Goal: Task Accomplishment & Management: Use online tool/utility

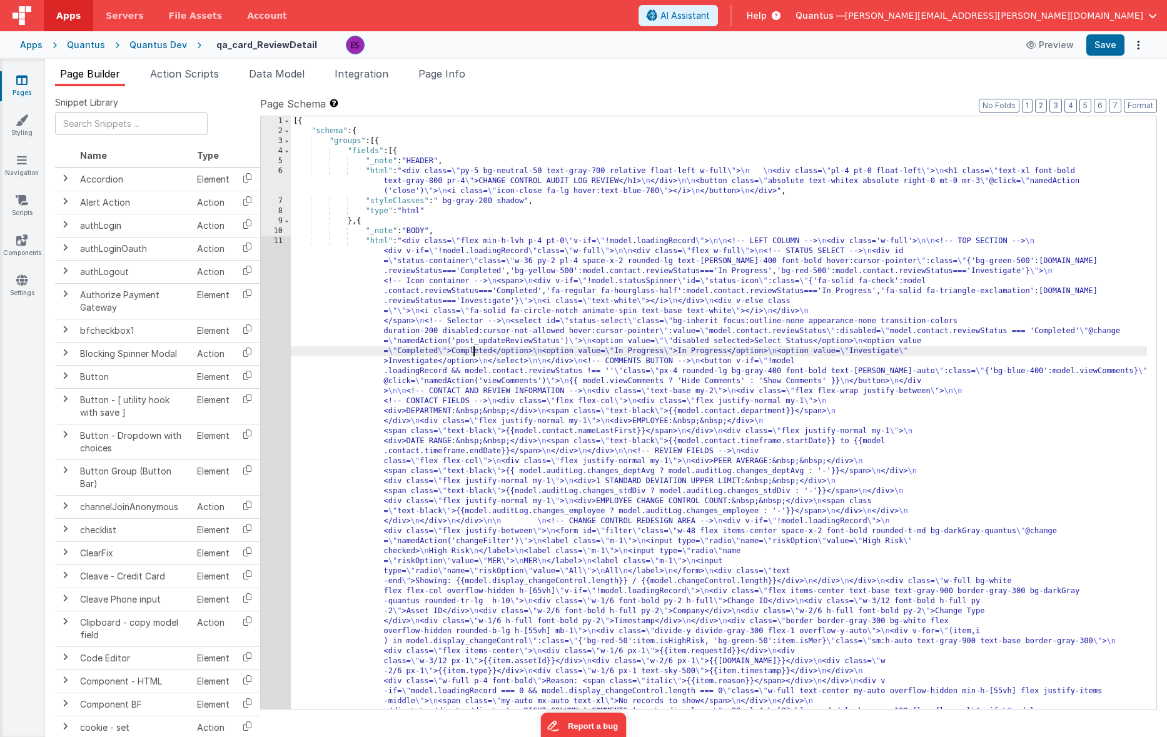
click at [472, 351] on div "[{ "schema" : { "groups" : [{ "fields" : [{ "_note" : "HEADER" , "html" : "<div…" at bounding box center [719, 702] width 856 height 1173
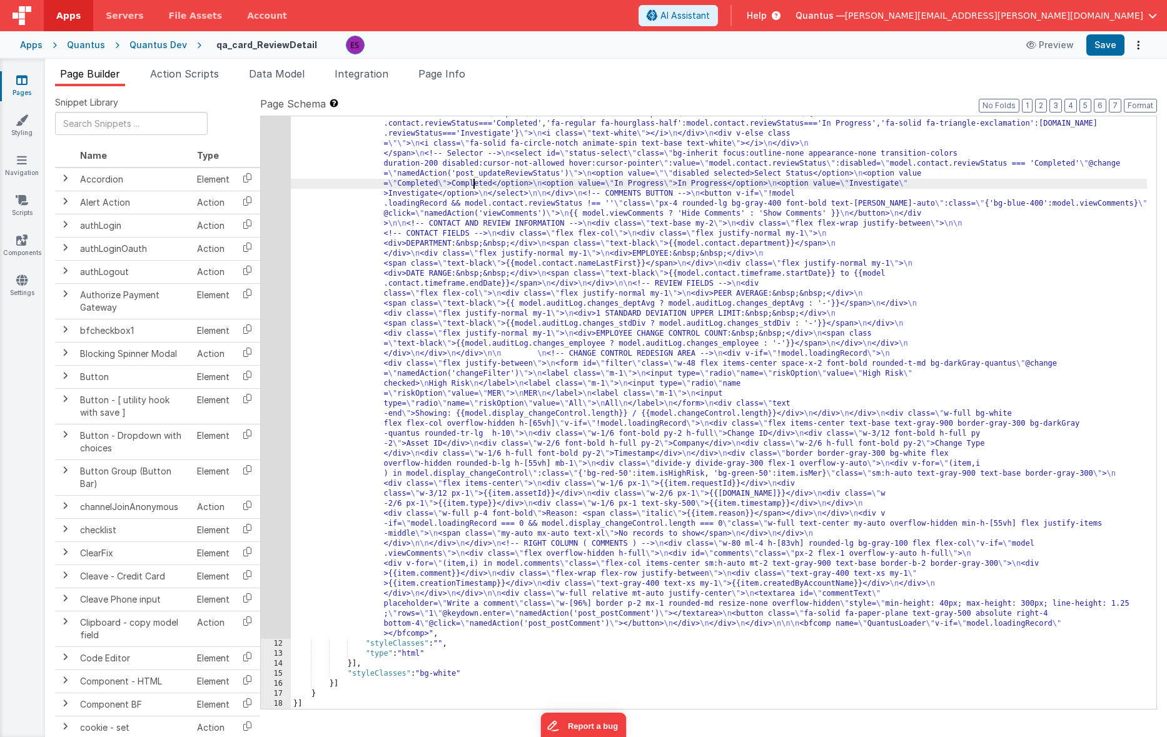
click at [148, 43] on div "Quantus Dev" at bounding box center [158, 45] width 58 height 13
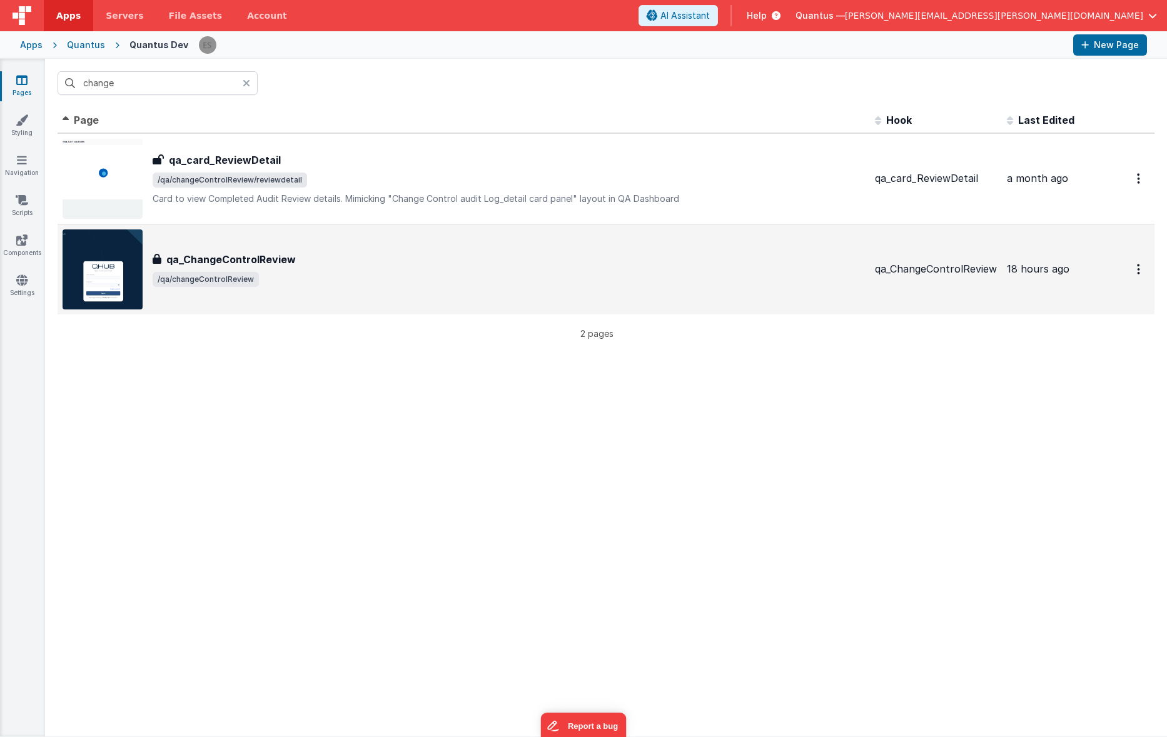
click at [191, 263] on h3 "qa_ChangeControlReview" at bounding box center [230, 259] width 129 height 15
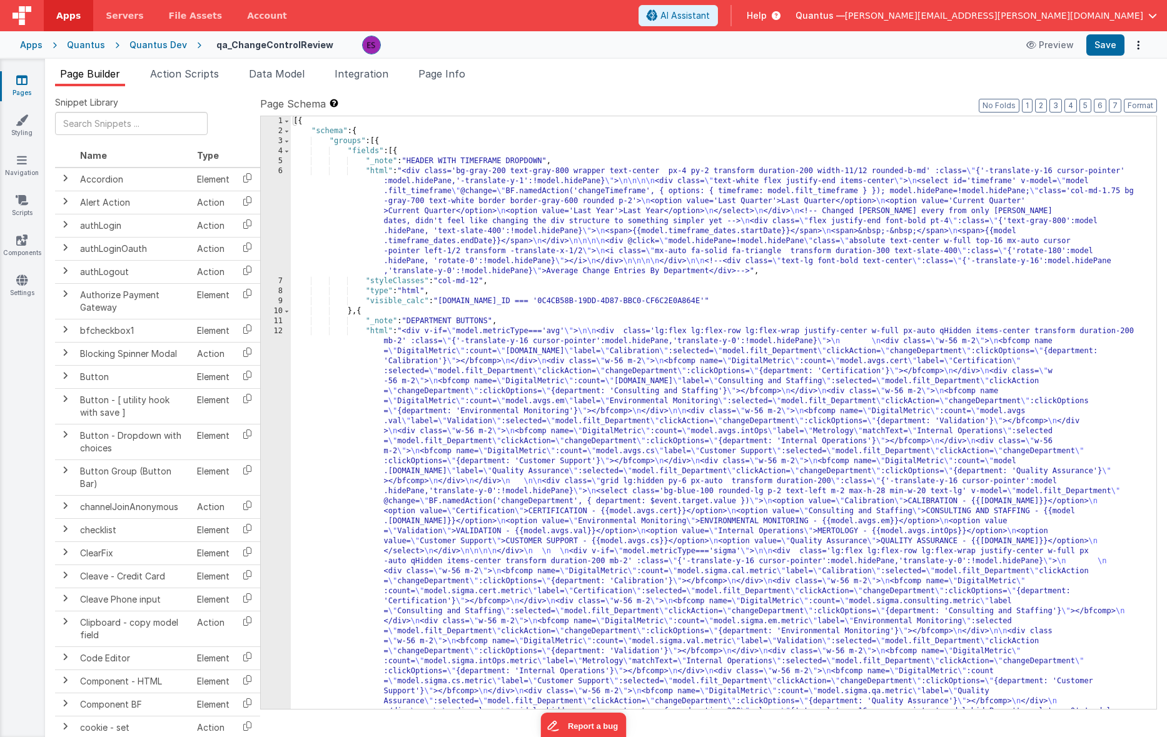
click at [448, 458] on div "[{ "schema" : { "groups" : [{ "fields" : [{ "_note" : "HEADER WITH TIMEFRAME DR…" at bounding box center [719, 662] width 856 height 1093
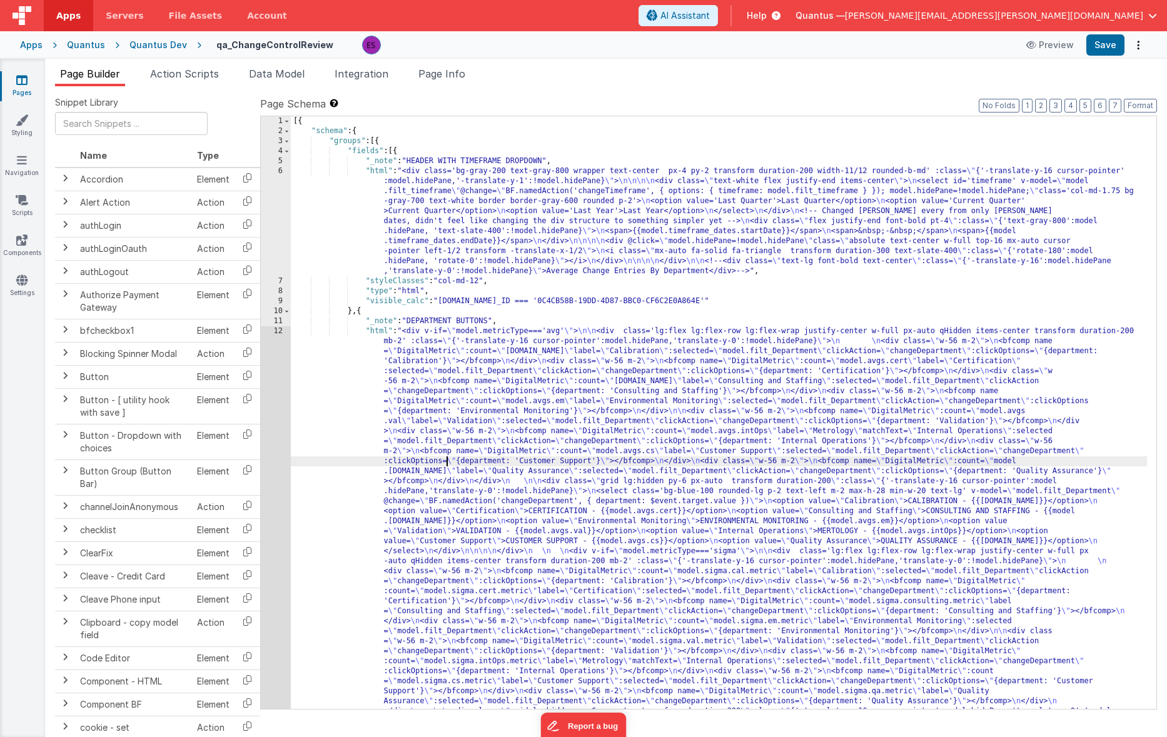
click at [269, 505] on div "1 2 3 4 5 6 7 8 9 10 11 12" at bounding box center [276, 662] width 30 height 1093
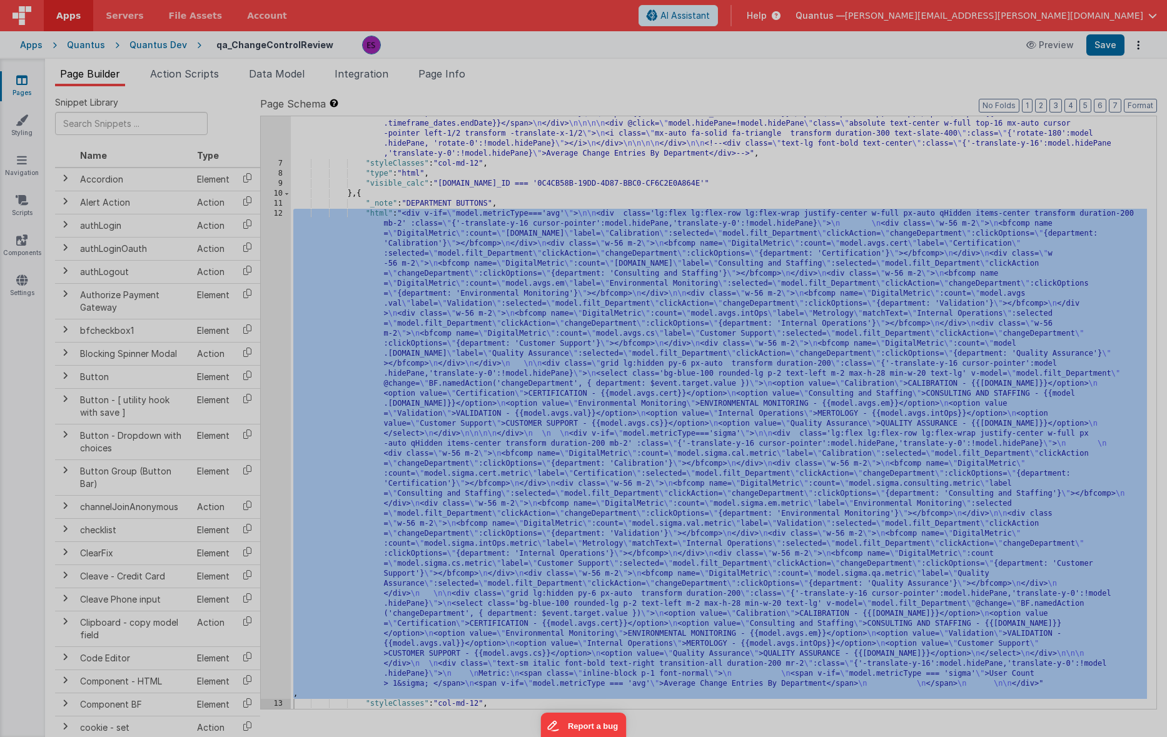
scroll to position [118, 0]
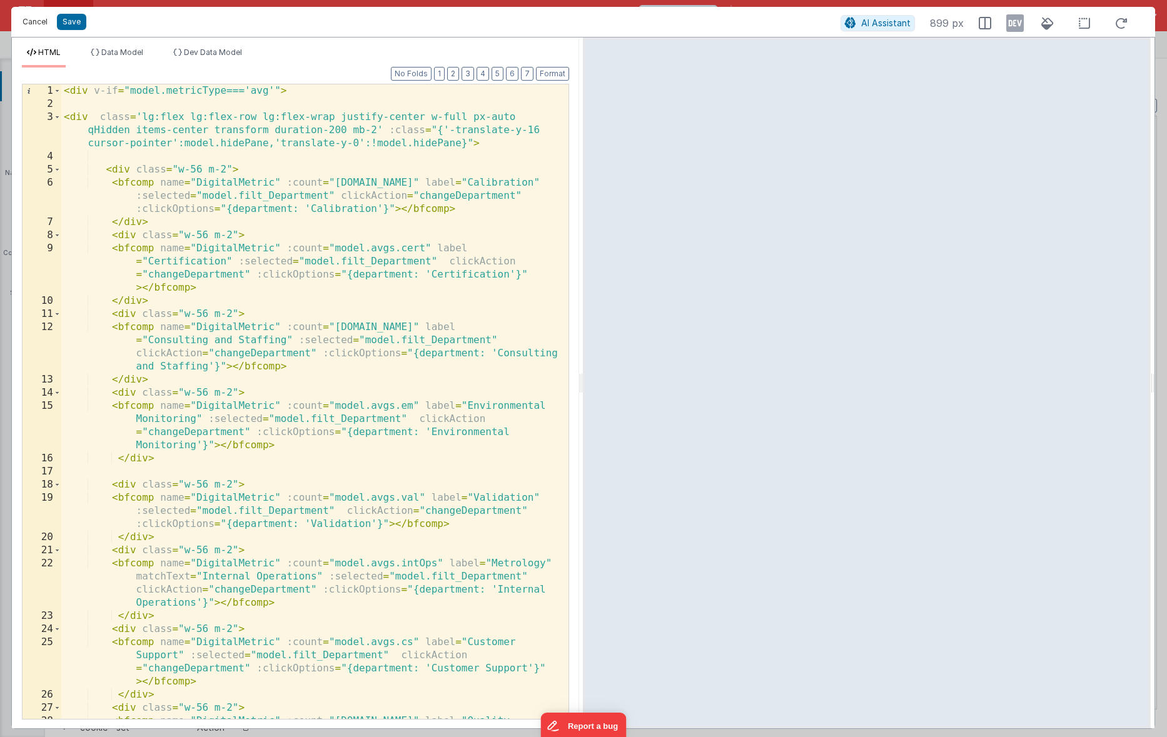
click at [37, 17] on button "Cancel" at bounding box center [35, 22] width 38 height 18
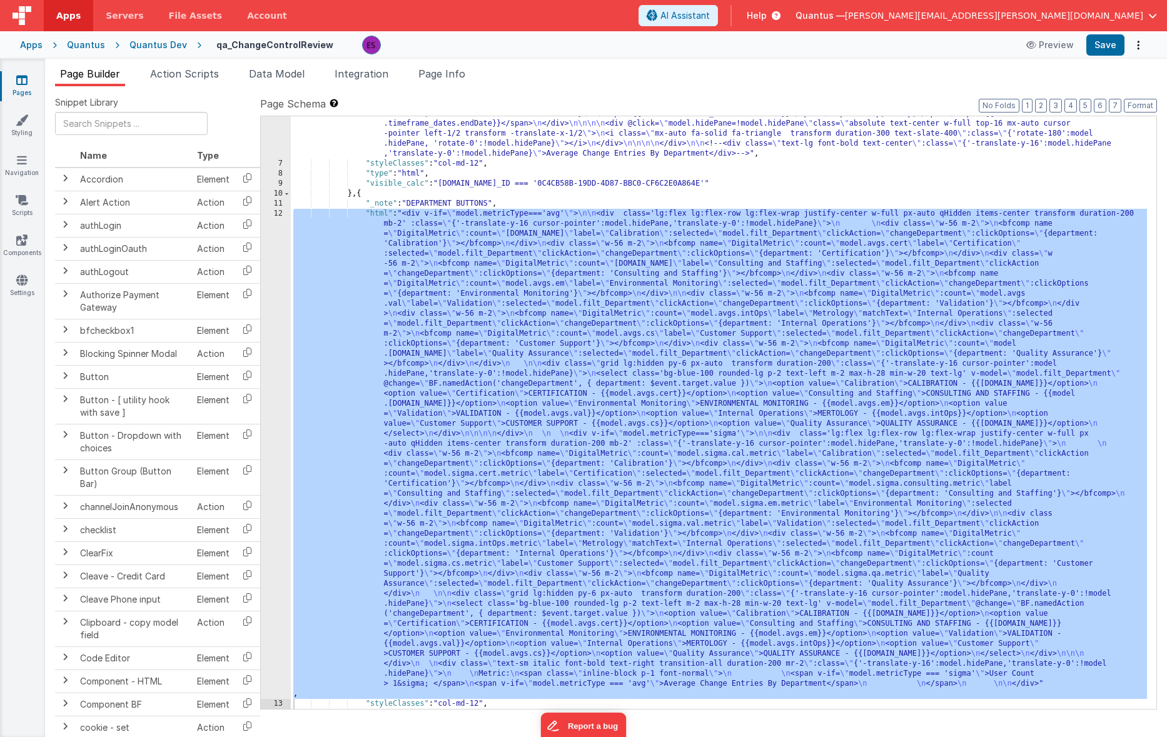
click at [654, 222] on div ""html" : "<div class='bg-gray-200 text-gray-800 wrapper text-center px-4 py-2 t…" at bounding box center [719, 405] width 856 height 713
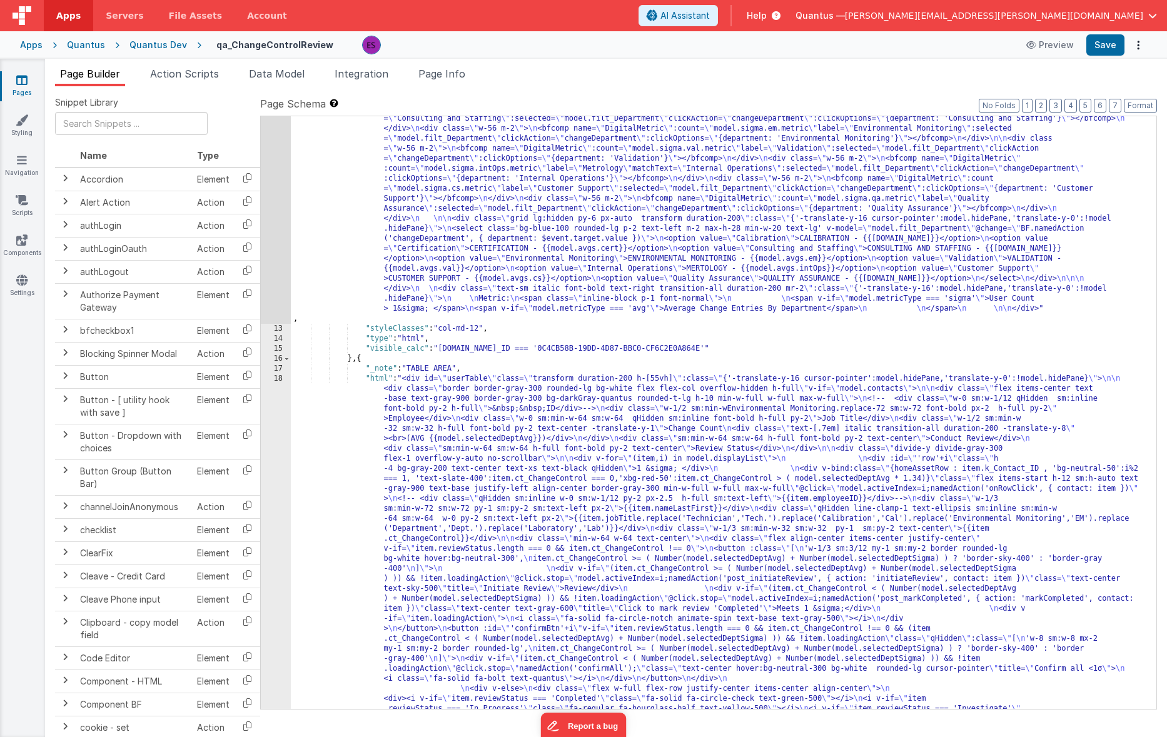
scroll to position [738, 0]
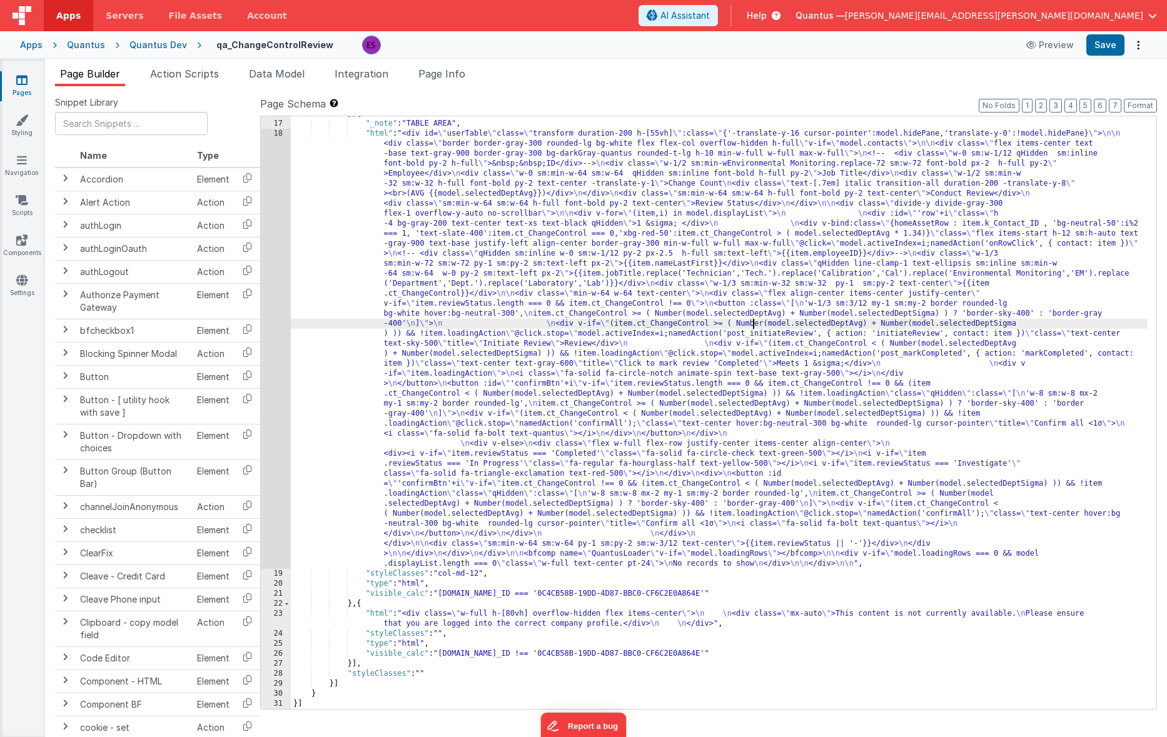
click at [752, 320] on div "} , { "_note" : "TABLE AREA" , "html" : "<div id= \" userTable \" class= \" tra…" at bounding box center [719, 415] width 856 height 613
click at [276, 359] on div "18" at bounding box center [276, 349] width 30 height 440
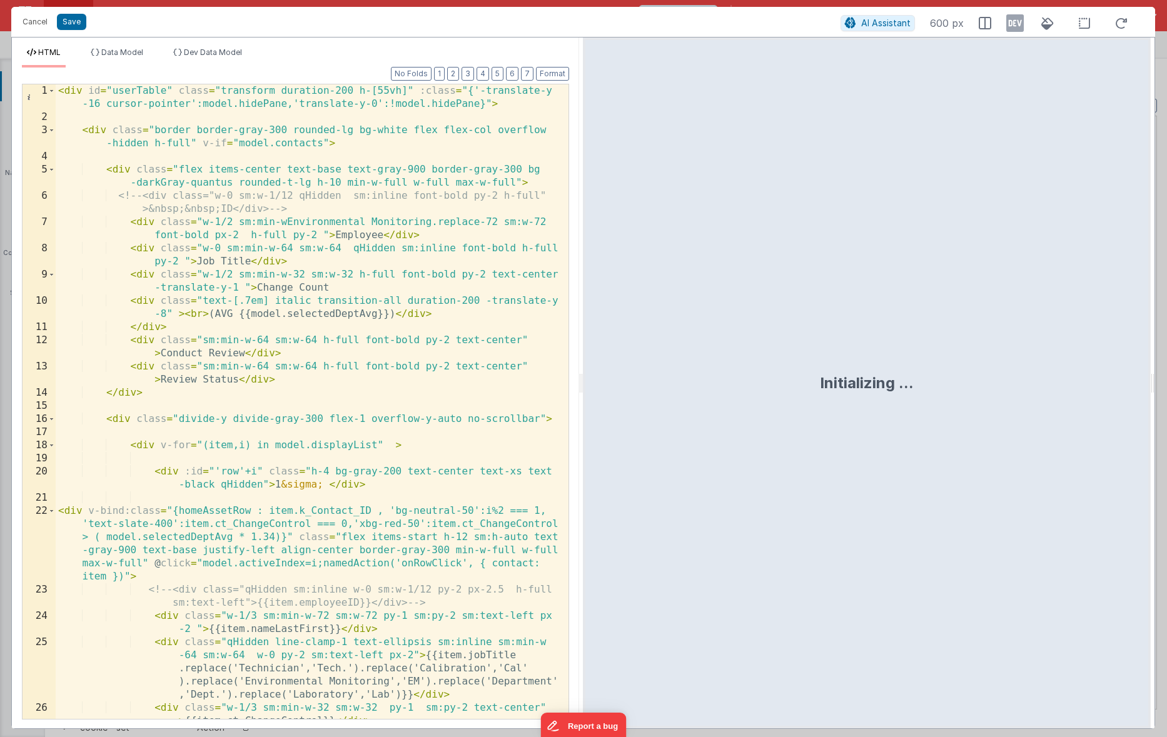
click at [276, 359] on div "< div id = "userTable" class = "transform duration-200 h-[55vh]" :class = "{'-t…" at bounding box center [308, 421] width 504 height 674
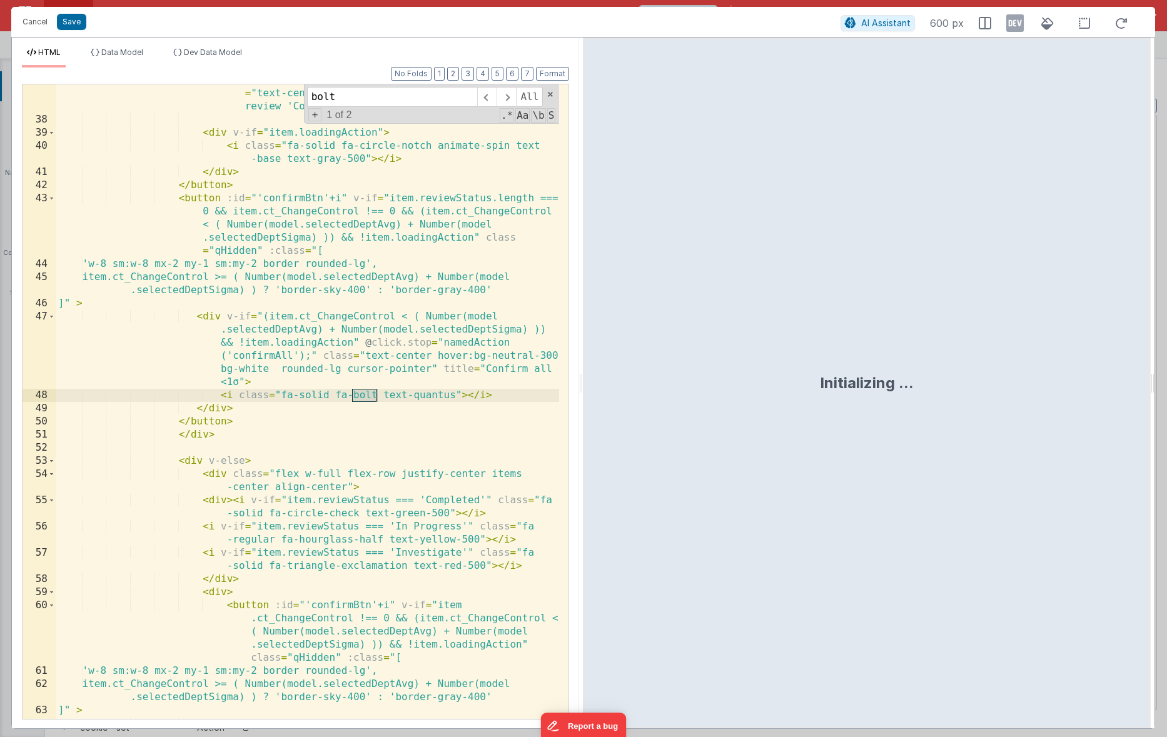
scroll to position [957, 0]
type input "bolt"
click at [227, 309] on div "< div v-if = "(item.ct_ChangeControl < ( Number(model .selectedDeptAvg) + Numbe…" at bounding box center [308, 424] width 504 height 806
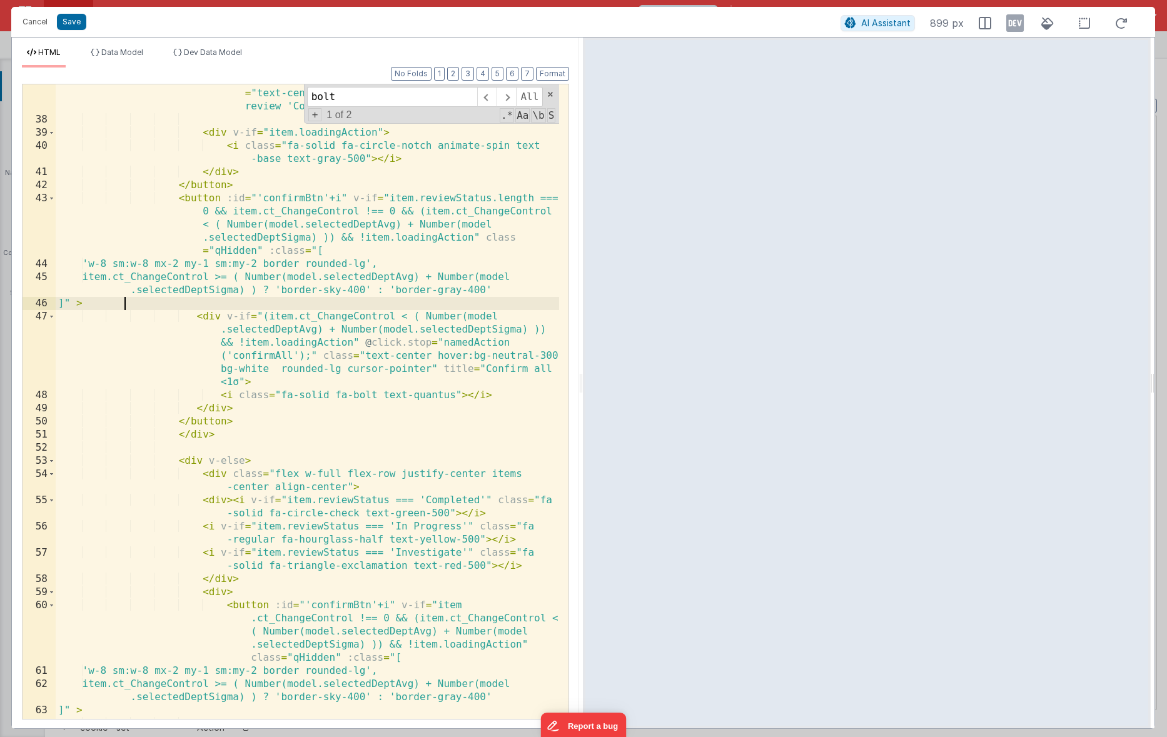
click at [205, 198] on div "< div v-if = "(item.ct_ChangeControl < ( Number(model .selectedDeptAvg) + Numbe…" at bounding box center [308, 424] width 504 height 806
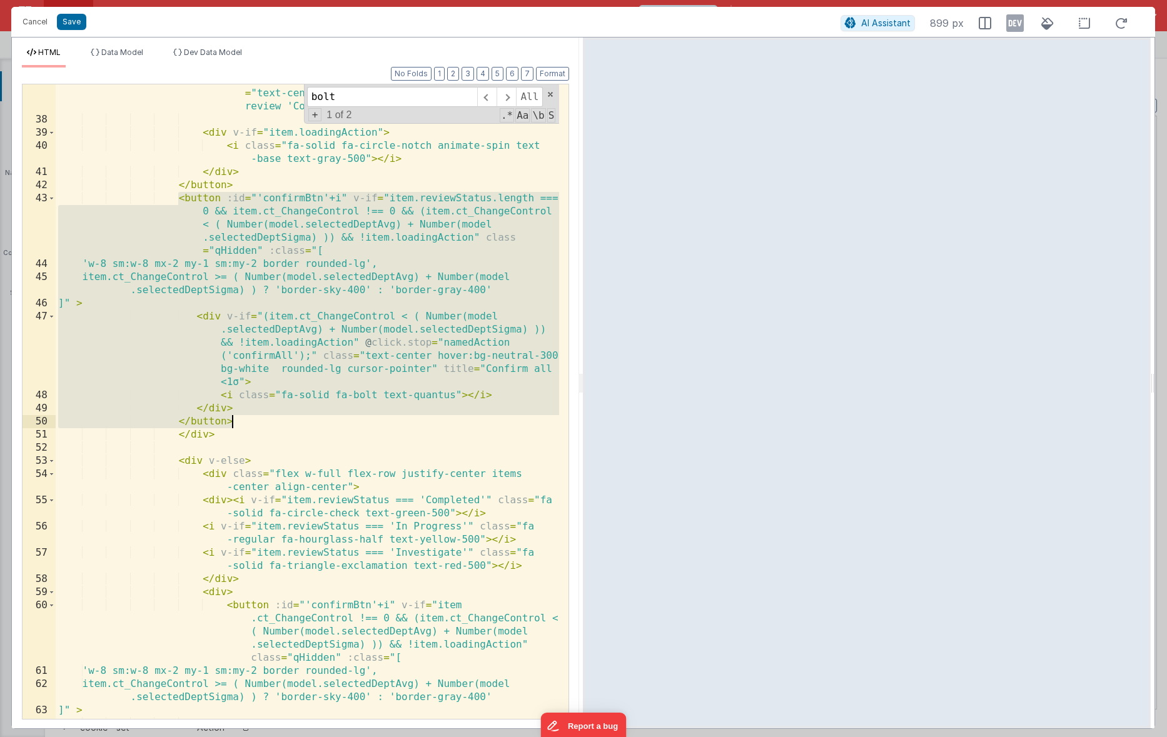
drag, startPoint x: 176, startPoint y: 198, endPoint x: 280, endPoint y: 417, distance: 242.0
click at [280, 417] on div "< div v-if = "(item.ct_ChangeControl < ( Number(model .selectedDeptAvg) + Numbe…" at bounding box center [308, 424] width 504 height 806
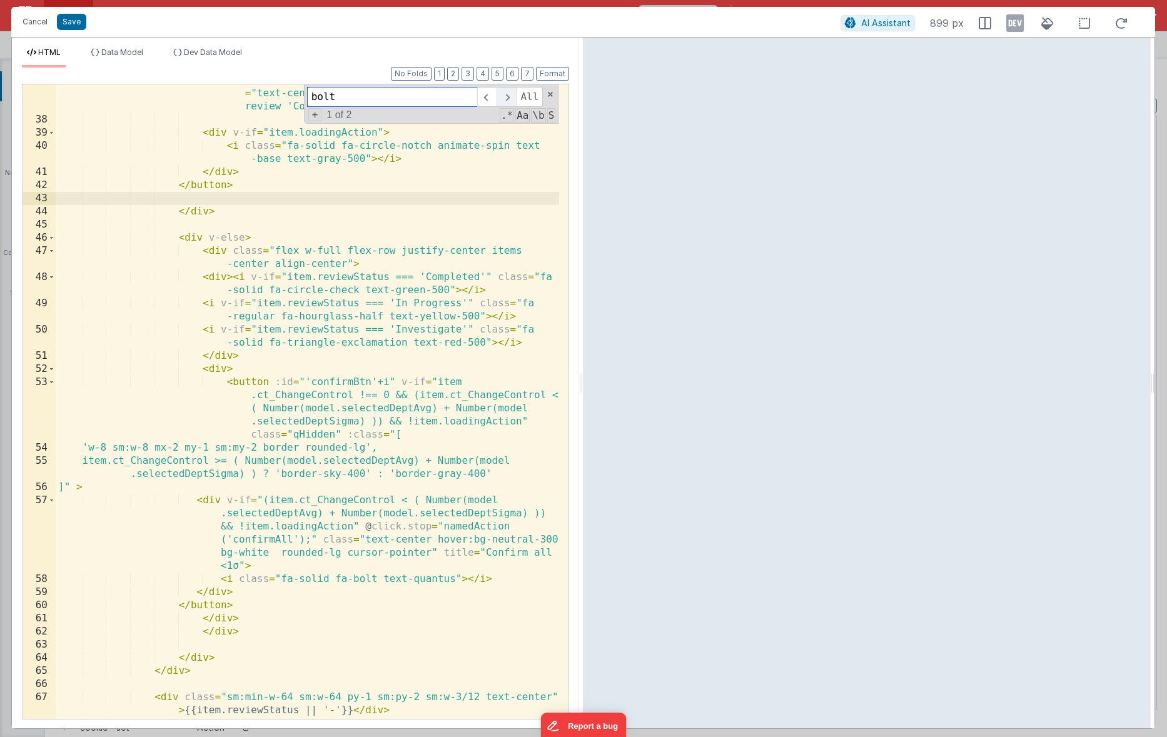
click at [509, 98] on span at bounding box center [506, 97] width 19 height 20
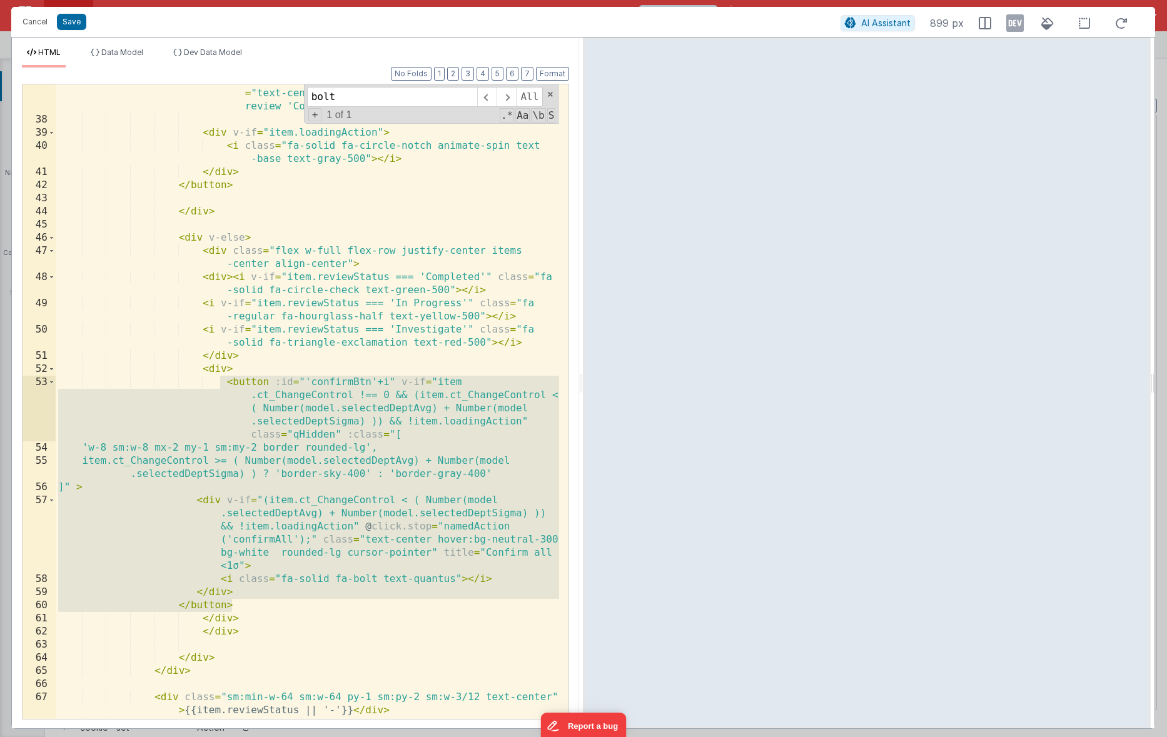
drag, startPoint x: 247, startPoint y: 606, endPoint x: 223, endPoint y: 385, distance: 222.1
click at [223, 385] on div "< div v-if = "(item.ct_ChangeControl < ( Number(model .selectedDeptAvg) + Numbe…" at bounding box center [308, 391] width 504 height 740
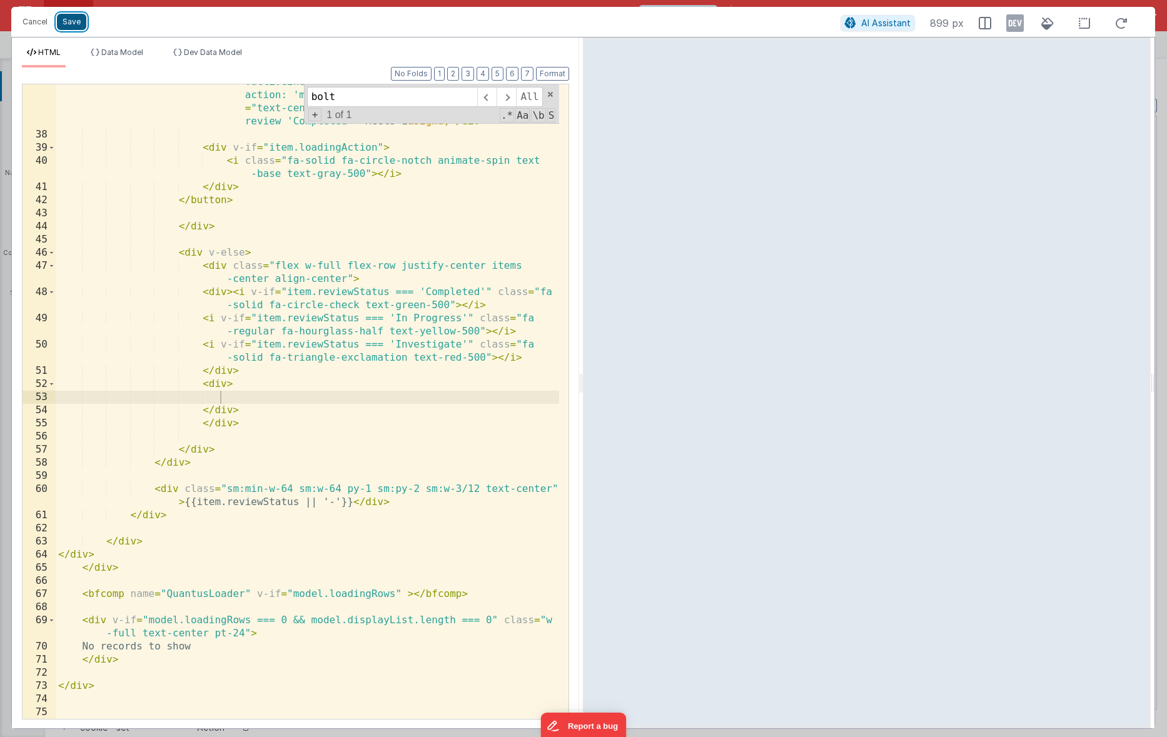
click at [81, 24] on button "Save" at bounding box center [71, 22] width 29 height 16
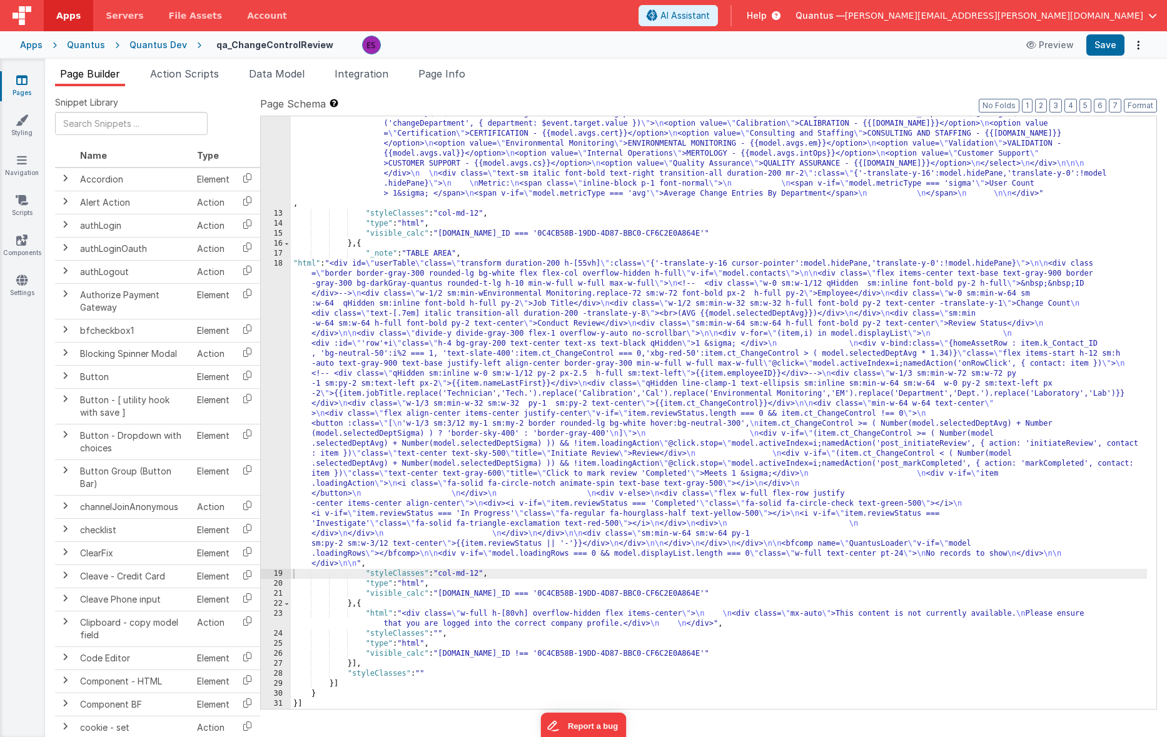
click at [481, 344] on div ""html" : "<div v-if= \" model.metricType==='avg' \" > \n\n <div class='lg:flex …" at bounding box center [719, 265] width 856 height 1093
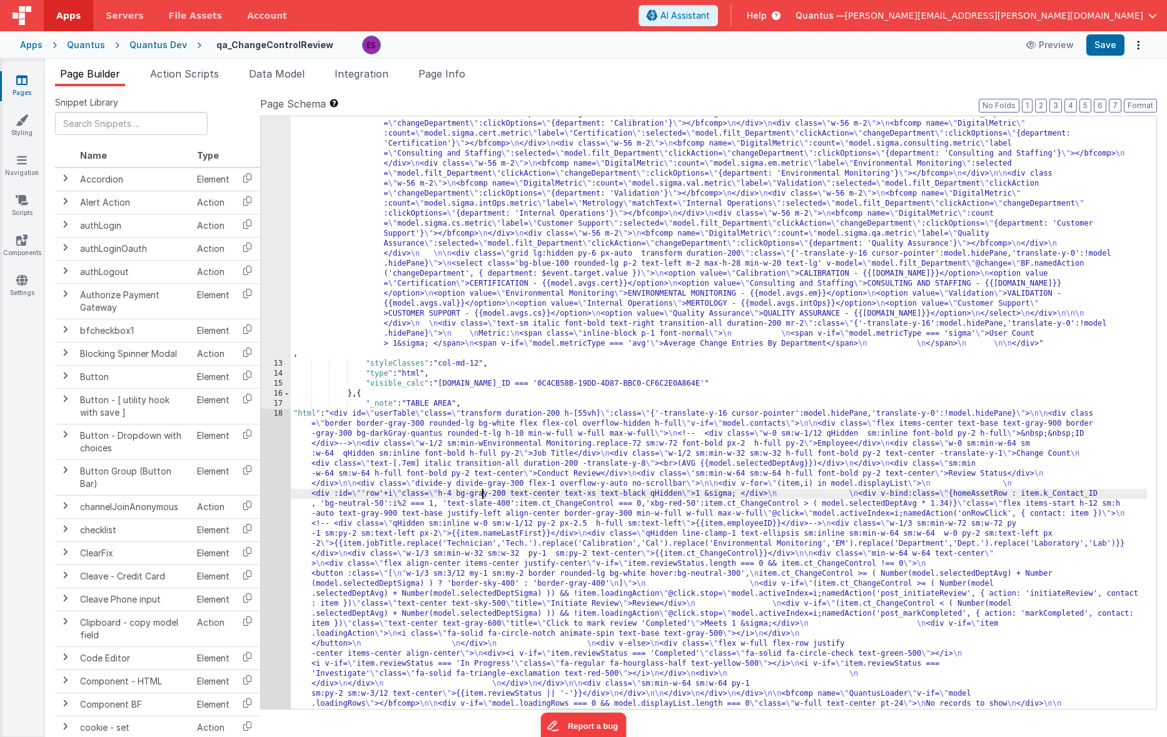
scroll to position [195, 0]
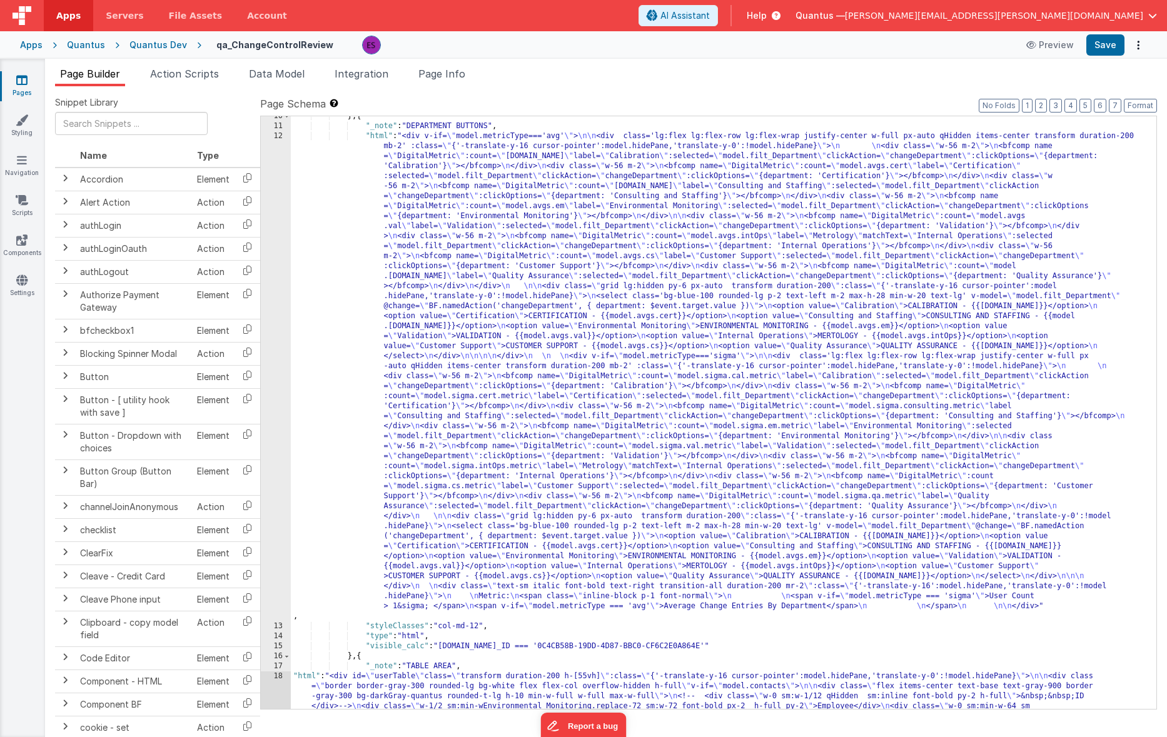
click at [484, 266] on div "} , { "_note" : "DEPARTMENT BUTTONS" , "html" : "<div v-if= \" model.metricType…" at bounding box center [719, 567] width 856 height 913
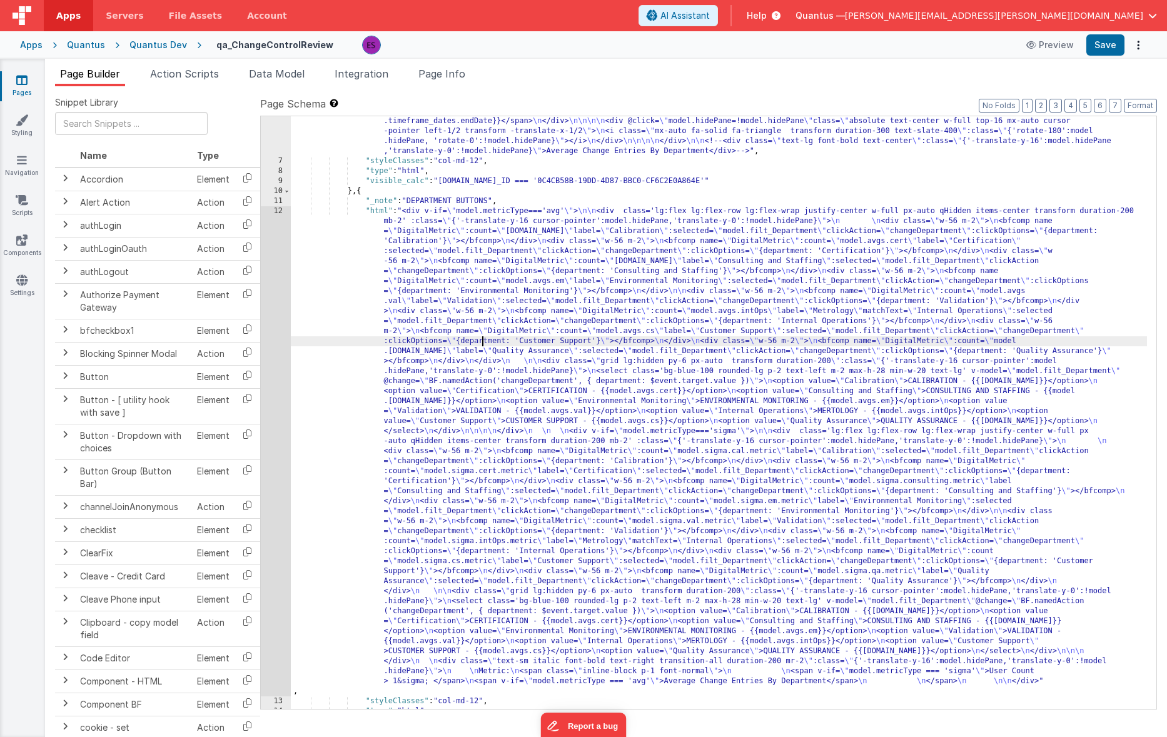
scroll to position [120, 0]
click at [271, 419] on div "12" at bounding box center [276, 451] width 30 height 490
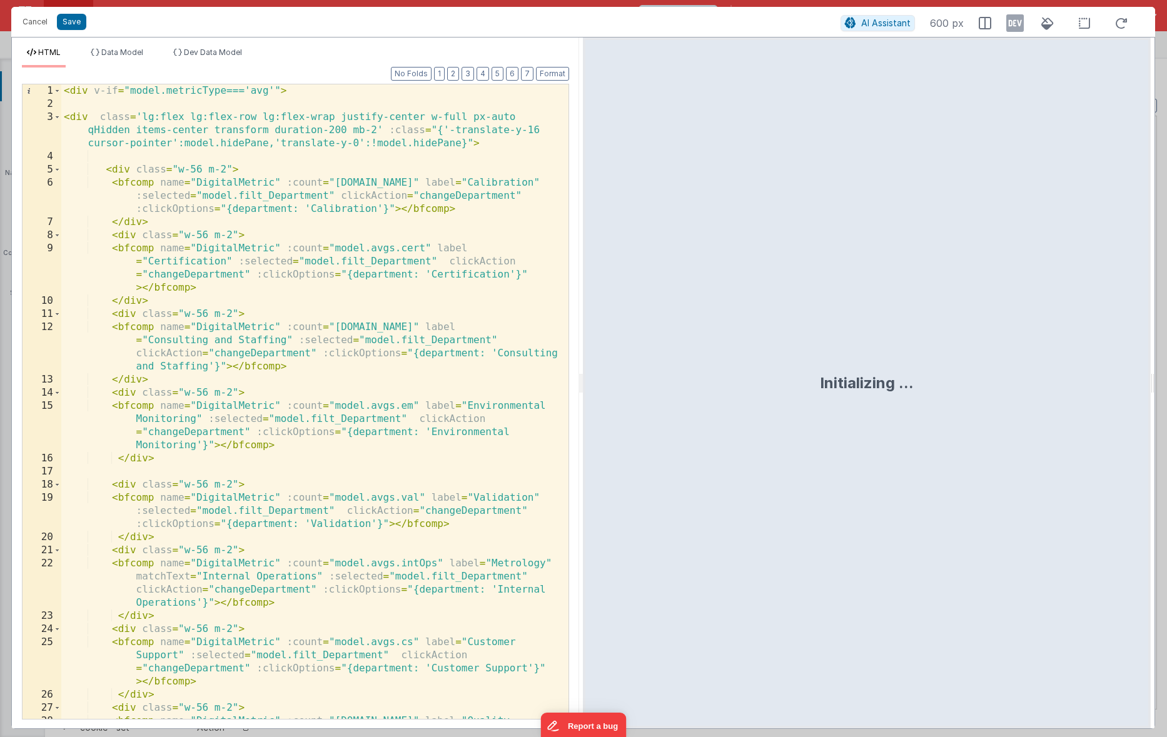
click at [271, 419] on div "< div v-if = "model.metricType==='avg'" > < div class = 'lg:flex lg:flex-row lg…" at bounding box center [310, 434] width 498 height 701
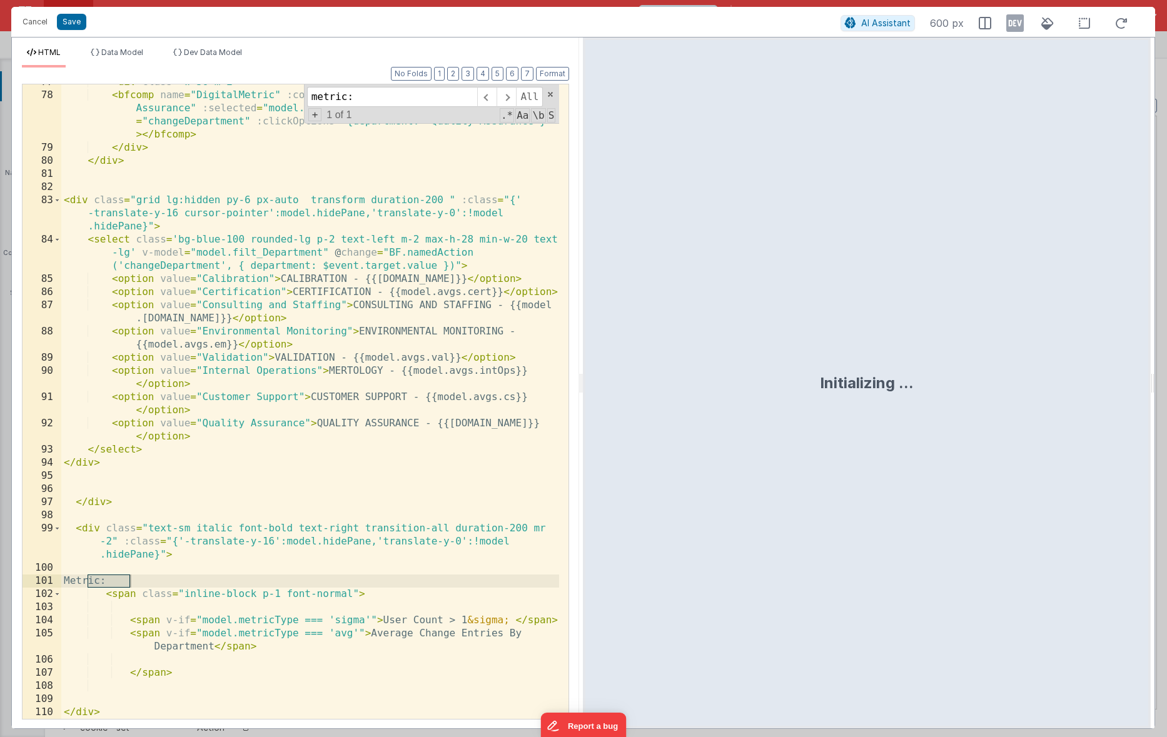
scroll to position [1743, 0]
type input "metric:"
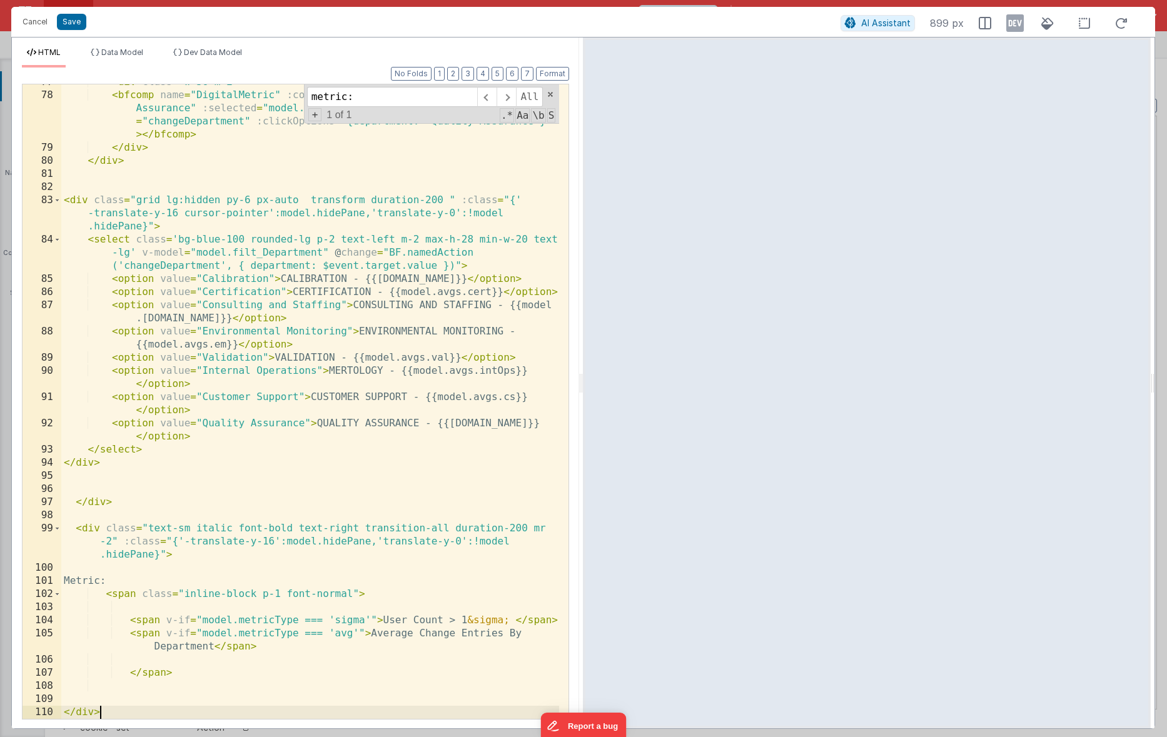
click at [158, 711] on div "< div class = "w-56 m-2" > < bfcomp name = "DigitalMetric" :count = "model.sigm…" at bounding box center [310, 406] width 498 height 661
click at [126, 516] on div "< div class = "w-56 m-2" > < bfcomp name = "DigitalMetric" :count = "model.sigm…" at bounding box center [310, 406] width 498 height 661
click at [112, 712] on div "< div class = "w-56 m-2" > < bfcomp name = "DigitalMetric" :count = "model.sigm…" at bounding box center [310, 406] width 498 height 661
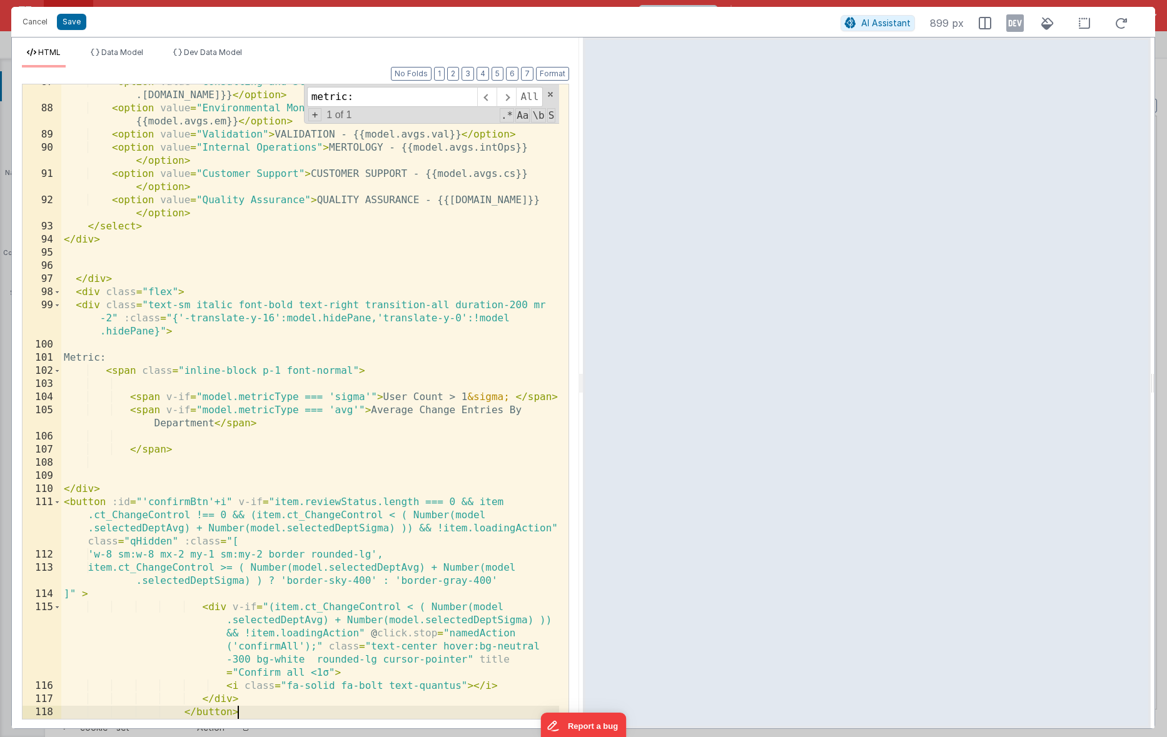
scroll to position [1979, 0]
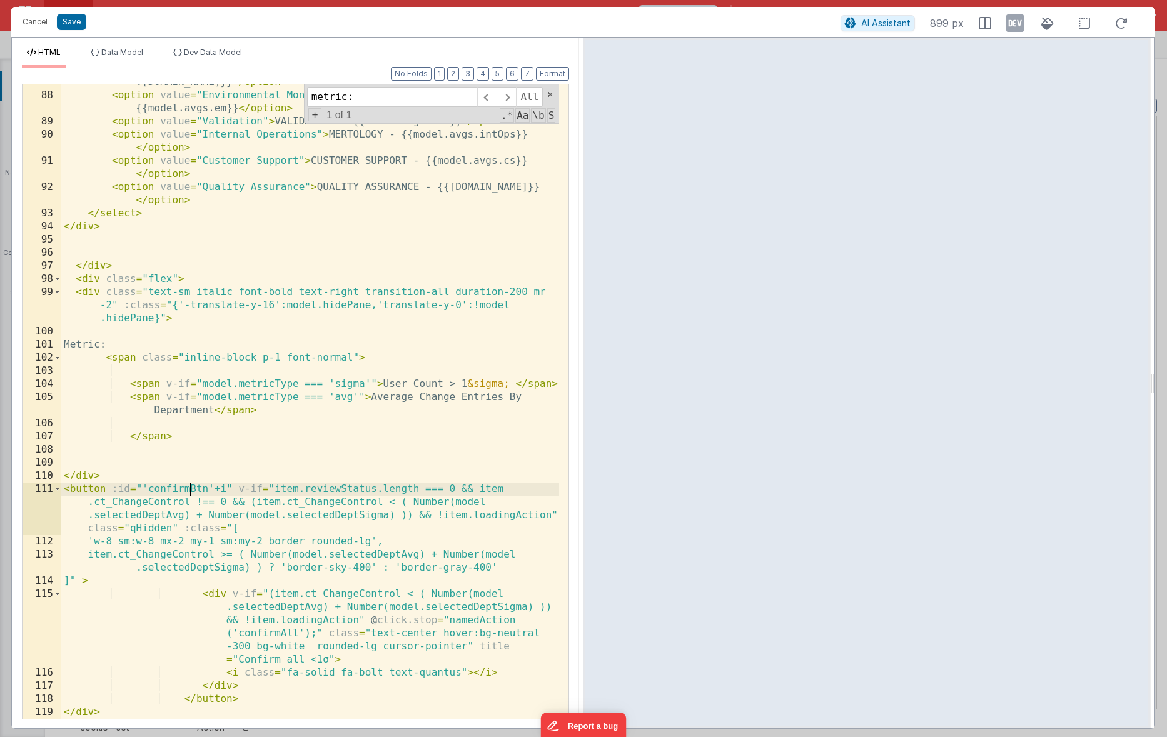
click at [193, 488] on div "< option value = "Consulting and Staffing" > CONSULTING AND STAFFING - {{model …" at bounding box center [310, 400] width 498 height 674
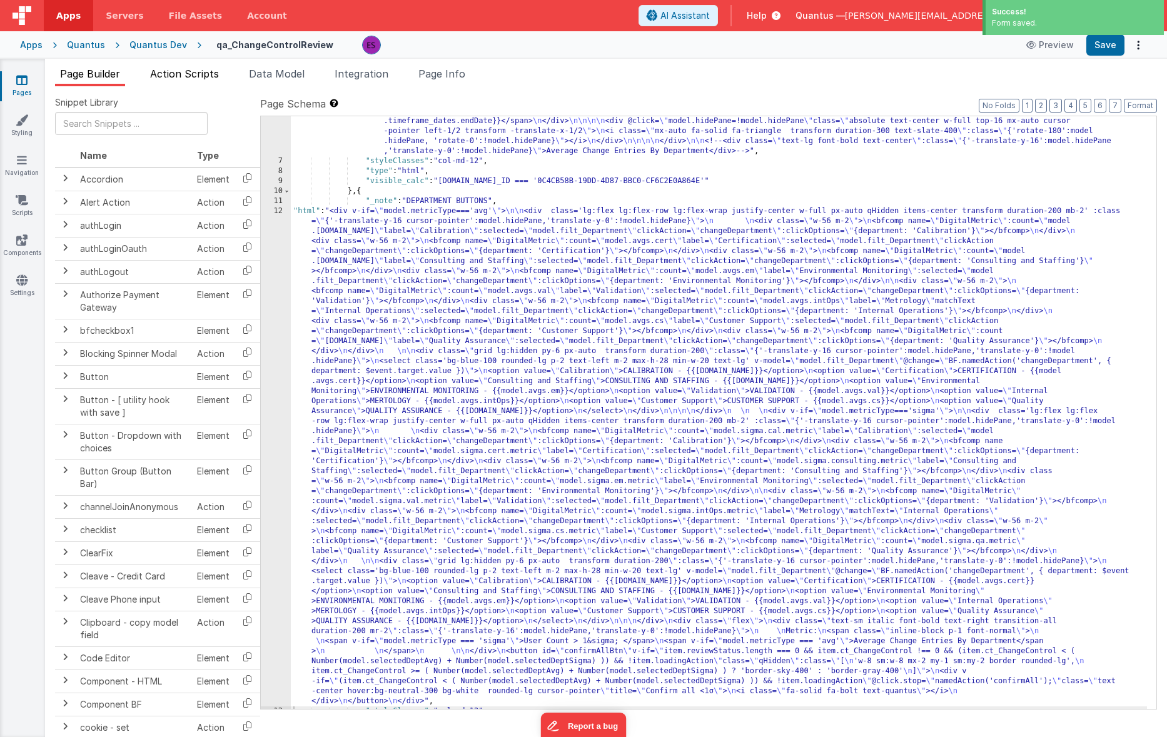
click at [168, 69] on span "Action Scripts" at bounding box center [184, 74] width 69 height 13
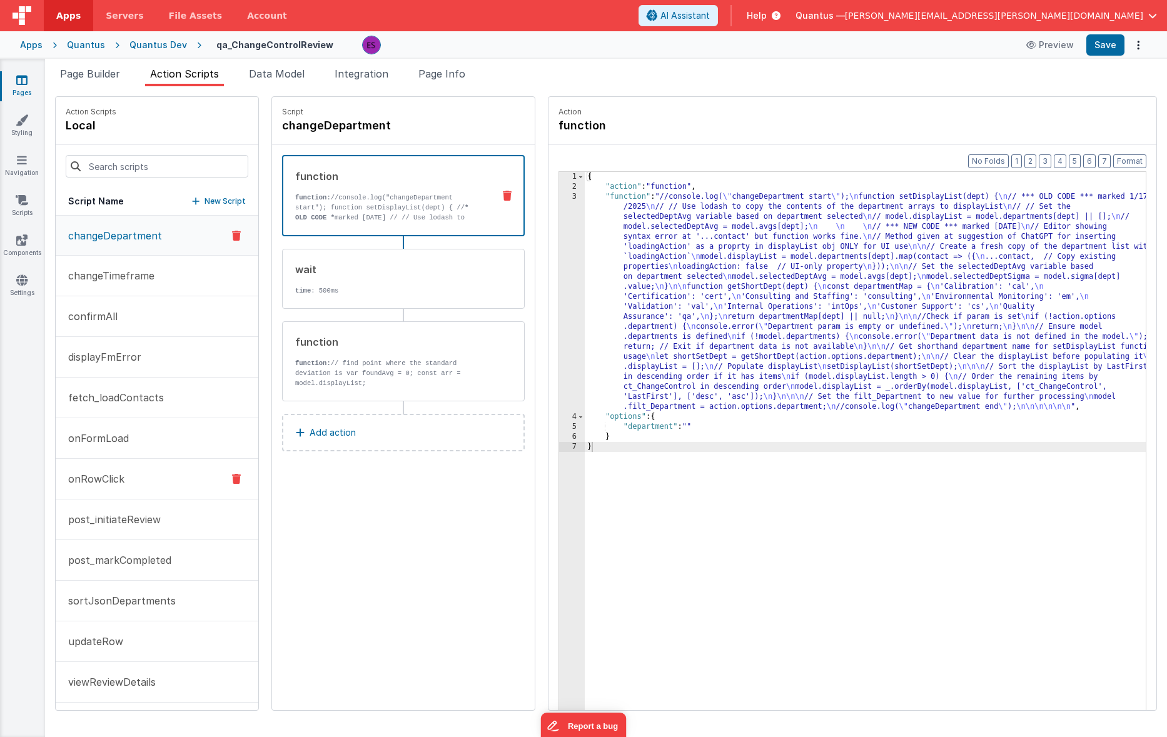
scroll to position [3, 0]
click at [117, 594] on p "sortJsonDepartments" at bounding box center [118, 598] width 115 height 15
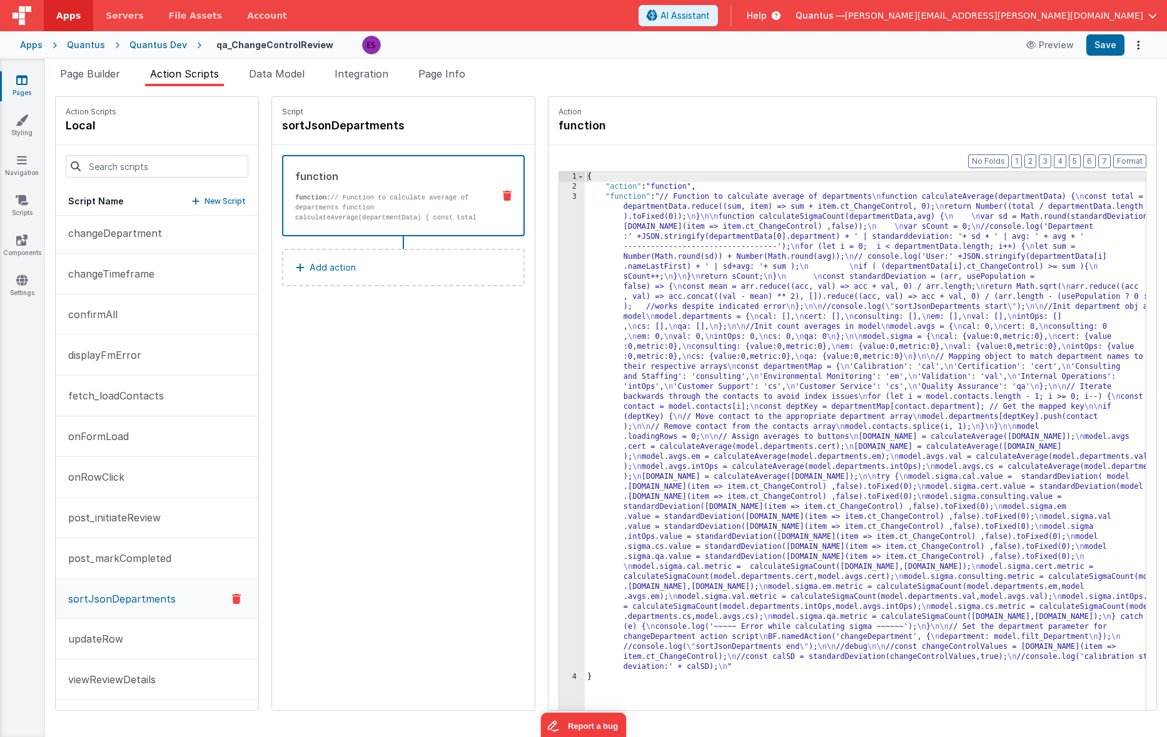
click at [637, 317] on div "{ "action" : "function" , "function" : "// Function to calculate average of dep…" at bounding box center [882, 470] width 594 height 597
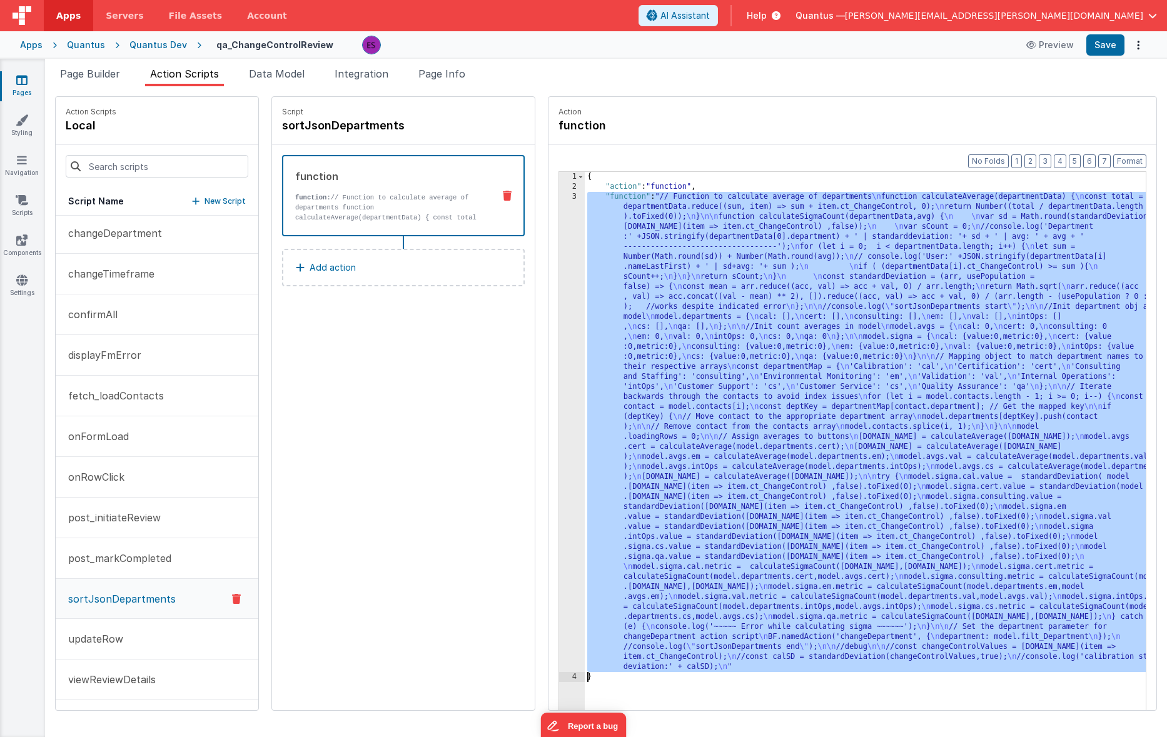
click at [559, 358] on div "3" at bounding box center [572, 432] width 26 height 480
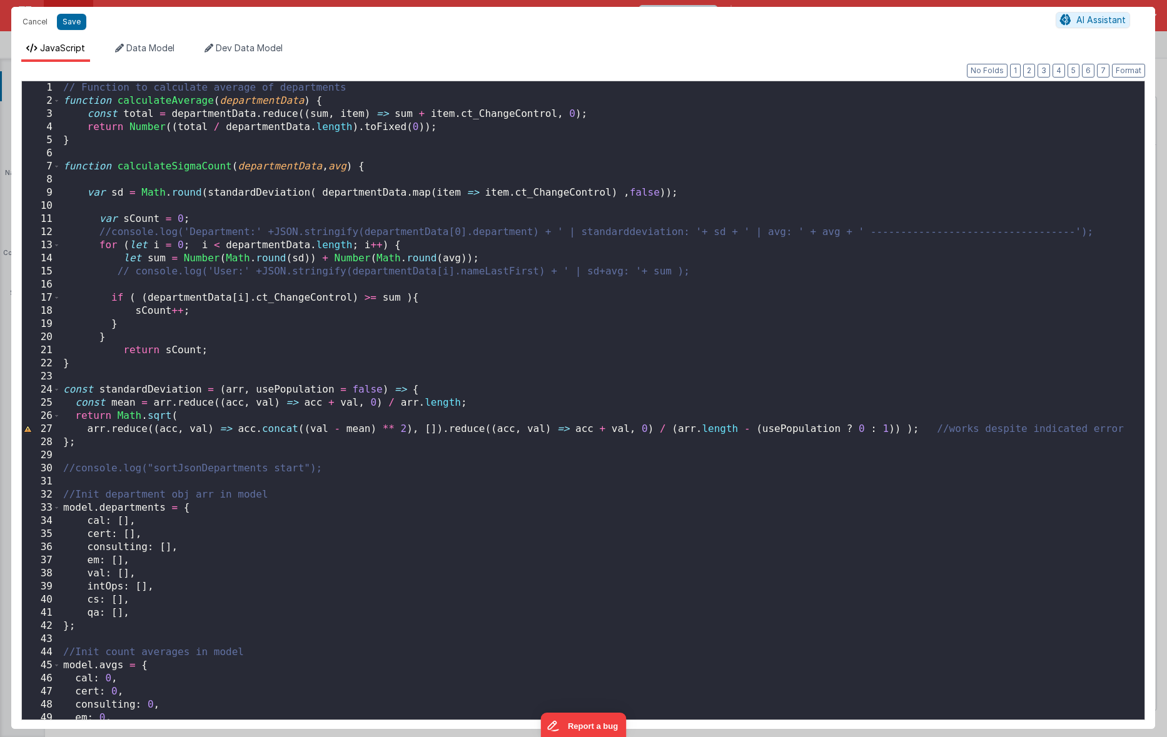
click at [50, 9] on div "Cancel Save AI Assistant" at bounding box center [583, 22] width 1144 height 30
drag, startPoint x: 29, startPoint y: 17, endPoint x: 36, endPoint y: 31, distance: 16.2
click at [29, 17] on button "Cancel" at bounding box center [35, 22] width 38 height 18
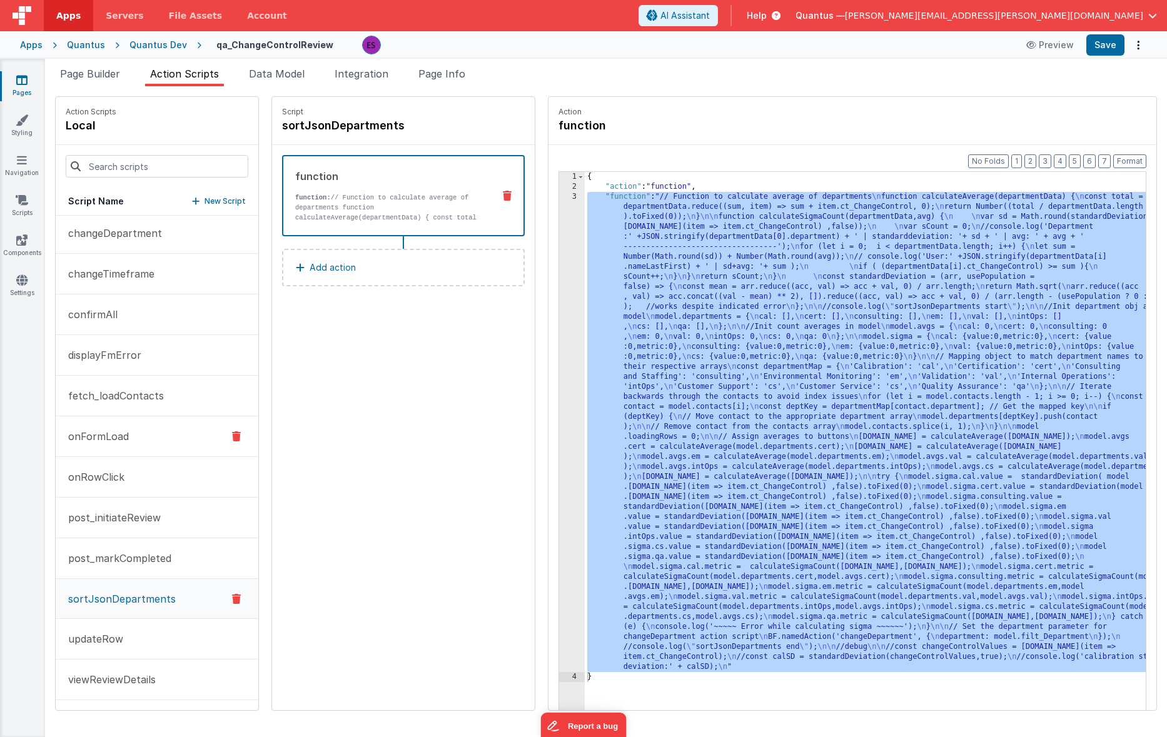
scroll to position [0, 0]
drag, startPoint x: 143, startPoint y: 241, endPoint x: 206, endPoint y: 287, distance: 77.4
click at [143, 241] on p "changeDepartment" at bounding box center [111, 235] width 101 height 15
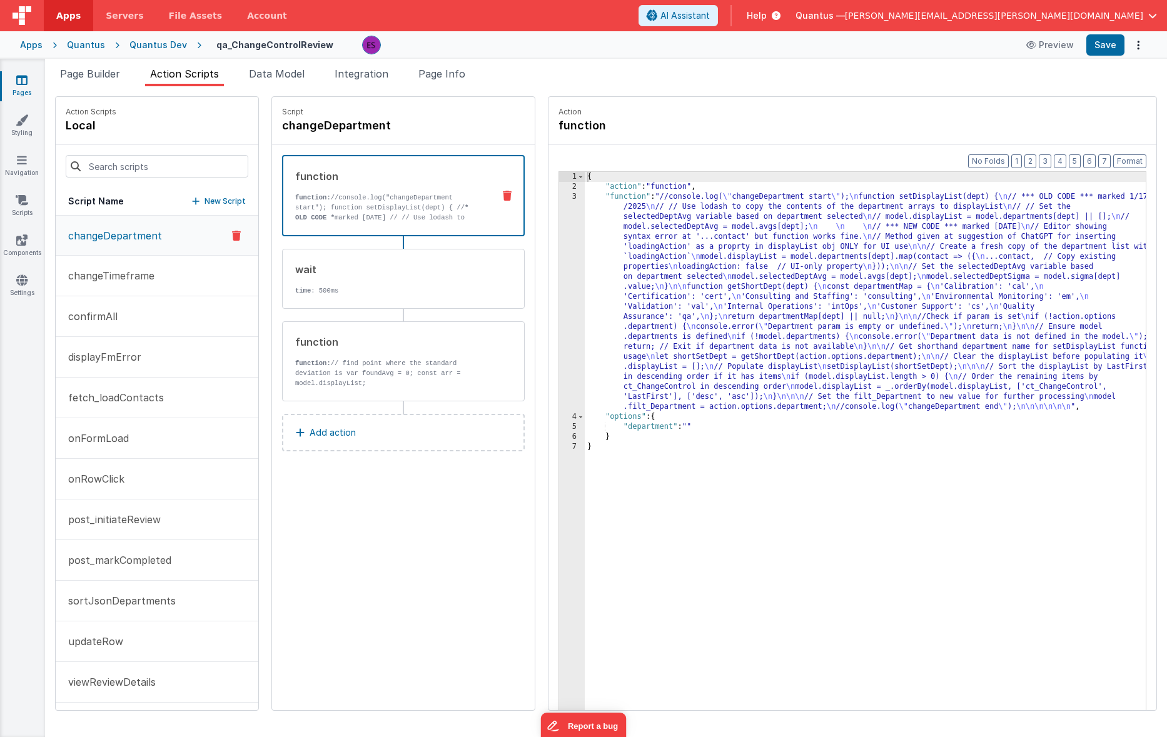
drag, startPoint x: 592, startPoint y: 296, endPoint x: 544, endPoint y: 313, distance: 51.0
click at [592, 296] on div "{ "action" : "function" , "function" : "//console.log( \" changeDepartment star…" at bounding box center [882, 470] width 594 height 597
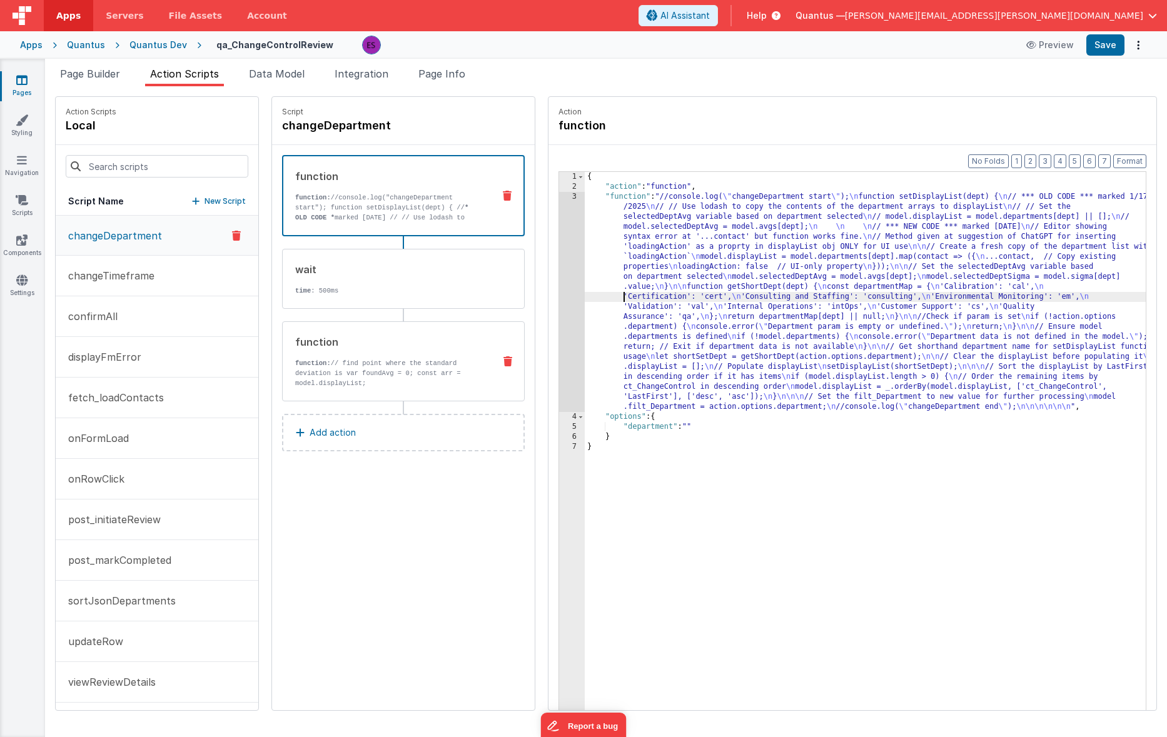
click at [380, 355] on div "function function: // find point where the standard deviation is var foundAvg =…" at bounding box center [383, 362] width 201 height 54
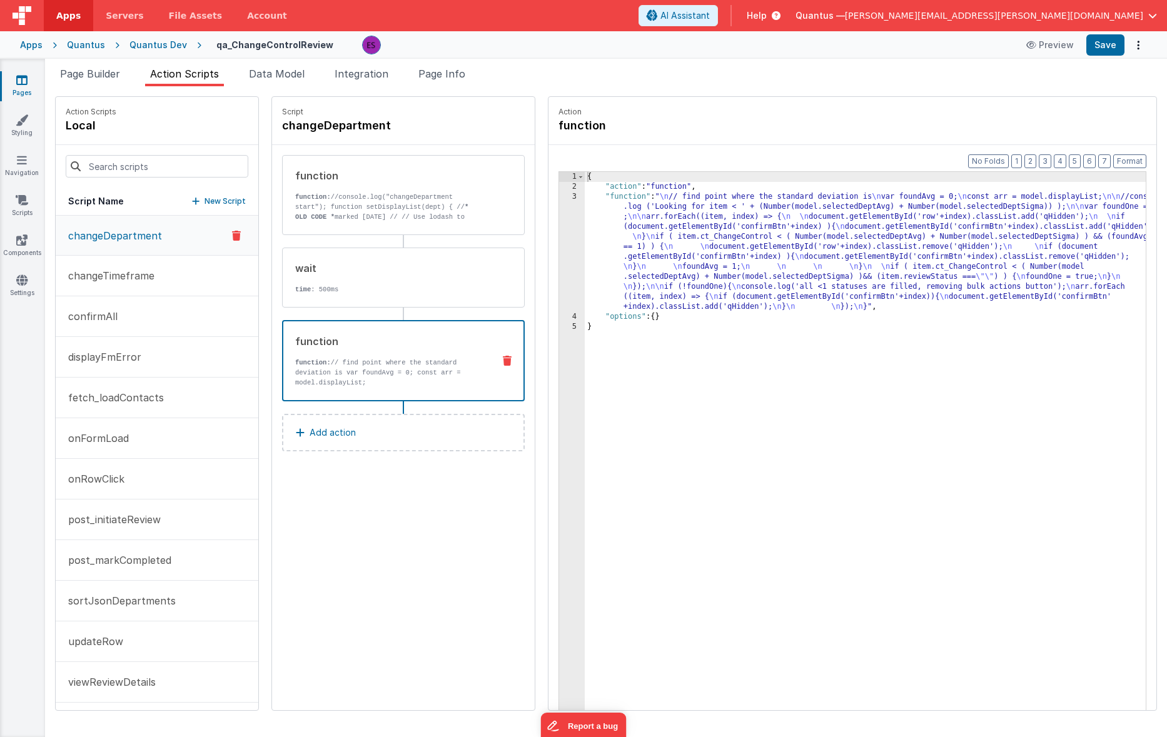
click at [624, 268] on div "{ "action" : "function" , "function" : " \n // find point where the standard de…" at bounding box center [882, 470] width 594 height 597
click at [559, 281] on div "3" at bounding box center [572, 252] width 26 height 120
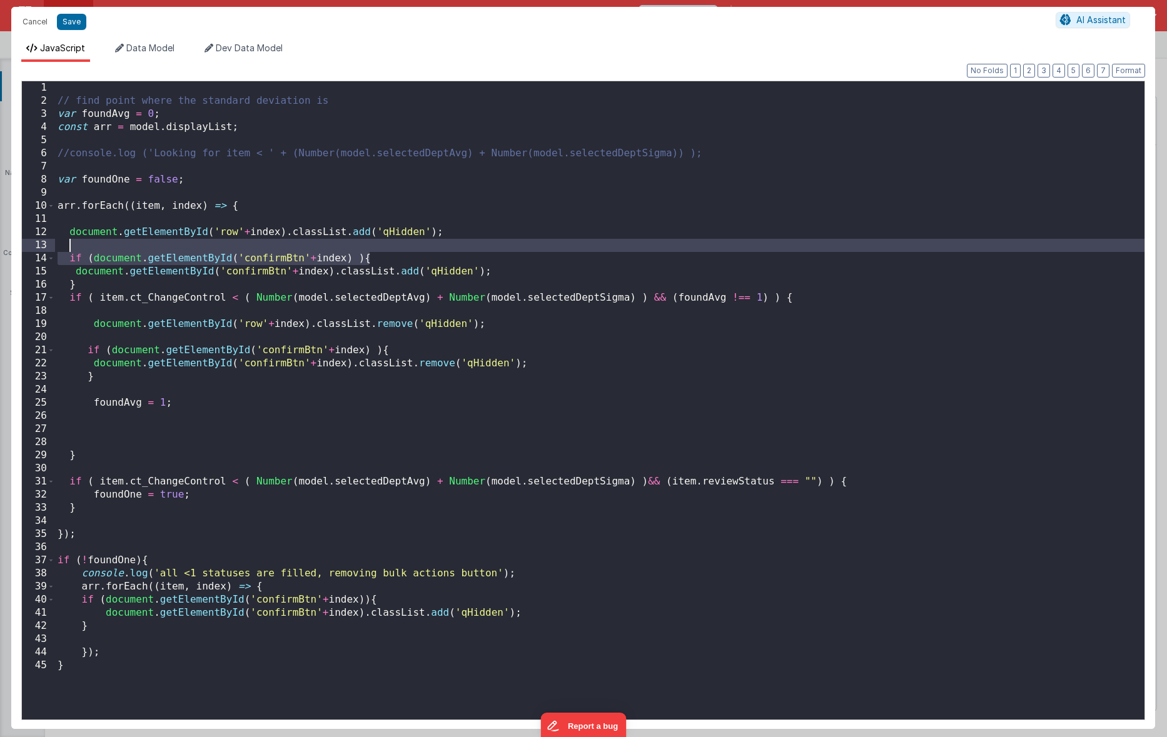
drag, startPoint x: 380, startPoint y: 256, endPoint x: 377, endPoint y: 246, distance: 9.9
click at [377, 246] on div "// find point where the standard deviation is var foundAvg = 0 ; const arr = mo…" at bounding box center [600, 413] width 1090 height 665
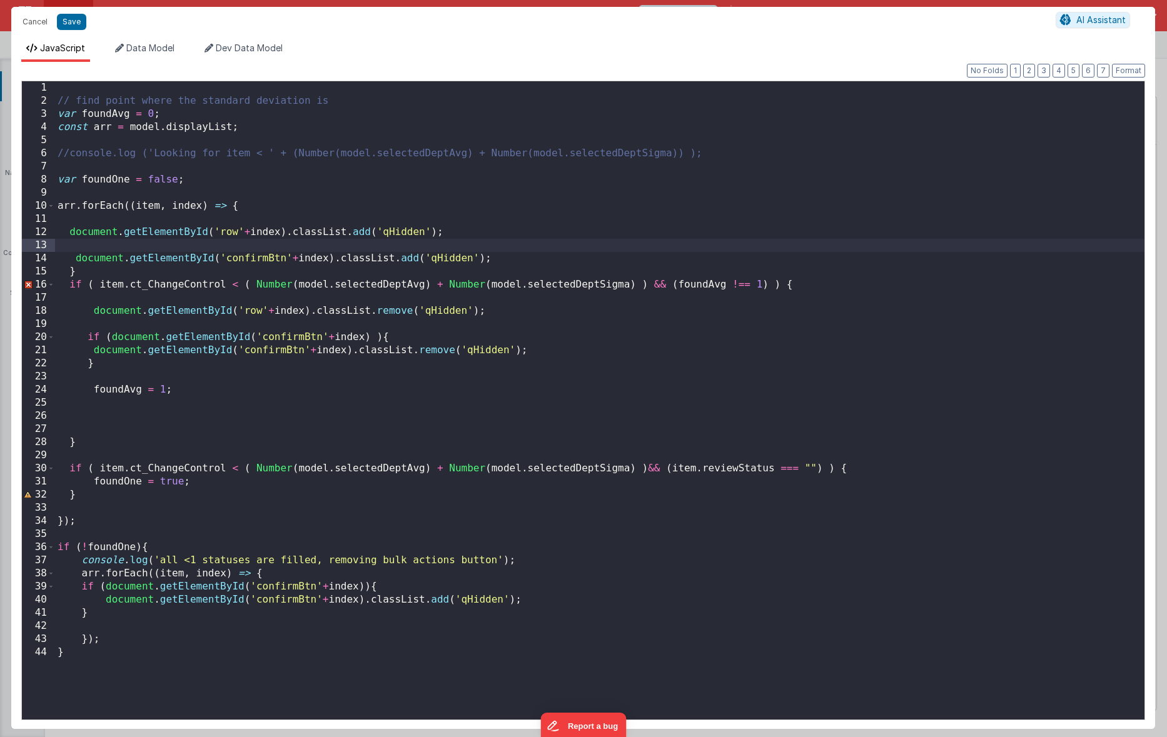
click at [266, 259] on div "// find point where the standard deviation is var foundAvg = 0 ; const arr = mo…" at bounding box center [600, 413] width 1090 height 665
drag, startPoint x: 348, startPoint y: 258, endPoint x: 311, endPoint y: 260, distance: 36.9
click at [311, 260] on div "// find point where the standard deviation is var foundAvg = 0 ; const arr = mo…" at bounding box center [600, 413] width 1090 height 665
drag, startPoint x: 78, startPoint y: 258, endPoint x: 496, endPoint y: 265, distance: 417.9
click at [496, 265] on div "// find point where the standard deviation is var foundAvg = 0 ; const arr = mo…" at bounding box center [600, 413] width 1090 height 665
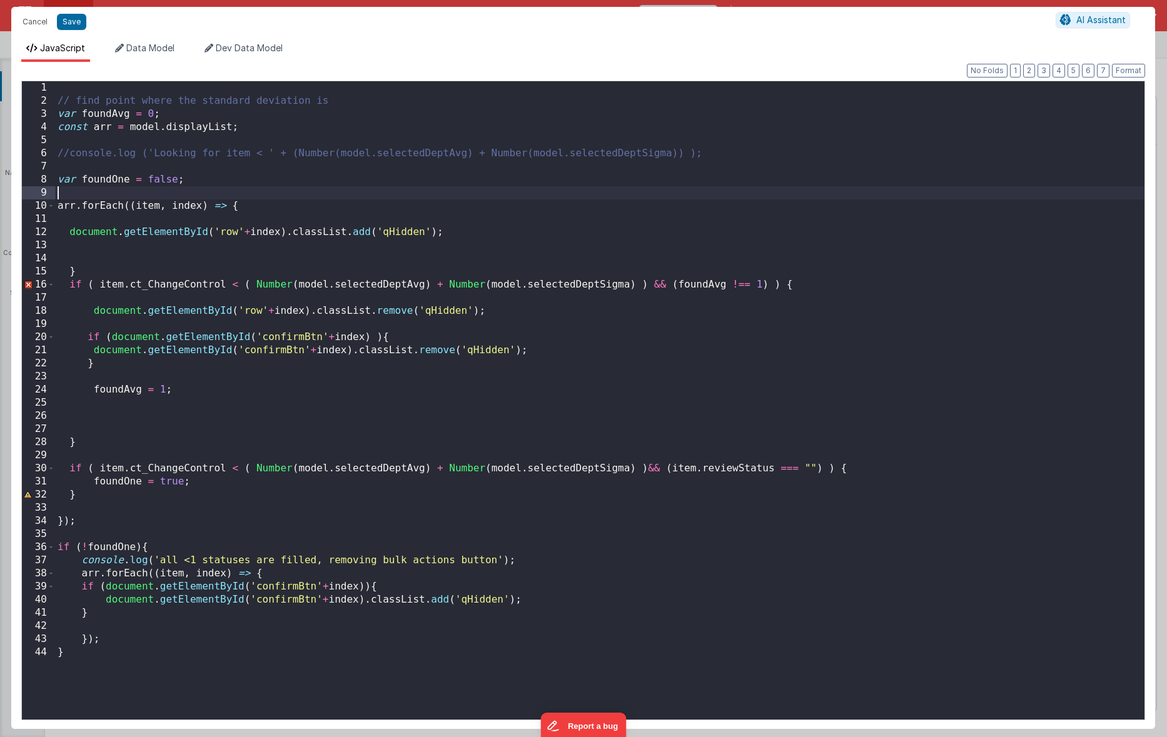
click at [265, 195] on div "// find point where the standard deviation is var foundAvg = 0 ; const arr = mo…" at bounding box center [600, 413] width 1090 height 665
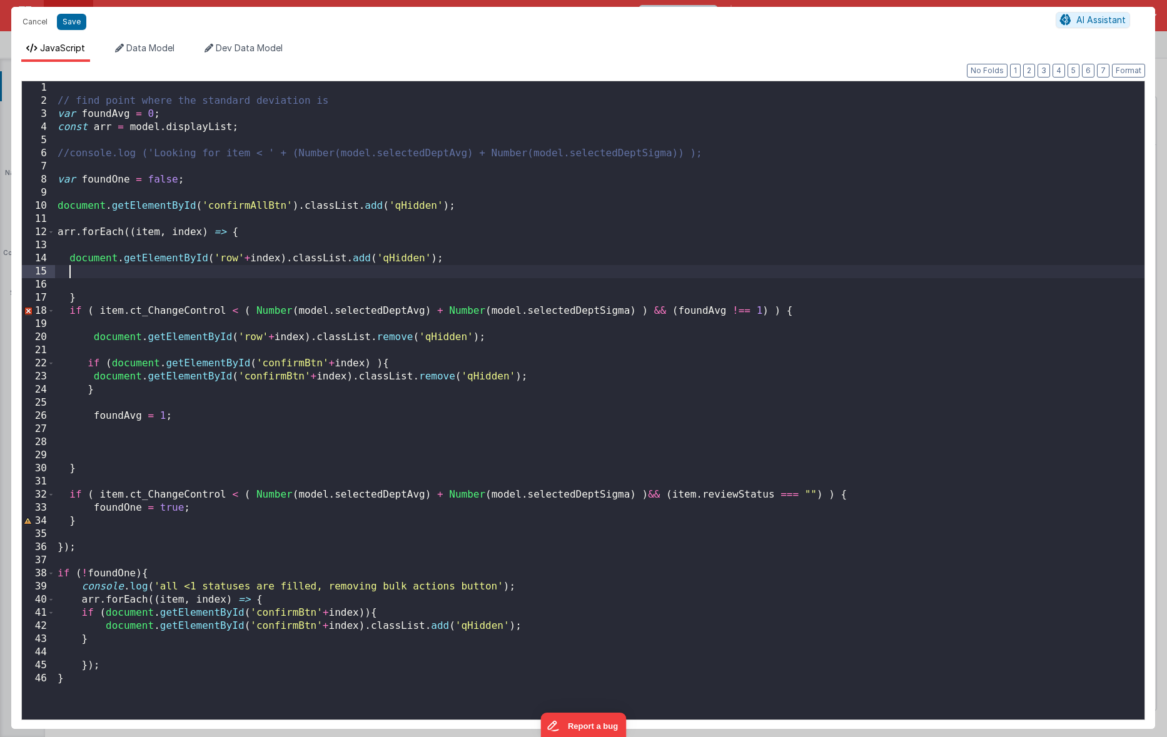
click at [116, 277] on div "// find point where the standard deviation is var foundAvg = 0 ; const arr = mo…" at bounding box center [600, 413] width 1090 height 665
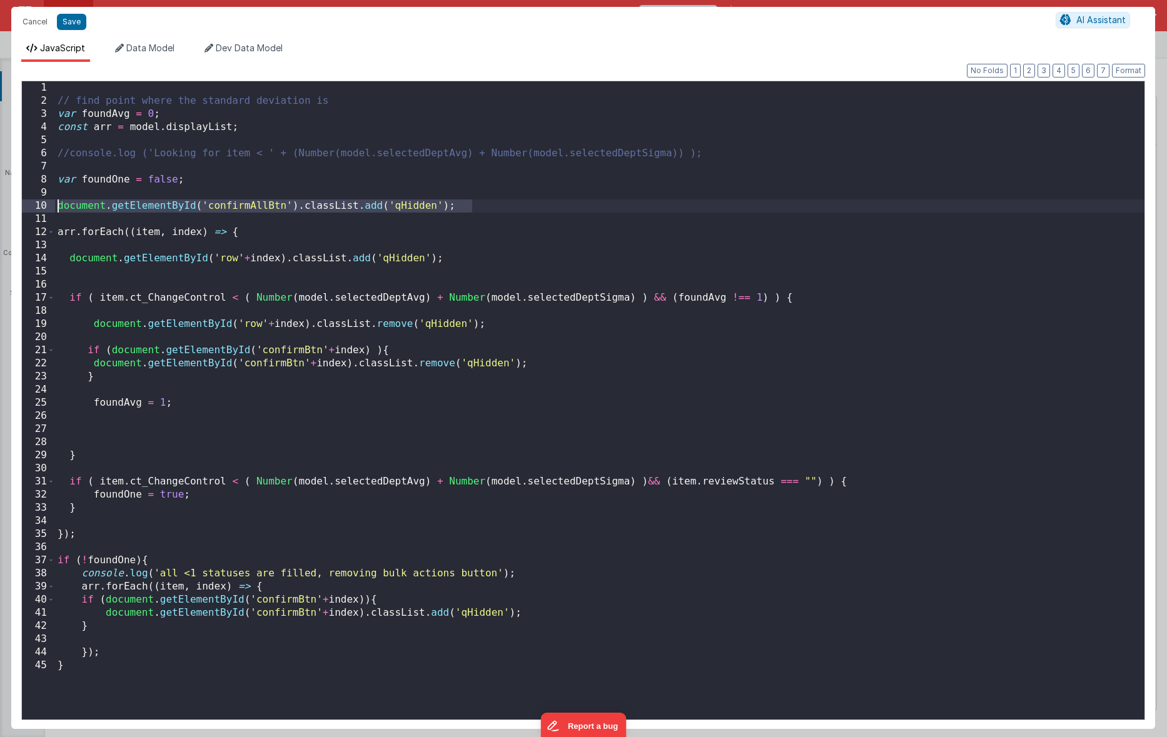
drag, startPoint x: 340, startPoint y: 220, endPoint x: -69, endPoint y: 210, distance: 409.2
click at [0, 210] on html "Cancel Save AI Assistant JavaScript Data Model Dev Data Model Format 7 6 5 4 3 …" at bounding box center [583, 368] width 1167 height 737
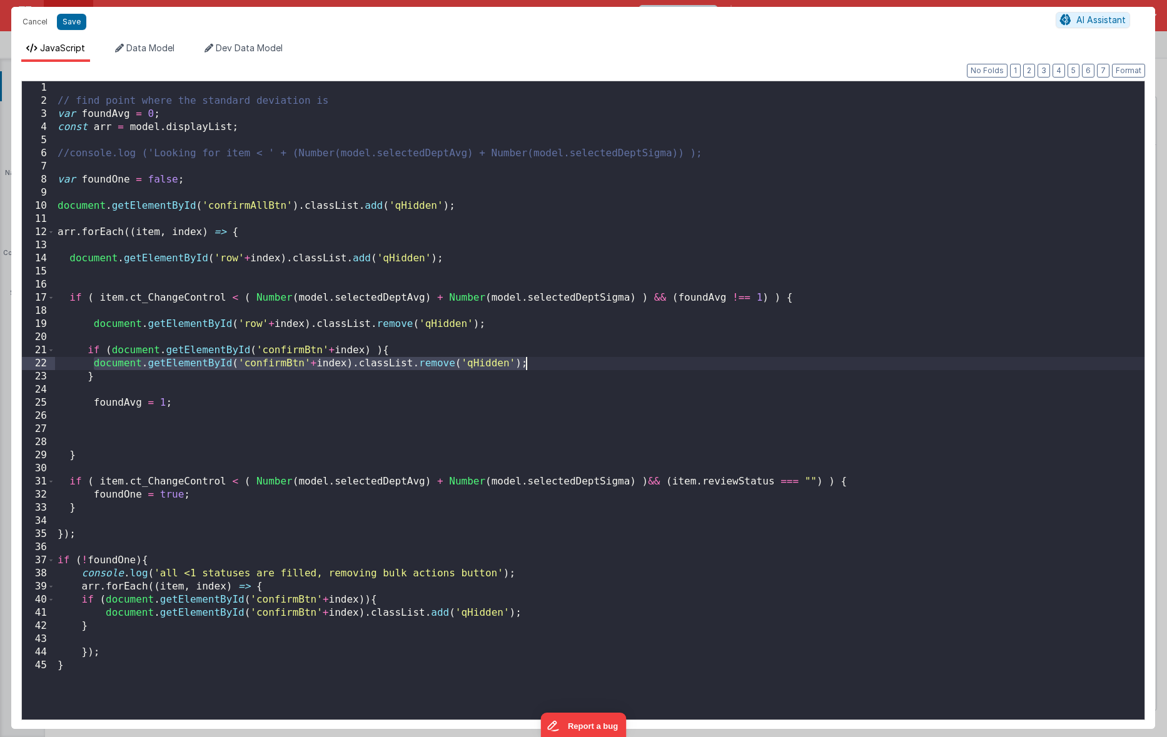
drag, startPoint x: 93, startPoint y: 361, endPoint x: 526, endPoint y: 360, distance: 432.9
click at [526, 360] on div "// find point where the standard deviation is var foundAvg = 0 ; const arr = mo…" at bounding box center [600, 413] width 1090 height 665
paste textarea
click at [407, 364] on div "// find point where the standard deviation is var foundAvg = 0 ; const arr = mo…" at bounding box center [600, 413] width 1090 height 665
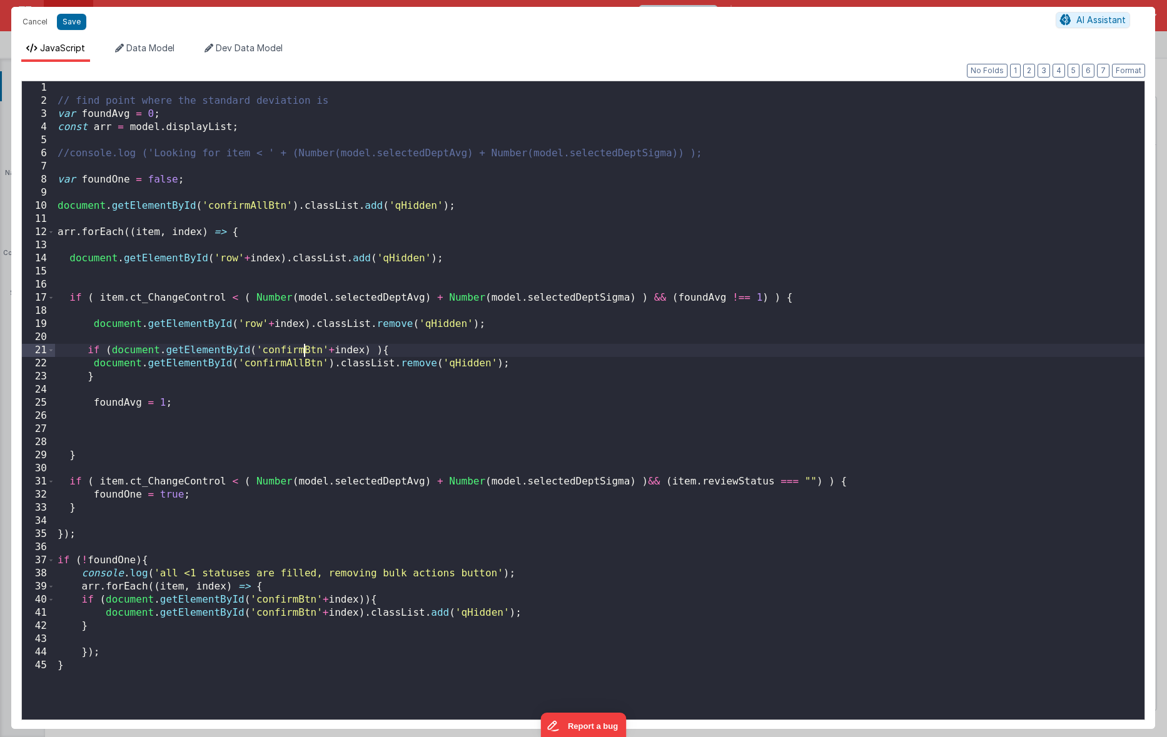
drag, startPoint x: 306, startPoint y: 350, endPoint x: 307, endPoint y: 373, distance: 23.2
click at [307, 350] on div "// find point where the standard deviation is var foundAvg = 0 ; const arr = mo…" at bounding box center [600, 413] width 1090 height 665
click at [297, 407] on div "// find point where the standard deviation is var foundAvg = 0 ; const arr = mo…" at bounding box center [600, 413] width 1090 height 665
click at [83, 23] on button "Save" at bounding box center [71, 22] width 29 height 16
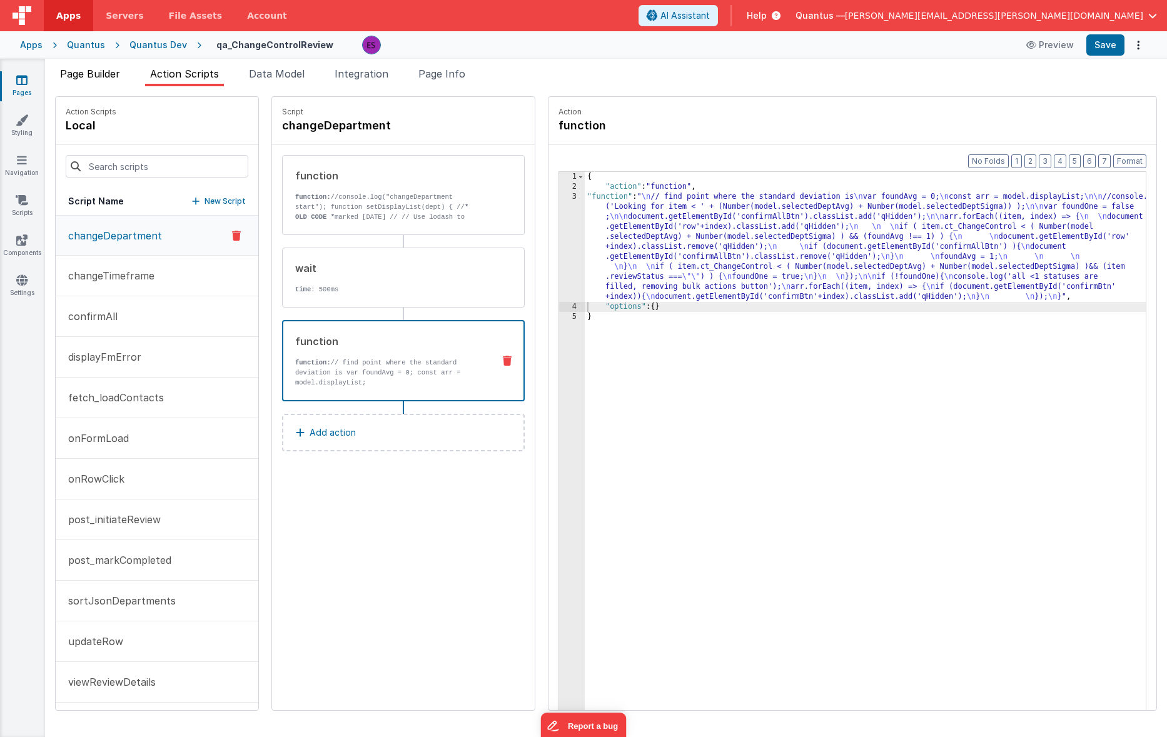
drag, startPoint x: 86, startPoint y: 73, endPoint x: 109, endPoint y: 80, distance: 23.5
click at [86, 73] on span "Page Builder" at bounding box center [90, 74] width 60 height 13
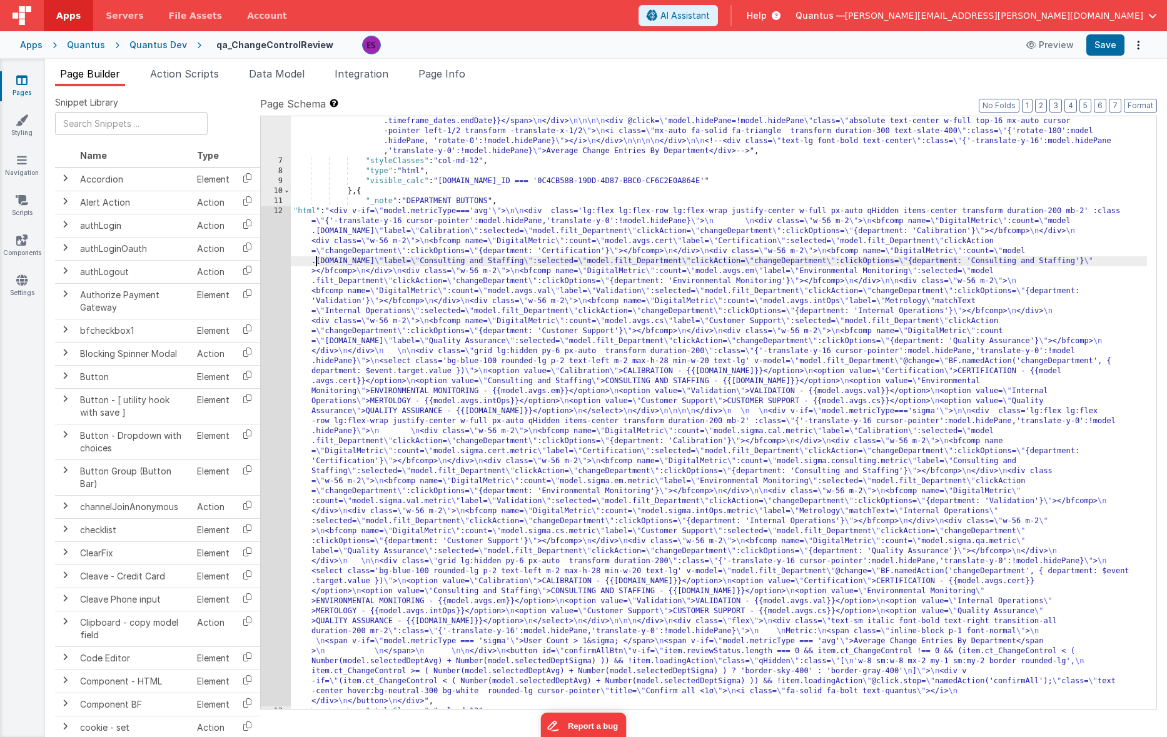
click at [318, 263] on div ""html" : "<div class='bg-gray-200 text-gray-800 wrapper text-center px-4 py-2 t…" at bounding box center [719, 402] width 856 height 713
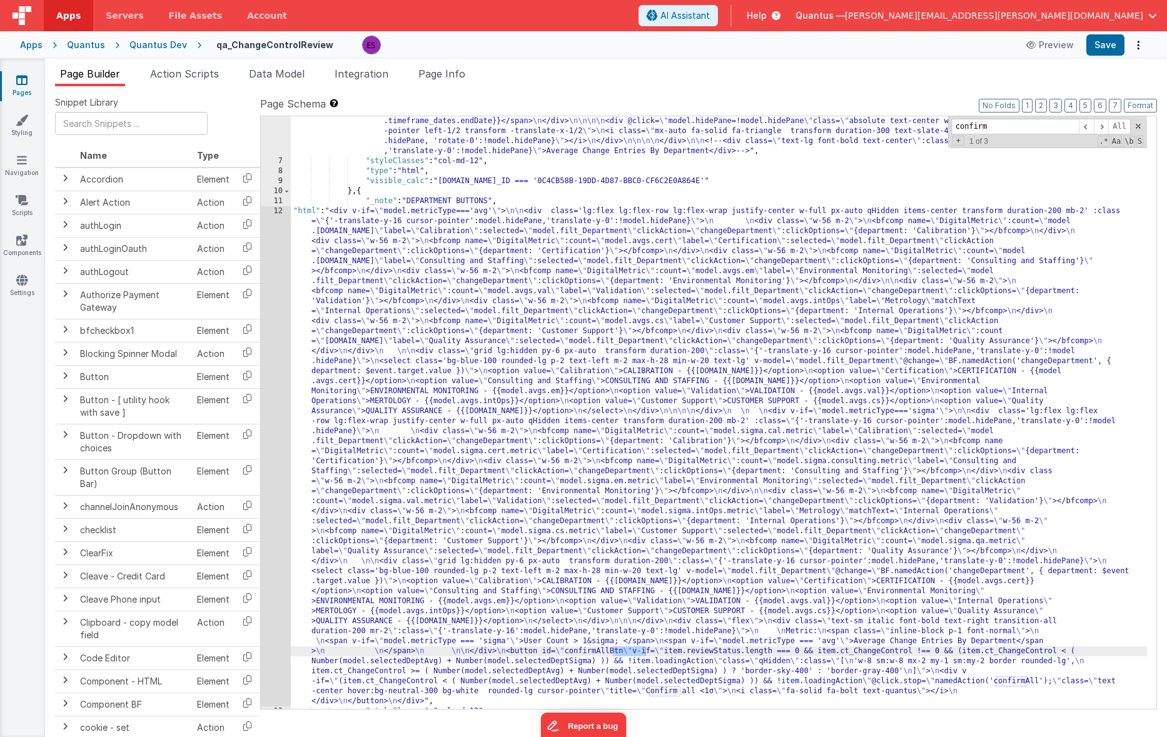
type input "confirm"
click at [661, 652] on div ""html" : "<div class='bg-gray-200 text-gray-800 wrapper text-center px-4 py-2 t…" at bounding box center [719, 402] width 856 height 713
click at [163, 73] on span "Action Scripts" at bounding box center [184, 74] width 69 height 13
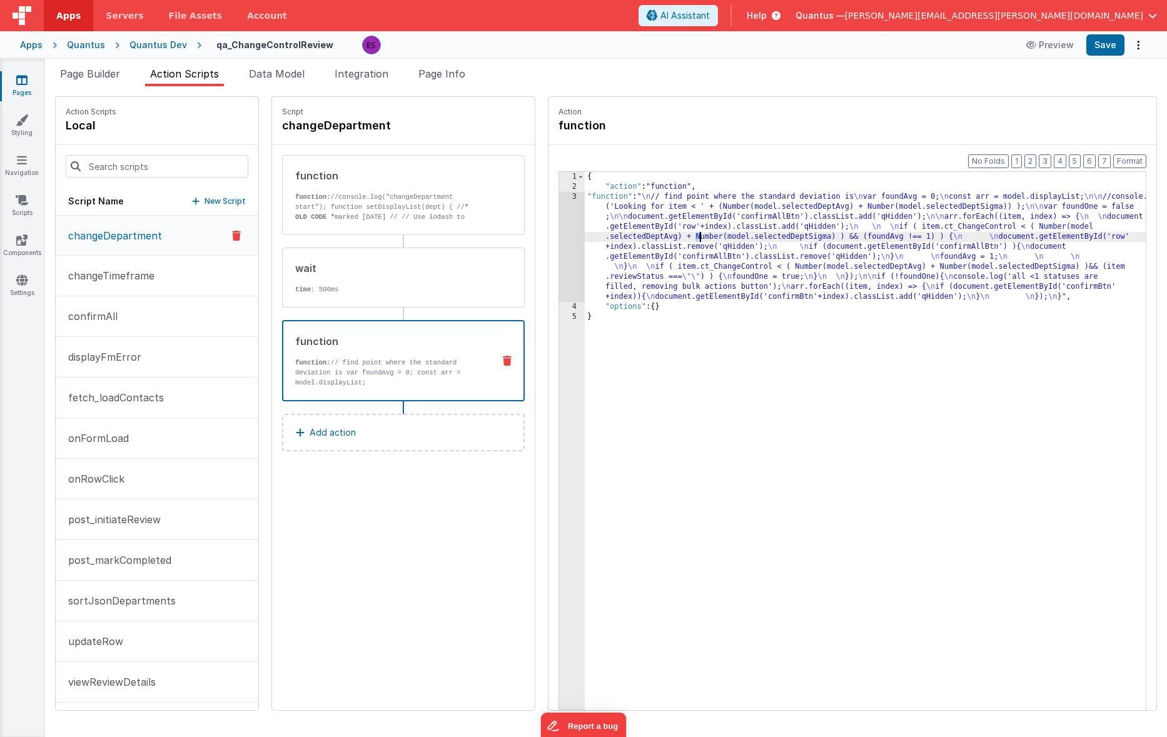
click at [667, 238] on div "{ "action" : "function" , "function" : " \n // find point where the standard de…" at bounding box center [882, 470] width 594 height 597
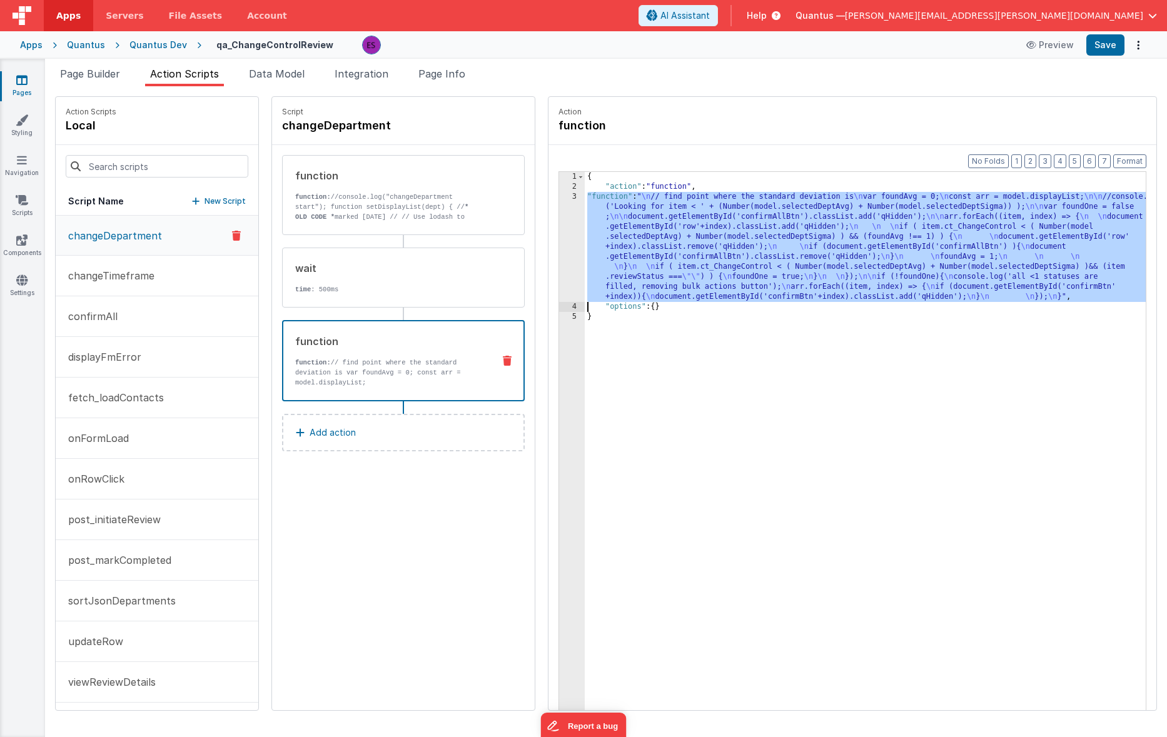
click at [559, 250] on div "3" at bounding box center [572, 247] width 26 height 110
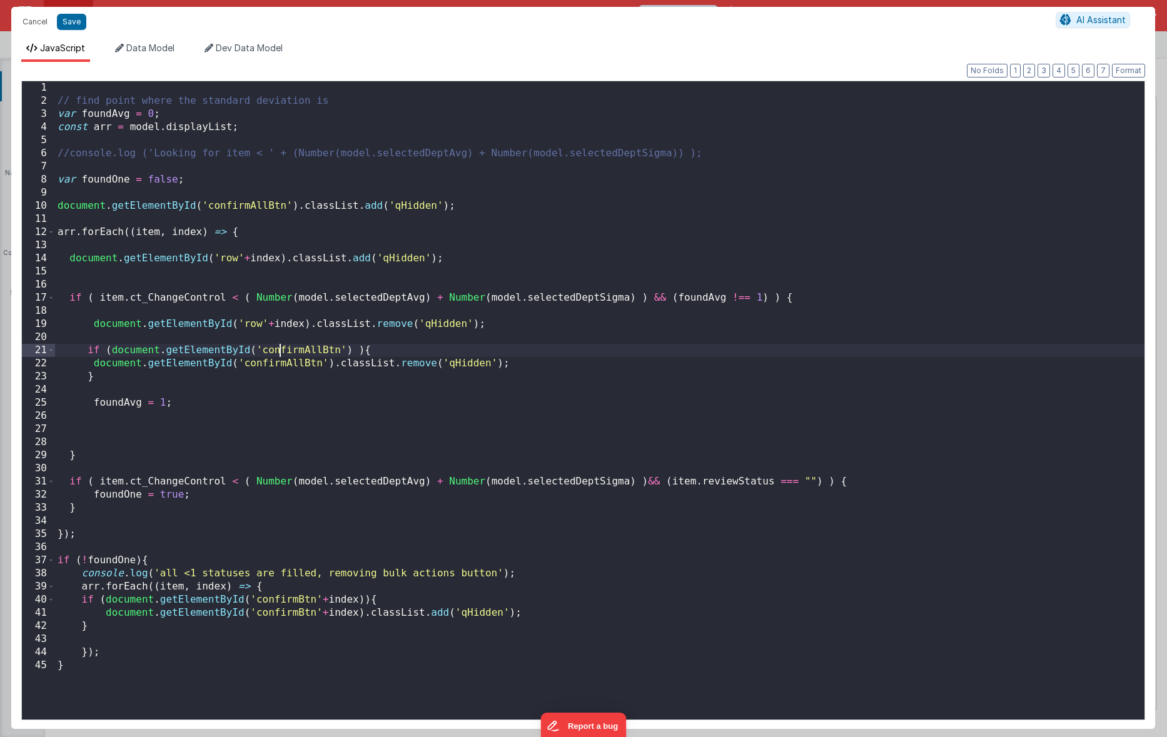
click at [280, 349] on div "// find point where the standard deviation is var foundAvg = 0 ; const arr = mo…" at bounding box center [600, 413] width 1090 height 665
click at [278, 352] on div "// find point where the standard deviation is var foundAvg = 0 ; const arr = mo…" at bounding box center [600, 413] width 1090 height 665
click at [280, 366] on div "// find point where the standard deviation is var foundAvg = 0 ; const arr = mo…" at bounding box center [600, 413] width 1090 height 665
click at [255, 205] on div "// find point where the standard deviation is var foundAvg = 0 ; const arr = mo…" at bounding box center [600, 413] width 1090 height 665
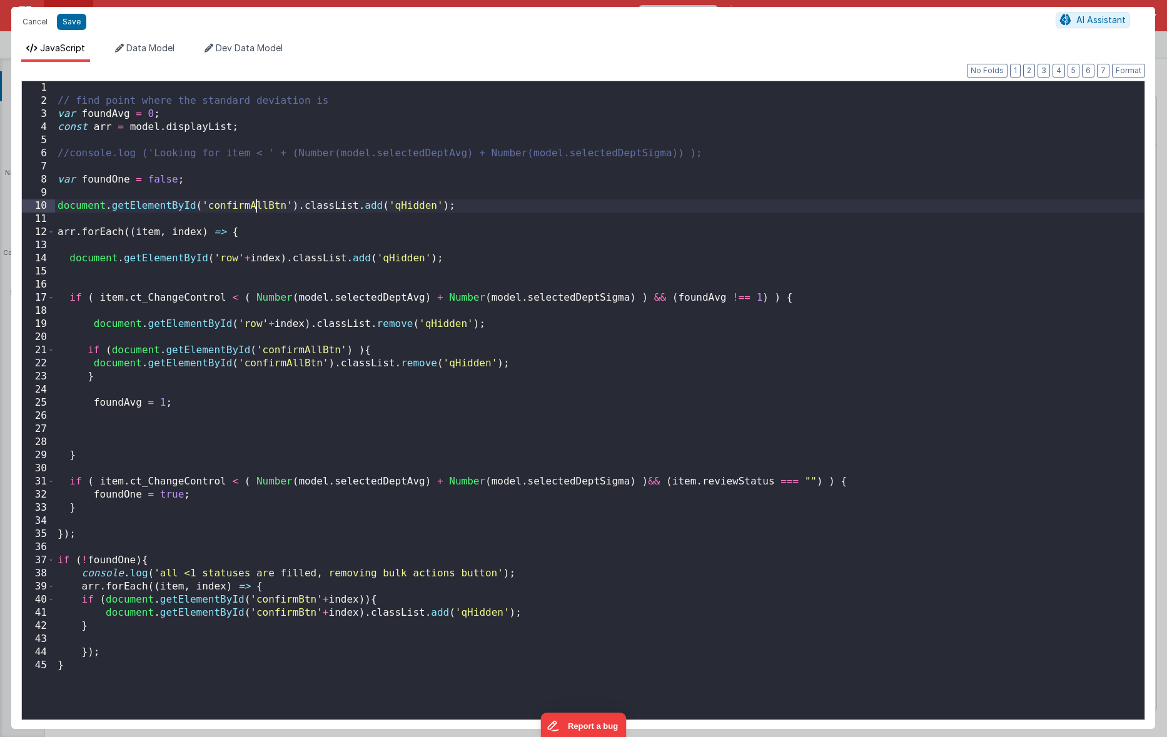
click at [255, 205] on div "// find point where the standard deviation is var foundAvg = 0 ; const arr = mo…" at bounding box center [600, 413] width 1090 height 665
drag, startPoint x: 73, startPoint y: 25, endPoint x: 73, endPoint y: 31, distance: 6.3
click at [73, 26] on button "Save" at bounding box center [71, 22] width 29 height 16
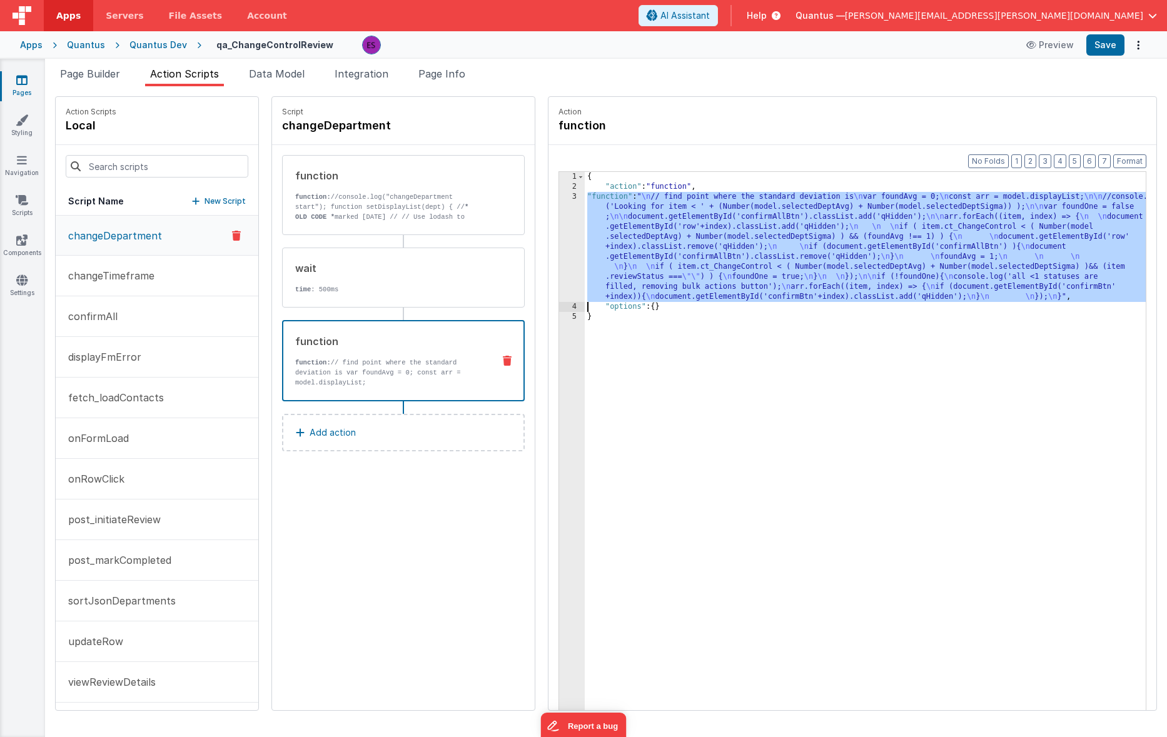
click at [585, 251] on div "{ "action" : "function" , "function" : " \n // find point where the standard de…" at bounding box center [882, 470] width 594 height 597
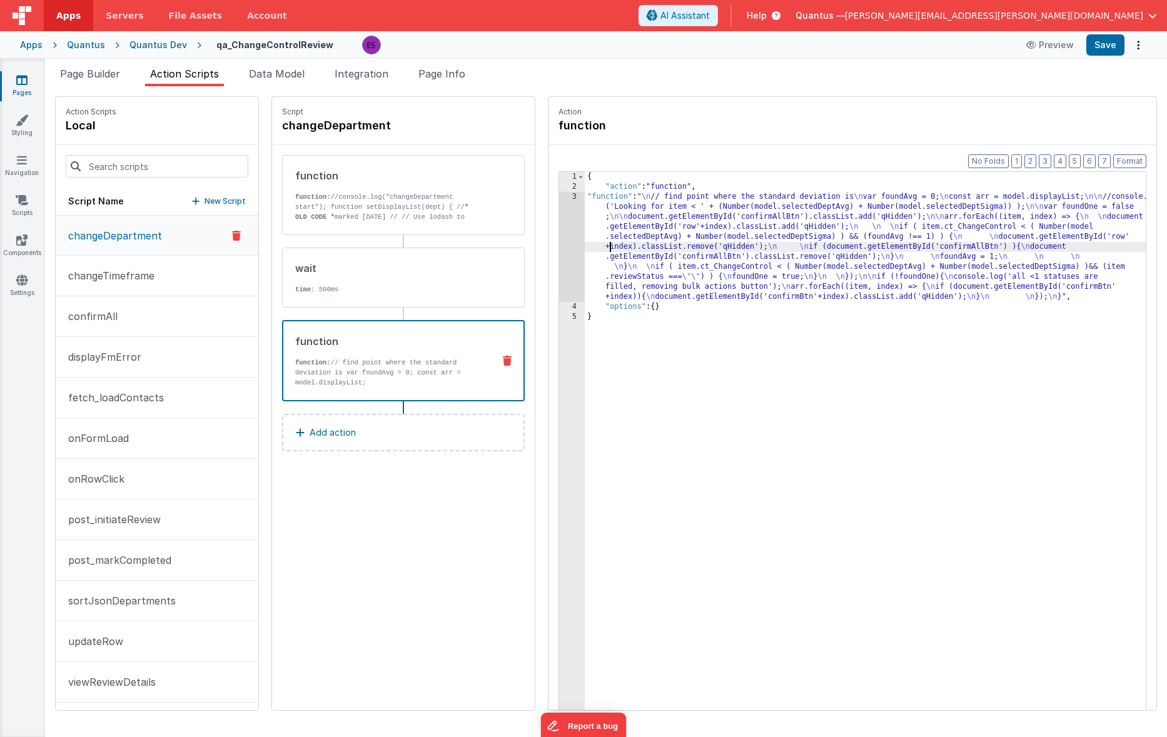
click at [559, 233] on div "3" at bounding box center [572, 247] width 26 height 110
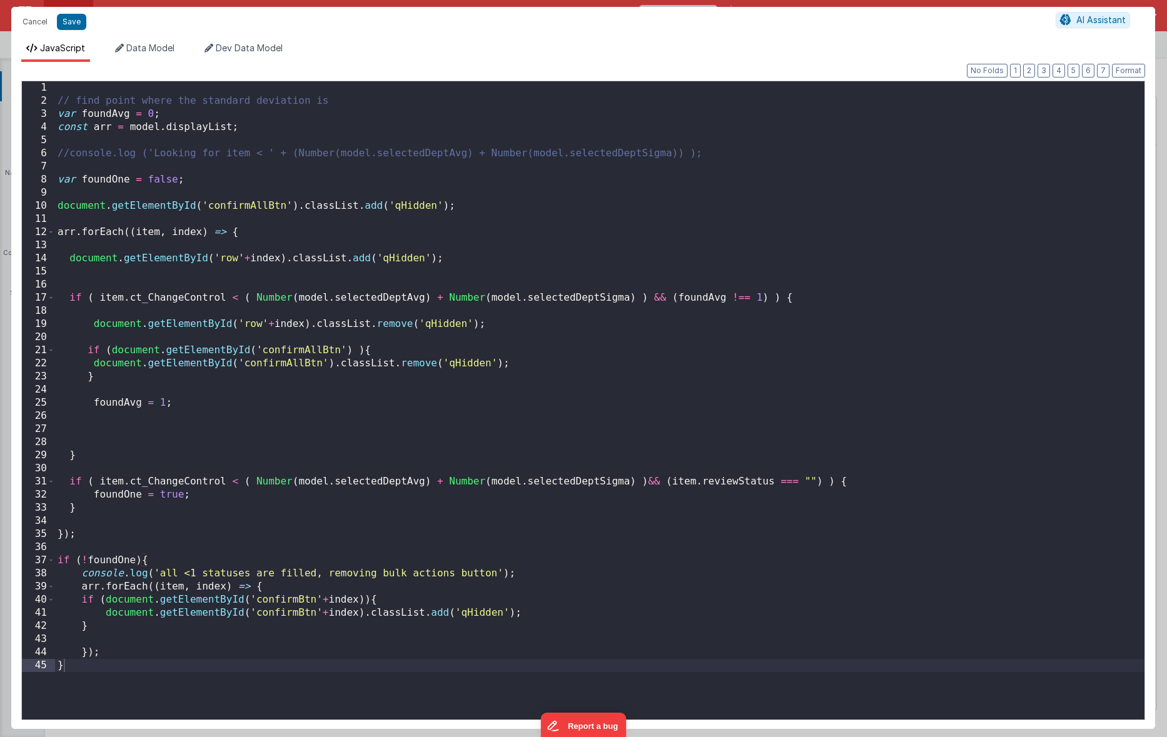
click at [131, 196] on div "// find point where the standard deviation is var foundAvg = 0 ; const arr = mo…" at bounding box center [600, 413] width 1090 height 665
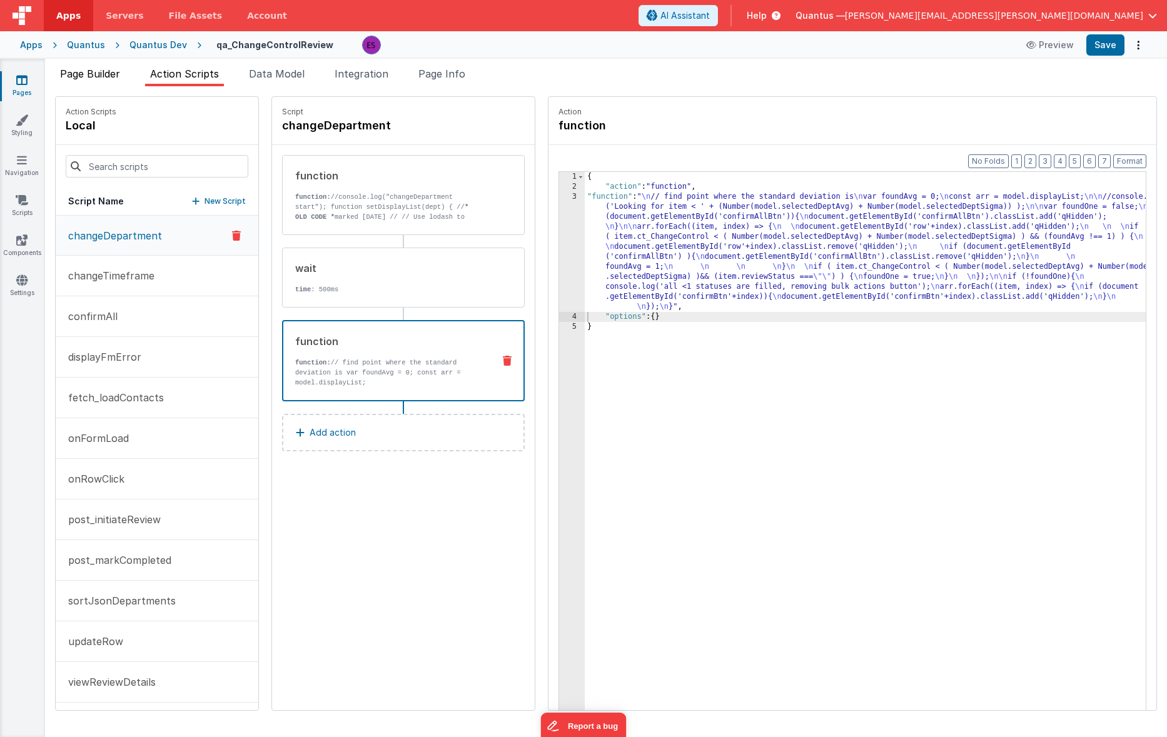
click at [91, 68] on span "Page Builder" at bounding box center [90, 74] width 60 height 13
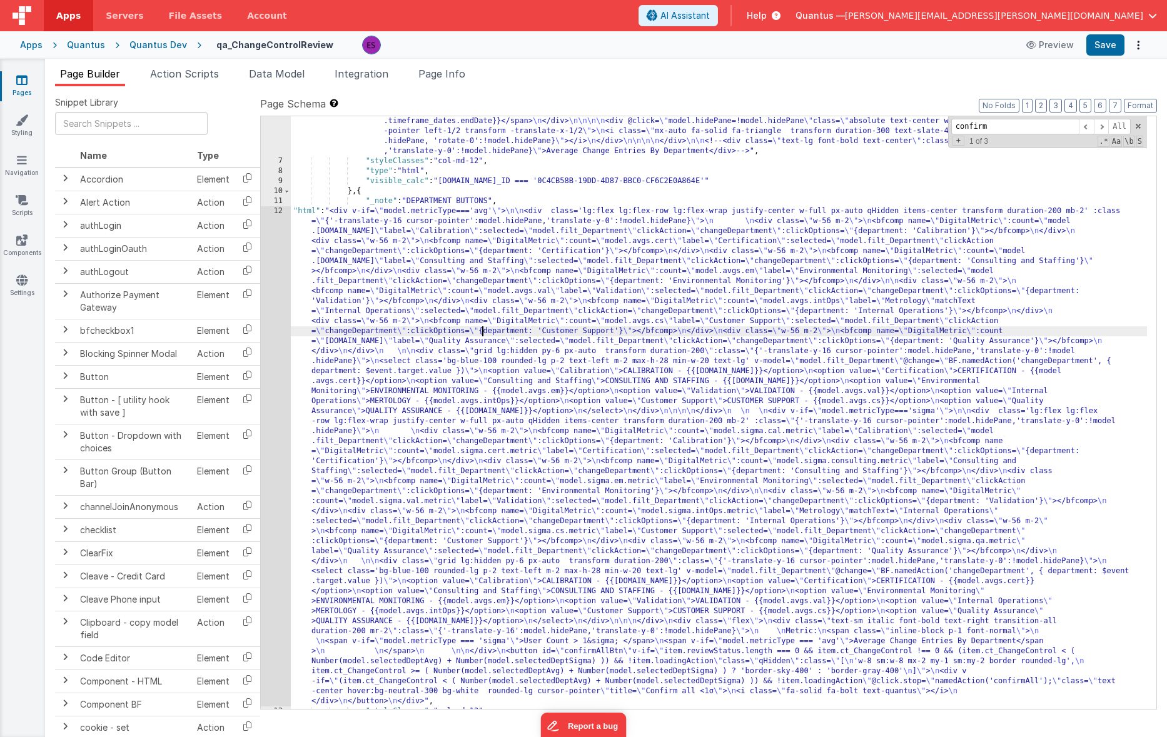
click at [480, 332] on div ""html" : "<div class='bg-gray-200 text-gray-800 wrapper text-center px-4 py-2 t…" at bounding box center [719, 402] width 856 height 713
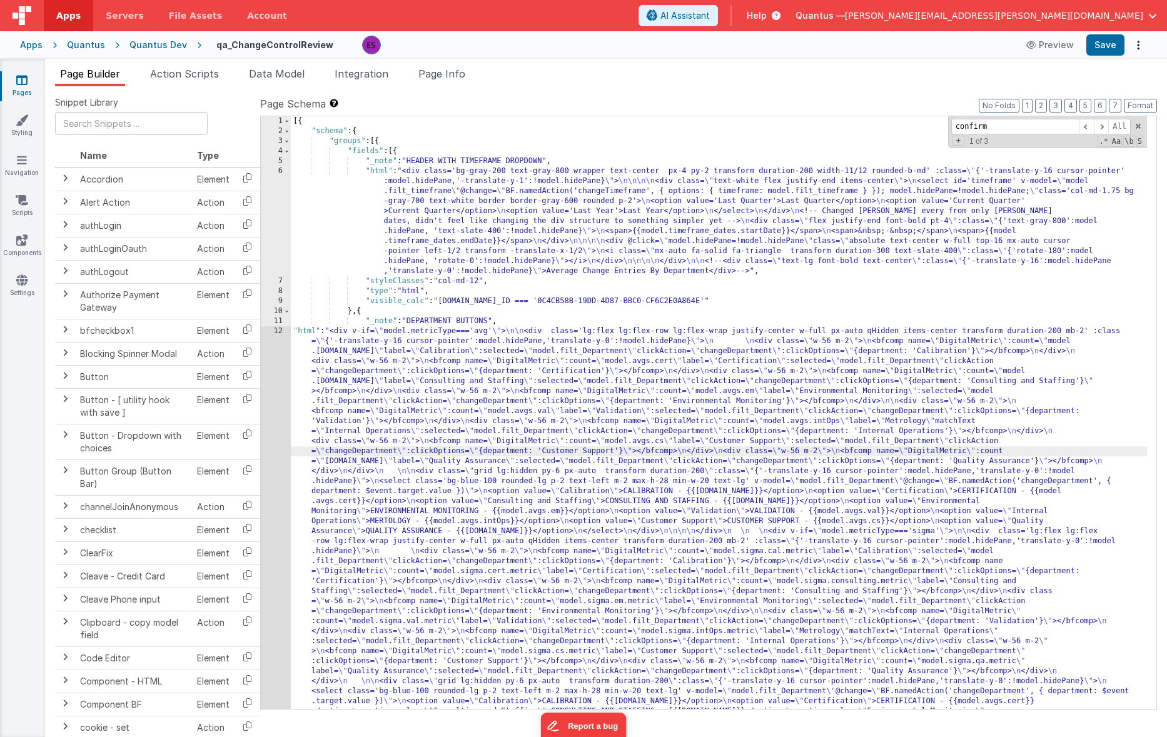
click at [271, 471] on div "1 2 3 4 5 6 7 8 9 10 11 12" at bounding box center [276, 667] width 30 height 1103
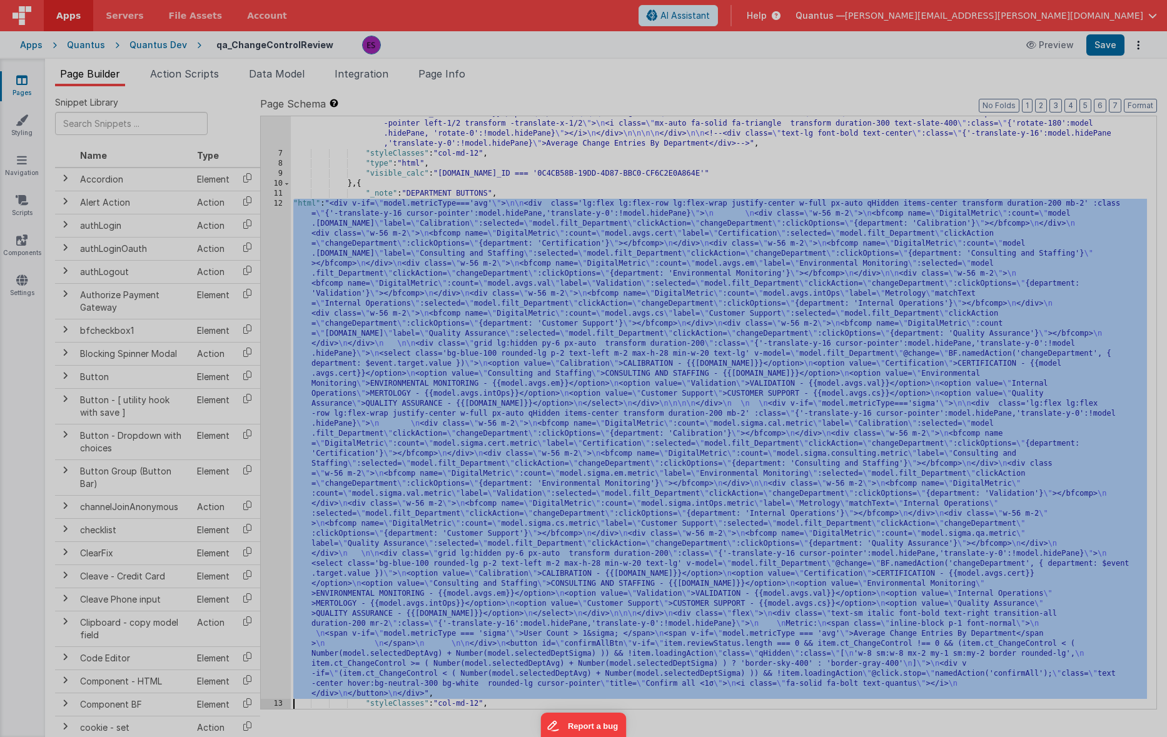
scroll to position [128, 0]
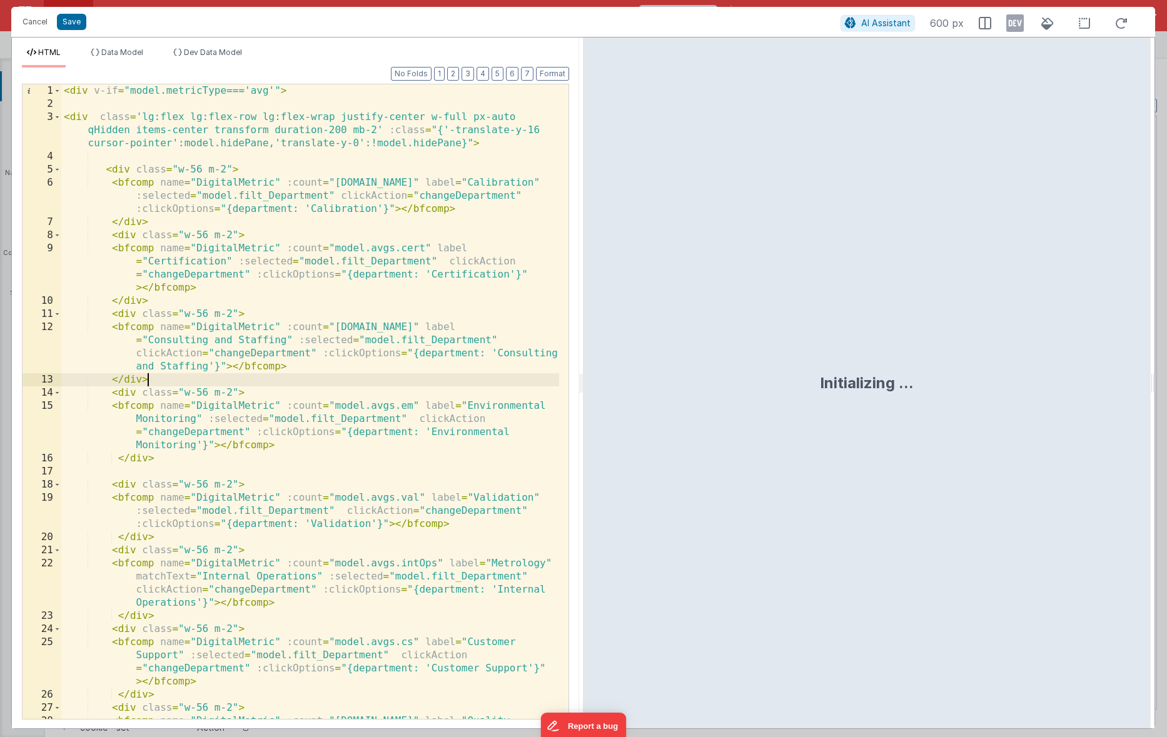
click at [305, 385] on div "< div v-if = "model.metricType==='avg'" > < div class = 'lg:flex lg:flex-row lg…" at bounding box center [310, 434] width 498 height 701
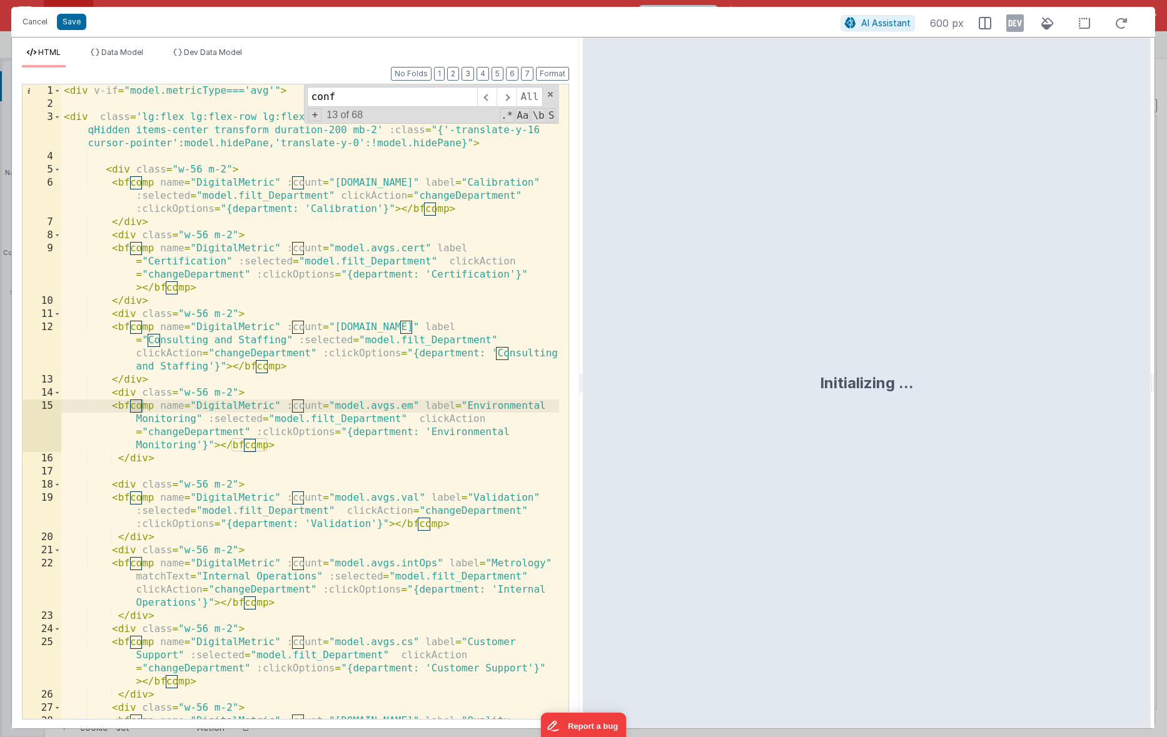
scroll to position [1979, 0]
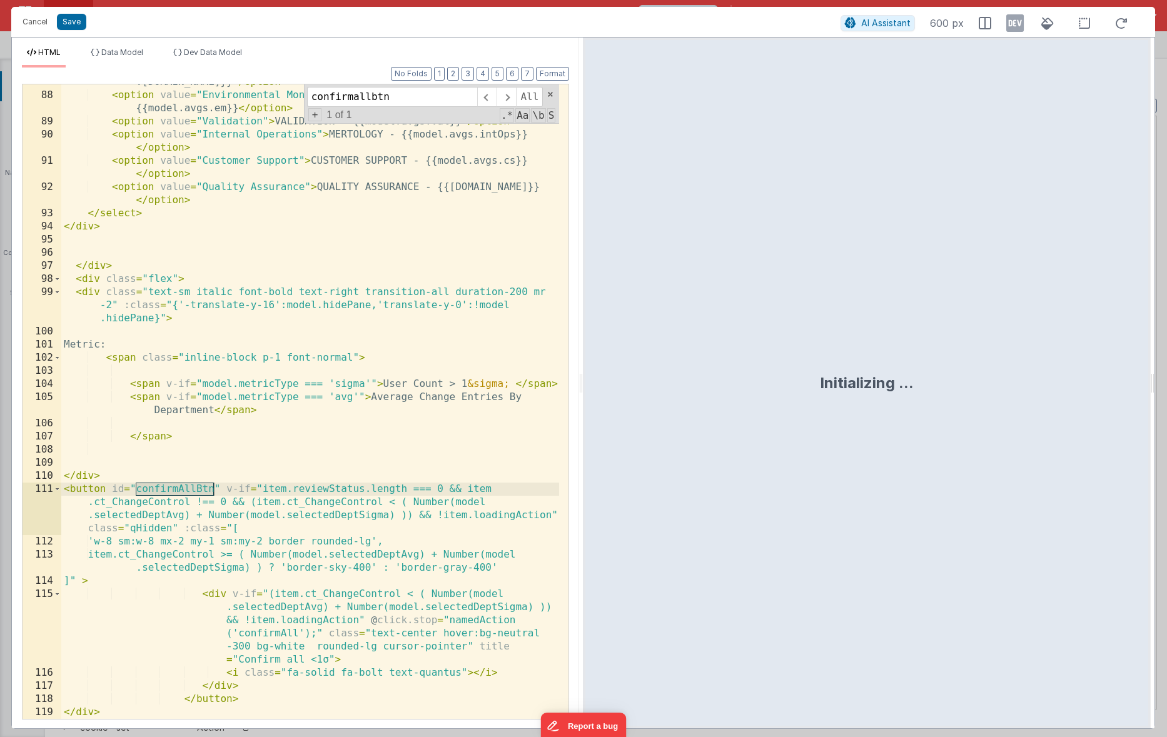
type input "confirmallbtn"
click at [184, 460] on div "< option value = "Consulting and Staffing" > CONSULTING AND STAFFING - {{model …" at bounding box center [310, 400] width 498 height 674
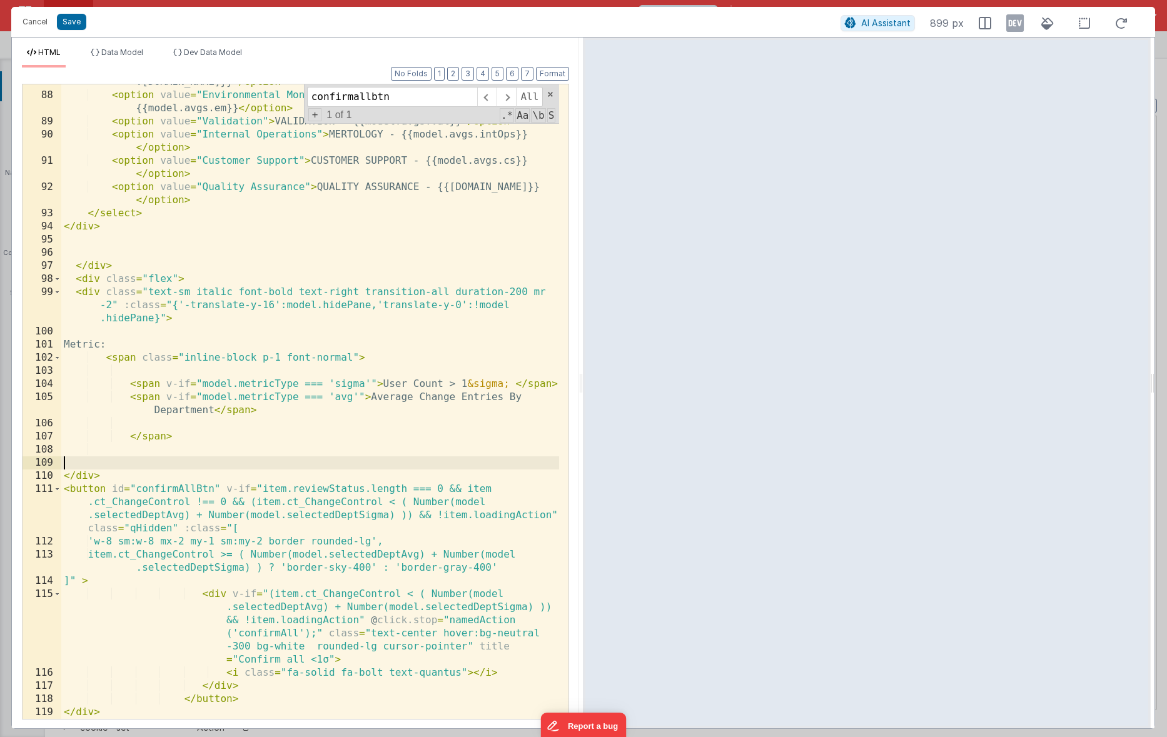
click at [92, 296] on div "< option value = "Consulting and Staffing" > CONSULTING AND STAFFING - {{model …" at bounding box center [310, 400] width 498 height 674
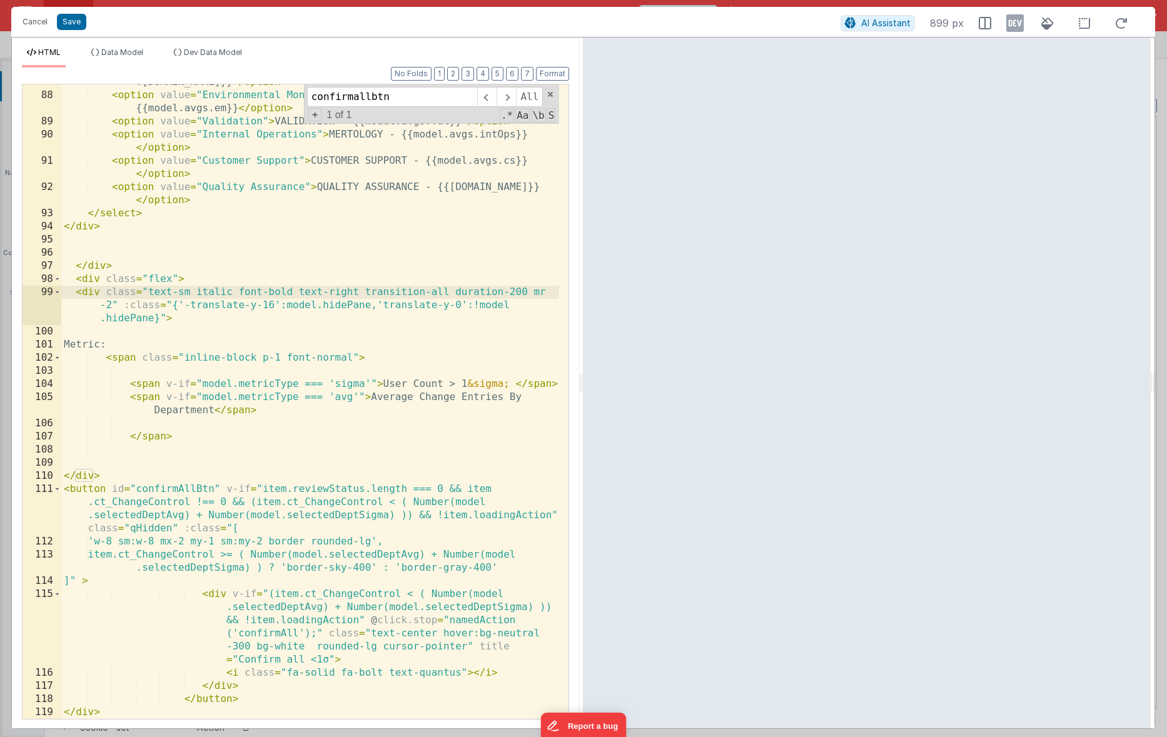
click at [105, 479] on div "< option value = "Consulting and Staffing" > CONSULTING AND STAFFING - {{model …" at bounding box center [310, 400] width 498 height 674
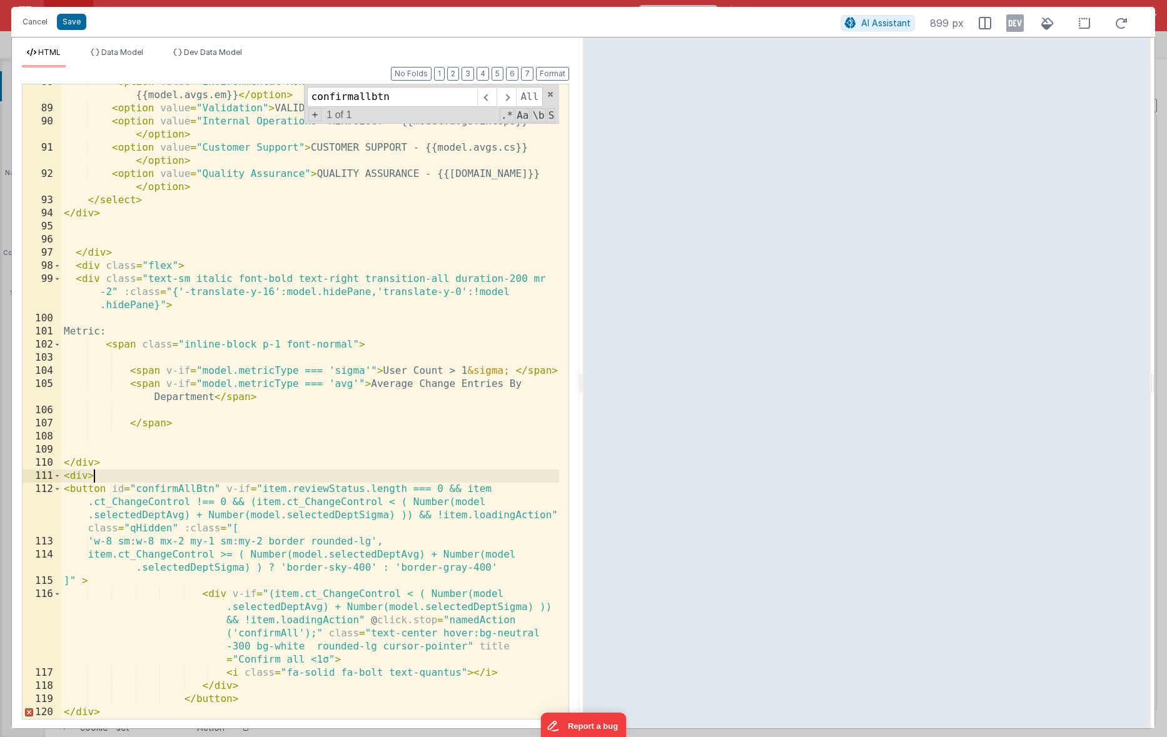
scroll to position [1992, 0]
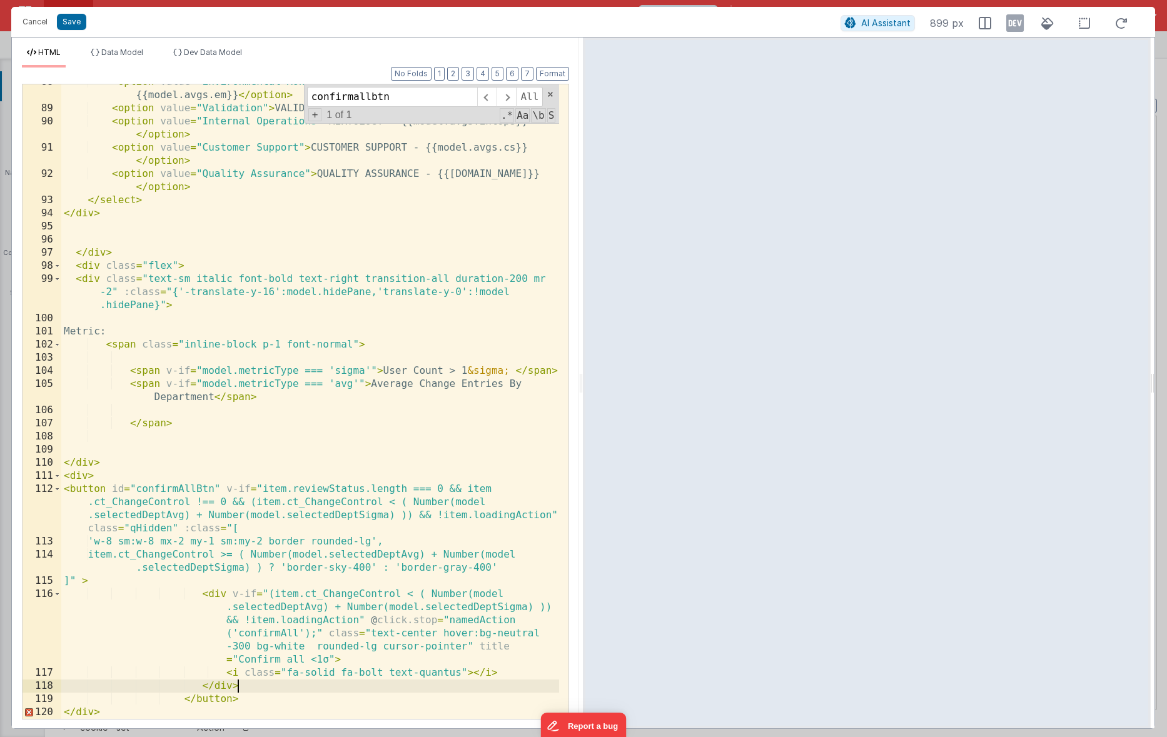
click at [256, 692] on div "< option value = "Environmental Monitoring" > ENVIRONMENTAL MONITORING - {{mode…" at bounding box center [310, 413] width 498 height 674
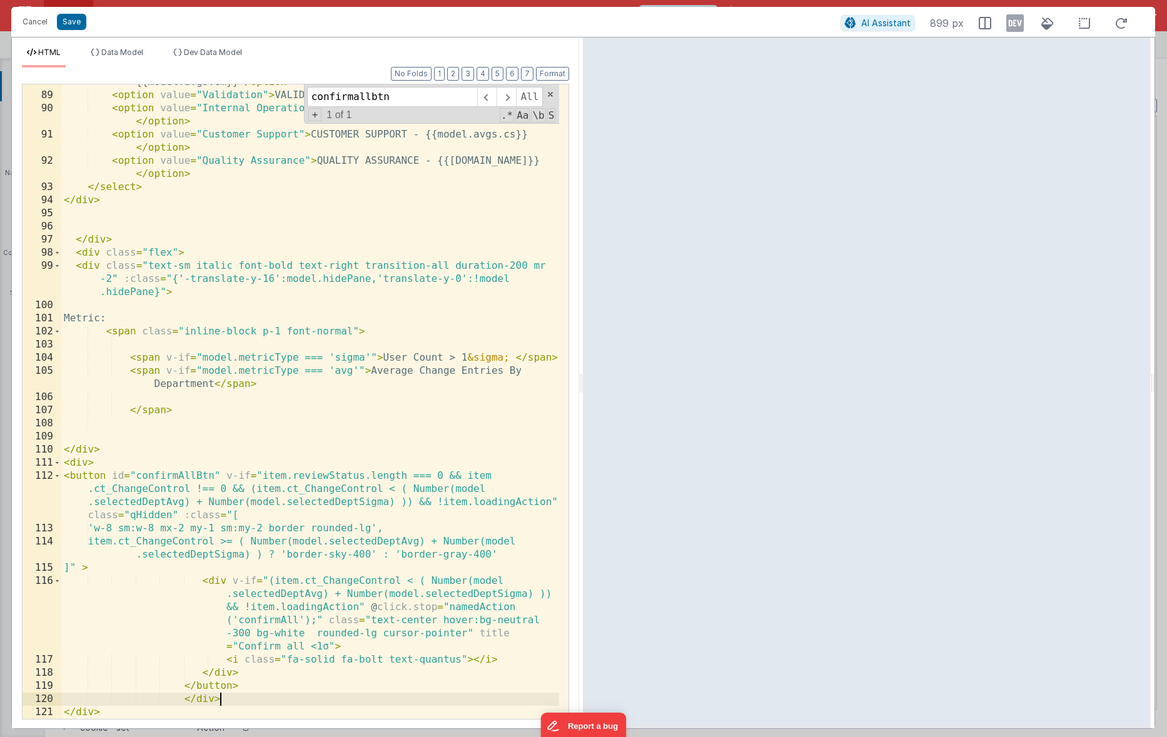
scroll to position [2005, 0]
click at [1010, 28] on icon at bounding box center [1015, 23] width 18 height 20
click at [1013, 24] on icon at bounding box center [1015, 23] width 18 height 20
click at [82, 715] on div "< option value = "Environmental Monitoring" > ENVIRONMENTAL MONITORING - {{mode…" at bounding box center [310, 400] width 498 height 674
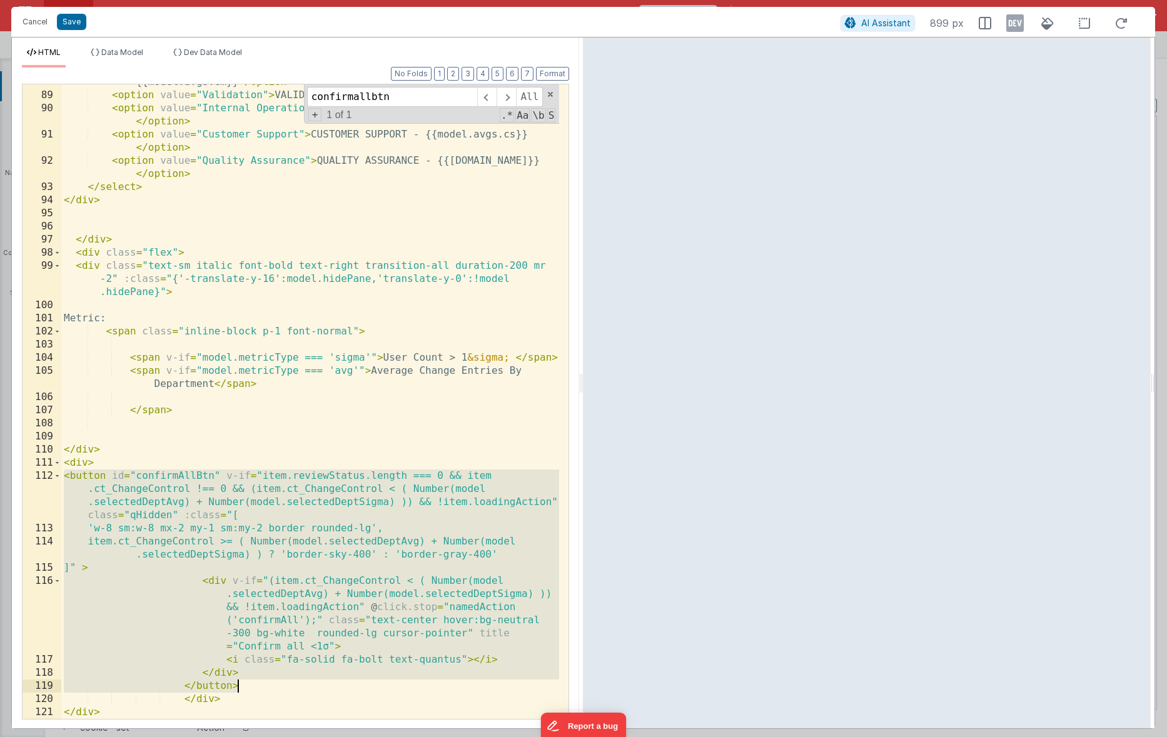
drag, startPoint x: 64, startPoint y: 479, endPoint x: 256, endPoint y: 689, distance: 284.3
click at [256, 689] on div "< option value = "Environmental Monitoring" > ENVIRONMENTAL MONITORING - {{mode…" at bounding box center [310, 400] width 498 height 674
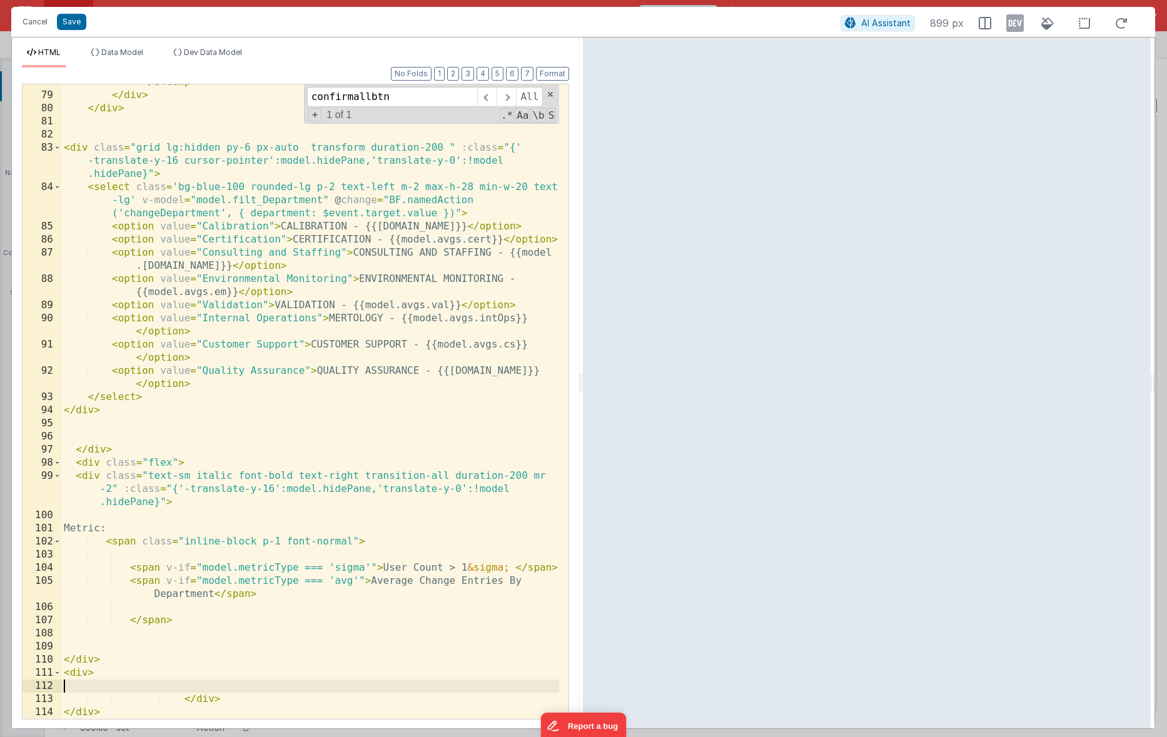
scroll to position [1795, 0]
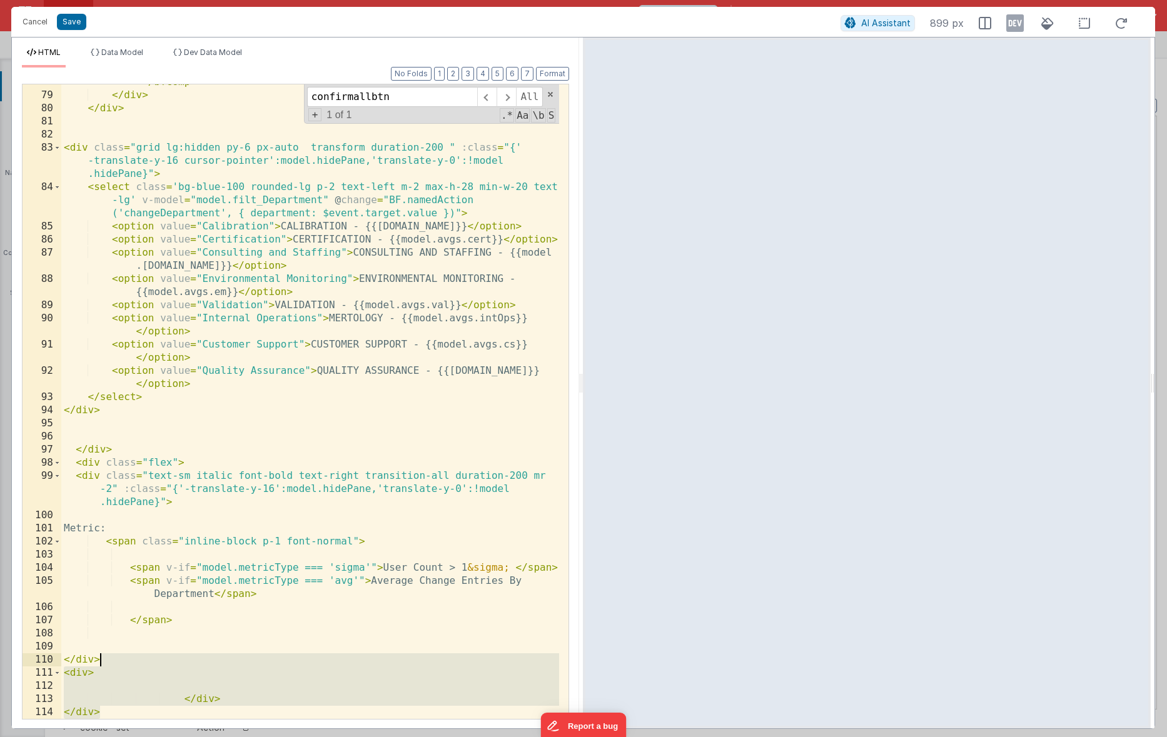
drag, startPoint x: 151, startPoint y: 714, endPoint x: 130, endPoint y: 662, distance: 55.9
click at [130, 662] on div "< bfcomp name = "DigitalMetric" :count = "model.sigma.qa.metric" label = "Quali…" at bounding box center [310, 386] width 498 height 701
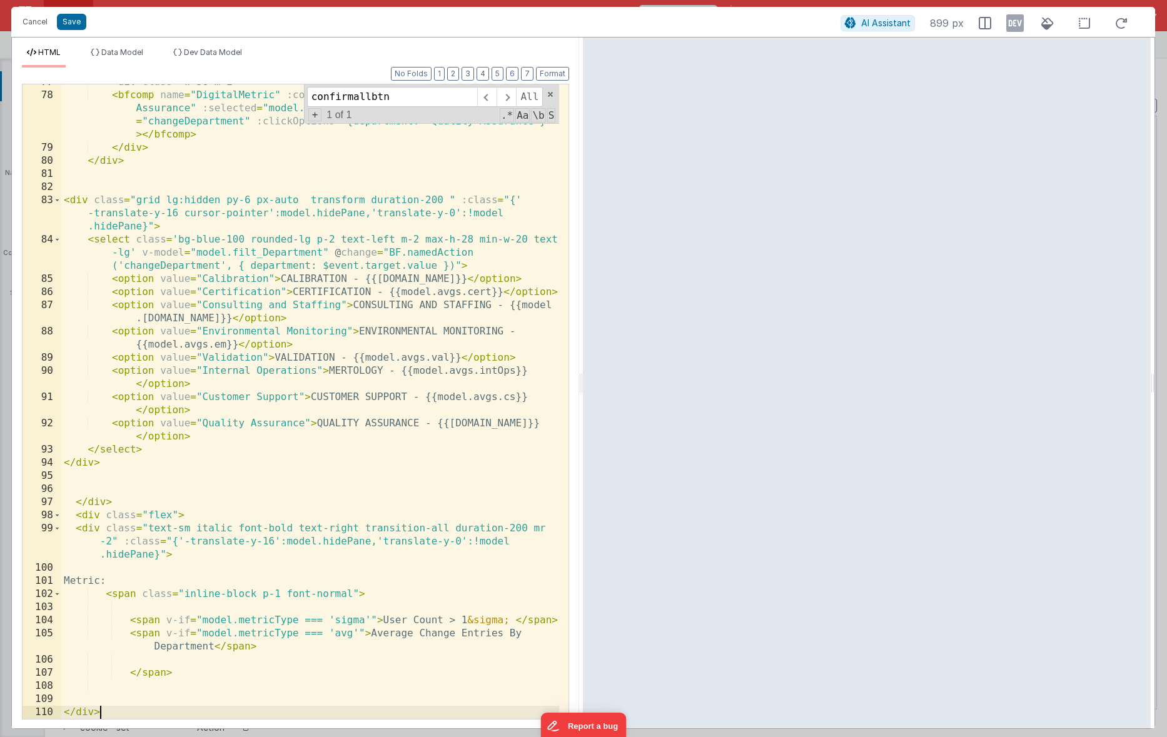
scroll to position [1743, 0]
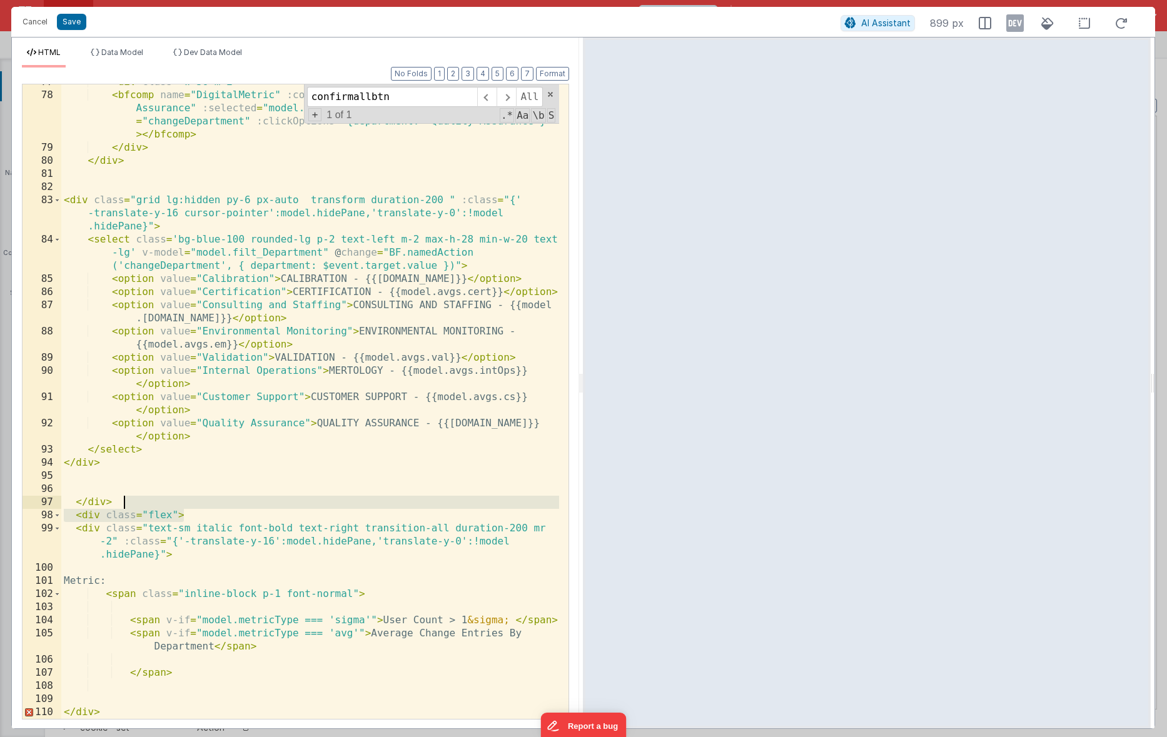
drag, startPoint x: 191, startPoint y: 519, endPoint x: 202, endPoint y: 508, distance: 15.9
click at [202, 508] on div "< div class = "w-56 m-2" > < bfcomp name = "DigitalMetric" :count = "model.sigm…" at bounding box center [310, 406] width 498 height 661
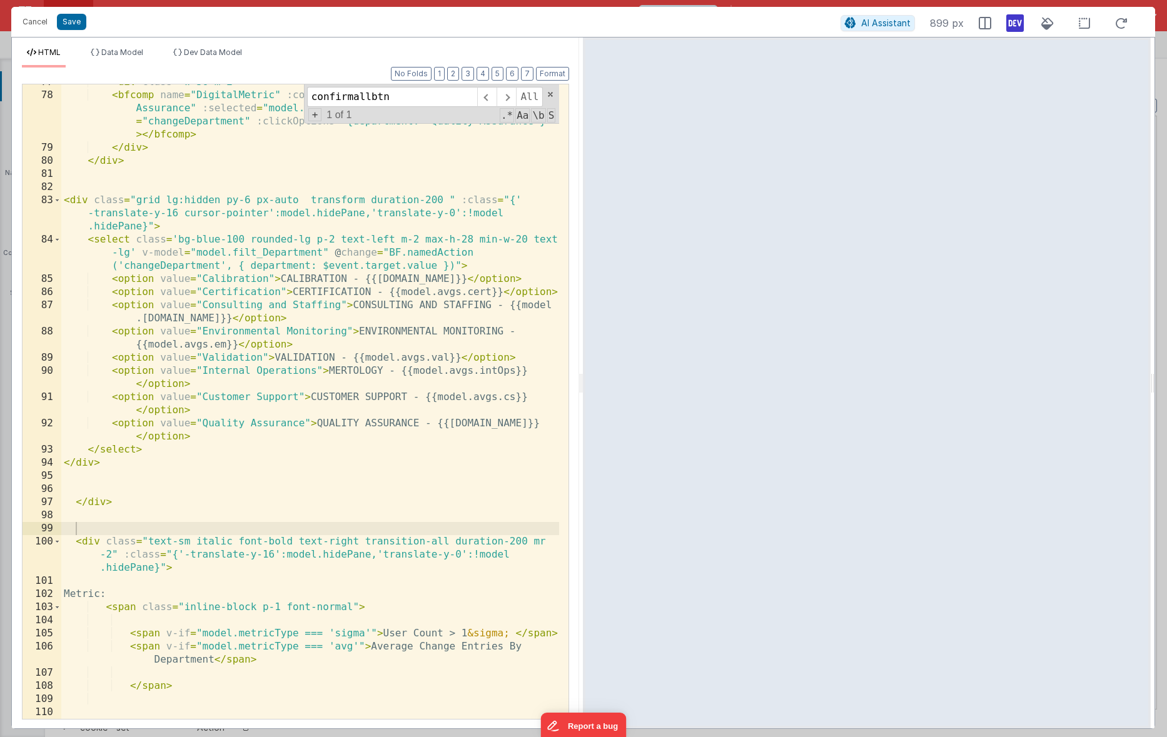
click at [1016, 14] on icon at bounding box center [1015, 23] width 18 height 20
click at [266, 570] on div "< div class = "w-56 m-2" > < bfcomp name = "DigitalMetric" :count = "model.sigm…" at bounding box center [310, 406] width 498 height 661
click at [224, 58] on li "Dev Data Model" at bounding box center [207, 58] width 79 height 20
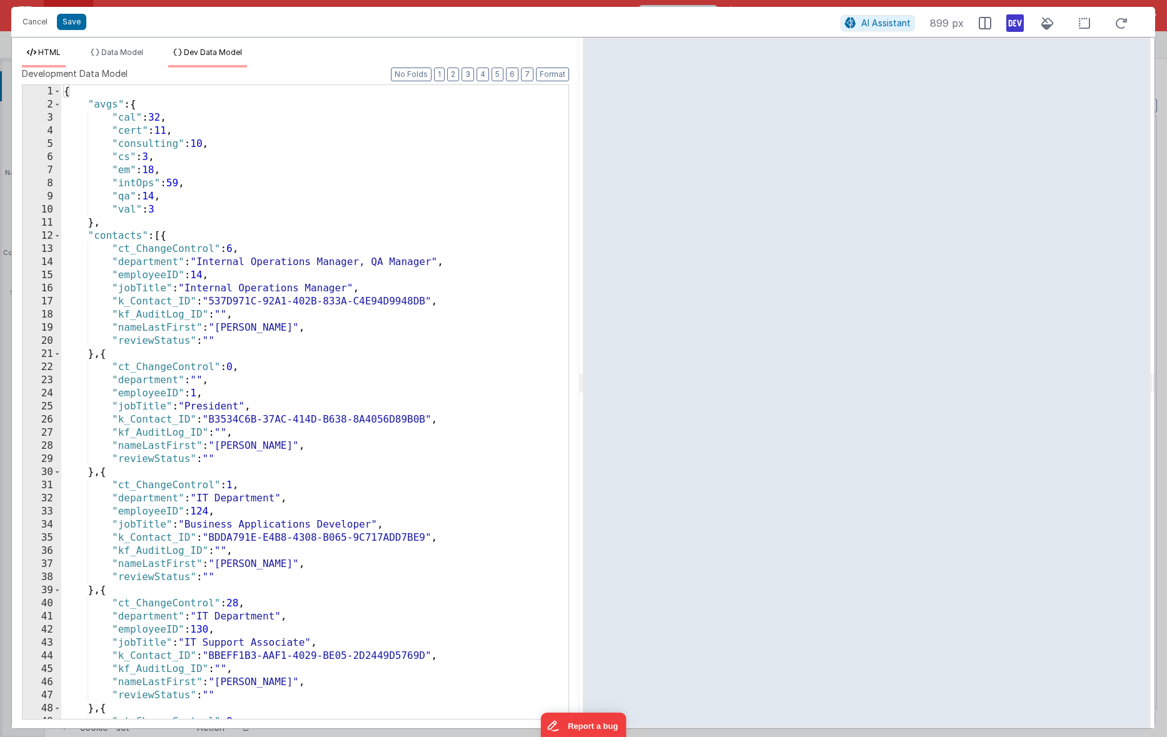
click at [39, 53] on span "HTML" at bounding box center [49, 52] width 23 height 9
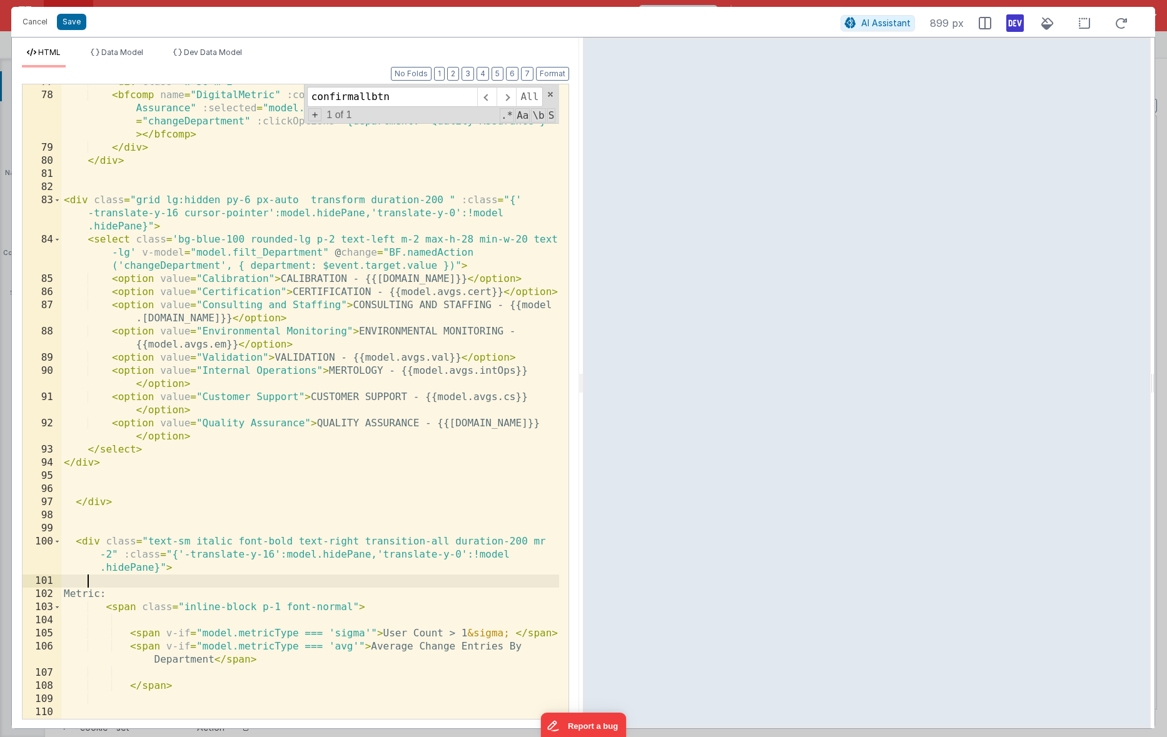
click at [250, 587] on div "< div class = "w-56 m-2" > < bfcomp name = "DigitalMetric" :count = "model.sigm…" at bounding box center [310, 406] width 498 height 661
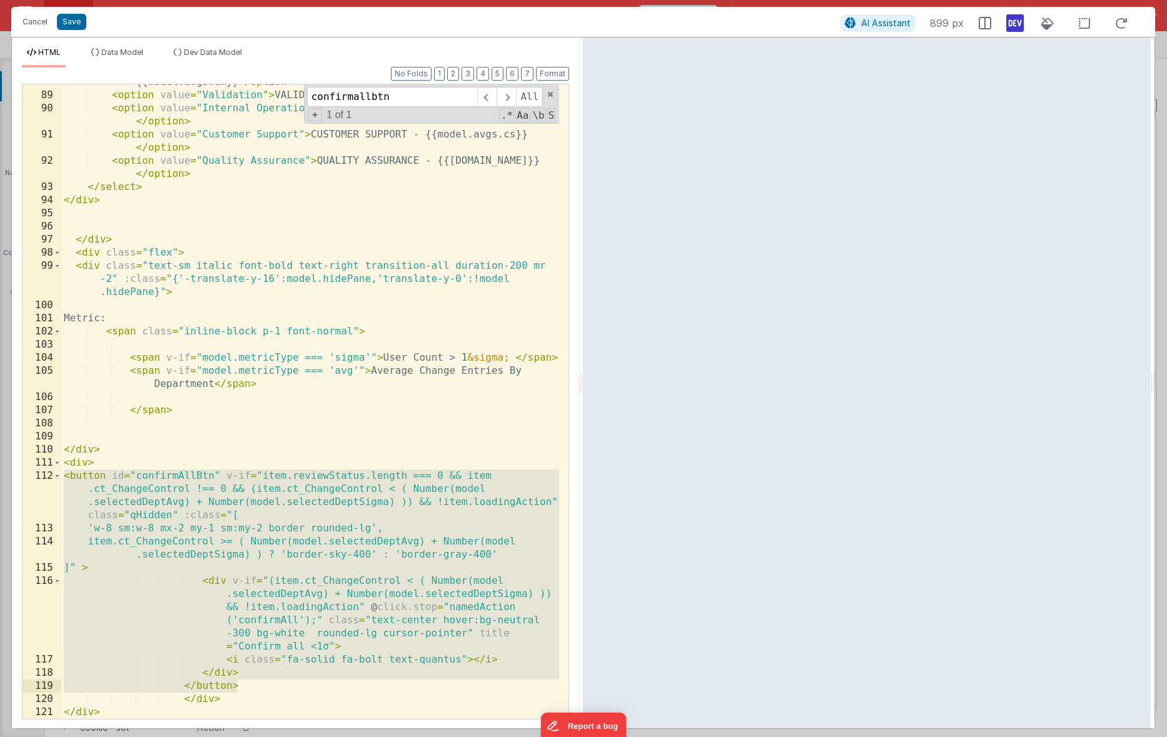
scroll to position [1795, 0]
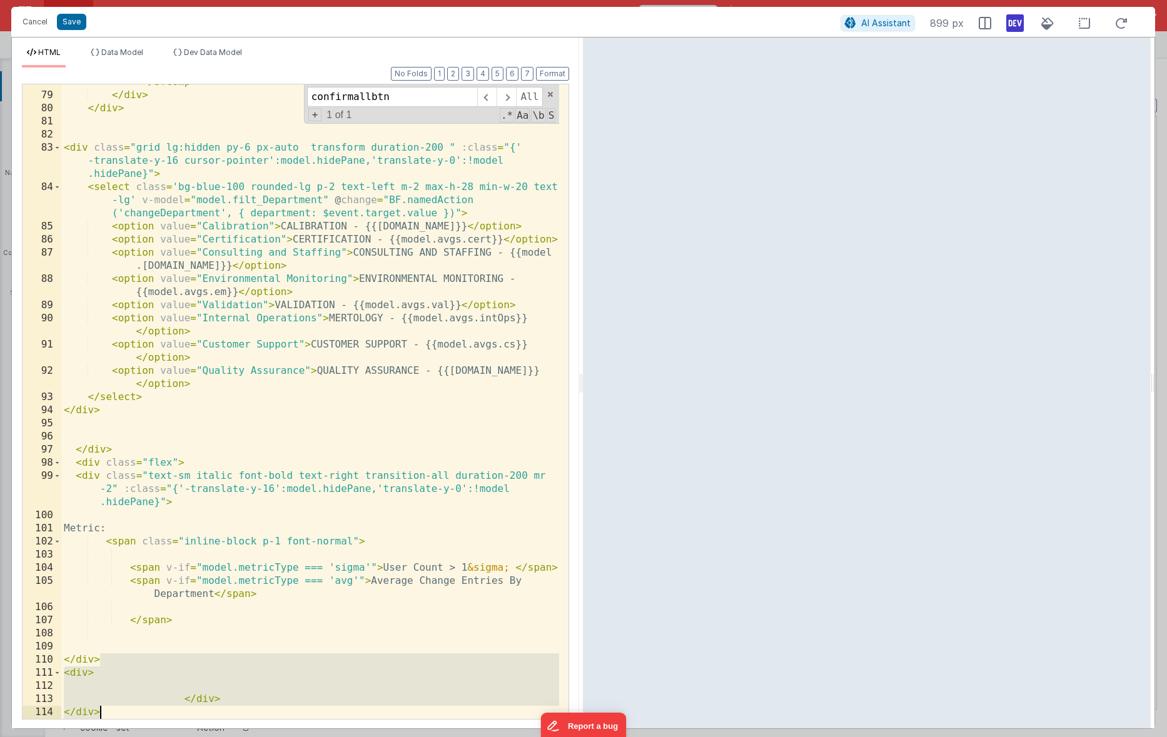
drag, startPoint x: 204, startPoint y: 657, endPoint x: 207, endPoint y: 713, distance: 55.8
click at [213, 716] on div "< bfcomp name = "DigitalMetric" :count = "model.sigma.qa.metric" label = "Quali…" at bounding box center [310, 386] width 498 height 701
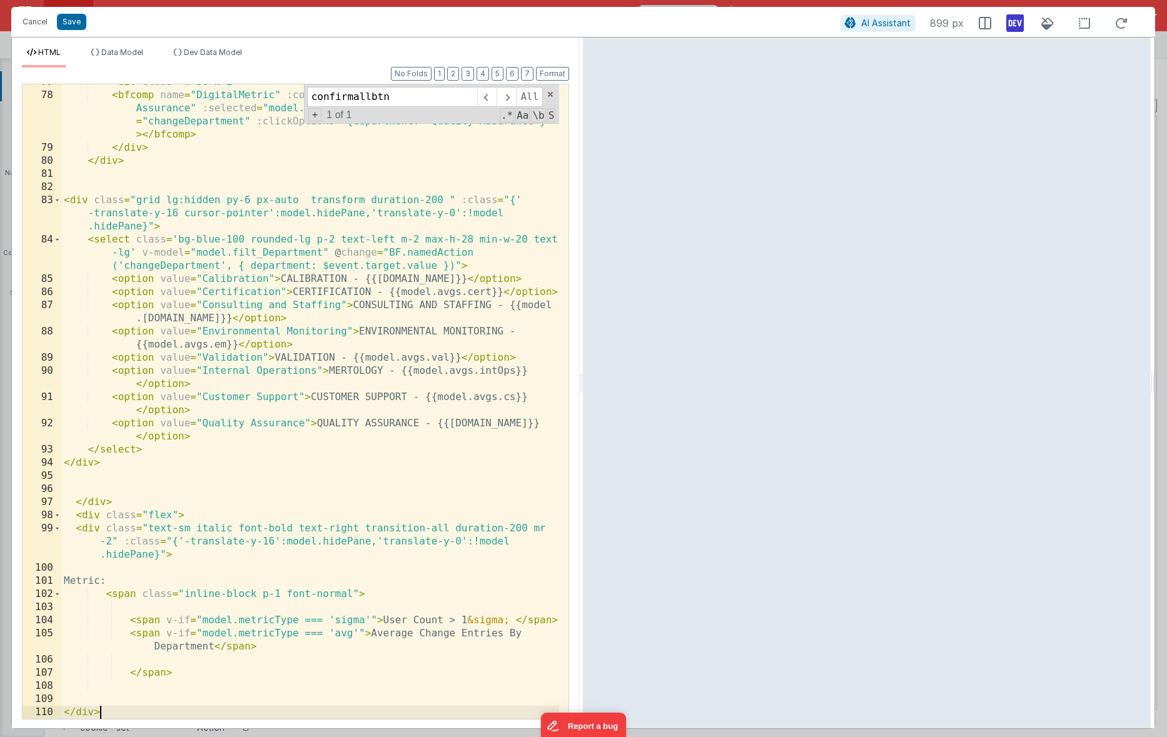
scroll to position [1743, 0]
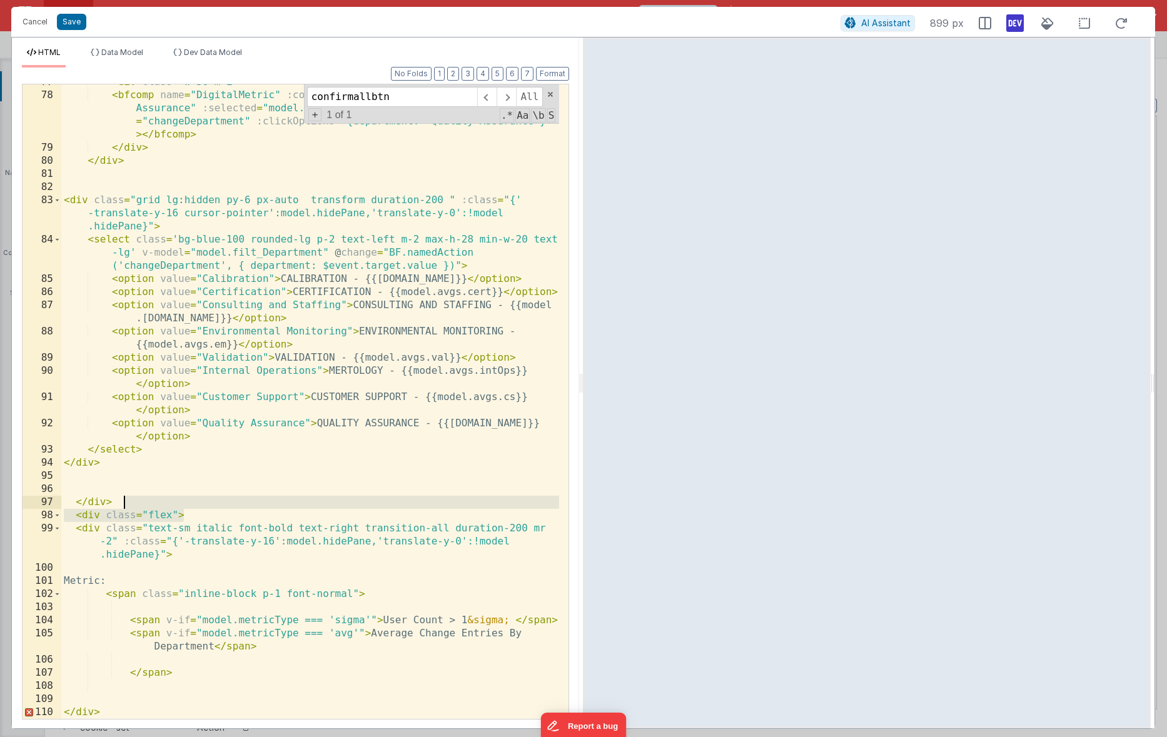
click at [198, 505] on div "< div class = "w-56 m-2" > < bfcomp name = "DigitalMetric" :count = "model.sigm…" at bounding box center [310, 406] width 498 height 661
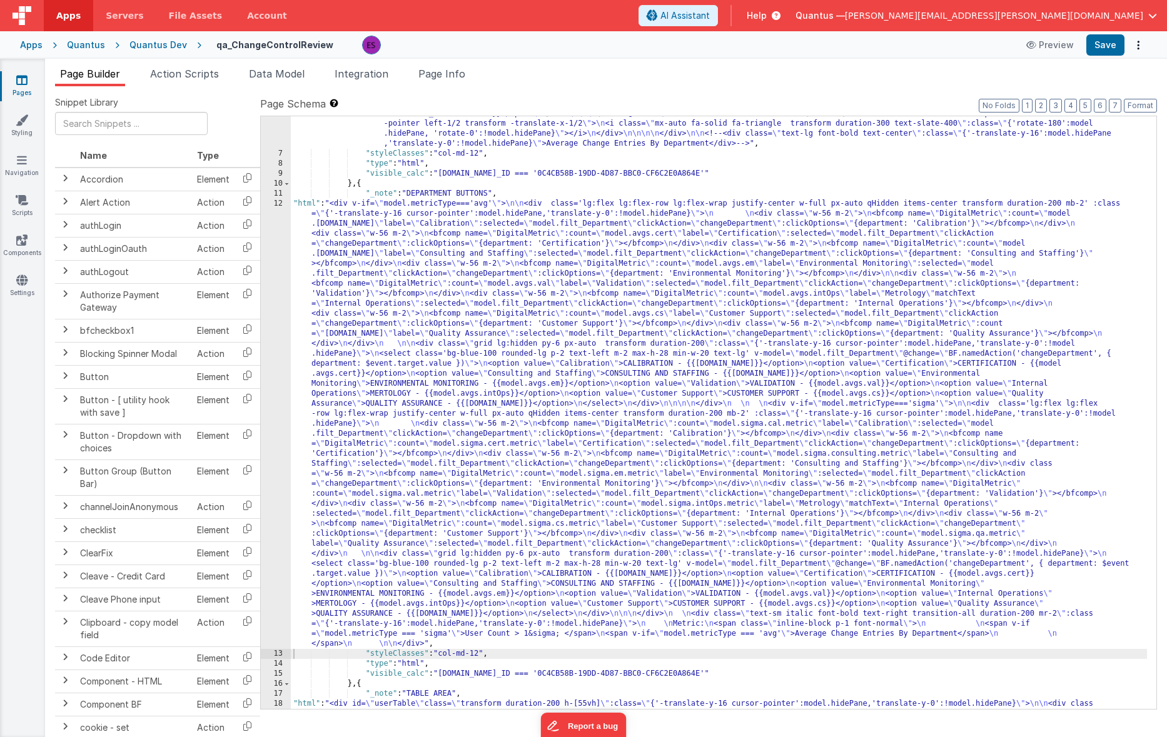
click at [323, 391] on div ""html" : "<div class='bg-gray-200 text-gray-800 wrapper text-center px-4 py-2 t…" at bounding box center [719, 545] width 856 height 1013
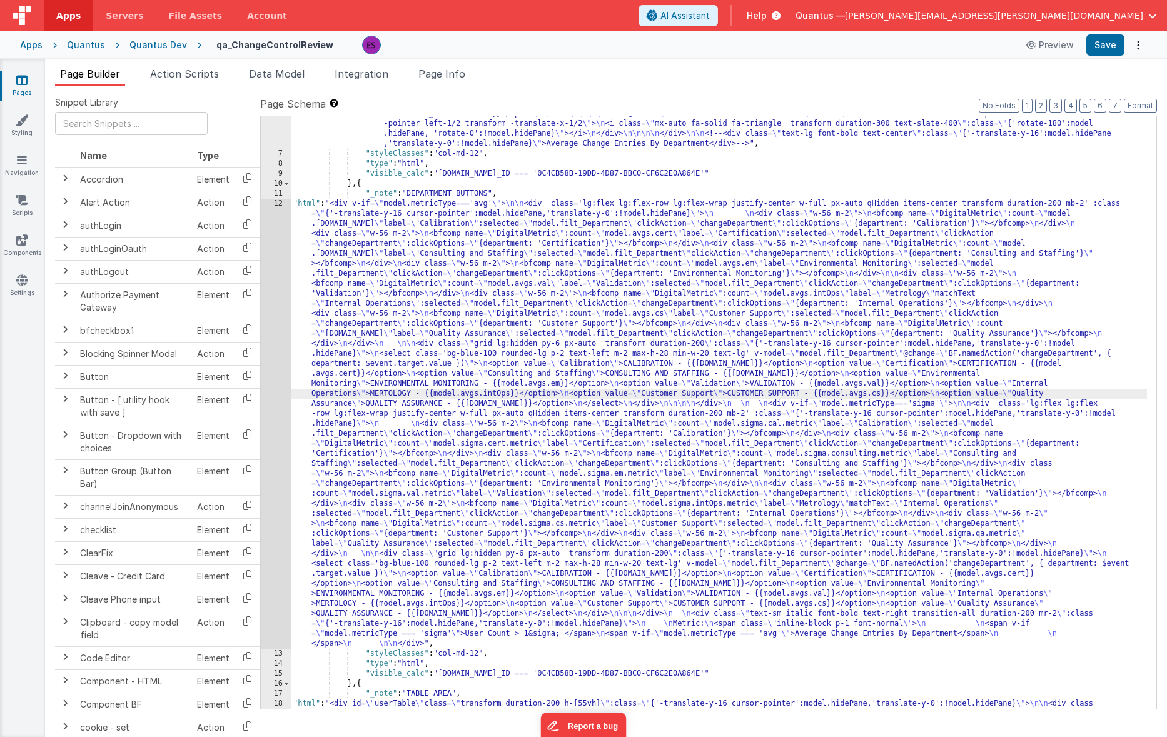
click at [268, 389] on div "12" at bounding box center [276, 424] width 30 height 450
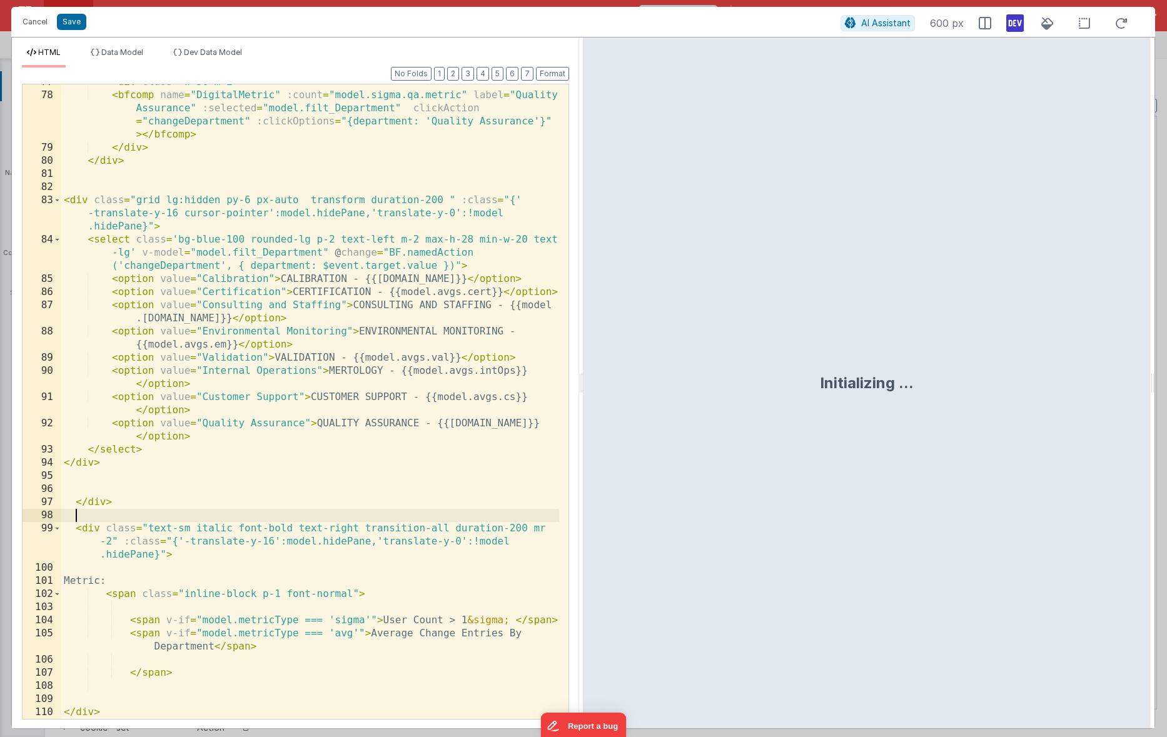
click at [149, 520] on div "< div class = "w-56 m-2" > < bfcomp name = "DigitalMetric" :count = "model.sigm…" at bounding box center [310, 406] width 498 height 661
click at [105, 719] on div "< div class = "w-56 m-2" > < bfcomp name = "DigitalMetric" :count = "model.sigm…" at bounding box center [310, 406] width 498 height 661
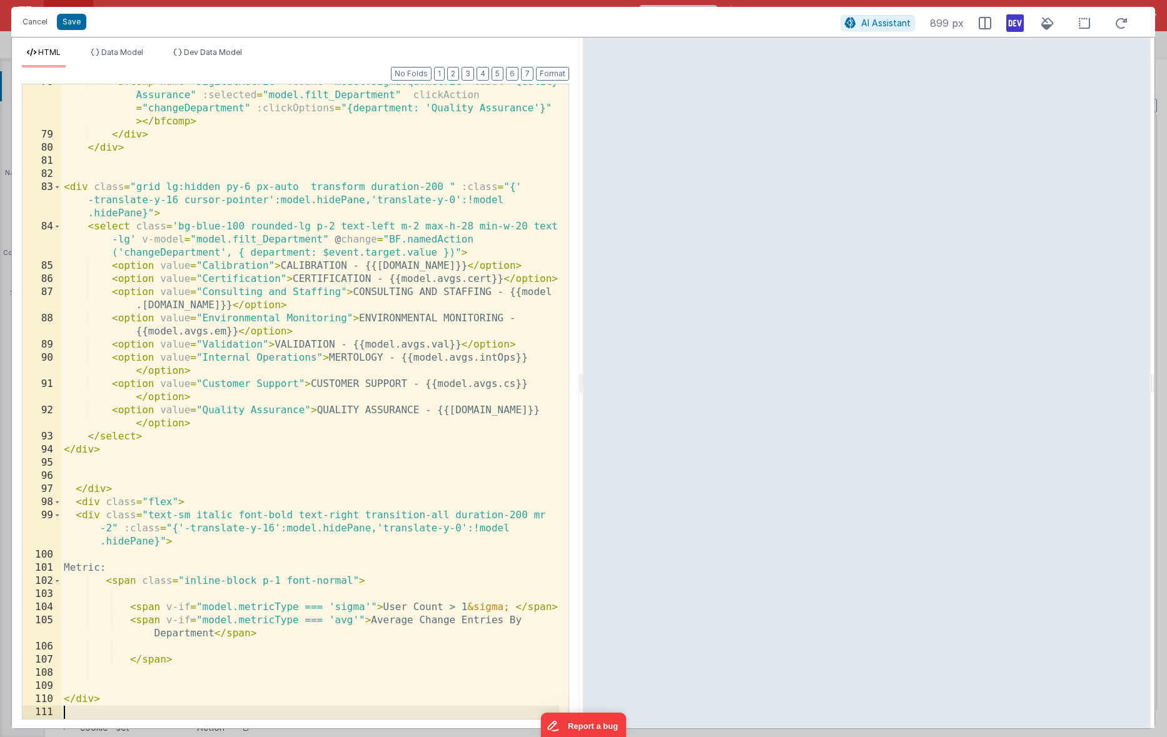
scroll to position [1756, 0]
click at [79, 516] on div "< bfcomp name = "DigitalMetric" :count = "model.sigma.qa.metric" label = "Quali…" at bounding box center [310, 426] width 498 height 701
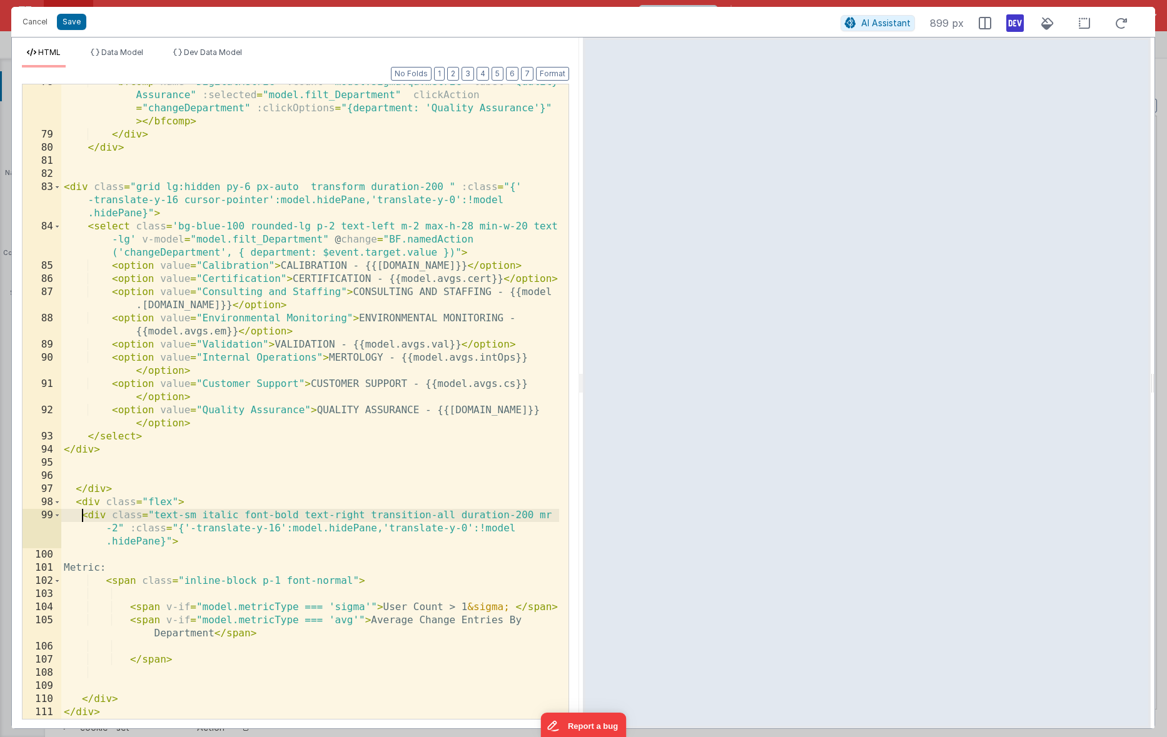
click at [84, 698] on div "< bfcomp name = "DigitalMetric" :count = "model.sigma.qa.metric" label = "Quali…" at bounding box center [310, 426] width 498 height 701
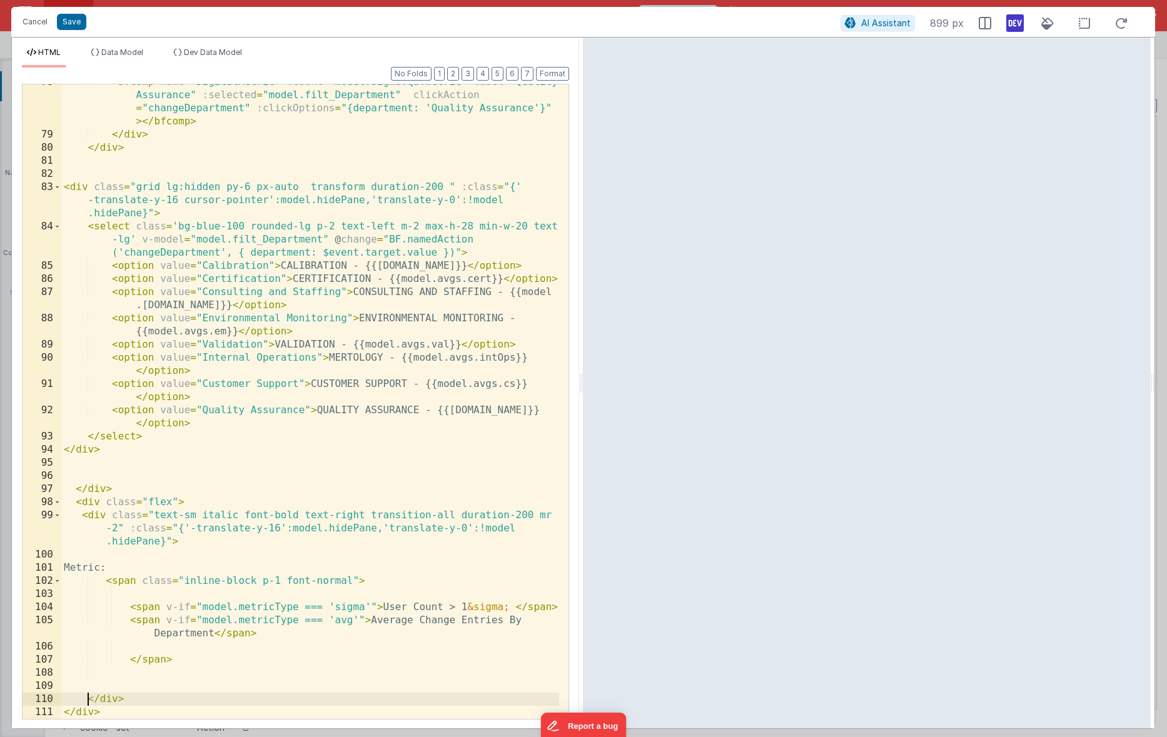
click at [99, 697] on div "< bfcomp name = "DigitalMetric" :count = "model.sigma.qa.metric" label = "Quali…" at bounding box center [310, 426] width 498 height 701
click at [132, 671] on div "< bfcomp name = "DigitalMetric" :count = "model.sigma.qa.metric" label = "Quali…" at bounding box center [310, 426] width 498 height 701
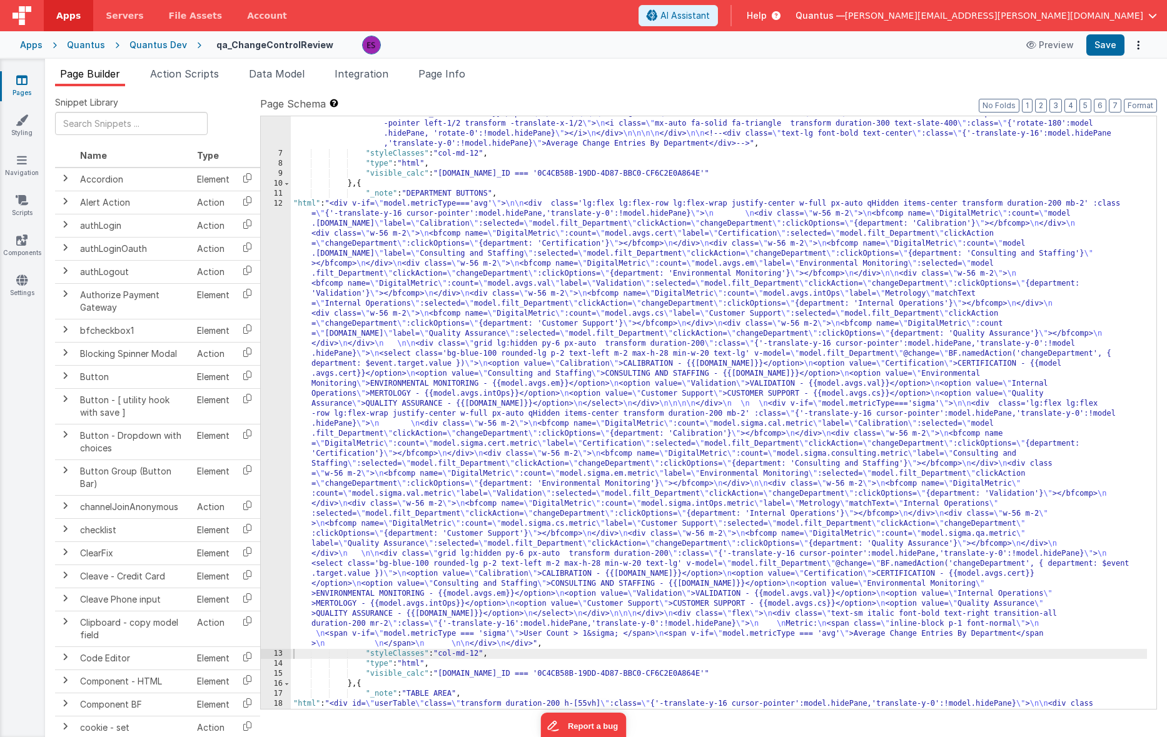
click at [308, 354] on div ""html" : "<div class='bg-gray-200 text-gray-800 wrapper text-center px-4 py-2 t…" at bounding box center [719, 545] width 856 height 1013
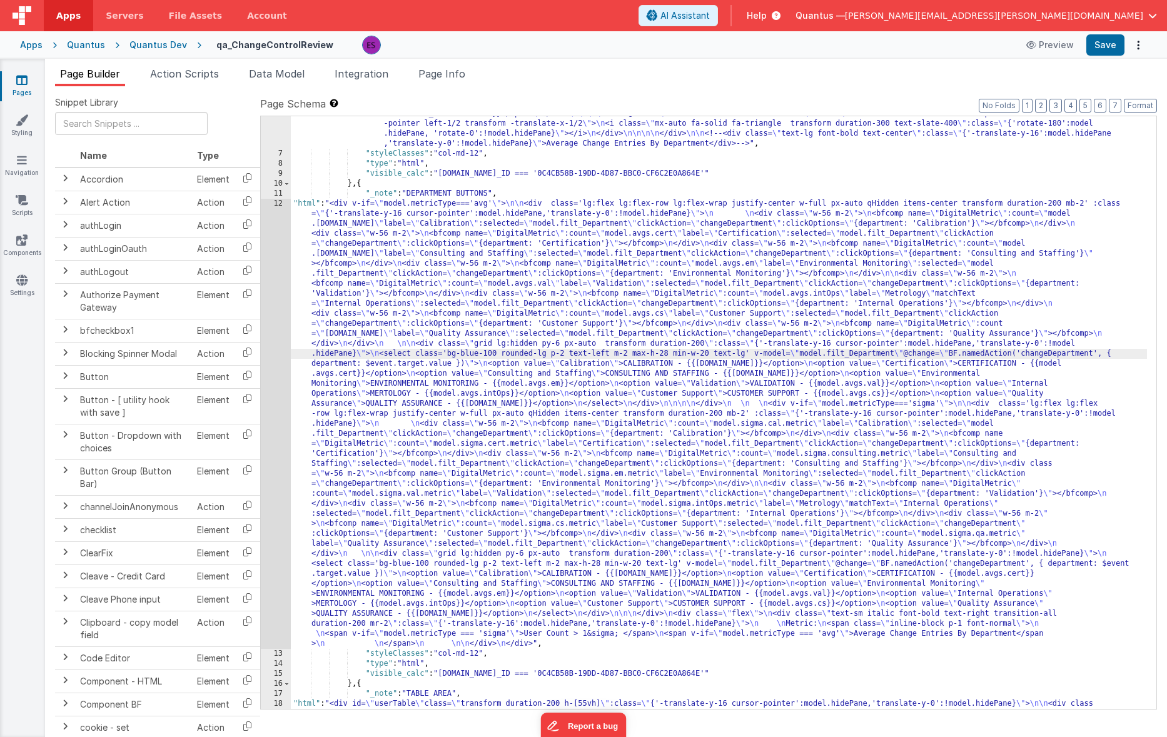
click at [275, 335] on div "12" at bounding box center [276, 424] width 30 height 450
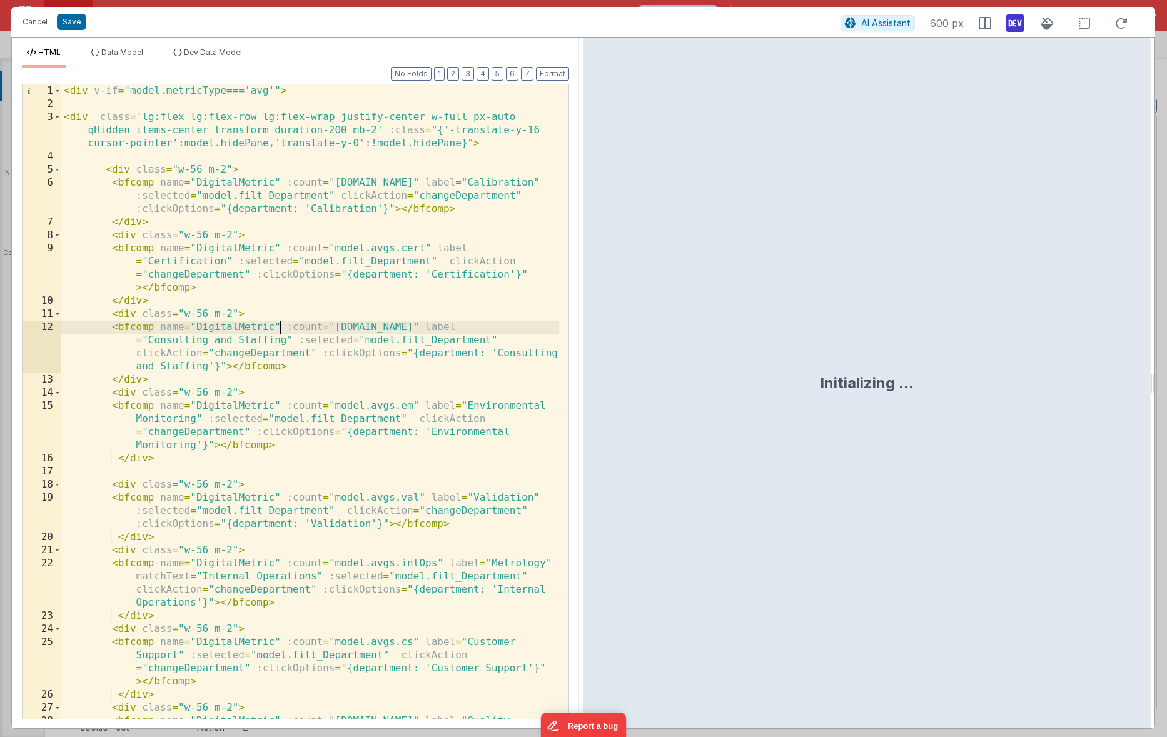
click at [282, 333] on div "< div v-if = "model.metricType==='avg'" > < div class = 'lg:flex lg:flex-row lg…" at bounding box center [310, 434] width 498 height 701
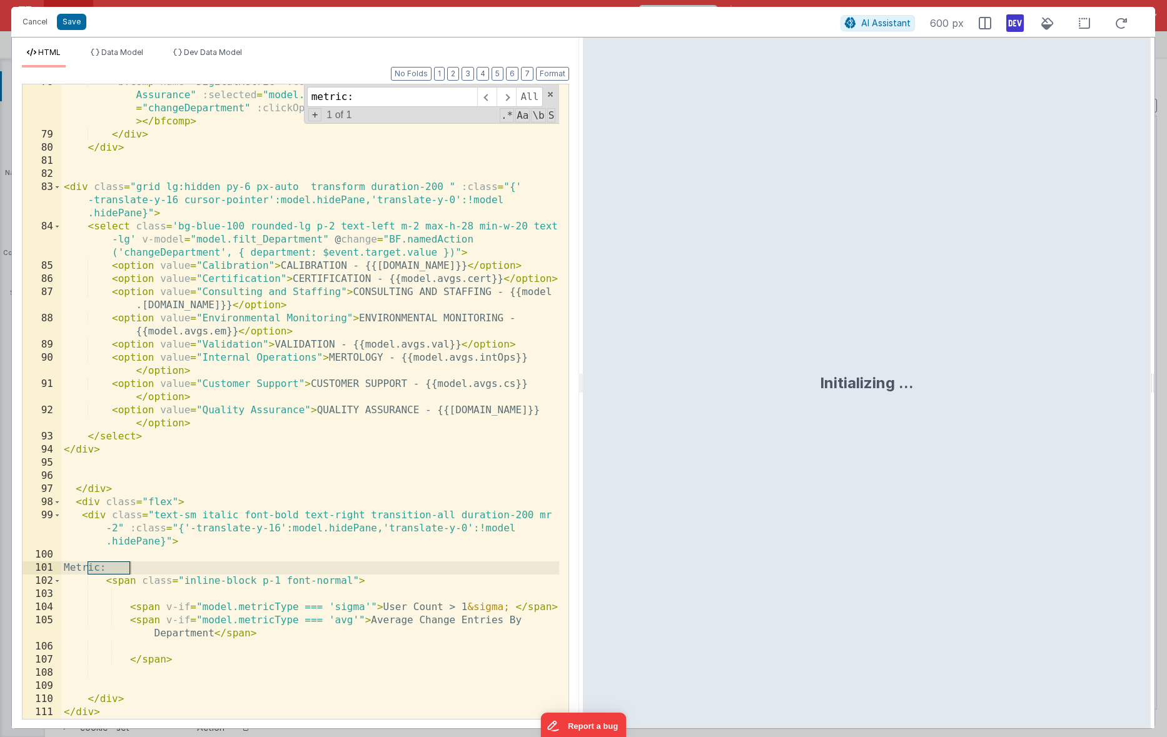
type input "metric:"
click at [173, 506] on div "< bfcomp name = "DigitalMetric" :count = "model.sigma.qa.metric" label = "Quali…" at bounding box center [310, 426] width 498 height 701
click at [1011, 23] on icon at bounding box center [1015, 23] width 18 height 20
drag, startPoint x: 1018, startPoint y: 19, endPoint x: 980, endPoint y: 46, distance: 46.2
click at [1018, 19] on icon at bounding box center [1015, 23] width 18 height 20
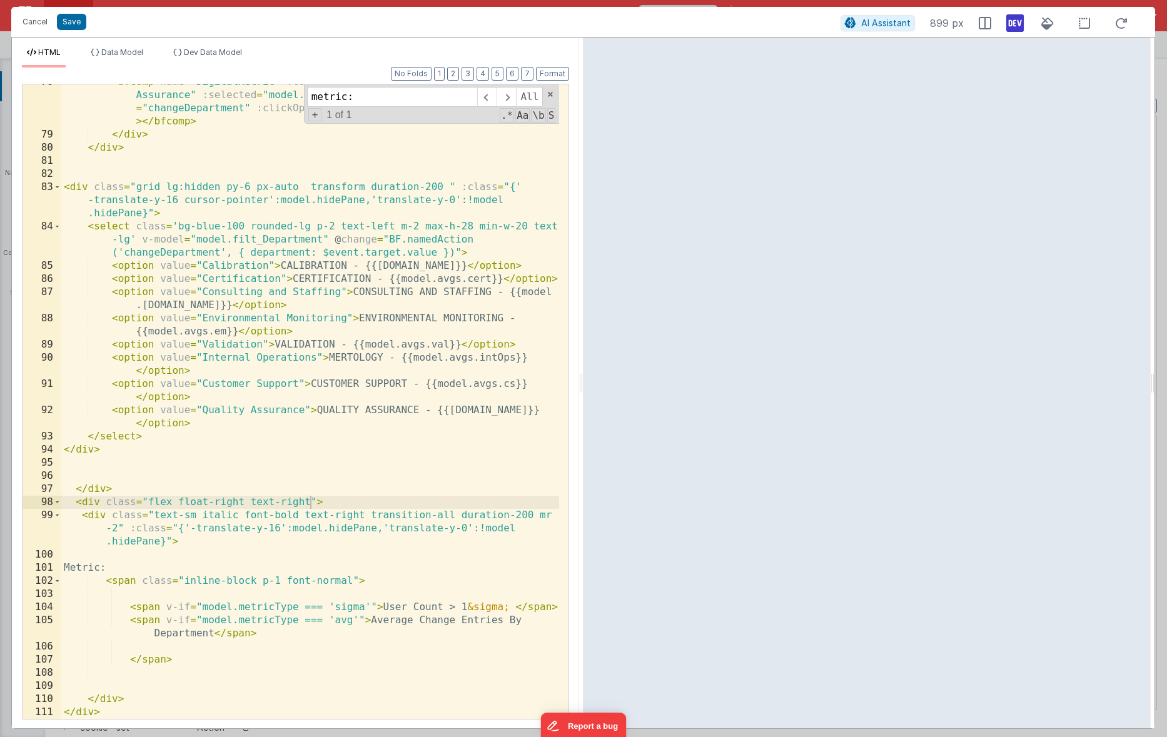
click at [271, 570] on div "< bfcomp name = "DigitalMetric" :count = "model.sigma.qa.metric" label = "Quali…" at bounding box center [310, 426] width 498 height 701
click at [112, 697] on div "< bfcomp name = "DigitalMetric" :count = "model.sigma.qa.metric" label = "Quali…" at bounding box center [310, 426] width 498 height 701
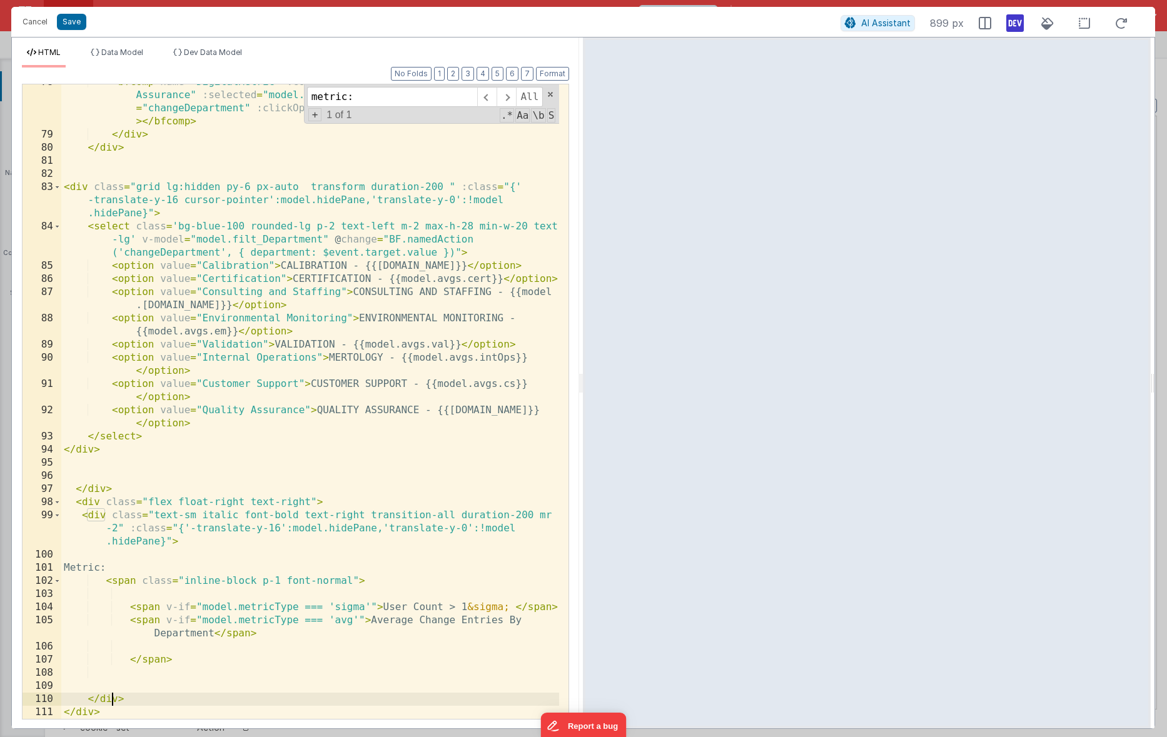
click at [139, 700] on div "< bfcomp name = "DigitalMetric" :count = "model.sigma.qa.metric" label = "Quali…" at bounding box center [310, 426] width 498 height 701
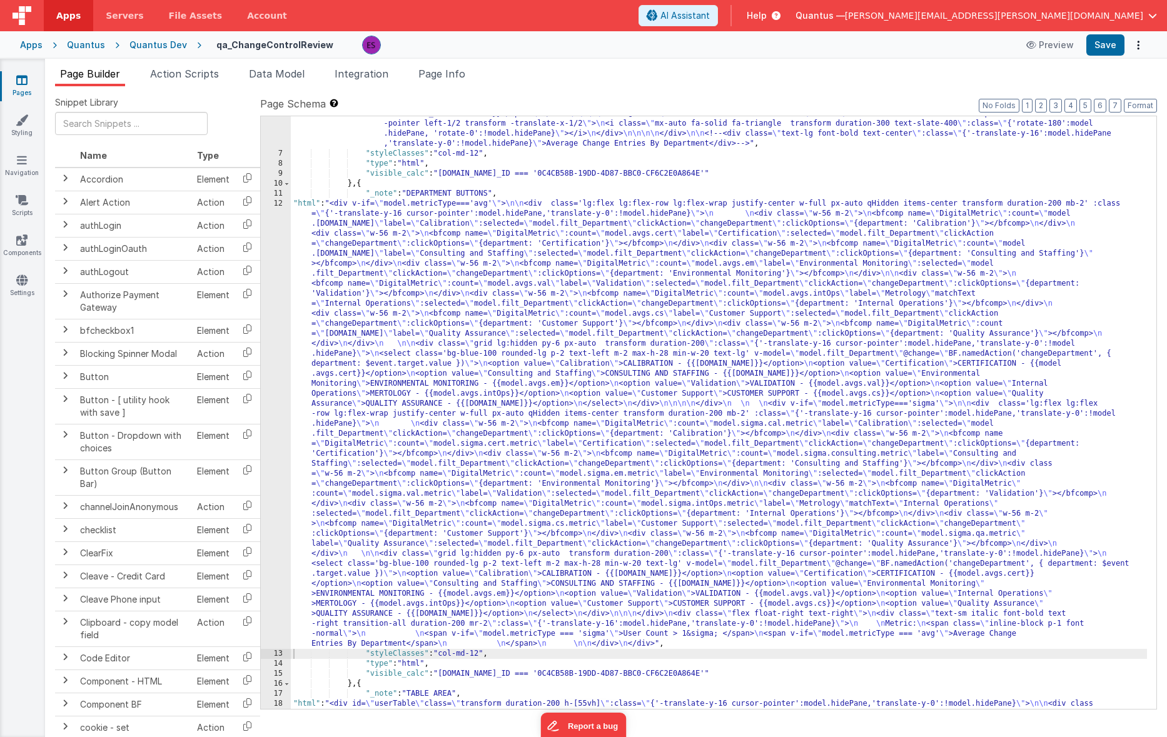
drag, startPoint x: 424, startPoint y: 479, endPoint x: 417, endPoint y: 485, distance: 9.4
click at [423, 479] on div ""html" : "<div class='bg-gray-200 text-gray-800 wrapper text-center px-4 py-2 t…" at bounding box center [719, 545] width 856 height 1013
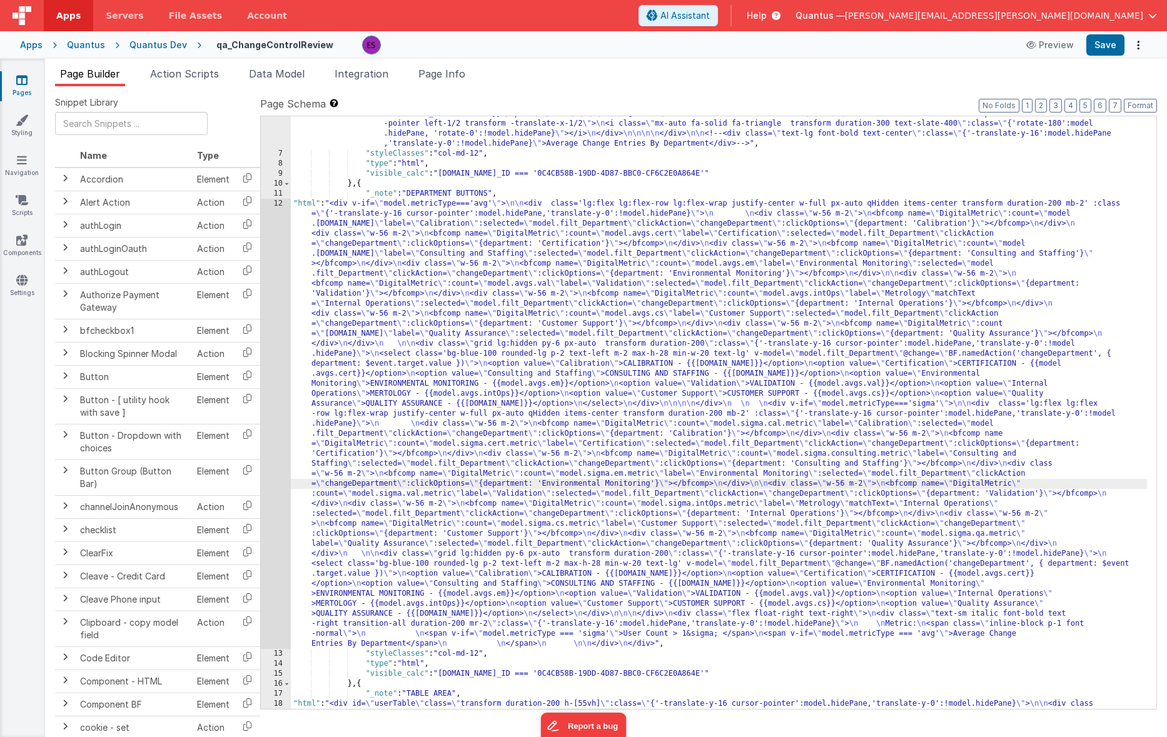
click at [270, 519] on div "12" at bounding box center [276, 424] width 30 height 450
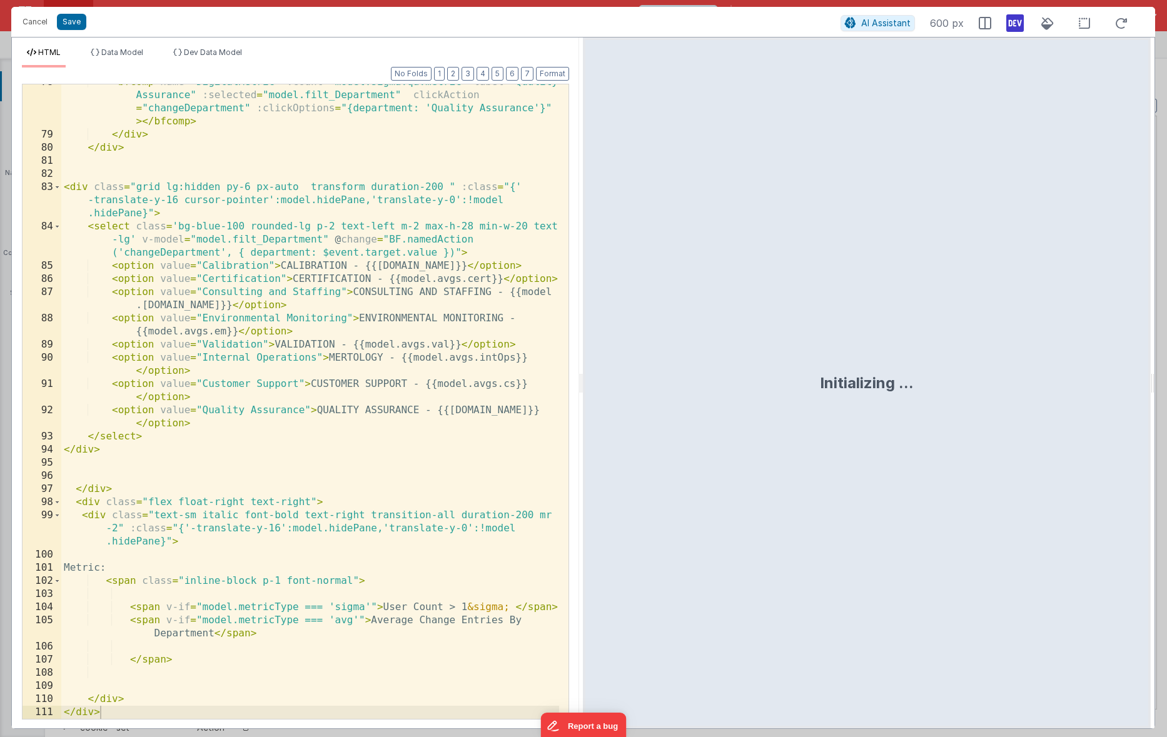
click at [134, 700] on div "< bfcomp name = "DigitalMetric" :count = "model.sigma.qa.metric" label = "Quali…" at bounding box center [310, 426] width 498 height 701
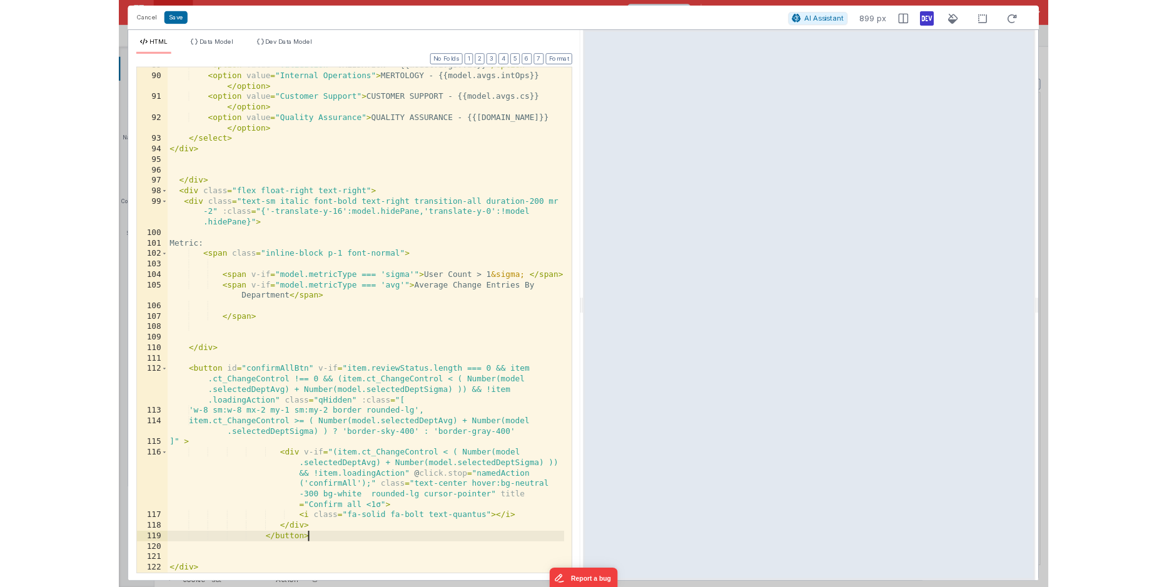
scroll to position [2019, 0]
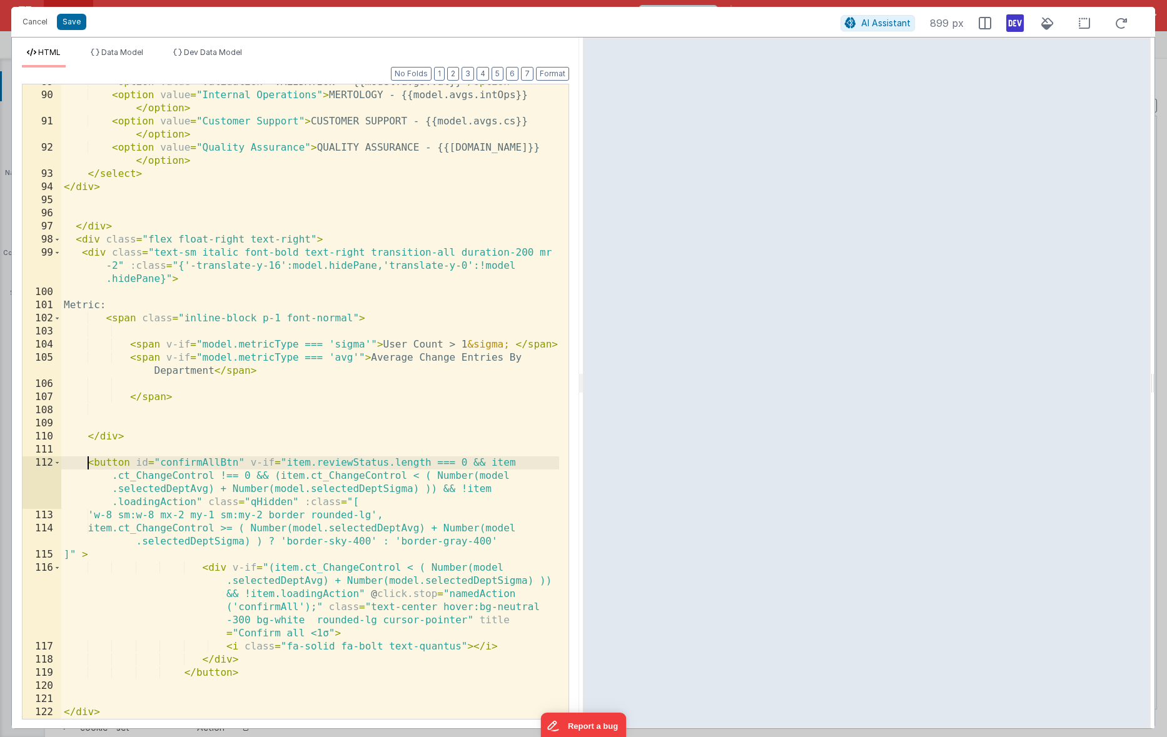
click at [91, 467] on div "< option value = "Validation" > VALIDATION - {{model.avgs.val}} </ option > < o…" at bounding box center [310, 406] width 498 height 661
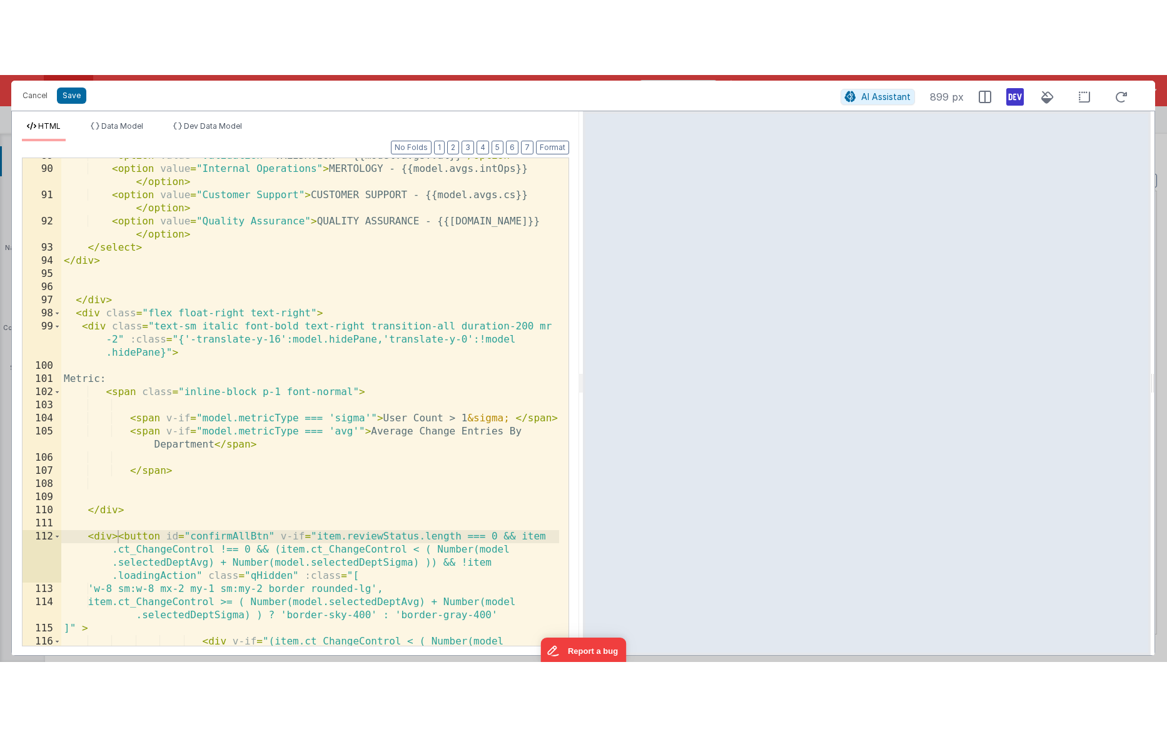
scroll to position [2166, 0]
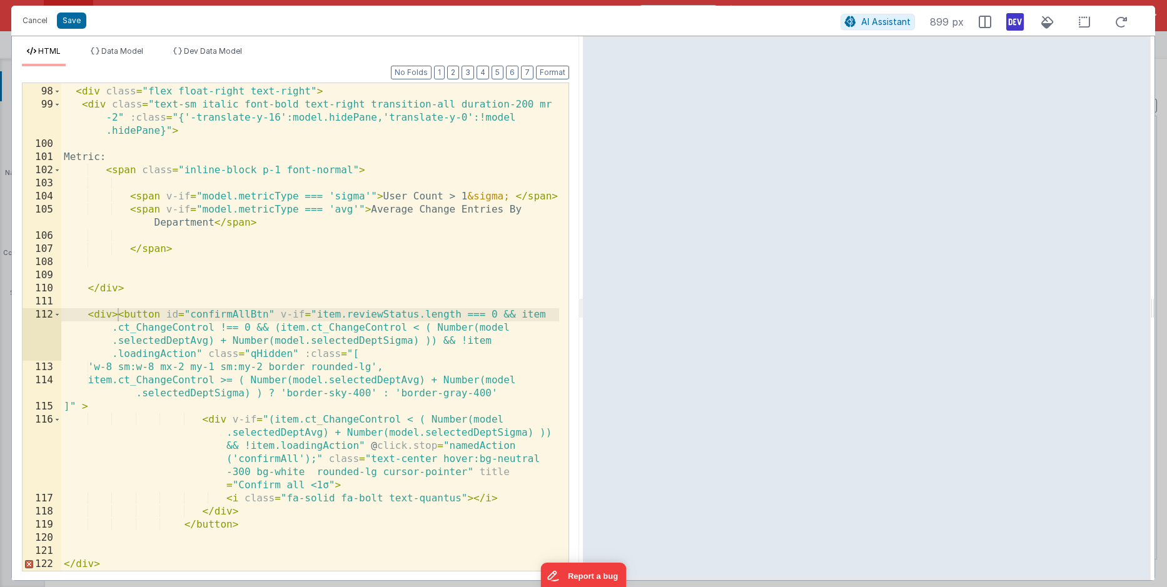
click at [208, 535] on div "</ div > < div class = "flex float-right text-right" > < div class = "text-sm i…" at bounding box center [310, 329] width 498 height 514
click at [119, 318] on div "</ div > < div class = "flex float-right text-right" > < div class = "text-sm i…" at bounding box center [310, 329] width 498 height 514
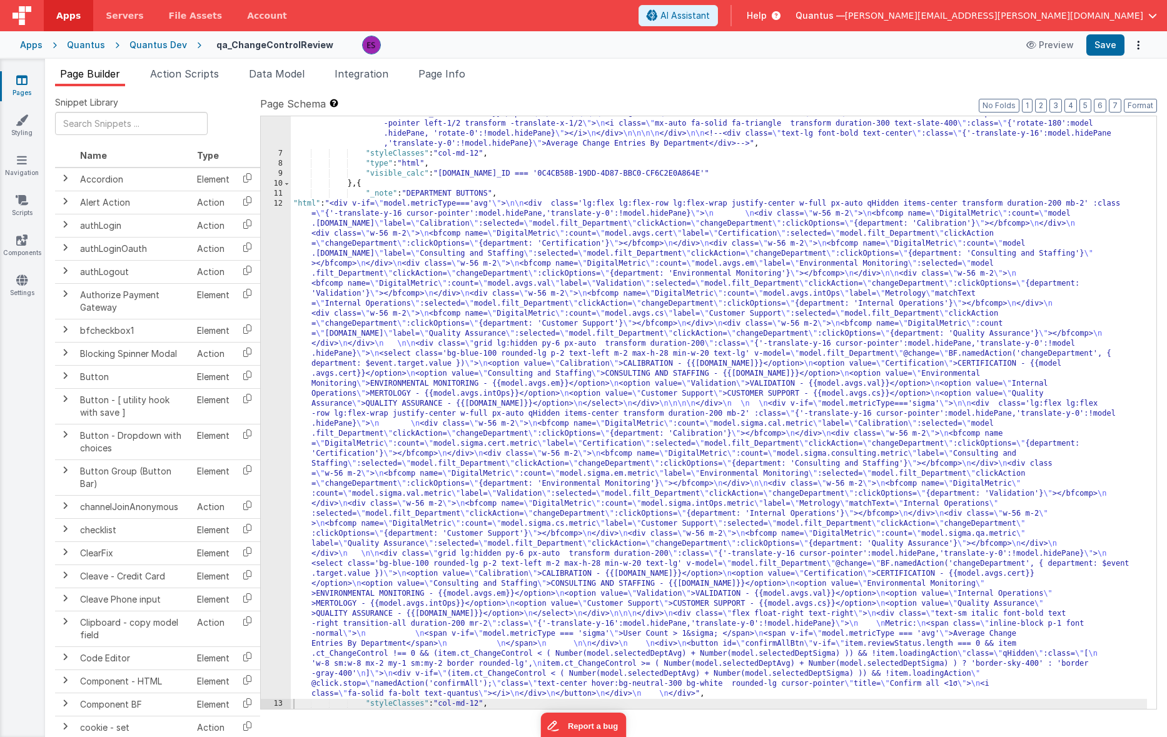
click at [710, 398] on div ""html" : "<div class='bg-gray-200 text-gray-800 wrapper text-center px-4 py-2 t…" at bounding box center [719, 395] width 856 height 713
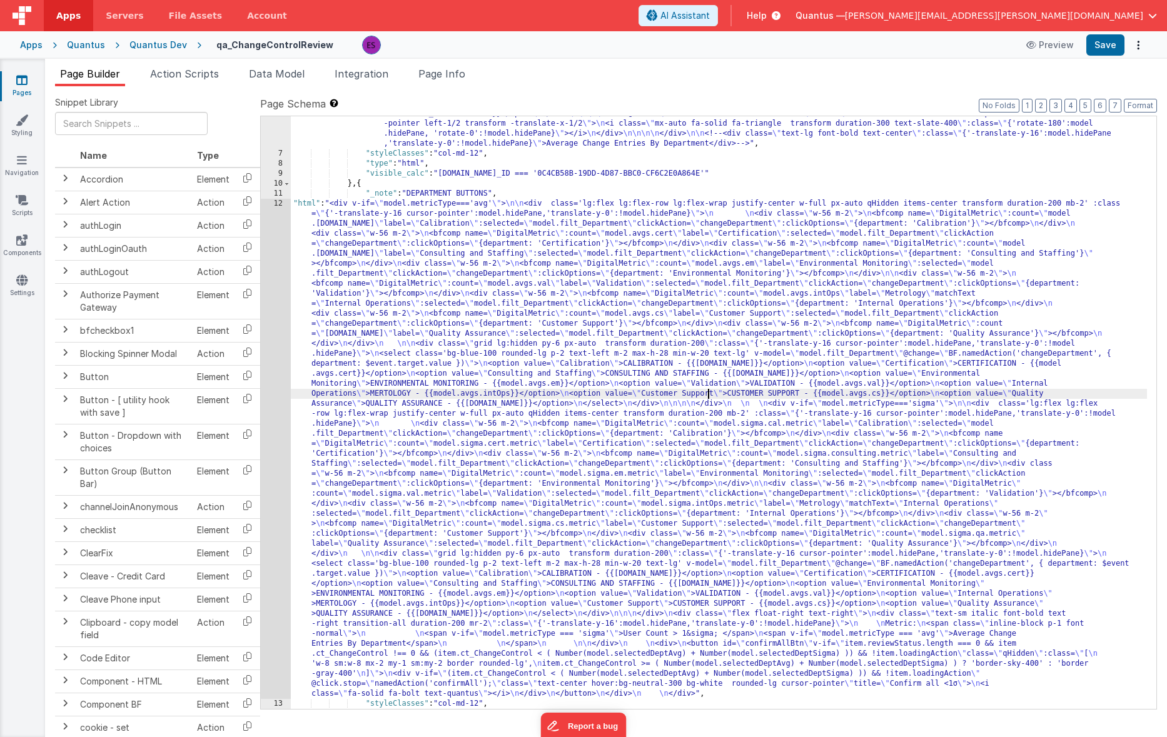
click at [392, 330] on div ""html" : "<div class='bg-gray-200 text-gray-800 wrapper text-center px-4 py-2 t…" at bounding box center [719, 395] width 856 height 713
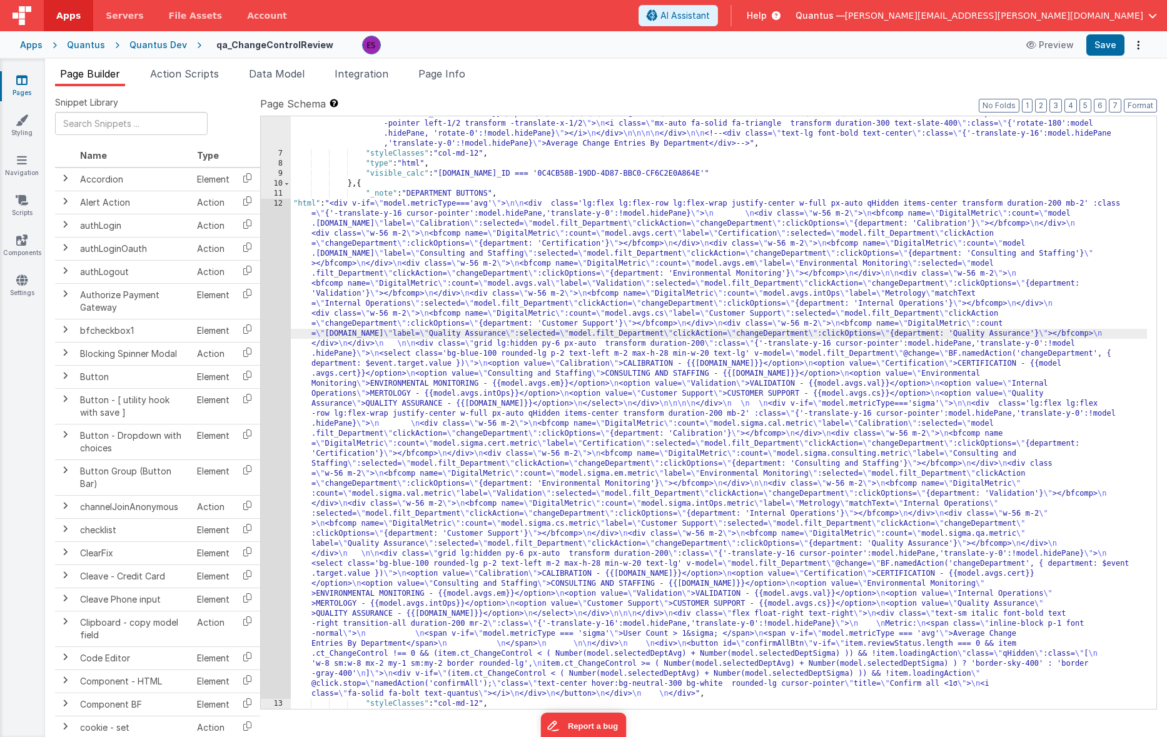
click at [274, 442] on div "12" at bounding box center [276, 449] width 30 height 500
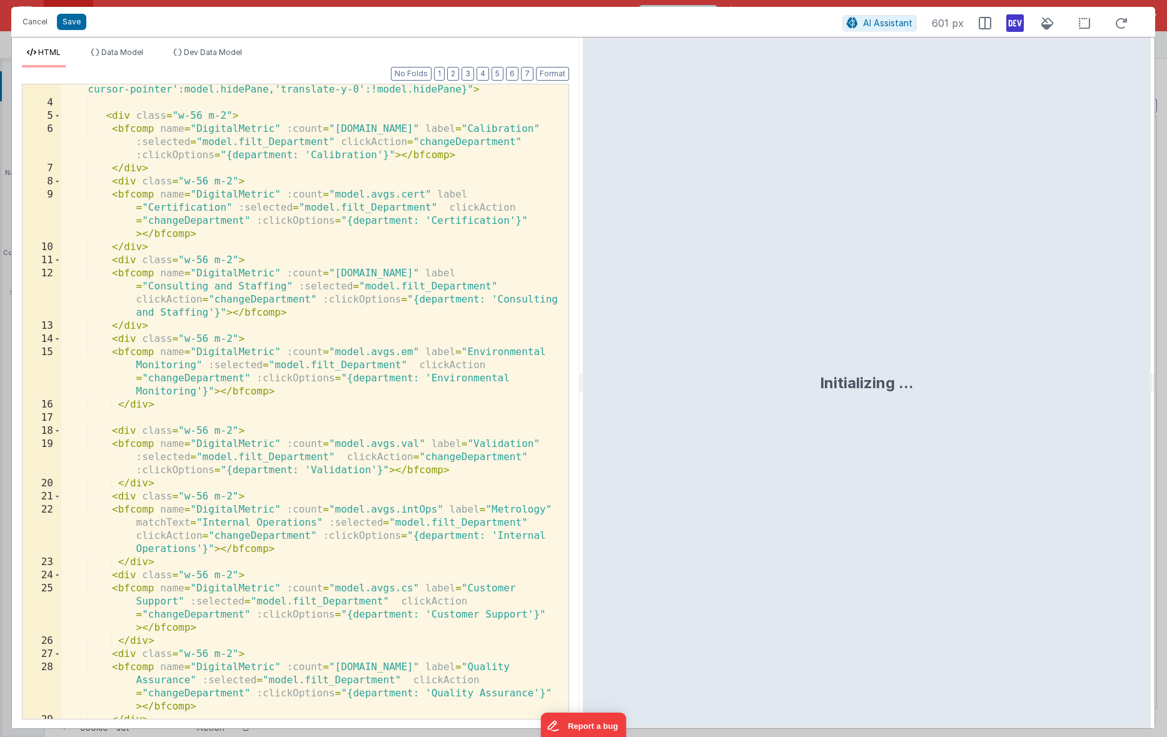
scroll to position [2032, 0]
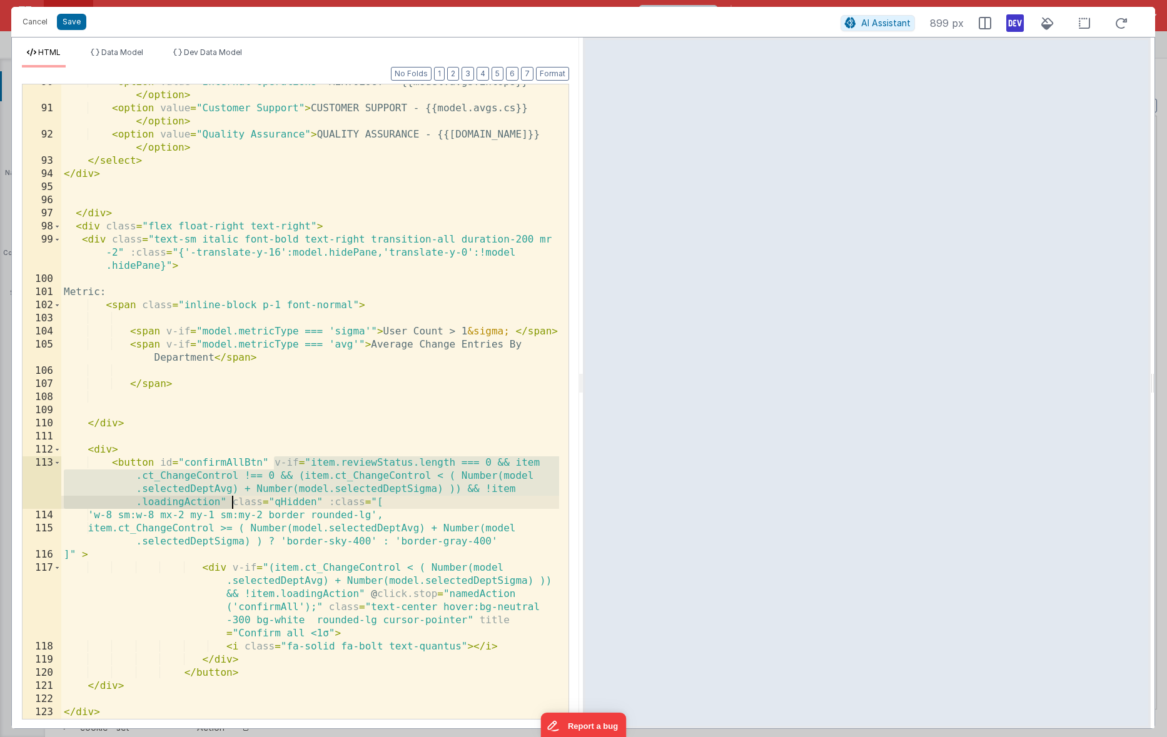
drag, startPoint x: 272, startPoint y: 463, endPoint x: 233, endPoint y: 502, distance: 55.7
click at [233, 502] on div "< option value = "Internal Operations" > MERTOLOGY - {{model.avgs.intOps}} </ o…" at bounding box center [310, 413] width 498 height 674
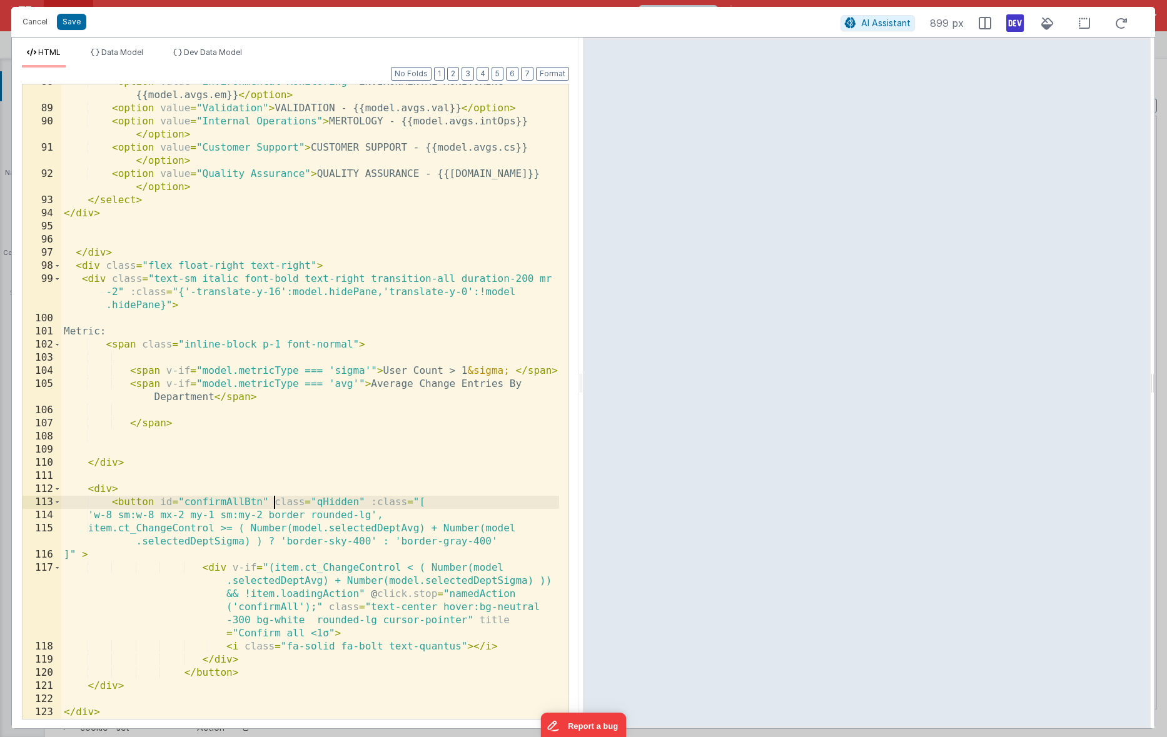
scroll to position [1992, 0]
click at [378, 500] on div "< option value = "Environmental Monitoring" > ENVIRONMENTAL MONITORING - {{mode…" at bounding box center [310, 413] width 498 height 674
drag, startPoint x: 115, startPoint y: 515, endPoint x: 410, endPoint y: 506, distance: 295.4
click at [410, 506] on div "< option value = "Environmental Monitoring" > ENVIRONMENTAL MONITORING - {{mode…" at bounding box center [310, 413] width 498 height 674
click at [143, 517] on div "< option value = "Environmental Monitoring" > ENVIRONMENTAL MONITORING - {{mode…" at bounding box center [310, 413] width 498 height 674
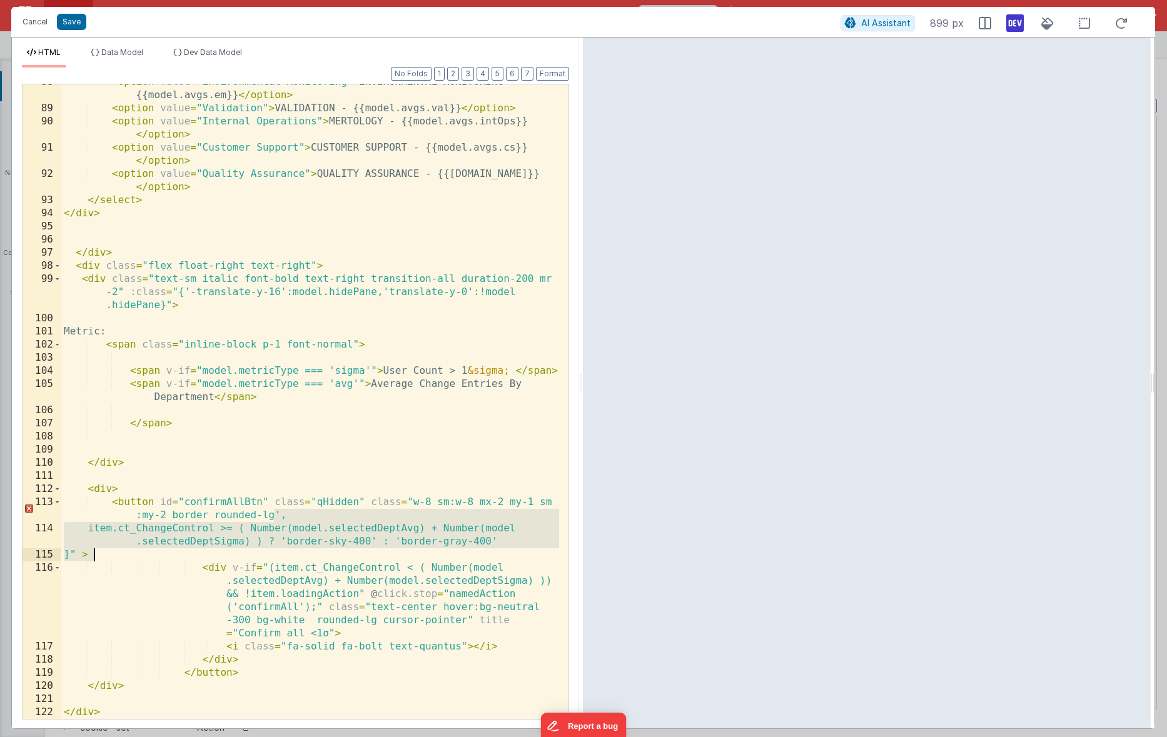
drag, startPoint x: 276, startPoint y: 517, endPoint x: 95, endPoint y: 549, distance: 184.2
click at [96, 549] on div "< option value = "Environmental Monitoring" > ENVIRONMENTAL MONITORING - {{mode…" at bounding box center [310, 413] width 498 height 674
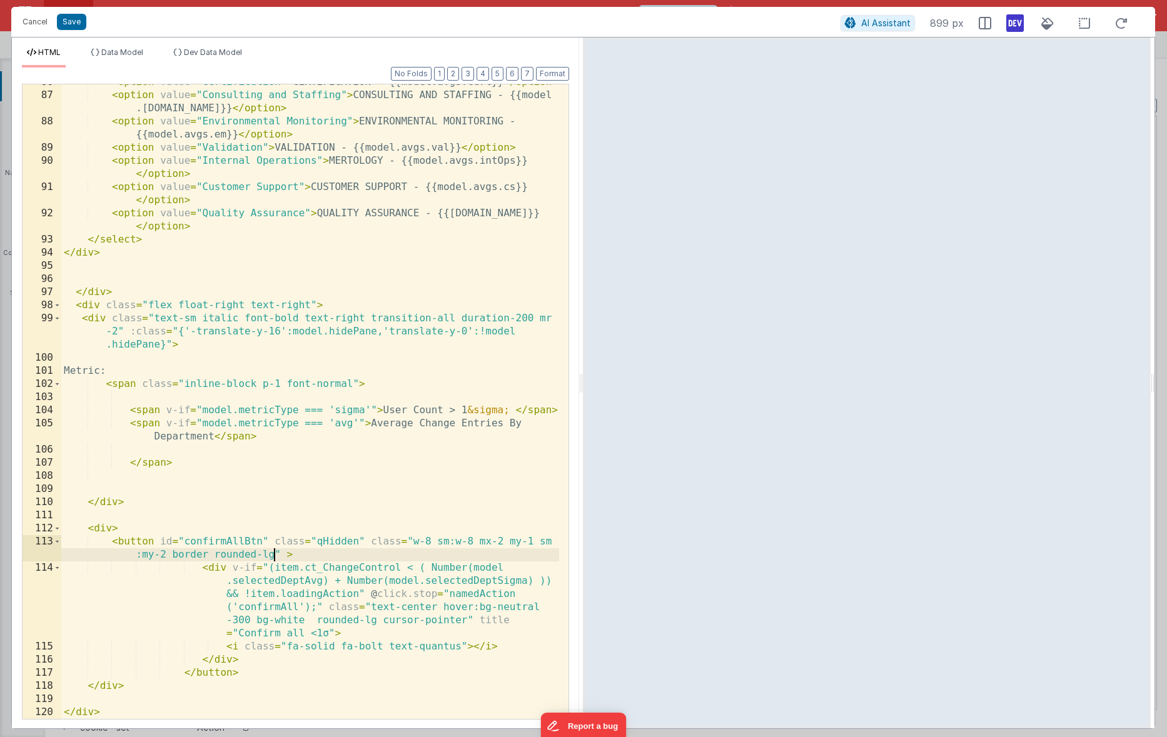
scroll to position [1953, 0]
drag, startPoint x: 412, startPoint y: 542, endPoint x: 357, endPoint y: 540, distance: 55.7
click at [357, 540] on div "< option value = "Certification" > CERTIFICATION - {{model.avgs.cert}} </ optio…" at bounding box center [310, 406] width 498 height 661
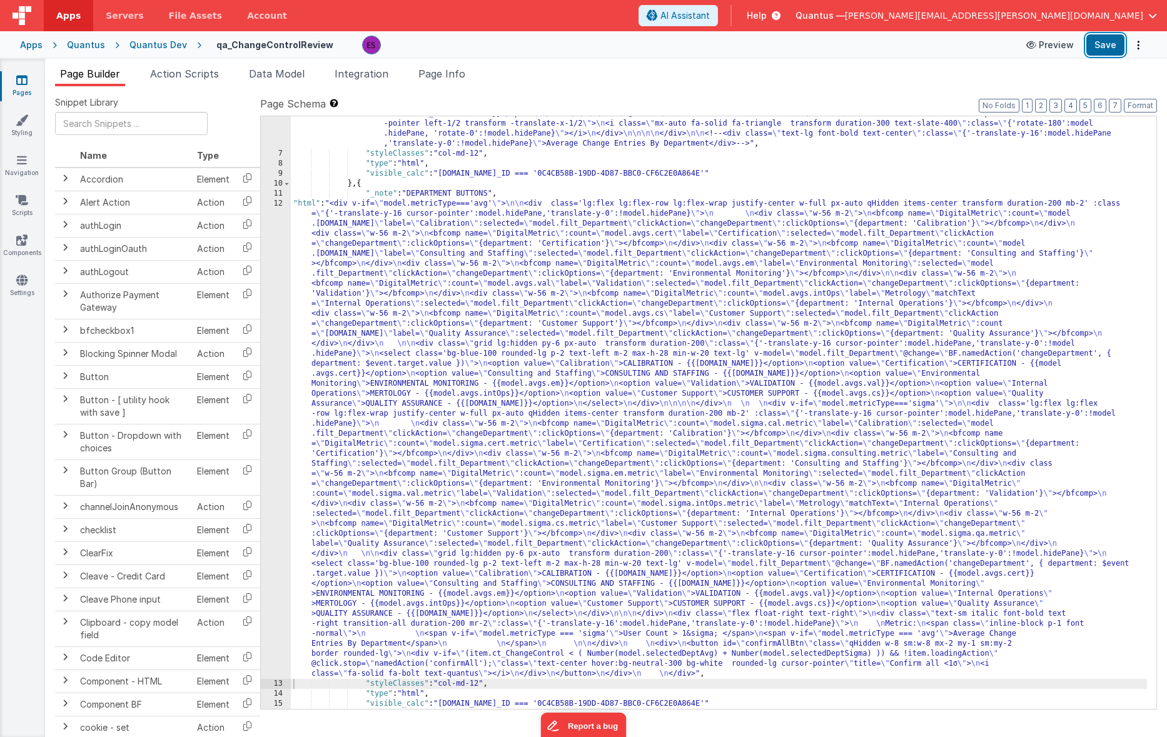
click at [1107, 49] on button "Save" at bounding box center [1106, 44] width 38 height 21
click at [356, 520] on div ""html" : "<div class='bg-gray-200 text-gray-800 wrapper text-center px-4 py-2 t…" at bounding box center [719, 395] width 856 height 713
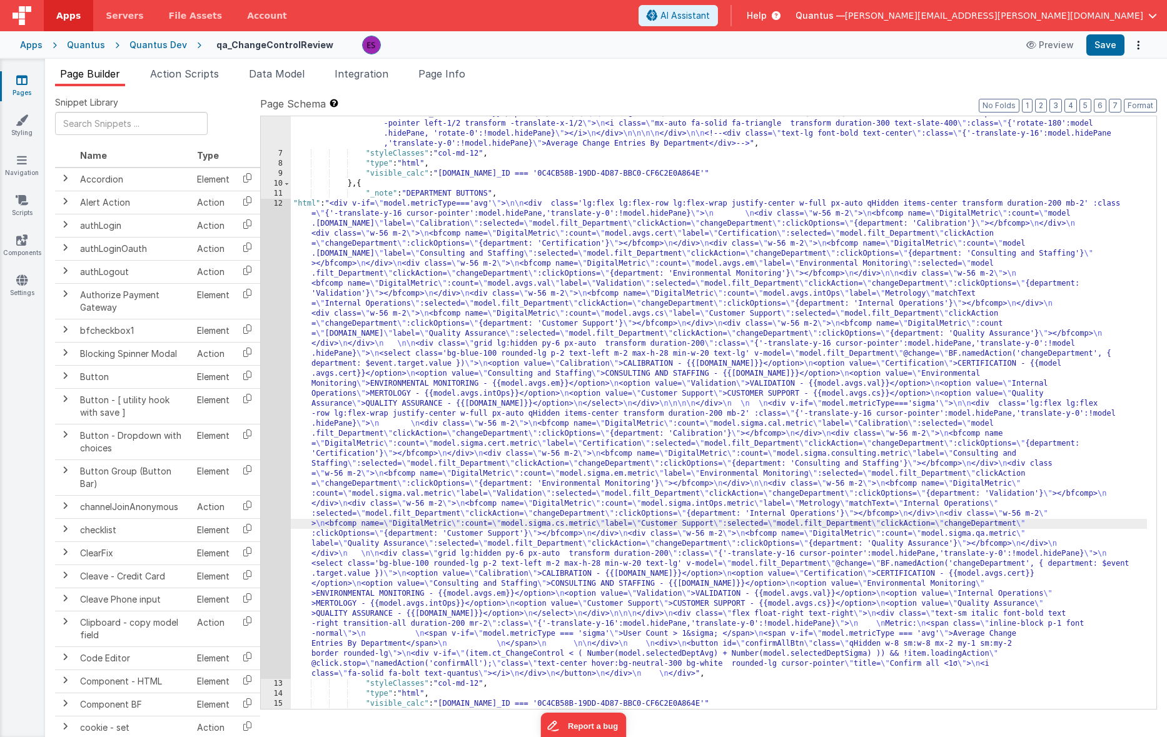
click at [266, 512] on div "12" at bounding box center [276, 439] width 30 height 480
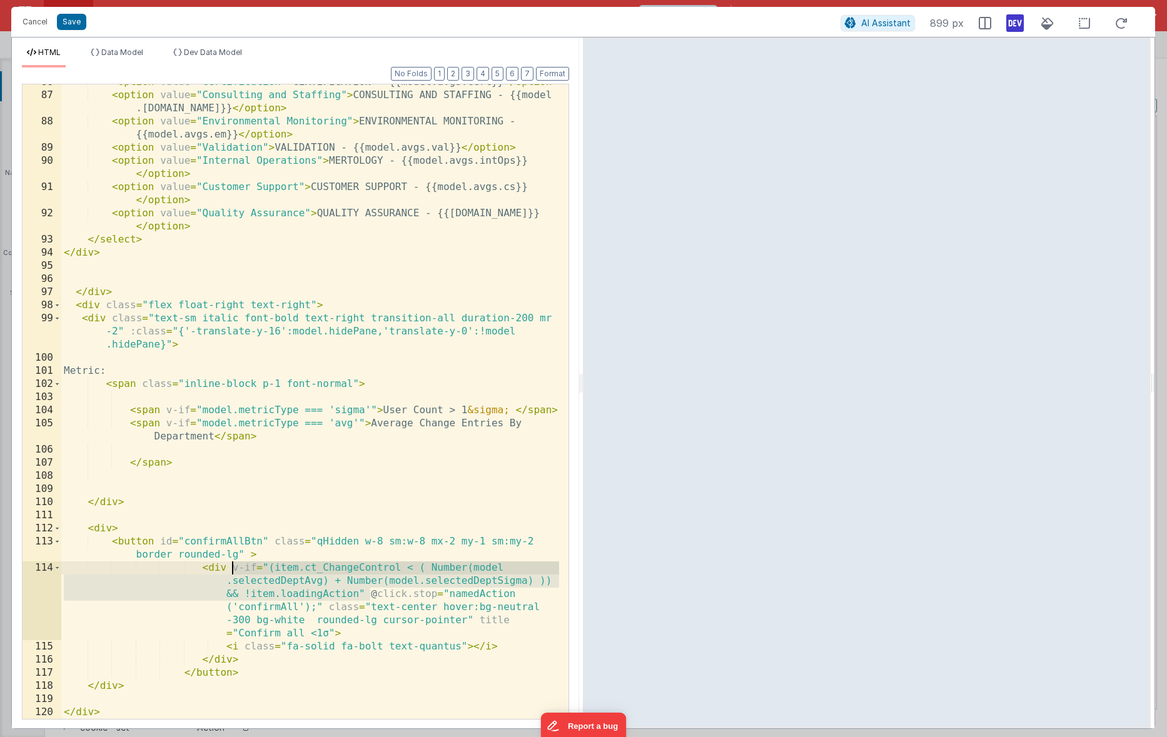
drag, startPoint x: 370, startPoint y: 598, endPoint x: 233, endPoint y: 572, distance: 139.5
click at [233, 572] on div "< option value = "Certification" > CERTIFICATION - {{model.avgs.cert}} </ optio…" at bounding box center [310, 406] width 498 height 661
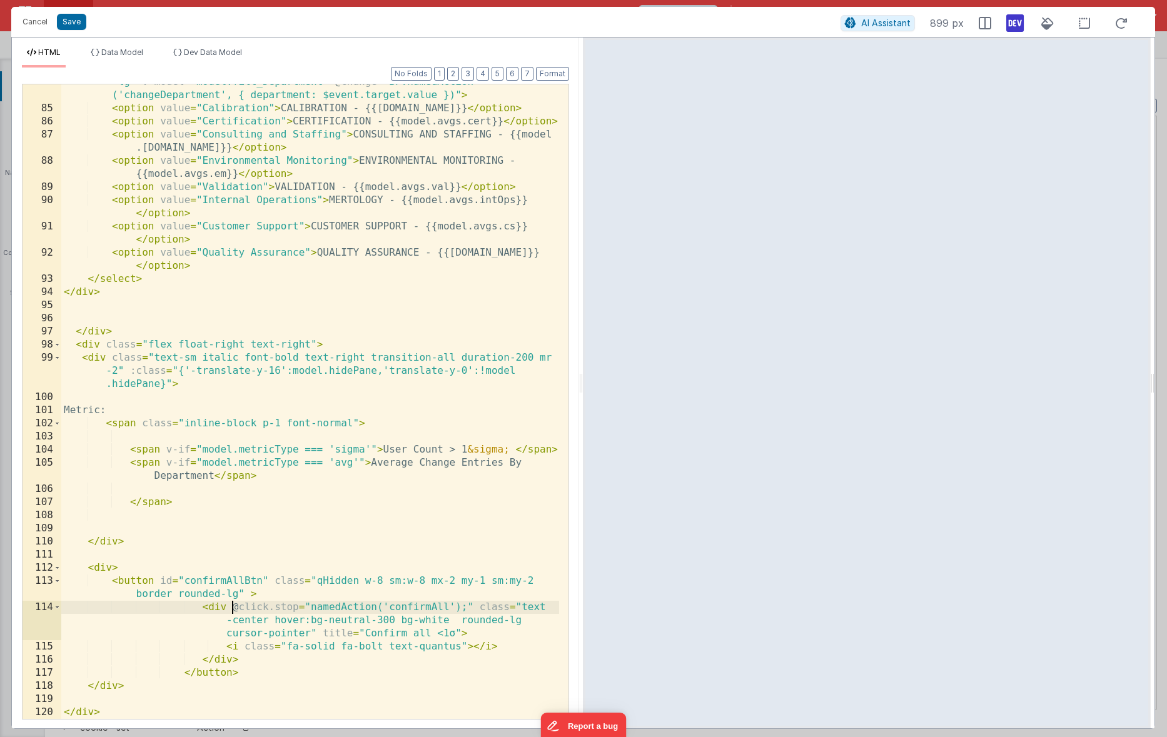
scroll to position [1913, 0]
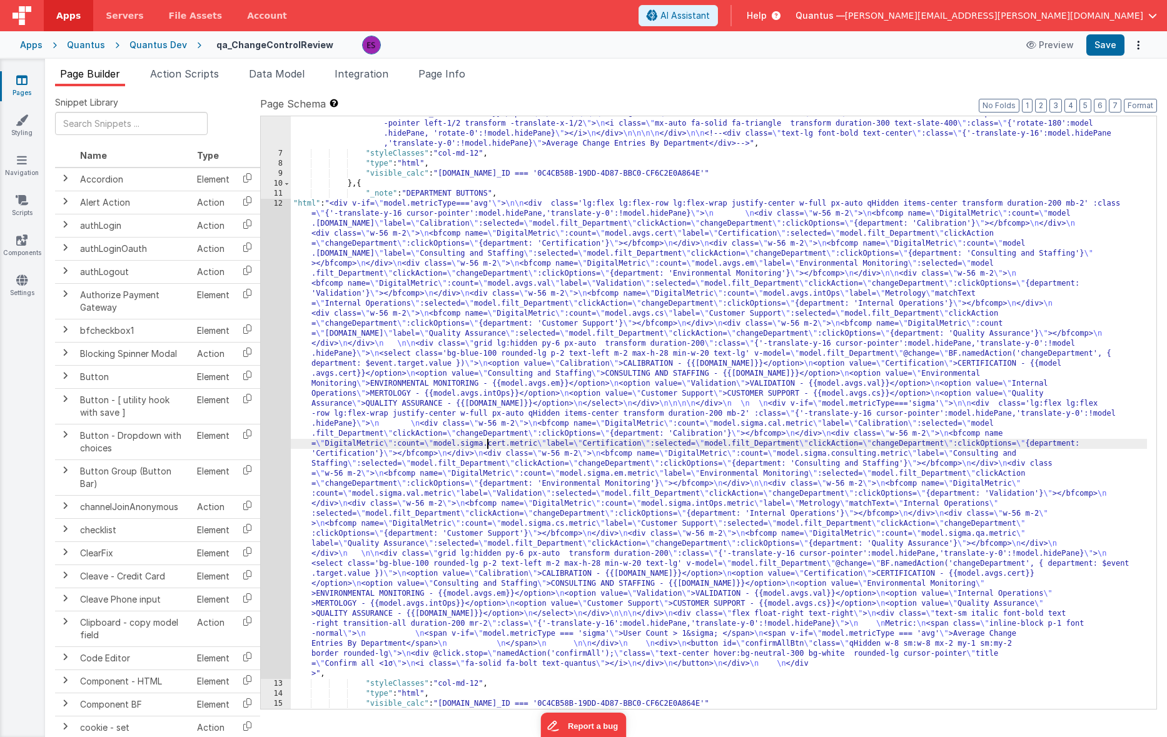
click at [488, 443] on div ""html" : "<div class='bg-gray-200 text-gray-800 wrapper text-center px-4 py-2 t…" at bounding box center [719, 395] width 856 height 713
click at [276, 519] on div "12" at bounding box center [276, 439] width 30 height 480
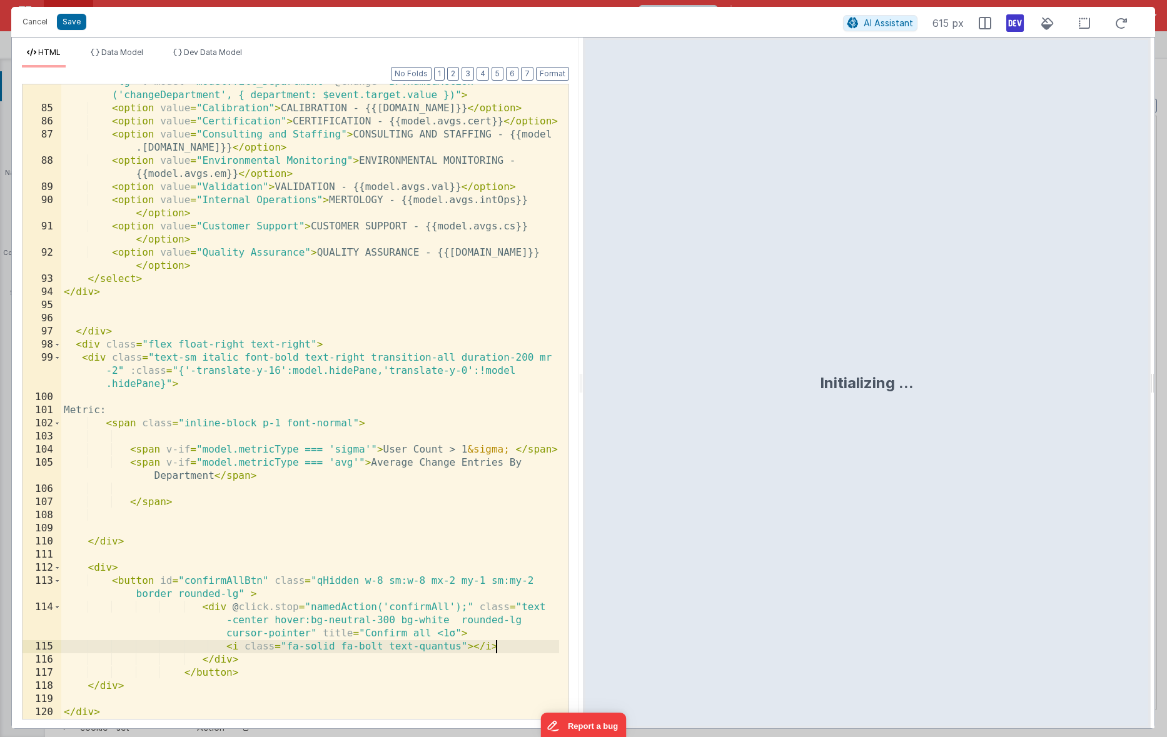
click at [499, 648] on div "< select class = 'bg-blue-100 rounded-lg p-2 text-left m-2 max-h-28 min-w-20 te…" at bounding box center [310, 406] width 498 height 687
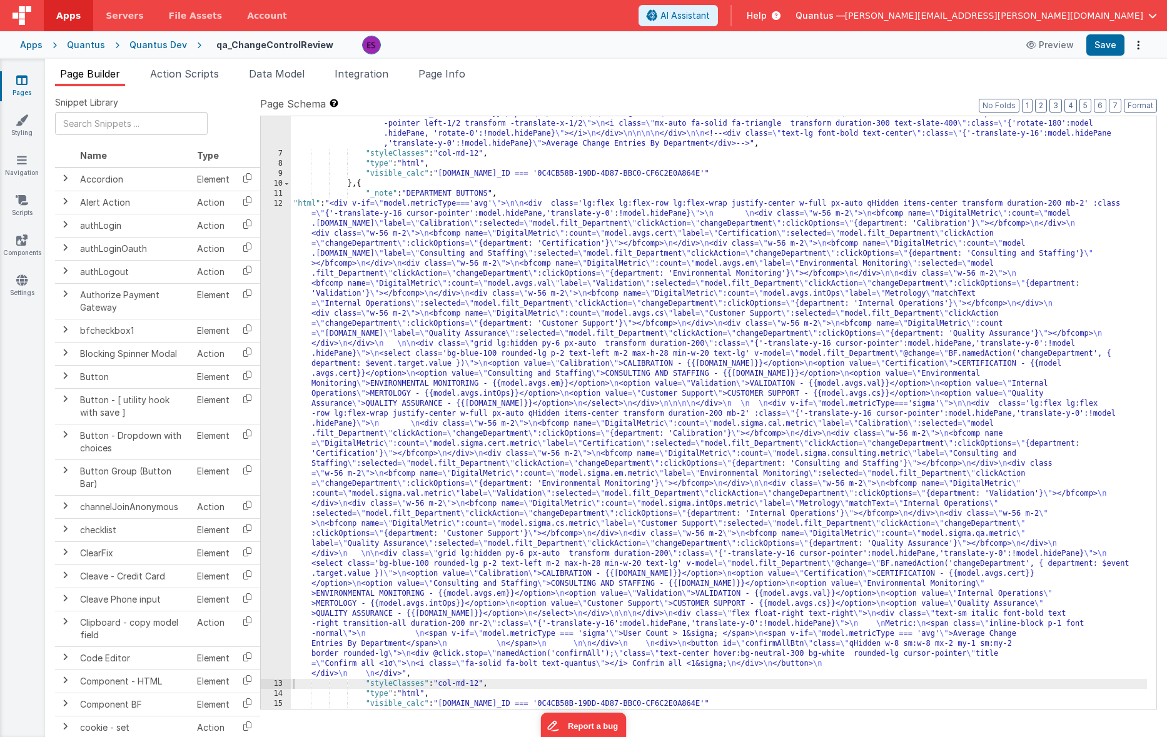
click at [402, 448] on div ""html" : "<div class='bg-gray-200 text-gray-800 wrapper text-center px-4 py-2 t…" at bounding box center [719, 395] width 856 height 713
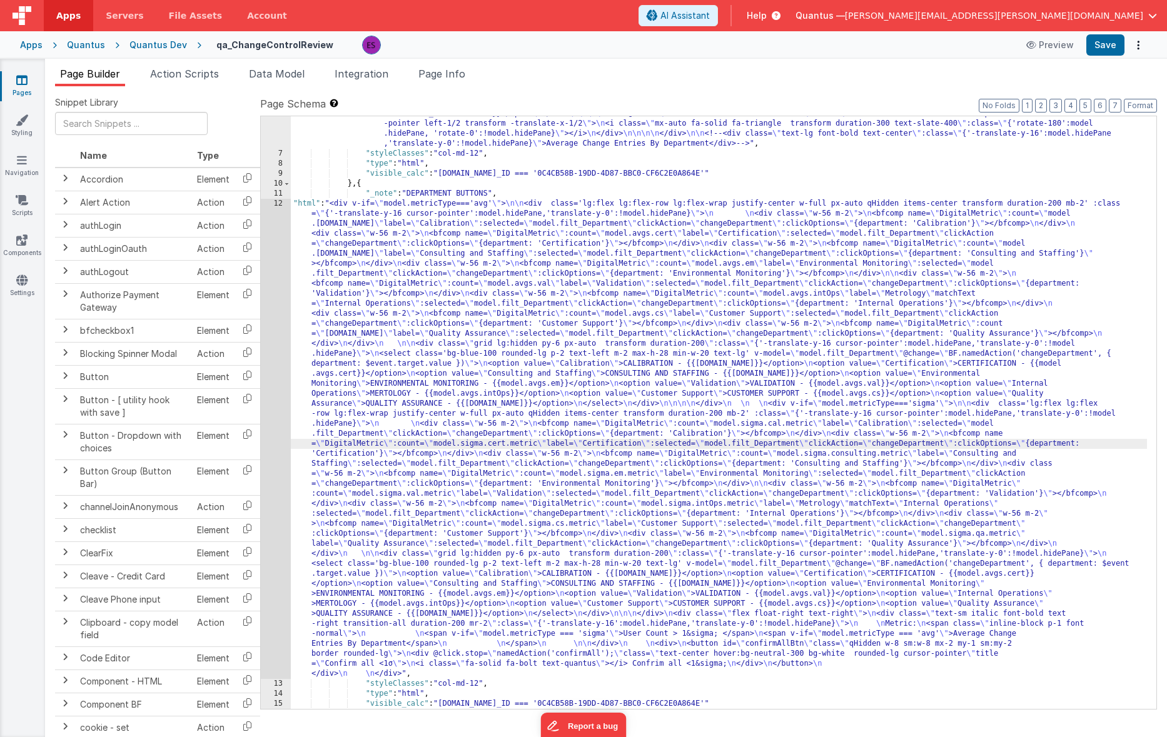
click at [270, 446] on div "12" at bounding box center [276, 439] width 30 height 480
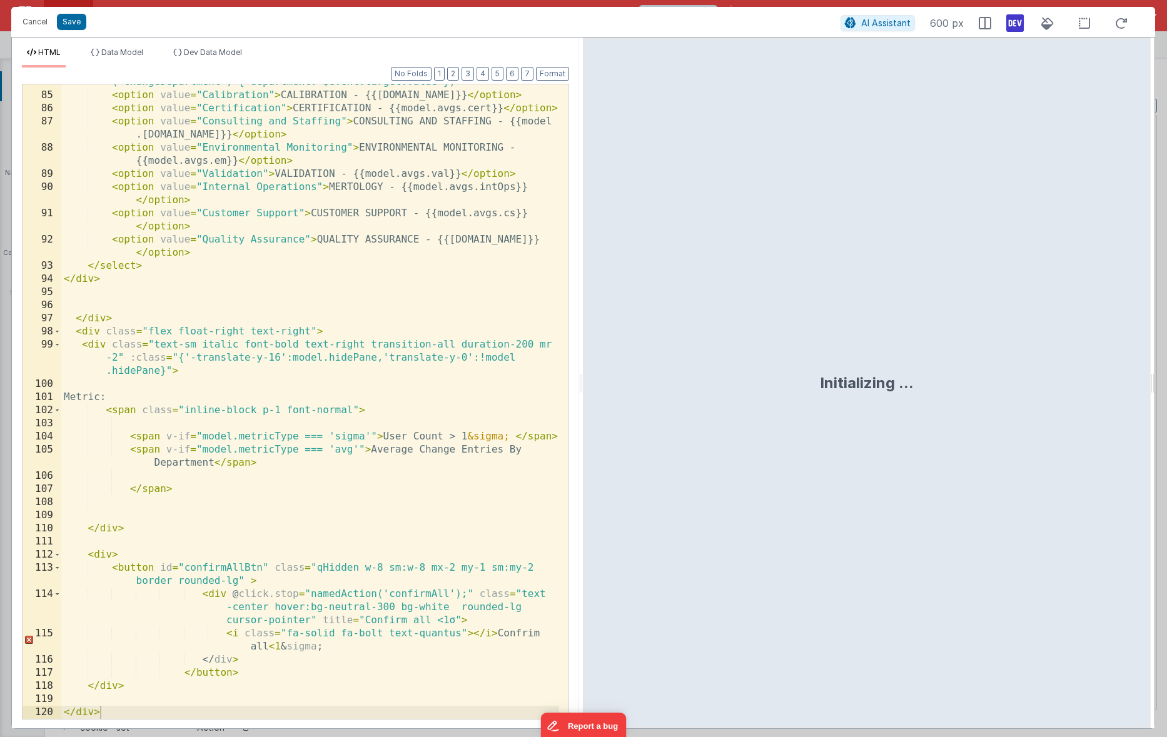
scroll to position [1927, 0]
click at [382, 567] on div "< select class = 'bg-blue-100 rounded-lg p-2 text-left m-2 max-h-28 min-w-20 te…" at bounding box center [310, 392] width 498 height 687
click at [428, 567] on div "< select class = 'bg-blue-100 rounded-lg p-2 text-left m-2 max-h-28 min-w-20 te…" at bounding box center [310, 392] width 498 height 687
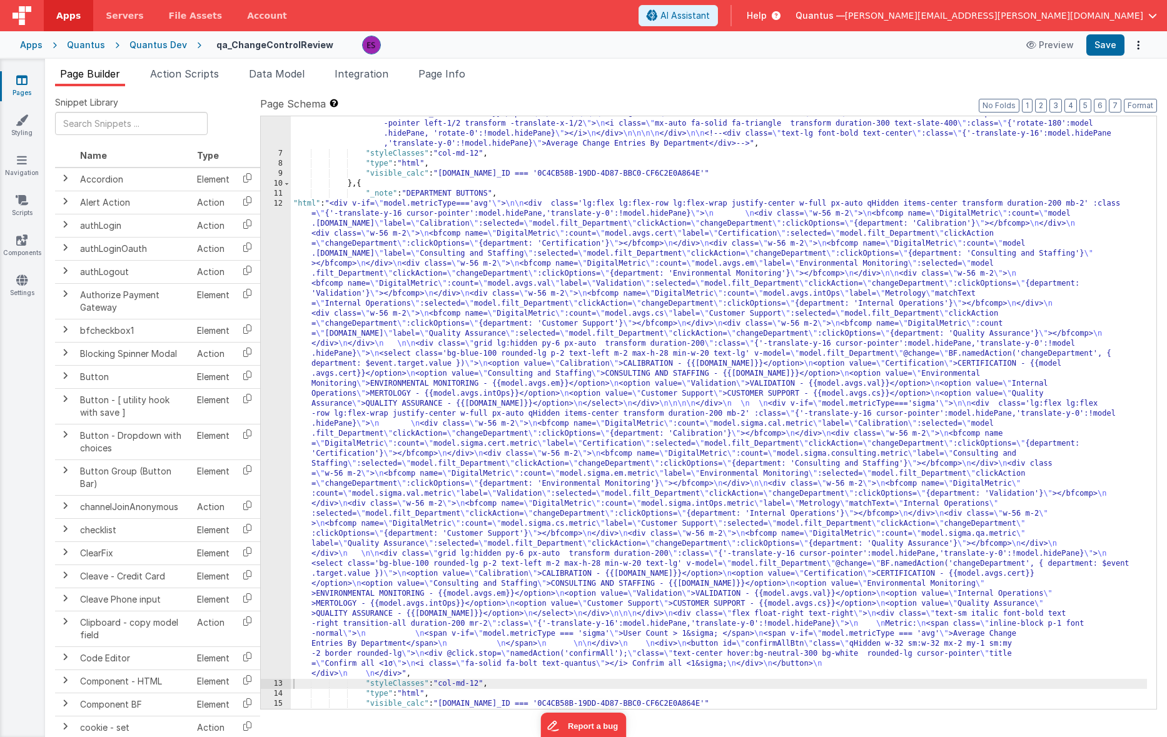
click at [387, 398] on div ""html" : "<div class='bg-gray-200 text-gray-800 wrapper text-center px-4 py-2 t…" at bounding box center [719, 395] width 856 height 713
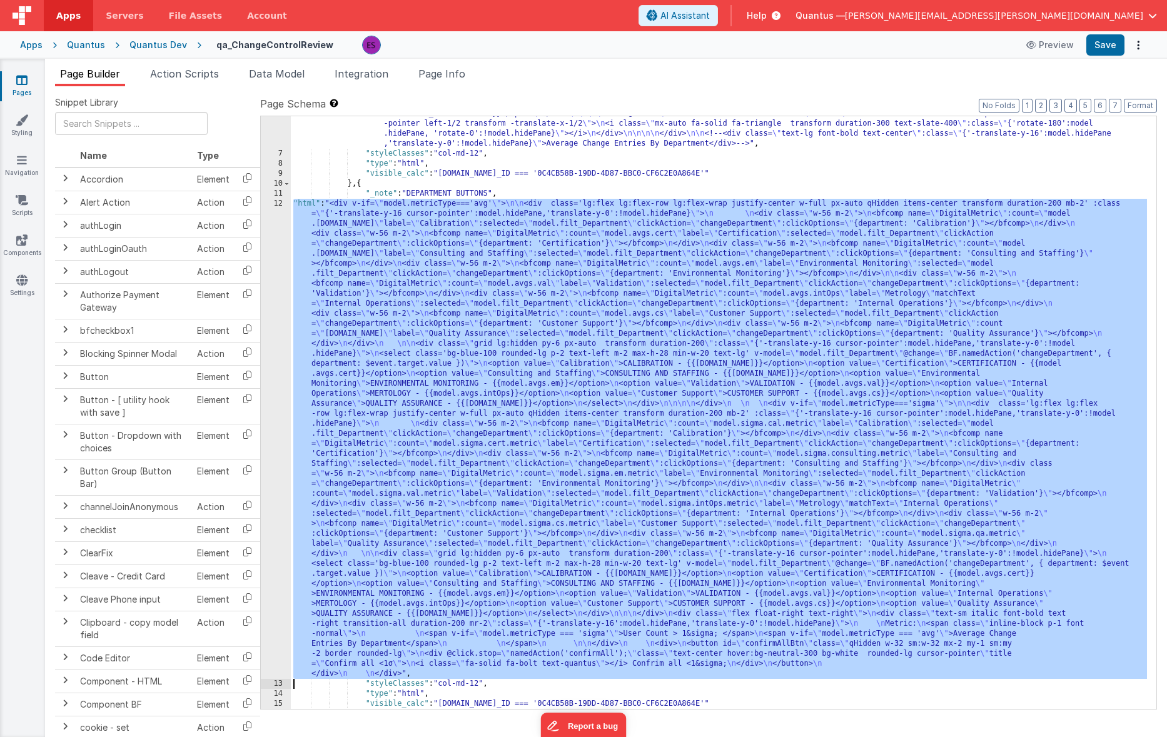
click at [270, 507] on div "12" at bounding box center [276, 439] width 30 height 480
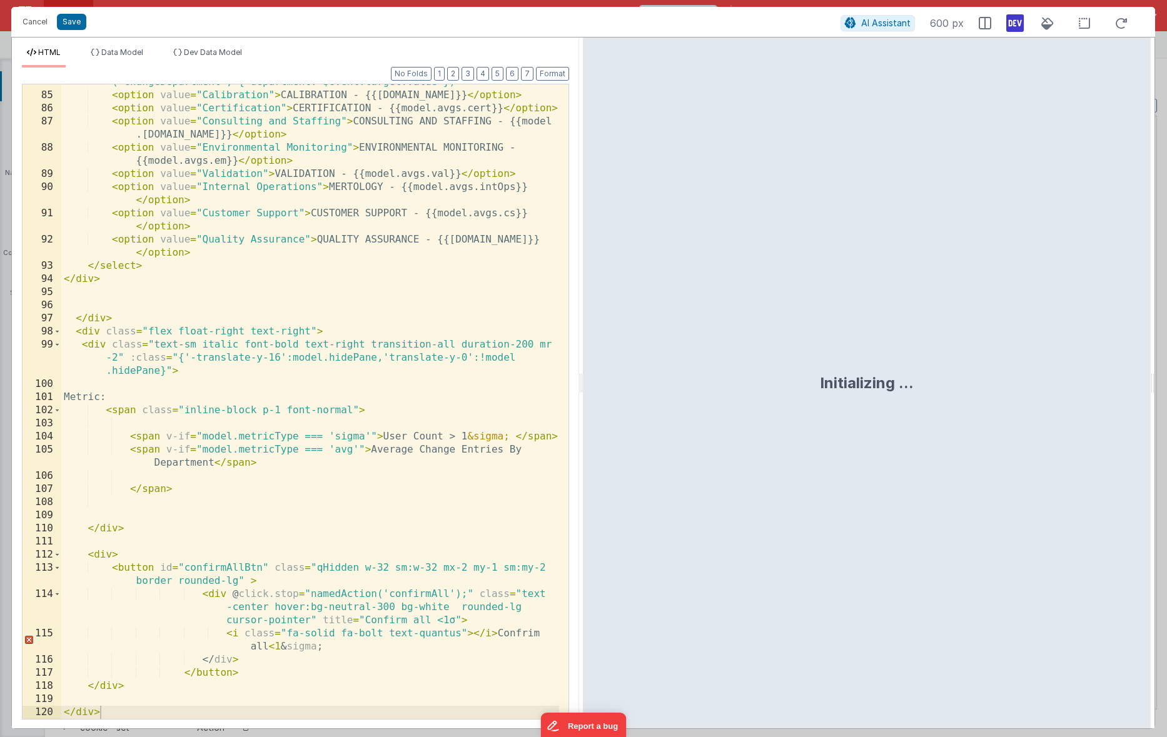
drag, startPoint x: 564, startPoint y: 219, endPoint x: 10, endPoint y: 6, distance: 593.0
click at [312, 335] on div "< select class = 'bg-blue-100 rounded-lg p-2 text-left m-2 max-h-28 min-w-20 te…" at bounding box center [310, 392] width 498 height 687
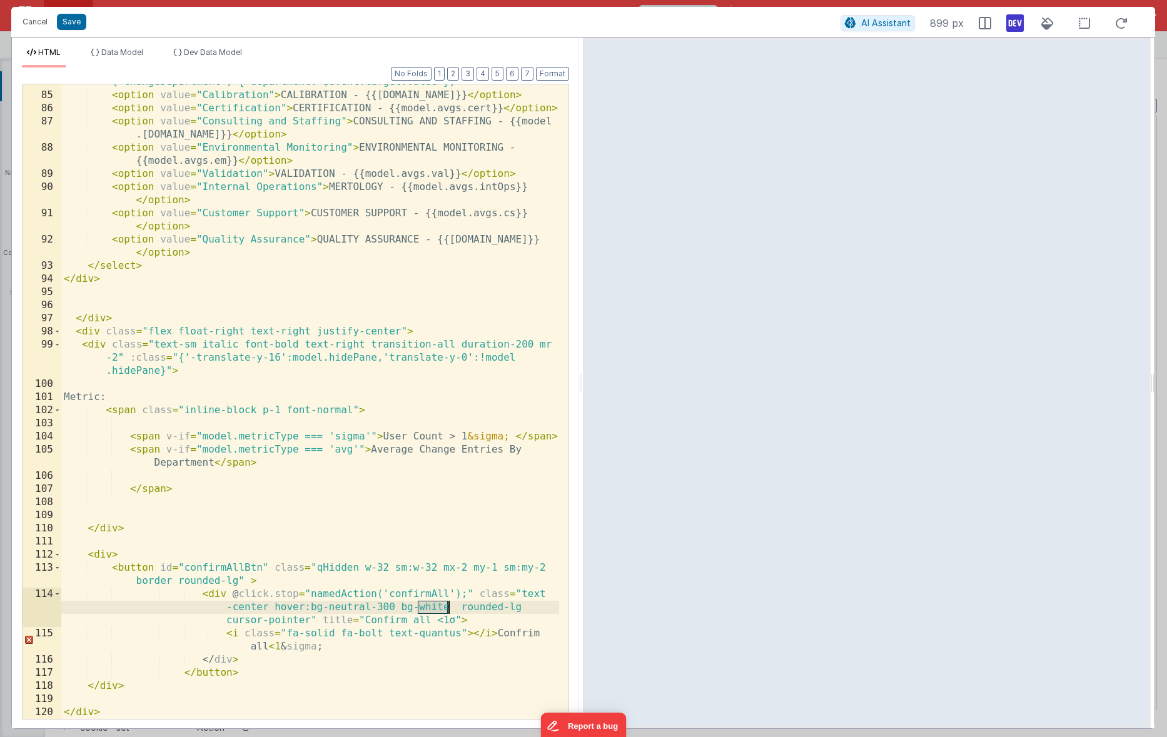
drag, startPoint x: 419, startPoint y: 609, endPoint x: 450, endPoint y: 610, distance: 30.7
click at [450, 610] on div "< select class = 'bg-blue-100 rounded-lg p-2 text-left m-2 max-h-28 min-w-20 te…" at bounding box center [310, 392] width 498 height 687
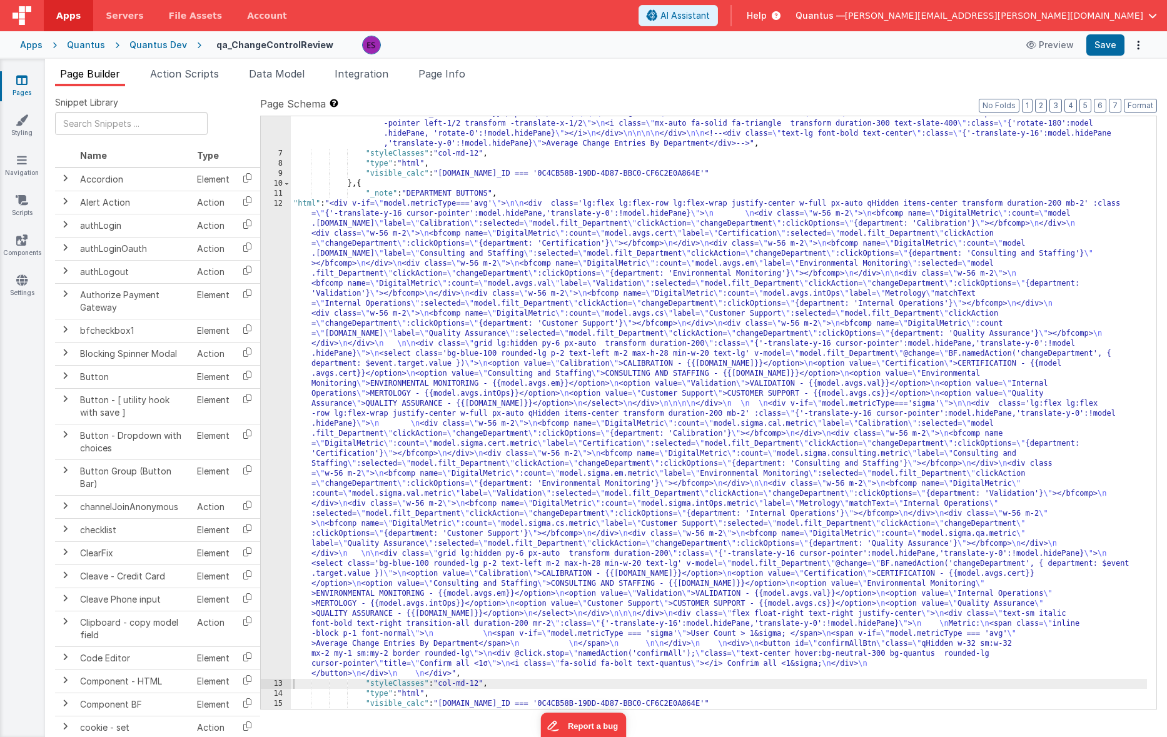
click at [438, 467] on div ""html" : "<div class='bg-gray-200 text-gray-800 wrapper text-center px-4 py-2 t…" at bounding box center [719, 395] width 856 height 713
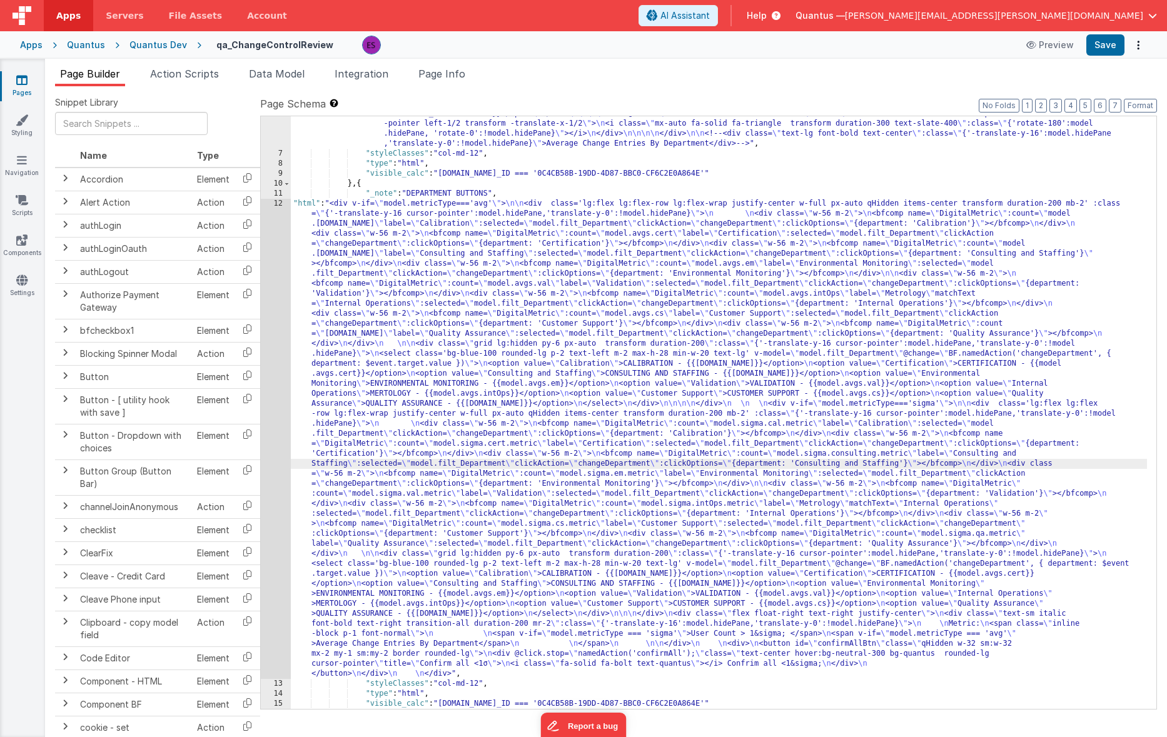
click at [268, 529] on div "12" at bounding box center [276, 439] width 30 height 480
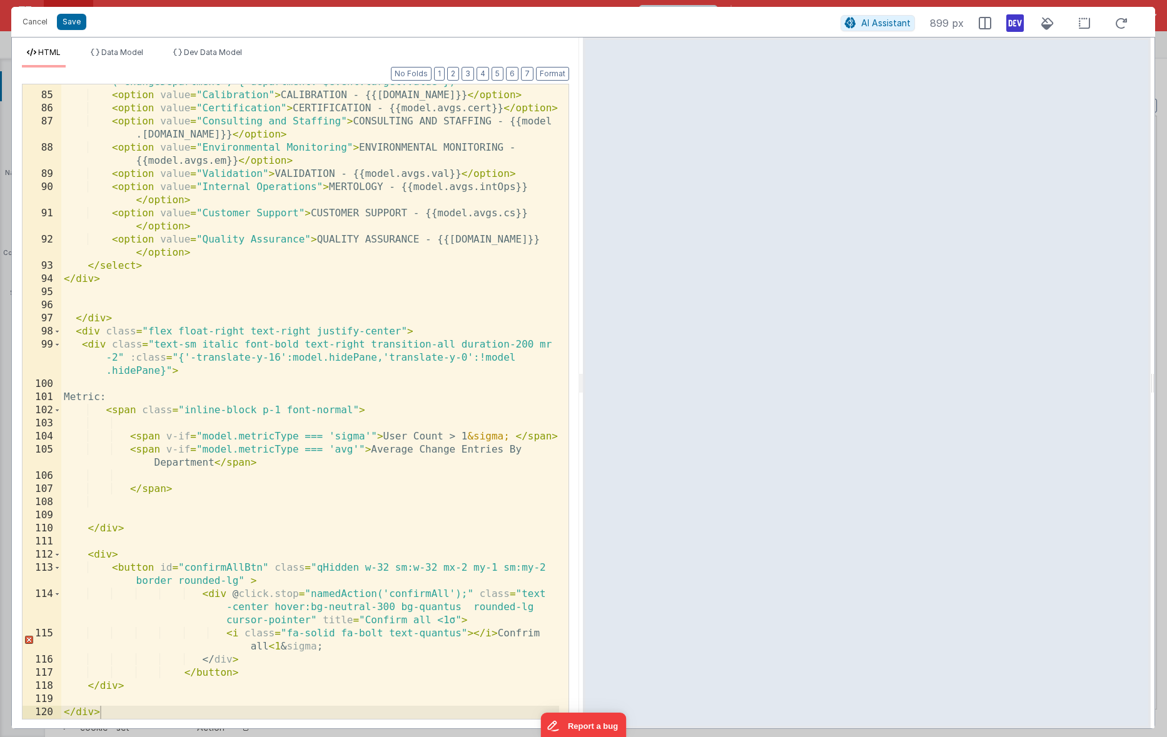
drag, startPoint x: 461, startPoint y: 607, endPoint x: 463, endPoint y: 617, distance: 9.6
click at [461, 608] on div "< select class = 'bg-blue-100 rounded-lg p-2 text-left m-2 max-h-28 min-w-20 te…" at bounding box center [310, 392] width 498 height 687
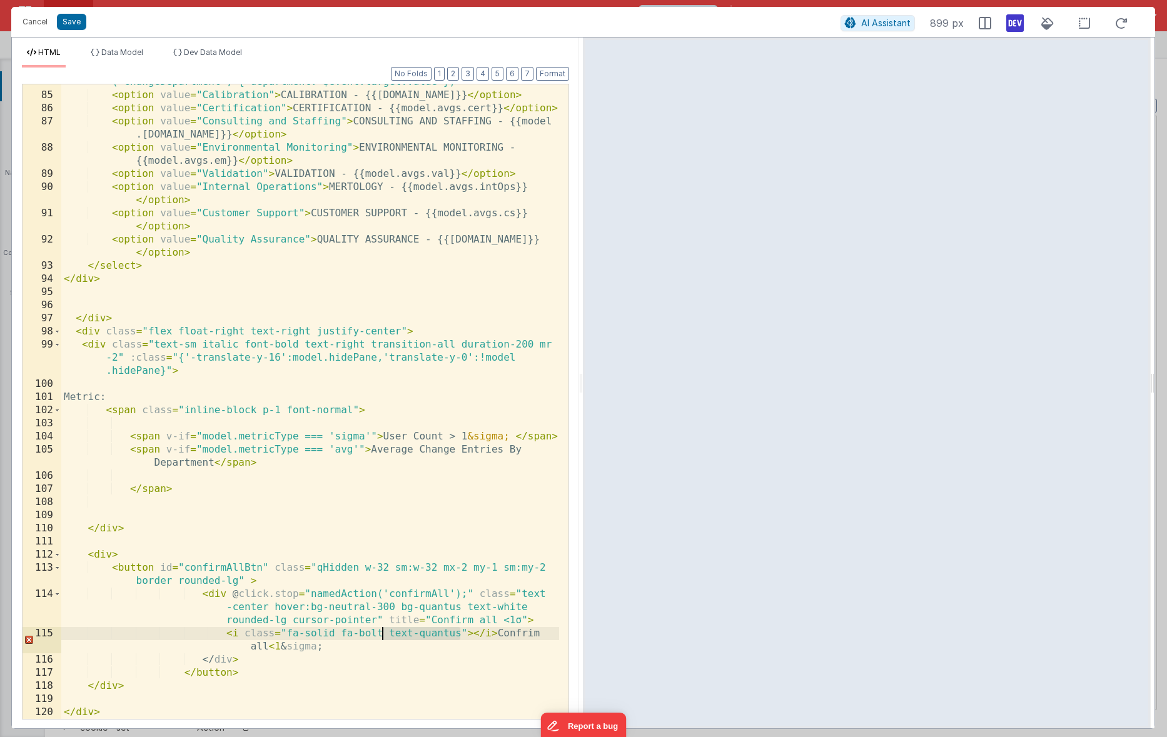
drag, startPoint x: 459, startPoint y: 632, endPoint x: 385, endPoint y: 636, distance: 74.5
click at [385, 636] on div "< select class = 'bg-blue-100 rounded-lg p-2 text-left m-2 max-h-28 min-w-20 te…" at bounding box center [310, 392] width 498 height 687
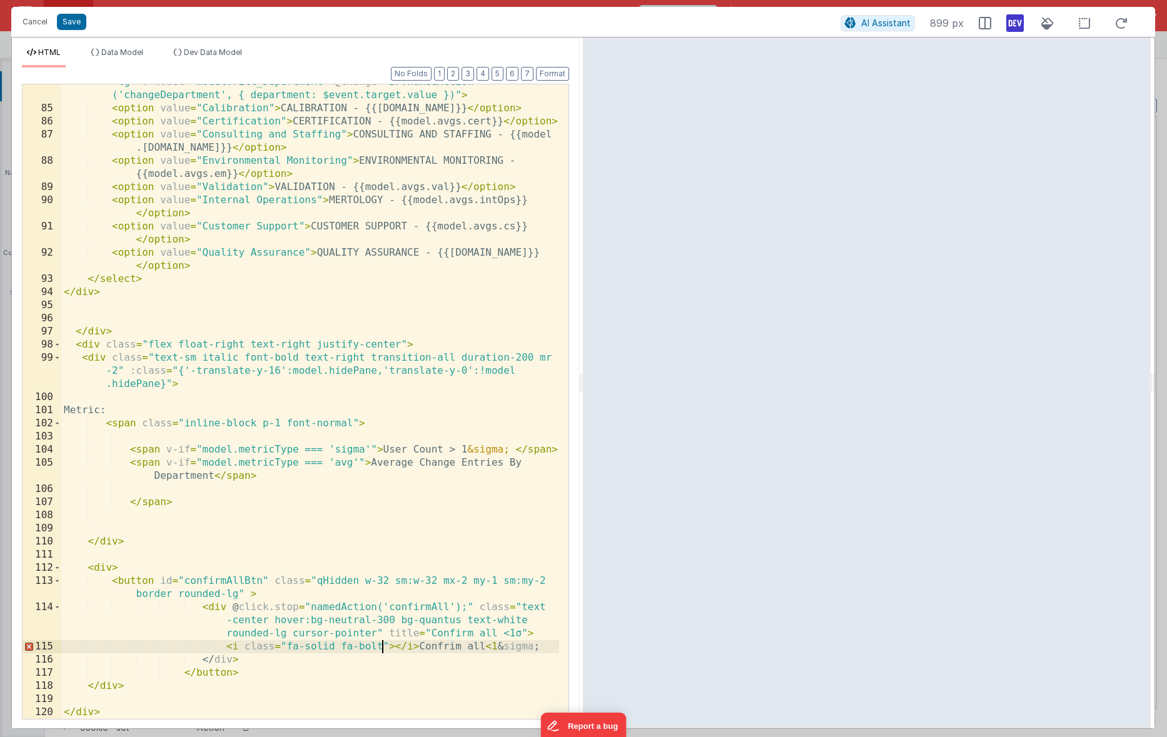
scroll to position [1913, 0]
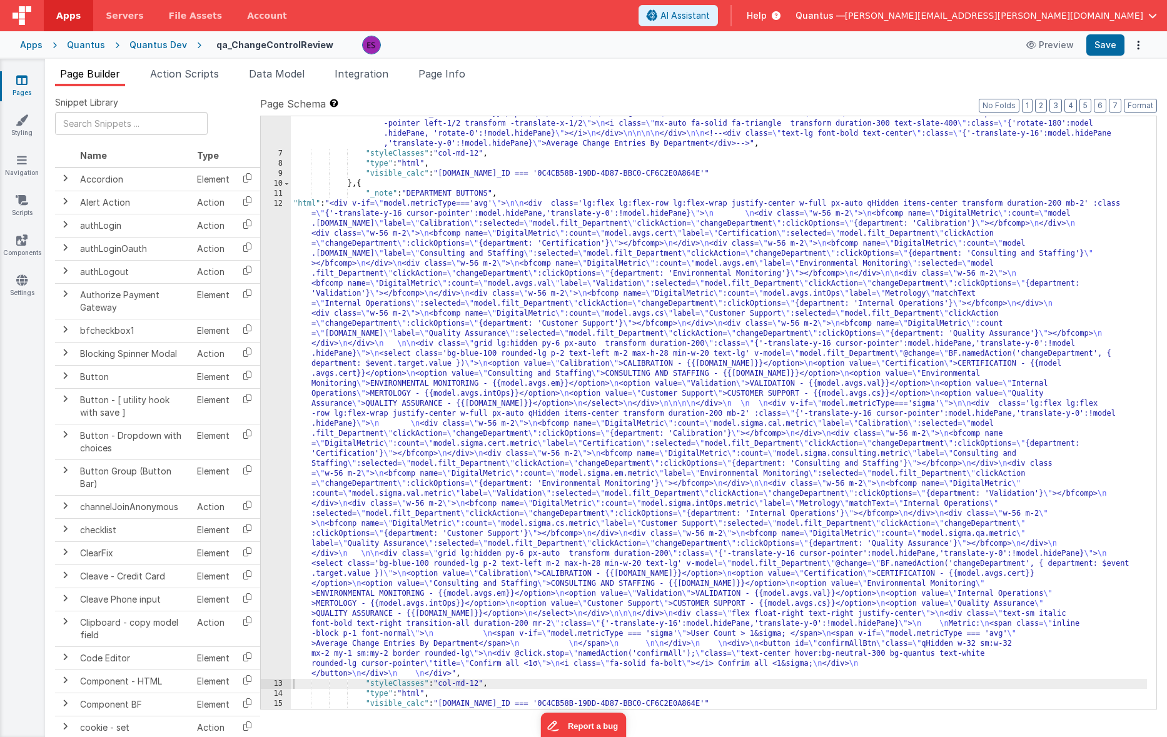
click at [340, 483] on div ""html" : "<div class='bg-gray-200 text-gray-800 wrapper text-center px-4 py-2 t…" at bounding box center [719, 395] width 856 height 713
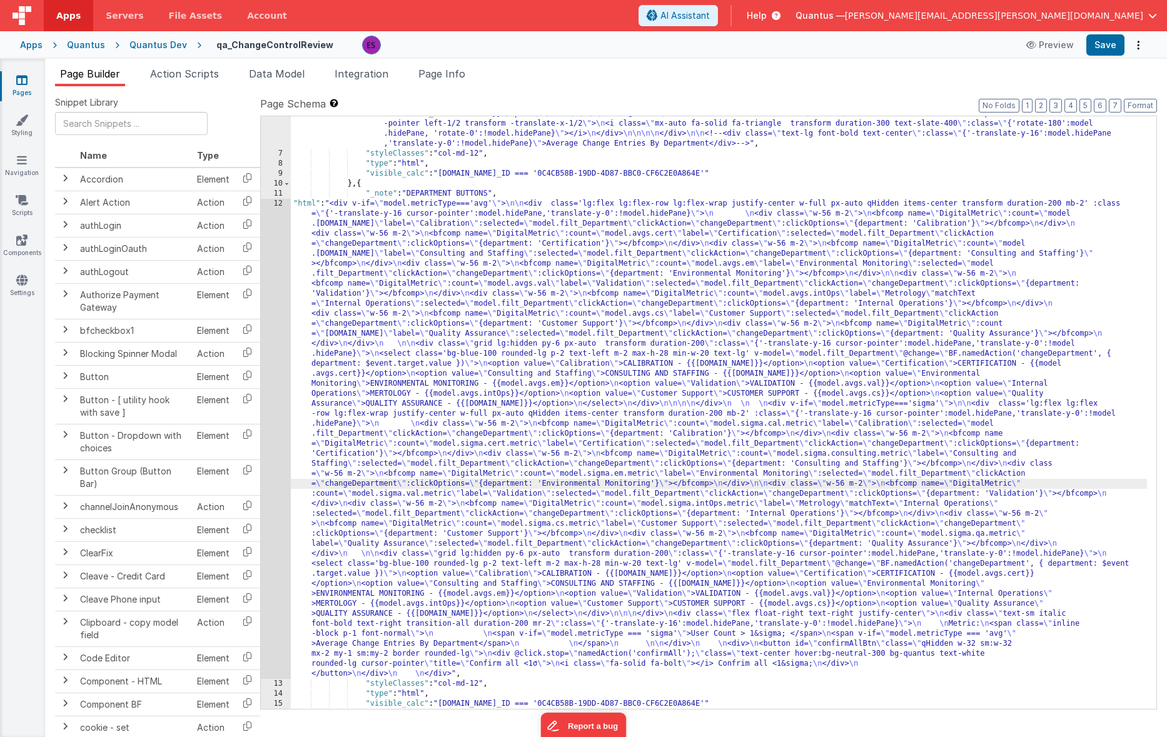
click at [273, 486] on div "12" at bounding box center [276, 439] width 30 height 480
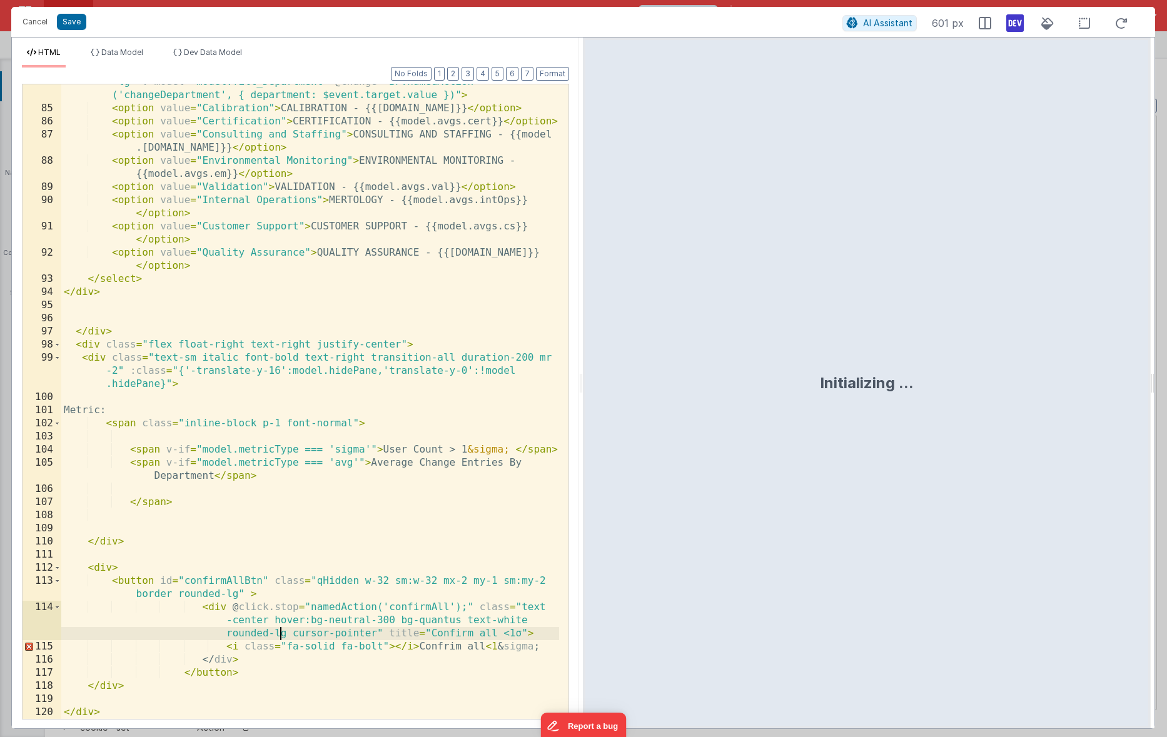
click at [278, 637] on div "< select class = 'bg-blue-100 rounded-lg p-2 text-left m-2 max-h-28 min-w-20 te…" at bounding box center [310, 406] width 498 height 687
drag, startPoint x: 275, startPoint y: 637, endPoint x: 284, endPoint y: 637, distance: 8.8
click at [284, 637] on div "< select class = 'bg-blue-100 rounded-lg p-2 text-left m-2 max-h-28 min-w-20 te…" at bounding box center [310, 406] width 498 height 687
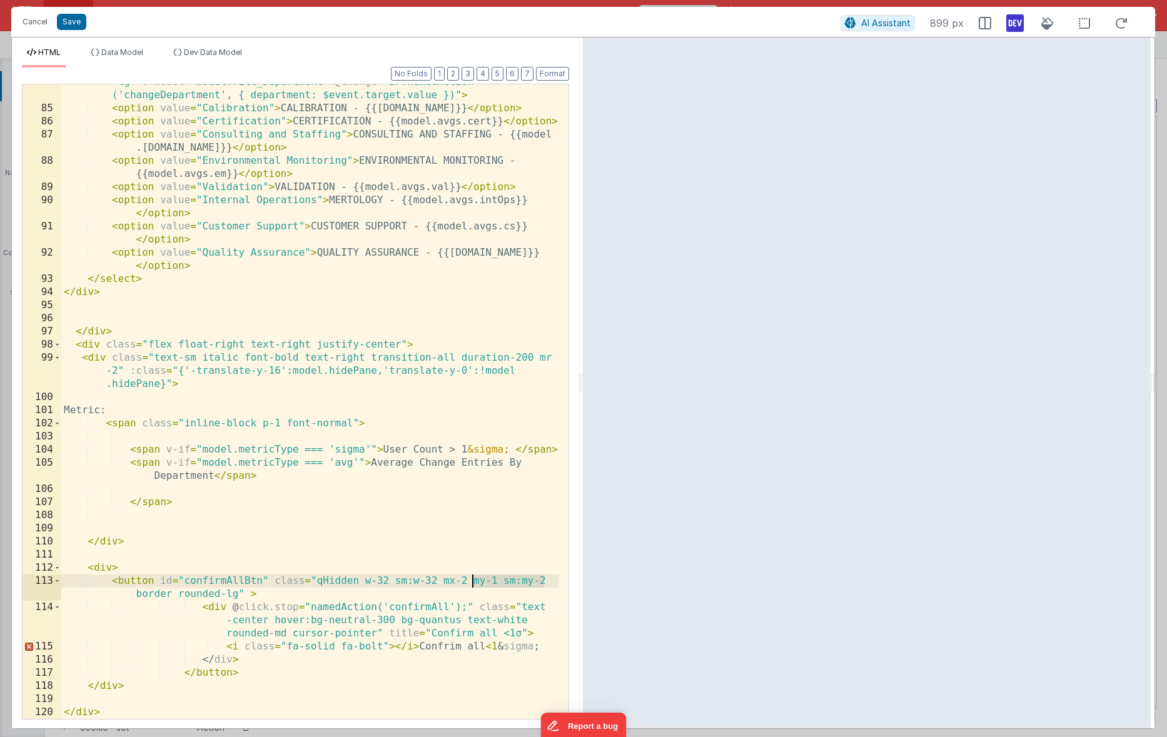
drag, startPoint x: 543, startPoint y: 587, endPoint x: 474, endPoint y: 583, distance: 68.9
click at [474, 583] on div "< select class = 'bg-blue-100 rounded-lg p-2 text-left m-2 max-h-28 min-w-20 te…" at bounding box center [310, 406] width 498 height 687
click at [377, 627] on div "< select class = 'bg-blue-100 rounded-lg p-2 text-left m-2 max-h-28 min-w-20 te…" at bounding box center [310, 406] width 498 height 687
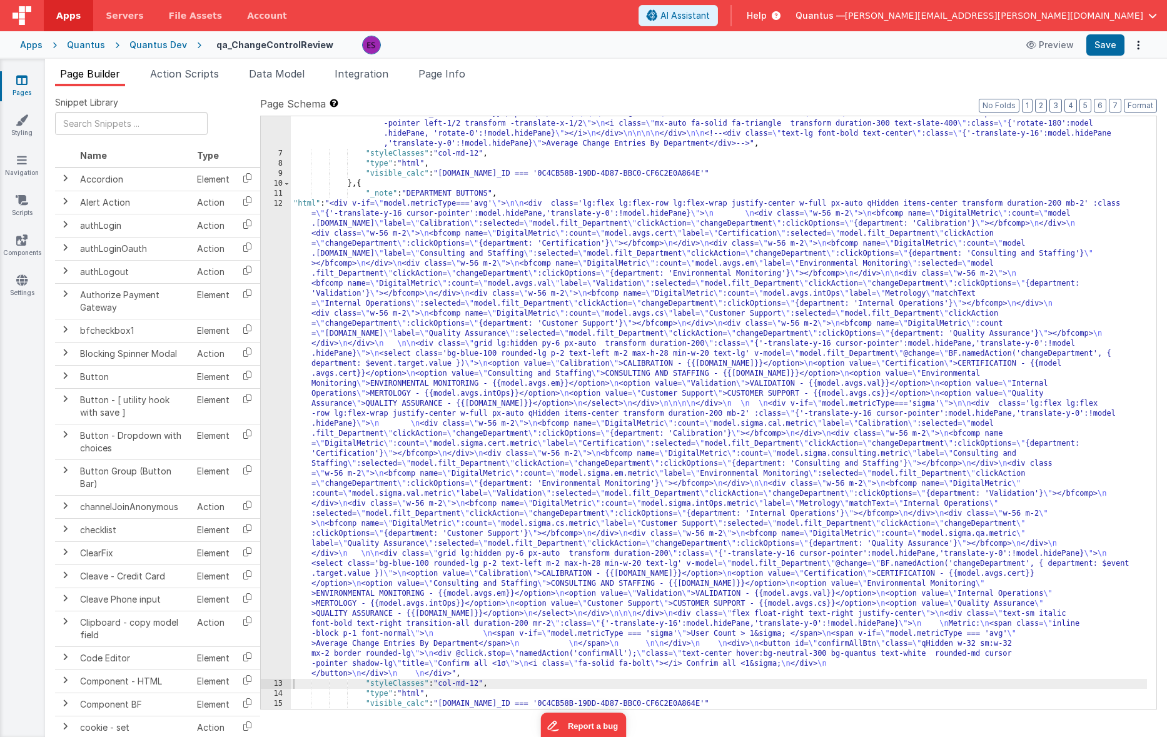
click at [365, 475] on div ""html" : "<div class='bg-gray-200 text-gray-800 wrapper text-center px-4 py-2 t…" at bounding box center [719, 395] width 856 height 713
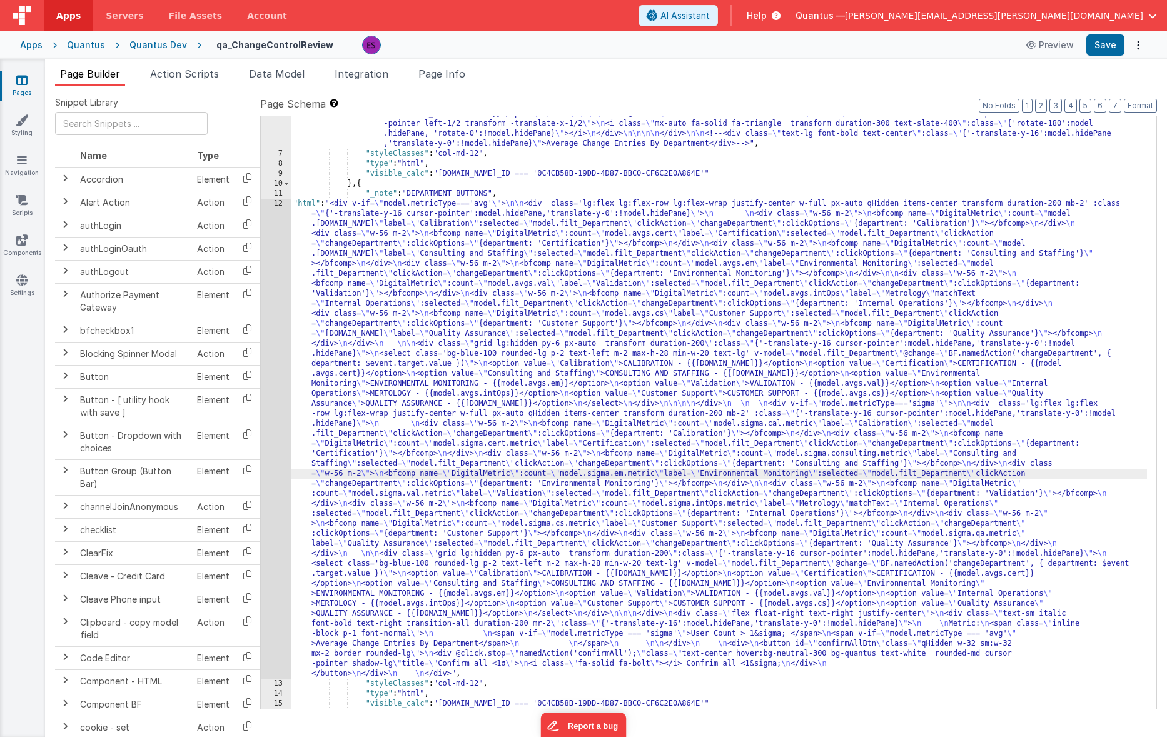
click at [269, 489] on div "12" at bounding box center [276, 439] width 30 height 480
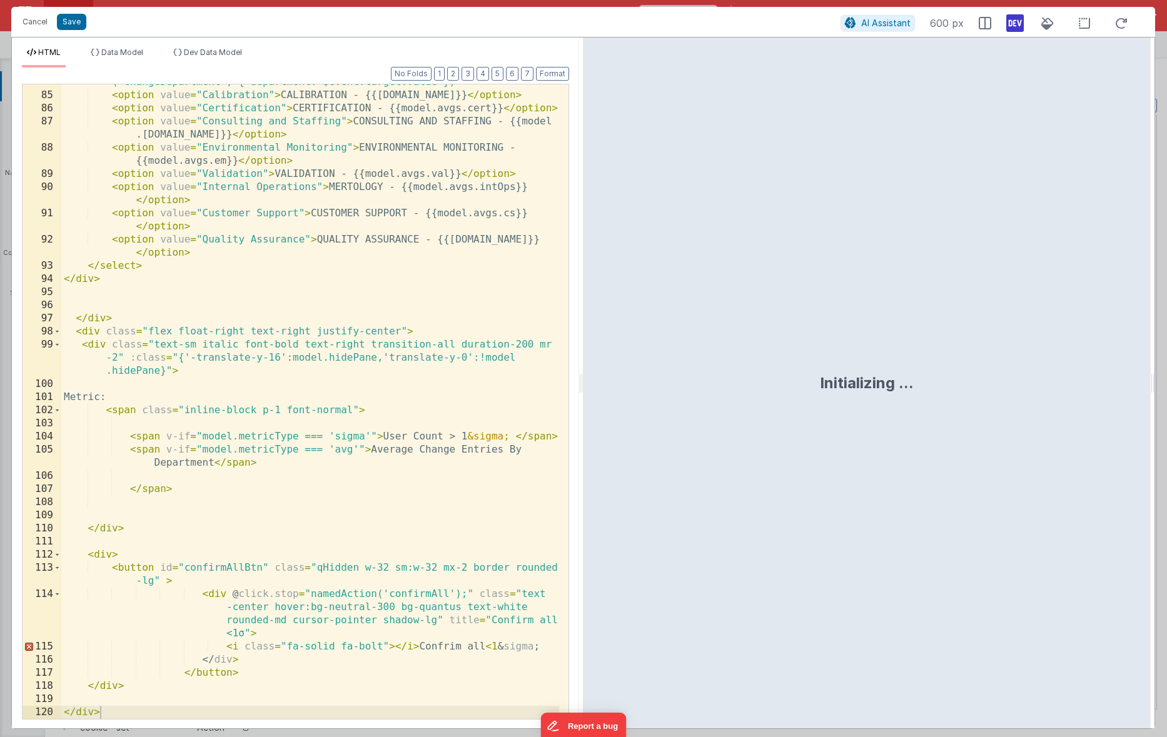
scroll to position [1927, 0]
click at [465, 572] on div "< select class = 'bg-blue-100 rounded-lg p-2 text-left m-2 max-h-28 min-w-20 te…" at bounding box center [310, 392] width 498 height 687
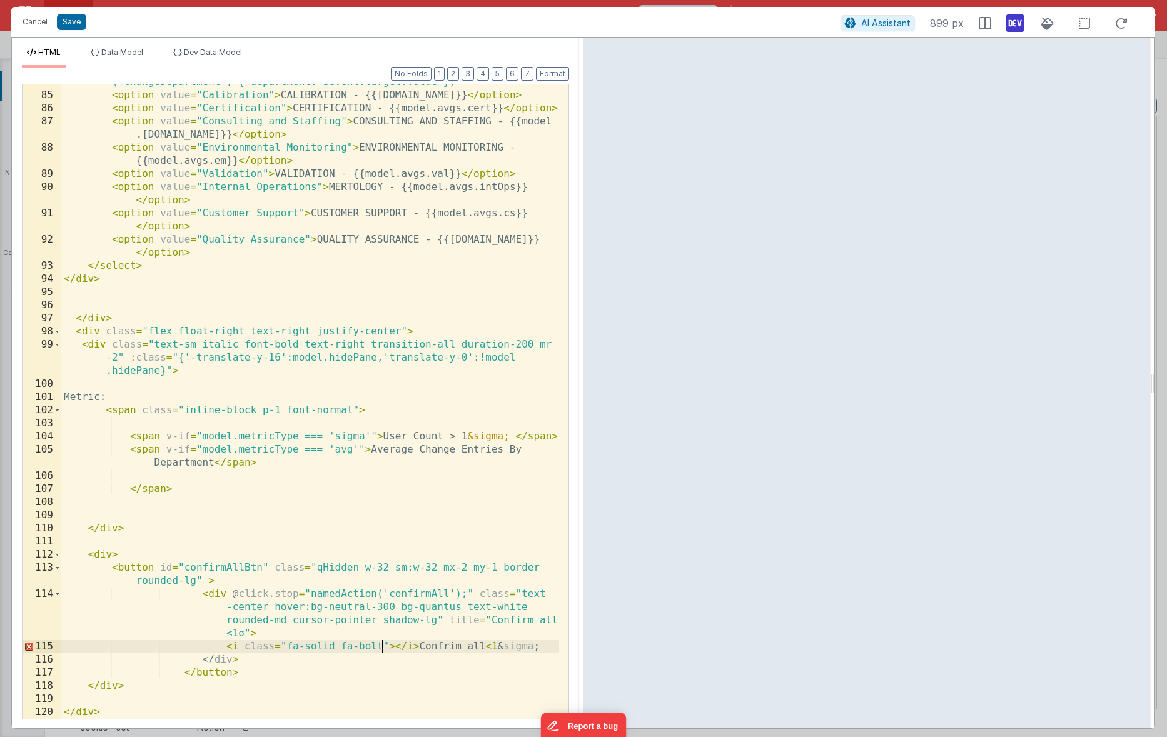
click at [382, 644] on div "< select class = 'bg-blue-100 rounded-lg p-2 text-left m-2 max-h-28 min-w-20 te…" at bounding box center [310, 392] width 498 height 687
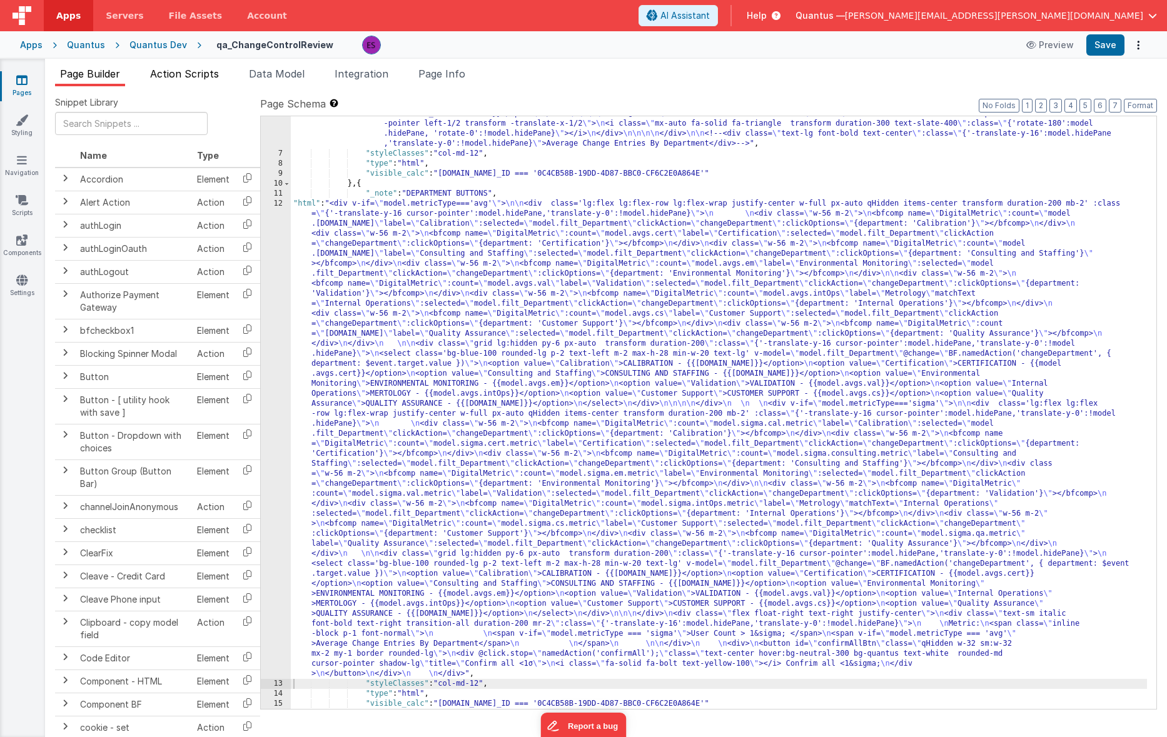
click at [169, 78] on span "Action Scripts" at bounding box center [184, 74] width 69 height 13
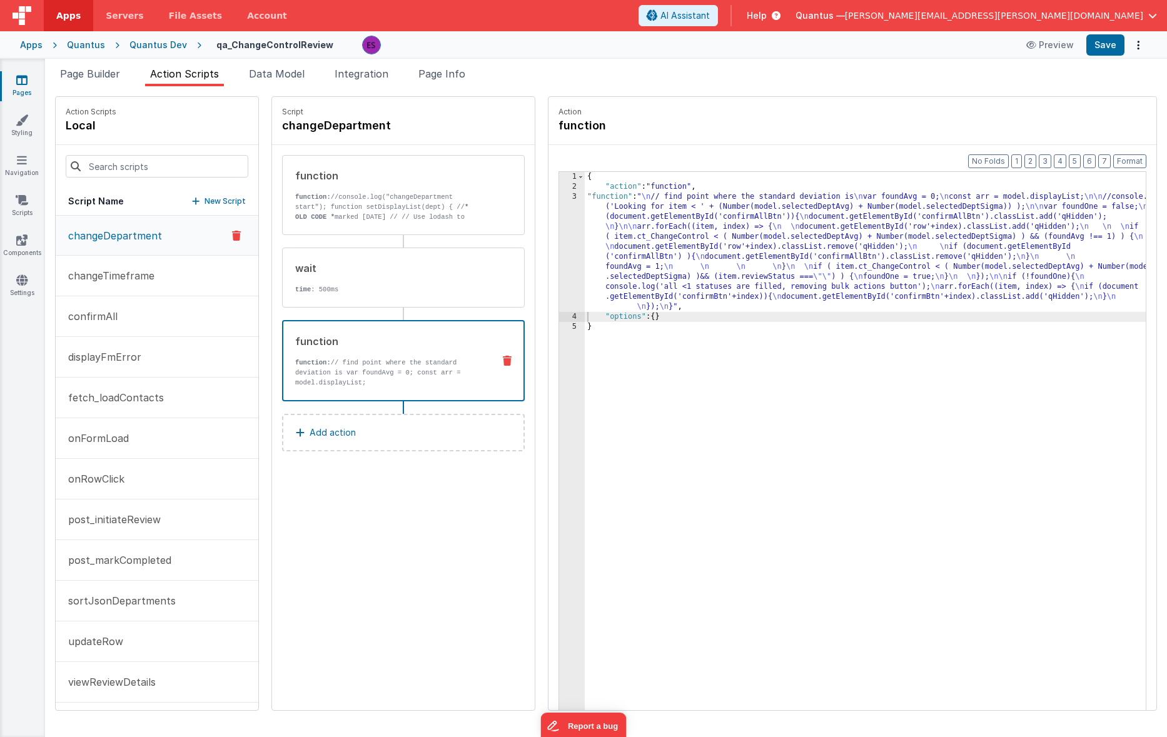
click at [633, 265] on div "{ "action" : "function" , "function" : " \n // find point where the standard de…" at bounding box center [882, 470] width 594 height 597
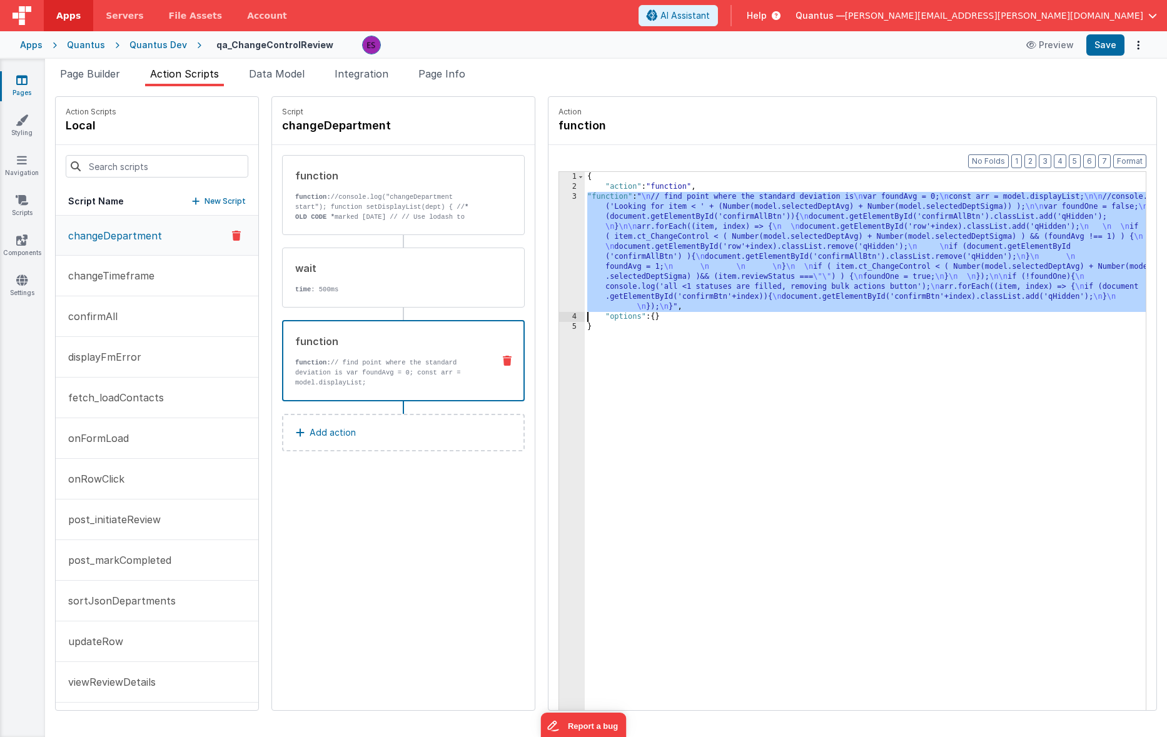
click at [559, 268] on div "3" at bounding box center [572, 252] width 26 height 120
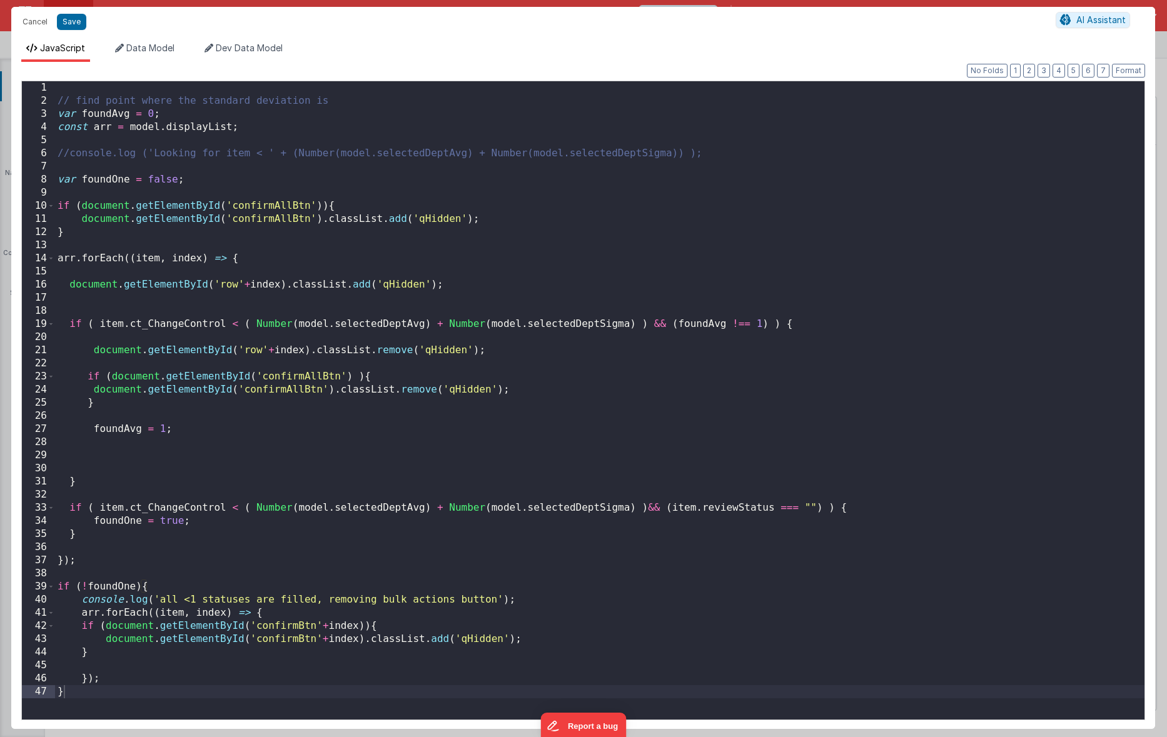
drag, startPoint x: 647, startPoint y: 507, endPoint x: 646, endPoint y: 514, distance: 6.4
click at [648, 508] on div "// find point where the standard deviation is var foundAvg = 0 ; const arr = mo…" at bounding box center [600, 413] width 1090 height 665
click at [829, 506] on div "// find point where the standard deviation is var foundAvg = 0 ; const arr = mo…" at bounding box center [600, 413] width 1090 height 665
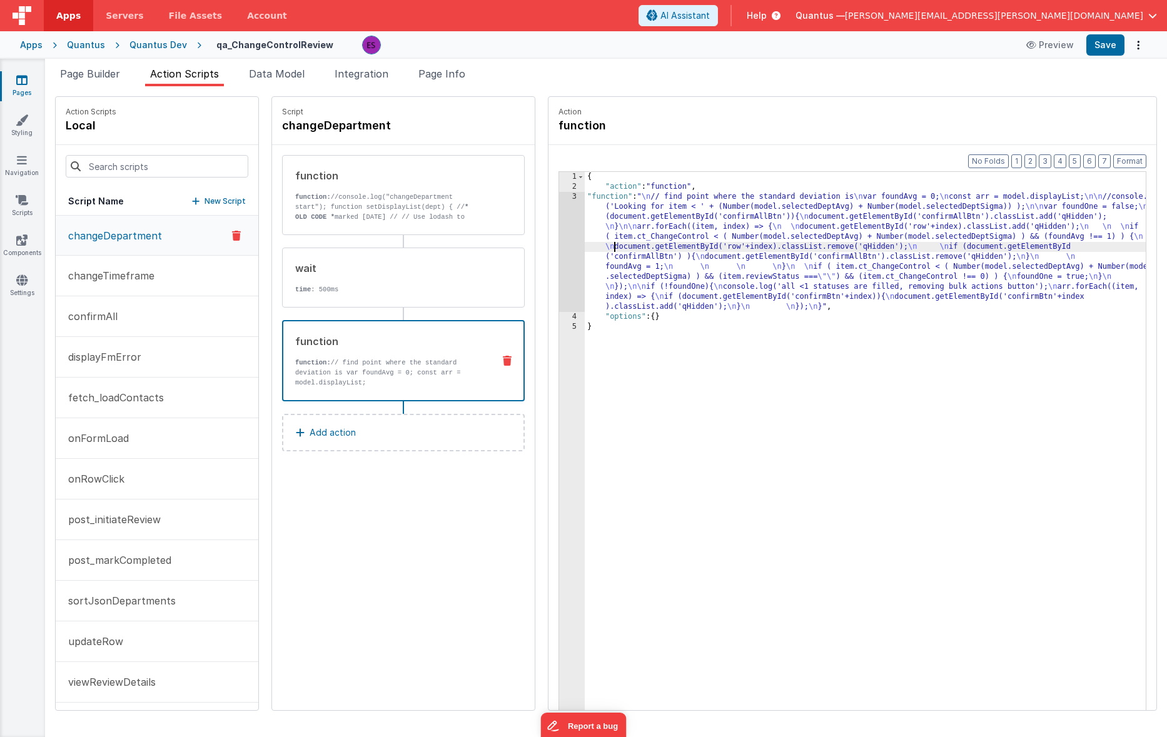
click at [585, 250] on div "{ "action" : "function" , "function" : " \n // find point where the standard de…" at bounding box center [882, 470] width 594 height 597
click at [559, 247] on div "3" at bounding box center [572, 252] width 26 height 120
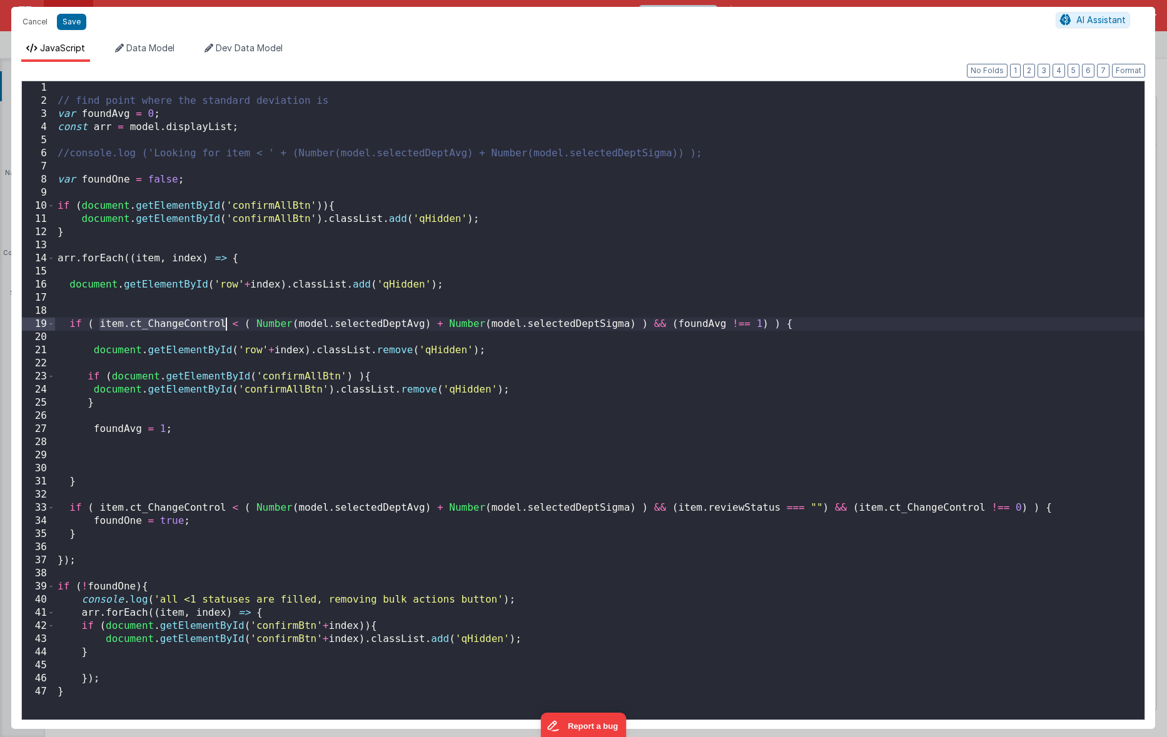
drag, startPoint x: 100, startPoint y: 327, endPoint x: 227, endPoint y: 326, distance: 127.0
click at [227, 326] on div "// find point where the standard deviation is var foundAvg = 0 ; const arr = mo…" at bounding box center [600, 413] width 1090 height 665
drag, startPoint x: 771, startPoint y: 326, endPoint x: 748, endPoint y: 393, distance: 70.8
click at [771, 326] on div "// find point where the standard deviation is var foundAvg = 0 ; const arr = mo…" at bounding box center [600, 413] width 1090 height 665
paste textarea
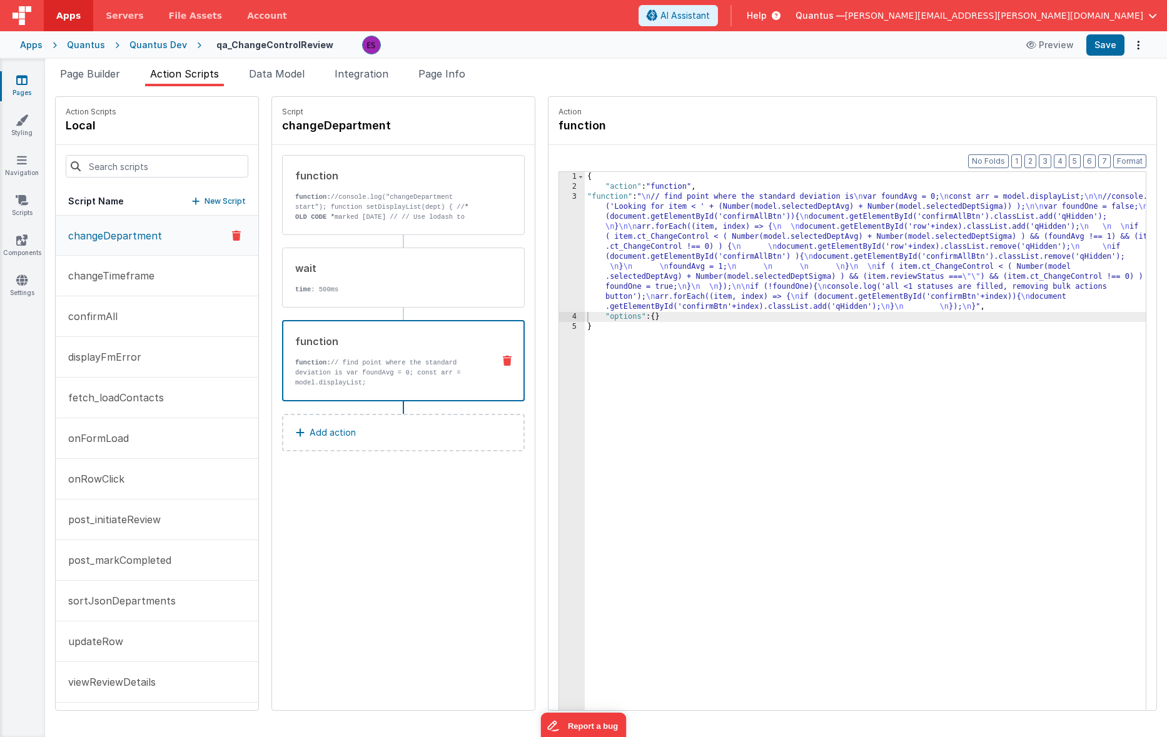
click at [559, 233] on div "3" at bounding box center [572, 252] width 26 height 120
click at [585, 233] on div "{ "action" : "function" , "function" : " \n // find point where the standard de…" at bounding box center [882, 470] width 594 height 597
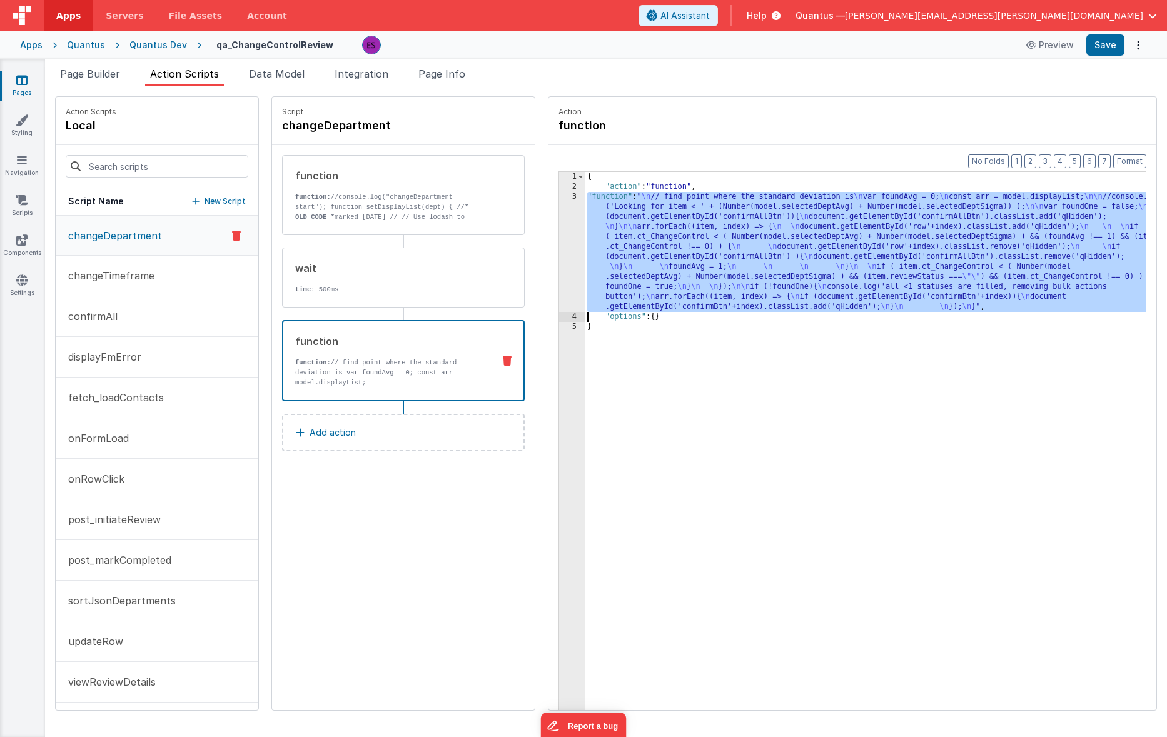
click at [559, 229] on div "3" at bounding box center [572, 252] width 26 height 120
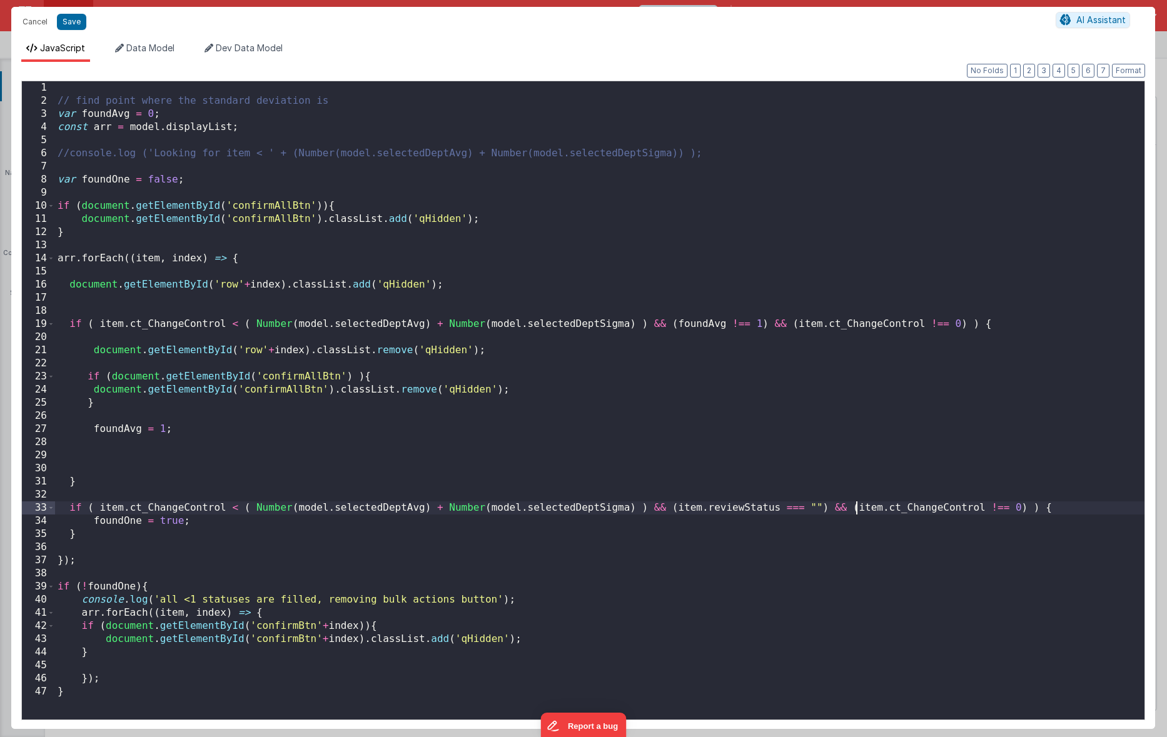
click at [857, 510] on div "// find point where the standard deviation is var foundAvg = 0 ; const arr = mo…" at bounding box center [600, 413] width 1090 height 665
click at [1033, 510] on div "// find point where the standard deviation is var foundAvg = 0 ; const arr = mo…" at bounding box center [600, 413] width 1090 height 665
click at [796, 326] on div "// find point where the standard deviation is var foundAvg = 0 ; const arr = mo…" at bounding box center [600, 413] width 1090 height 665
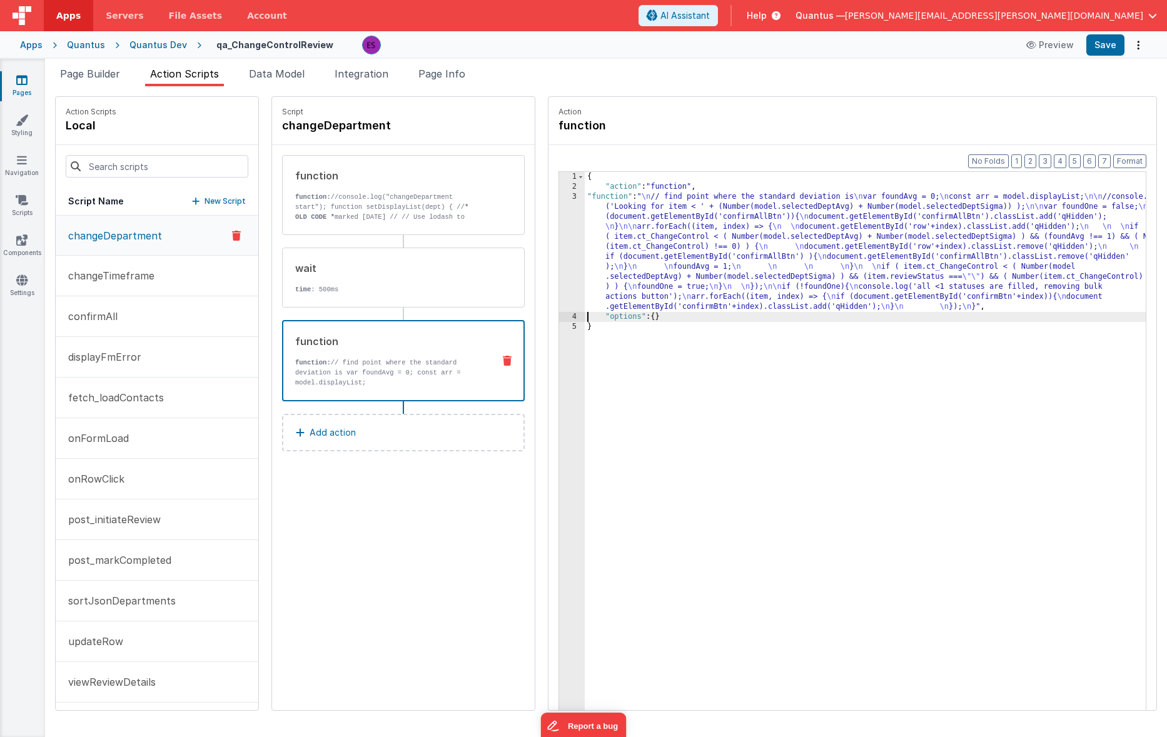
click at [559, 245] on div "3" at bounding box center [572, 252] width 26 height 120
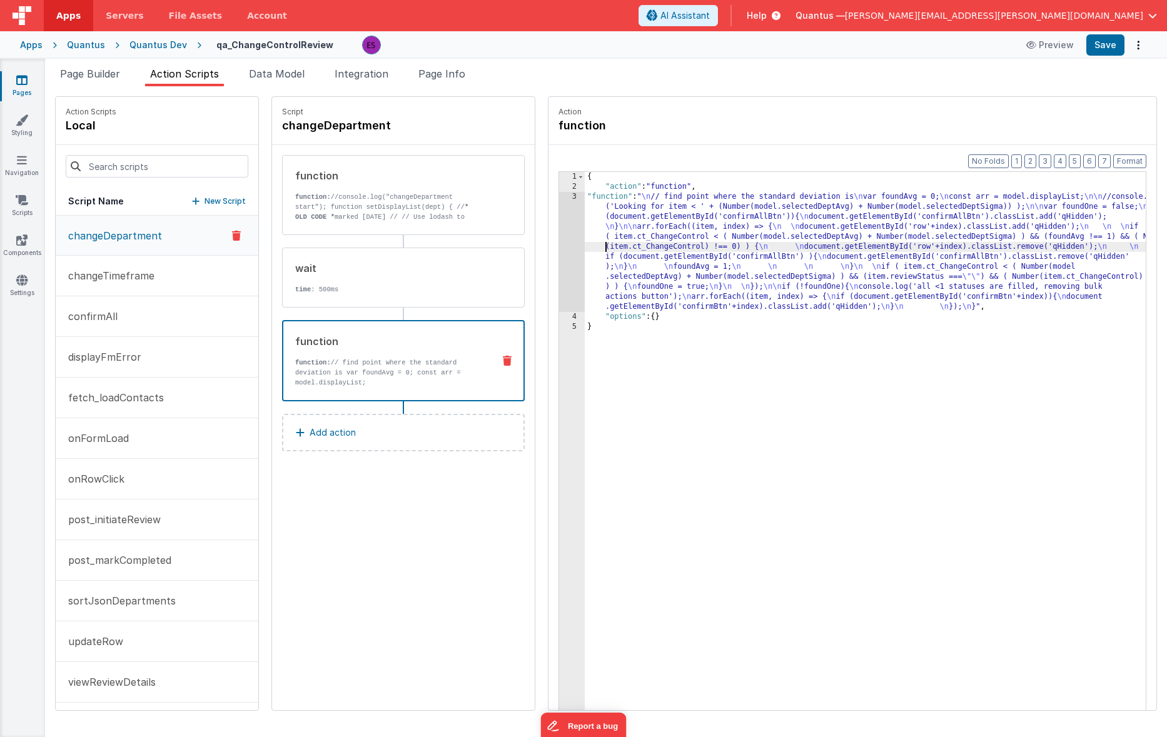
click at [585, 244] on div "{ "action" : "function" , "function" : " \n // find point where the standard de…" at bounding box center [882, 470] width 594 height 597
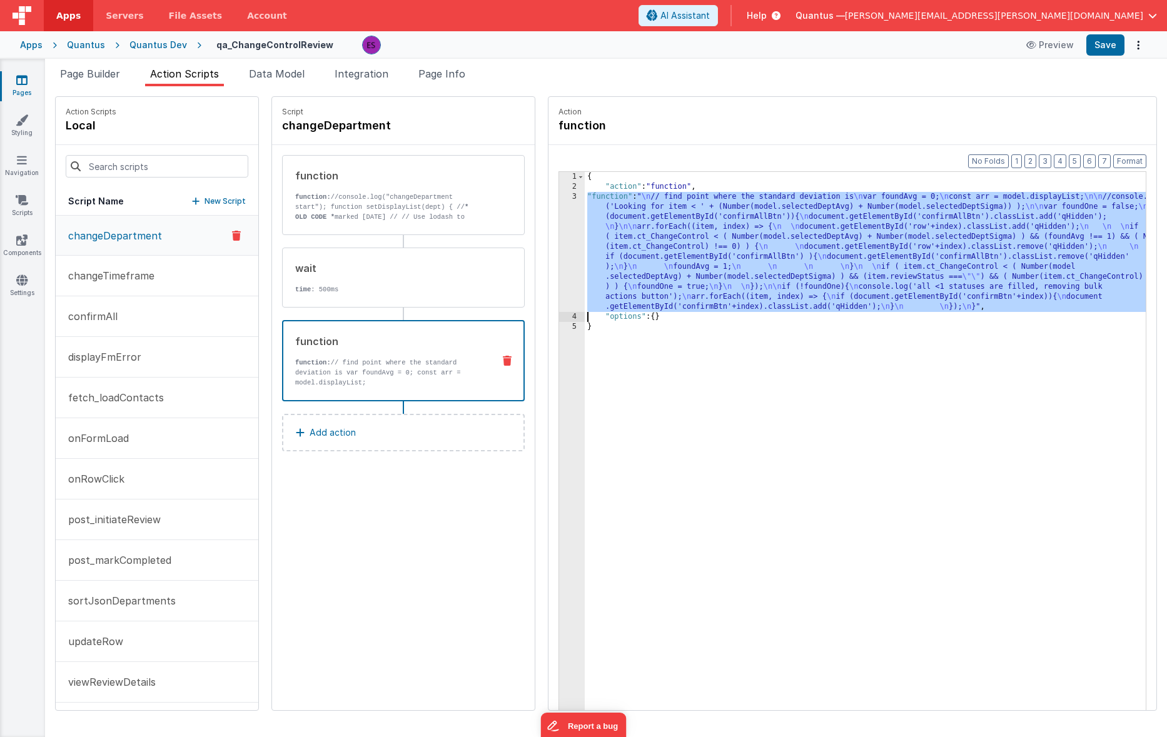
click at [559, 241] on div "3" at bounding box center [572, 252] width 26 height 120
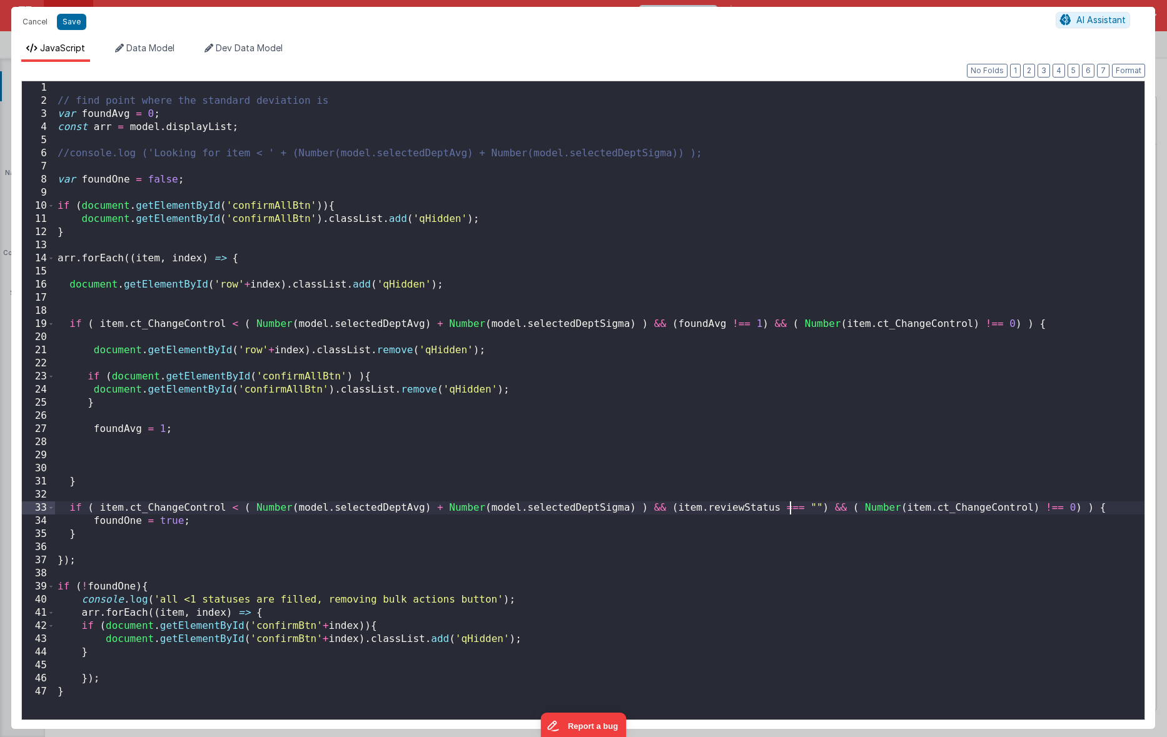
click at [790, 509] on div "// find point where the standard deviation is var foundAvg = 0 ; const arr = mo…" at bounding box center [600, 413] width 1090 height 665
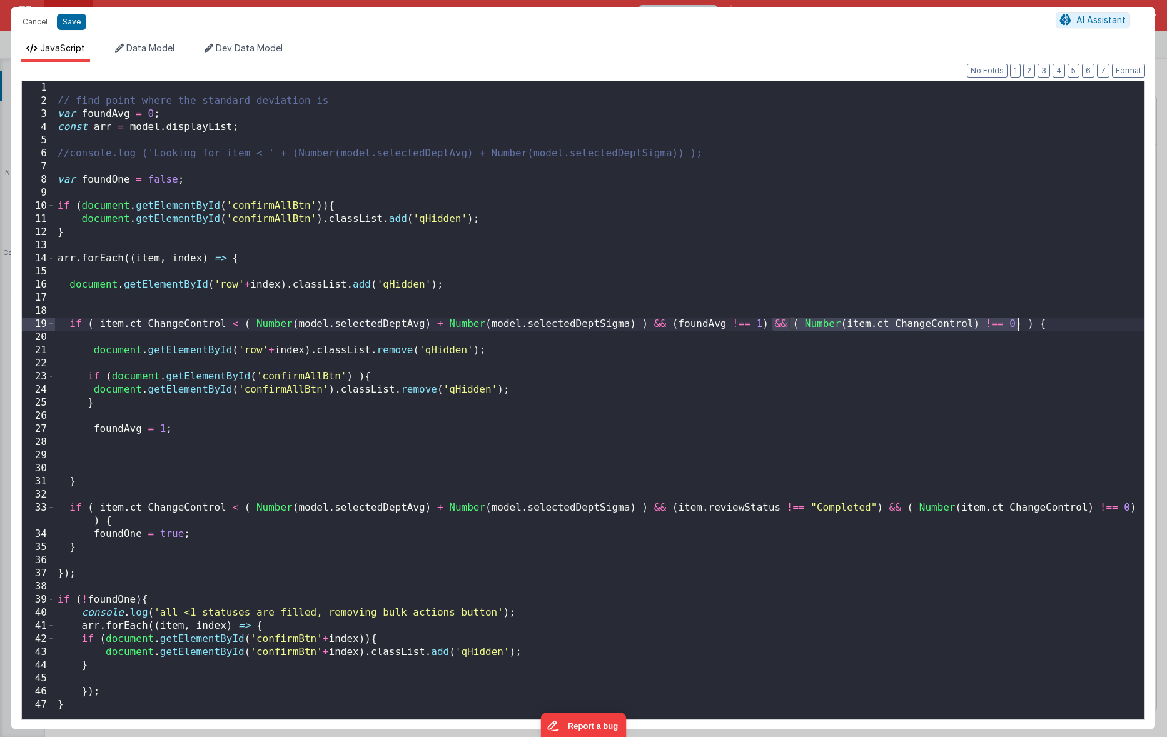
drag, startPoint x: 788, startPoint y: 325, endPoint x: 1019, endPoint y: 329, distance: 231.5
click at [1019, 329] on div "// find point where the standard deviation is var foundAvg = 0 ; const arr = mo…" at bounding box center [600, 413] width 1090 height 665
click at [354, 384] on div "// find point where the standard deviation is var foundAvg = 0 ; const arr = mo…" at bounding box center [600, 413] width 1090 height 665
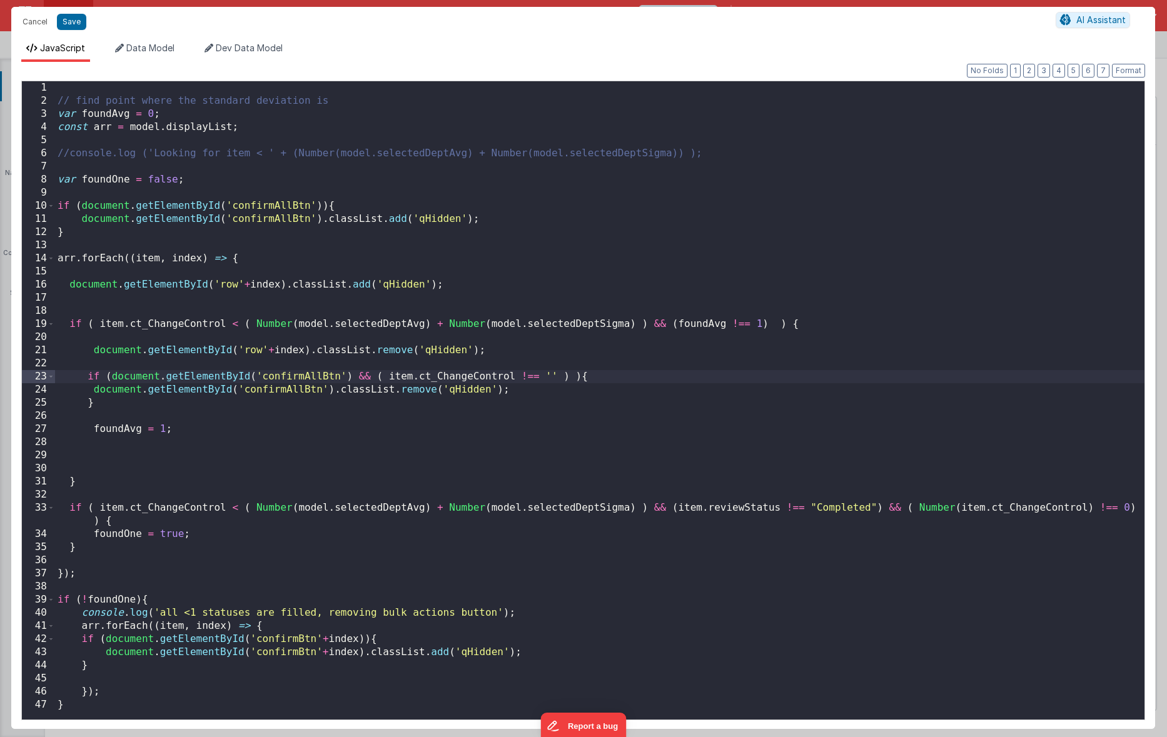
click at [828, 333] on div "// find point where the standard deviation is var foundAvg = 0 ; const arr = mo…" at bounding box center [600, 413] width 1090 height 665
click at [823, 323] on div "// find point where the standard deviation is var foundAvg = 0 ; const arr = mo…" at bounding box center [600, 413] width 1090 height 665
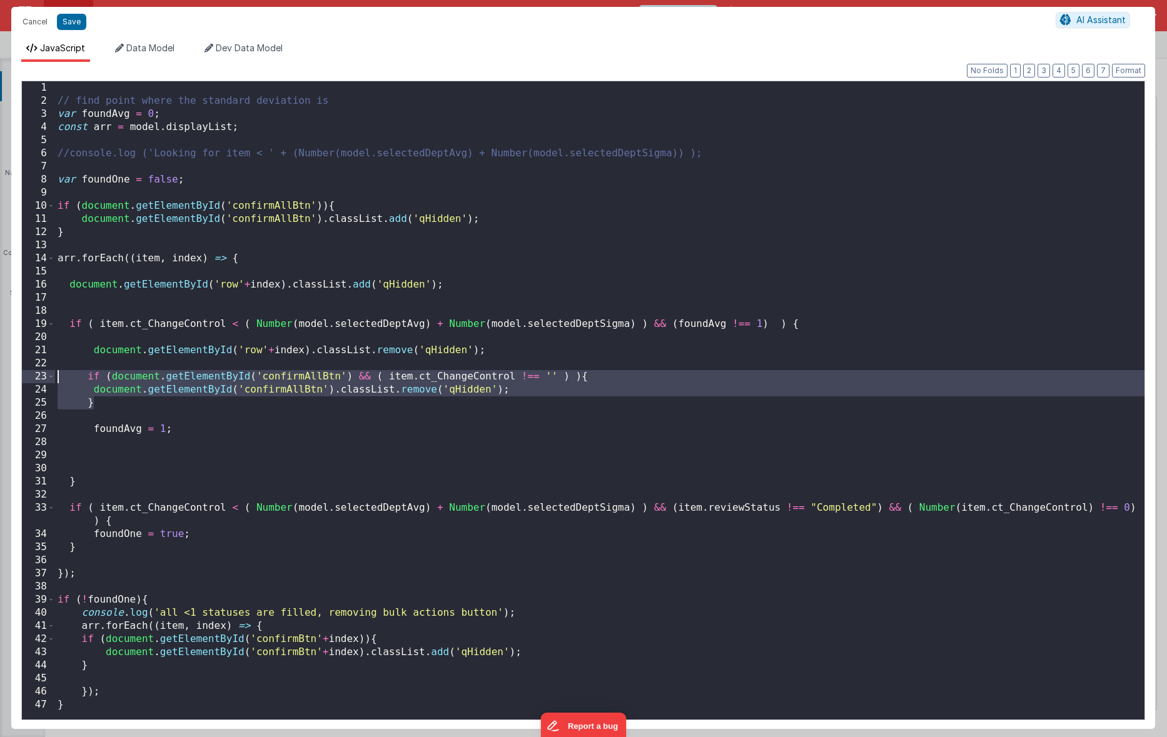
drag, startPoint x: 147, startPoint y: 406, endPoint x: 54, endPoint y: 381, distance: 95.9
click at [53, 380] on div "1 2 3 4 5 6 7 8 9 10 11 12 13 14 15 16 17 18 19 20 21 22 23 24 25 26 27 28 29 3…" at bounding box center [583, 401] width 1124 height 640
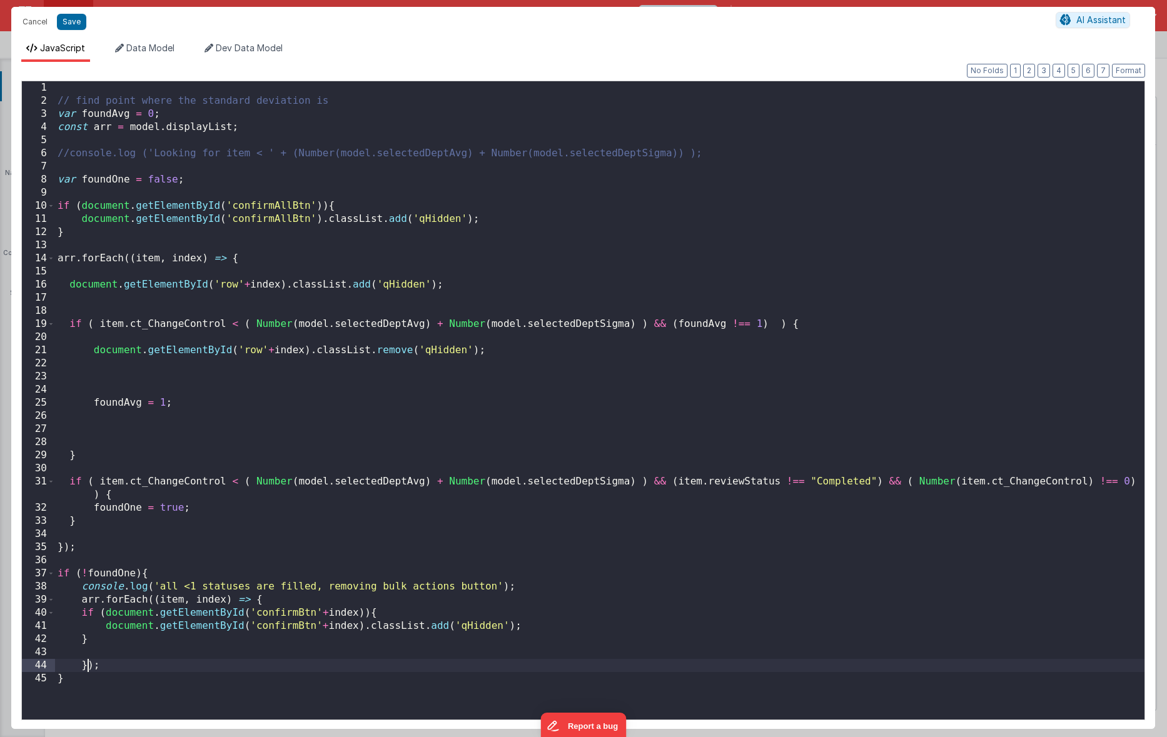
click at [89, 666] on div "// find point where the standard deviation is var foundAvg = 0 ; const arr = mo…" at bounding box center [600, 413] width 1090 height 665
click at [79, 677] on div "// find point where the standard deviation is var foundAvg = 0 ; const arr = mo…" at bounding box center [600, 413] width 1090 height 665
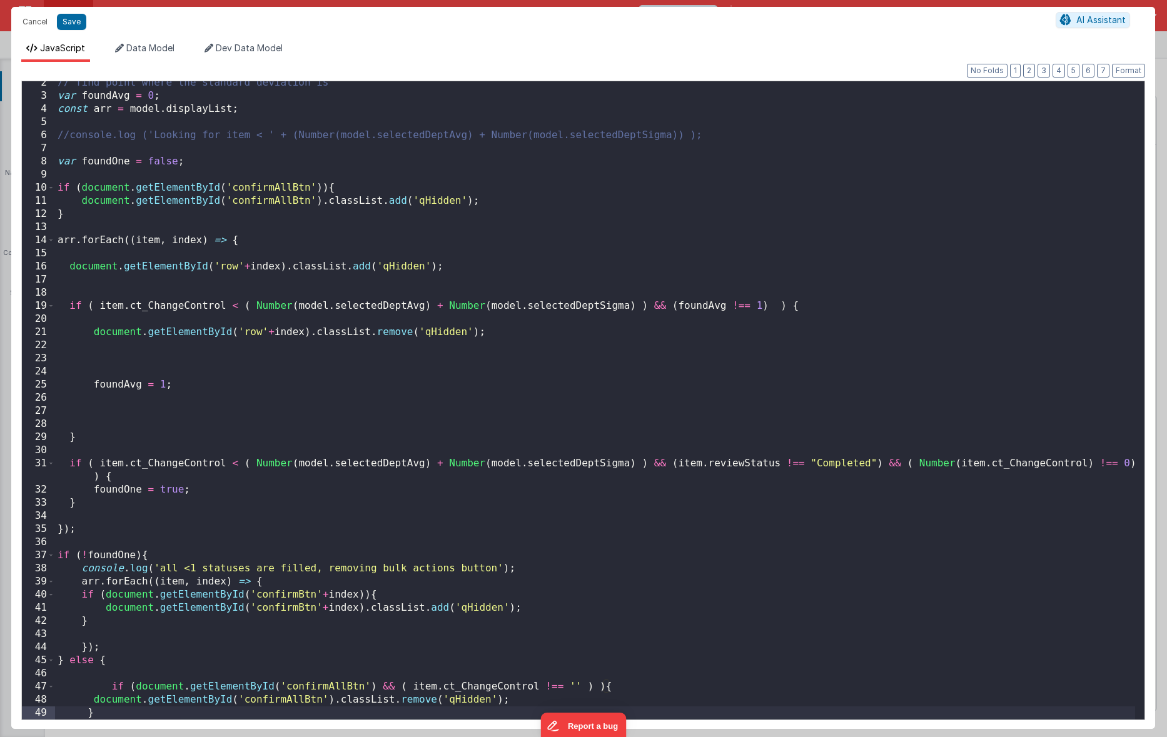
scroll to position [44, 0]
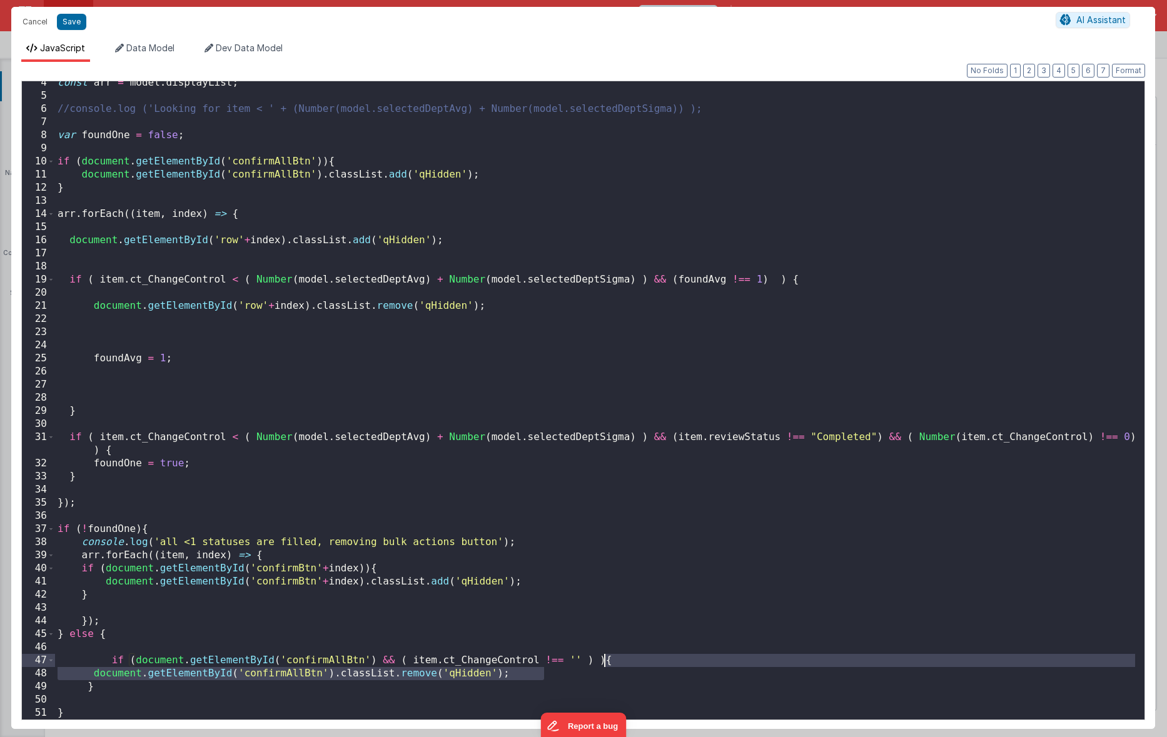
drag, startPoint x: 613, startPoint y: 667, endPoint x: 601, endPoint y: 657, distance: 15.9
click at [601, 656] on div "const arr = model . displayList ; //console.log ('Looking for item < ' + (Numbe…" at bounding box center [595, 408] width 1080 height 665
click at [612, 667] on div "const arr = model . displayList ; //console.log ('Looking for item < ' + (Numbe…" at bounding box center [595, 408] width 1080 height 665
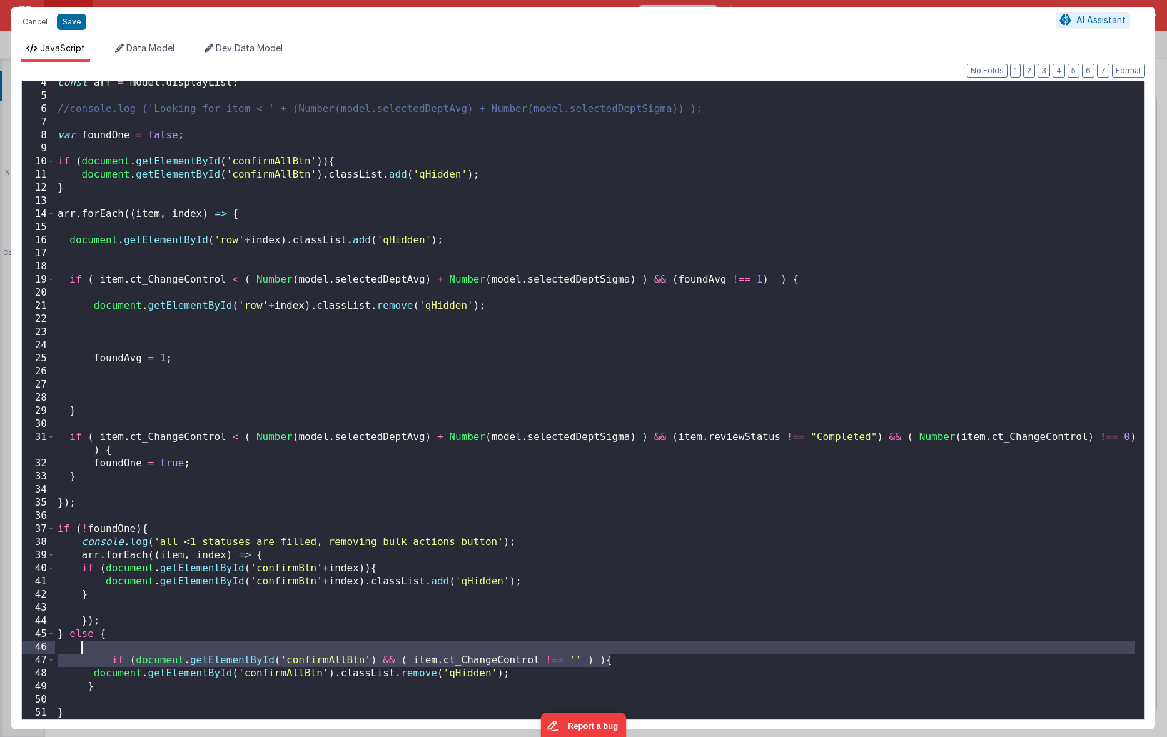
drag, startPoint x: 624, startPoint y: 666, endPoint x: 624, endPoint y: 651, distance: 15.0
click at [624, 651] on div "const arr = model . displayList ; //console.log ('Looking for item < ' + (Numbe…" at bounding box center [595, 408] width 1080 height 665
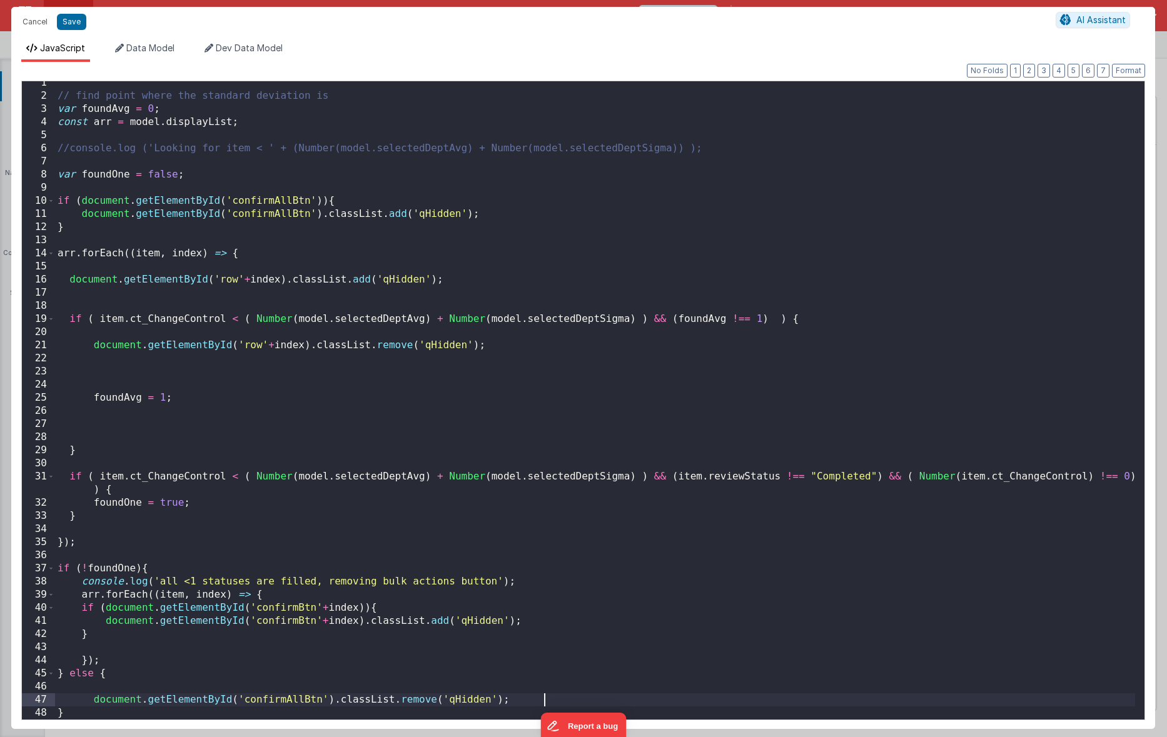
scroll to position [5, 0]
click at [134, 691] on div "// find point where the standard deviation is var foundAvg = 0 ; const arr = mo…" at bounding box center [595, 408] width 1080 height 665
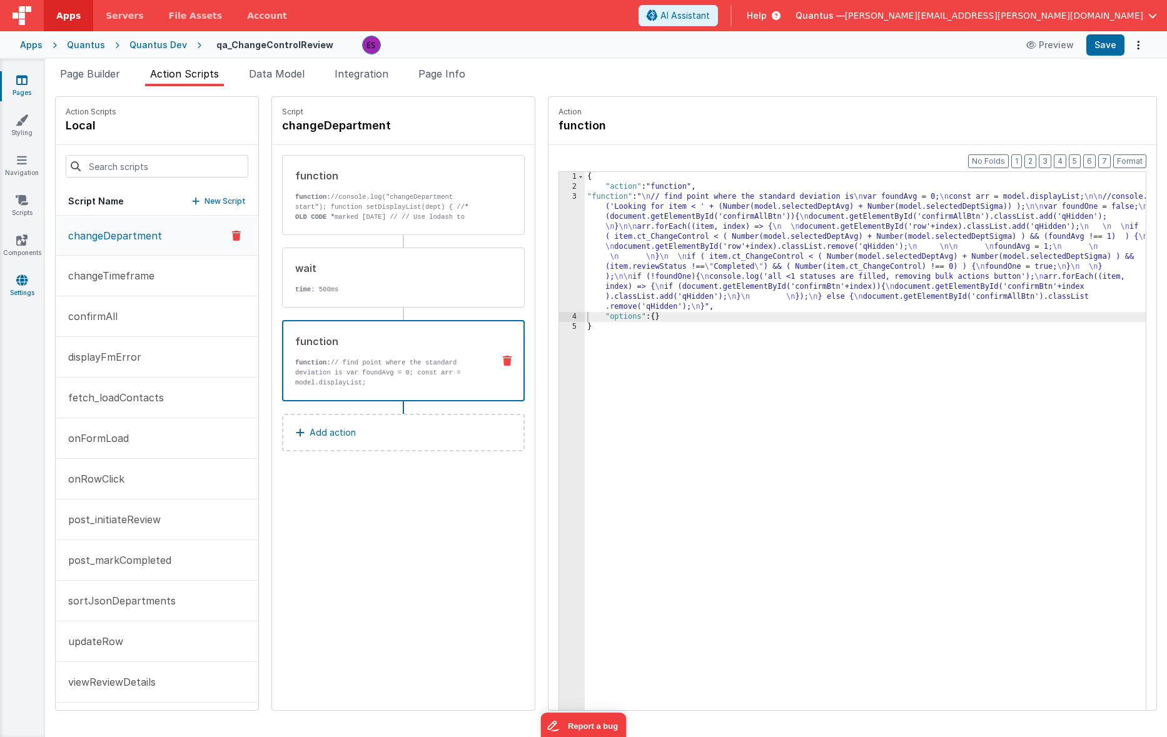
click at [23, 282] on icon at bounding box center [21, 280] width 11 height 13
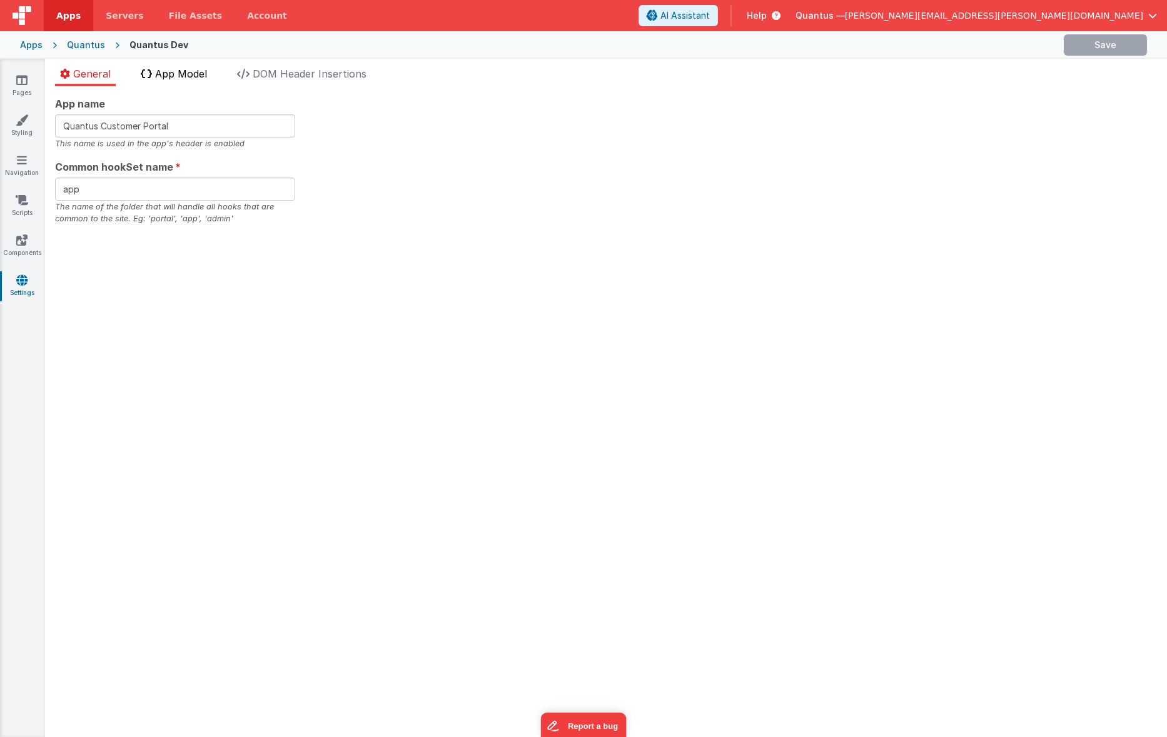
click at [190, 78] on span "App Model" at bounding box center [181, 74] width 52 height 13
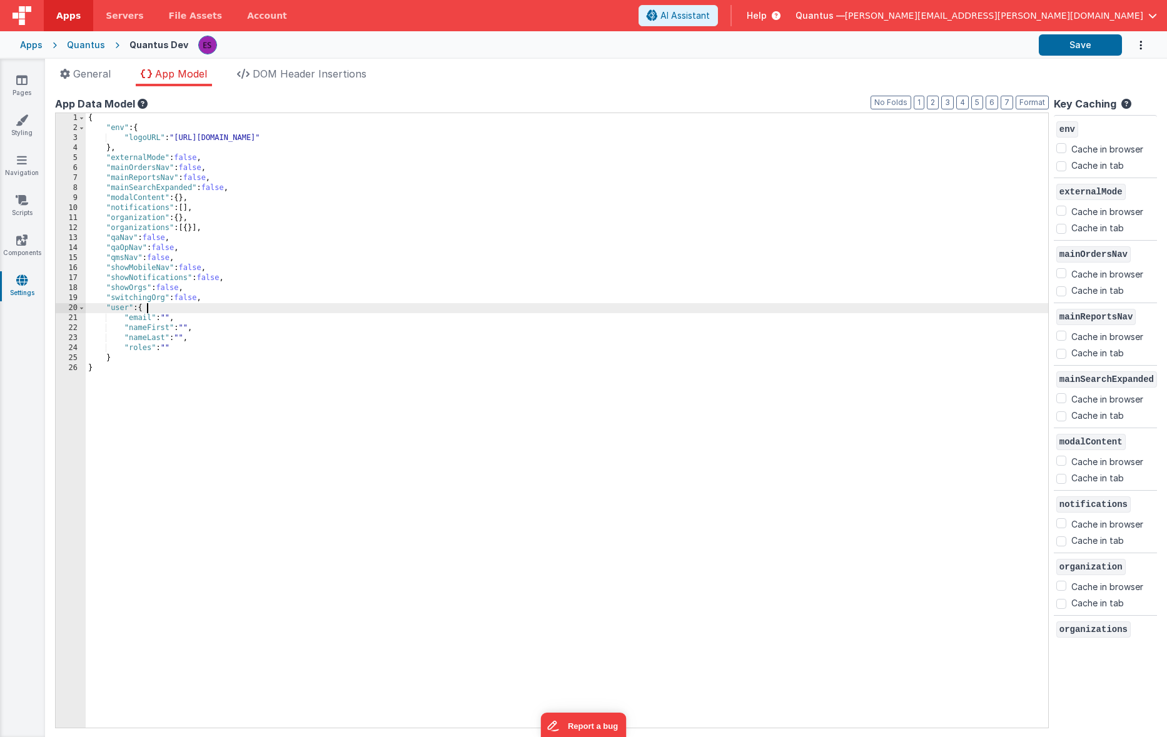
click at [255, 312] on div "{ "env" : { "logoURL" : "[URL][DOMAIN_NAME]" } , "externalMode" : false , "main…" at bounding box center [567, 430] width 963 height 635
click at [215, 247] on div "{ "env" : { "logoURL" : "[URL][DOMAIN_NAME]" } , "externalMode" : false , "main…" at bounding box center [567, 430] width 963 height 635
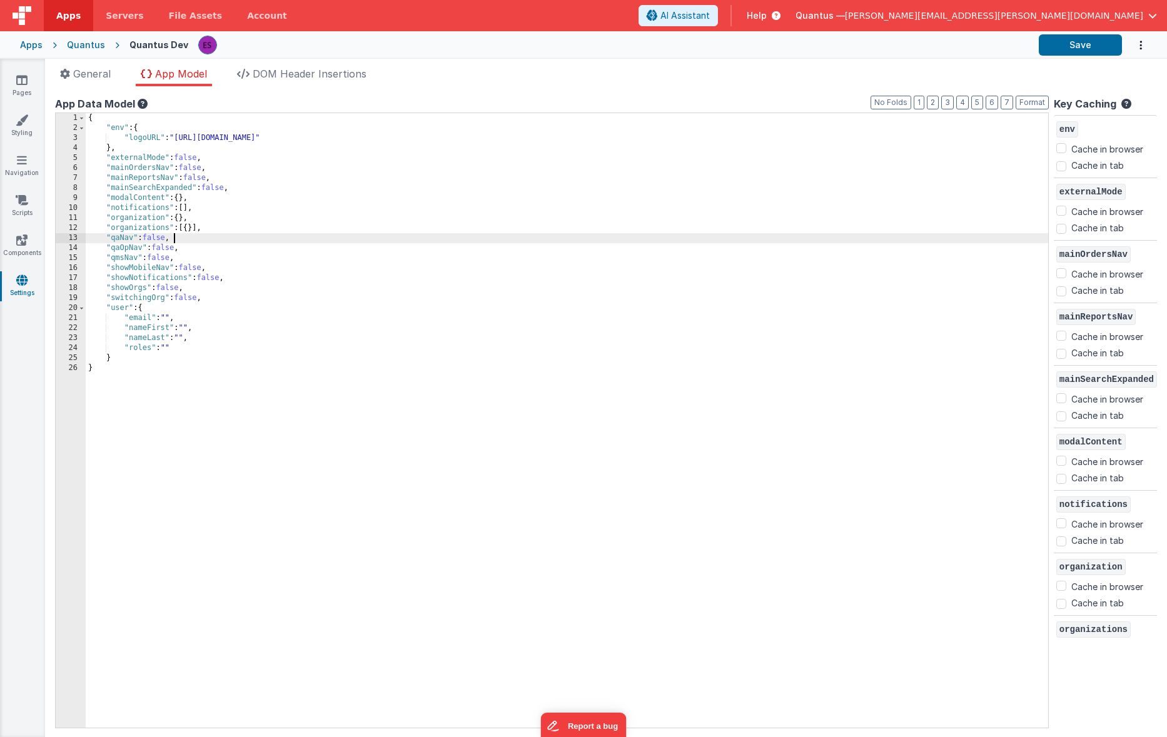
click at [214, 234] on div "{ "env" : { "logoURL" : "[URL][DOMAIN_NAME]" } , "externalMode" : false , "main…" at bounding box center [567, 430] width 963 height 635
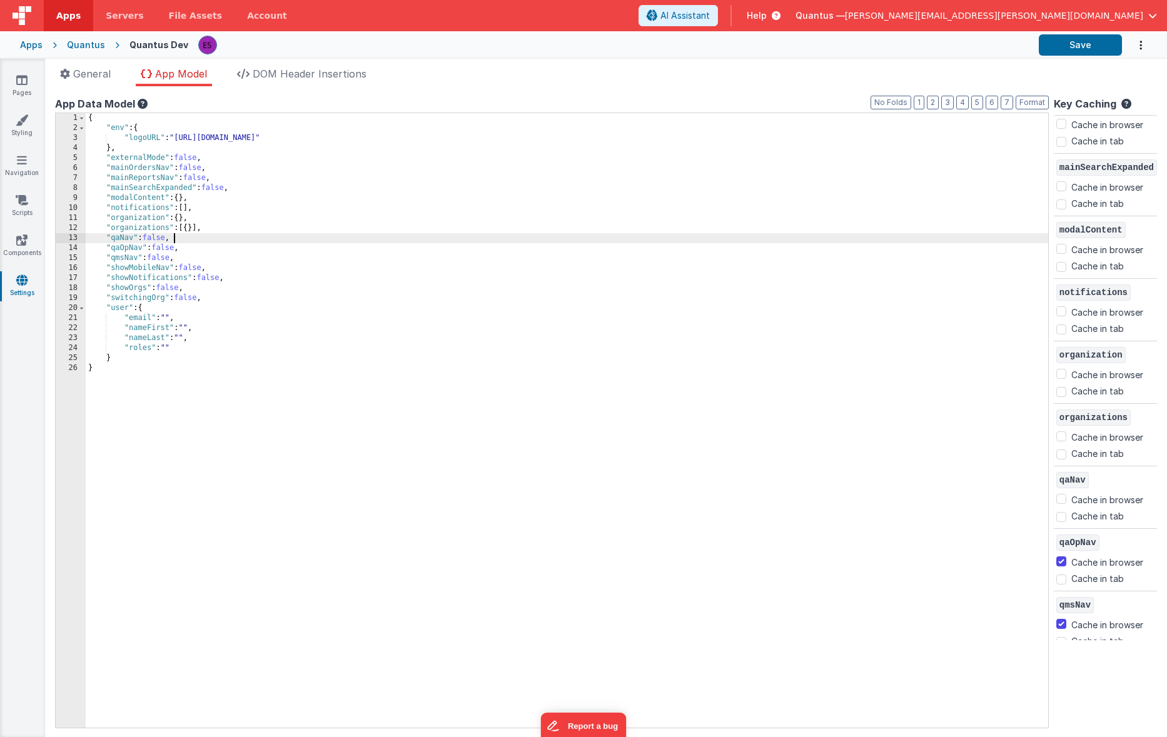
scroll to position [217, 0]
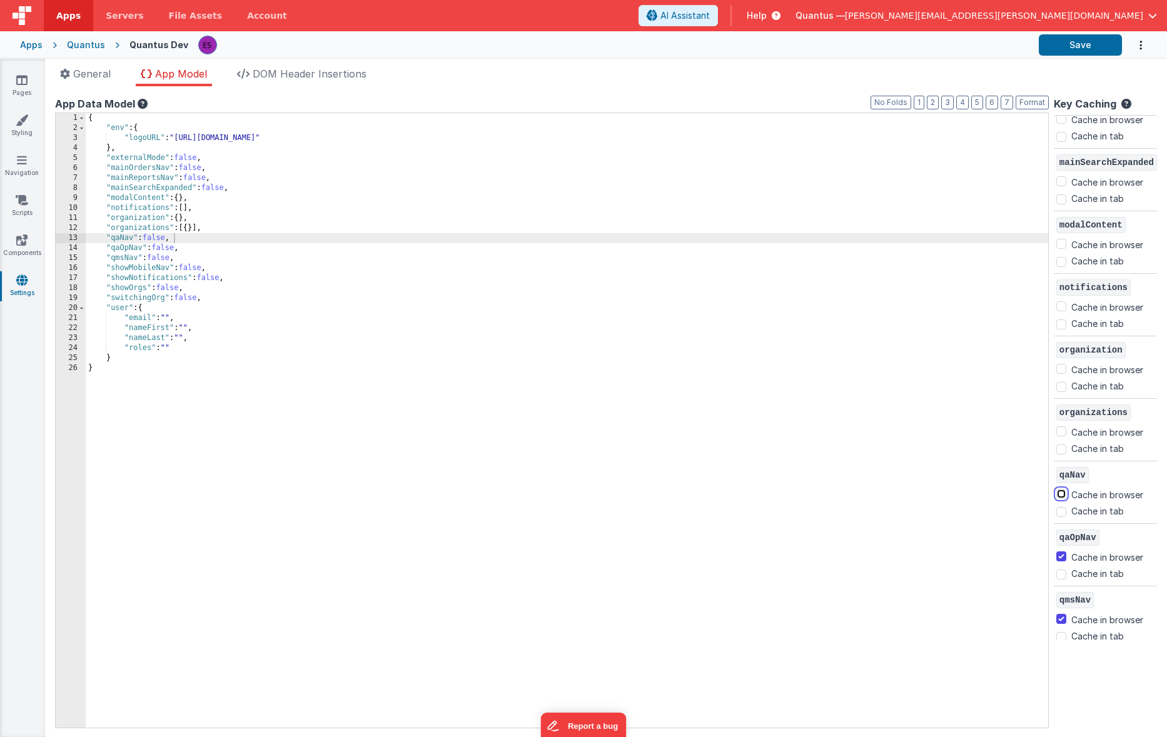
click at [1056, 493] on input "Cache in browser" at bounding box center [1061, 494] width 10 height 10
checkbox input "true"
click at [433, 569] on div "{ "env" : { "logoURL" : "[URL][DOMAIN_NAME]" } , "externalMode" : false , "main…" at bounding box center [567, 430] width 963 height 635
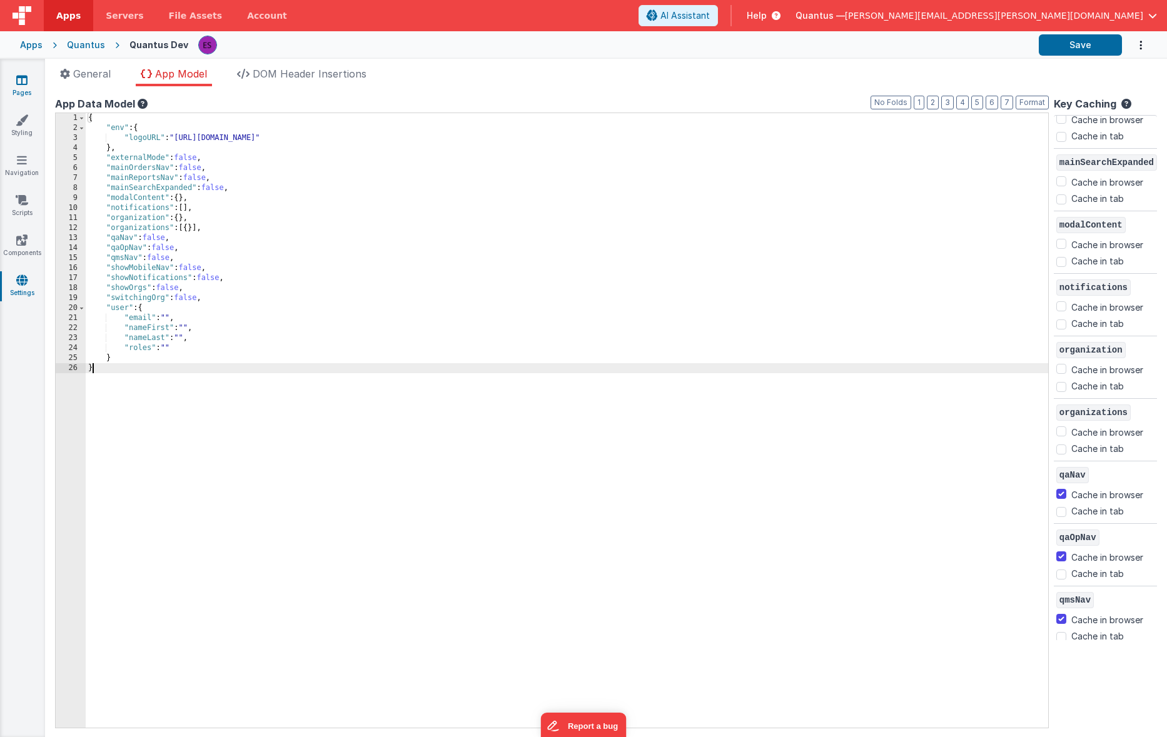
click at [26, 86] on link "Pages" at bounding box center [21, 86] width 45 height 25
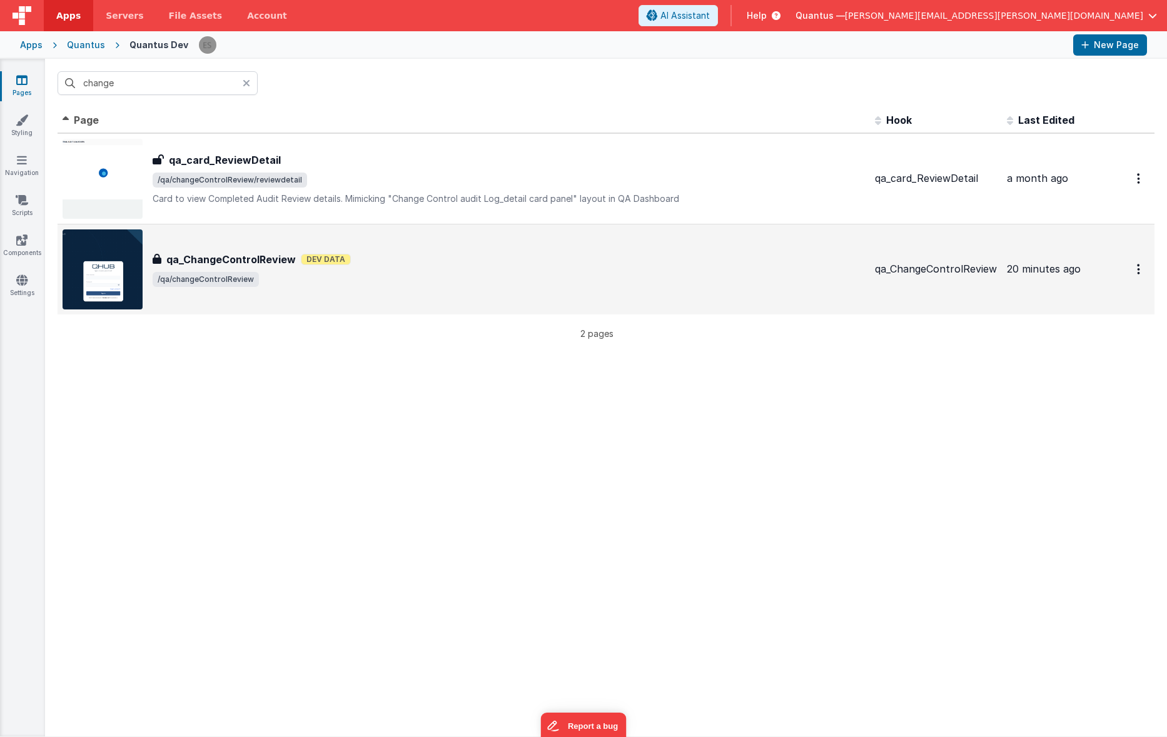
click at [102, 253] on img at bounding box center [103, 270] width 80 height 80
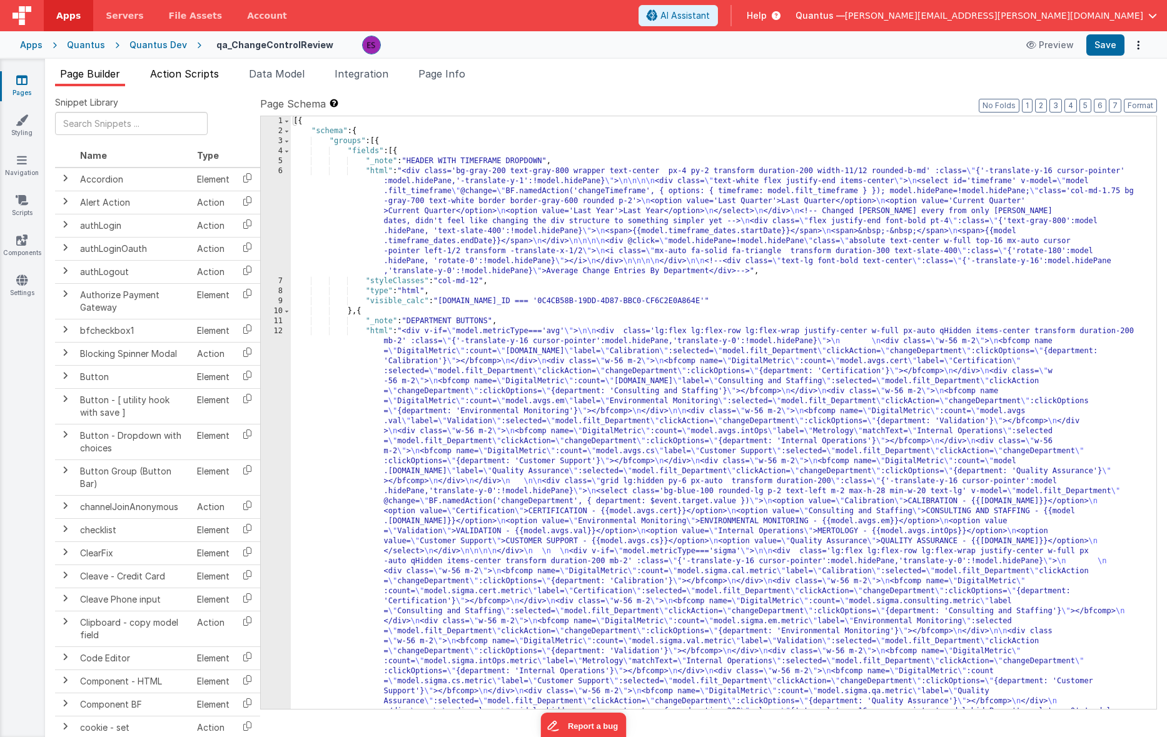
click at [168, 74] on span "Action Scripts" at bounding box center [184, 74] width 69 height 13
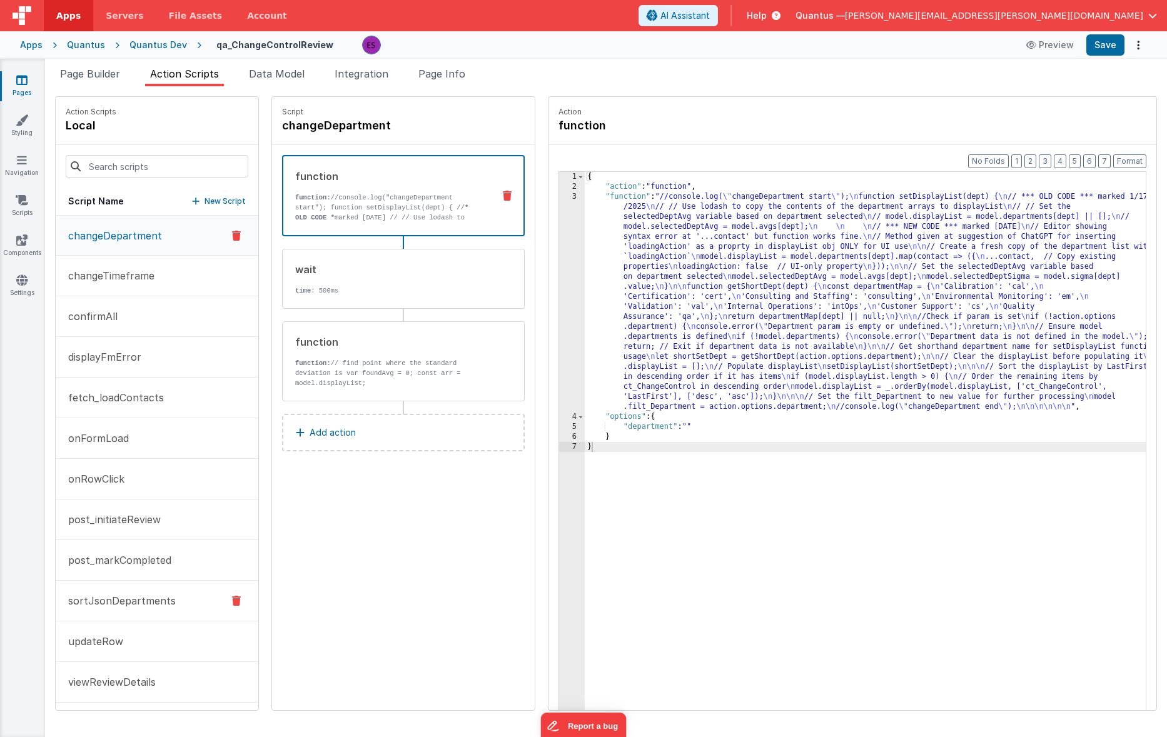
scroll to position [3, 0]
click at [112, 655] on button "updateRow" at bounding box center [157, 639] width 203 height 41
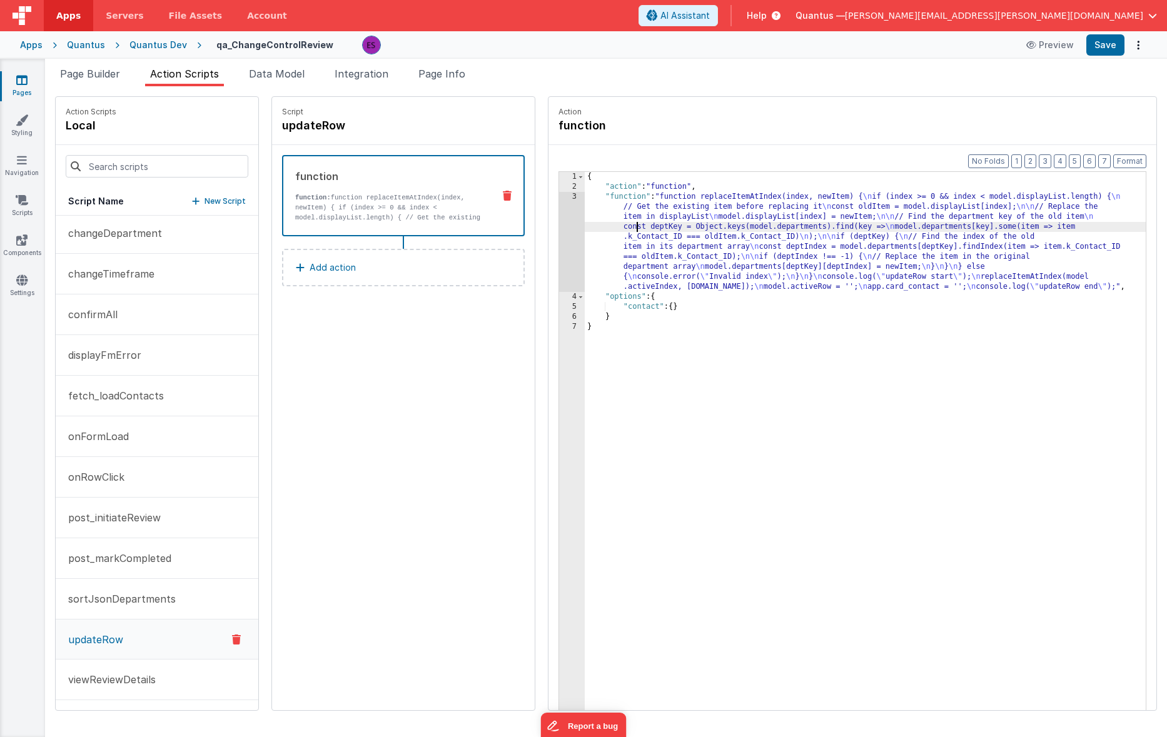
click at [606, 227] on div "{ "action" : "function" , "function" : "function replaceItemAtIndex(index, newI…" at bounding box center [882, 470] width 594 height 597
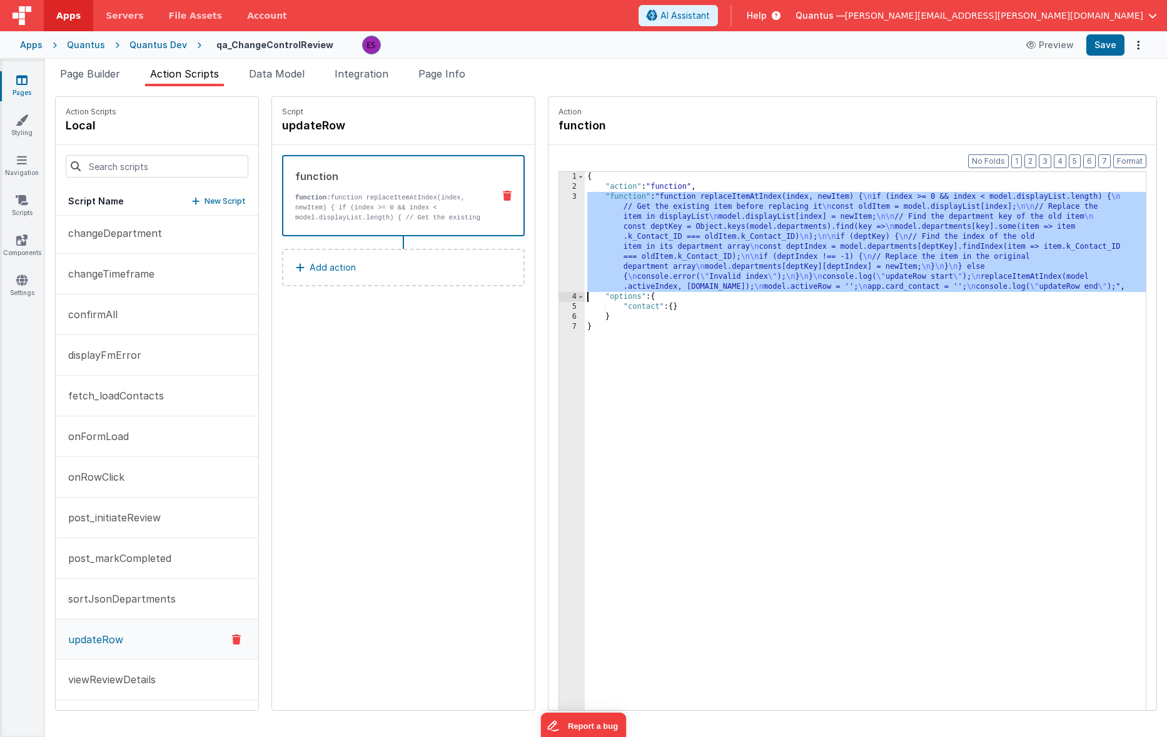
click at [559, 236] on div "3" at bounding box center [572, 242] width 26 height 100
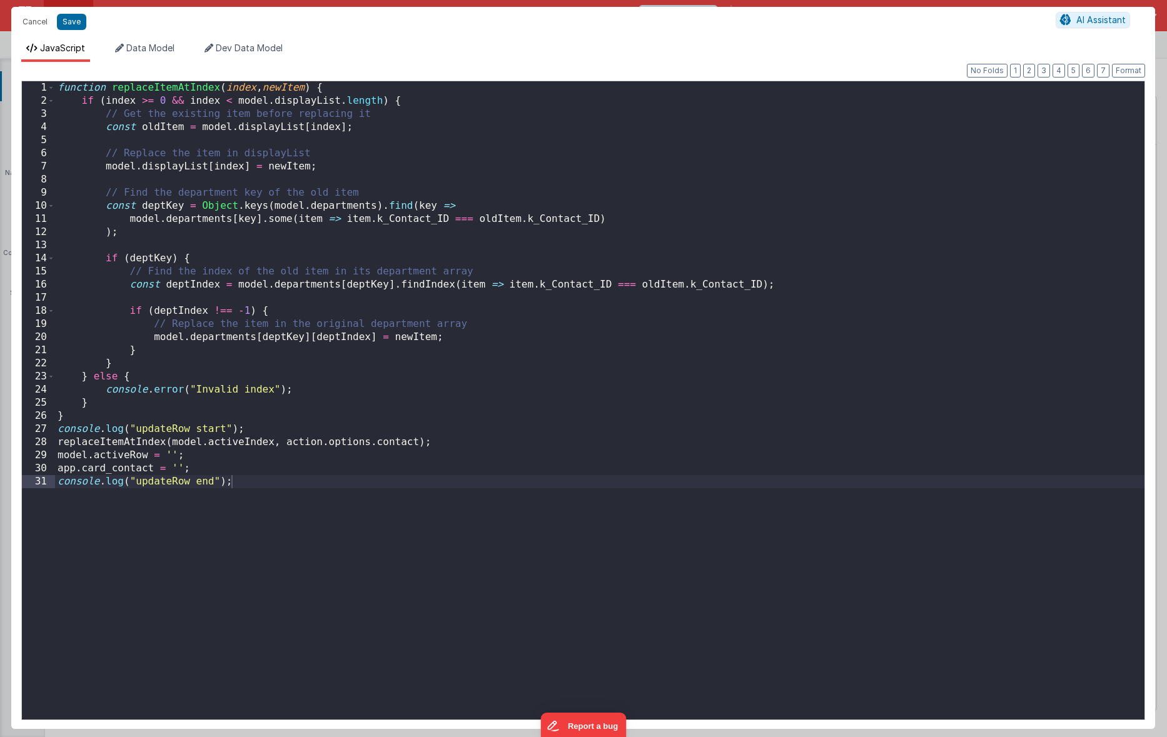
click at [392, 599] on div "function replaceItemAtIndex ( index , newItem ) { if ( index >= 0 && index < mo…" at bounding box center [600, 413] width 1090 height 665
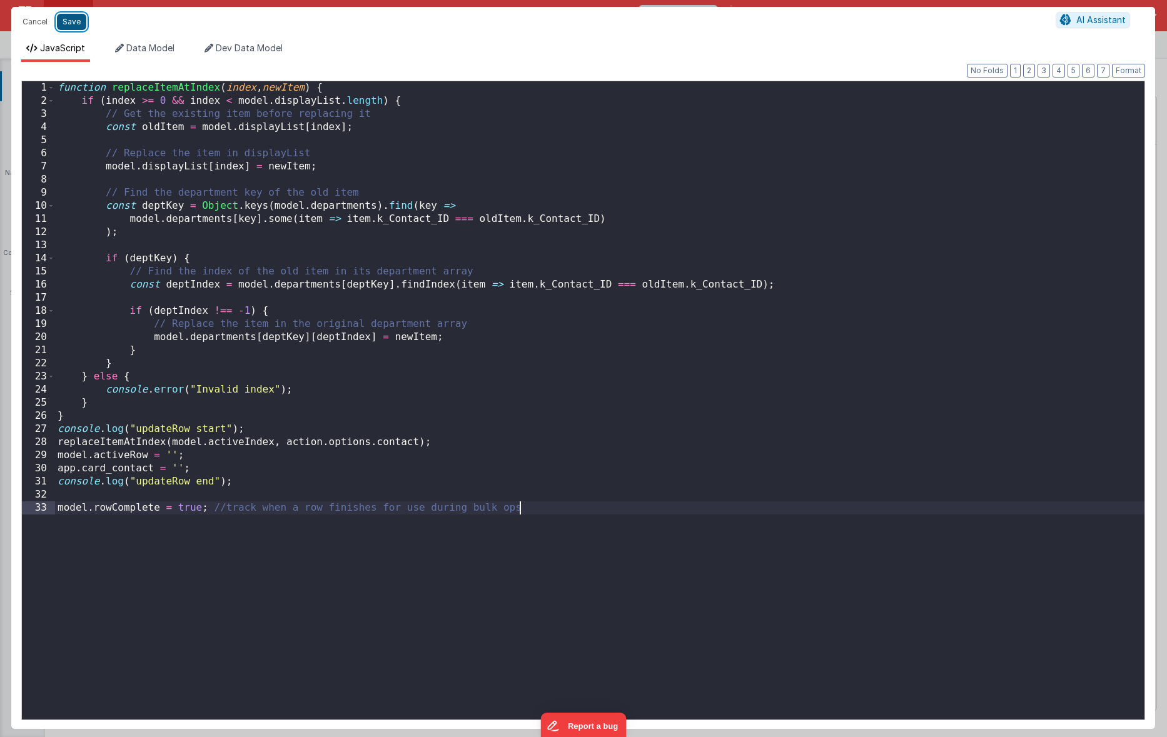
click at [78, 26] on button "Save" at bounding box center [71, 22] width 29 height 16
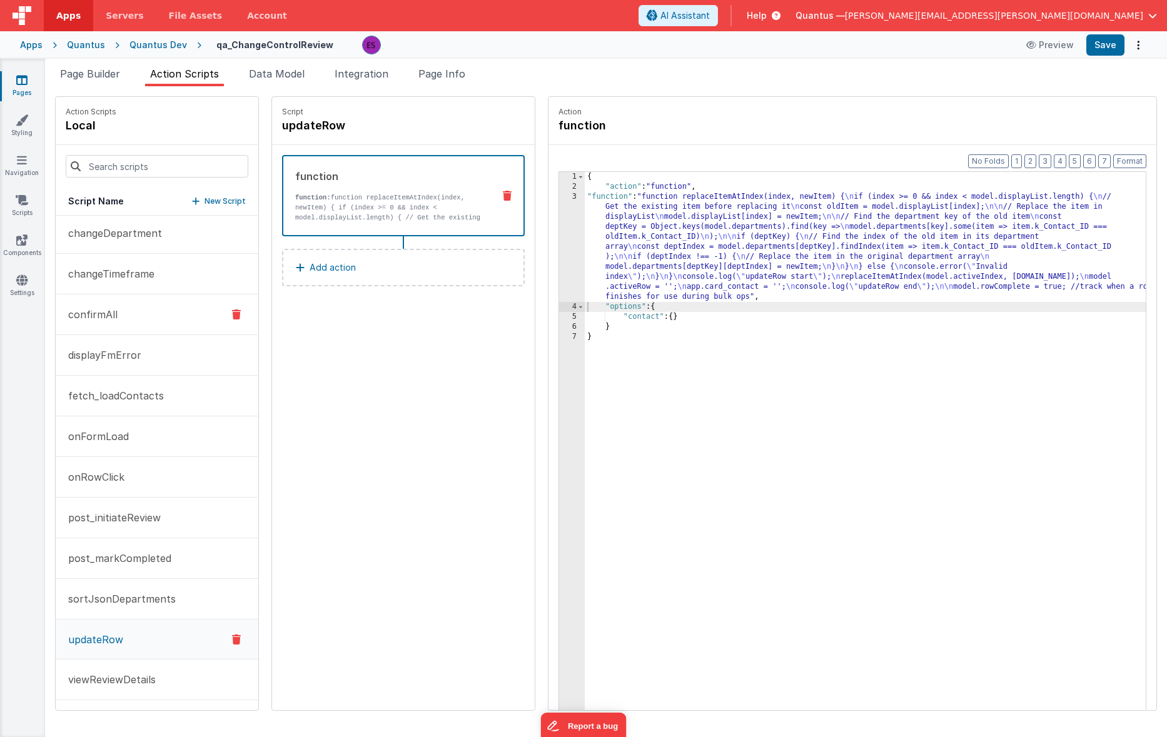
click at [126, 327] on button "confirmAll" at bounding box center [157, 315] width 203 height 41
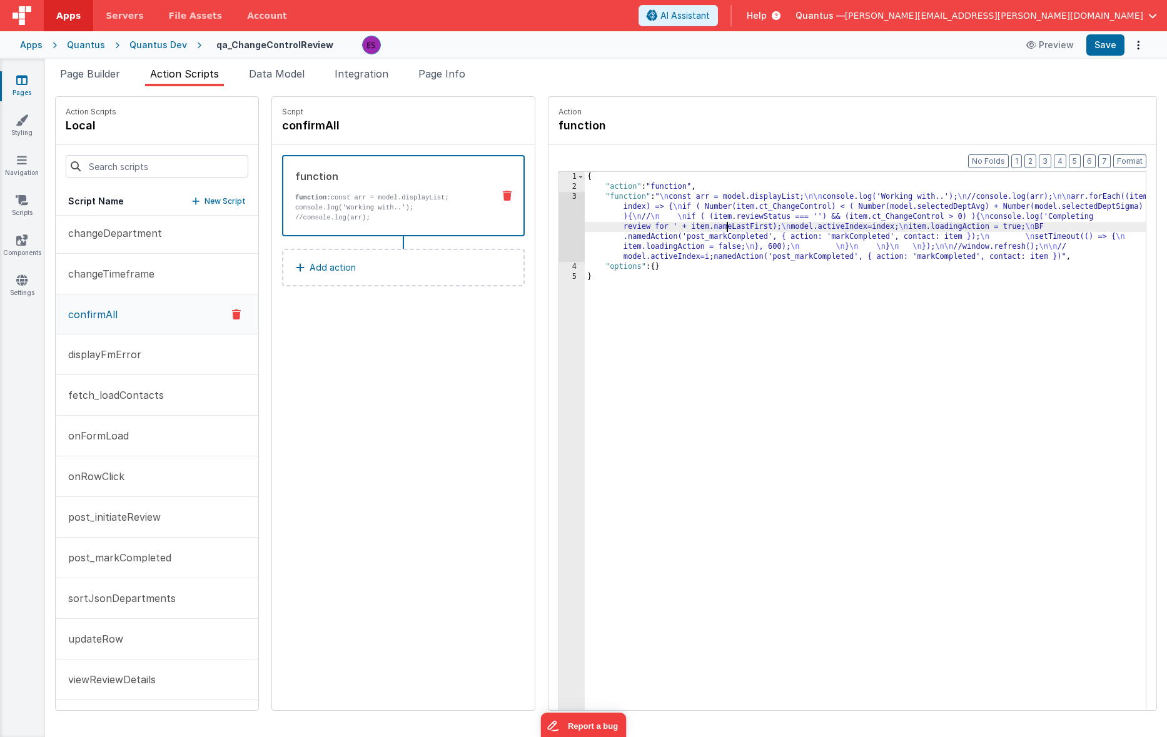
click at [696, 227] on div "{ "action" : "function" , "function" : " \n const arr = model.displayList; \n\n…" at bounding box center [882, 470] width 594 height 597
drag, startPoint x: 122, startPoint y: 645, endPoint x: 144, endPoint y: 562, distance: 85.6
click at [122, 645] on button "updateRow" at bounding box center [157, 639] width 203 height 41
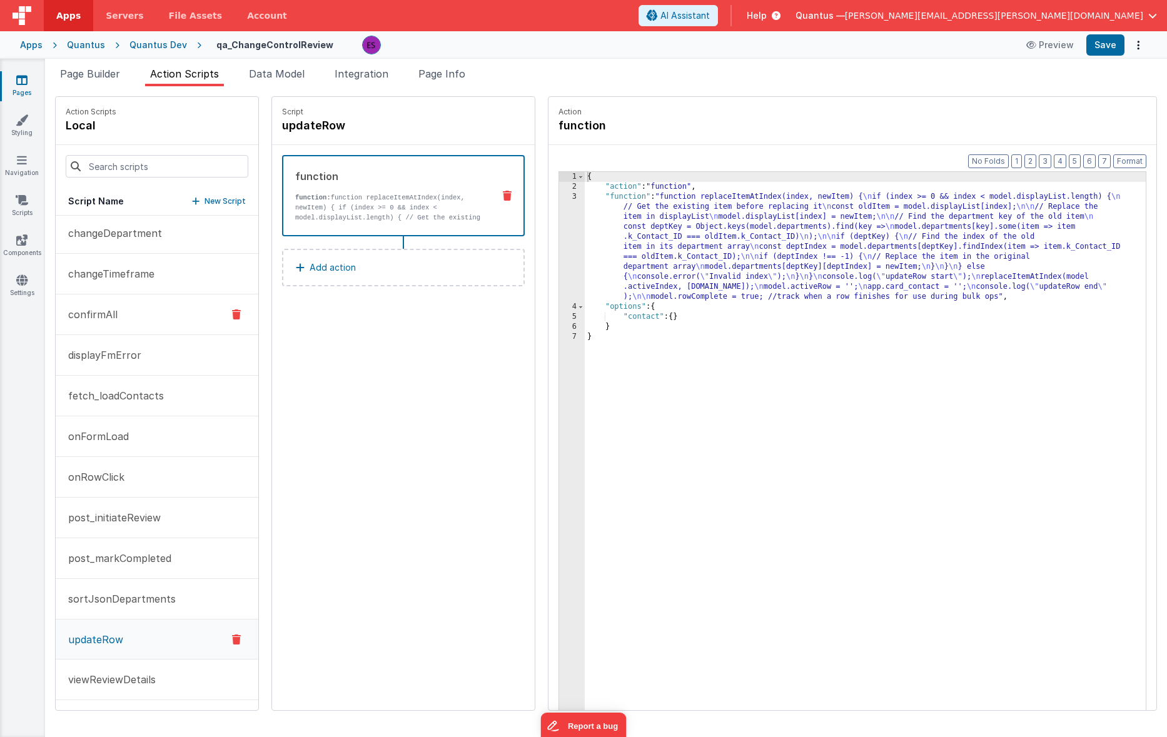
click at [113, 304] on button "confirmAll" at bounding box center [157, 315] width 203 height 41
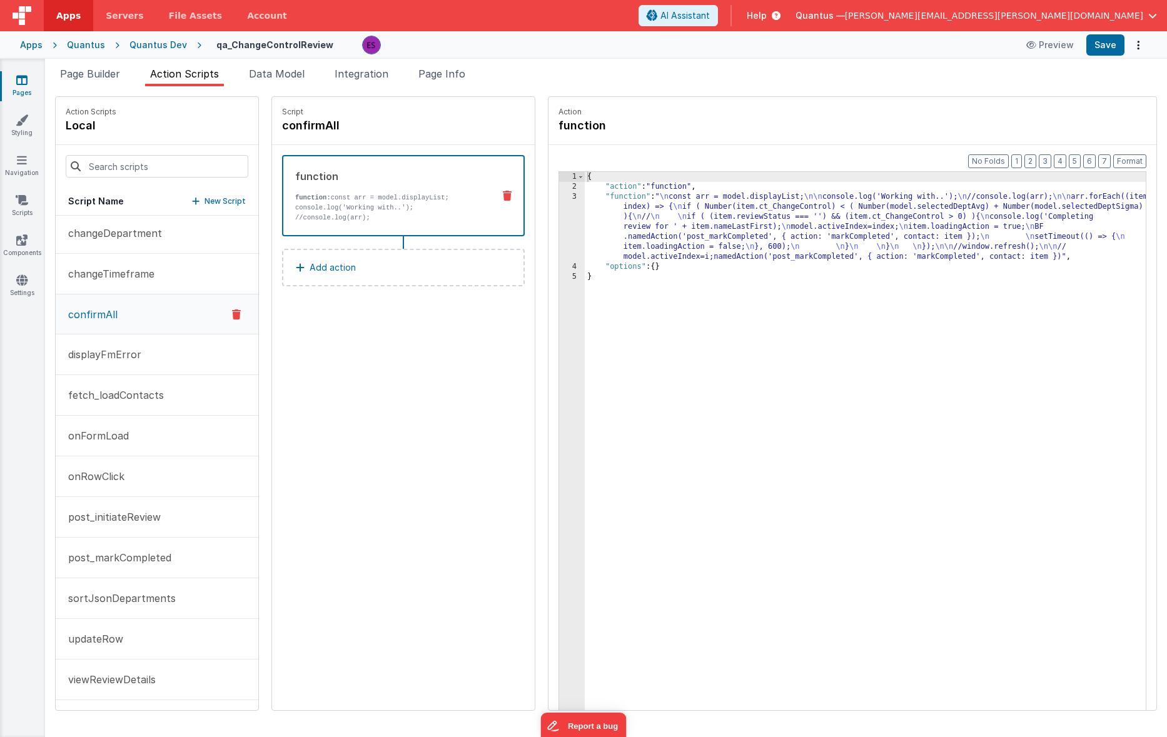
click at [630, 249] on div "{ "action" : "function" , "function" : " \n const arr = model.displayList; \n\n…" at bounding box center [882, 470] width 594 height 597
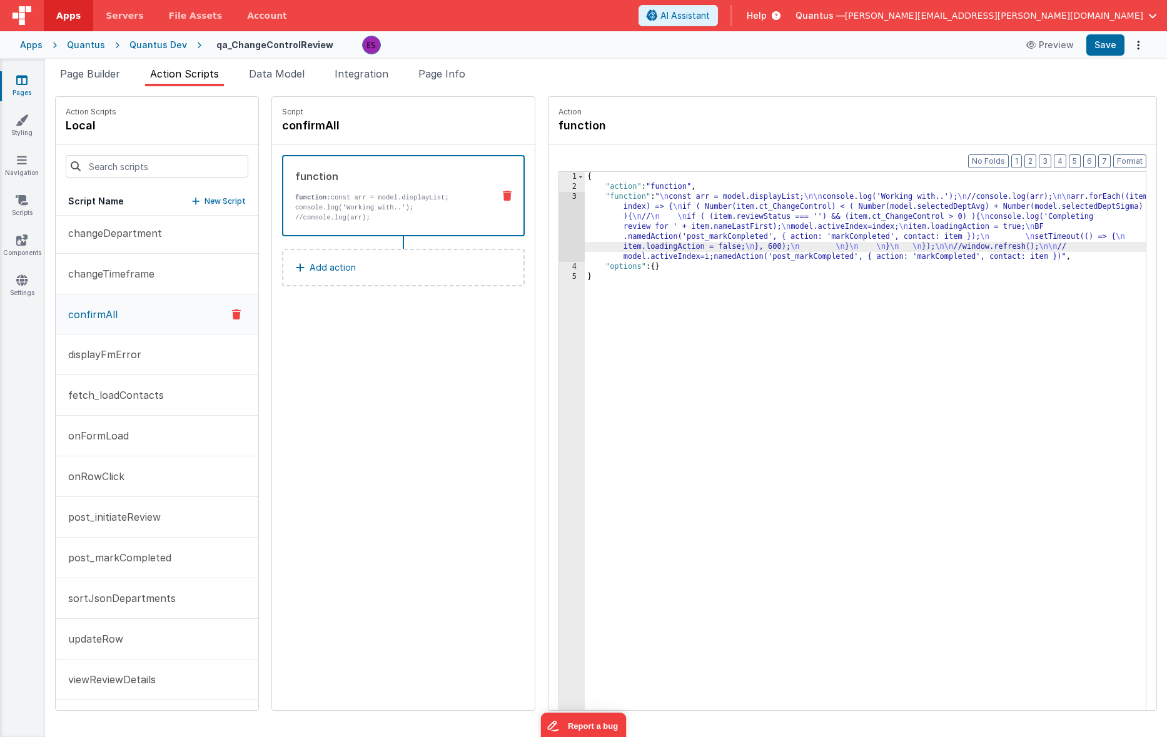
click at [559, 228] on div "3" at bounding box center [572, 227] width 26 height 70
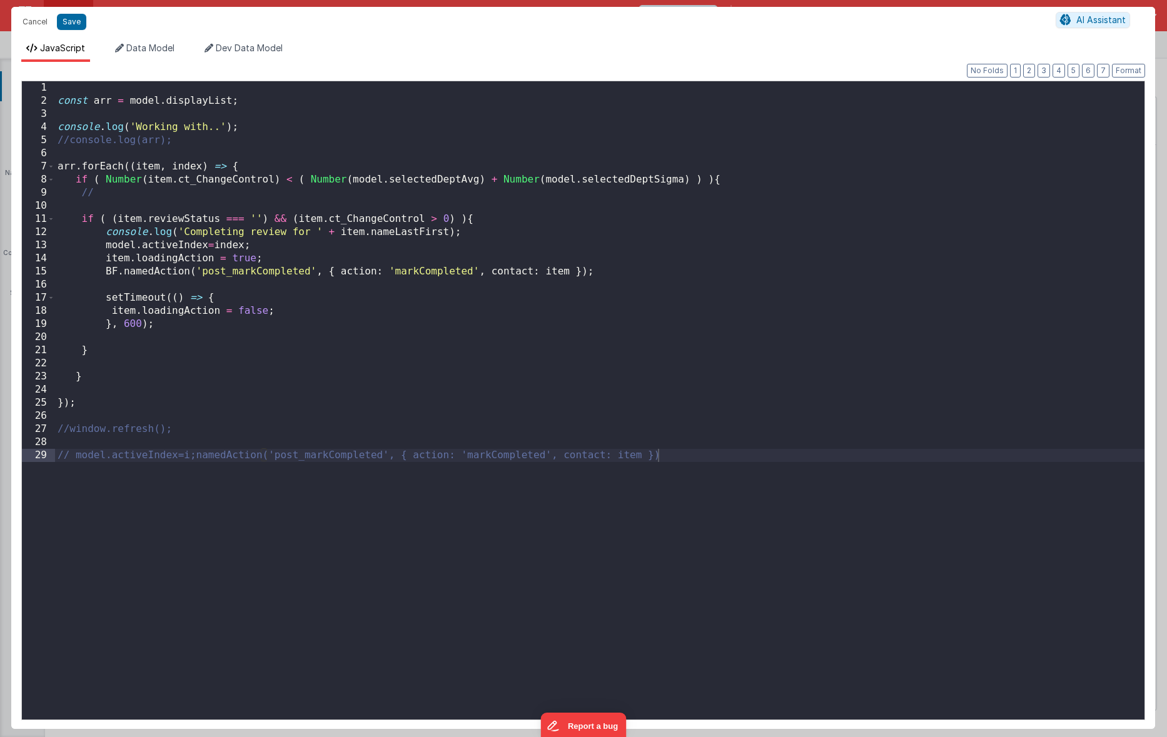
click at [859, 547] on div "const arr = model . displayList ; console . log ( 'Working with..' ) ; //consol…" at bounding box center [600, 413] width 1090 height 665
click at [275, 153] on div "const arr = model . displayList ; console . log ( 'Working with..' ) ; //consol…" at bounding box center [600, 413] width 1090 height 665
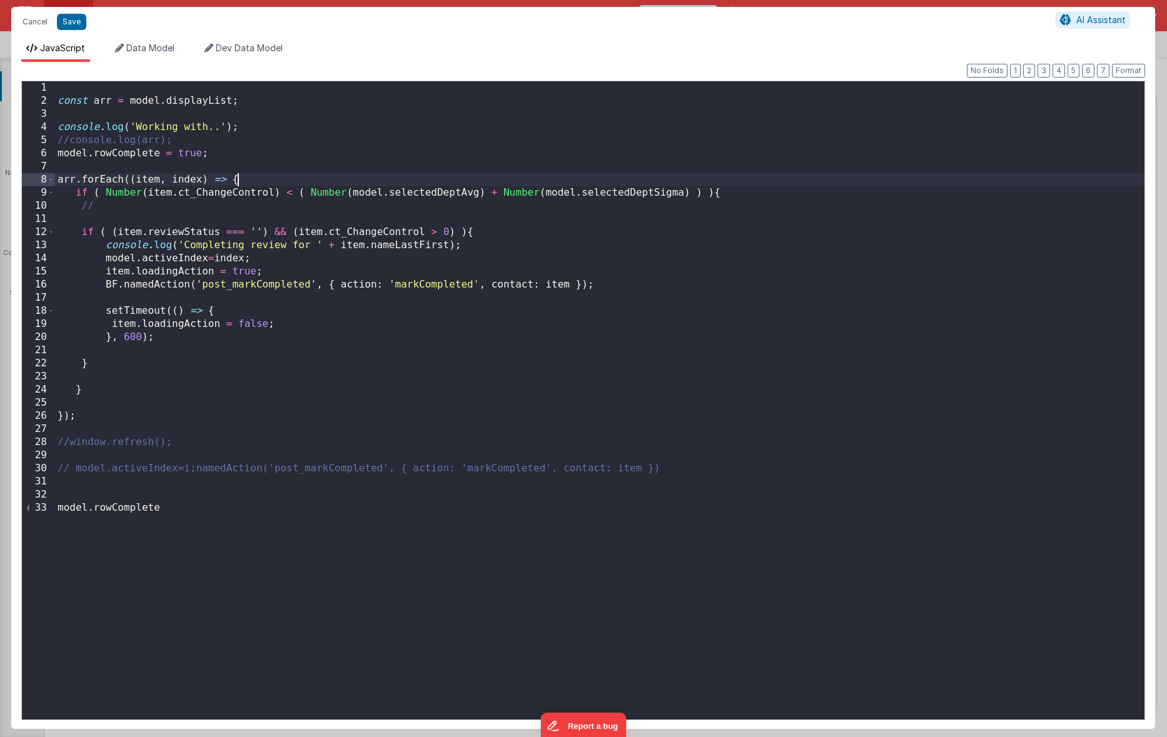
drag, startPoint x: 245, startPoint y: 181, endPoint x: 278, endPoint y: 183, distance: 33.2
click at [245, 181] on div "const arr = model . displayList ; console . log ( 'Working with..' ) ; //consol…" at bounding box center [600, 413] width 1090 height 665
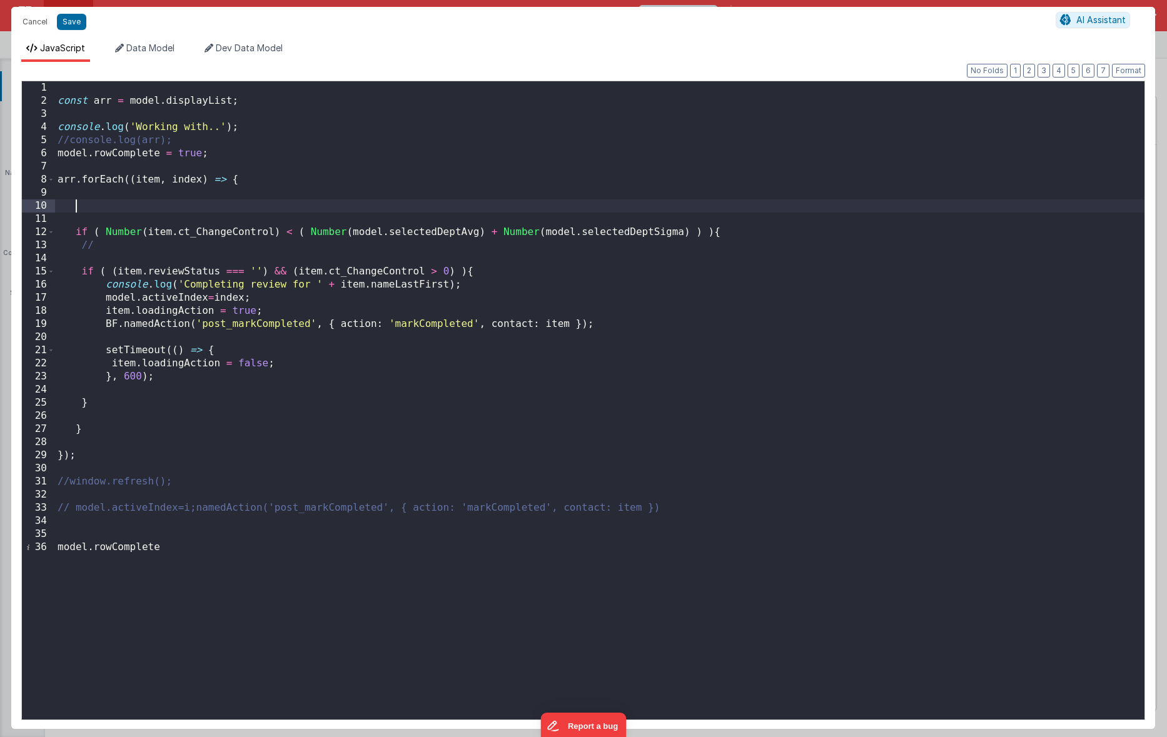
click at [101, 206] on div "const arr = model . displayList ; console . log ( 'Working with..' ) ; //consol…" at bounding box center [600, 413] width 1090 height 665
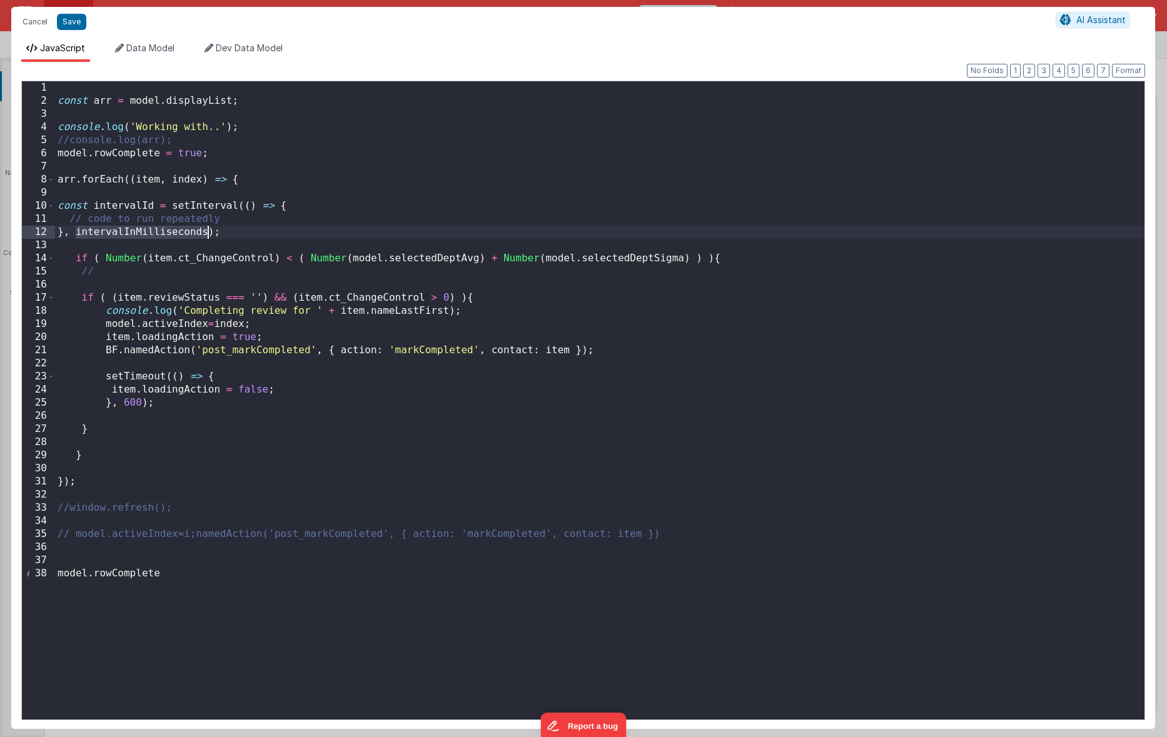
drag, startPoint x: 77, startPoint y: 234, endPoint x: 207, endPoint y: 235, distance: 130.1
click at [207, 235] on div "const arr = model . displayList ; console . log ( 'Working with..' ) ; //consol…" at bounding box center [600, 413] width 1090 height 665
drag, startPoint x: 72, startPoint y: 221, endPoint x: 240, endPoint y: 224, distance: 168.3
click at [240, 224] on div "const arr = model . displayList ; console . log ( 'Working with..' ) ; //consol…" at bounding box center [600, 413] width 1090 height 665
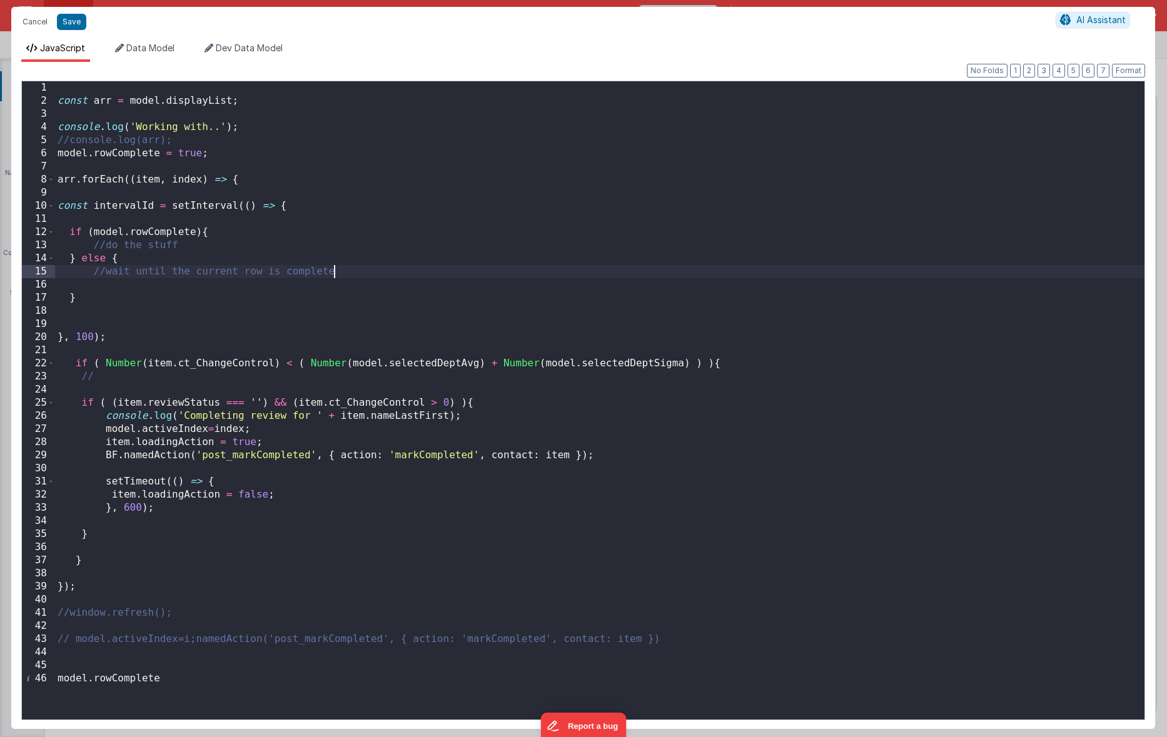
click at [107, 273] on div "const arr = model . displayList ; console . log ( 'Working with..' ) ; //consol…" at bounding box center [600, 413] width 1090 height 665
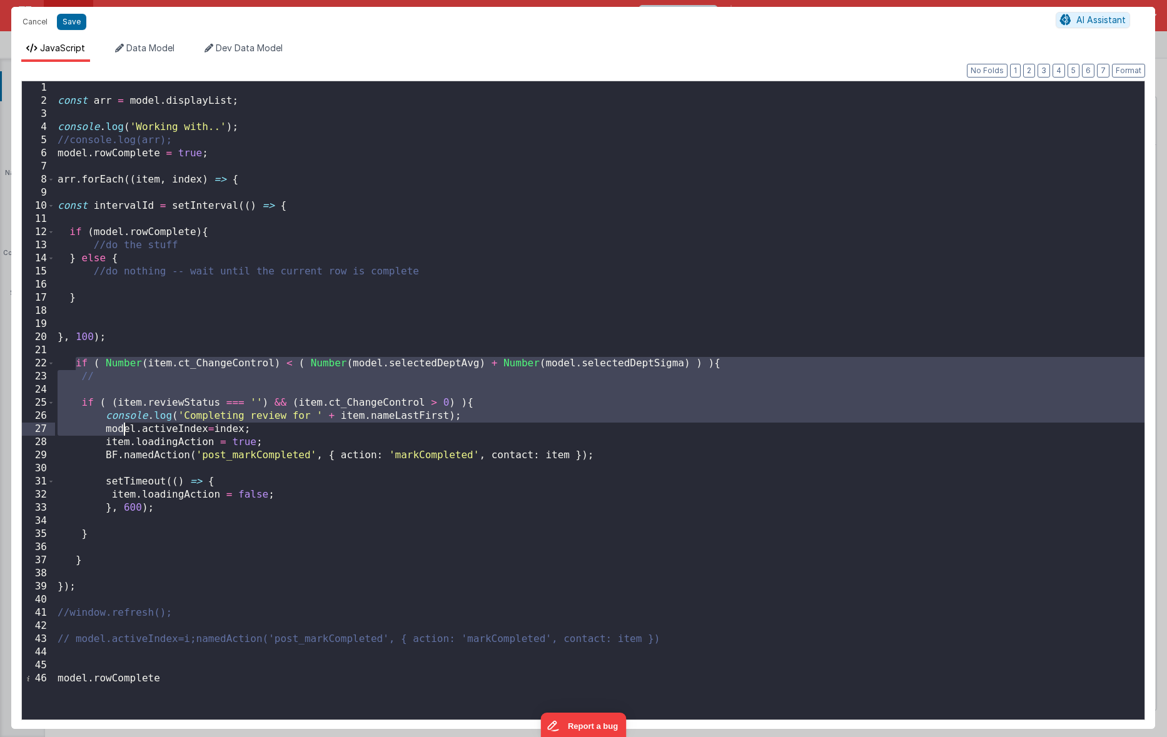
drag, startPoint x: 73, startPoint y: 365, endPoint x: 123, endPoint y: 425, distance: 78.3
click at [123, 425] on div "const arr = model . displayList ; console . log ( 'Working with..' ) ; //consol…" at bounding box center [600, 413] width 1090 height 665
click at [92, 482] on div "const arr = model . displayList ; console . log ( 'Working with..' ) ; //consol…" at bounding box center [600, 413] width 1090 height 665
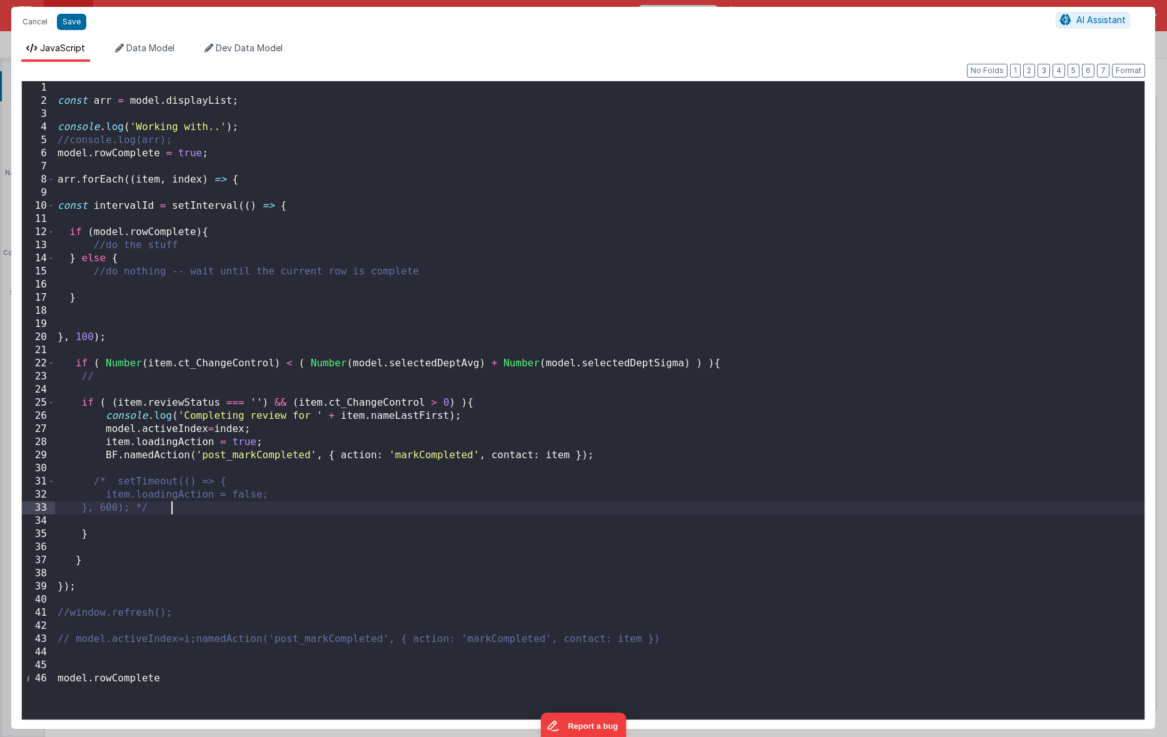
click at [77, 367] on div "const arr = model . displayList ; console . log ( 'Working with..' ) ; //consol…" at bounding box center [600, 413] width 1090 height 665
click at [724, 362] on div "const arr = model . displayList ; console . log ( 'Working with..' ) ; //consol…" at bounding box center [600, 413] width 1090 height 665
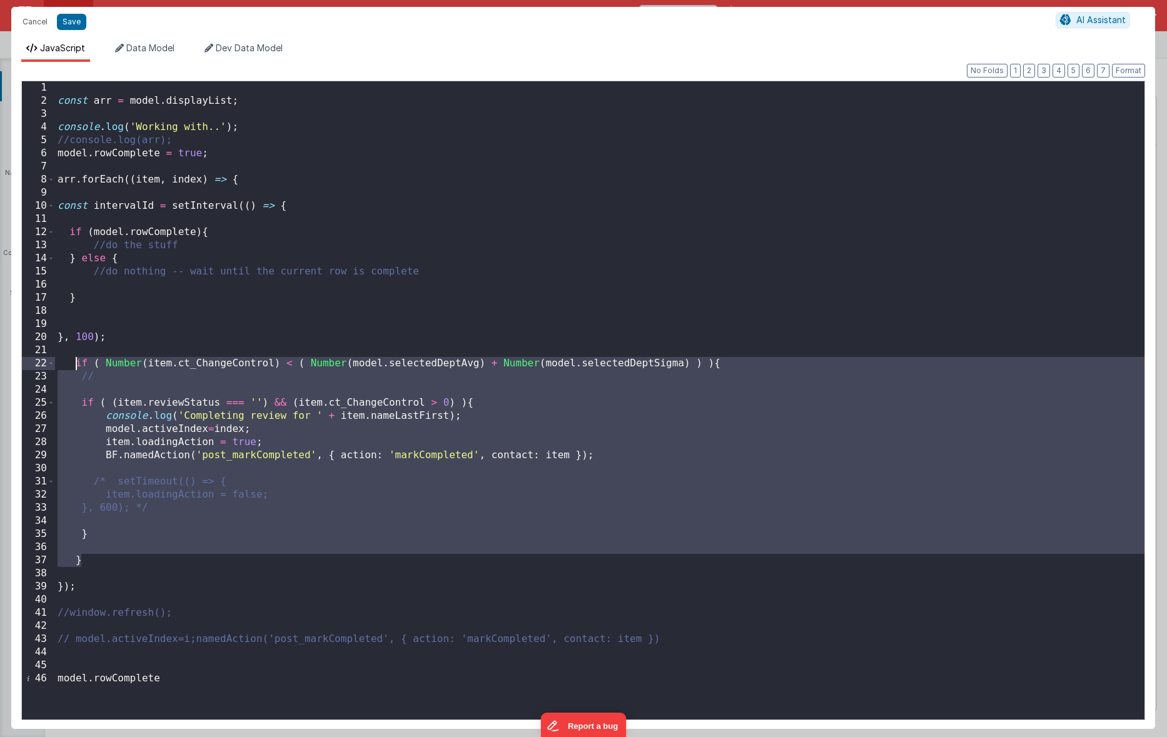
drag, startPoint x: 108, startPoint y: 564, endPoint x: 75, endPoint y: 359, distance: 207.2
click at [75, 359] on div "const arr = model . displayList ; console . log ( 'Working with..' ) ; //consol…" at bounding box center [600, 413] width 1090 height 665
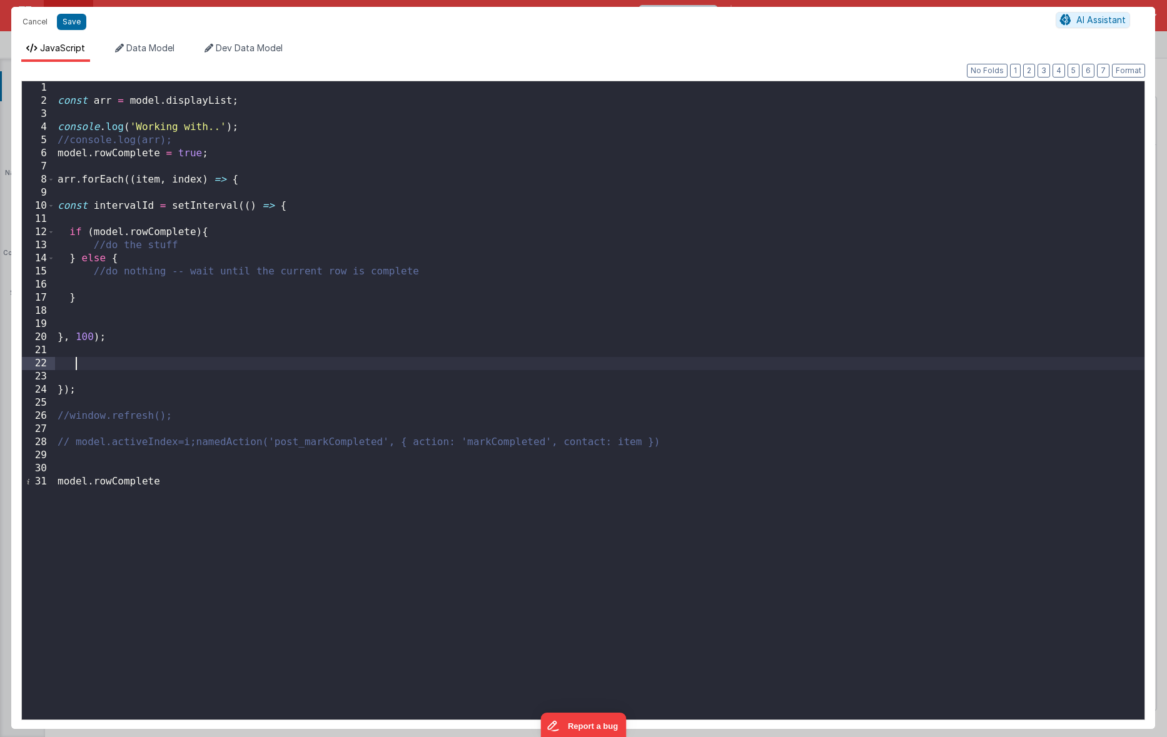
click at [205, 246] on div "const arr = model . displayList ; console . log ( 'Working with..' ) ; //consol…" at bounding box center [600, 413] width 1090 height 665
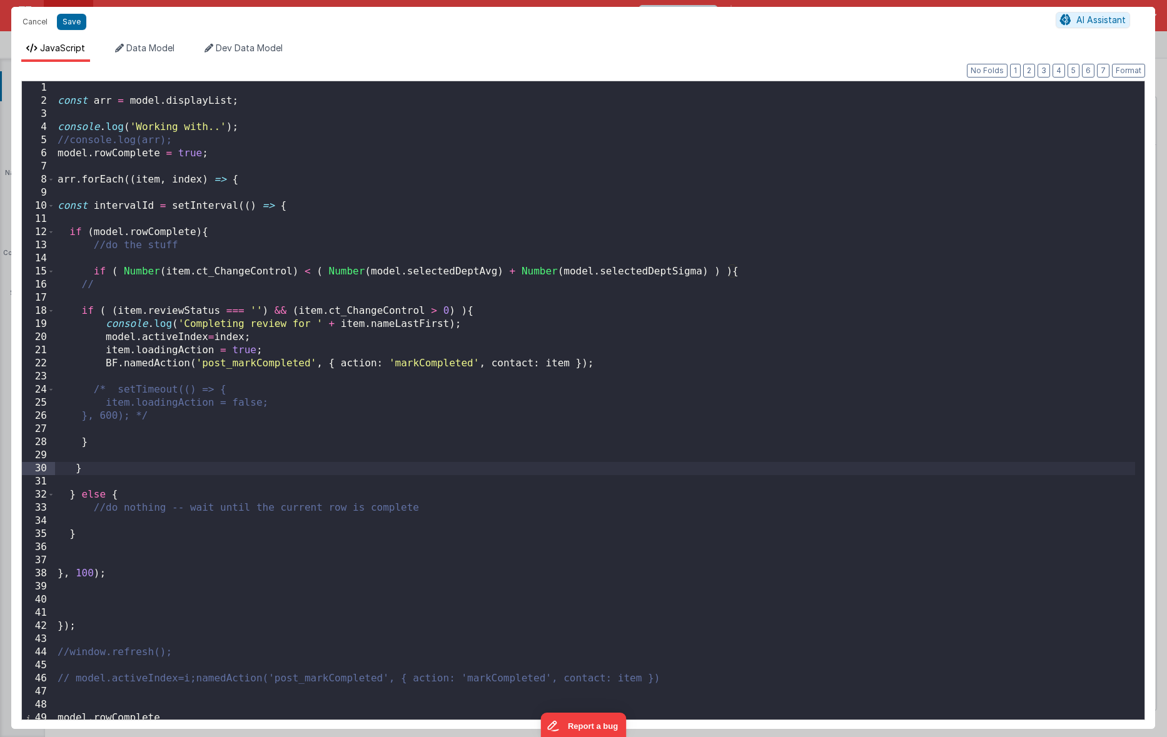
drag, startPoint x: 94, startPoint y: 269, endPoint x: 113, endPoint y: 266, distance: 19.6
click at [93, 269] on div "const arr = model . displayList ; console . log ( 'Working with..' ) ; //consol…" at bounding box center [595, 413] width 1080 height 665
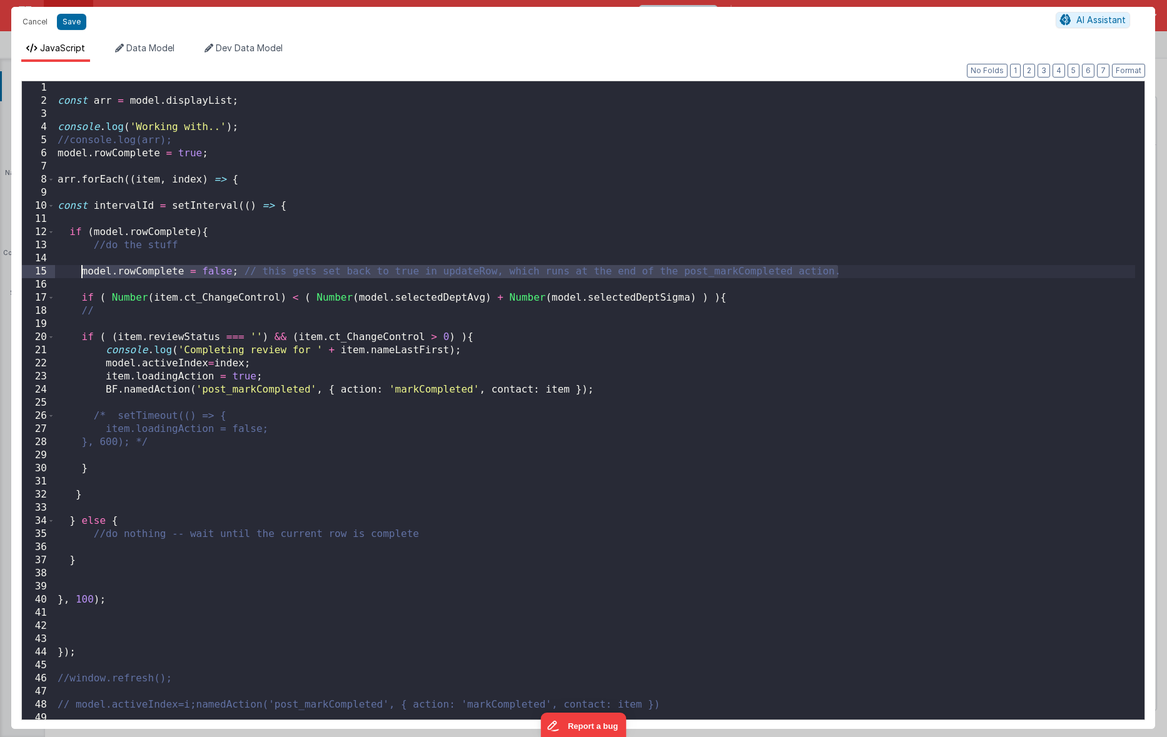
drag, startPoint x: 851, startPoint y: 270, endPoint x: 81, endPoint y: 274, distance: 769.4
click at [81, 274] on div "const arr = model . displayList ; console . log ( 'Working with..' ) ; //consol…" at bounding box center [595, 413] width 1080 height 665
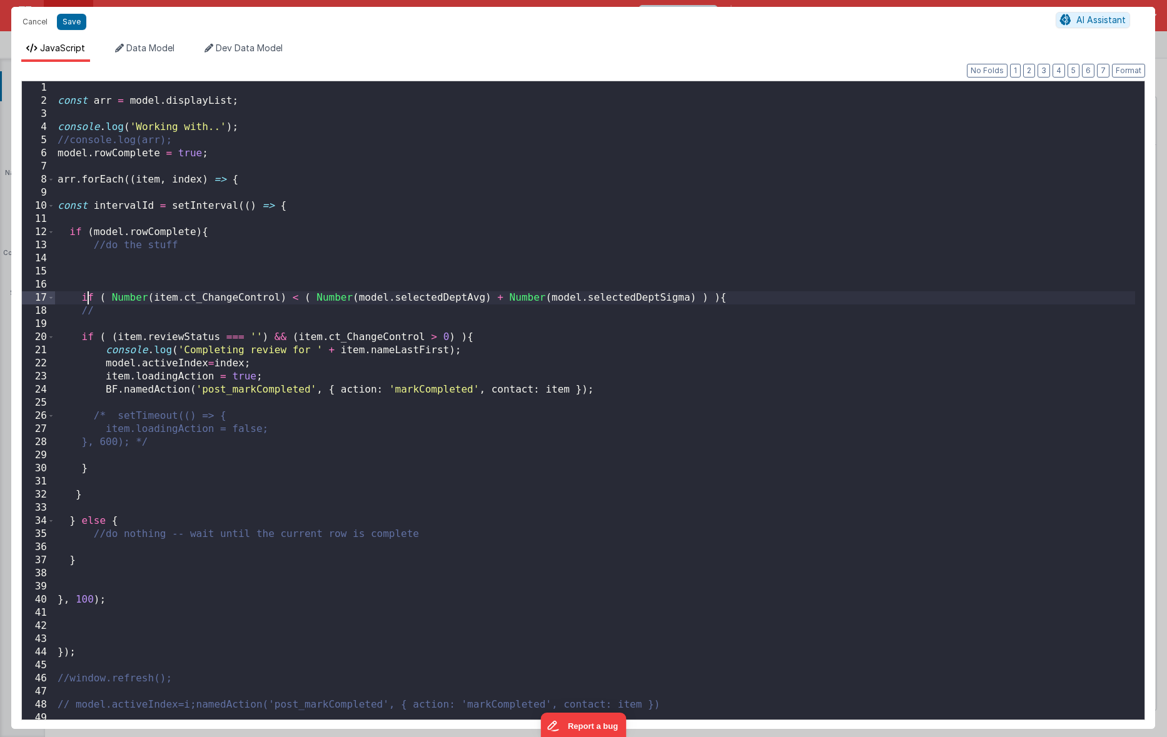
click at [86, 298] on div "const arr = model . displayList ; console . log ( 'Working with..' ) ; //consol…" at bounding box center [595, 413] width 1080 height 665
click at [105, 308] on div "const arr = model . displayList ; console . log ( 'Working with..' ) ; //consol…" at bounding box center [595, 413] width 1080 height 665
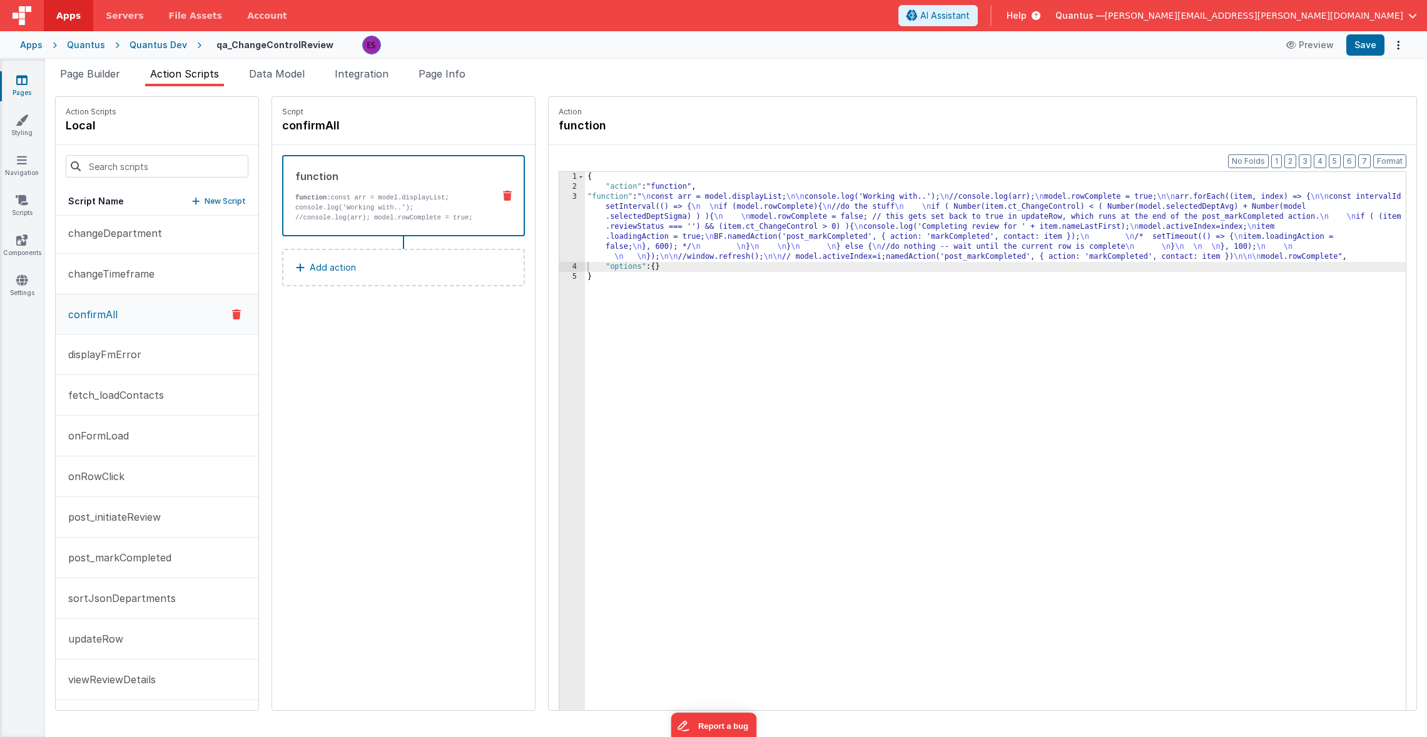
click at [595, 251] on div "{ "action" : "function" , "function" : " \n const arr = model.displayList; \n\n…" at bounding box center [1011, 470] width 853 height 597
click at [559, 217] on div "3" at bounding box center [572, 227] width 26 height 70
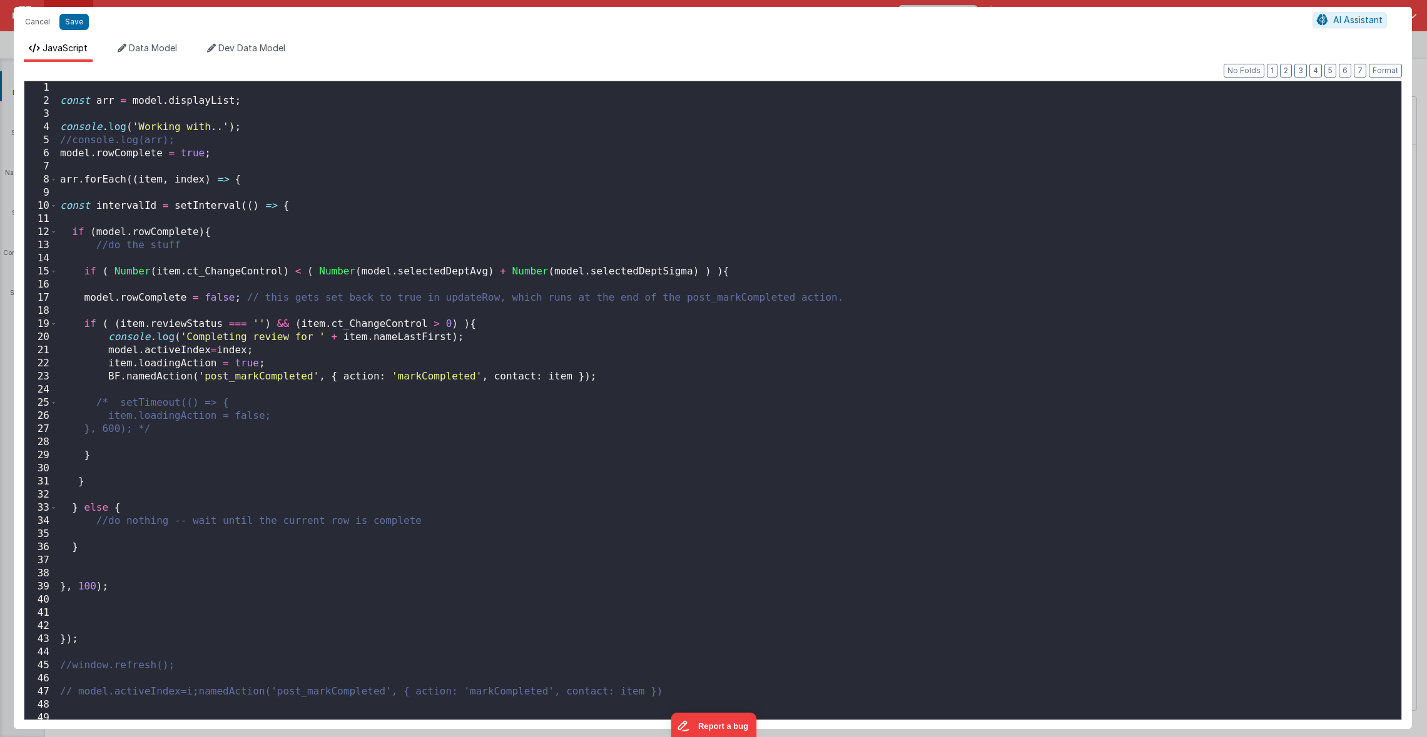
click at [113, 539] on div "const arr = model . displayList ; console . log ( 'Working with..' ) ; //consol…" at bounding box center [725, 413] width 1334 height 665
click at [108, 612] on div "const arr = model . displayList ; console . log ( 'Working with..' ) ; //consol…" at bounding box center [725, 413] width 1334 height 665
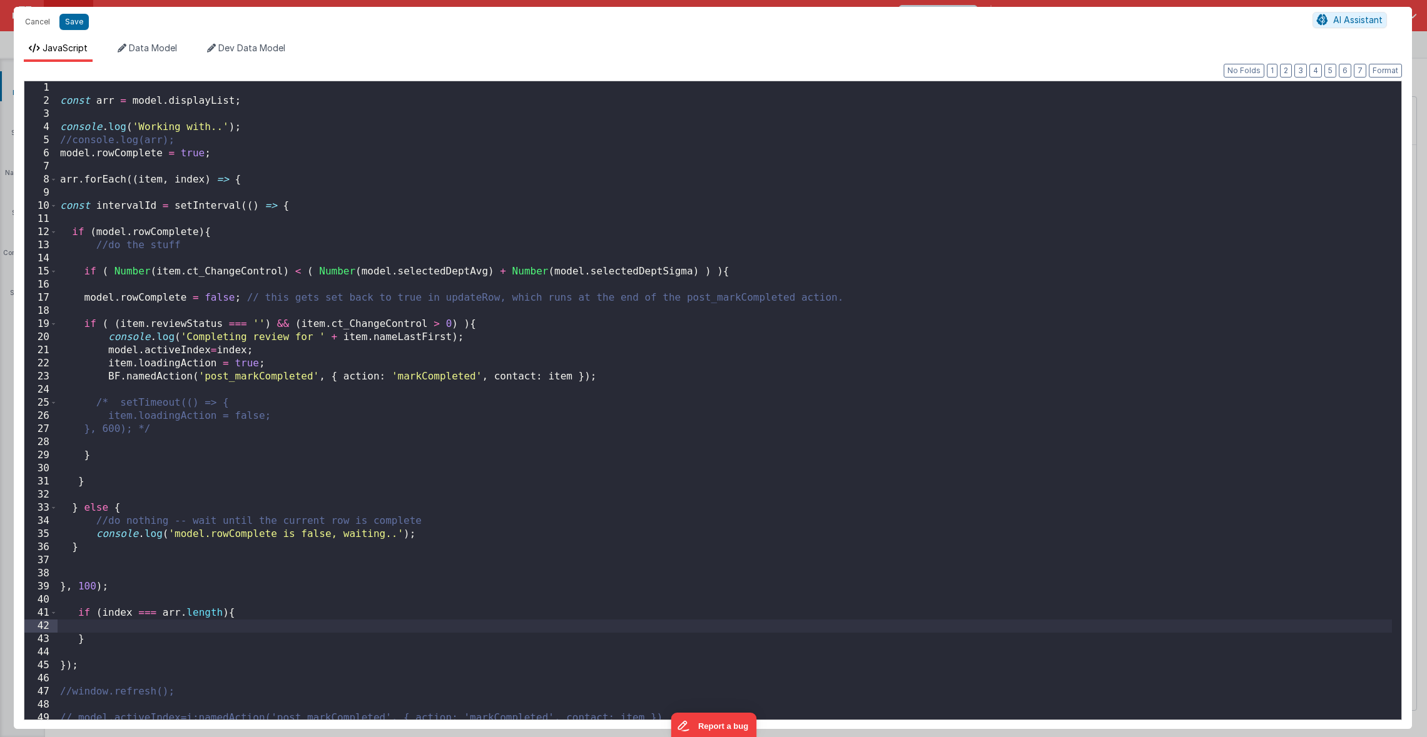
paste textarea
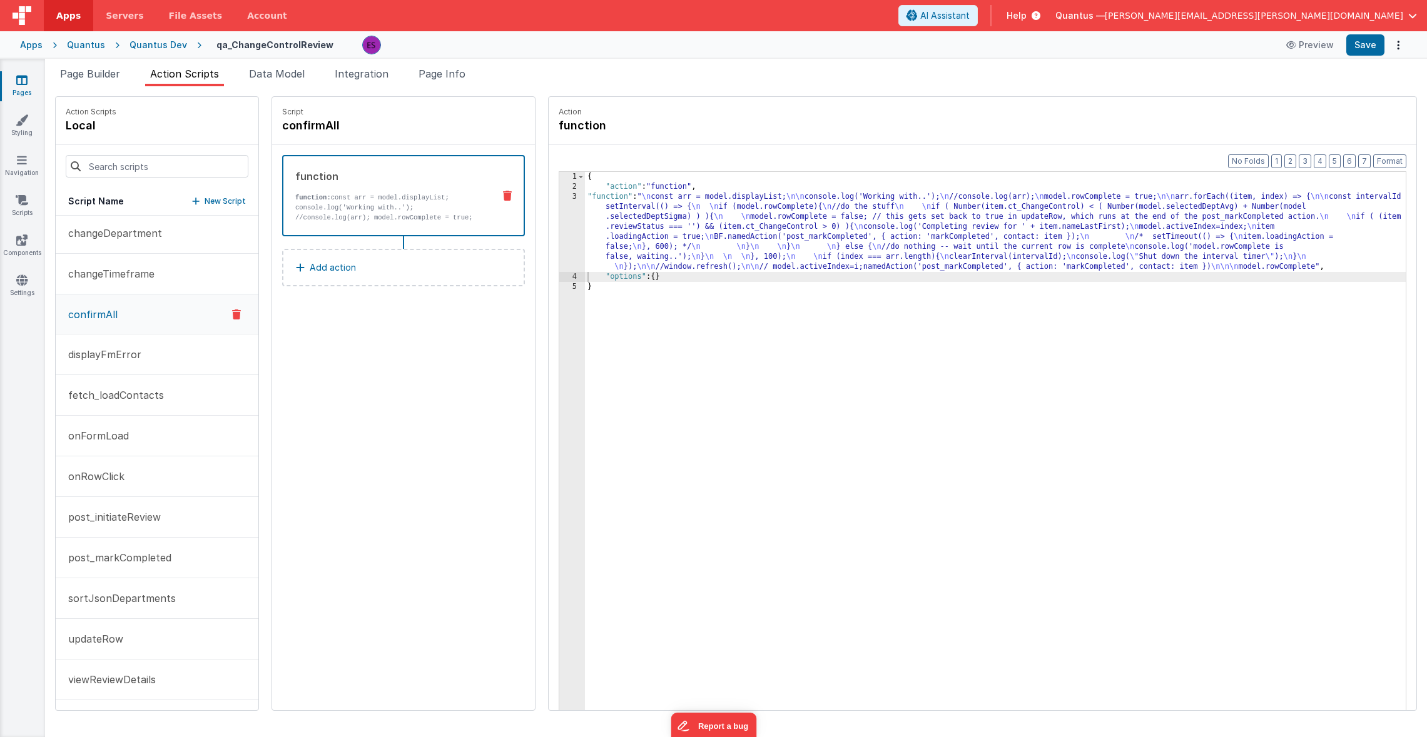
click at [585, 210] on div "{ "action" : "function" , "function" : " \n const arr = model.displayList; \n\n…" at bounding box center [1011, 470] width 853 height 597
click at [559, 228] on div "3" at bounding box center [572, 232] width 26 height 80
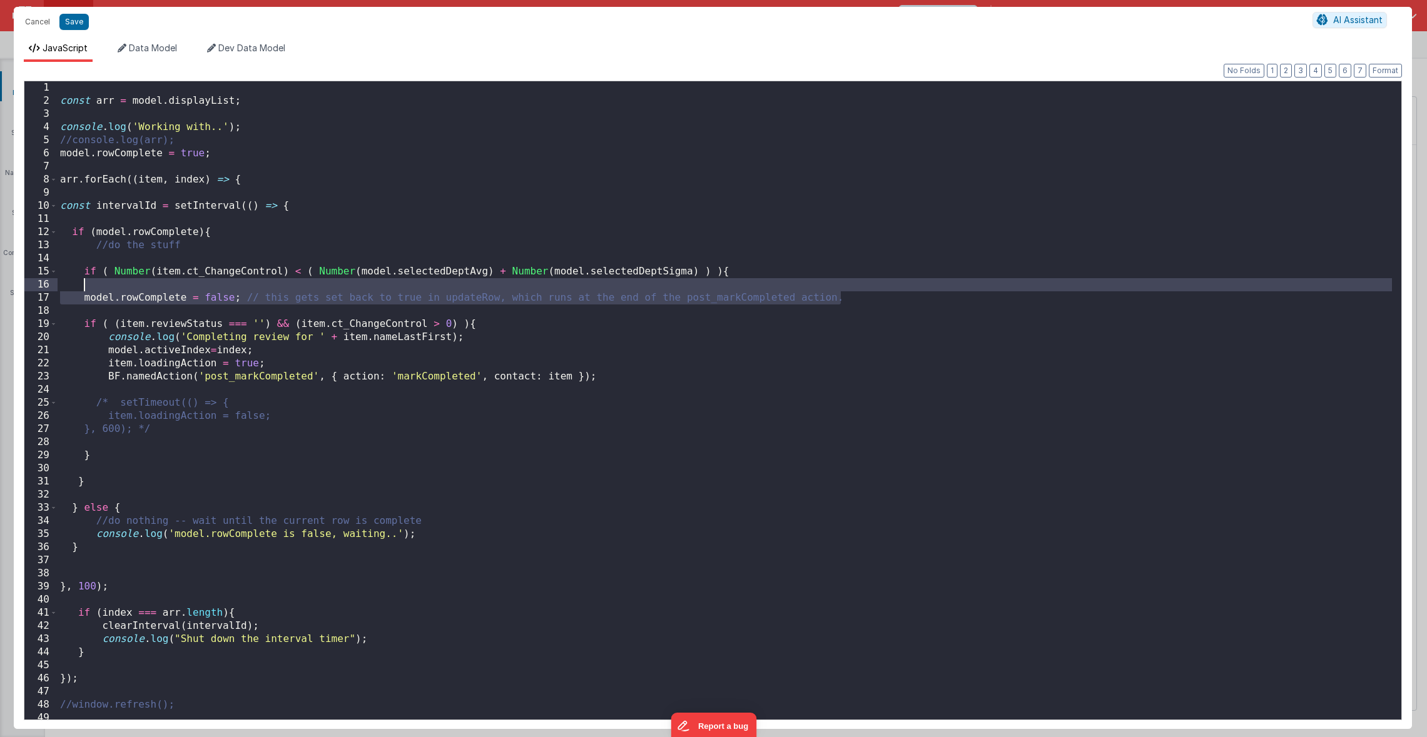
drag, startPoint x: 860, startPoint y: 301, endPoint x: 856, endPoint y: 290, distance: 12.7
click at [856, 290] on div "const arr = model . displayList ; console . log ( 'Working with..' ) ; //consol…" at bounding box center [725, 413] width 1334 height 665
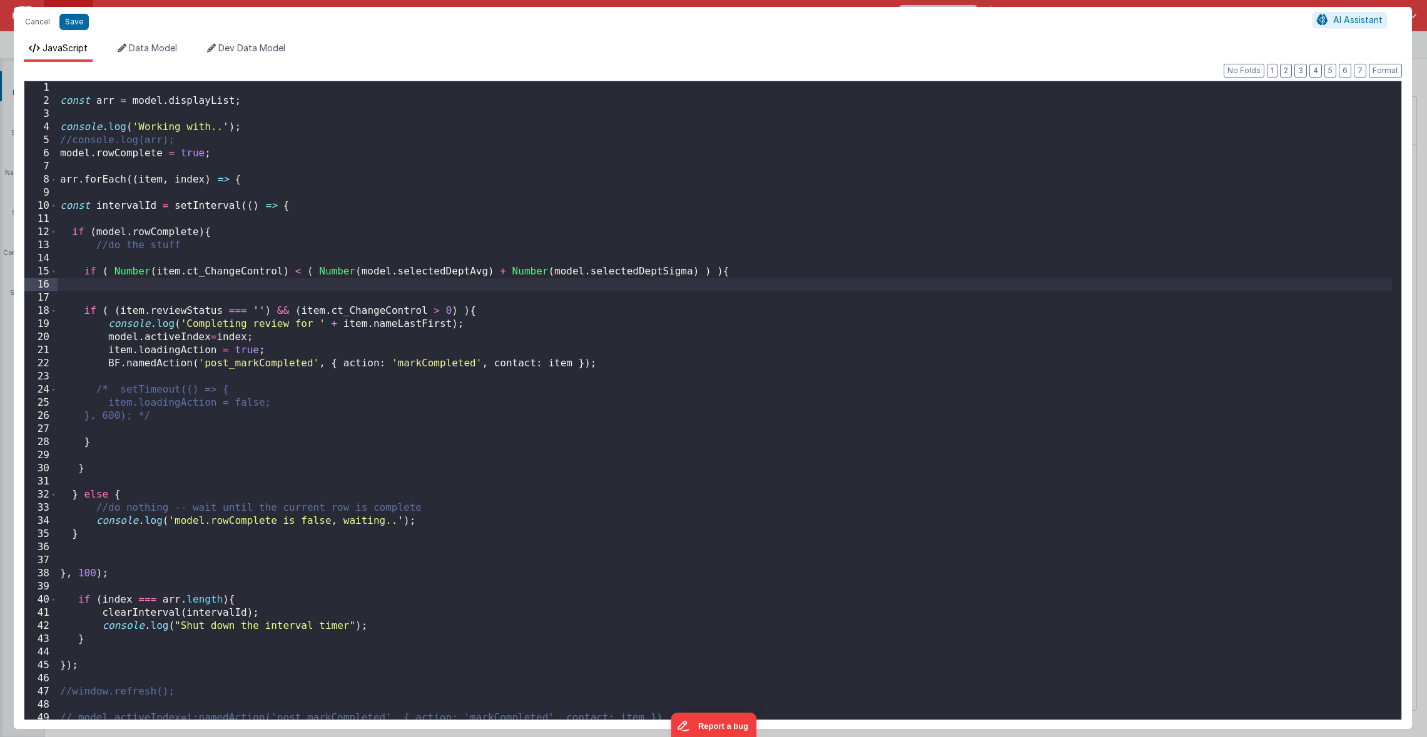
click at [487, 312] on div "const arr = model . displayList ; console . log ( 'Working with..' ) ; //consol…" at bounding box center [725, 413] width 1334 height 665
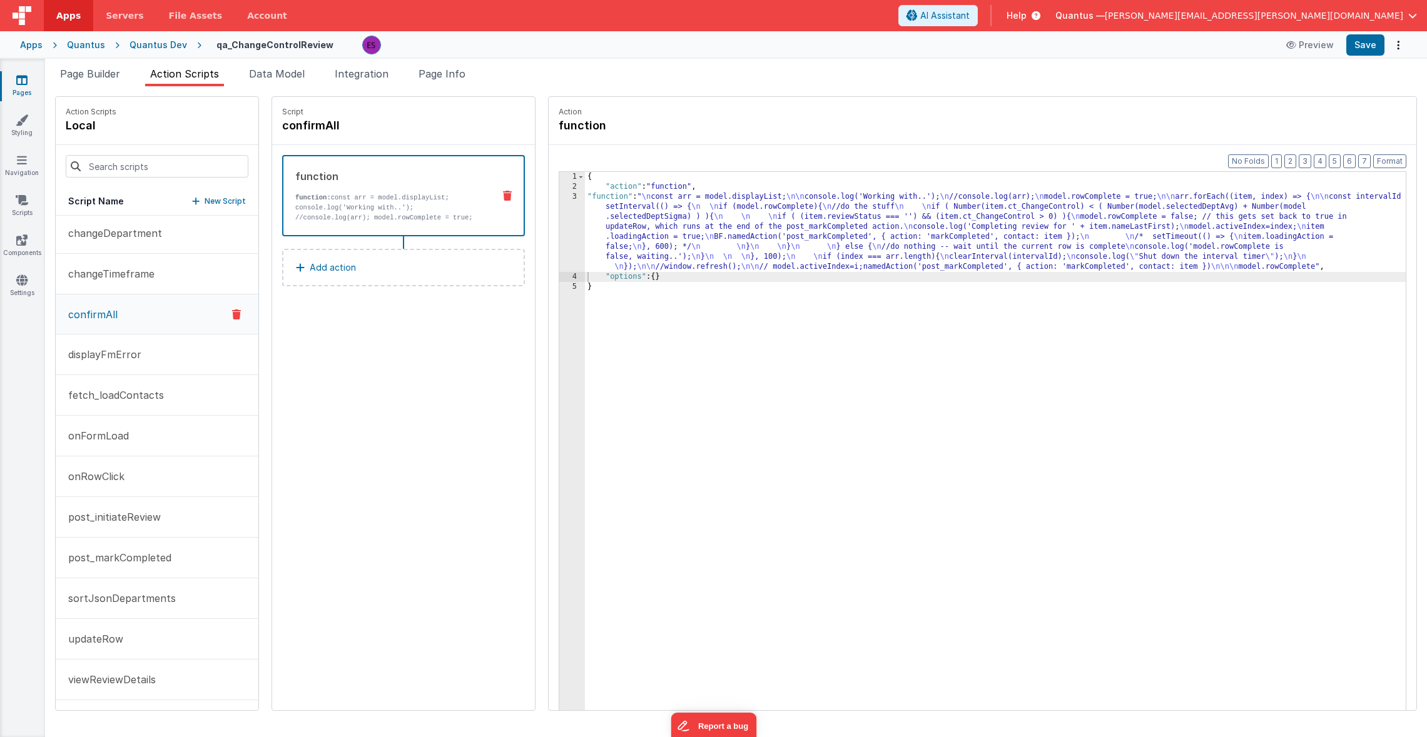
click at [632, 385] on div "{ "action" : "function" , "function" : " \n const arr = model.displayList; \n\n…" at bounding box center [1011, 470] width 853 height 597
click at [755, 213] on div "{ "action" : "function" , "function" : " \n const arr = model.displayList; \n\n…" at bounding box center [1011, 470] width 853 height 597
click at [559, 231] on div "3" at bounding box center [572, 232] width 26 height 80
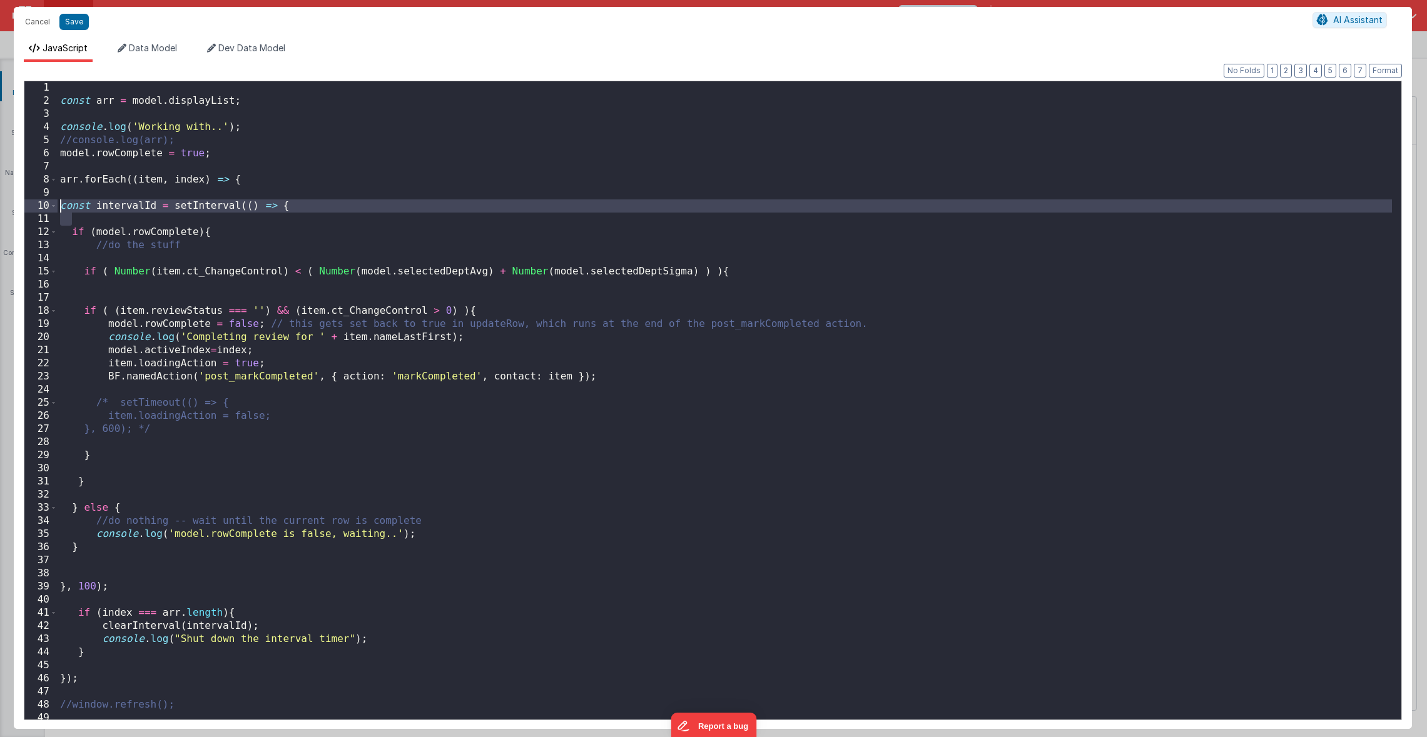
drag, startPoint x: 277, startPoint y: 223, endPoint x: 23, endPoint y: 210, distance: 255.0
click at [23, 210] on div "Format 7 6 5 4 3 2 1 No Folds 1 2 3 4 5 6 7 8 9 10 11 12 13 14 15 16 17 18 19 2…" at bounding box center [713, 395] width 1398 height 667
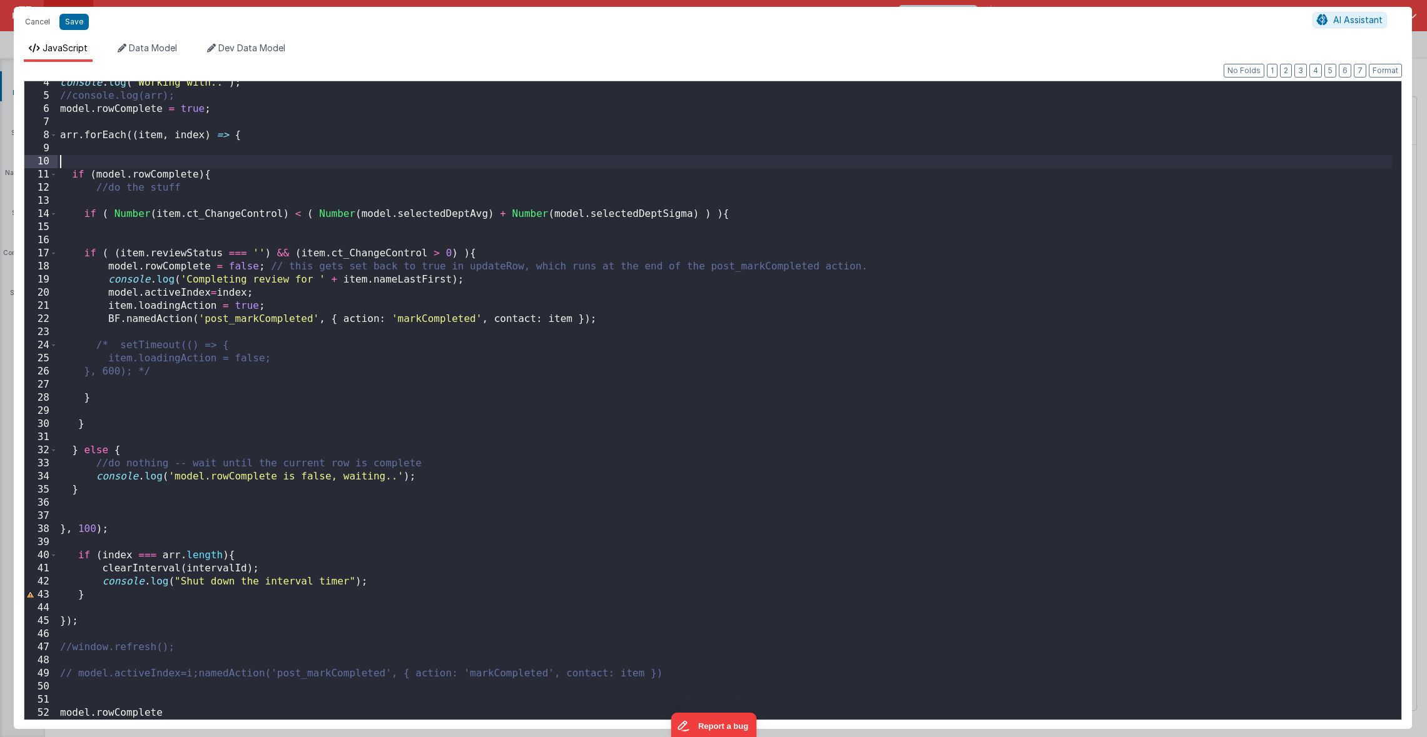
scroll to position [44, 0]
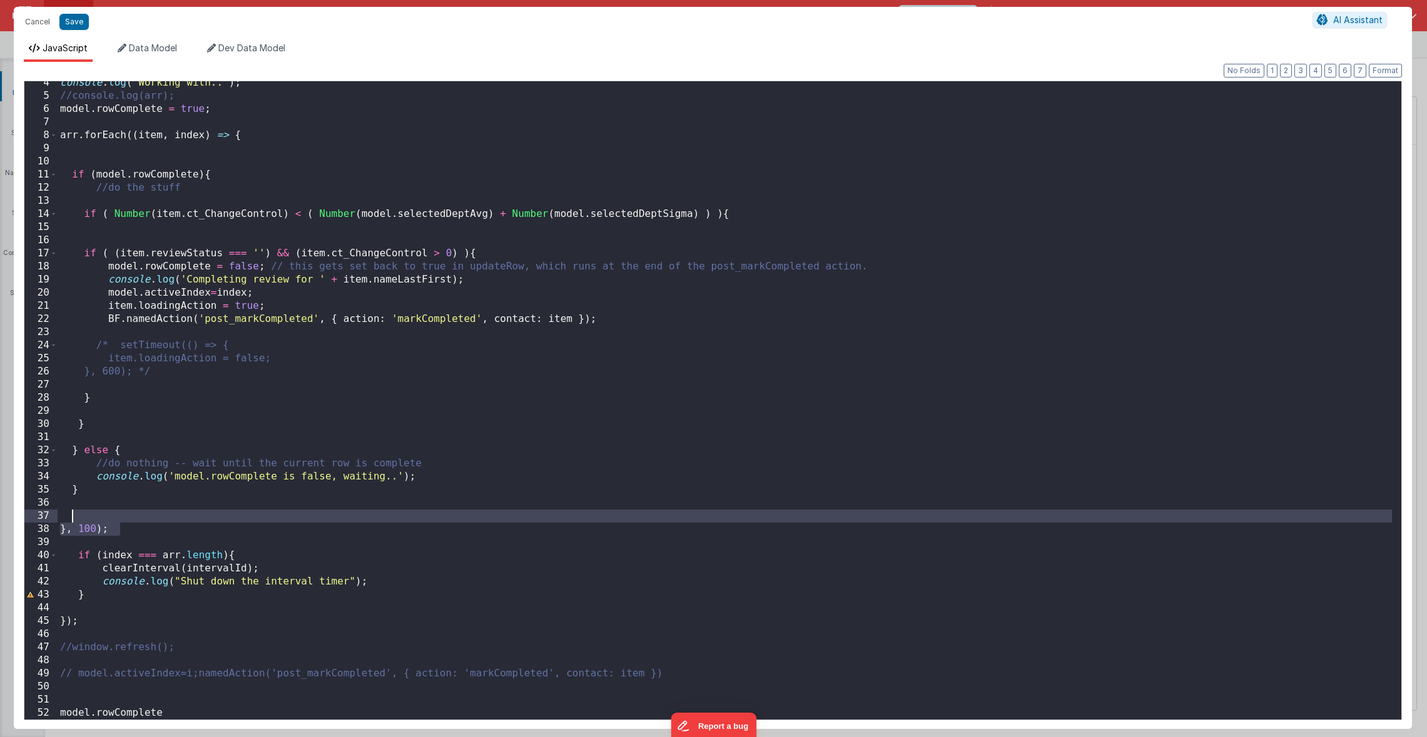
drag, startPoint x: 119, startPoint y: 530, endPoint x: 116, endPoint y: 519, distance: 11.5
click at [116, 519] on div "console . log ( 'Working with..' ) ; //console.log(arr); model . rowComplete = …" at bounding box center [725, 408] width 1334 height 665
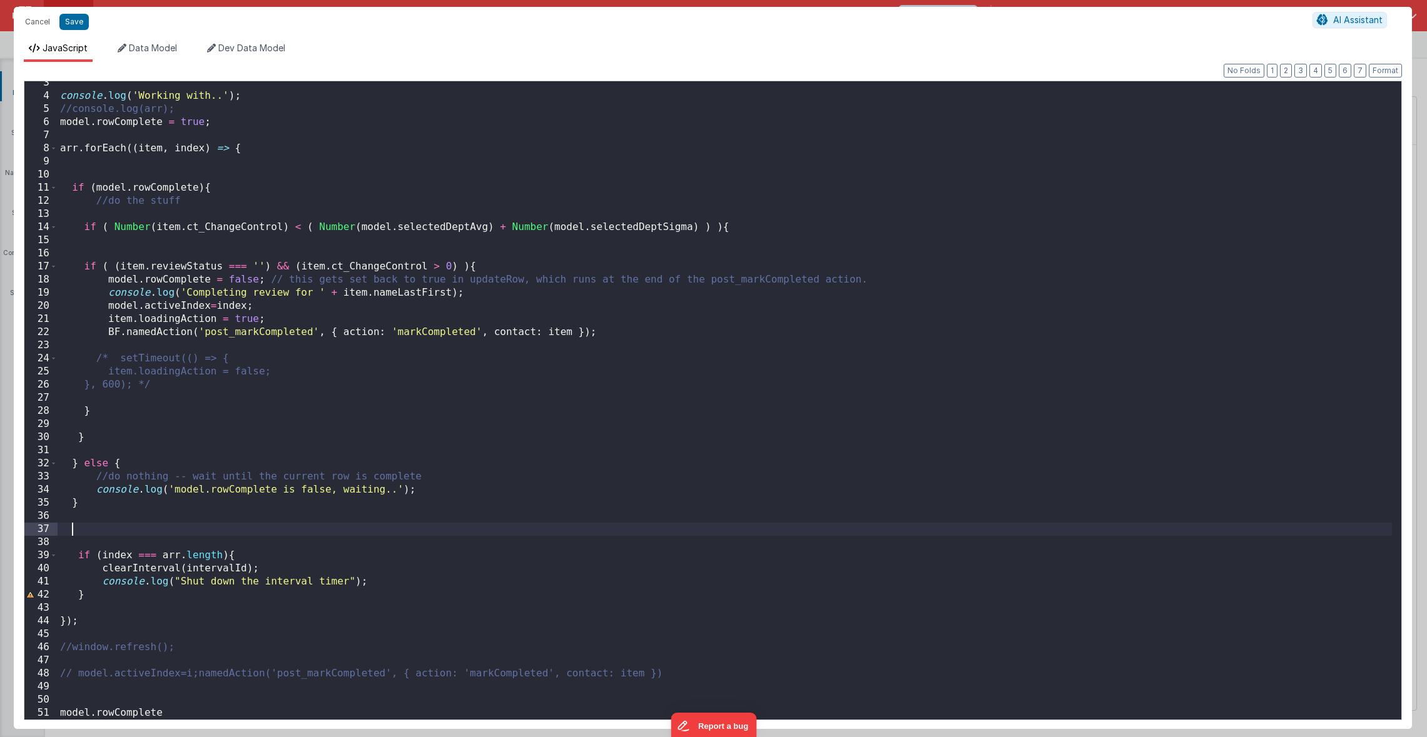
scroll to position [31, 0]
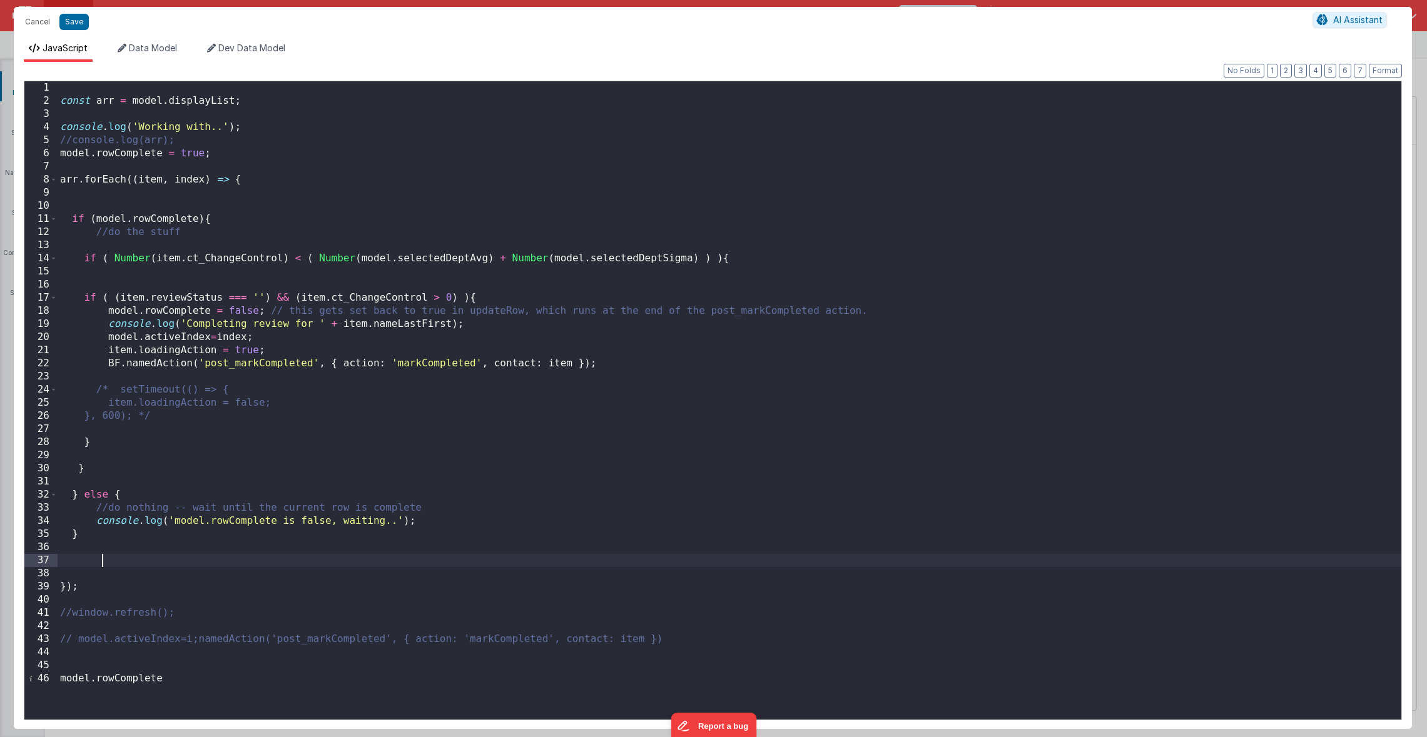
click at [185, 677] on div "const arr = model . displayList ; console . log ( 'Working with..' ) ; //consol…" at bounding box center [730, 413] width 1344 height 665
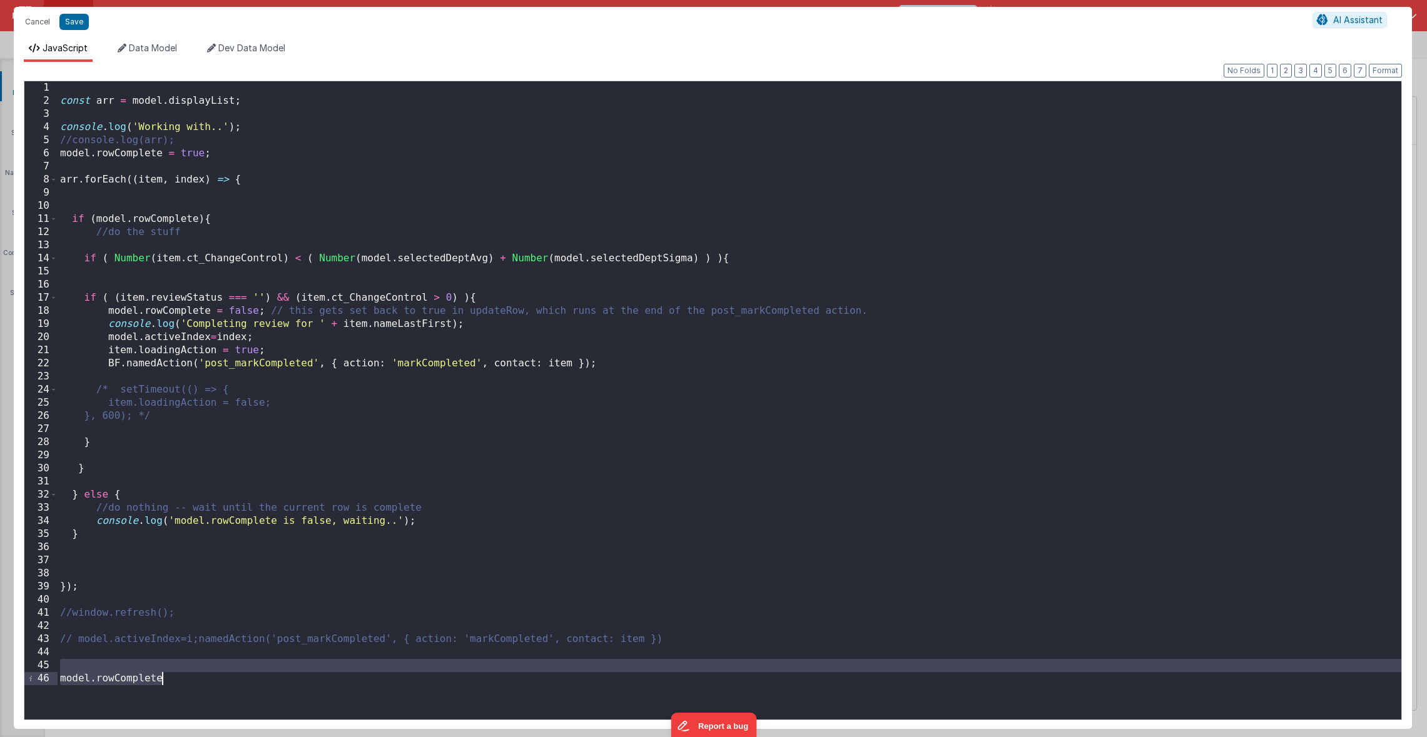
click at [182, 684] on div "const arr = model . displayList ; console . log ( 'Working with..' ) ; //consol…" at bounding box center [730, 400] width 1344 height 639
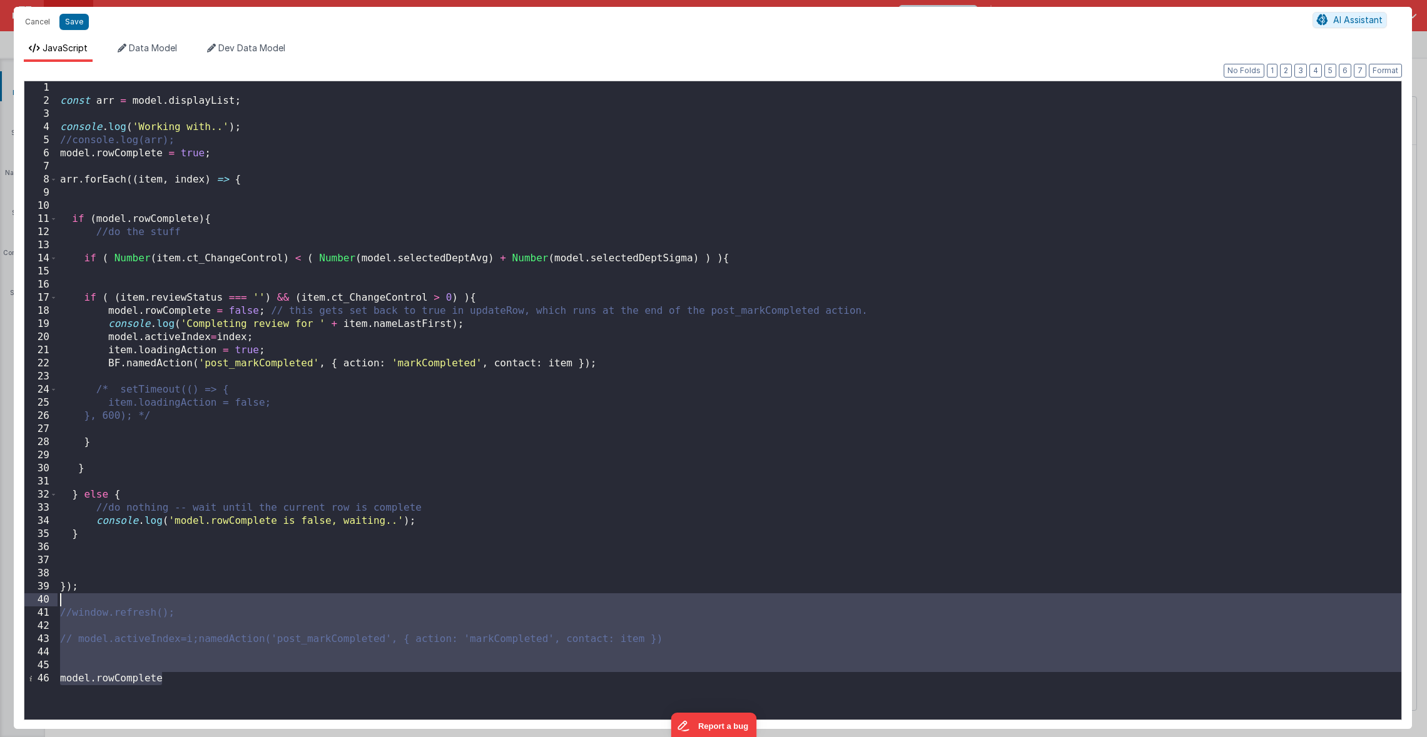
drag, startPoint x: 179, startPoint y: 694, endPoint x: 230, endPoint y: 602, distance: 105.0
click at [230, 602] on div "const arr = model . displayList ; console . log ( 'Working with..' ) ; //consol…" at bounding box center [730, 413] width 1344 height 665
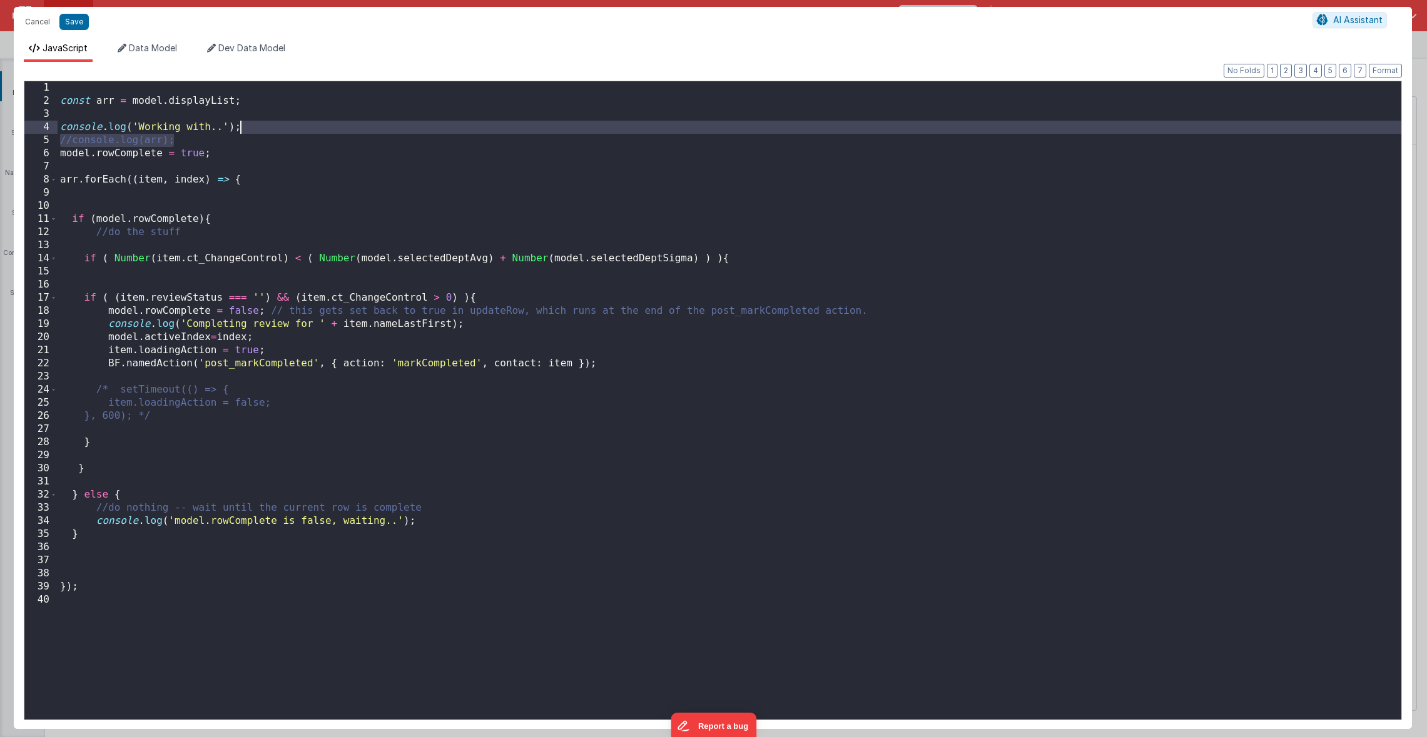
drag, startPoint x: 210, startPoint y: 143, endPoint x: 450, endPoint y: 132, distance: 240.4
click at [450, 132] on div "const arr = model . displayList ; console . log ( 'Working with..' ) ; //consol…" at bounding box center [730, 413] width 1344 height 665
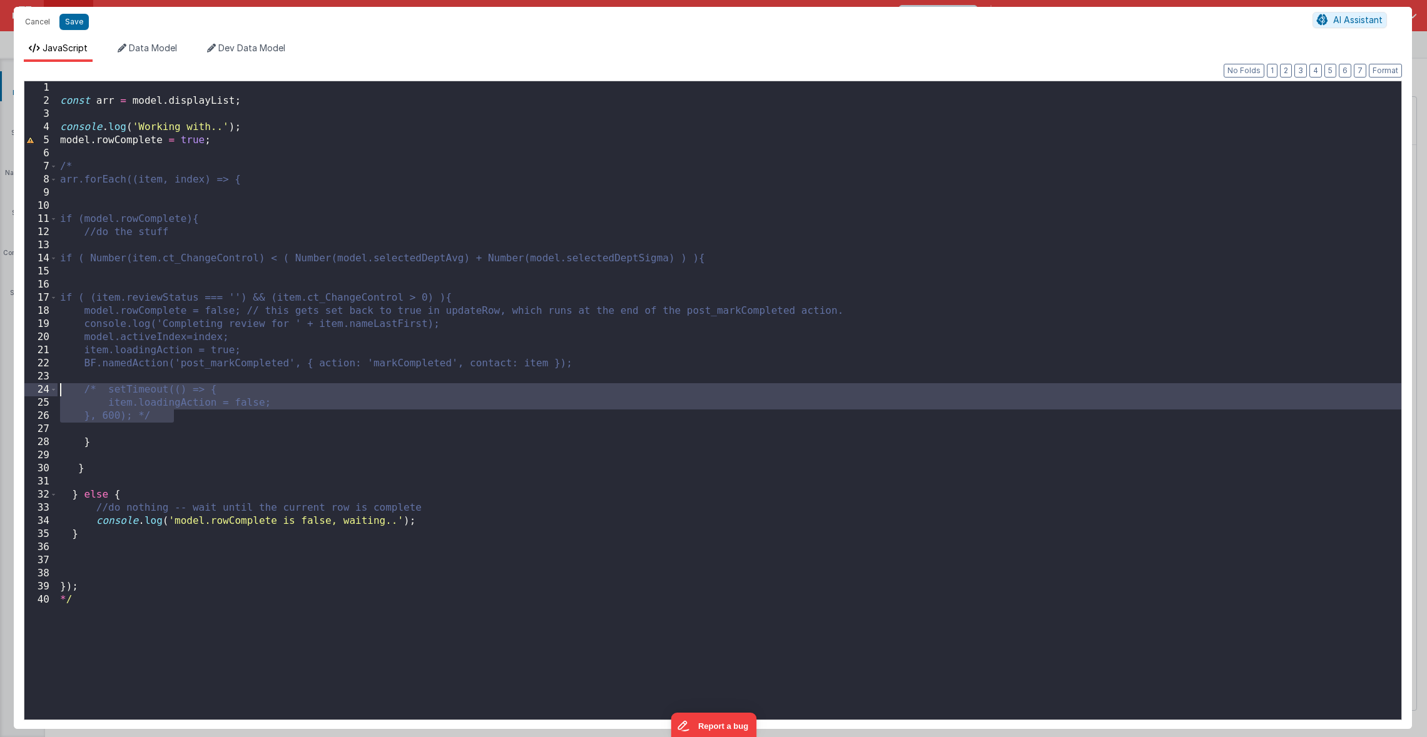
drag, startPoint x: 225, startPoint y: 419, endPoint x: 48, endPoint y: 390, distance: 180.1
click at [48, 390] on div "1 2 3 4 5 6 7 8 9 10 11 12 13 14 15 16 17 18 19 20 21 22 23 24 25 26 27 28 29 3…" at bounding box center [713, 401] width 1378 height 640
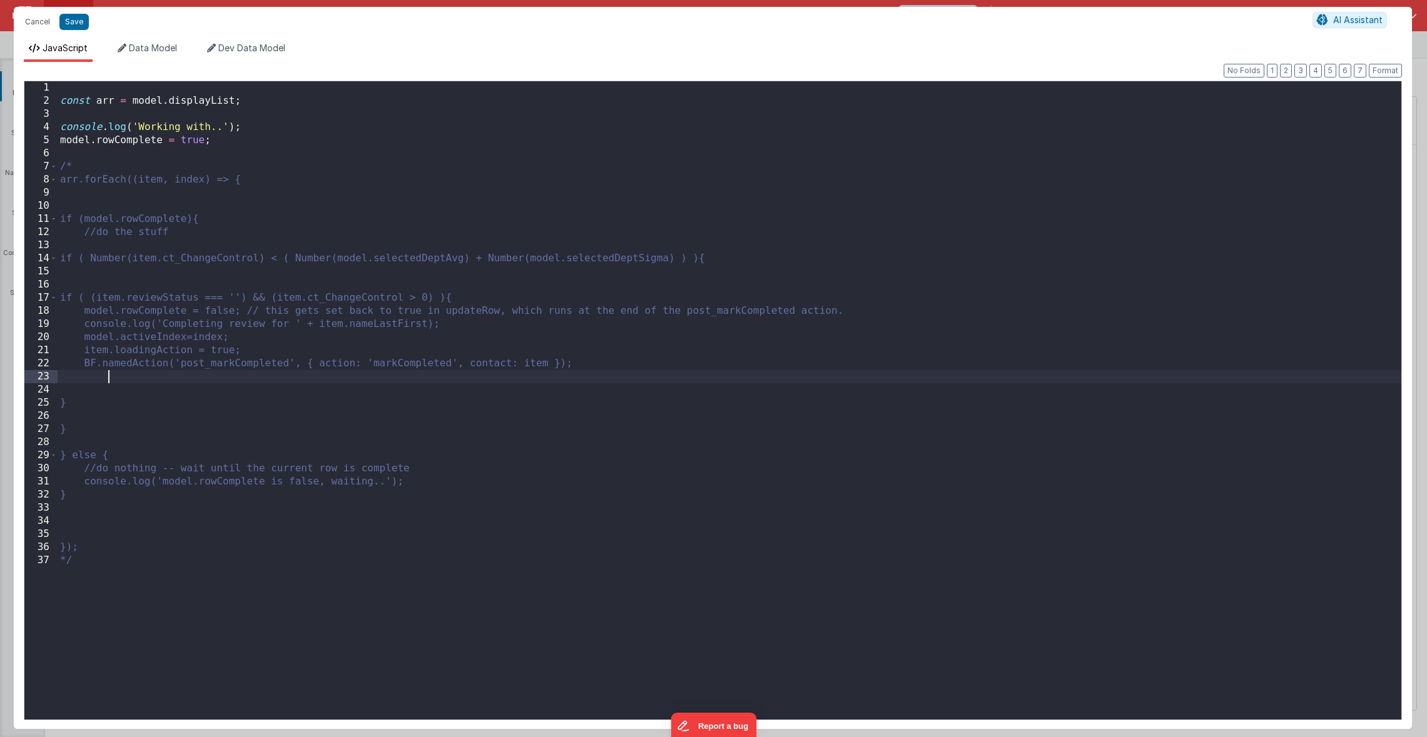
click at [142, 153] on div "const arr = model . displayList ; console . log ( 'Working with..' ) ; model . …" at bounding box center [730, 413] width 1344 height 665
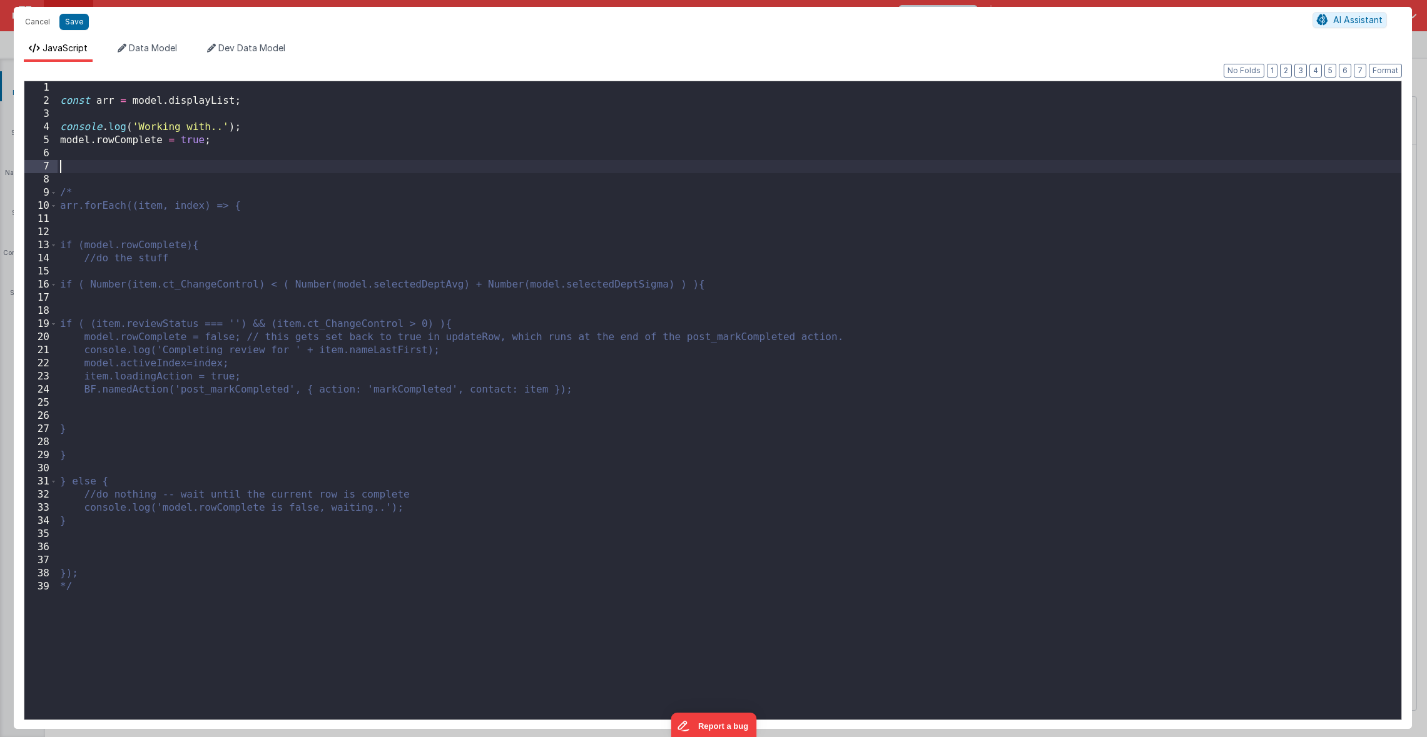
scroll to position [3, 0]
click at [105, 165] on div "const arr = model . displayList ; console . log ( 'Working with..' ) ; model . …" at bounding box center [730, 413] width 1344 height 665
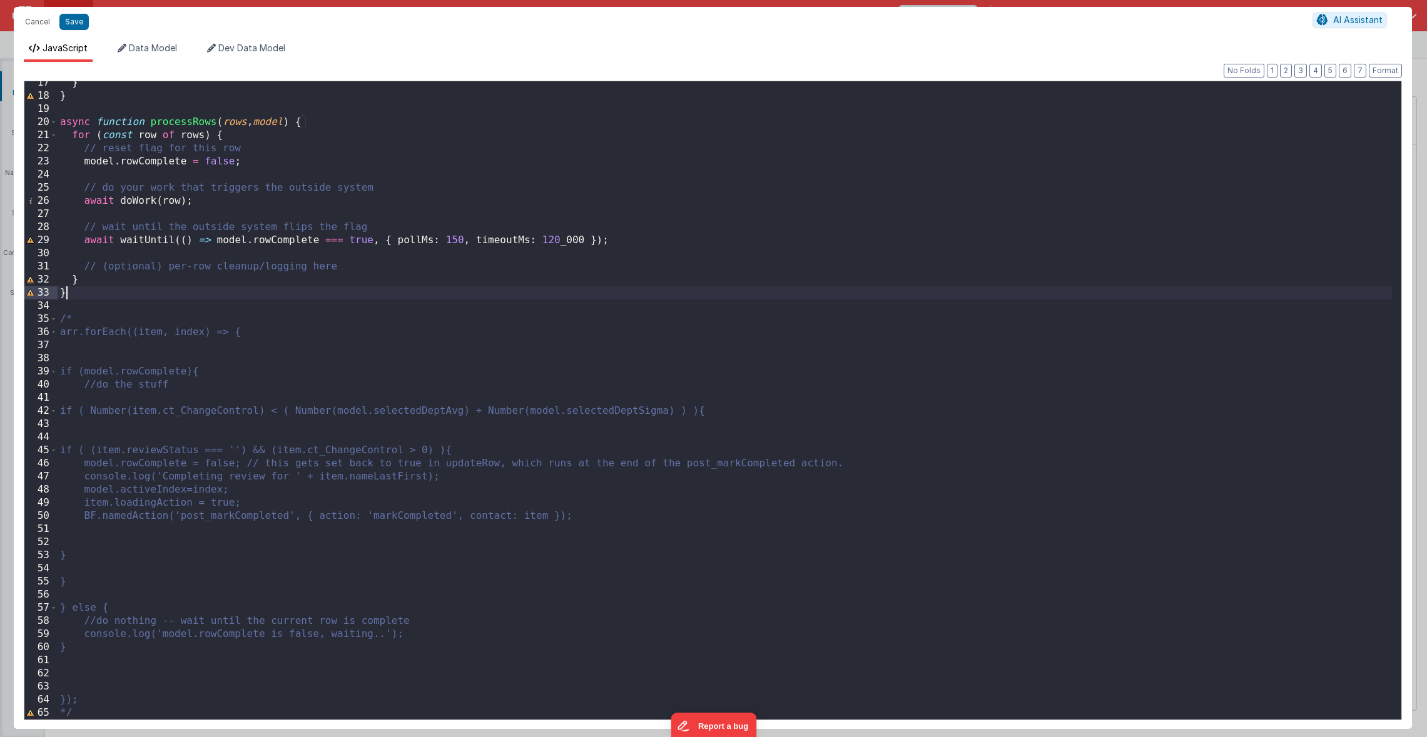
scroll to position [215, 0]
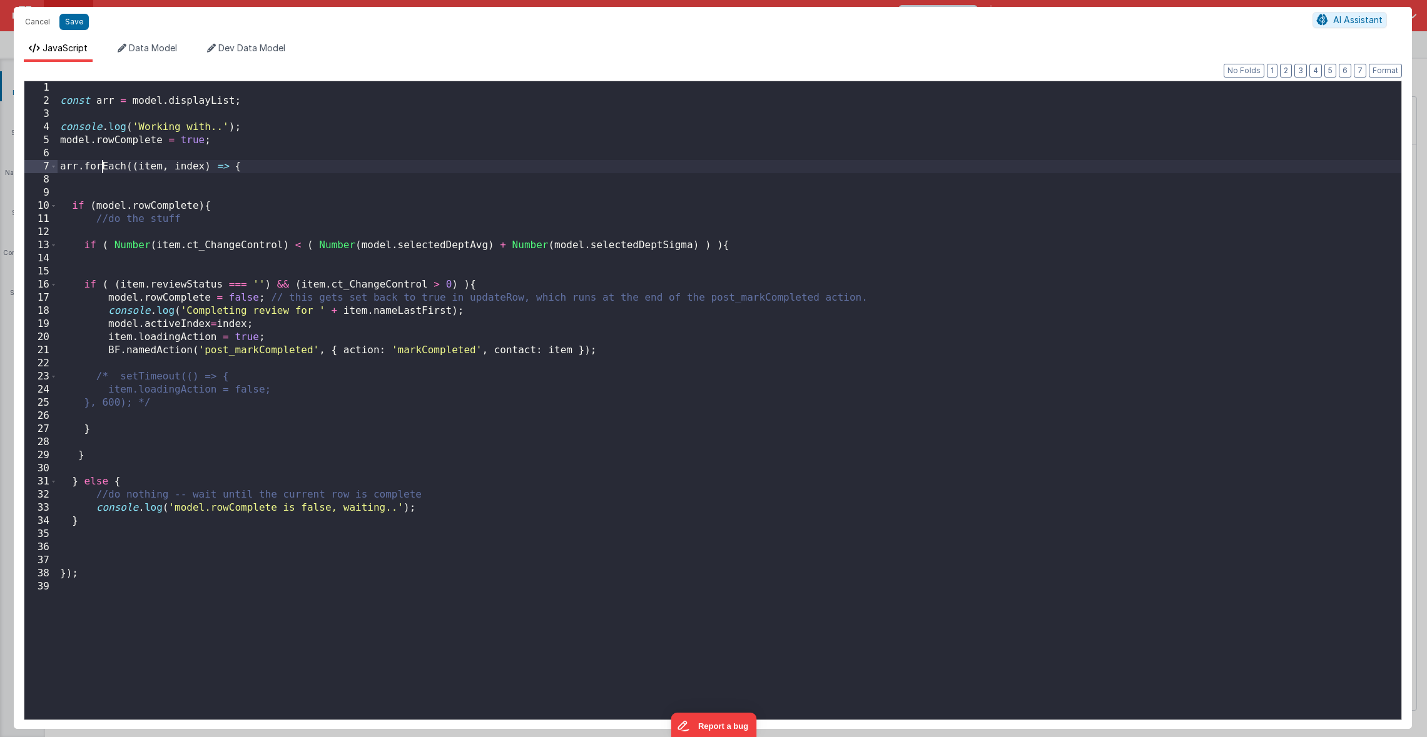
click at [100, 166] on div "const arr = model . displayList ; console . log ( 'Working with..' ) ; model . …" at bounding box center [730, 413] width 1344 height 665
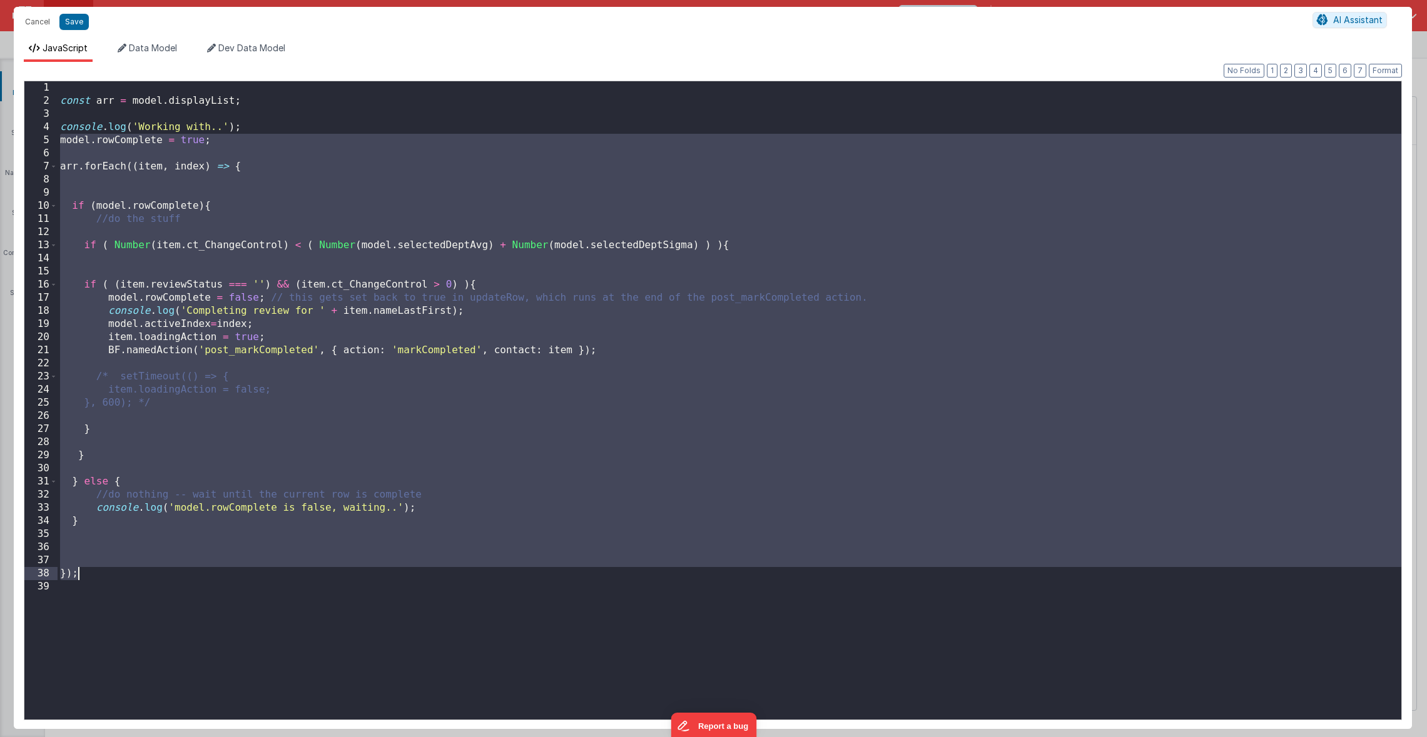
drag, startPoint x: 59, startPoint y: 139, endPoint x: 203, endPoint y: 576, distance: 460.3
click at [203, 576] on div "const arr = model . displayList ; console . log ( 'Working with..' ) ; model . …" at bounding box center [730, 413] width 1344 height 665
click at [109, 603] on div "const arr = model . displayList ; console . log ( 'Working with..' ) ; model . …" at bounding box center [730, 413] width 1344 height 665
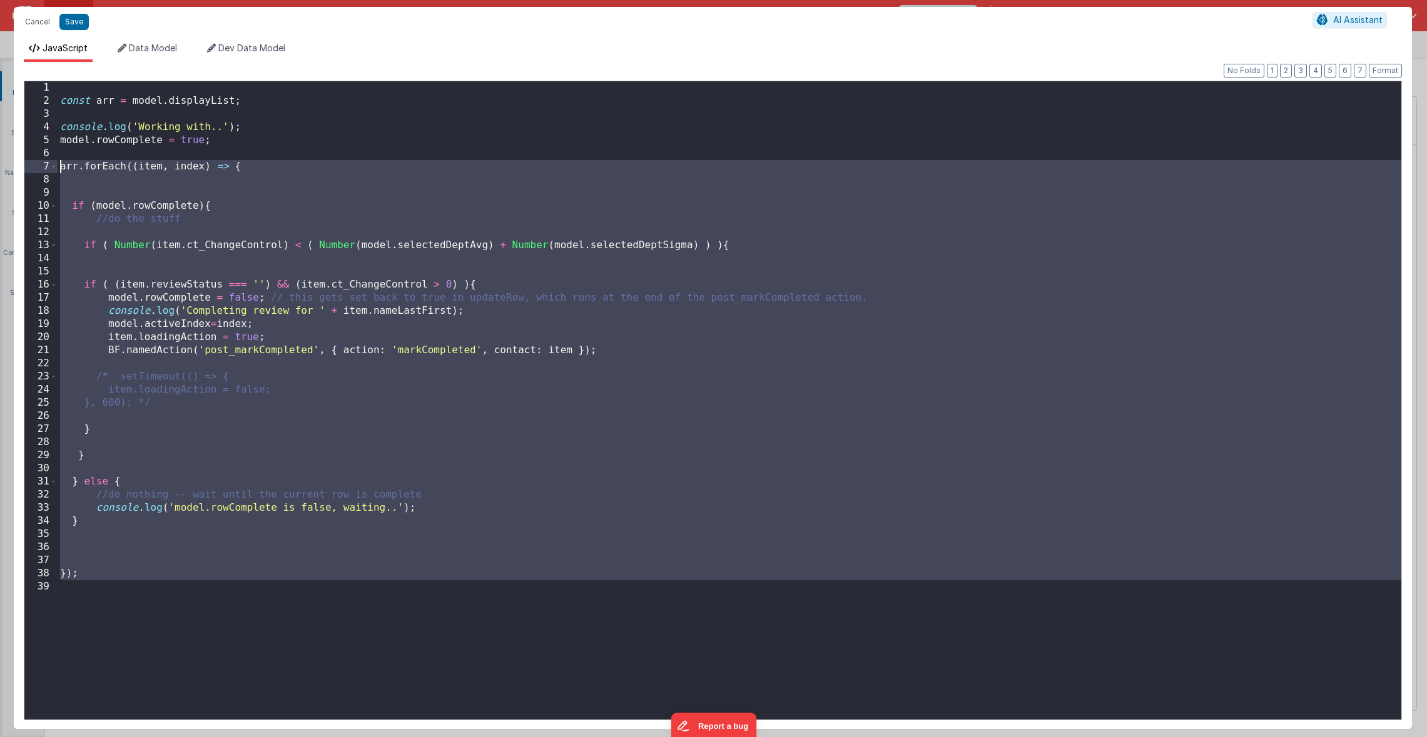
drag, startPoint x: 156, startPoint y: 642, endPoint x: 34, endPoint y: 171, distance: 486.4
click at [34, 171] on div "1 2 3 4 5 6 7 8 9 10 11 12 13 14 15 16 17 18 19 20 21 22 23 24 25 26 27 28 29 3…" at bounding box center [713, 401] width 1378 height 640
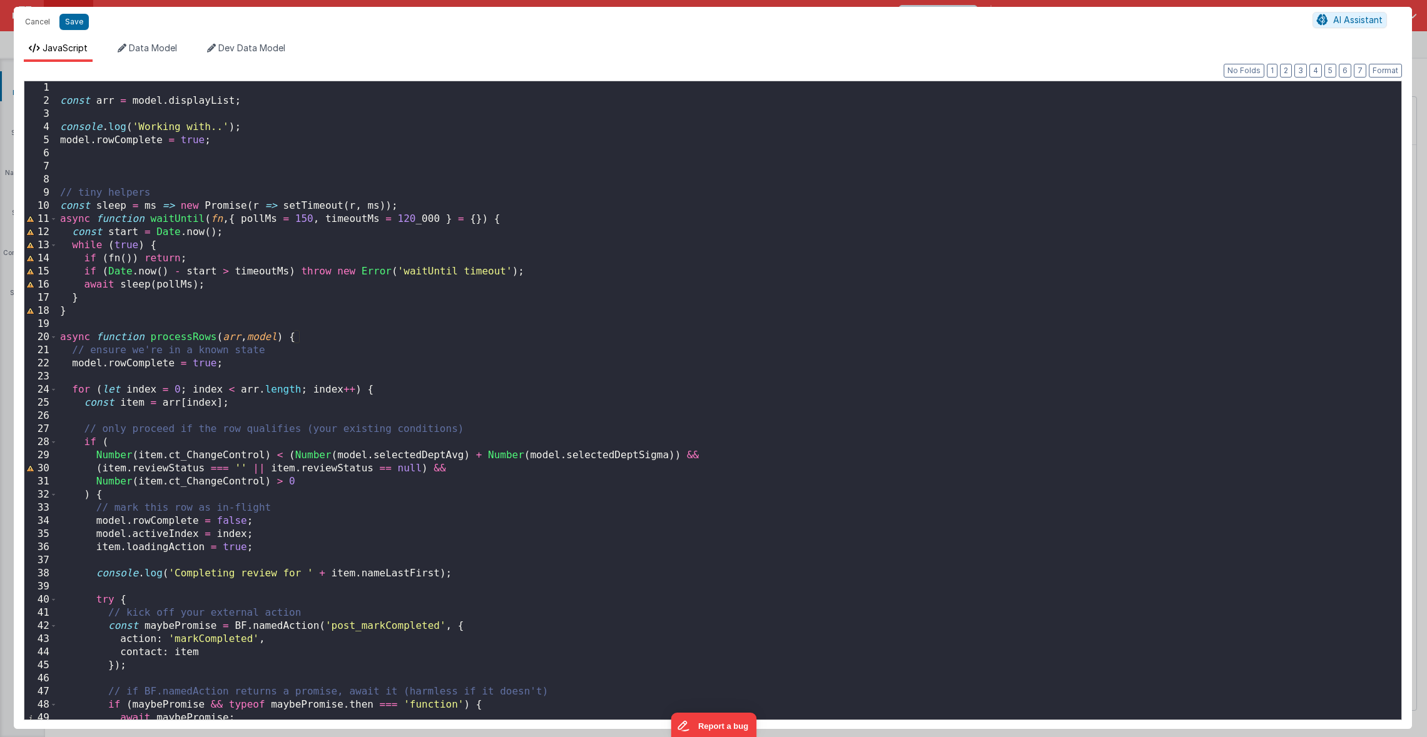
scroll to position [0, 0]
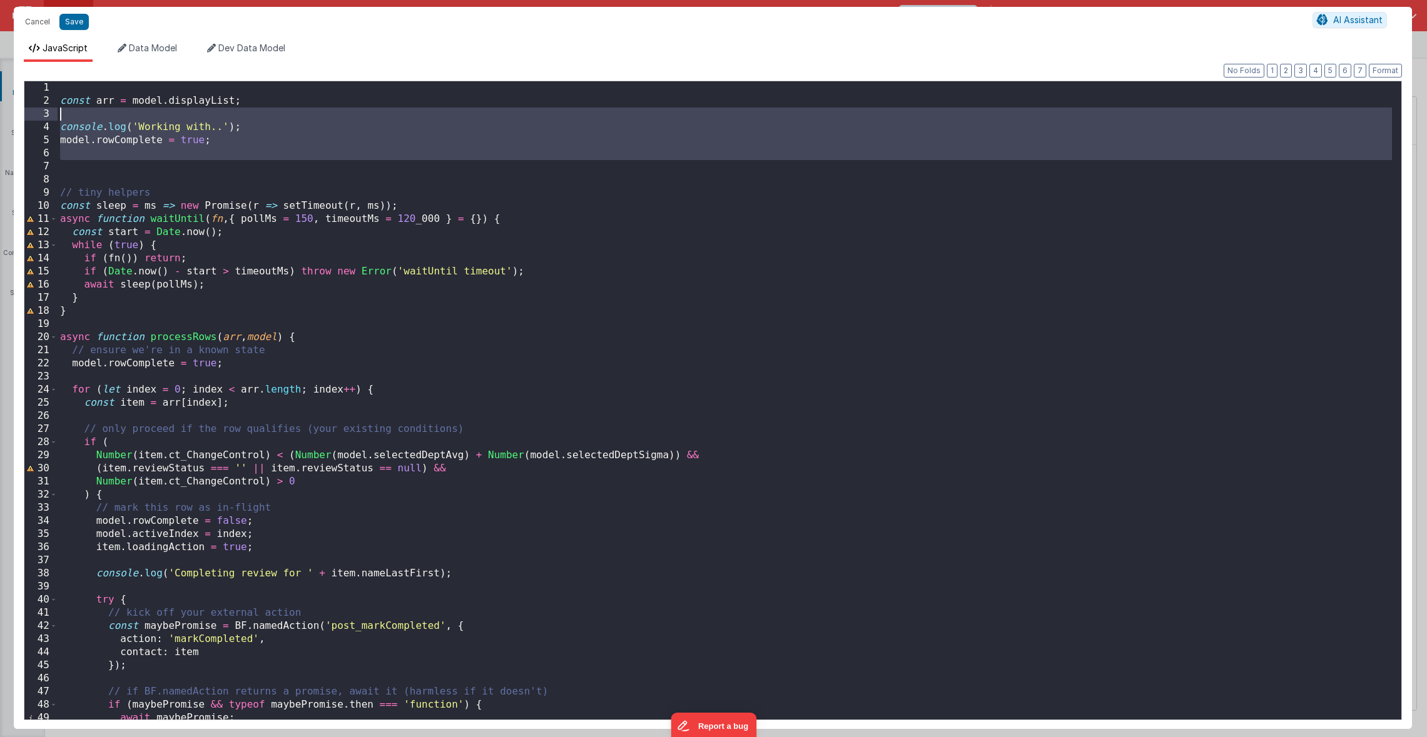
drag, startPoint x: 99, startPoint y: 165, endPoint x: 46, endPoint y: 118, distance: 70.9
click at [46, 118] on div "1 2 3 4 5 6 7 8 9 10 11 12 13 14 15 16 17 18 19 20 21 22 23 24 25 26 27 28 29 3…" at bounding box center [713, 401] width 1378 height 640
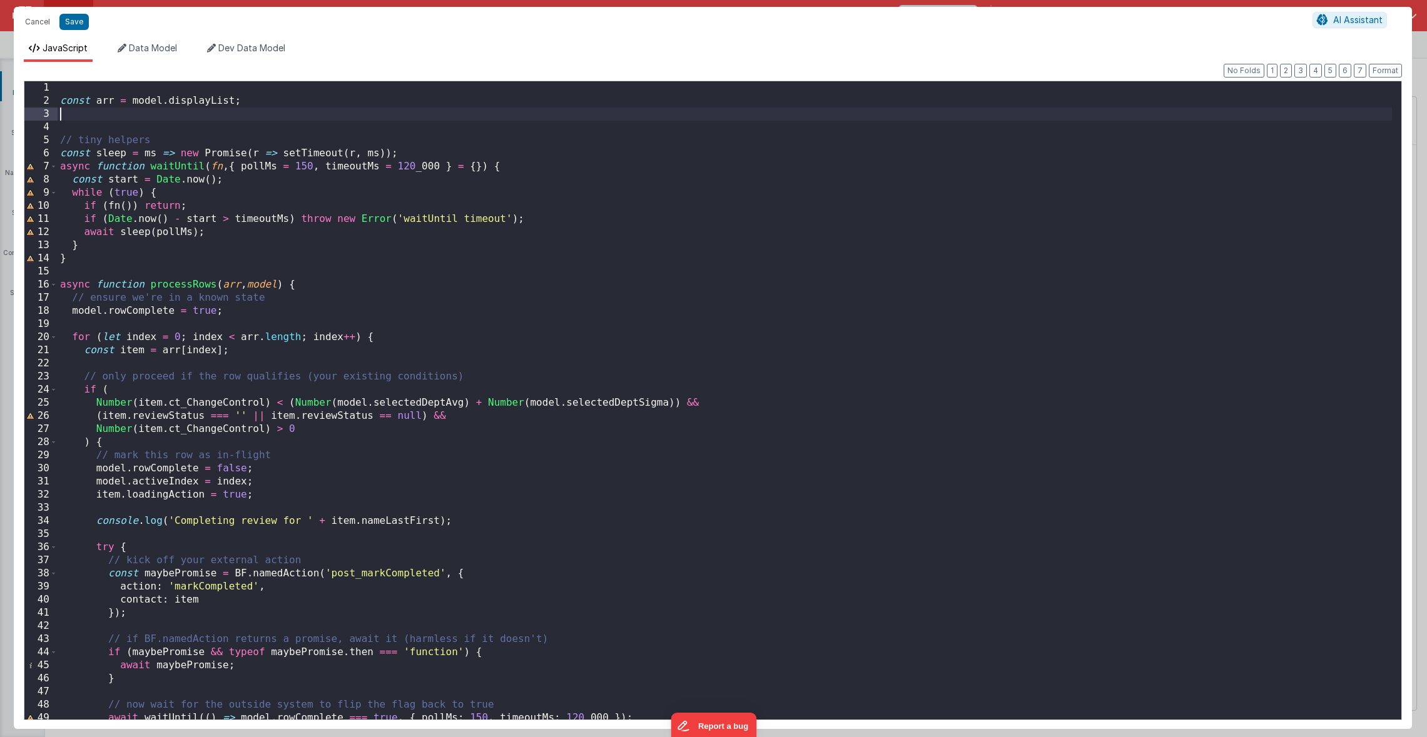
click at [360, 267] on div "const arr = model . displayList ; // tiny helpers const sleep = ms => new Promi…" at bounding box center [725, 413] width 1334 height 665
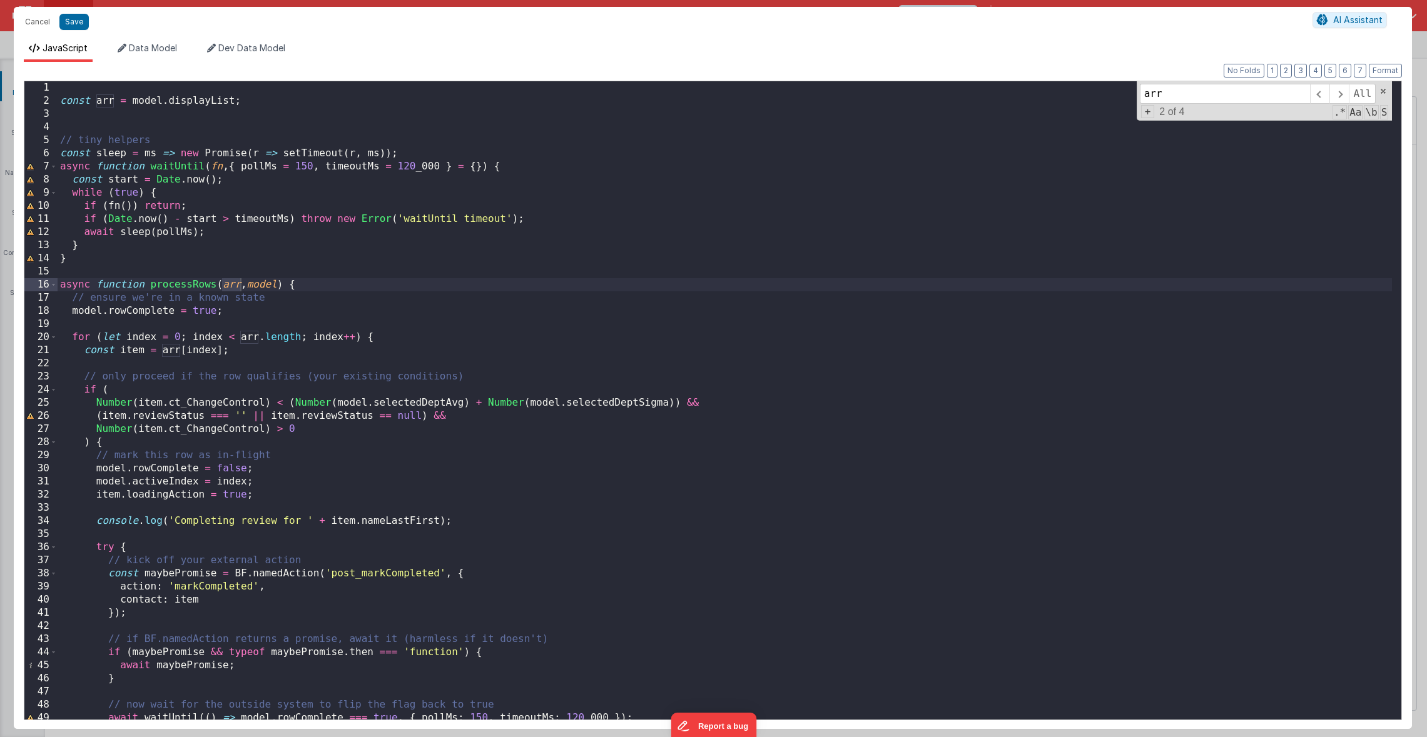
scroll to position [123, 0]
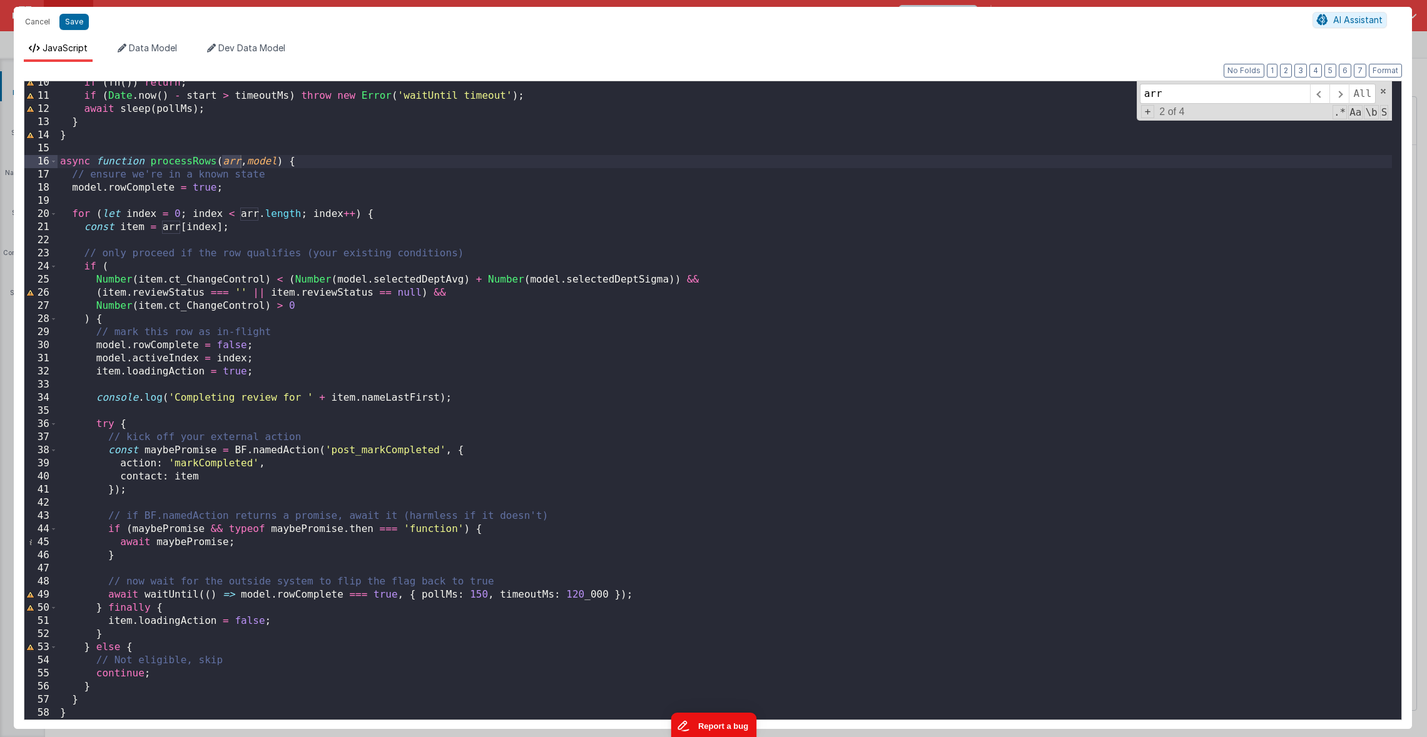
type input "arr"
click at [148, 712] on div "if ( fn ( )) return ; if ( Date . now ( ) - start > timeoutMs ) throw new Error…" at bounding box center [725, 408] width 1334 height 665
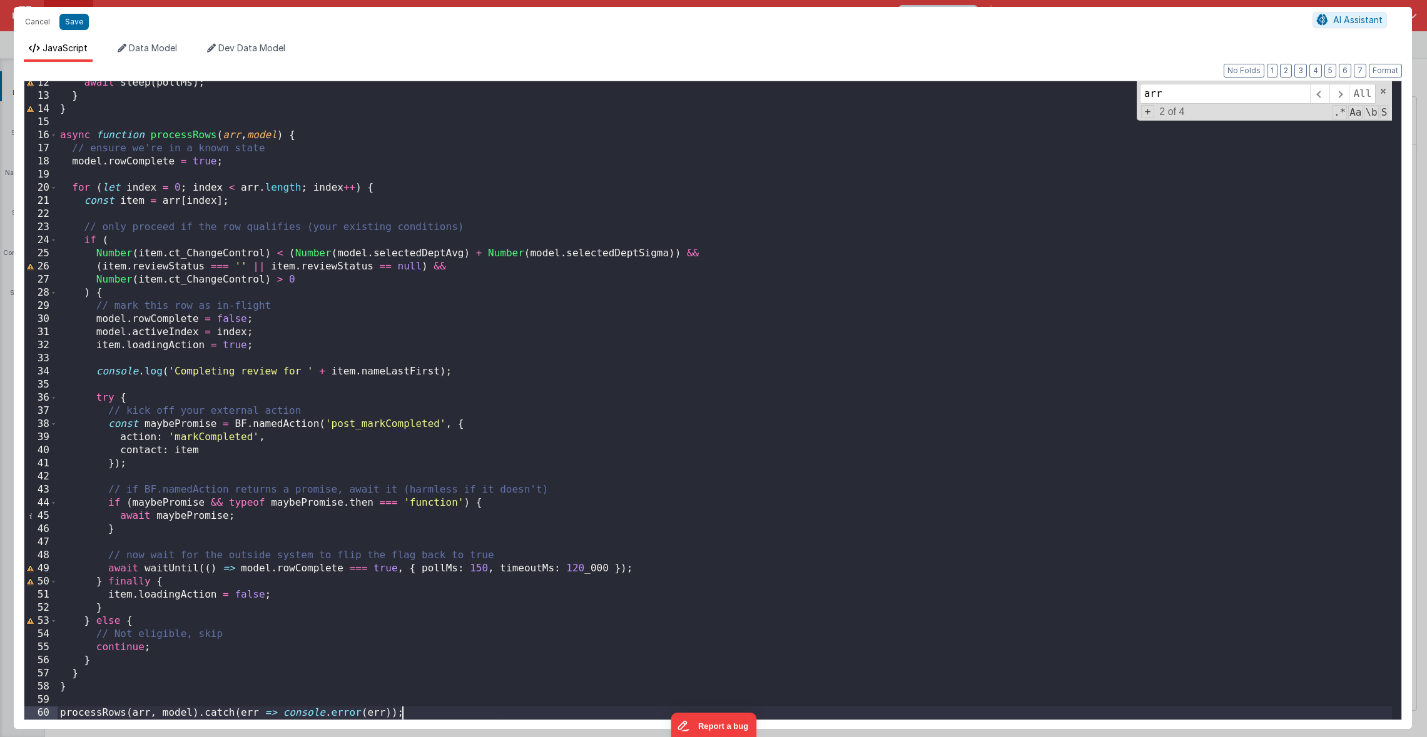
scroll to position [0, 0]
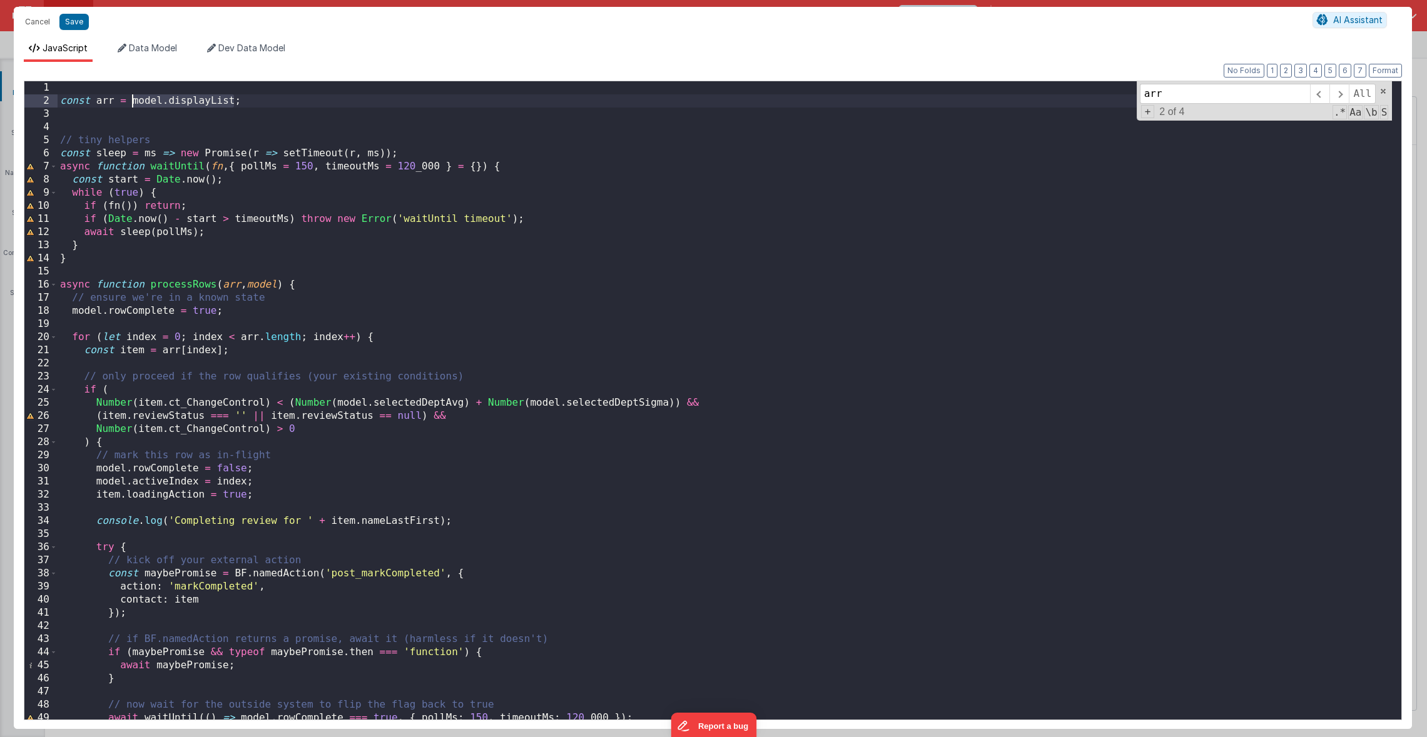
drag, startPoint x: 235, startPoint y: 106, endPoint x: 133, endPoint y: 102, distance: 102.0
click at [133, 102] on div "const arr = model . displayList ; // tiny helpers const sleep = ms => new Promi…" at bounding box center [725, 413] width 1334 height 665
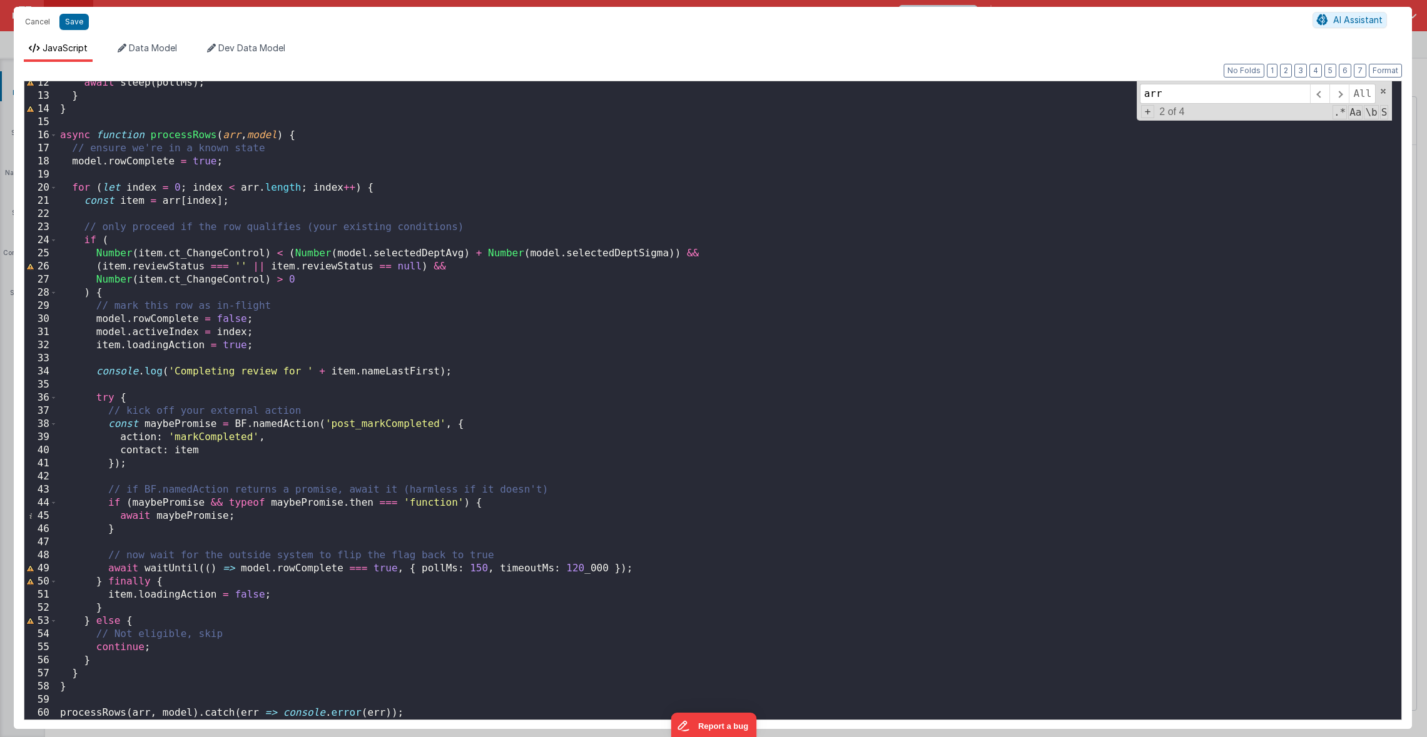
click at [138, 715] on div "await sleep ( pollMs ) ; } } async function processRows ( arr , model ) { // en…" at bounding box center [725, 408] width 1334 height 665
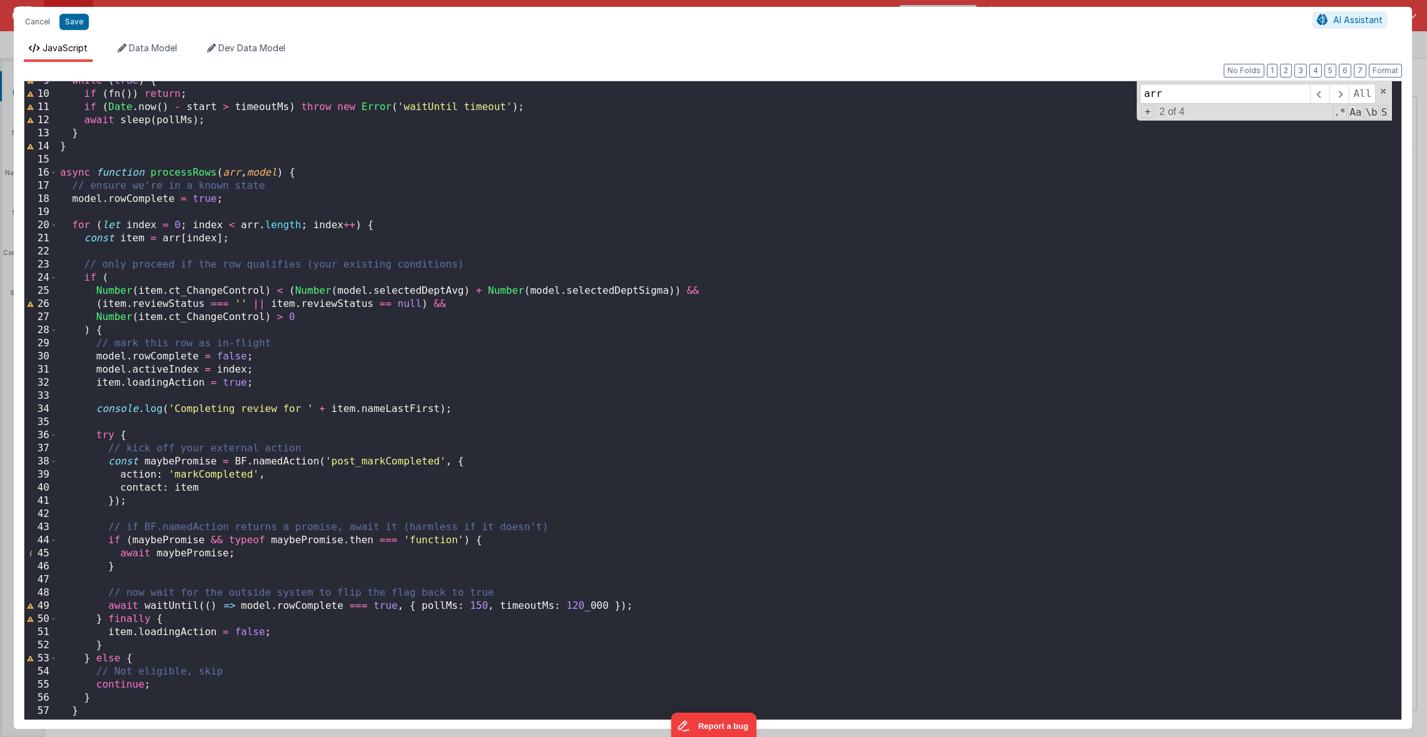
scroll to position [74, 0]
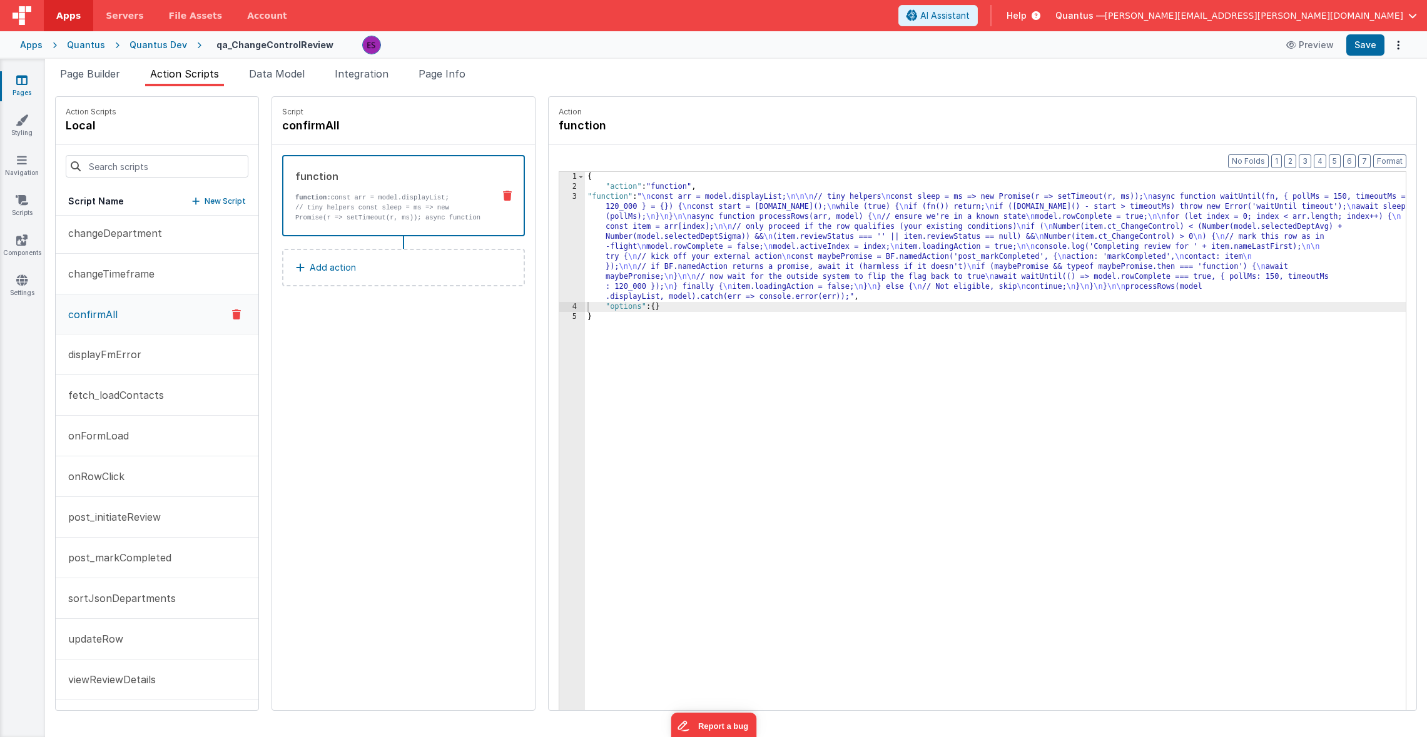
drag, startPoint x: 594, startPoint y: 230, endPoint x: 573, endPoint y: 230, distance: 20.6
click at [594, 230] on div "{ "action" : "function" , "function" : " \n const arr = model.displayList; \n\n…" at bounding box center [1011, 470] width 853 height 597
click at [559, 240] on div "3" at bounding box center [572, 247] width 26 height 110
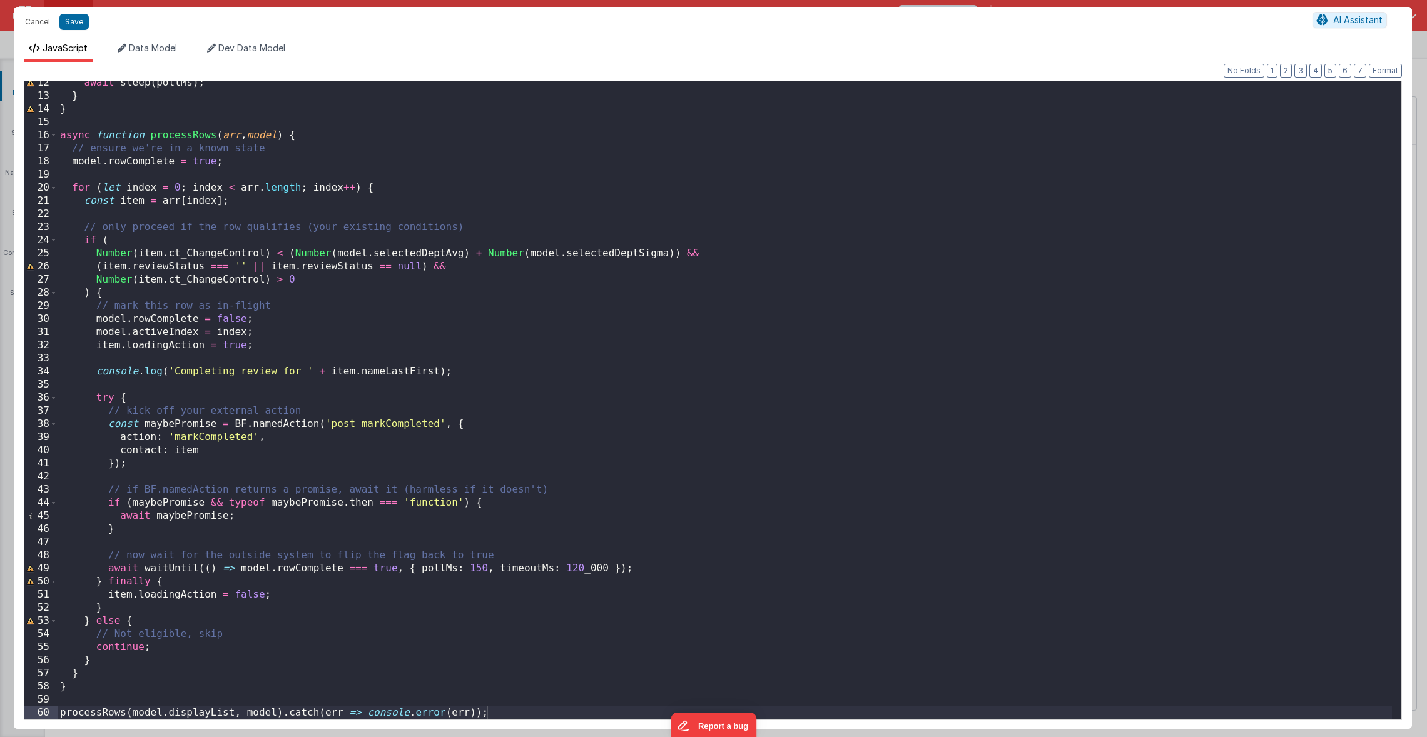
scroll to position [0, 0]
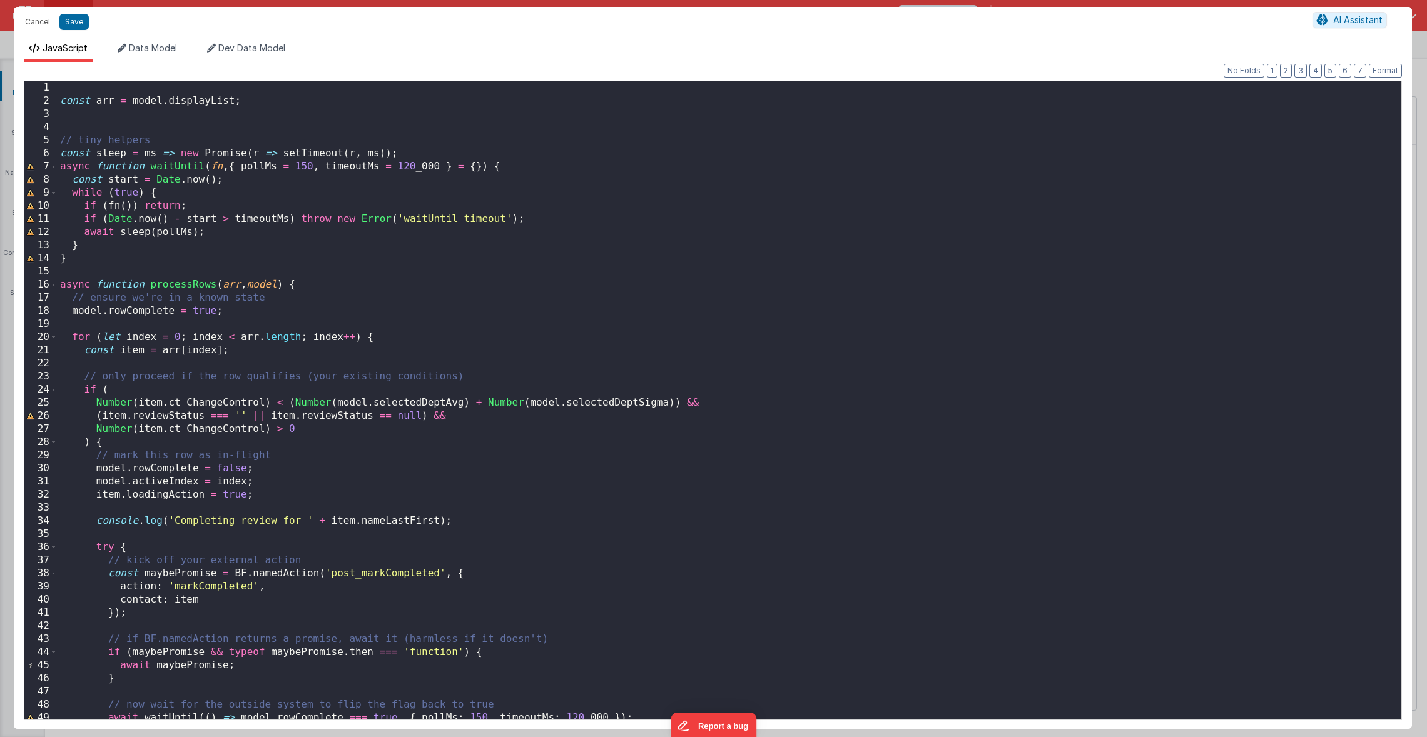
click at [171, 258] on div "const arr = model . displayList ; // tiny helpers const sleep = ms => new Promi…" at bounding box center [725, 413] width 1334 height 665
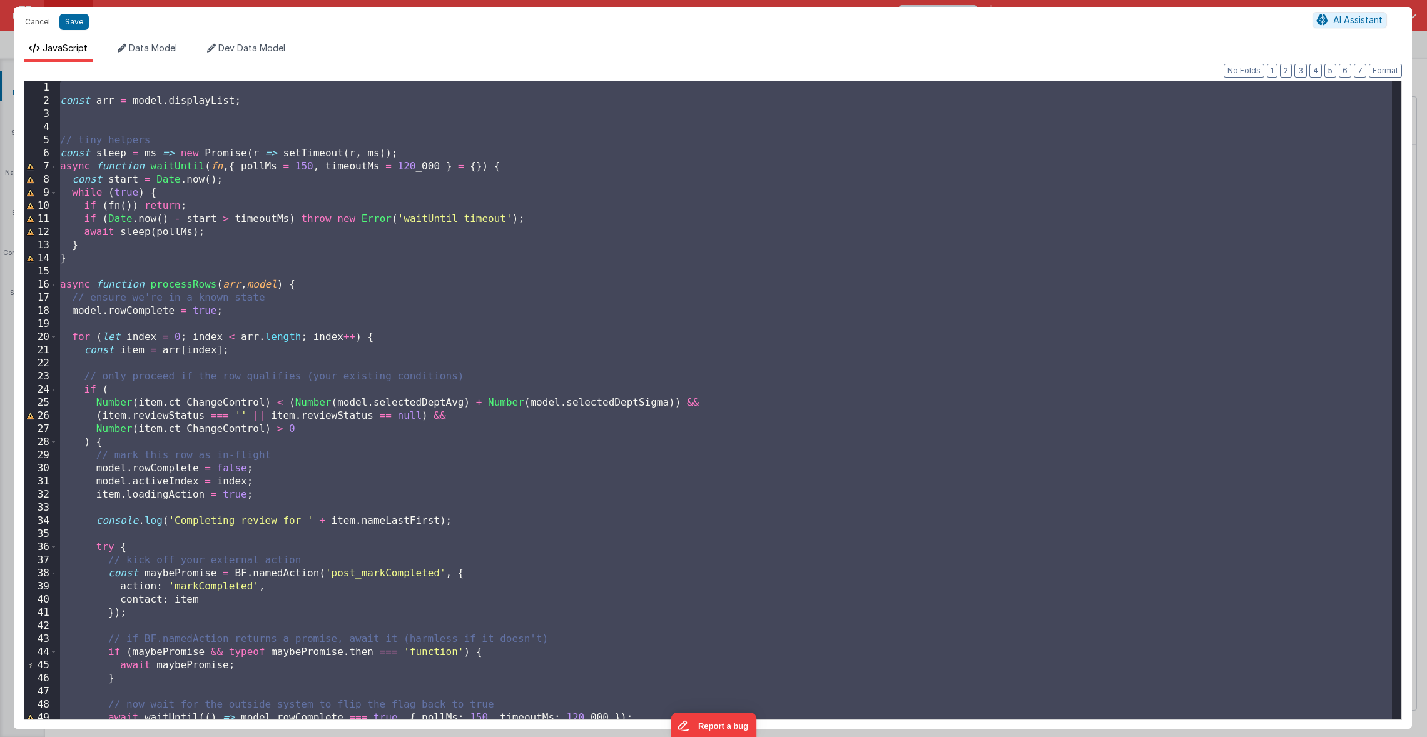
scroll to position [294, 0]
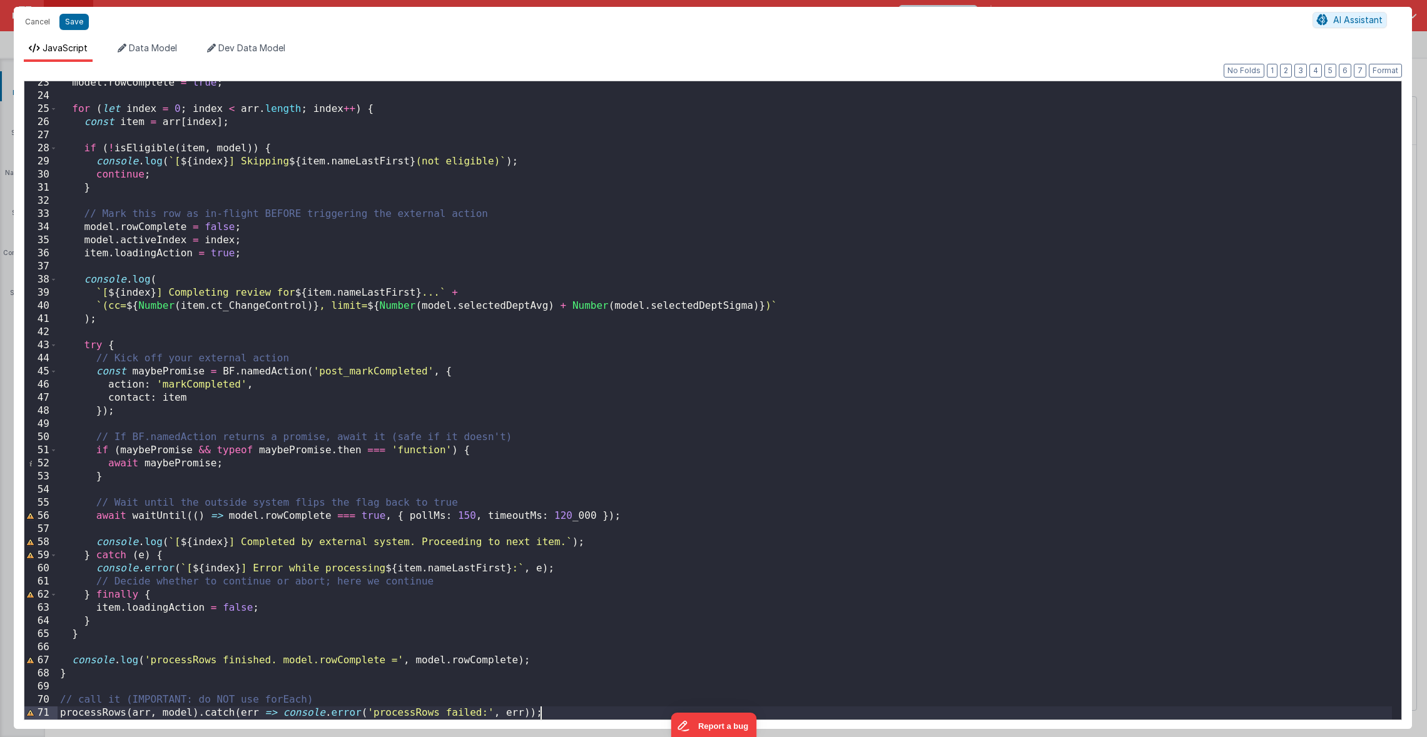
click at [137, 716] on div "model . rowComplete = true ; for ( let index = 0 ; index < arr . length ; index…" at bounding box center [725, 408] width 1334 height 665
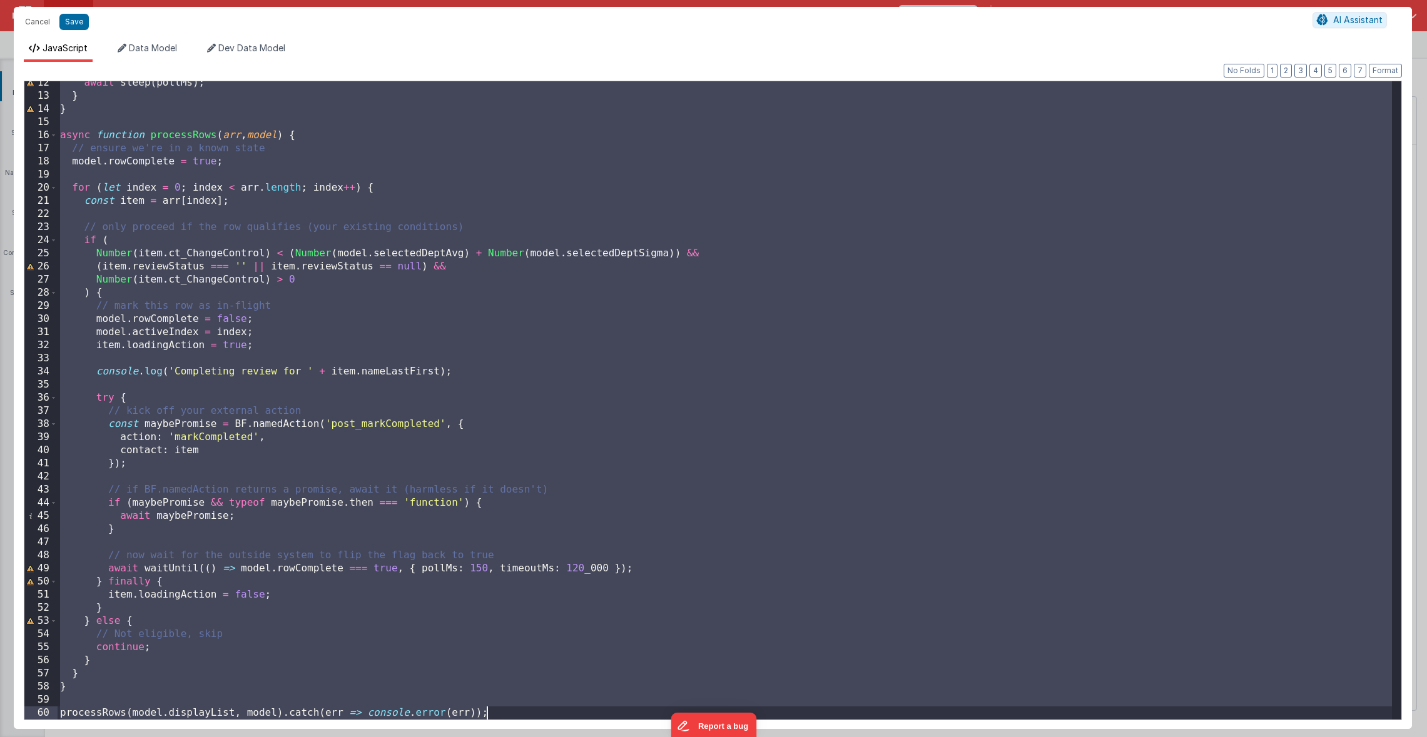
paste textarea
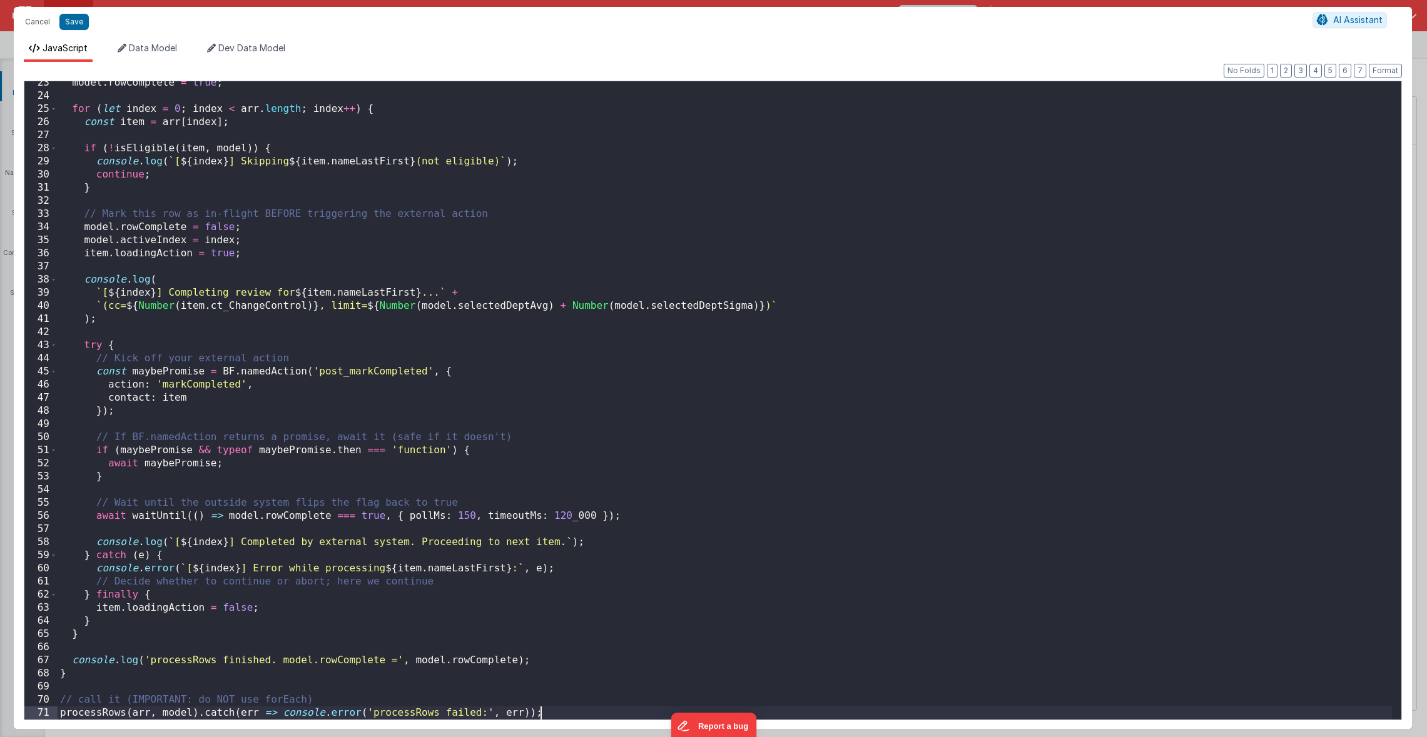
scroll to position [294, 0]
click at [141, 715] on div "model . rowComplete = true ; for ( let index = 0 ; index < arr . length ; index…" at bounding box center [725, 408] width 1334 height 665
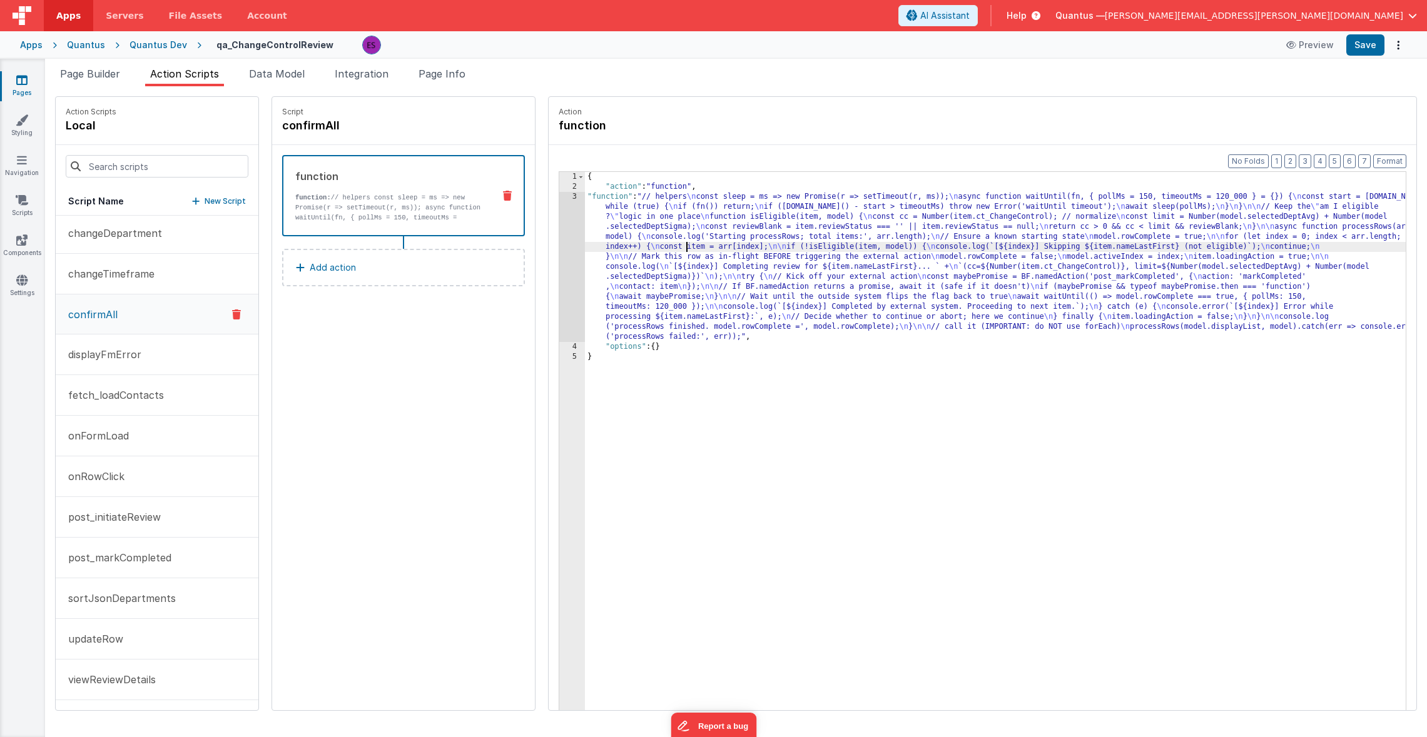
drag, startPoint x: 656, startPoint y: 242, endPoint x: 635, endPoint y: 246, distance: 21.1
click at [656, 243] on div "{ "action" : "function" , "function" : "// helpers \n const sleep = ms => new P…" at bounding box center [1011, 470] width 853 height 597
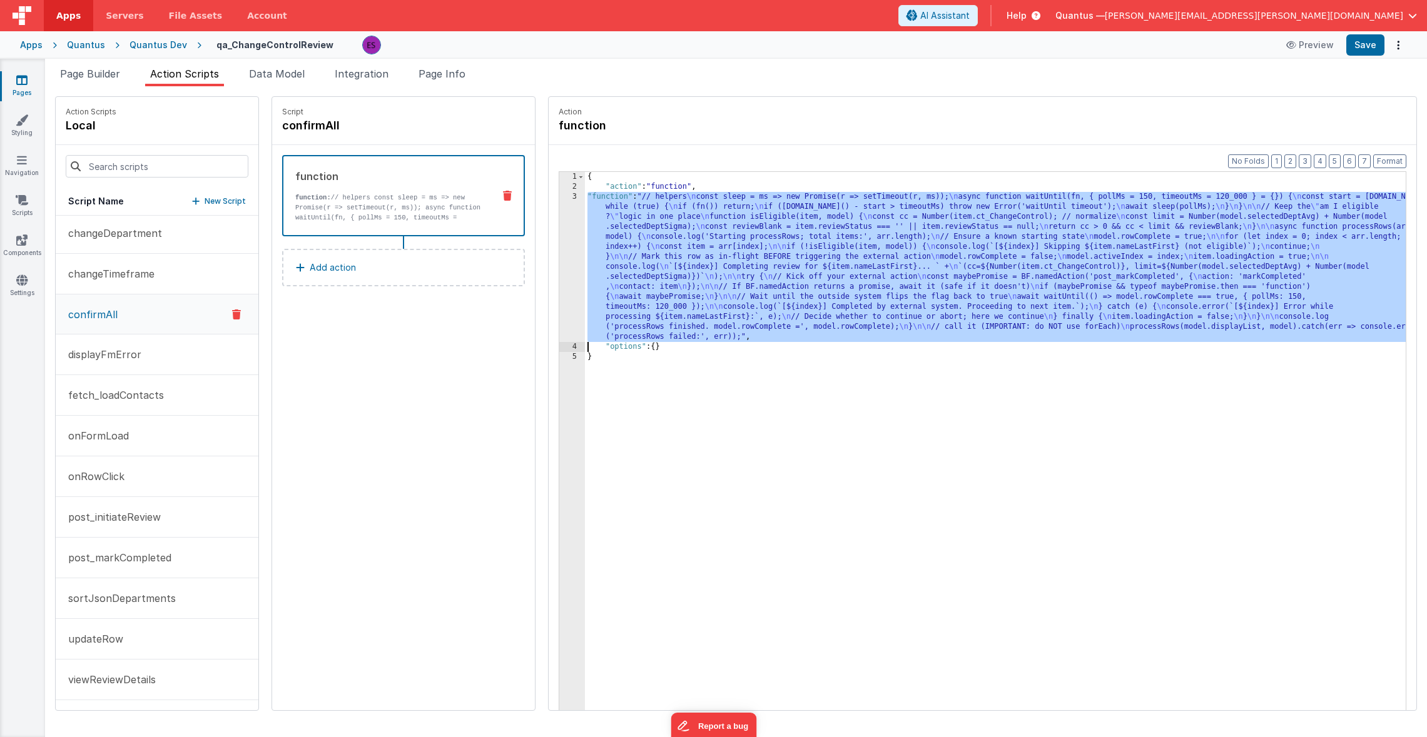
click at [559, 265] on div "3" at bounding box center [572, 267] width 26 height 150
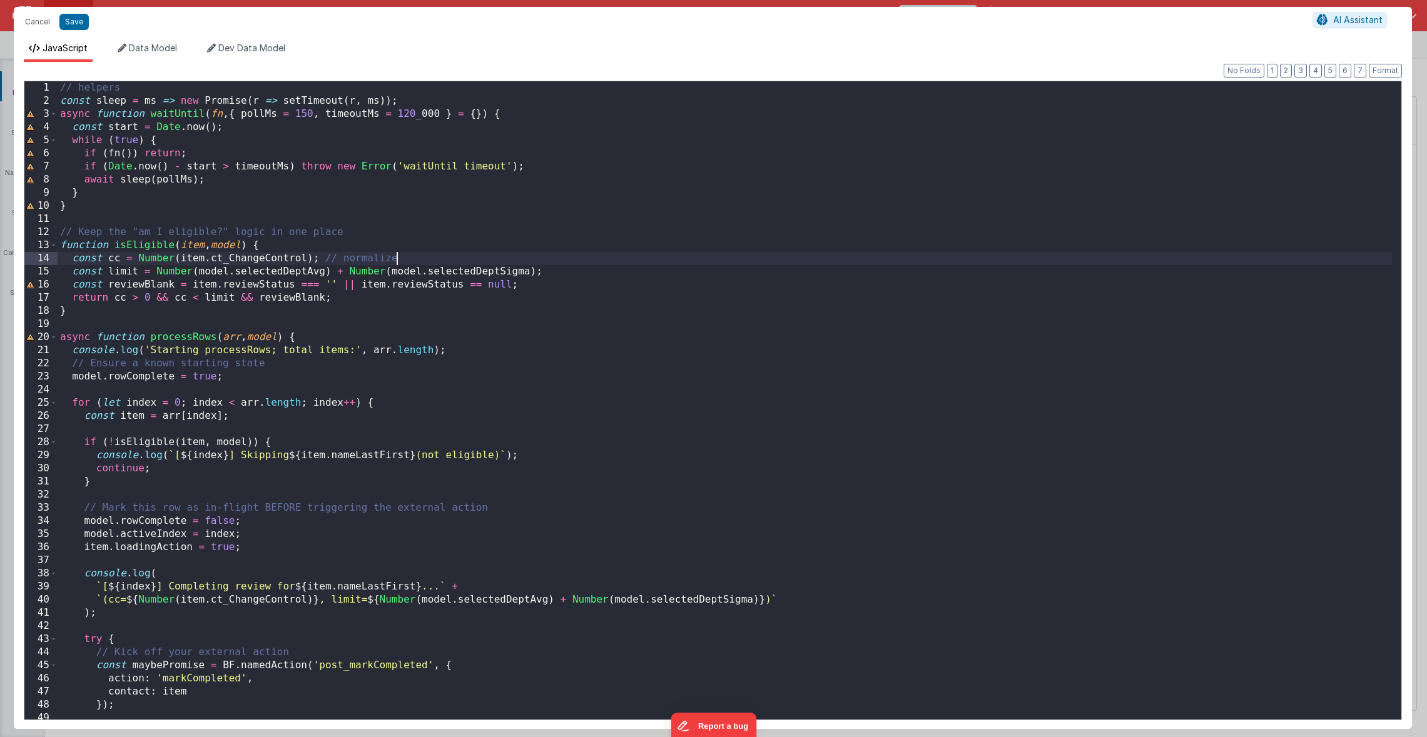
click at [535, 264] on div "// helpers const sleep = ms => new Promise ( r => setTimeout ( r , ms )) ; asyn…" at bounding box center [725, 413] width 1334 height 665
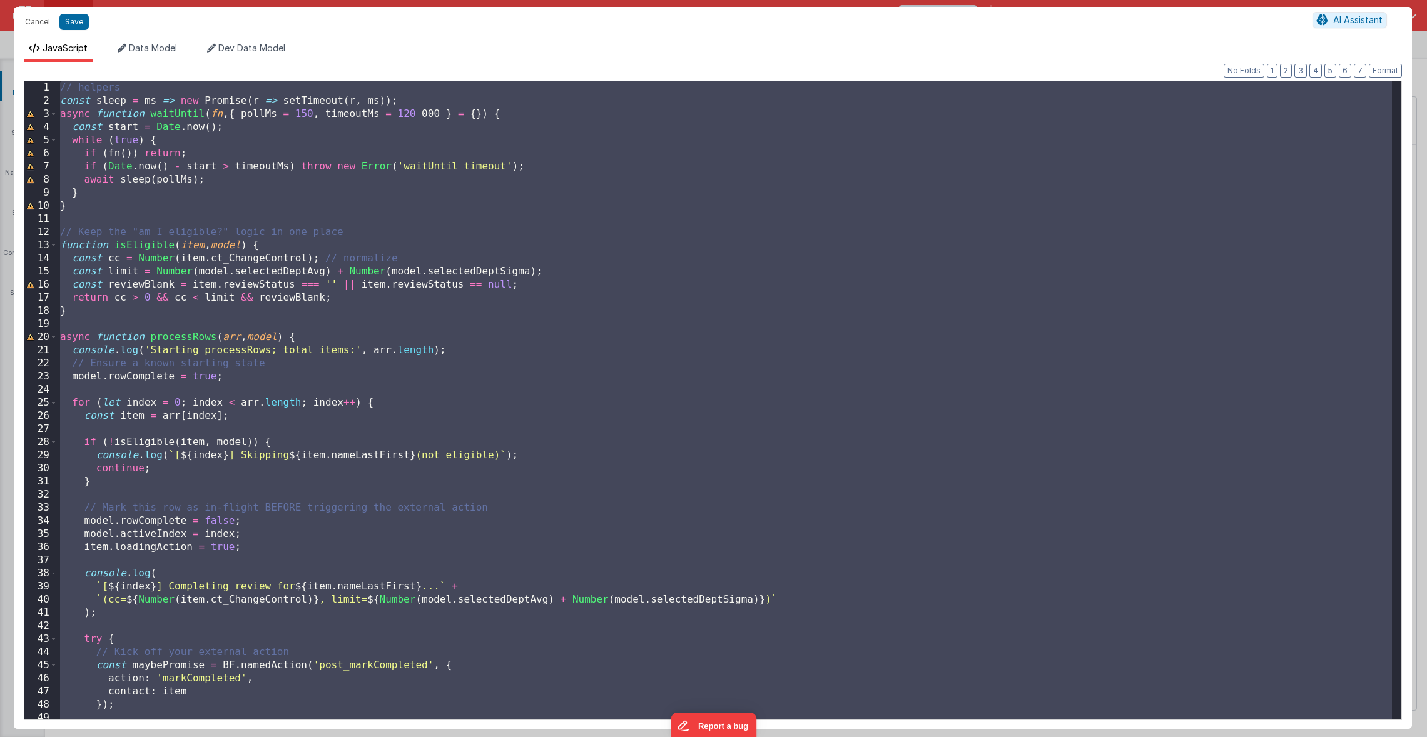
click at [367, 379] on div "// helpers const sleep = ms => new Promise ( r => setTimeout ( r , ms )) ; asyn…" at bounding box center [725, 413] width 1334 height 665
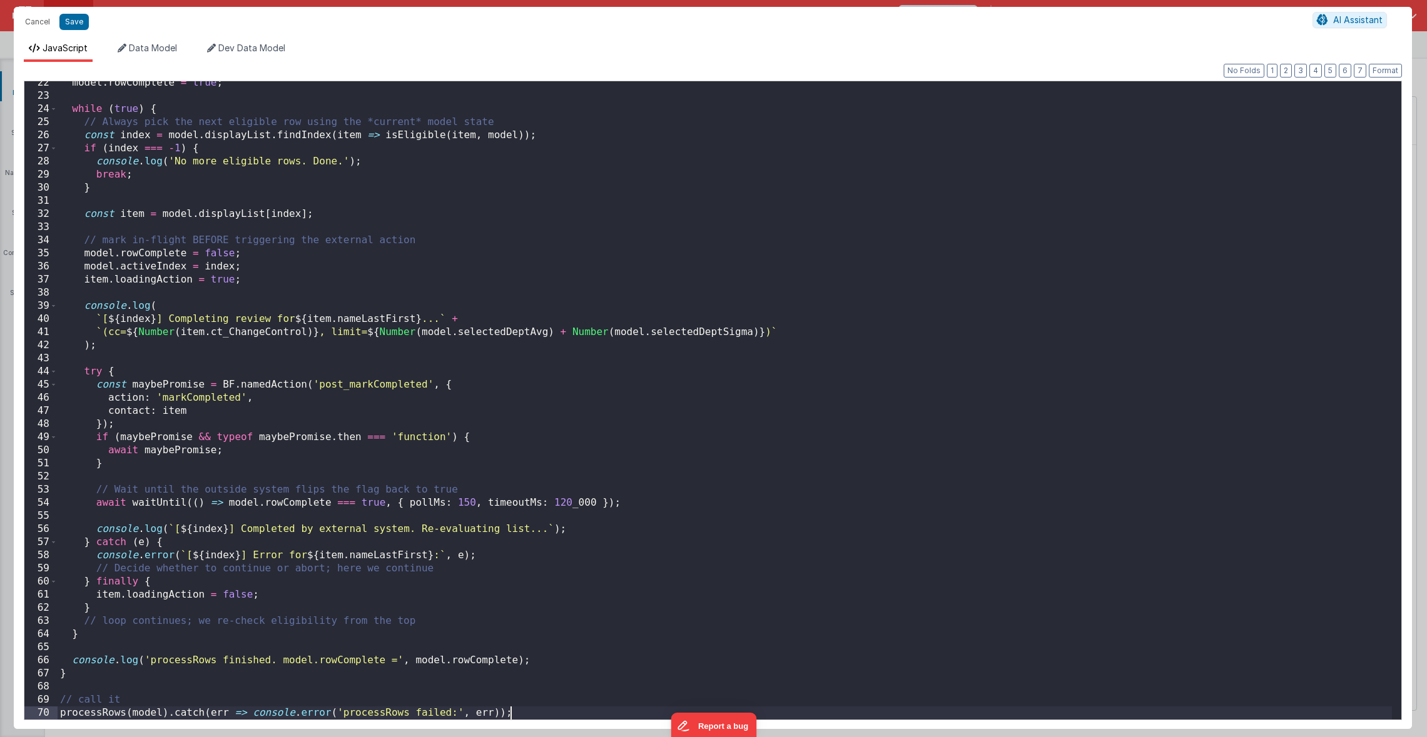
scroll to position [281, 0]
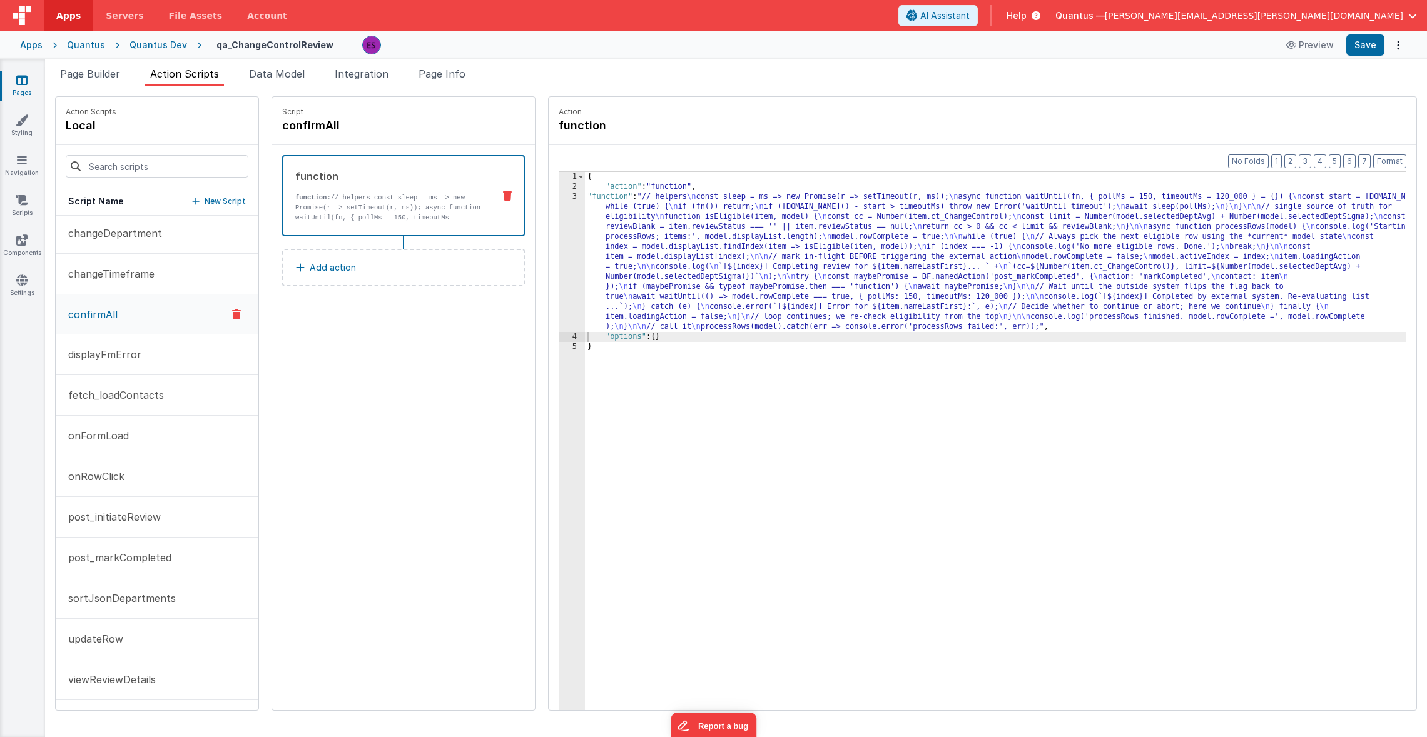
click at [693, 279] on div "{ "action" : "function" , "function" : "// helpers \n const sleep = ms => new P…" at bounding box center [1011, 470] width 853 height 597
click at [559, 264] on div "3" at bounding box center [572, 262] width 26 height 140
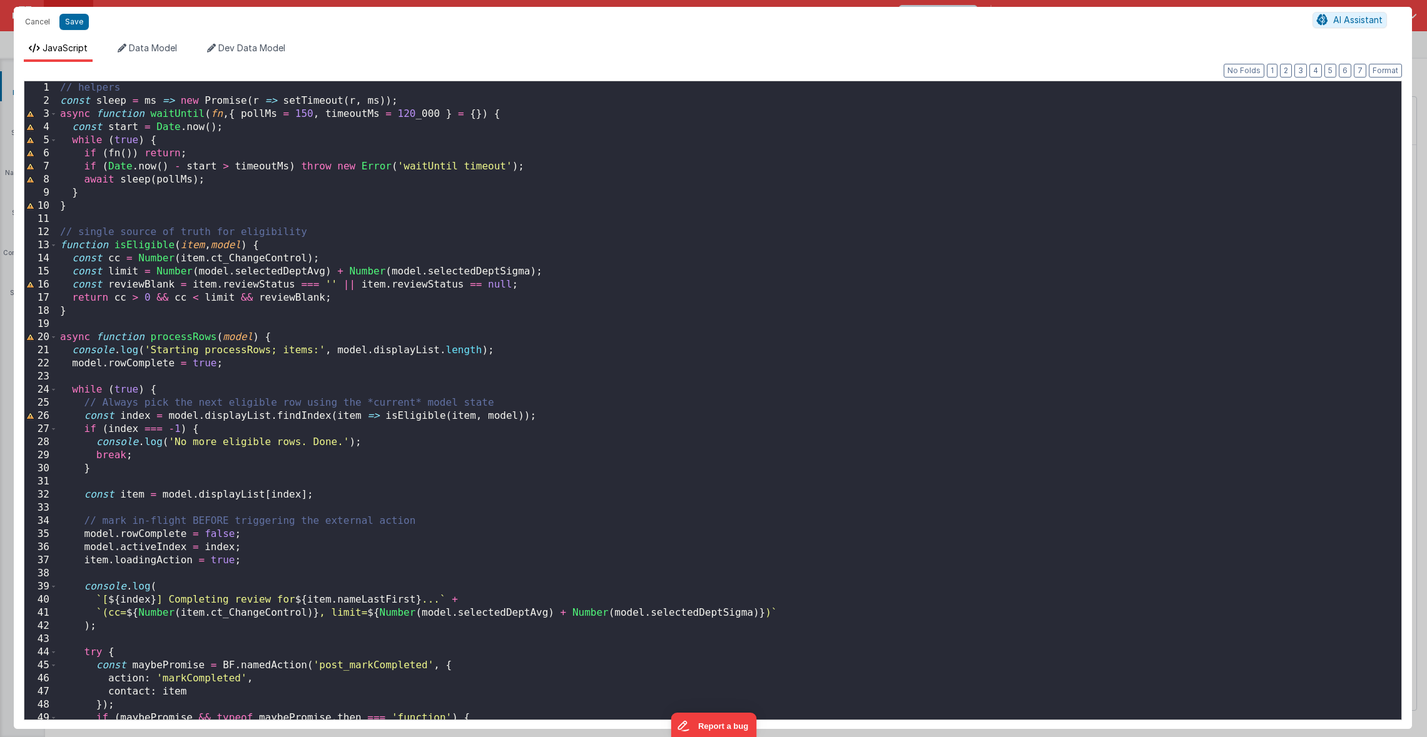
click at [520, 299] on div "// helpers const sleep = ms => new Promise ( r => setTimeout ( r , ms )) ; asyn…" at bounding box center [725, 413] width 1334 height 665
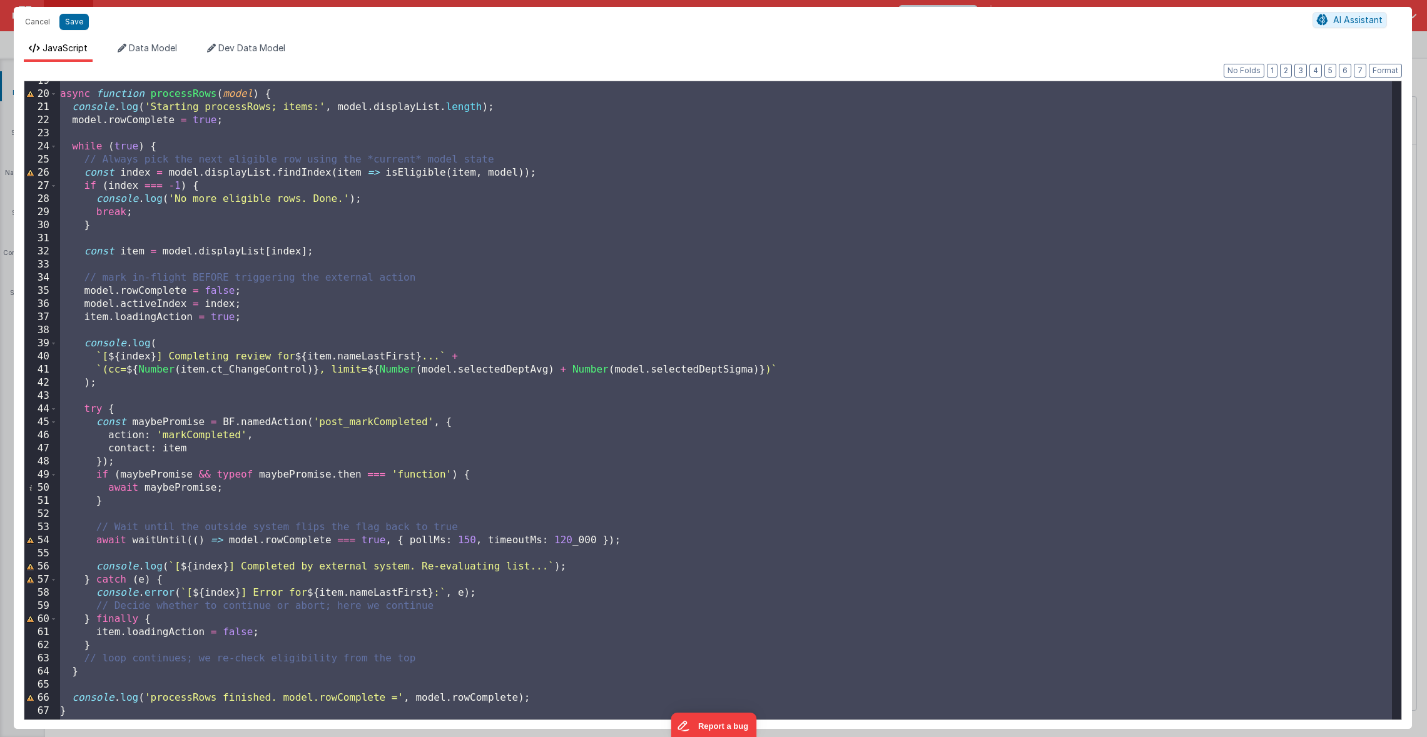
scroll to position [93, 0]
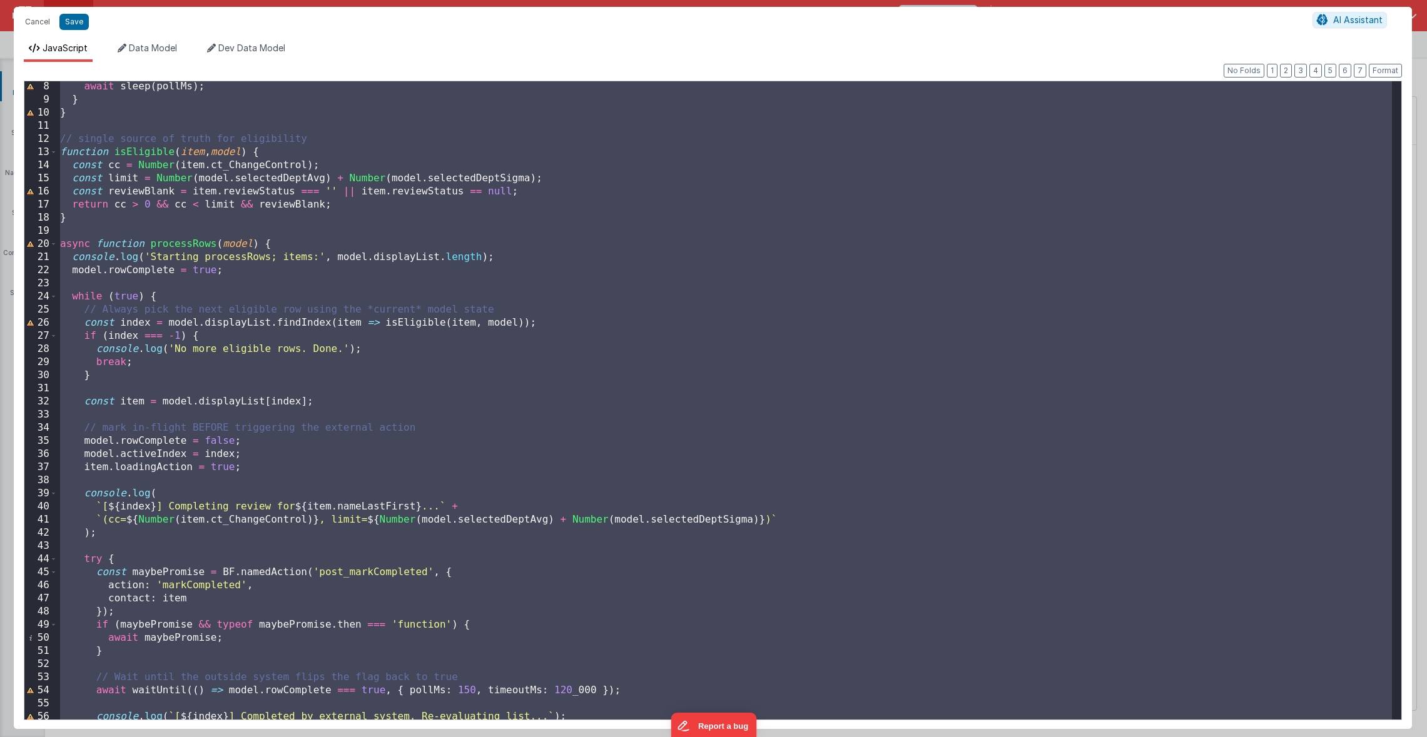
click at [470, 332] on div "await sleep ( pollMs ) ; } } // single source of truth for eligibility function…" at bounding box center [725, 412] width 1334 height 665
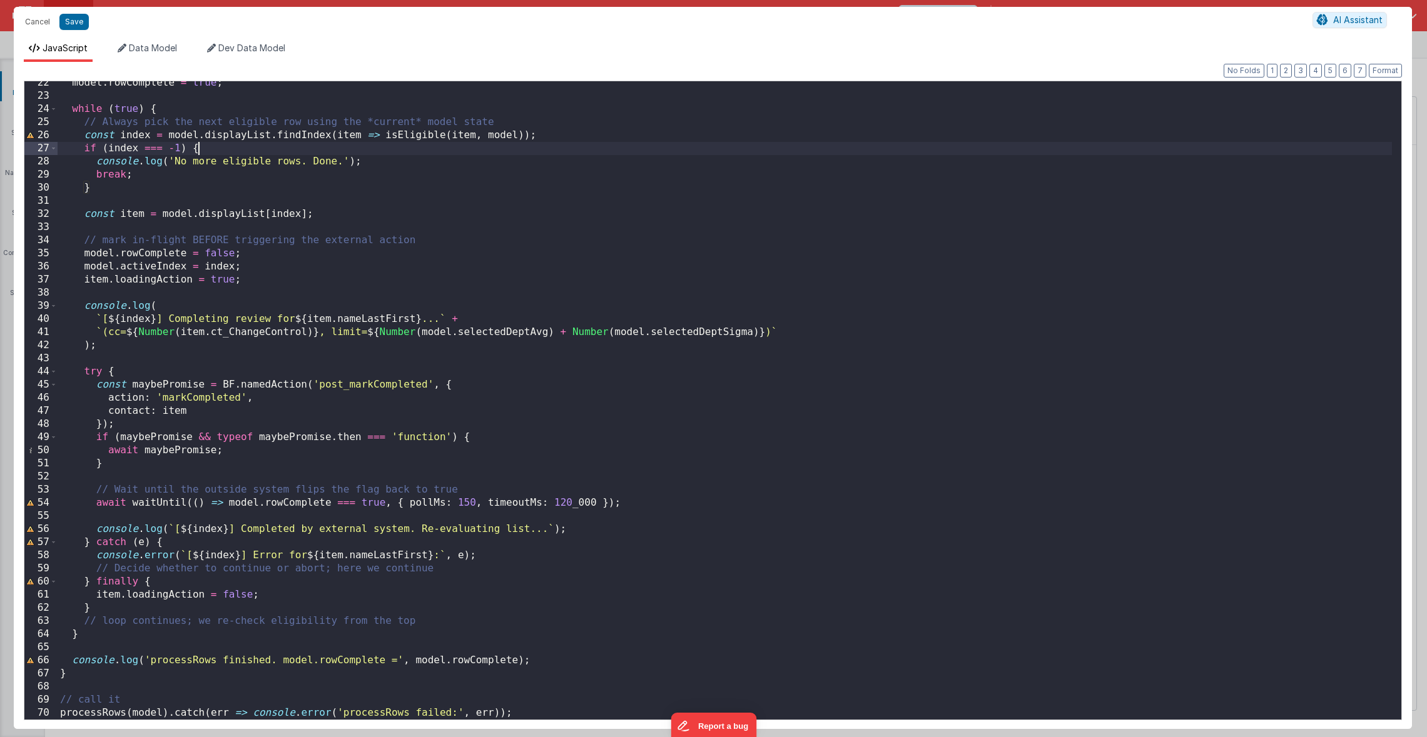
scroll to position [281, 0]
click at [198, 385] on div "model . rowComplete = true ; while ( true ) { // Always pick the next eligible …" at bounding box center [725, 408] width 1334 height 665
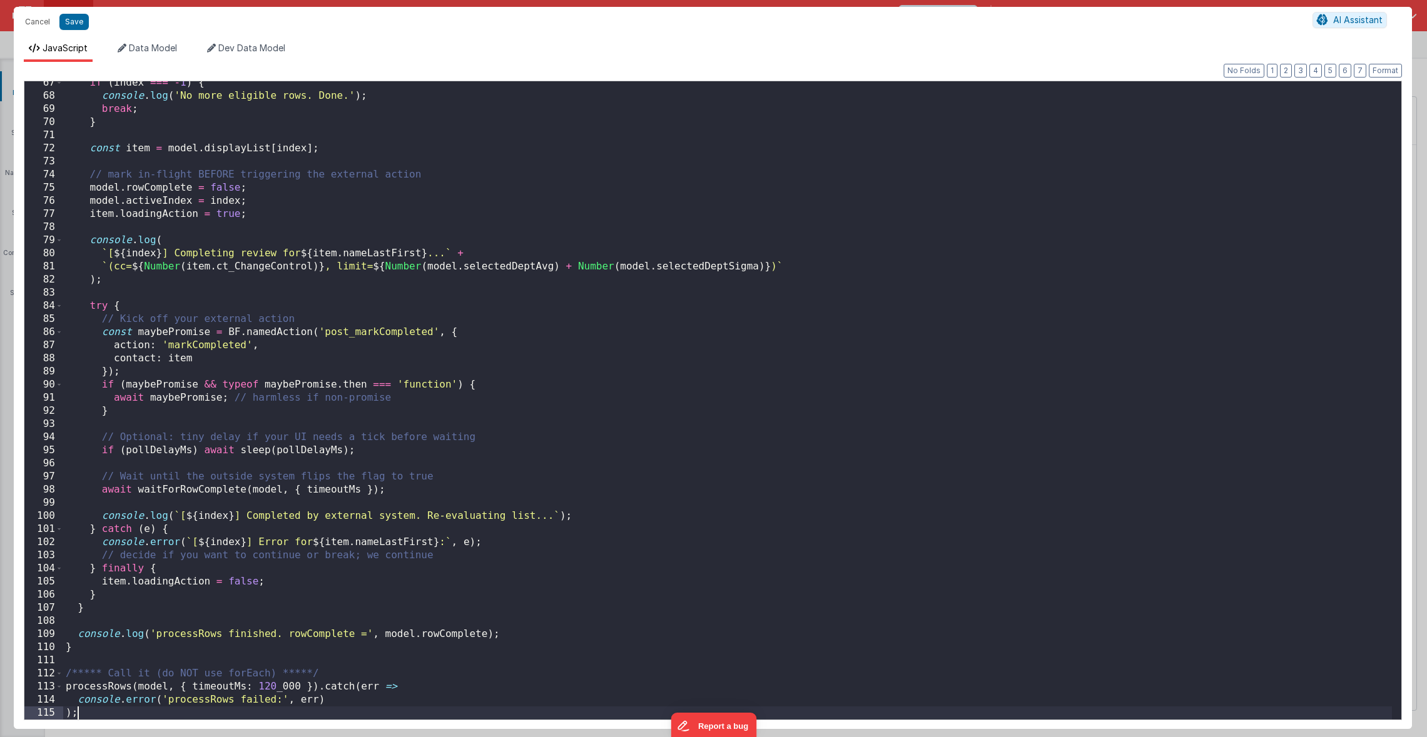
scroll to position [872, 0]
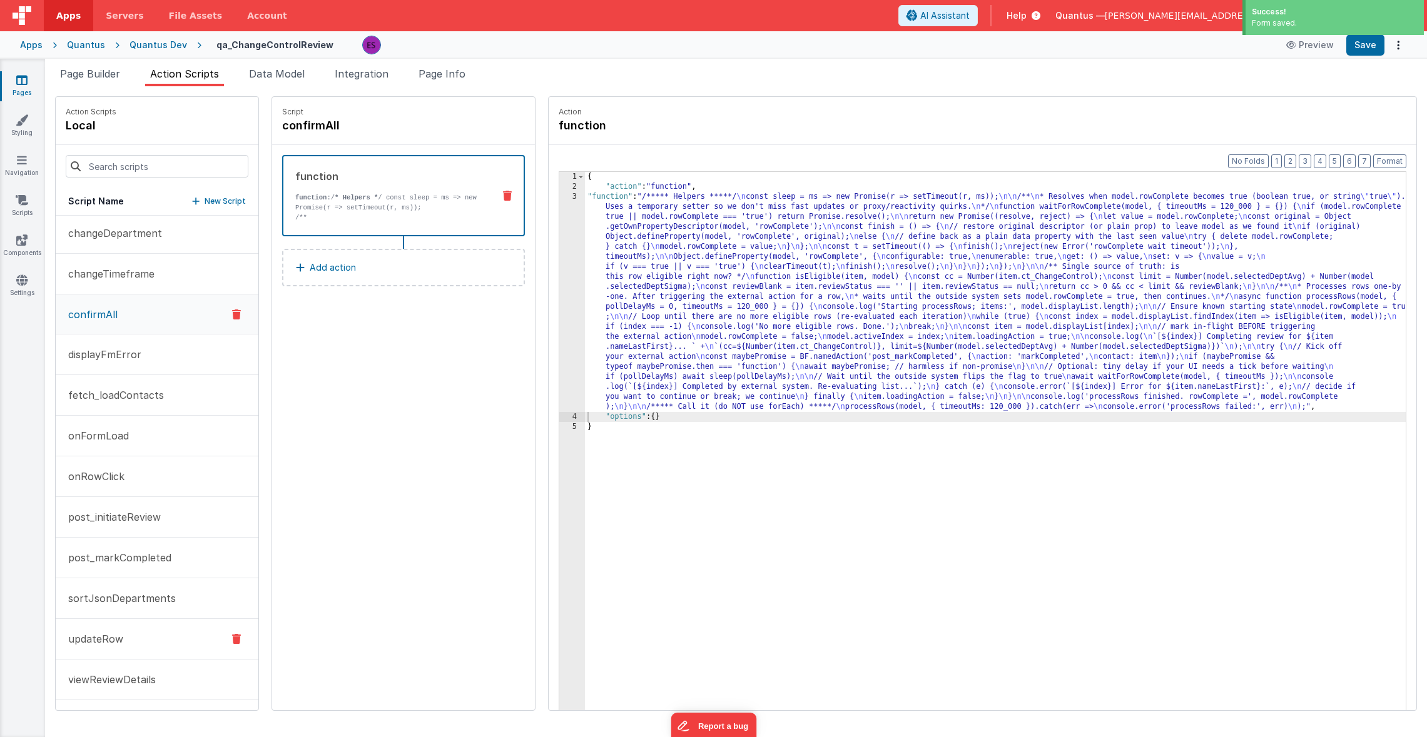
click at [77, 651] on button "updateRow" at bounding box center [157, 639] width 203 height 41
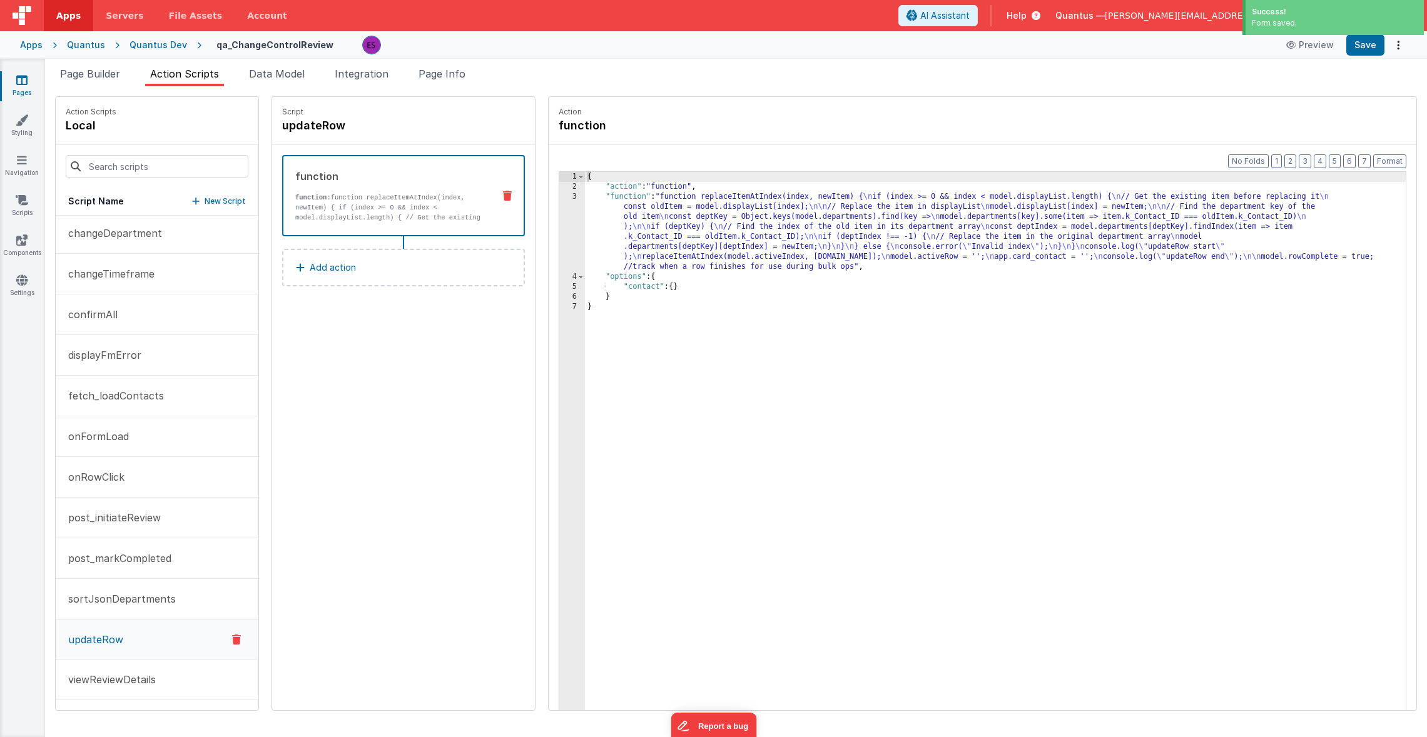
click at [684, 233] on div "{ "action" : "function" , "function" : "function replaceItemAtIndex(index, newI…" at bounding box center [1011, 470] width 853 height 597
click at [559, 243] on div "3" at bounding box center [572, 232] width 26 height 80
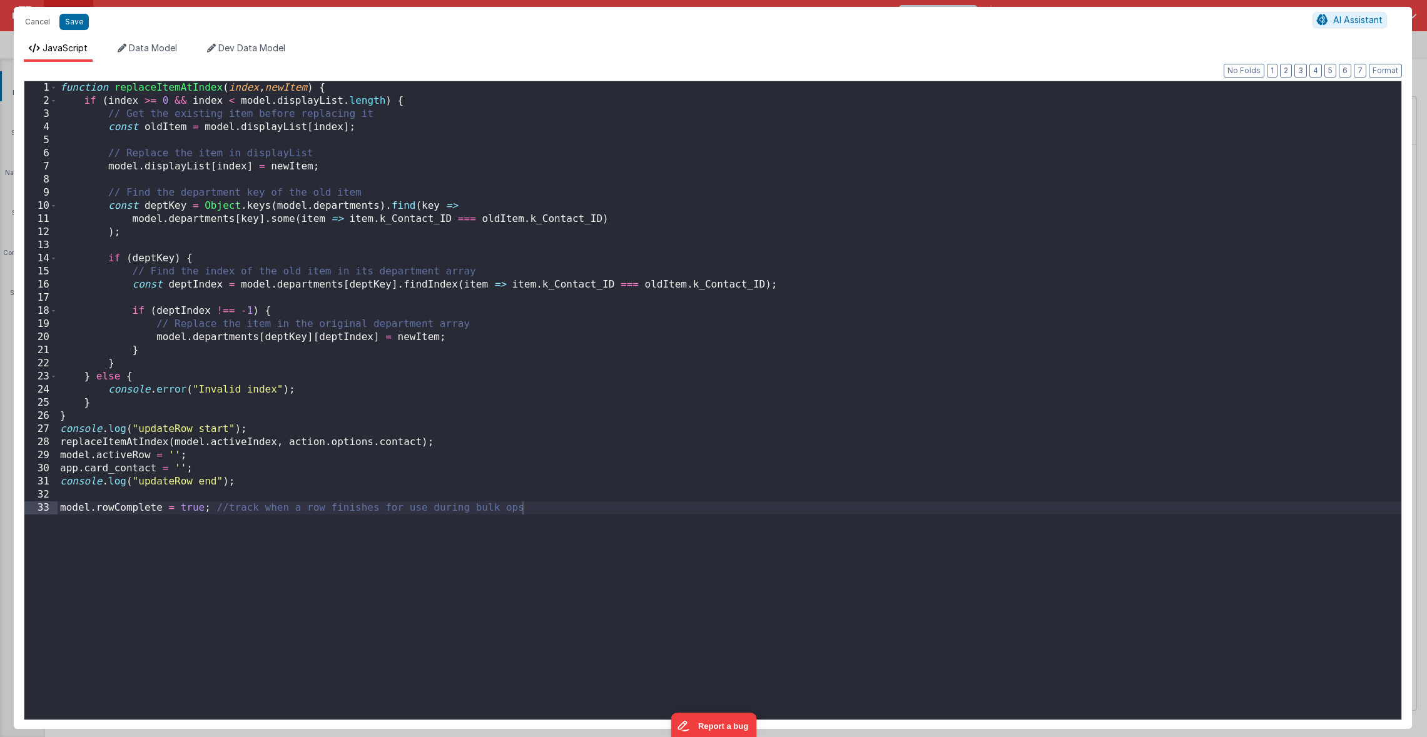
click at [233, 599] on div "function replaceItemAtIndex ( index , newItem ) { if ( index >= 0 && index < mo…" at bounding box center [730, 413] width 1344 height 665
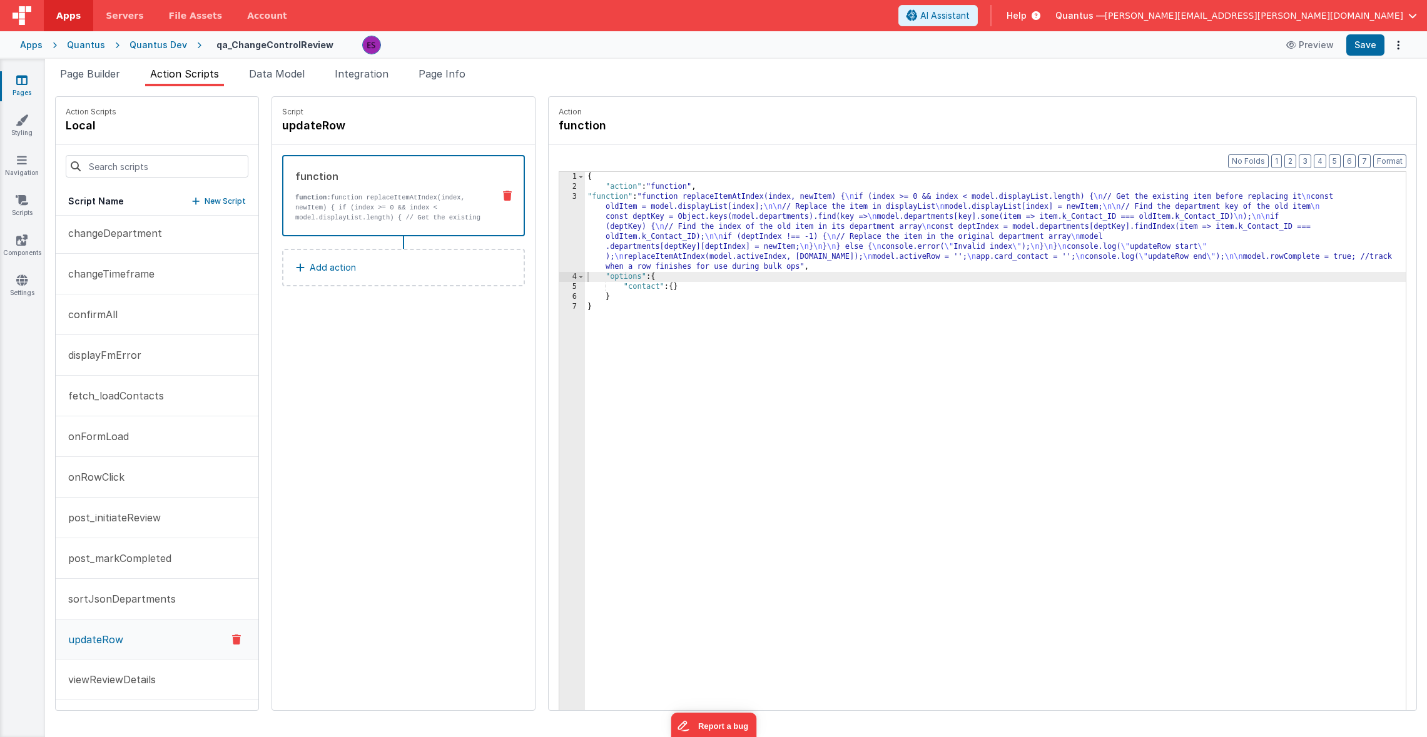
click at [90, 642] on p "updateRow" at bounding box center [92, 639] width 63 height 15
click at [682, 232] on div "{ "action" : "function" , "function" : "function replaceItemAtIndex(index, newI…" at bounding box center [1011, 470] width 853 height 597
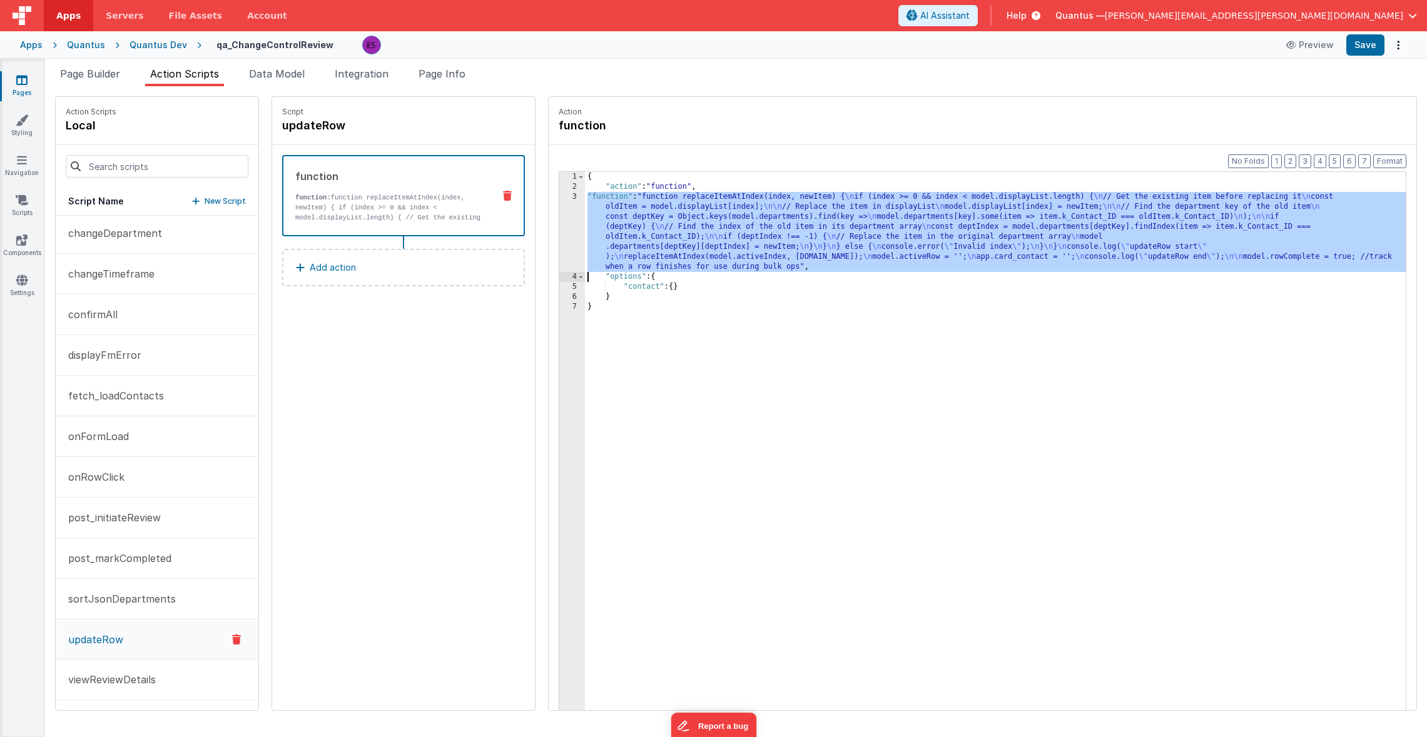
click at [559, 247] on div "3" at bounding box center [572, 232] width 26 height 80
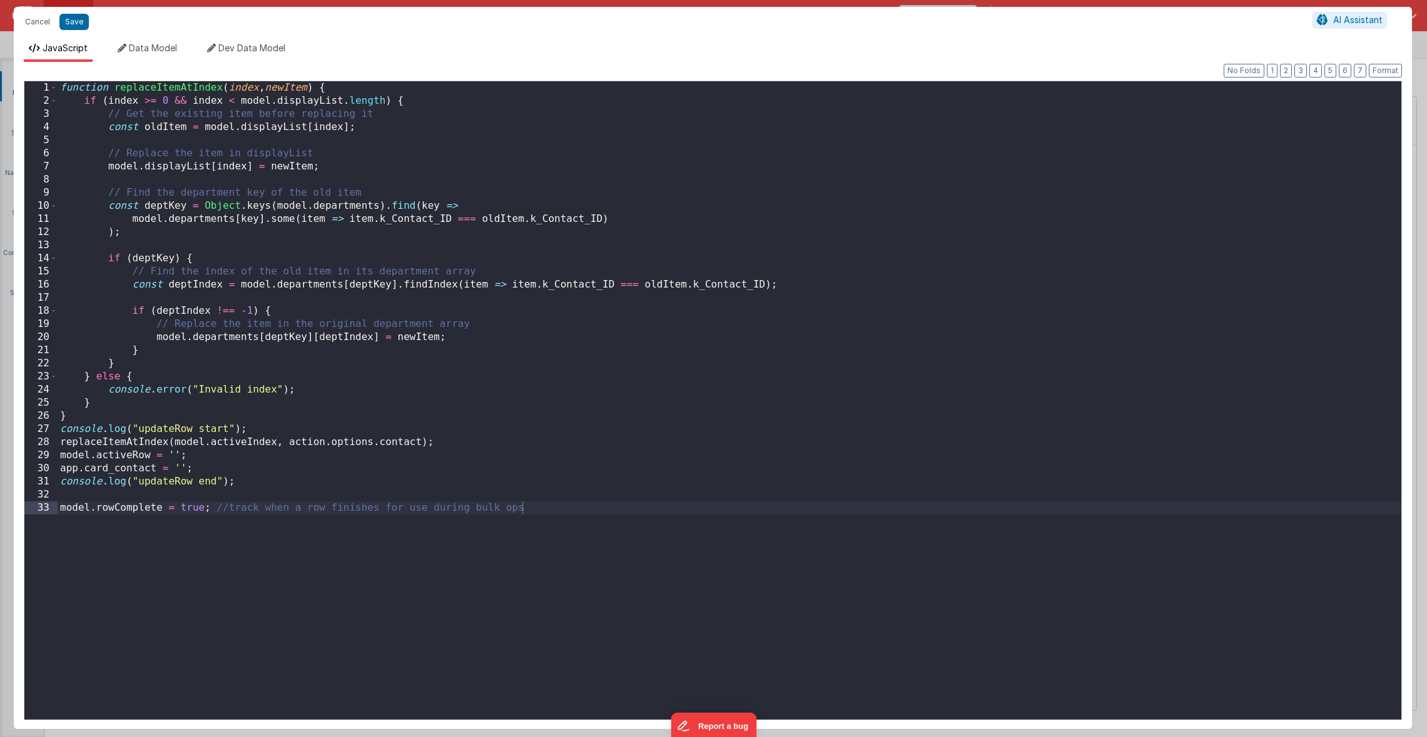
click at [590, 514] on div "function replaceItemAtIndex ( index , newItem ) { if ( index >= 0 && index < mo…" at bounding box center [730, 413] width 1344 height 665
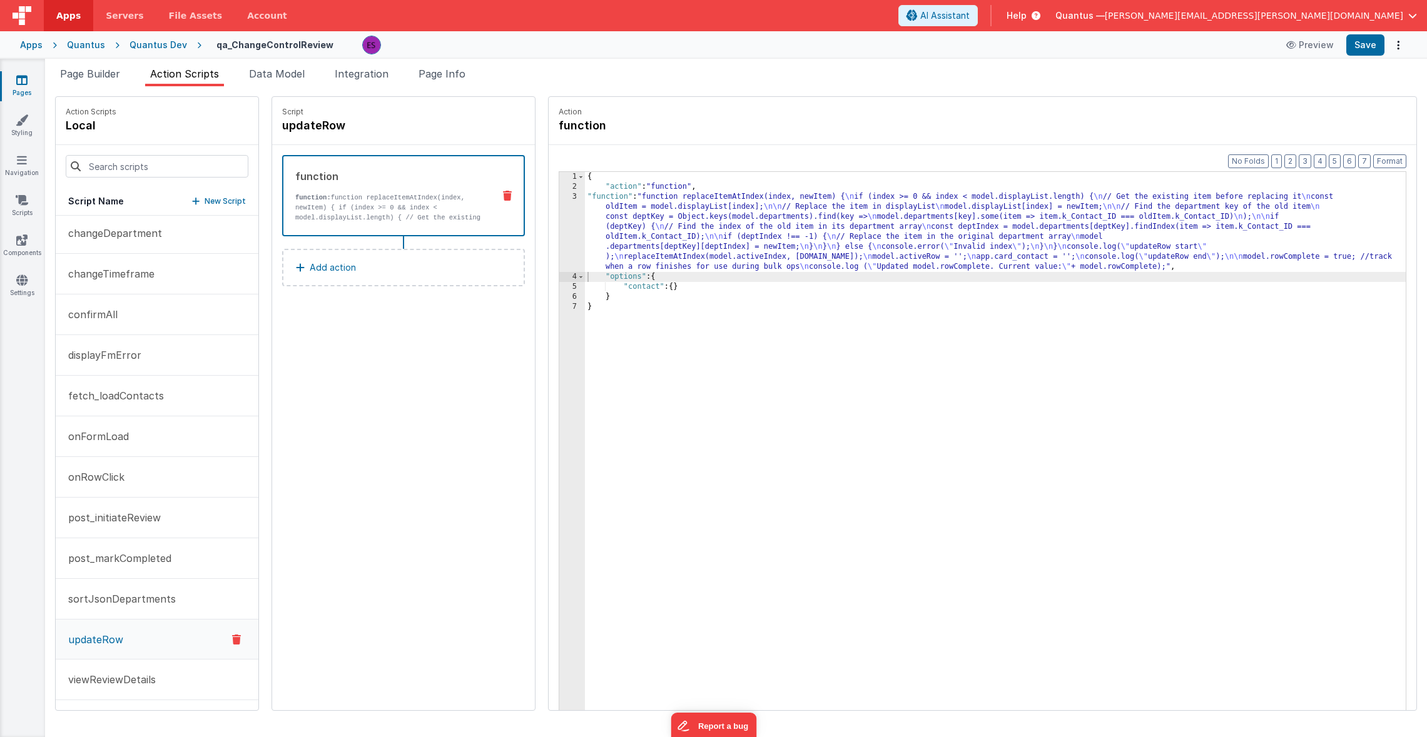
click at [592, 227] on div "{ "action" : "function" , "function" : "function replaceItemAtIndex(index, newI…" at bounding box center [1011, 470] width 853 height 597
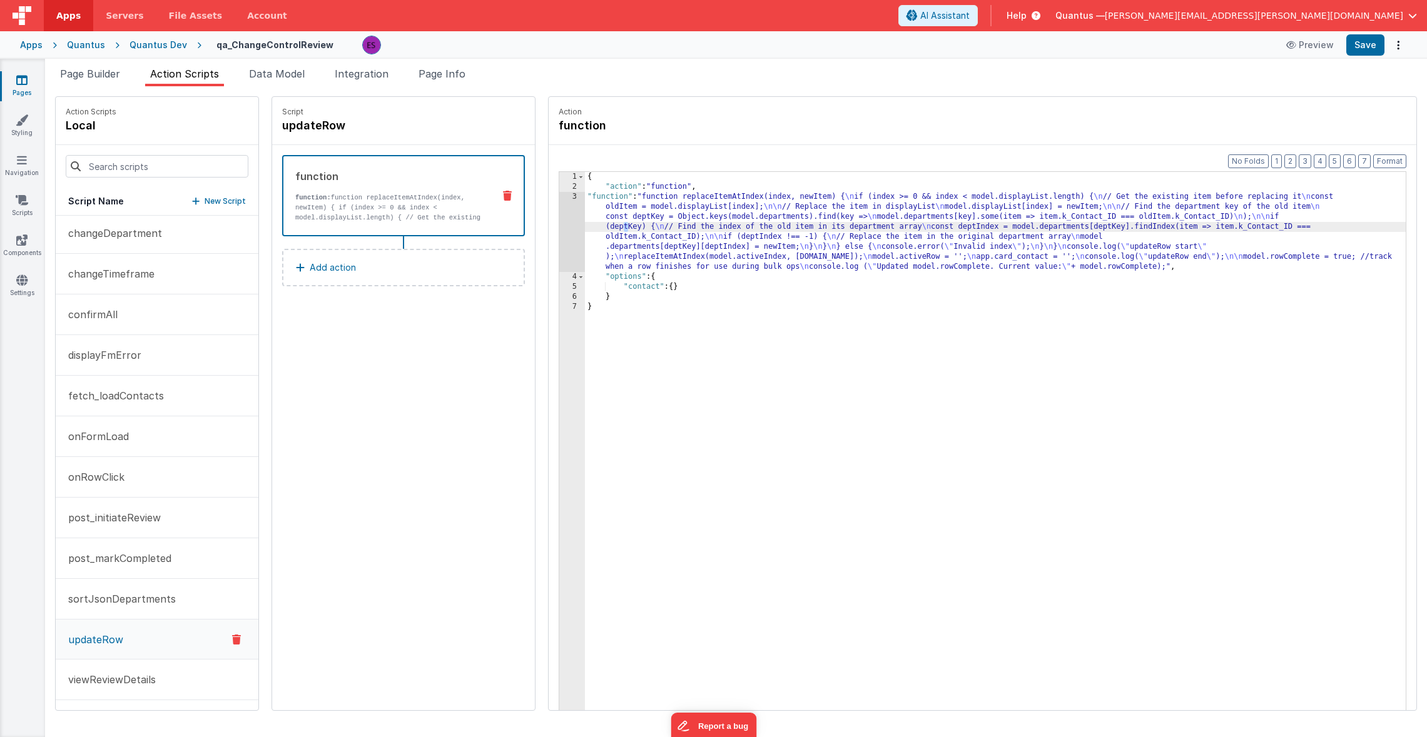
click at [559, 226] on div "3" at bounding box center [572, 232] width 26 height 80
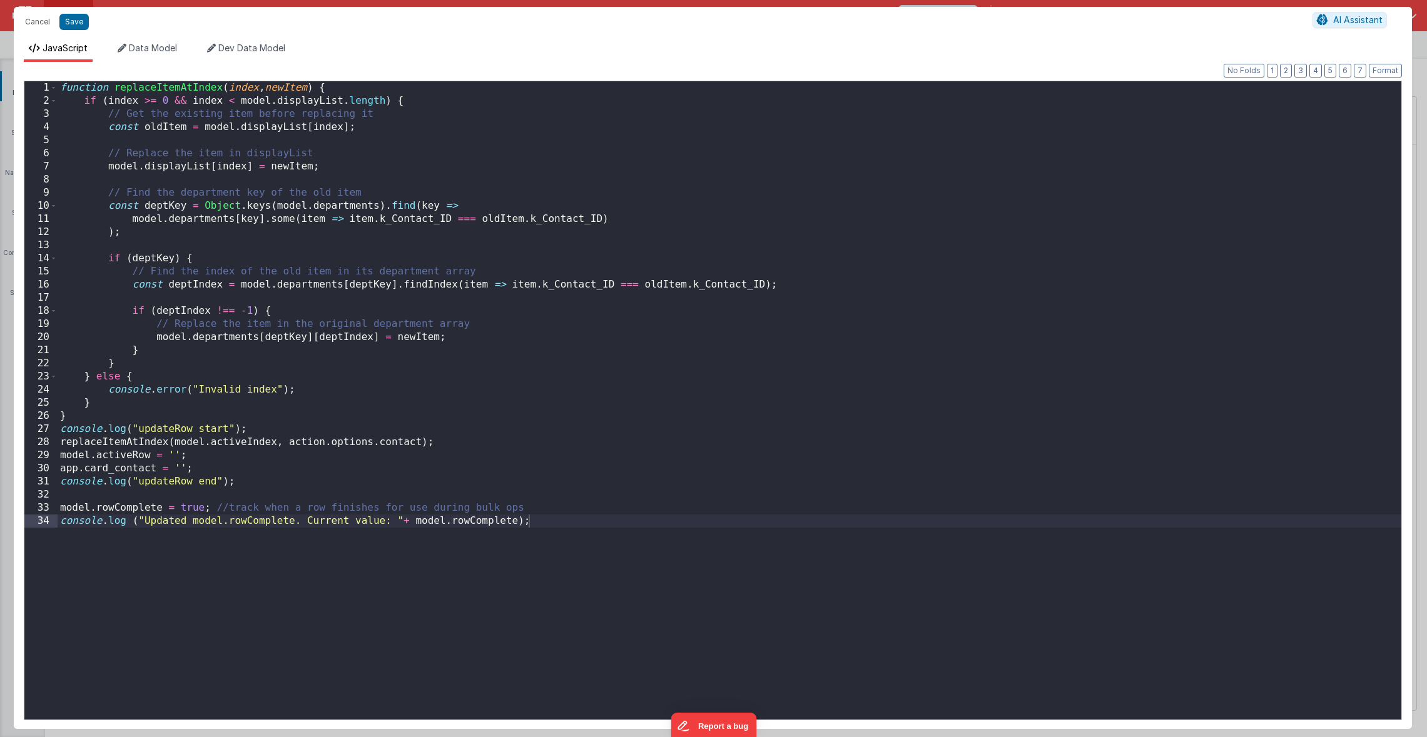
click at [408, 258] on div "function replaceItemAtIndex ( index , newItem ) { if ( index >= 0 && index < mo…" at bounding box center [730, 413] width 1344 height 665
click at [22, 22] on button "Cancel" at bounding box center [38, 22] width 38 height 18
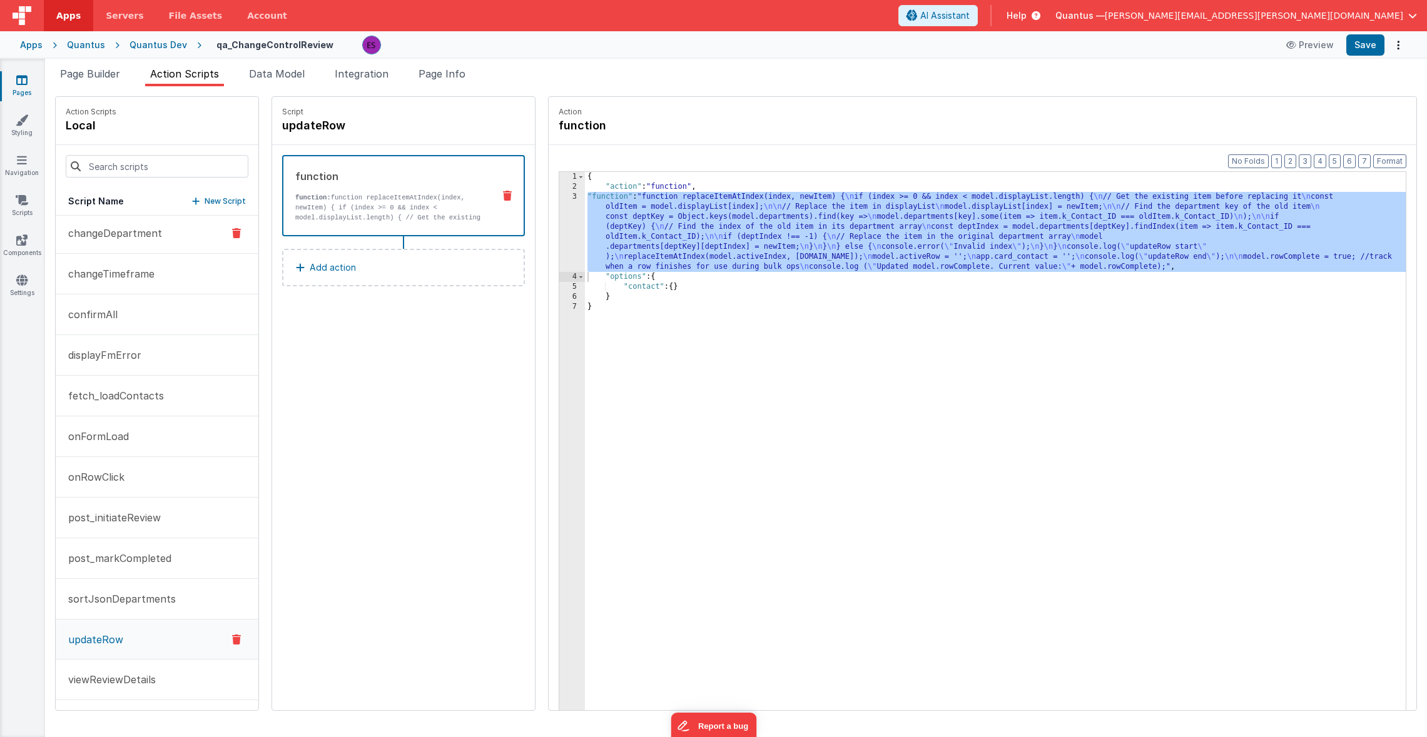
click at [108, 245] on button "changeDepartment" at bounding box center [157, 233] width 203 height 41
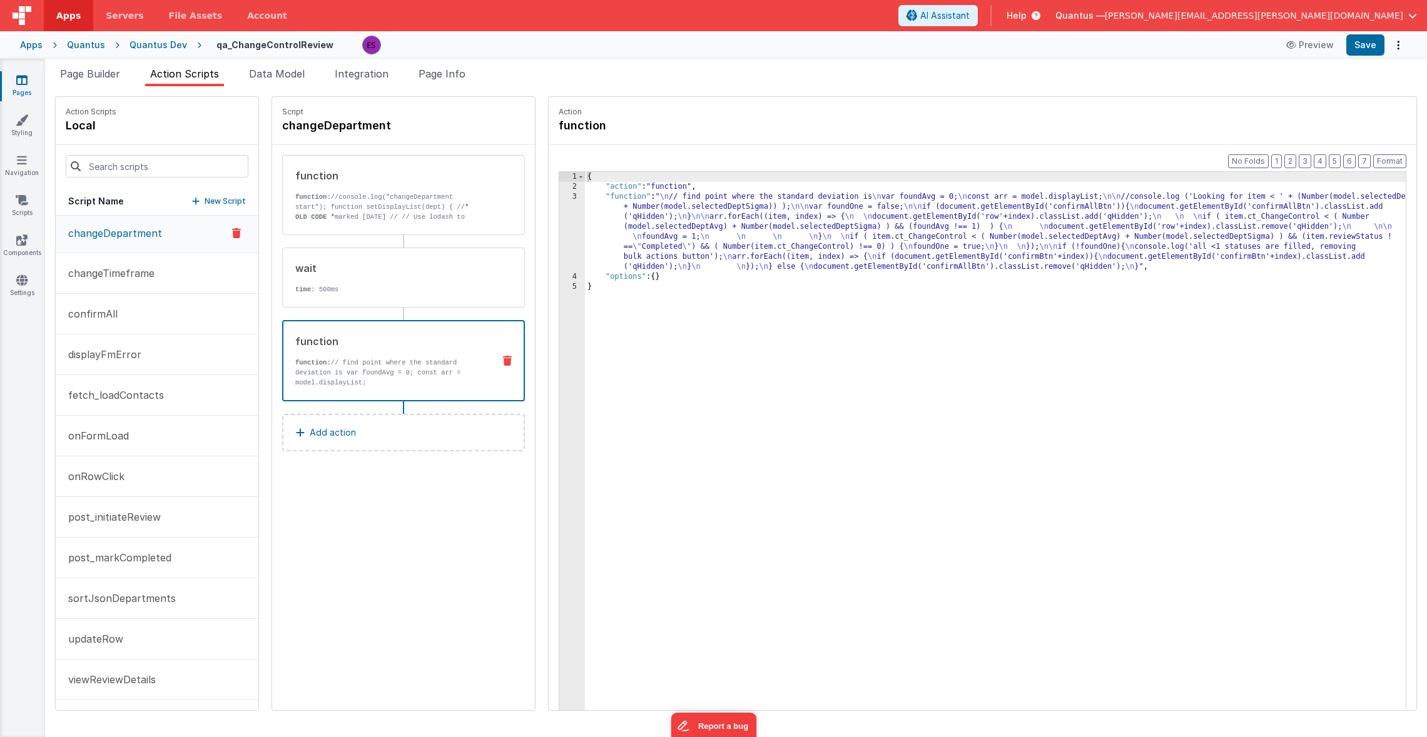
click at [367, 362] on p "function: // find point where the standard deviation is var foundAvg = 0; const…" at bounding box center [389, 373] width 188 height 30
click at [598, 235] on div "{ "action" : "function" , "function" : " \n // find point where the standard de…" at bounding box center [1011, 470] width 853 height 597
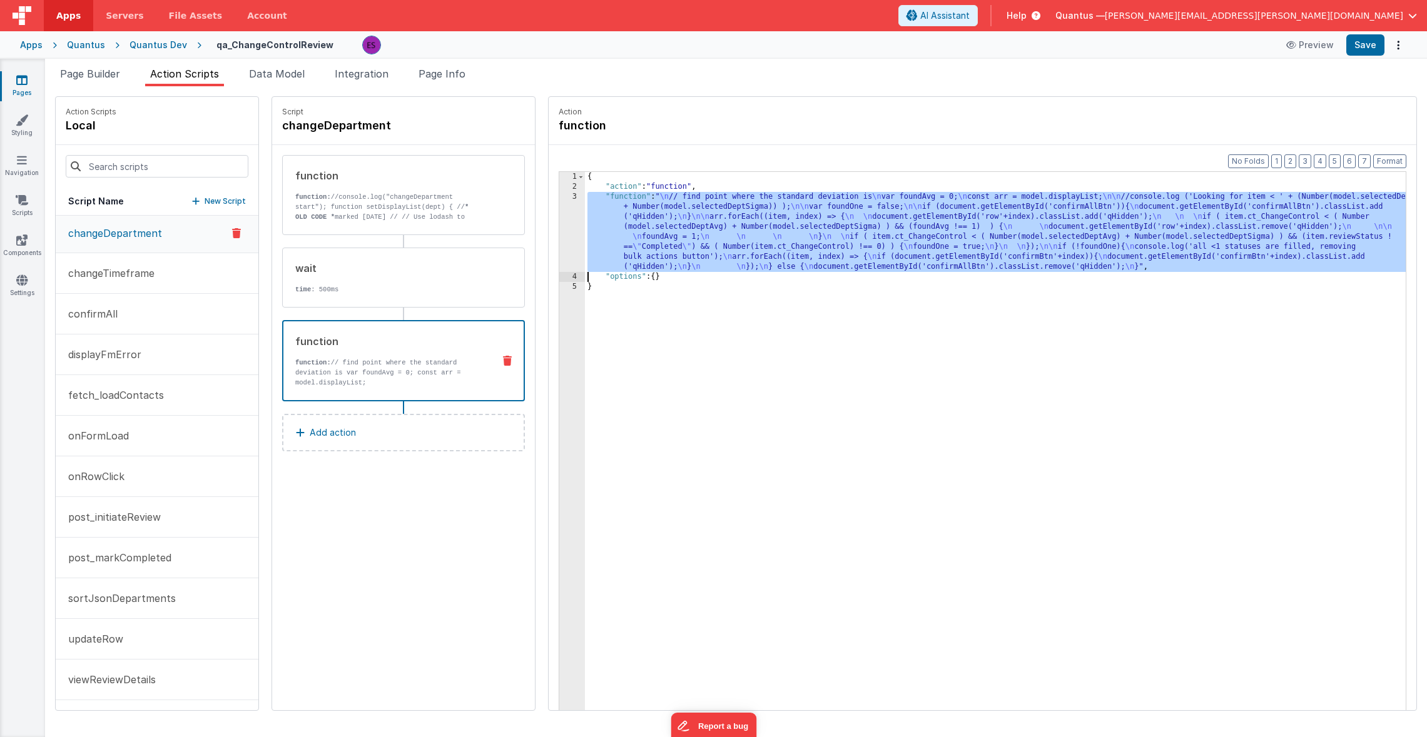
click at [559, 241] on div "3" at bounding box center [572, 232] width 26 height 80
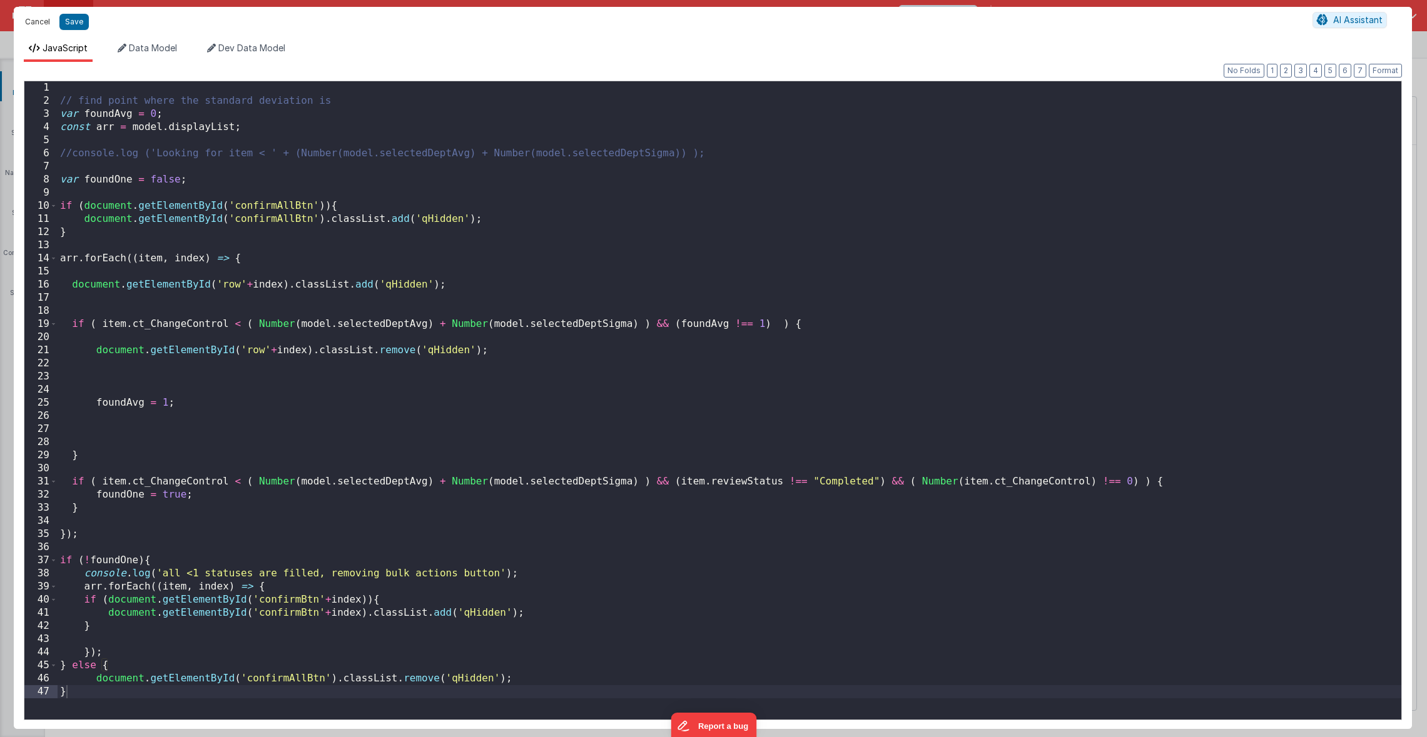
click at [49, 19] on button "Cancel" at bounding box center [38, 22] width 38 height 18
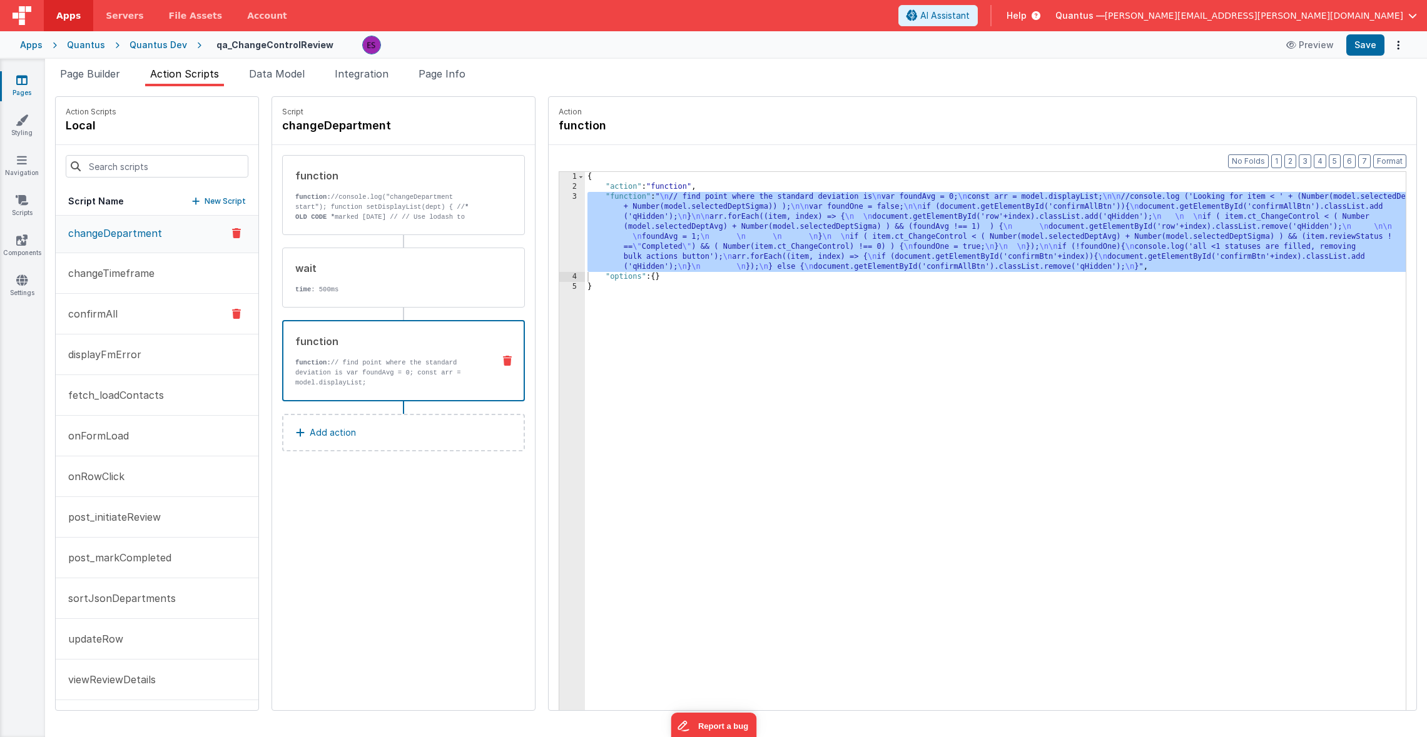
click at [107, 312] on p "confirmAll" at bounding box center [89, 314] width 57 height 15
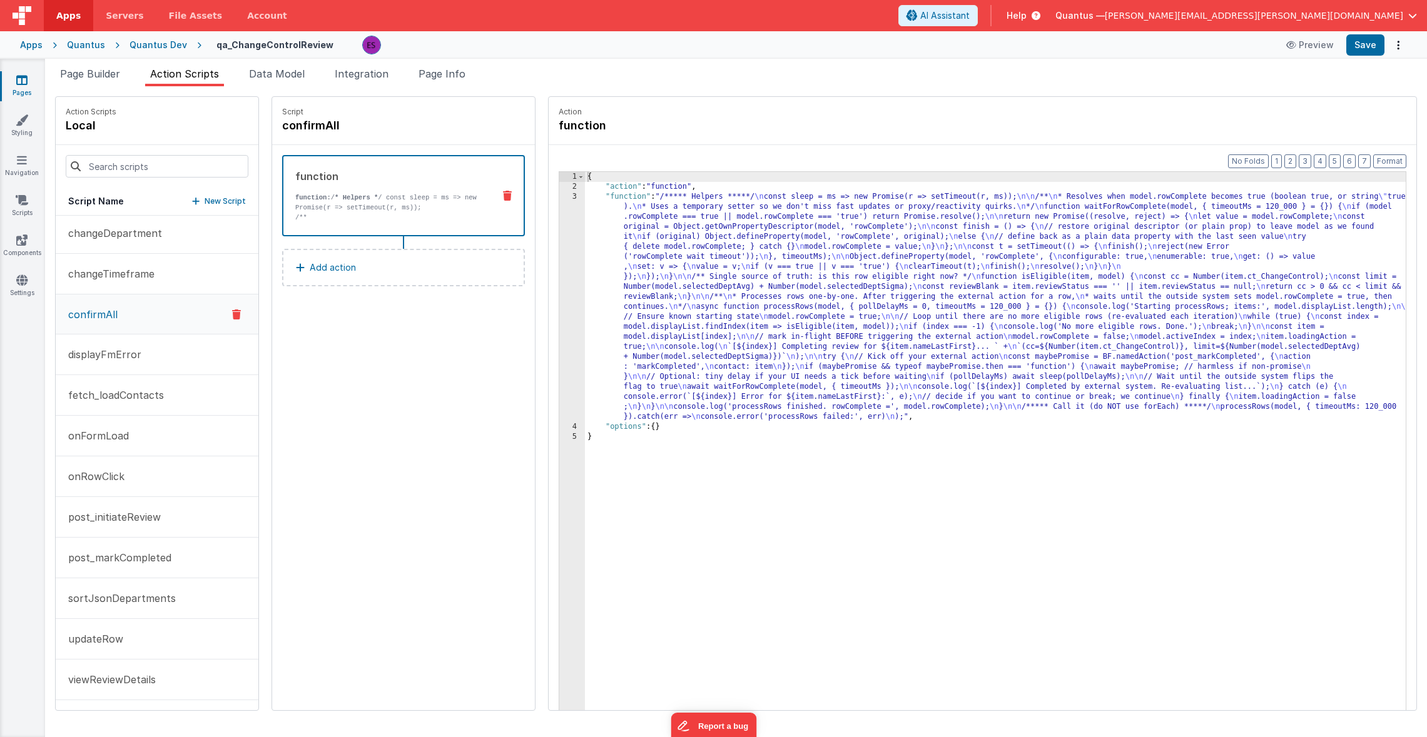
click at [597, 284] on div "{ "action" : "function" , "function" : "/***** Helpers *****/ \n const sleep = …" at bounding box center [1011, 470] width 853 height 597
click at [559, 277] on div "3" at bounding box center [572, 307] width 26 height 230
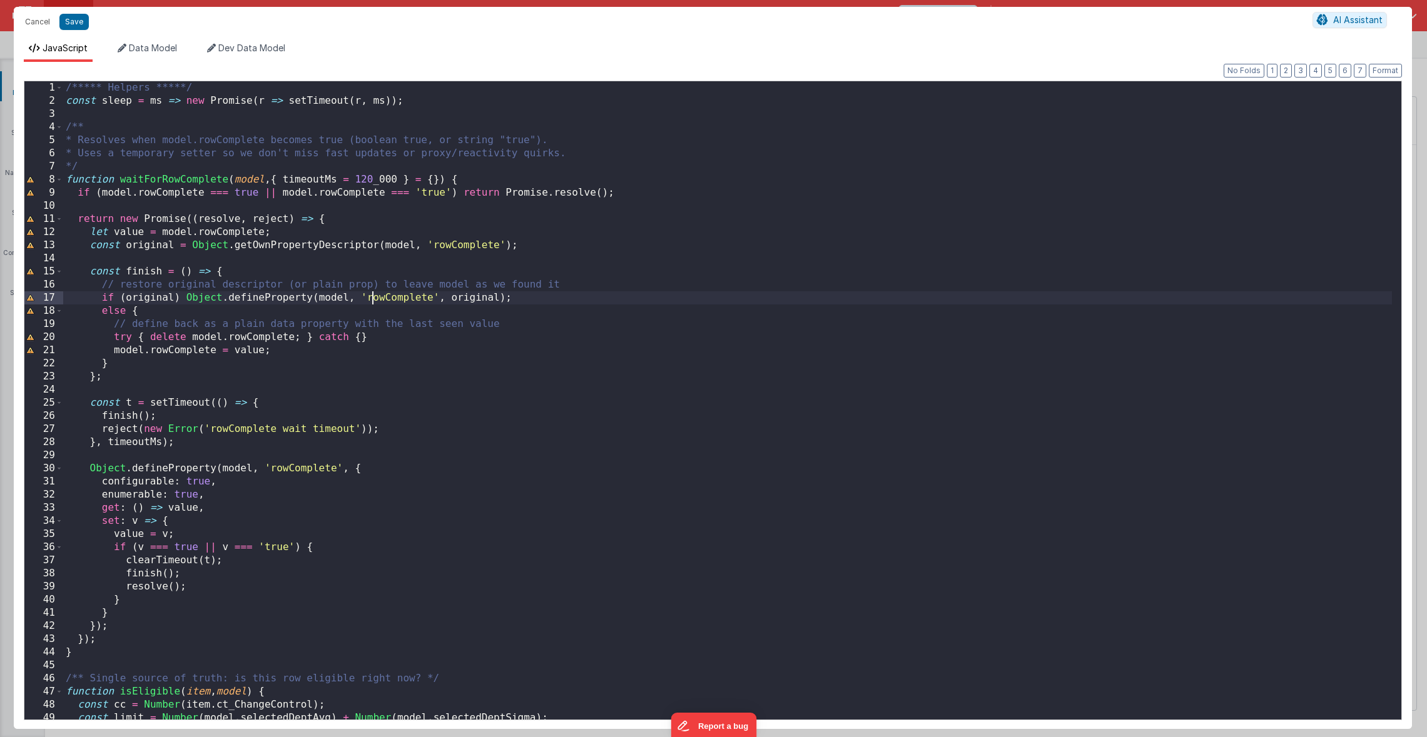
click at [371, 295] on div "/***** Helpers *****/ const sleep = ms => new Promise ( r => setTimeout ( r , m…" at bounding box center [727, 413] width 1329 height 665
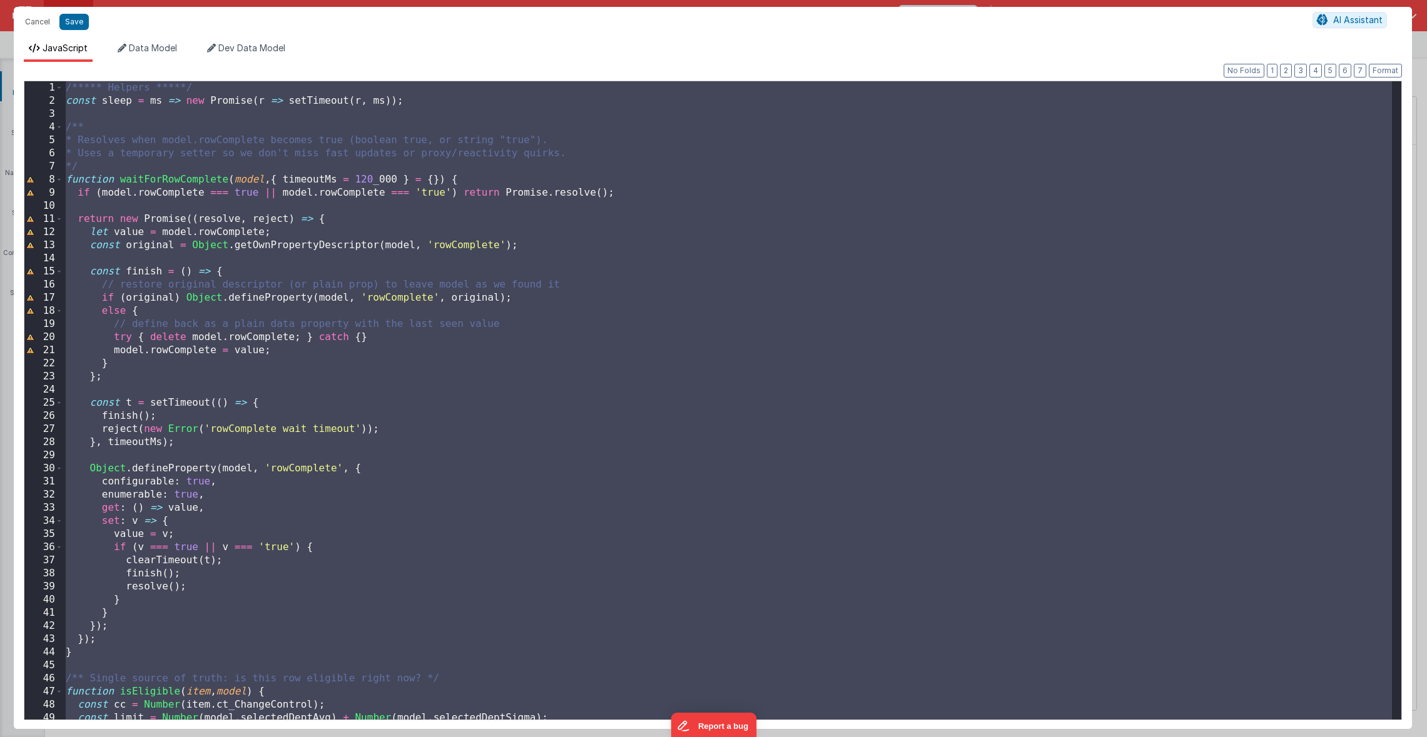
scroll to position [714, 0]
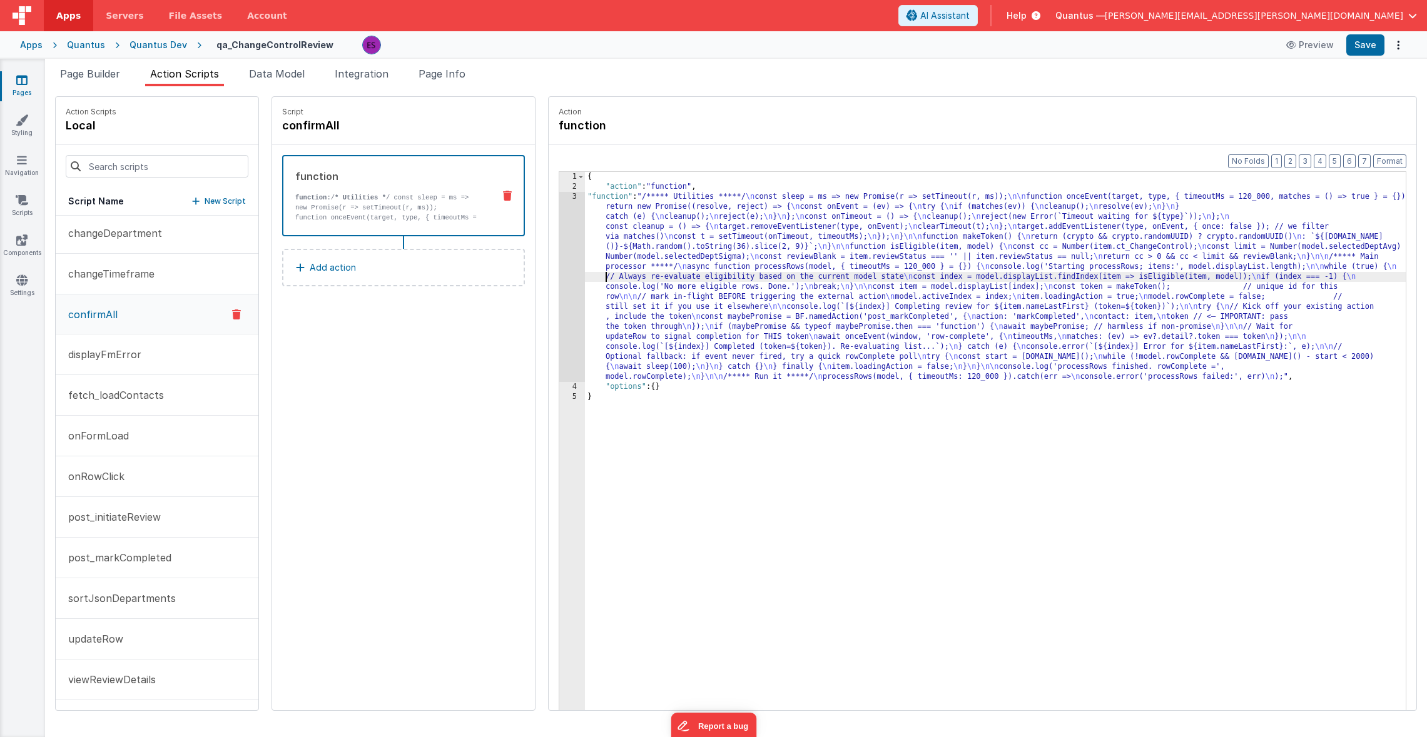
click at [585, 276] on div "{ "action" : "function" , "function" : "/***** Utilities *****/ \n const sleep …" at bounding box center [1011, 470] width 853 height 597
click at [559, 269] on div "3" at bounding box center [572, 287] width 26 height 190
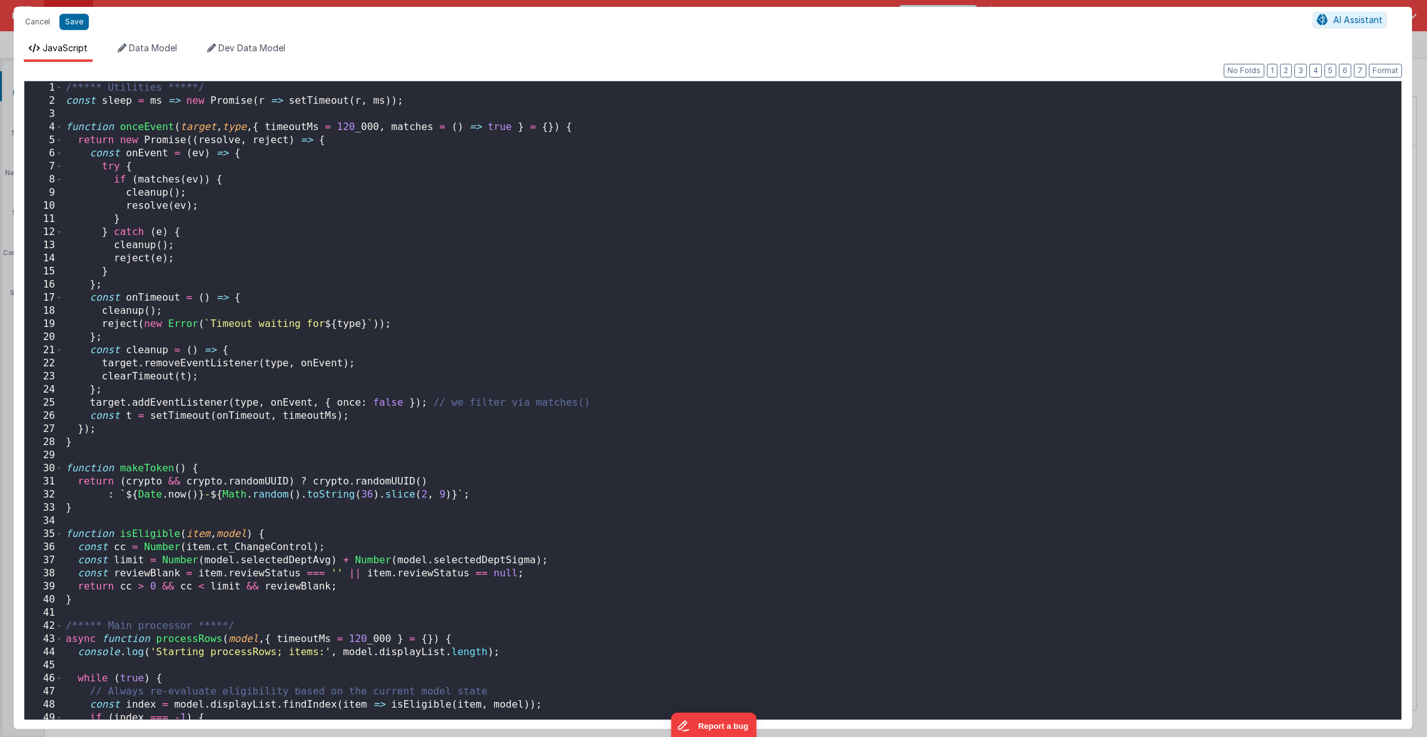
click at [495, 282] on div "/***** Utilities *****/ const sleep = ms => new Promise ( r => setTimeout ( r ,…" at bounding box center [727, 413] width 1329 height 665
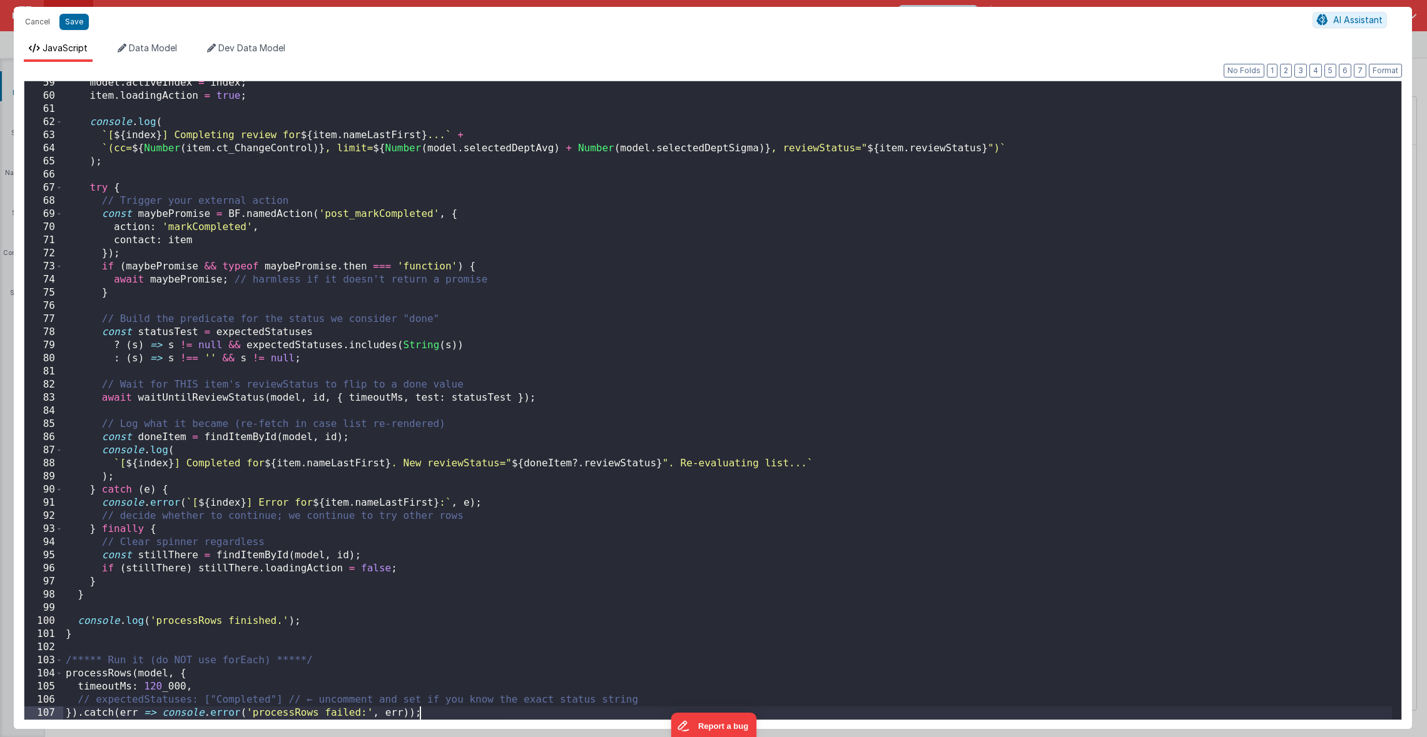
scroll to position [767, 0]
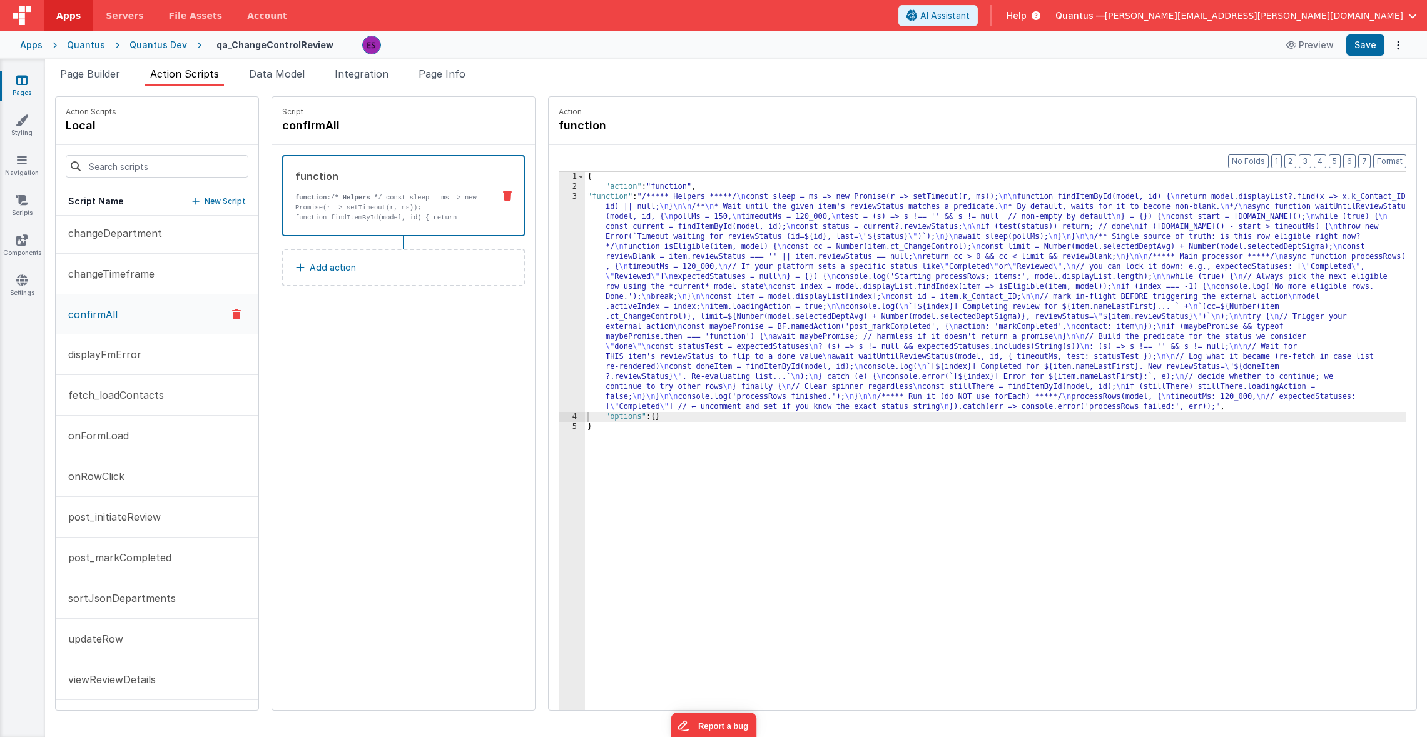
click at [602, 283] on div "{ "action" : "function" , "function" : "/***** Helpers *****/ \n const sleep = …" at bounding box center [1011, 470] width 853 height 597
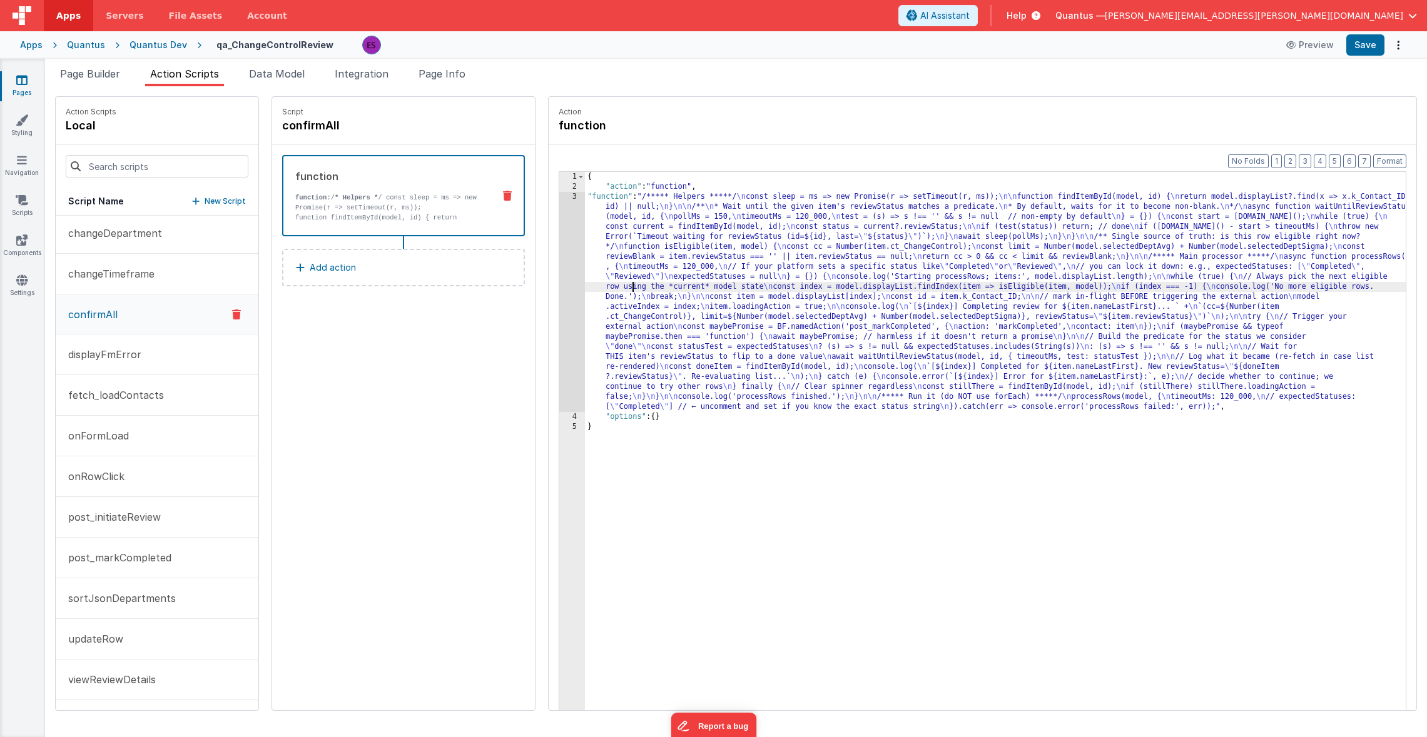
click at [559, 277] on div "3" at bounding box center [572, 302] width 26 height 220
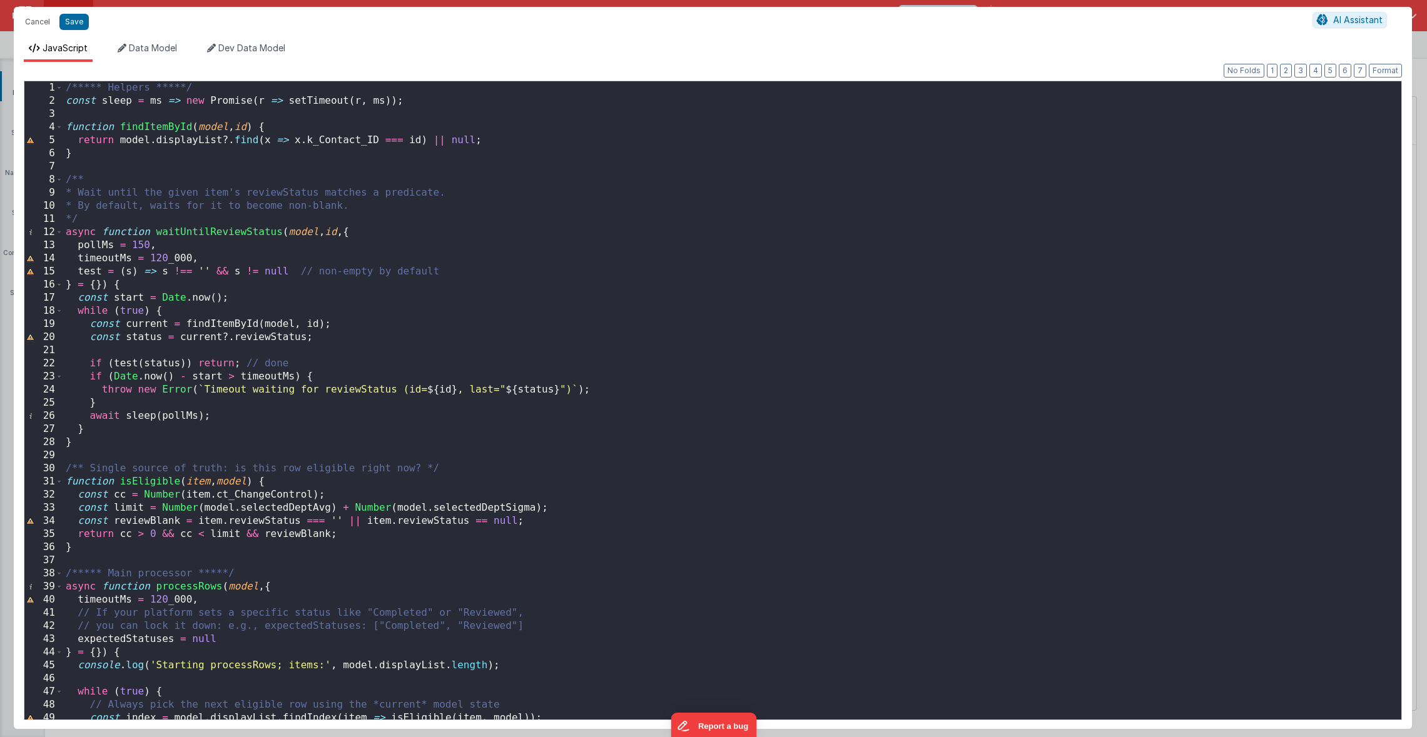
click at [527, 284] on div "/***** Helpers *****/ const sleep = ms => new Promise ( r => setTimeout ( r , m…" at bounding box center [727, 413] width 1329 height 665
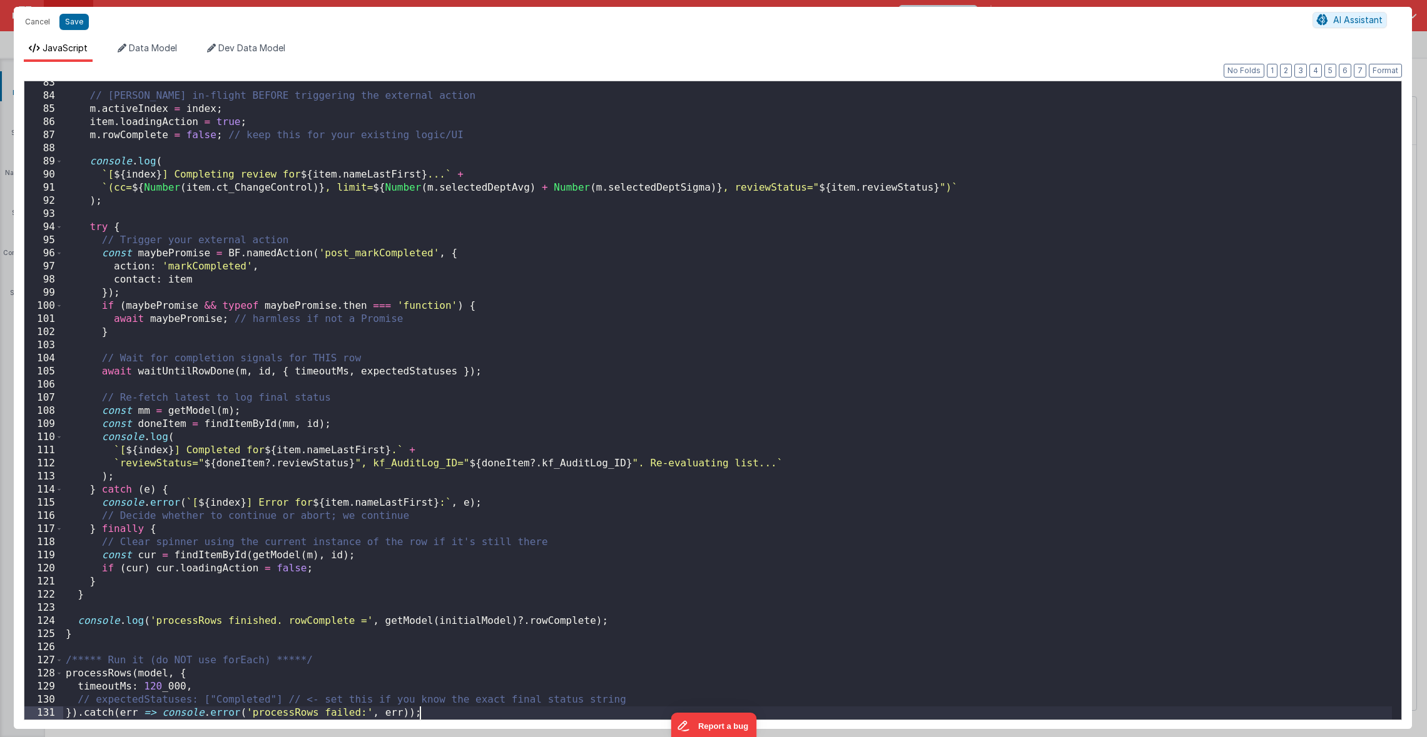
scroll to position [1082, 0]
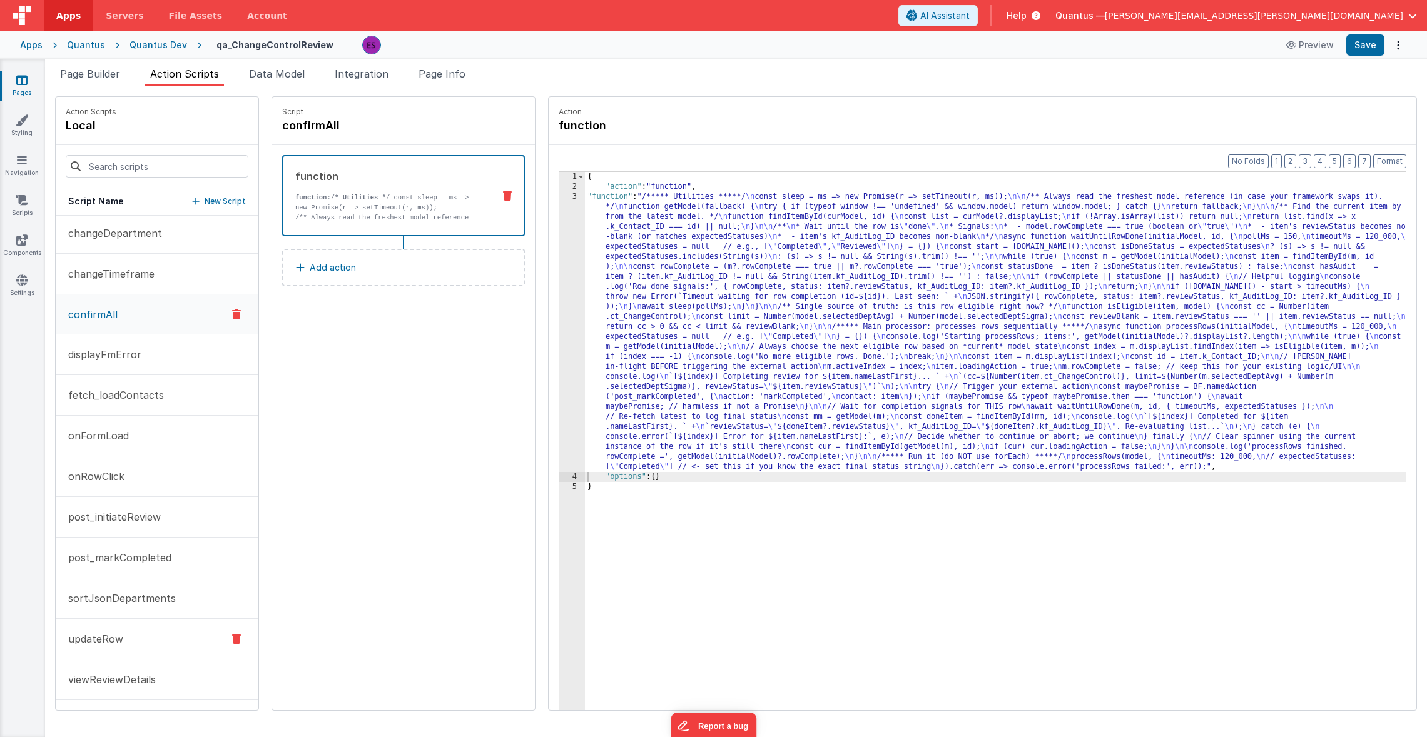
click at [91, 642] on p "updateRow" at bounding box center [92, 639] width 63 height 15
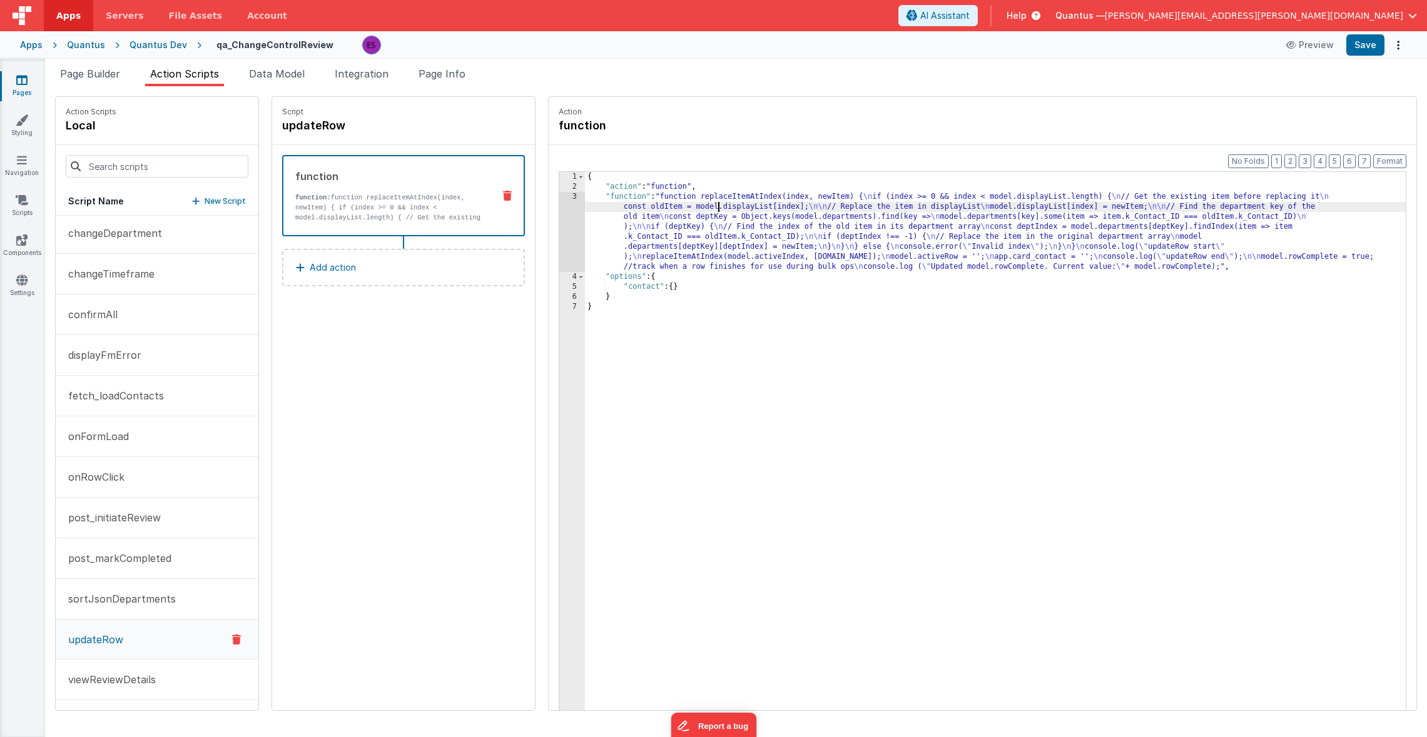
click at [684, 205] on div "{ "action" : "function" , "function" : "function replaceItemAtIndex(index, newI…" at bounding box center [1011, 470] width 853 height 597
click at [559, 227] on div "3" at bounding box center [572, 232] width 26 height 80
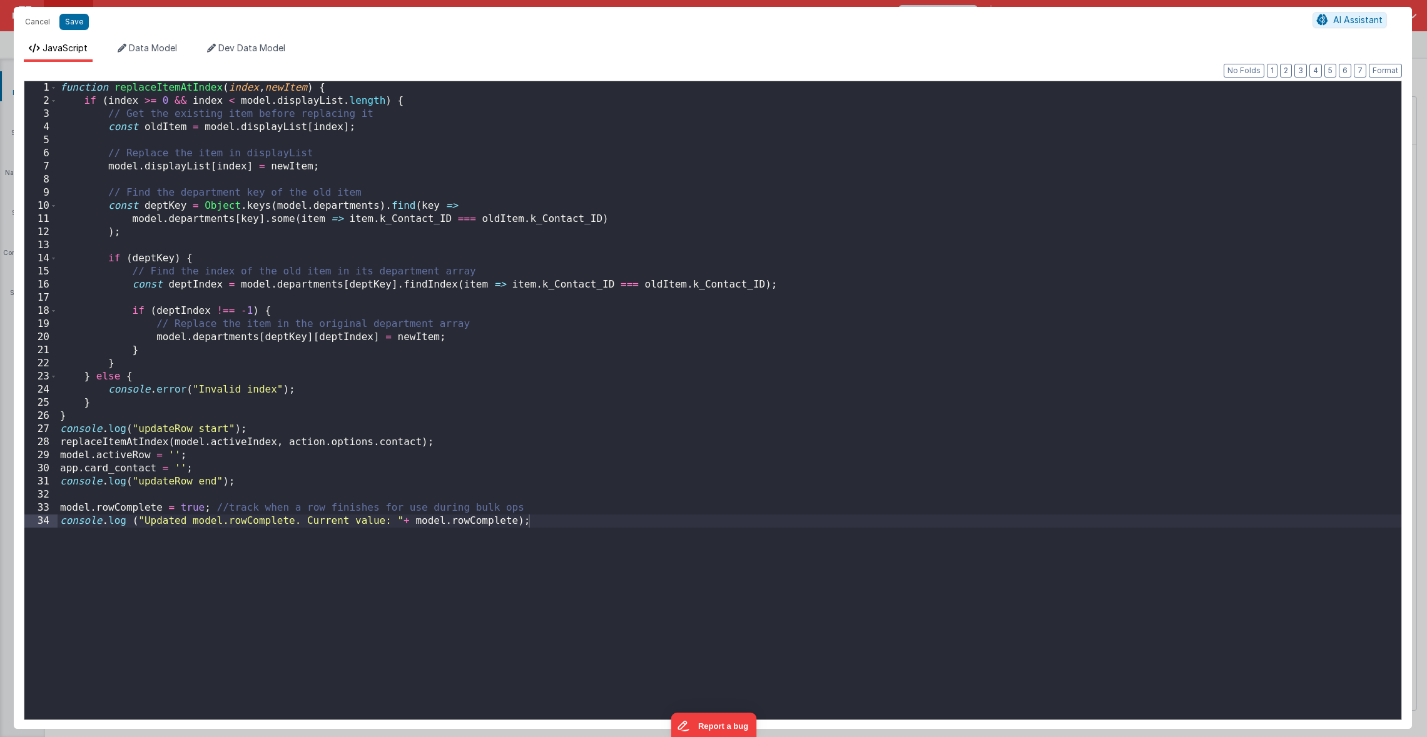
click at [680, 548] on div "function replaceItemAtIndex ( index , newItem ) { if ( index >= 0 && index < mo…" at bounding box center [730, 413] width 1344 height 665
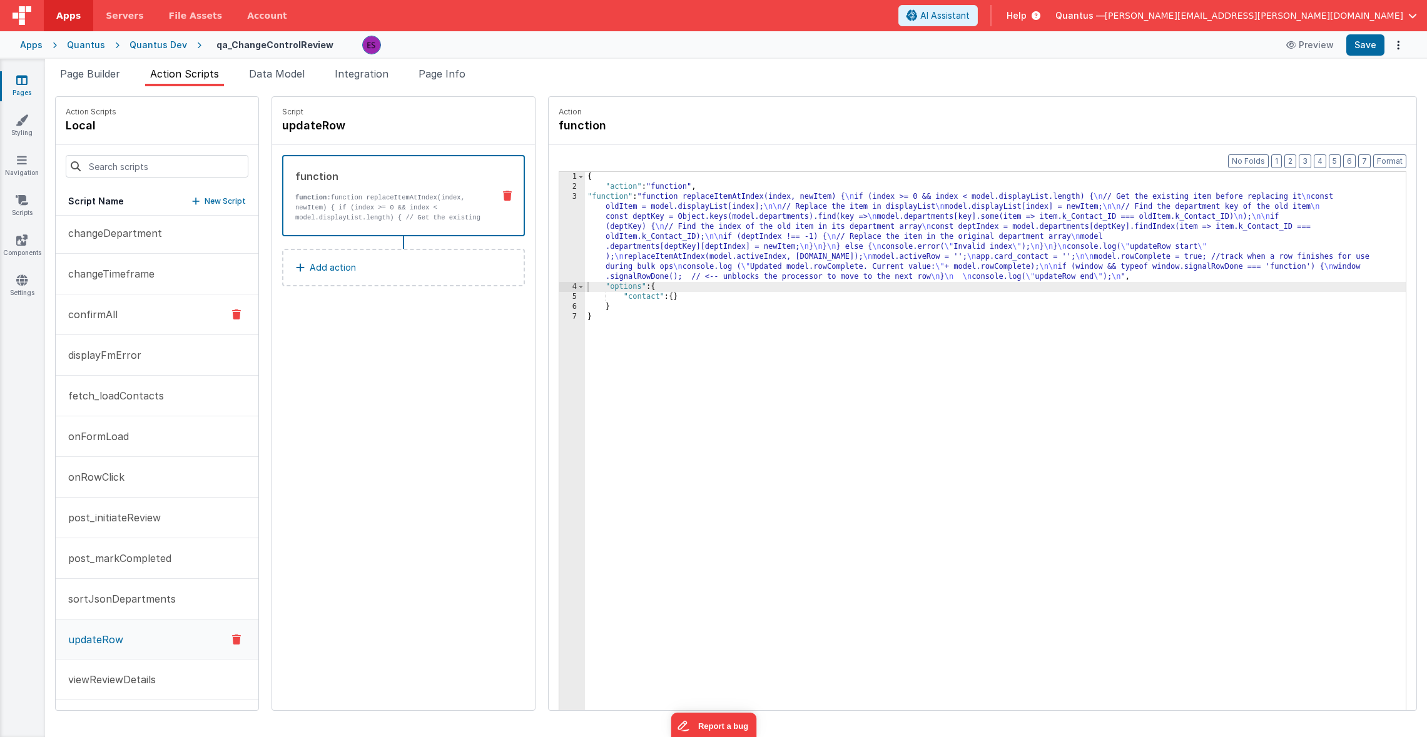
click at [90, 322] on button "confirmAll" at bounding box center [157, 315] width 203 height 41
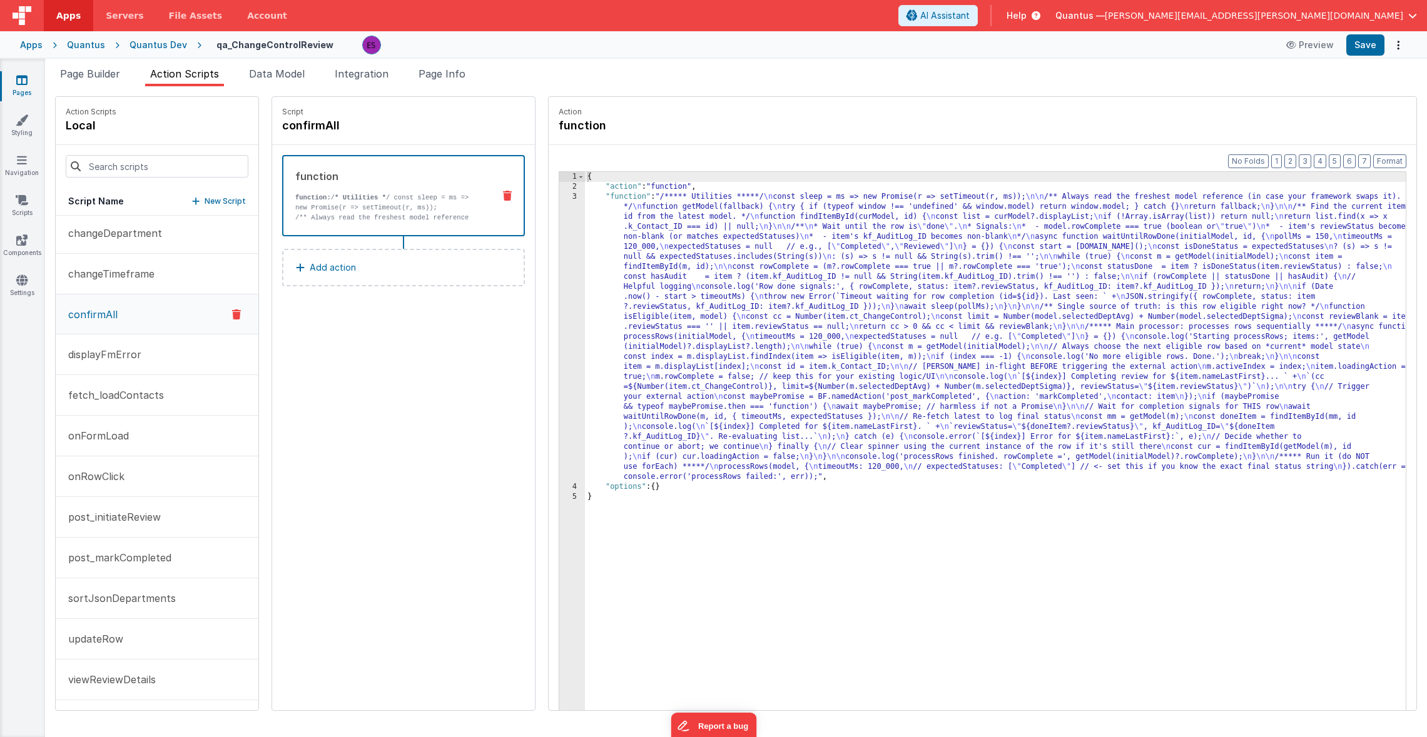
click at [585, 250] on div "{ "action" : "function" , "function" : "/***** Utilities *****/ \n const sleep …" at bounding box center [1011, 470] width 853 height 597
click at [559, 263] on div "3" at bounding box center [572, 337] width 26 height 290
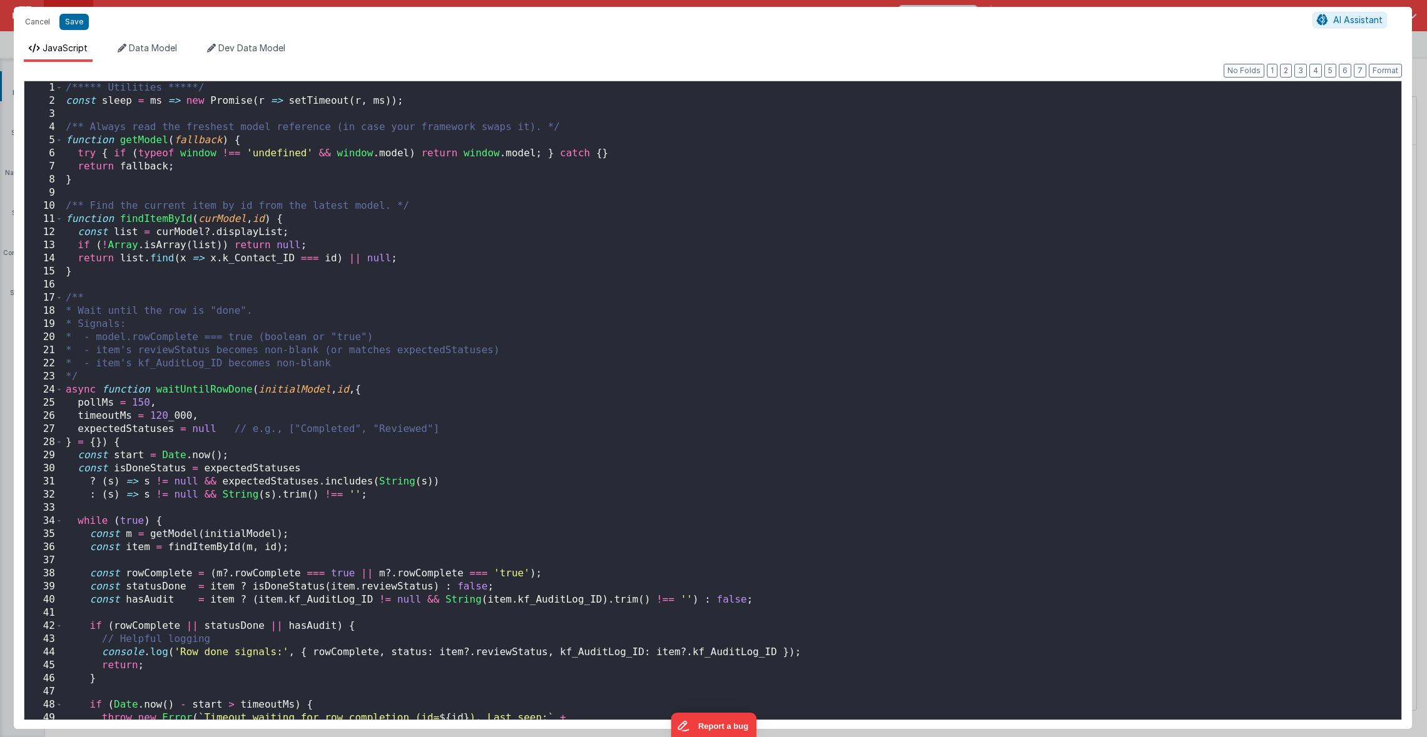
click at [527, 261] on div "/***** Utilities *****/ const sleep = ms => new Promise ( r => setTimeout ( r ,…" at bounding box center [727, 413] width 1329 height 665
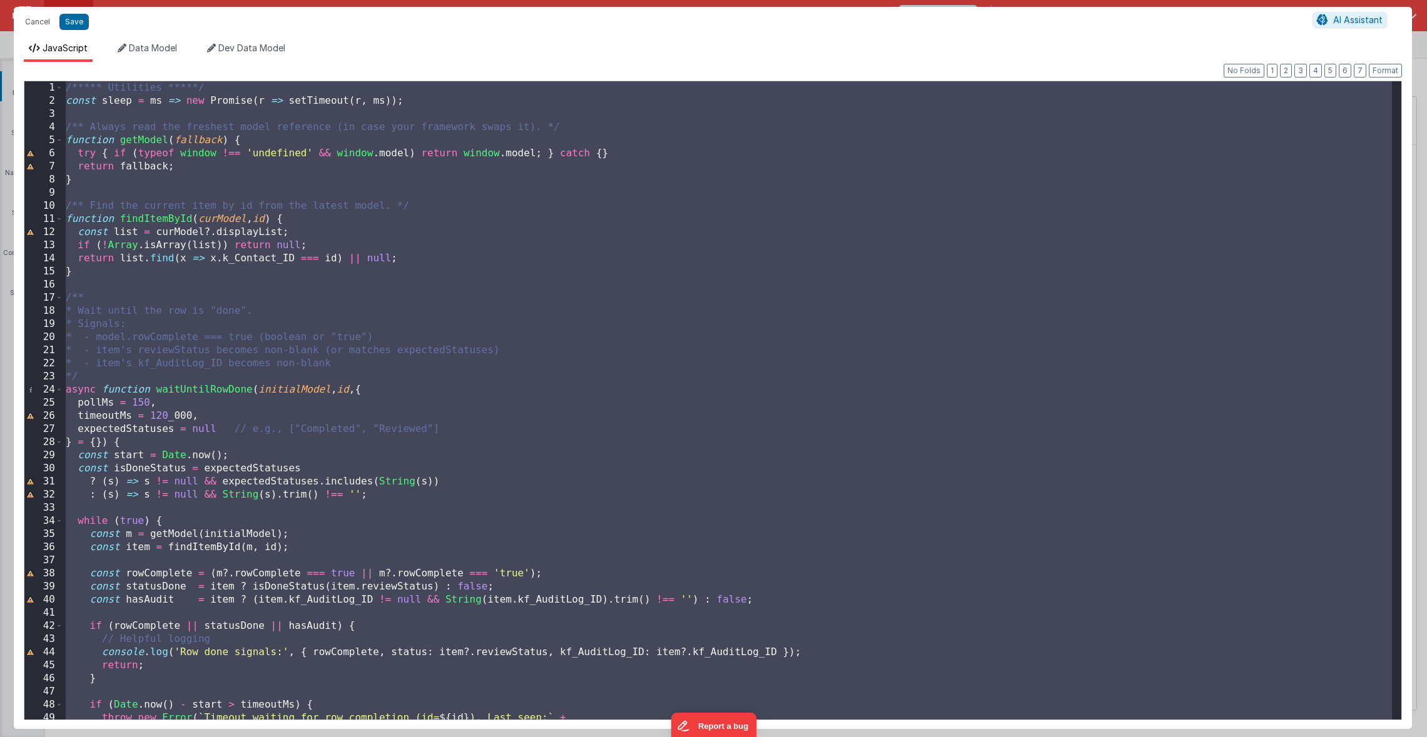
scroll to position [544, 0]
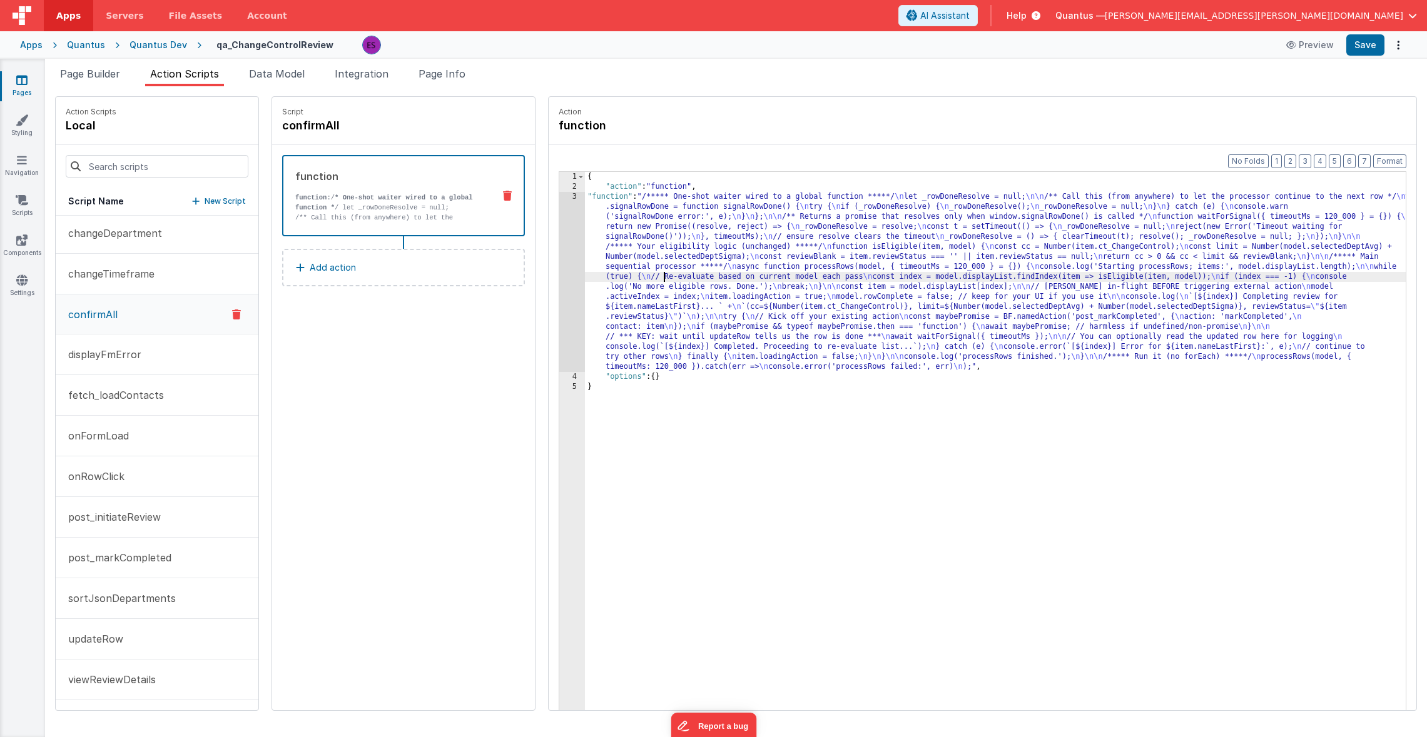
click at [631, 279] on div "{ "action" : "function" , "function" : "/***** One-shot waiter wired to a globa…" at bounding box center [1011, 470] width 853 height 597
click at [559, 253] on div "3" at bounding box center [572, 282] width 26 height 180
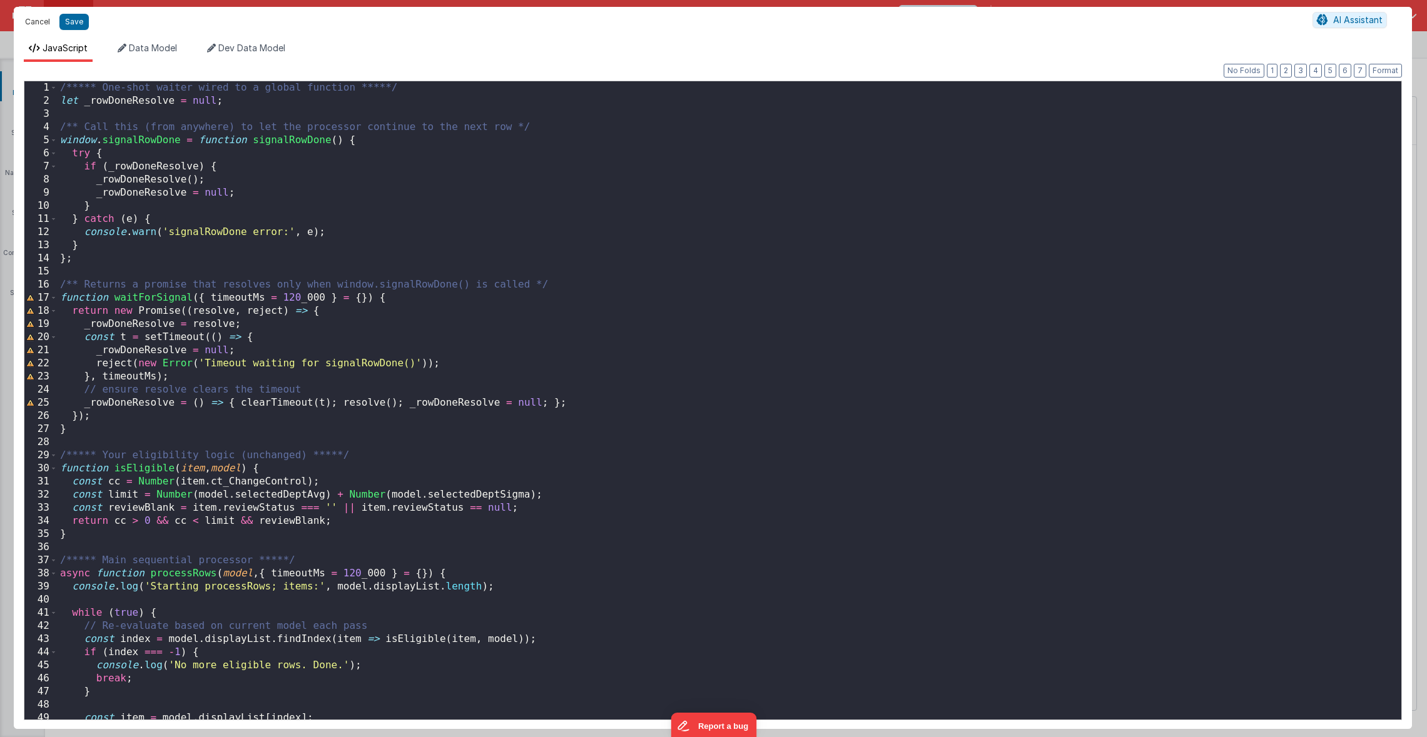
click at [29, 18] on button "Cancel" at bounding box center [38, 22] width 38 height 18
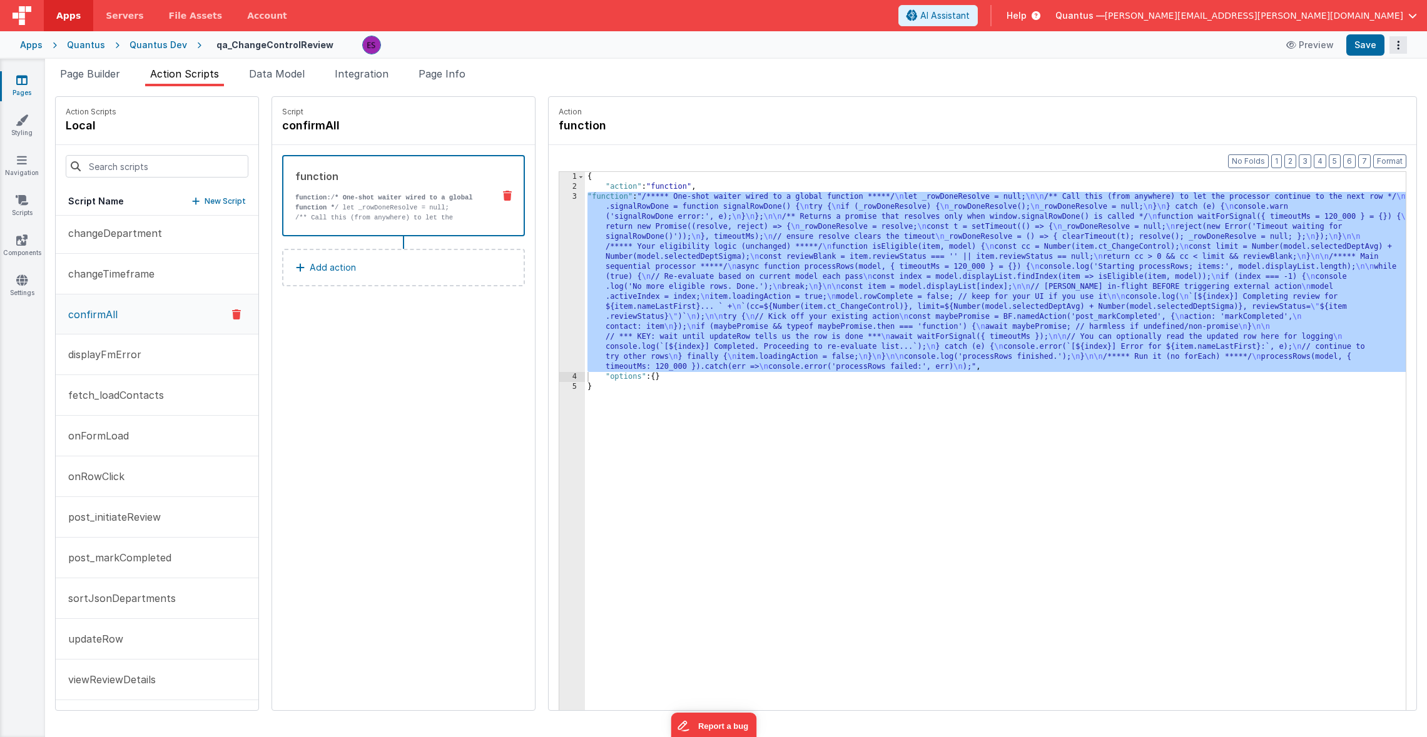
click at [1394, 42] on button "Options" at bounding box center [1398, 45] width 18 height 18
click at [1365, 92] on link "Rollback" at bounding box center [1352, 95] width 110 height 24
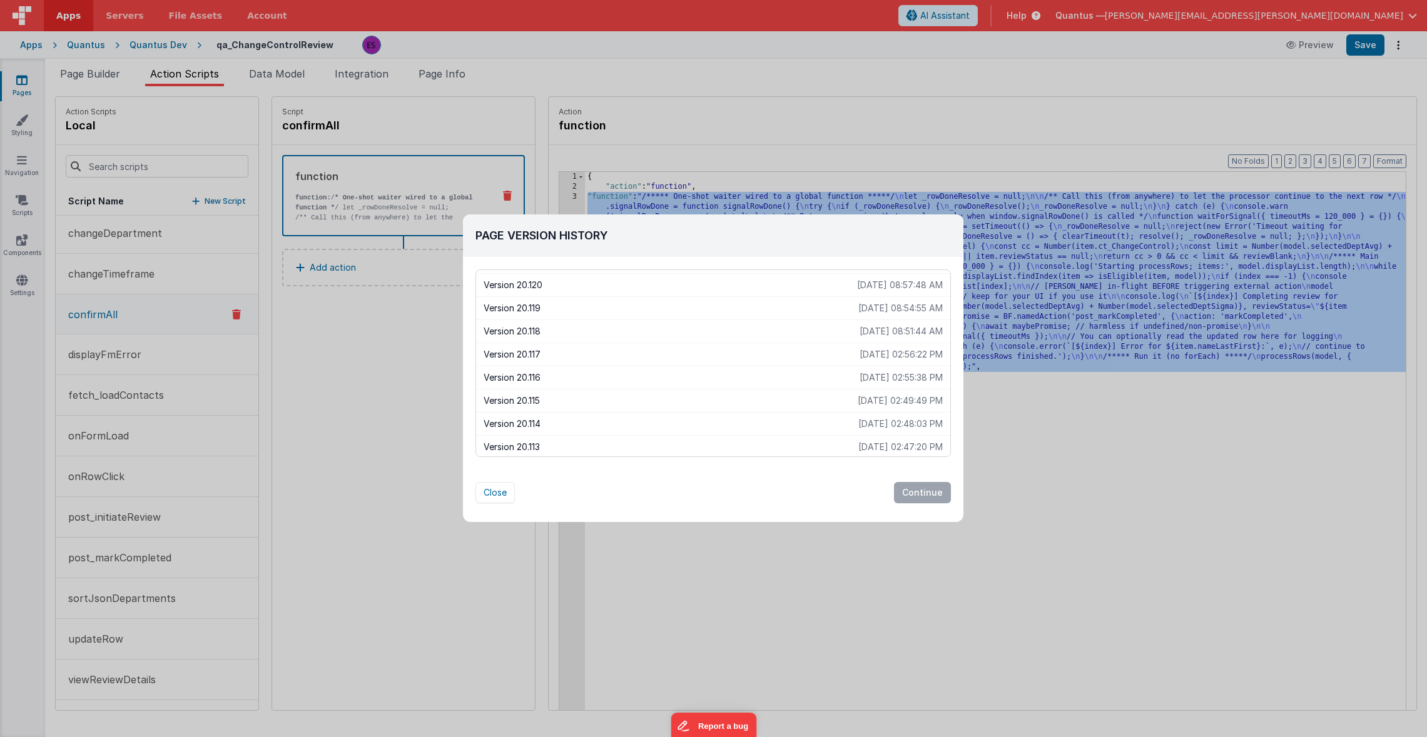
scroll to position [771, 0]
click at [859, 298] on p "2025-08-14 08:51:44 AM" at bounding box center [900, 297] width 83 height 13
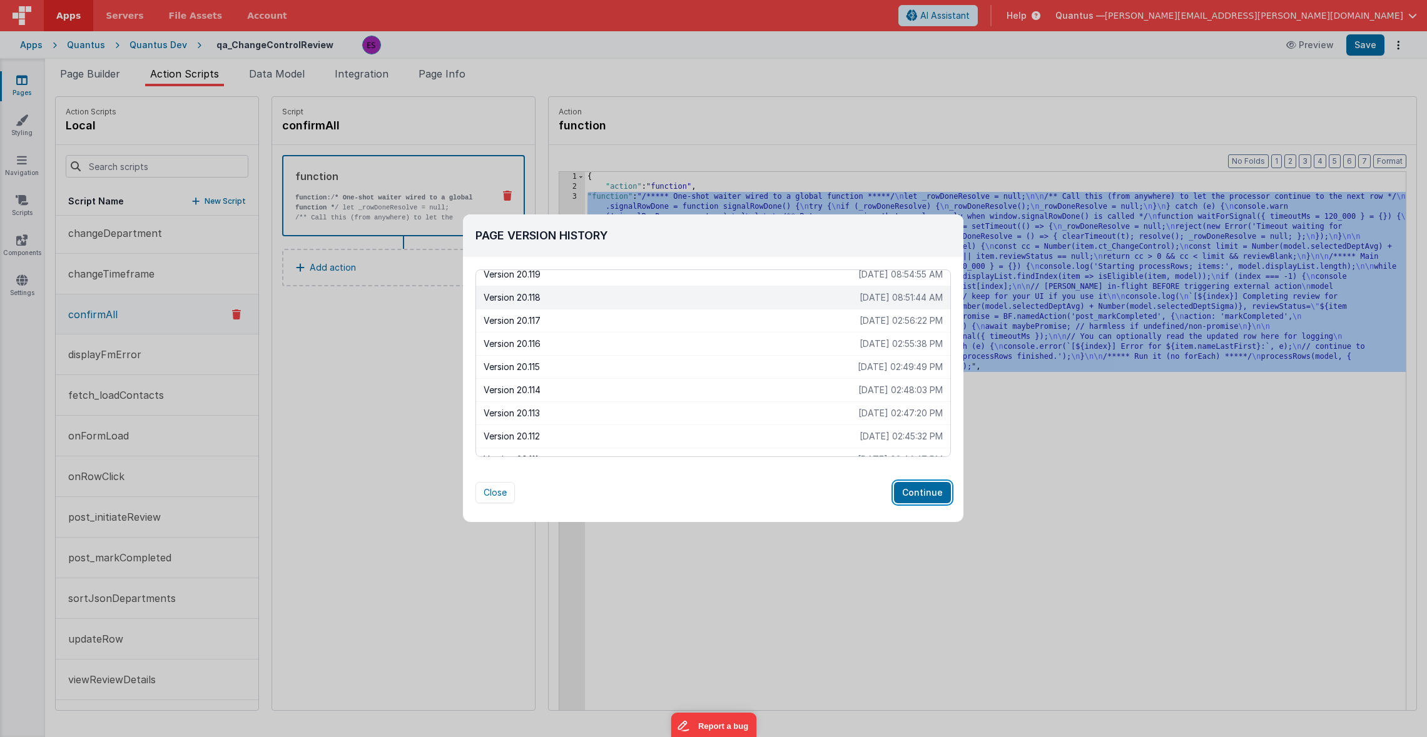
click at [919, 491] on button "Continue" at bounding box center [922, 492] width 57 height 21
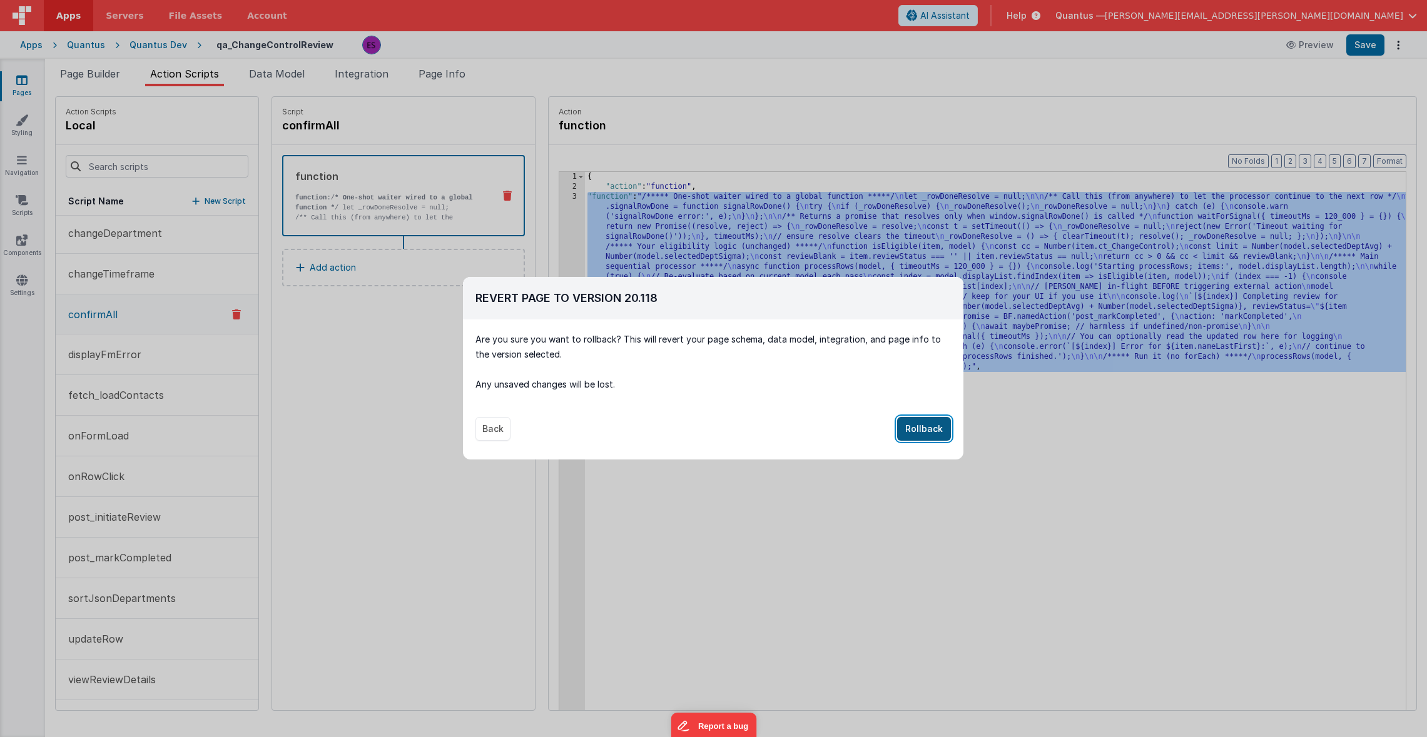
click at [929, 430] on button "Rollback" at bounding box center [924, 429] width 54 height 24
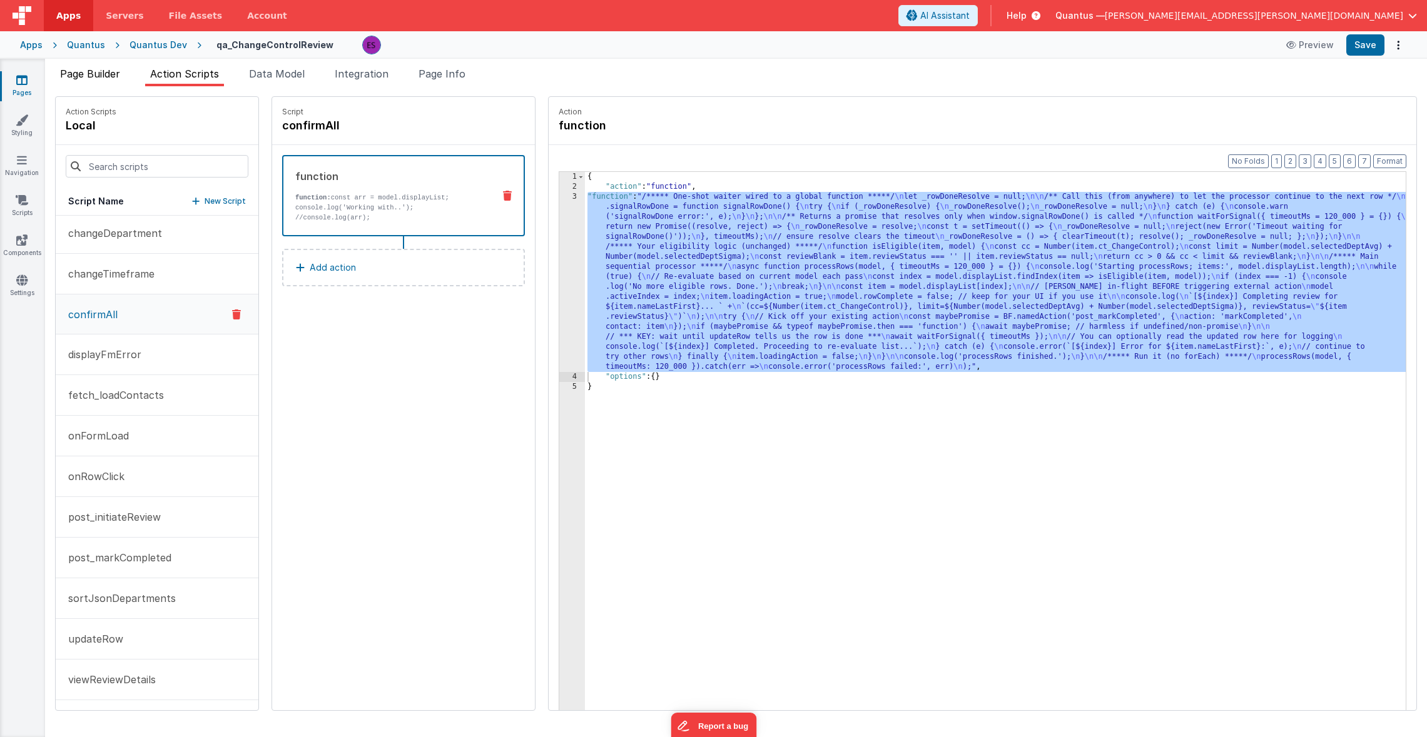
click at [96, 79] on span "Page Builder" at bounding box center [90, 74] width 60 height 13
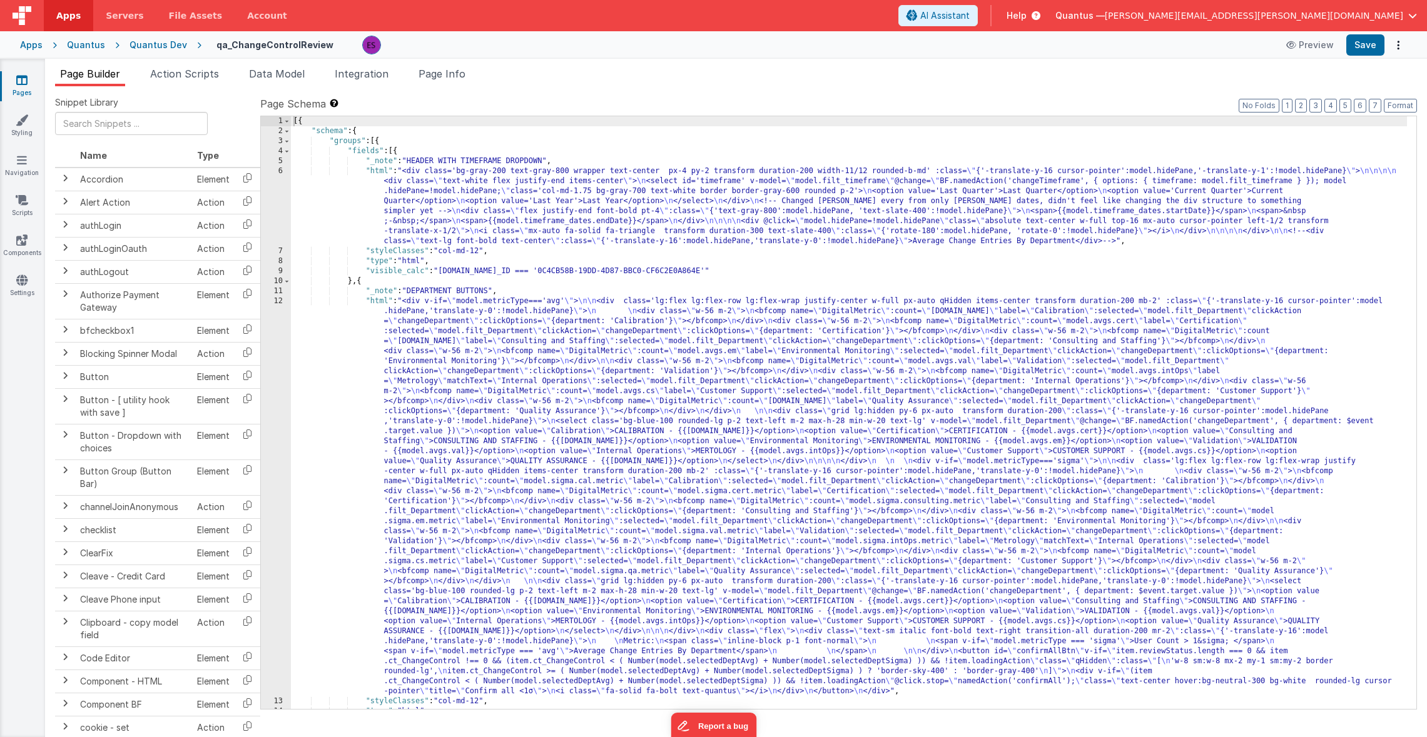
click at [24, 76] on icon at bounding box center [21, 80] width 11 height 13
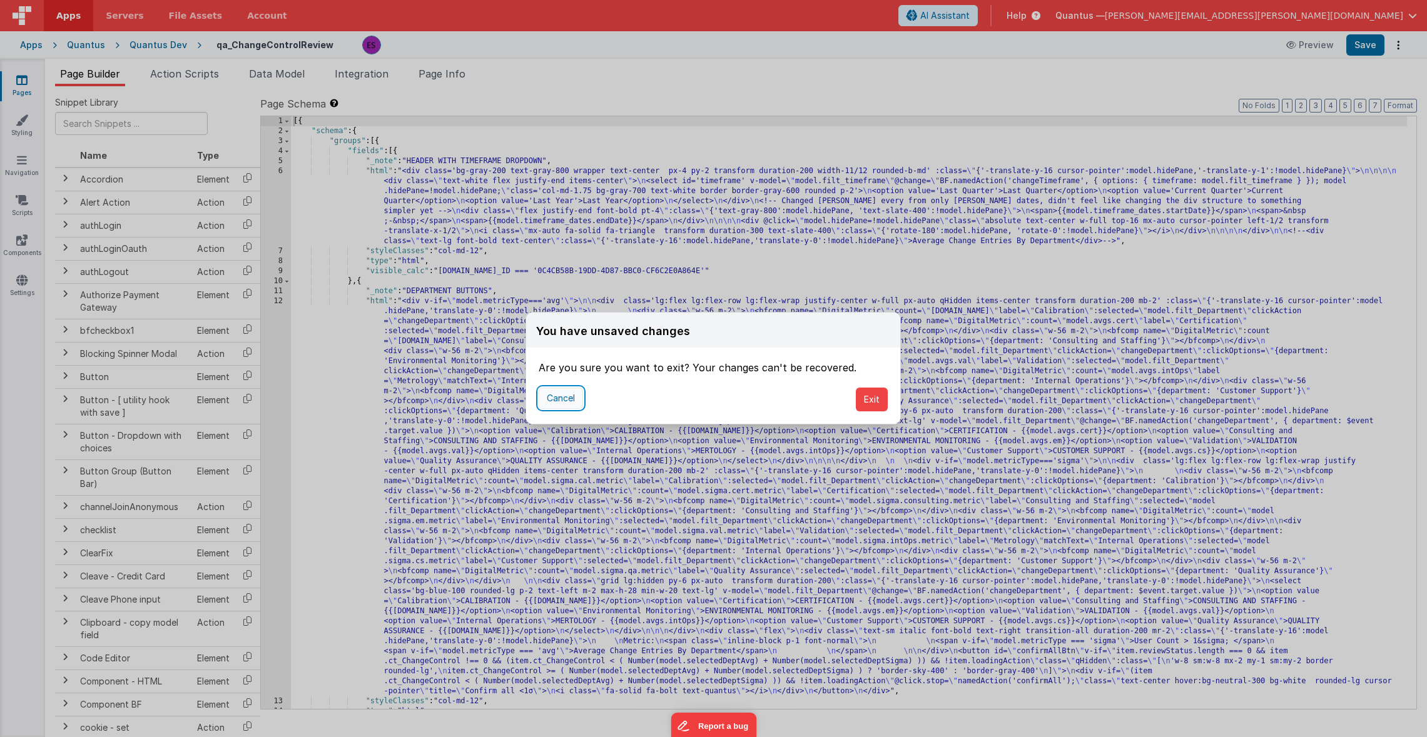
click at [566, 392] on button "Cancel" at bounding box center [561, 398] width 44 height 21
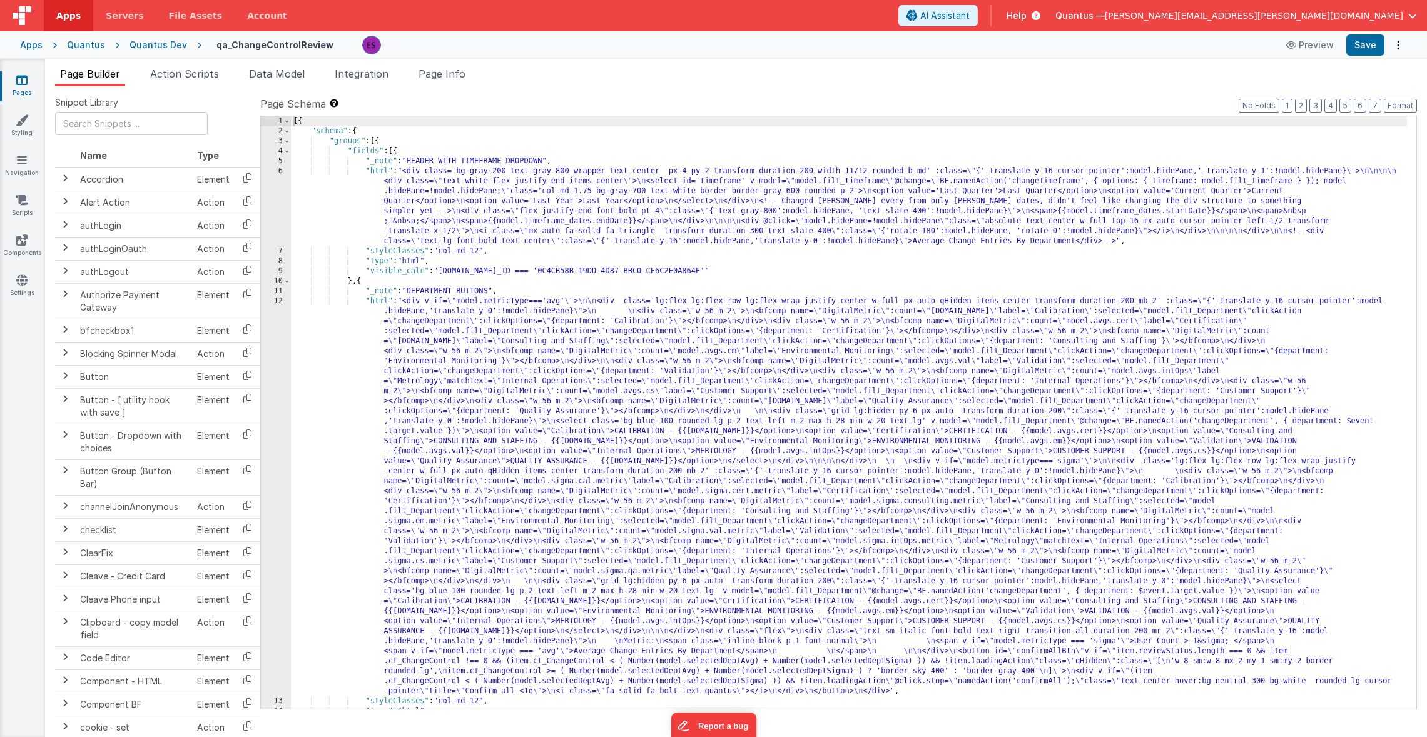
click at [572, 358] on div "[{ "schema" : { "groups" : [{ "fields" : [{ "_note" : "HEADER WITH TIMEFRAME DR…" at bounding box center [849, 422] width 1116 height 613
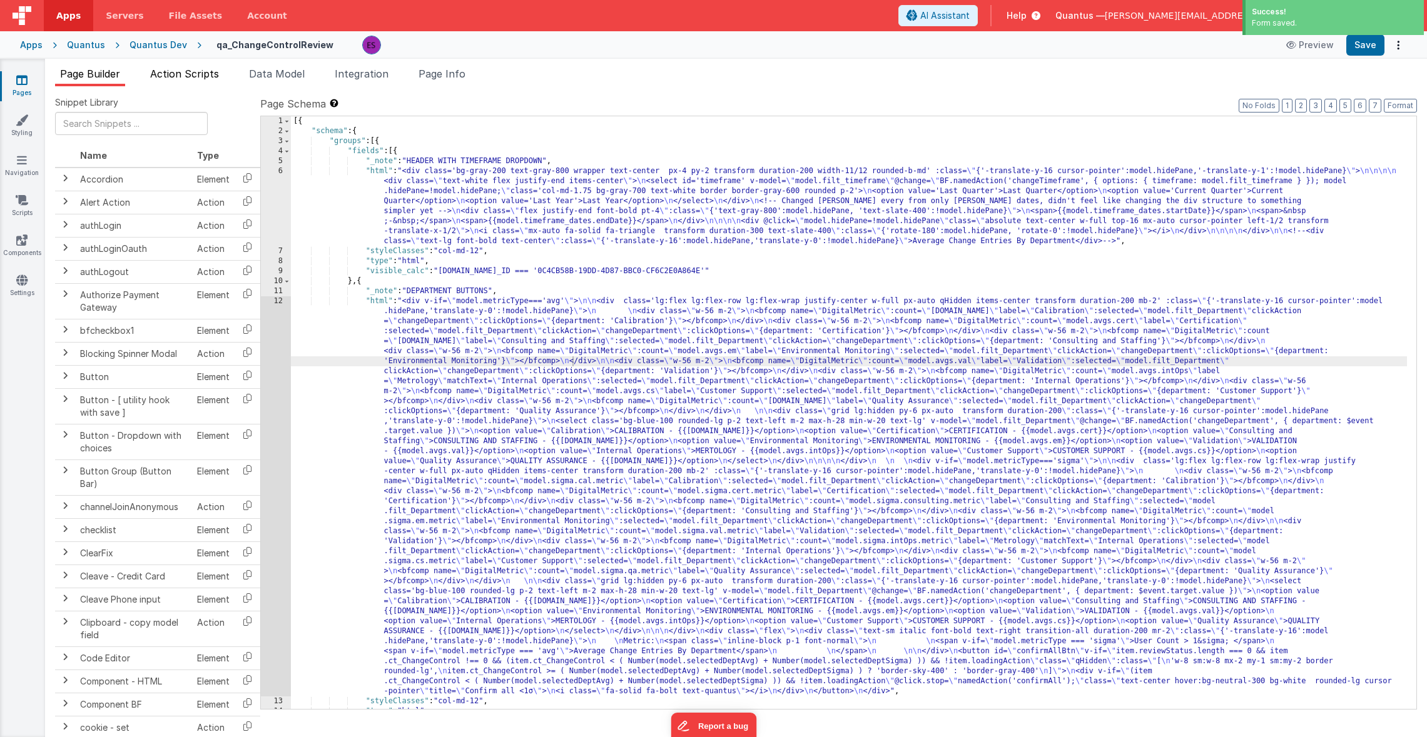
click at [204, 78] on span "Action Scripts" at bounding box center [184, 74] width 69 height 13
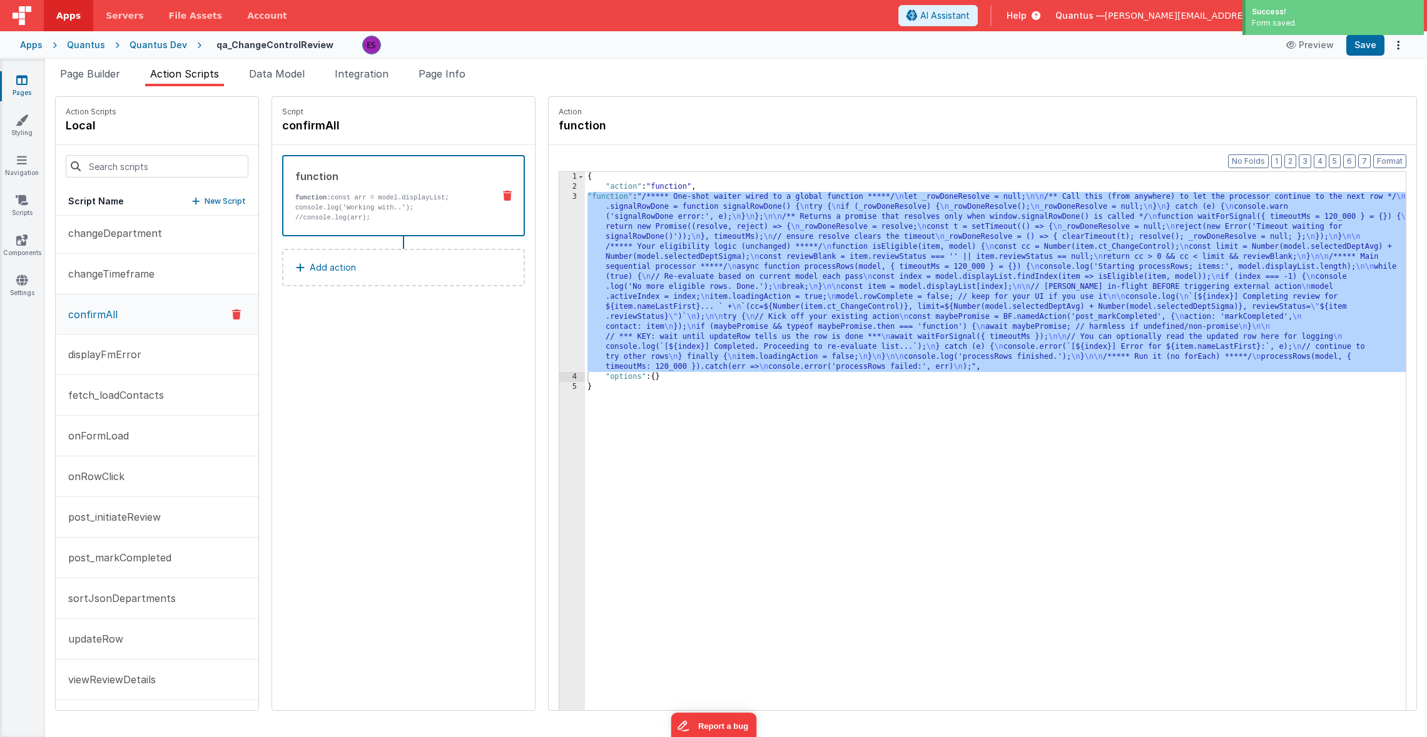
click at [875, 285] on div "{ "action" : "function" , "function" : "/***** One-shot waiter wired to a globa…" at bounding box center [1011, 470] width 853 height 597
click at [559, 225] on div "3" at bounding box center [572, 282] width 26 height 180
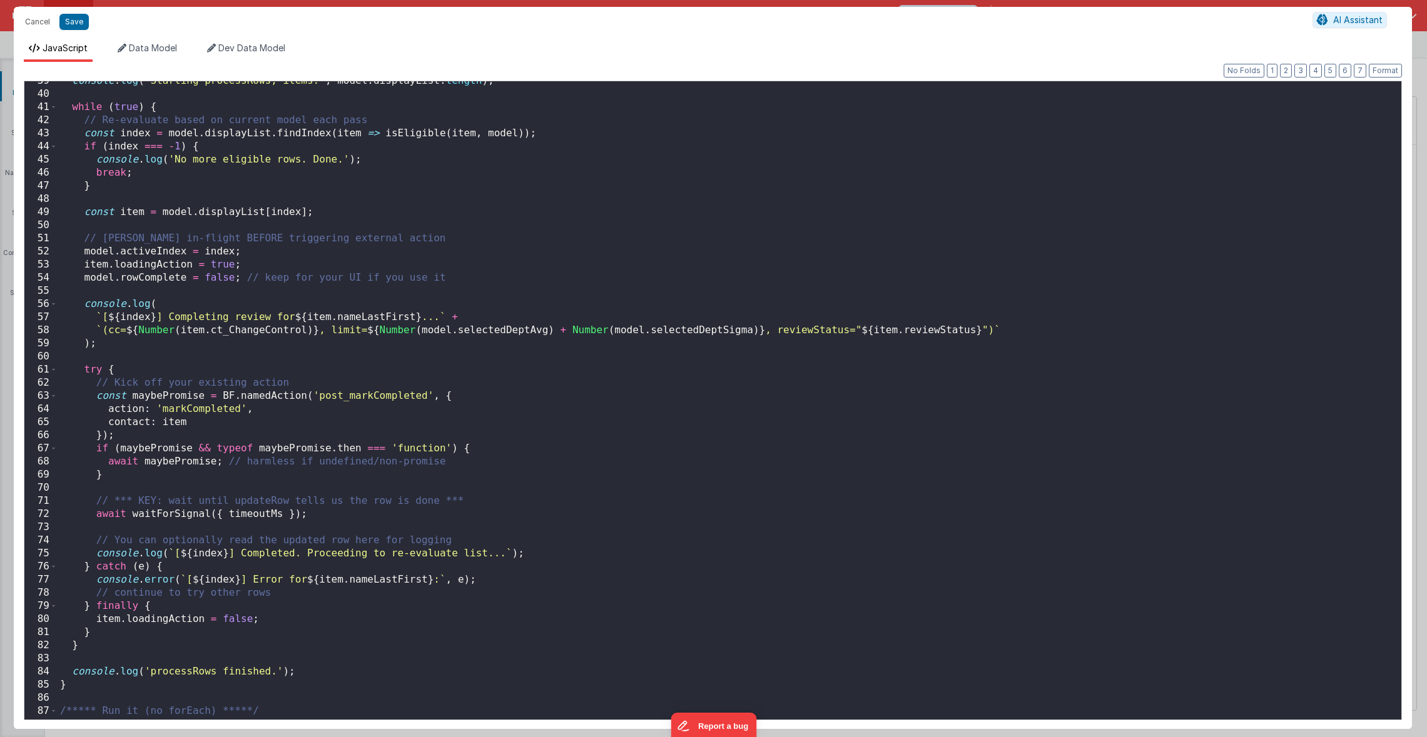
scroll to position [131, 0]
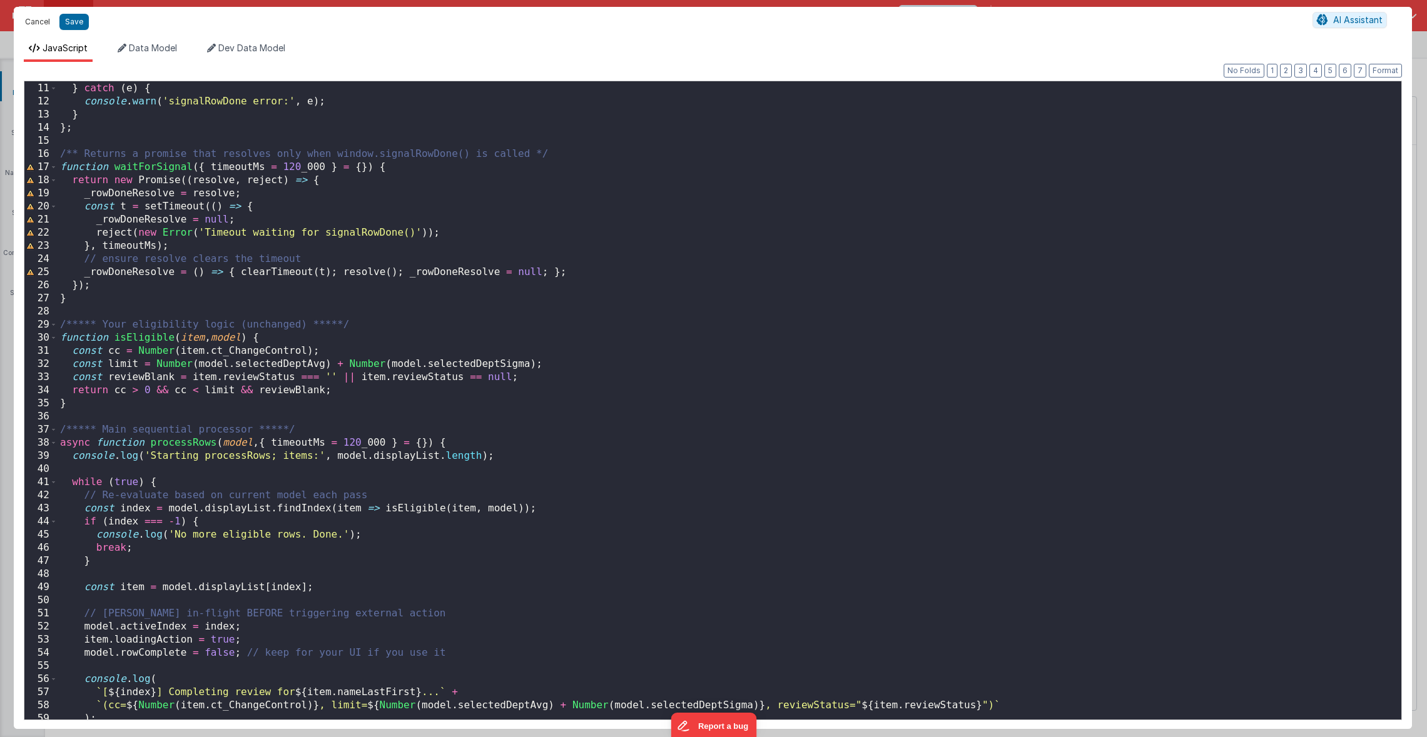
click at [31, 16] on button "Cancel" at bounding box center [38, 22] width 38 height 18
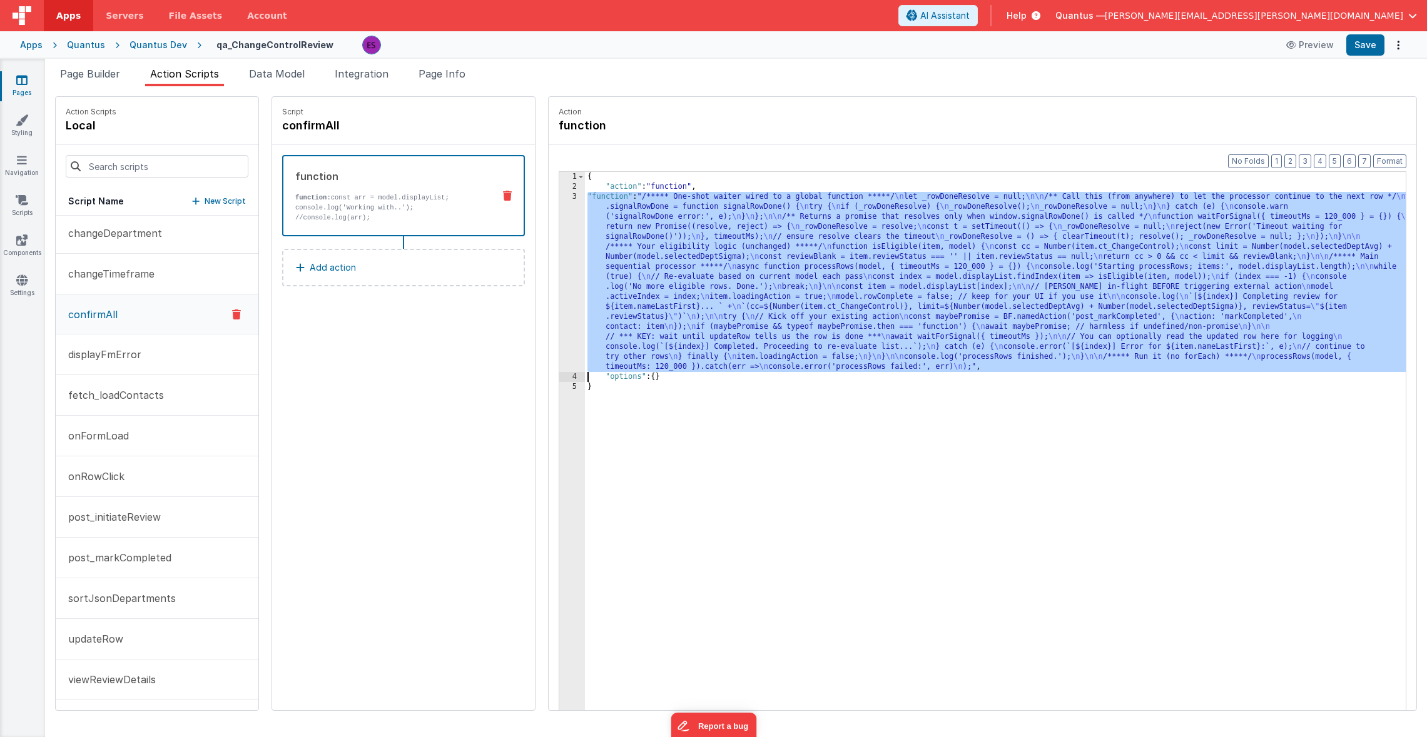
click at [593, 288] on div "{ "action" : "function" , "function" : "/***** One-shot waiter wired to a globa…" at bounding box center [1011, 470] width 853 height 597
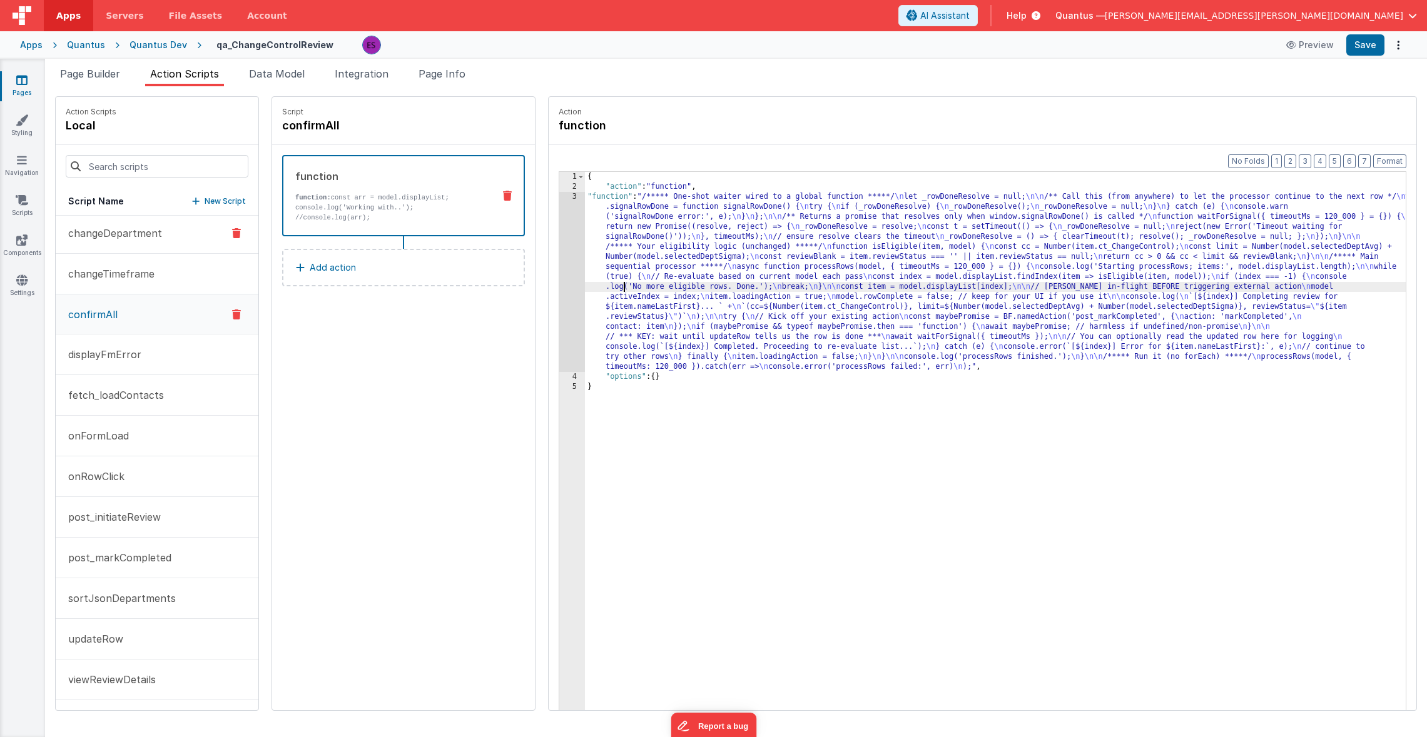
click at [138, 230] on p "changeDepartment" at bounding box center [111, 233] width 101 height 15
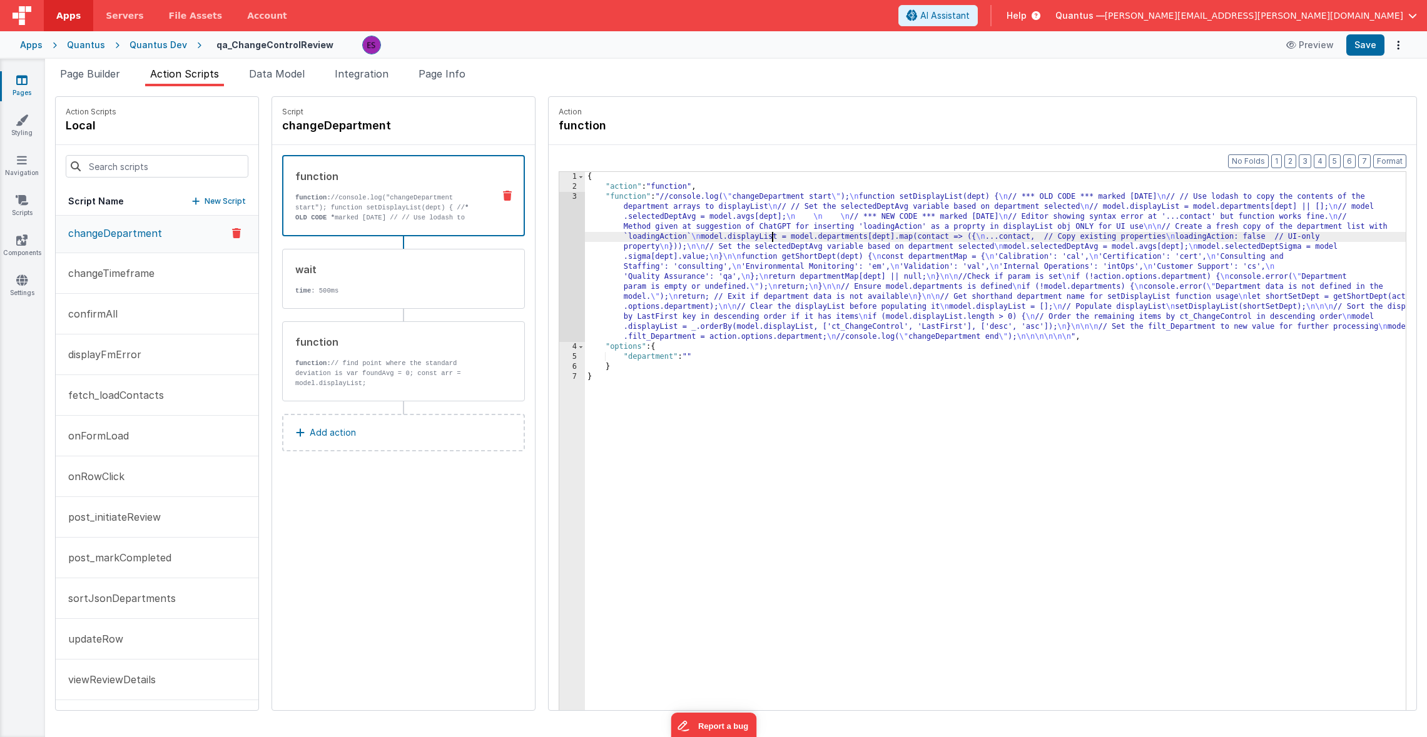
click at [741, 236] on div "{ "action" : "function" , "function" : "//console.log( \" changeDepartment star…" at bounding box center [1011, 470] width 853 height 597
type input "foreach"
click at [86, 604] on p "sortJsonDepartments" at bounding box center [118, 598] width 115 height 15
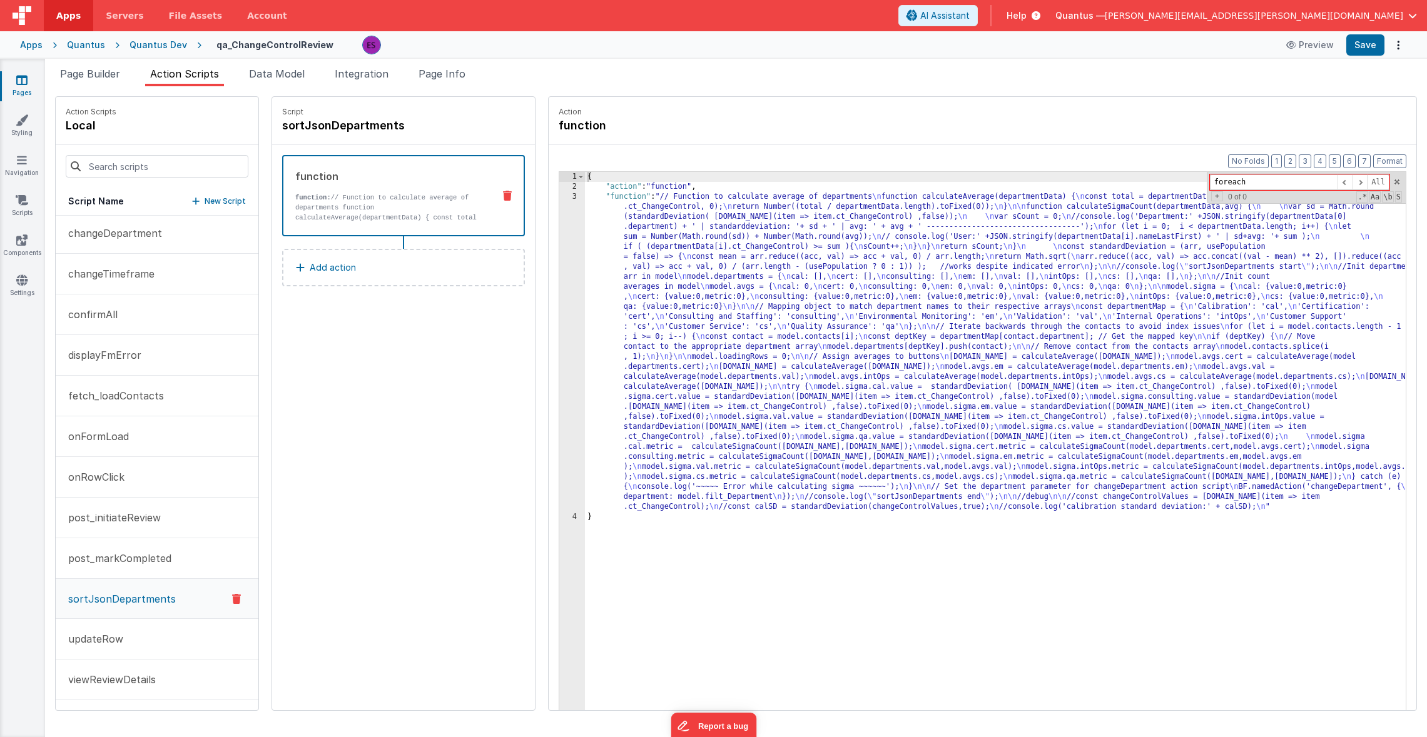
click at [619, 285] on div "{ "action" : "function" , "function" : "// Function to calculate average of dep…" at bounding box center [1011, 470] width 853 height 597
click at [559, 306] on div "3" at bounding box center [572, 352] width 26 height 320
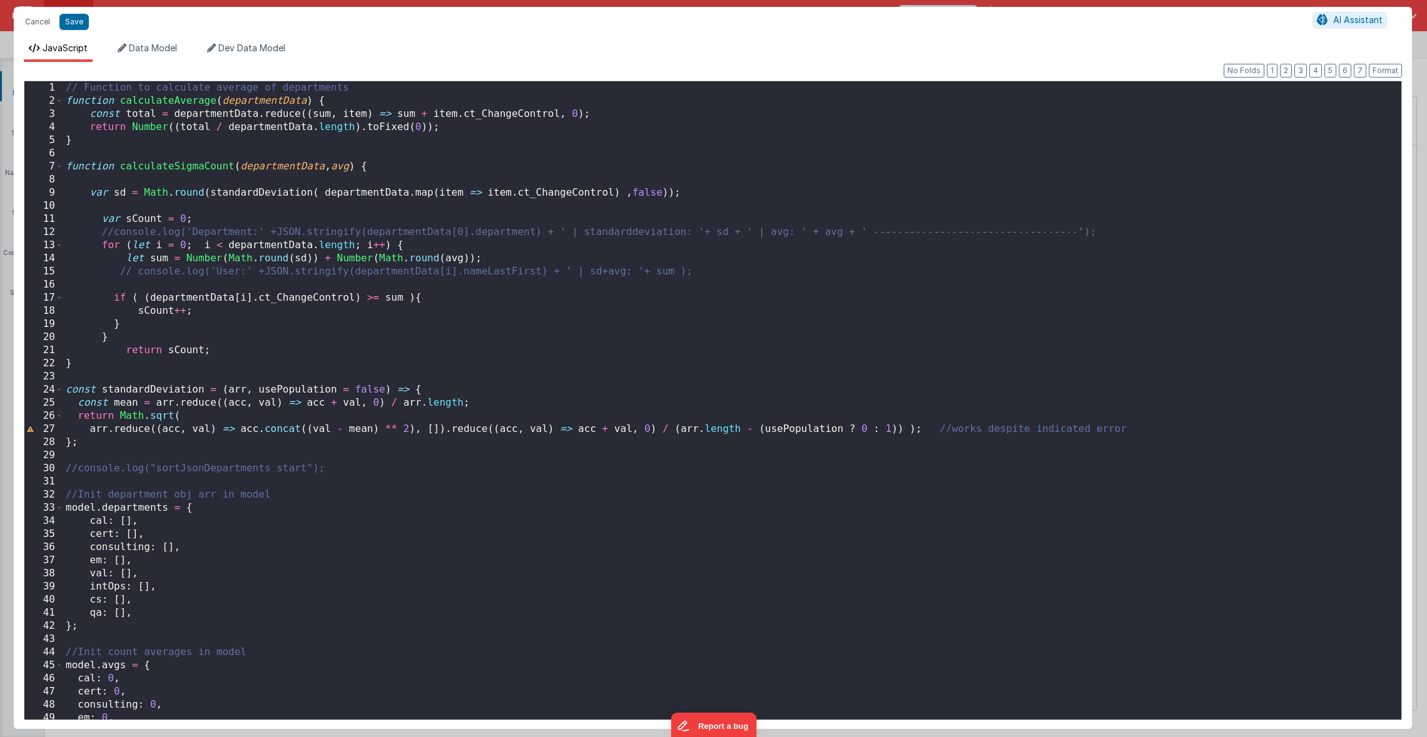
click at [544, 306] on div "// Function to calculate average of departments function calculateAverage ( dep…" at bounding box center [727, 413] width 1329 height 665
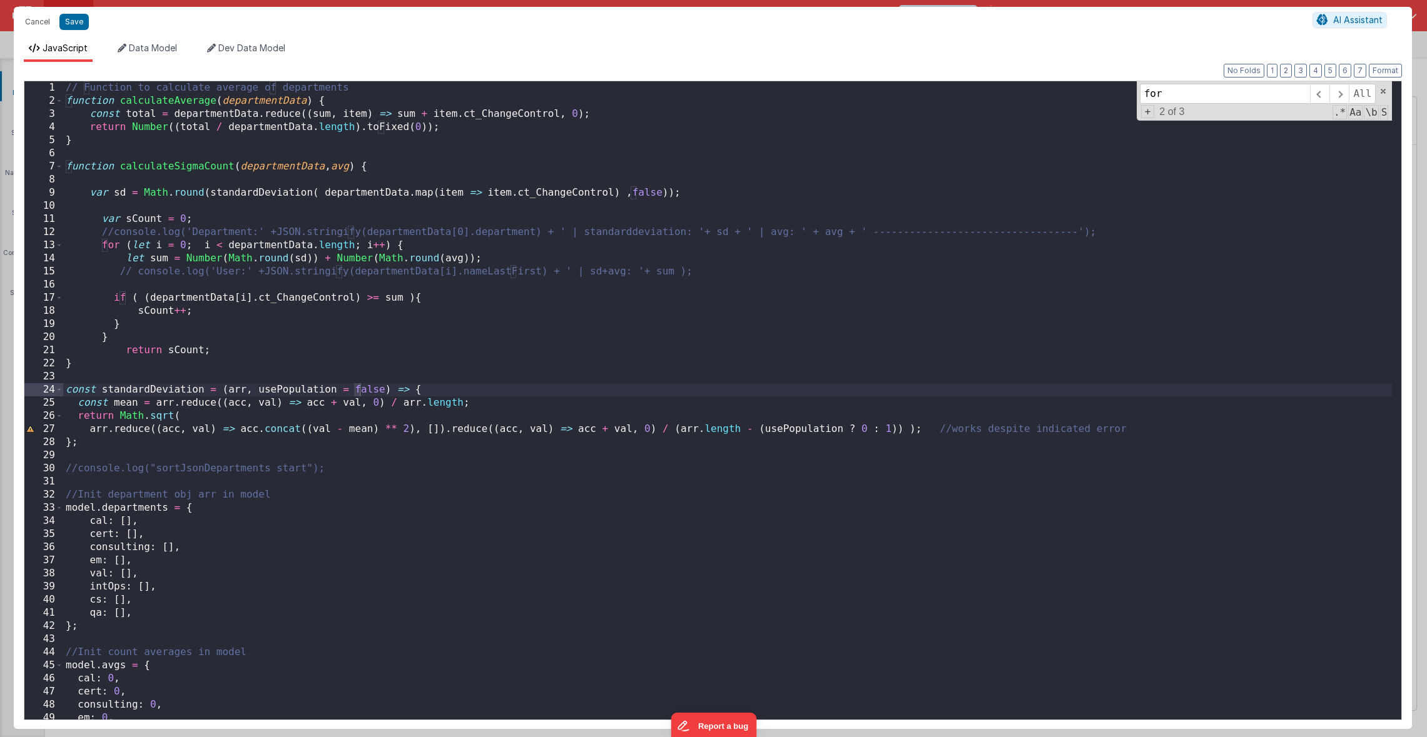
scroll to position [745, 0]
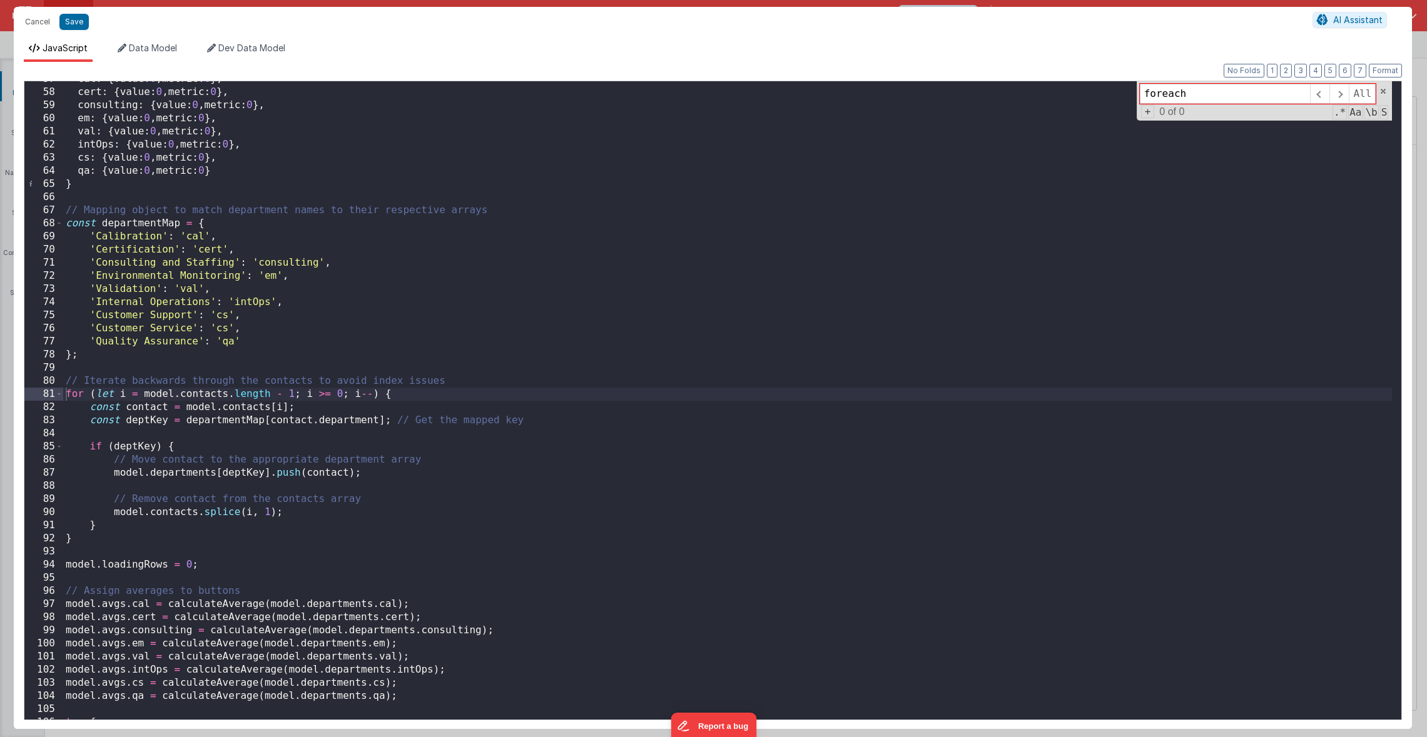
type input "foreach"
click at [152, 448] on div "cal : { value : 0 , metric : 0 } , cert : { value : 0 , metric : 0 } , consulti…" at bounding box center [727, 405] width 1329 height 665
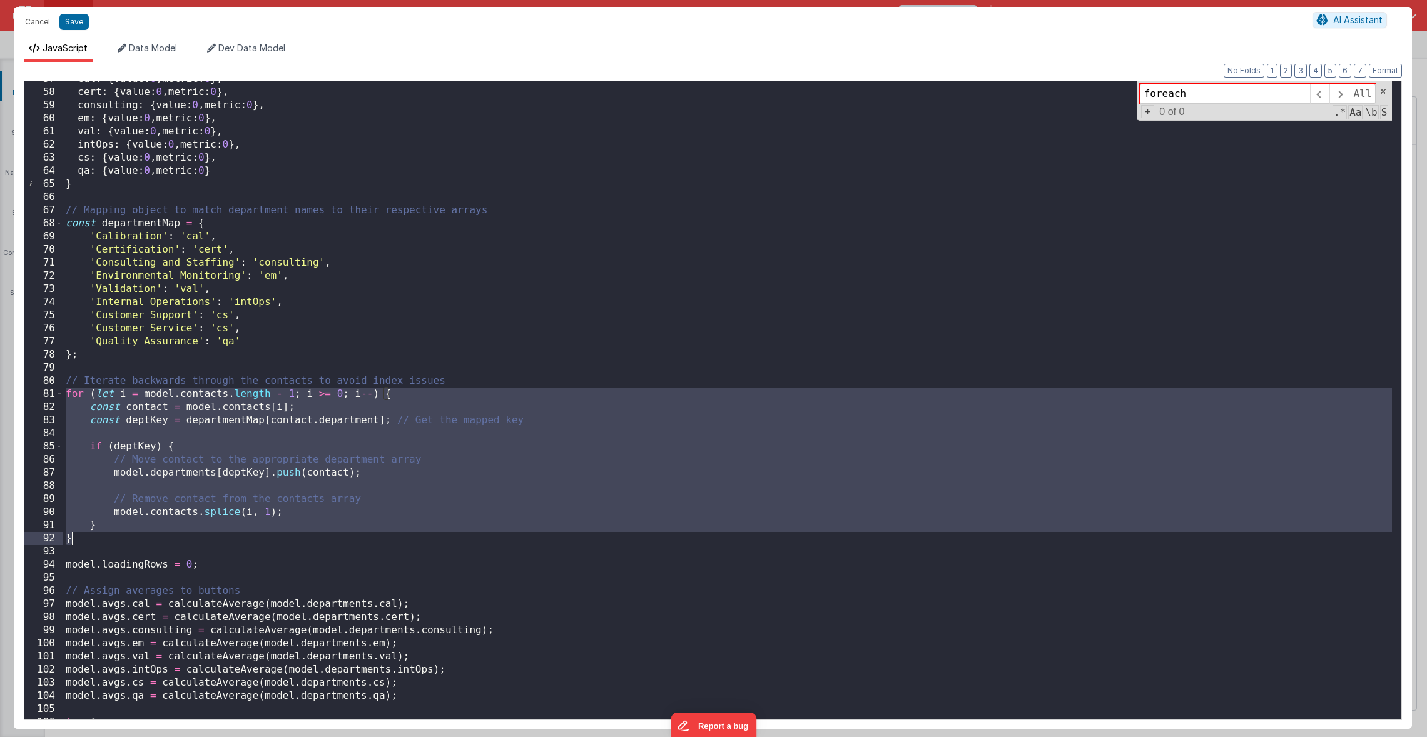
drag, startPoint x: 68, startPoint y: 393, endPoint x: 119, endPoint y: 539, distance: 154.1
click at [119, 539] on div "cal : { value : 0 , metric : 0 } , cert : { value : 0 , metric : 0 } , consulti…" at bounding box center [727, 405] width 1329 height 665
click at [28, 24] on button "Cancel" at bounding box center [38, 22] width 38 height 18
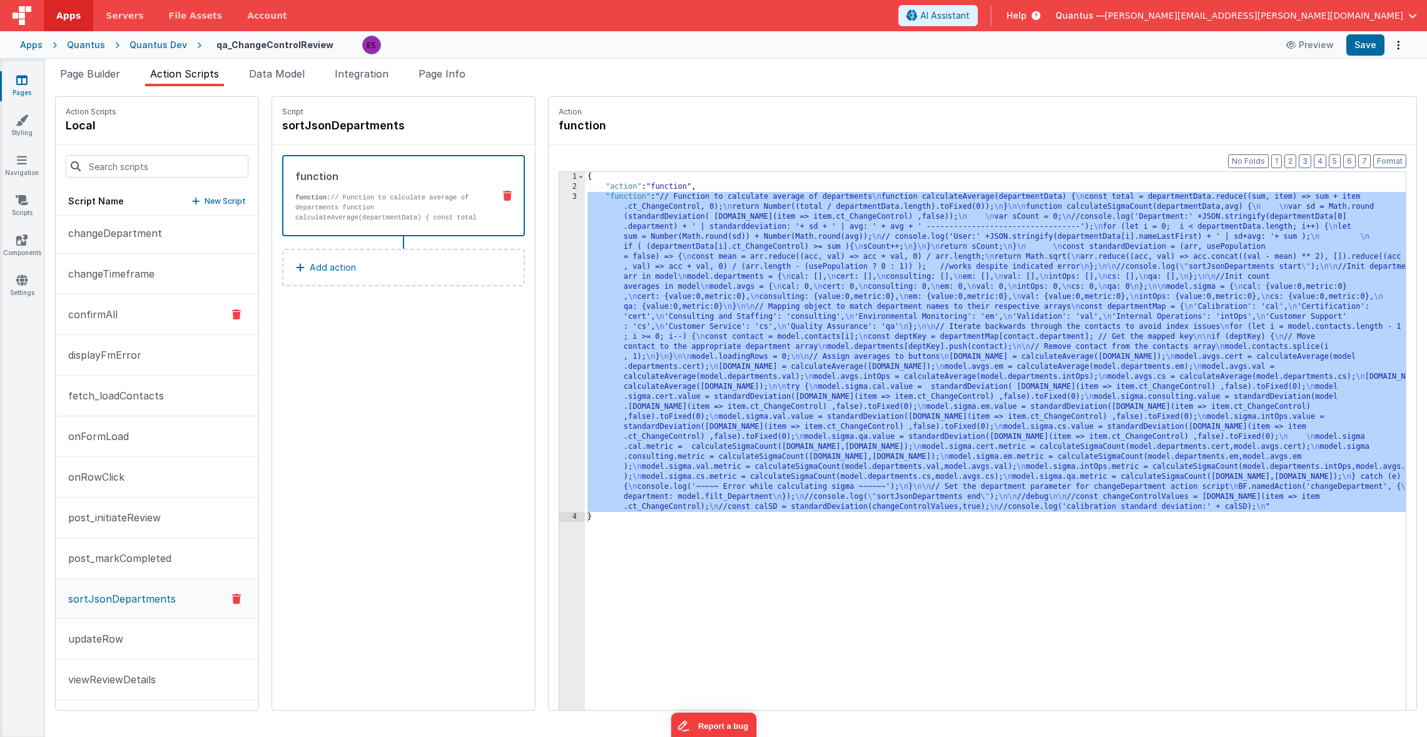
click at [111, 315] on p "confirmAll" at bounding box center [89, 314] width 57 height 15
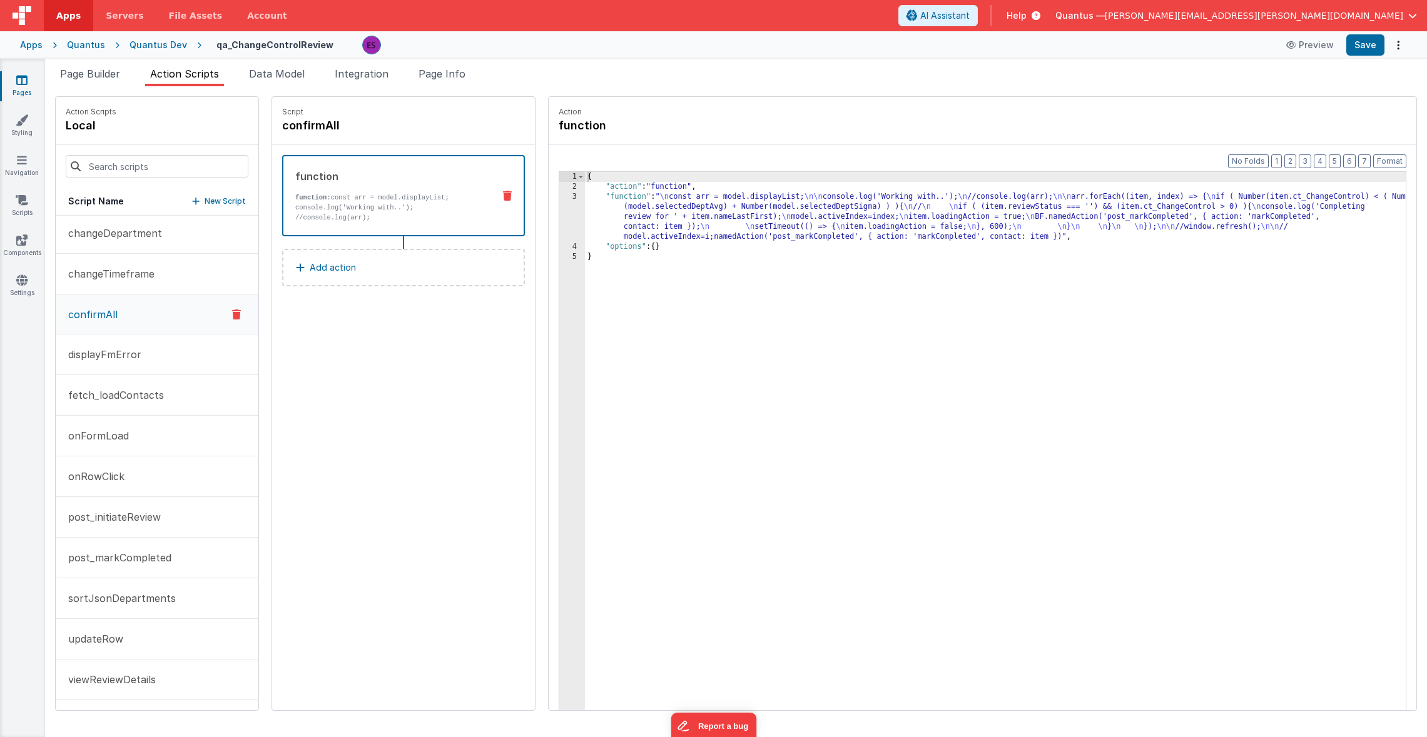
click at [680, 223] on div "{ "action" : "function" , "function" : " \n const arr = model.displayList; \n\n…" at bounding box center [1011, 470] width 853 height 597
click at [559, 217] on div "3" at bounding box center [572, 217] width 26 height 50
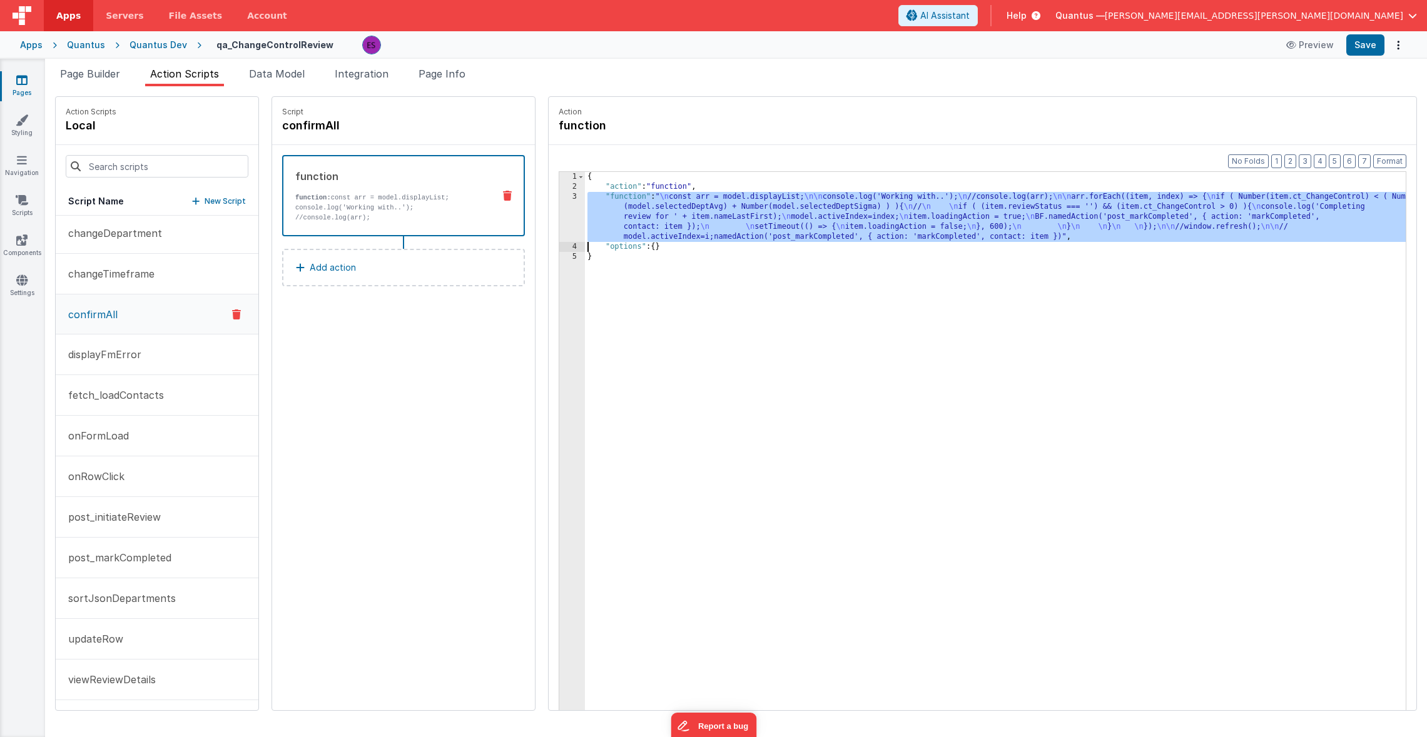
click at [559, 219] on div "3" at bounding box center [572, 217] width 26 height 50
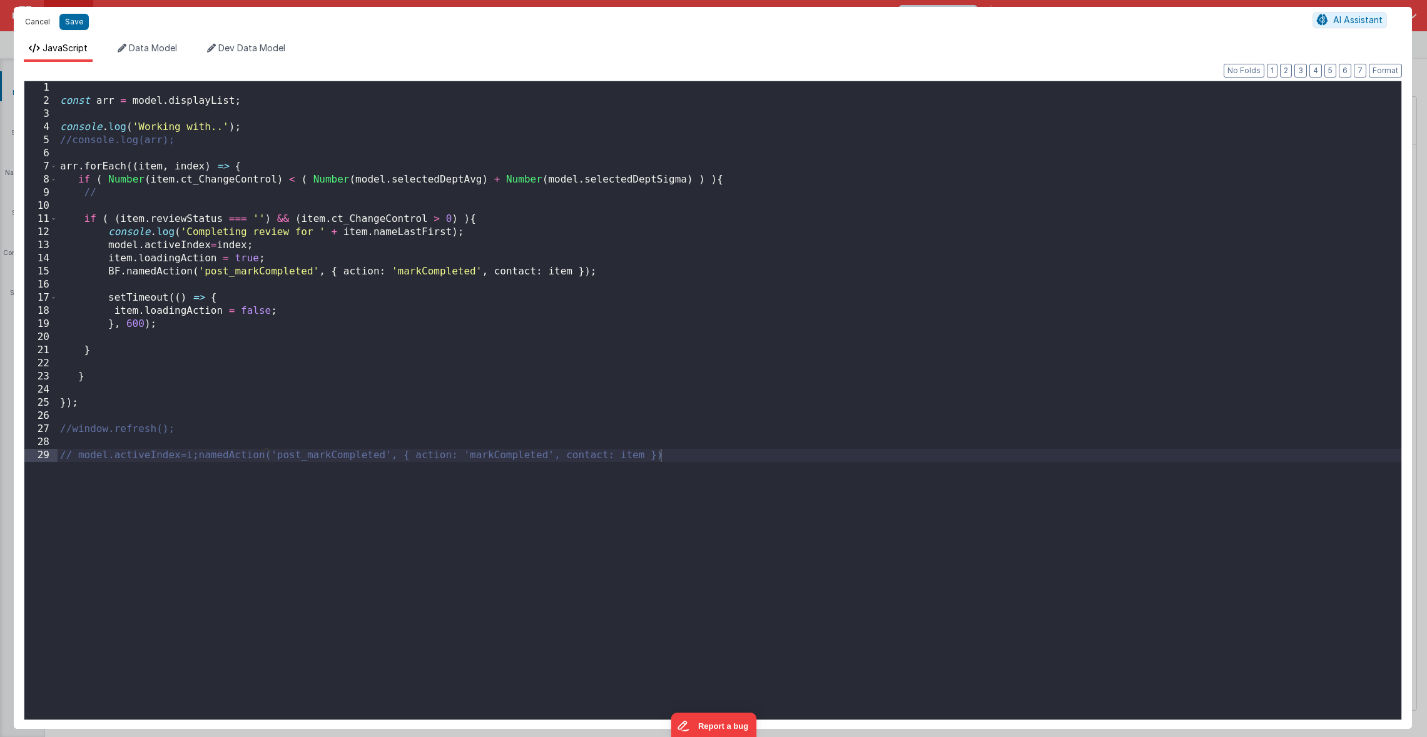
click at [38, 23] on button "Cancel" at bounding box center [38, 22] width 38 height 18
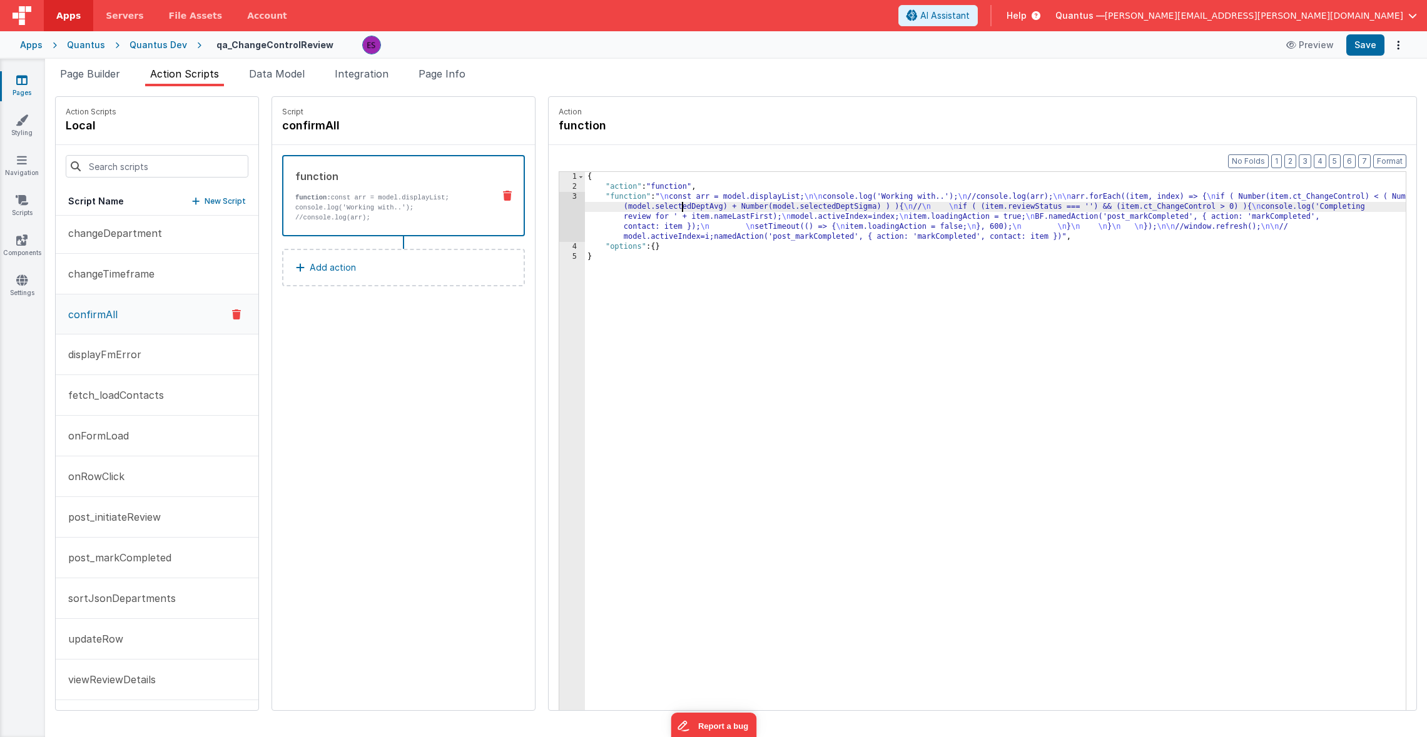
click at [649, 205] on div "{ "action" : "function" , "function" : " \n const arr = model.displayList; \n\n…" at bounding box center [1011, 470] width 853 height 597
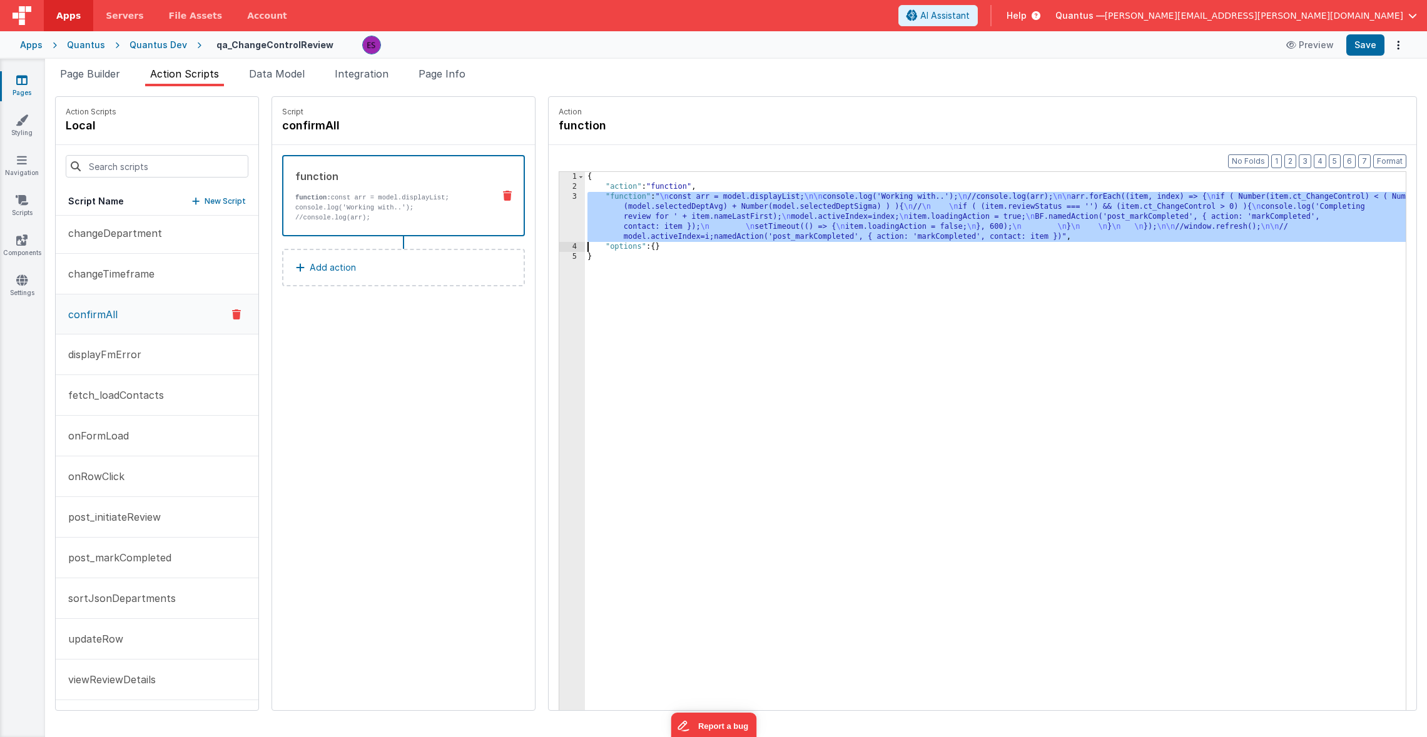
click at [559, 214] on div "3" at bounding box center [572, 217] width 26 height 50
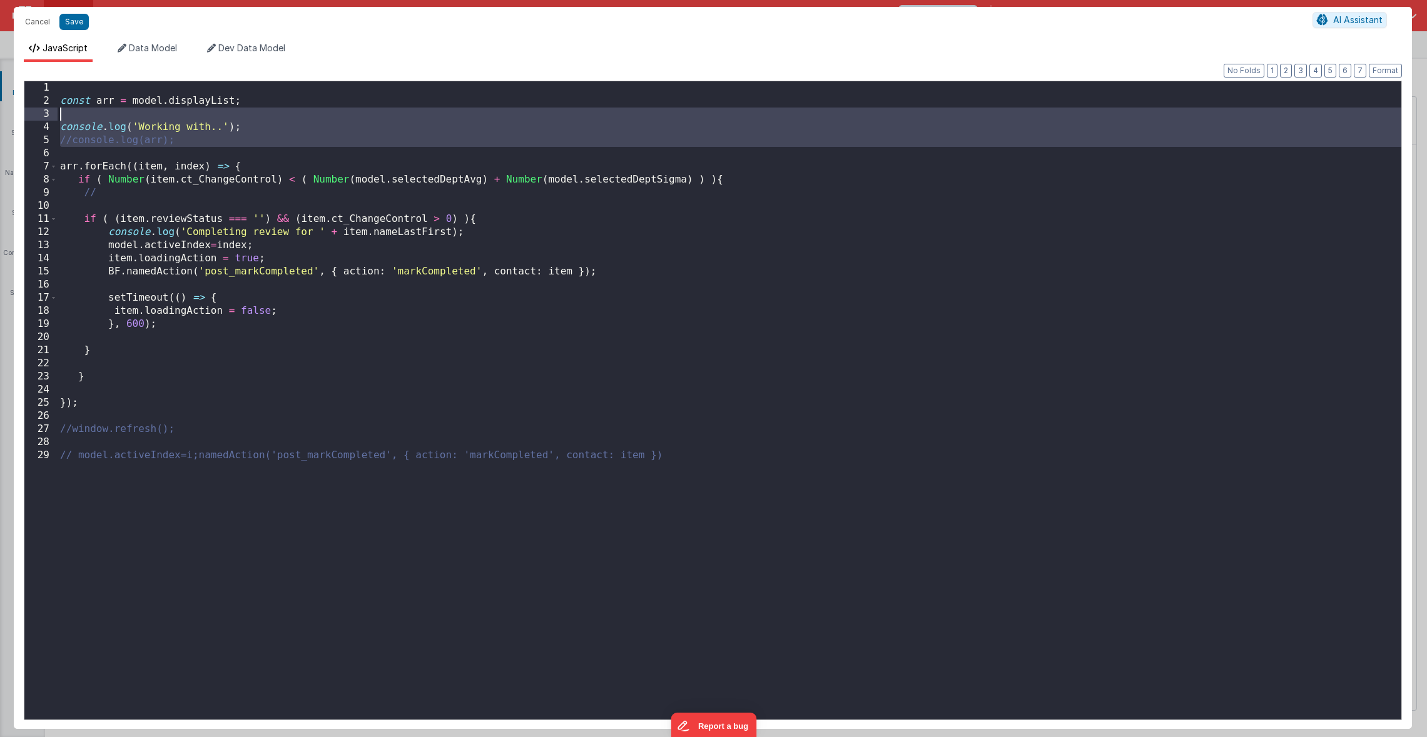
drag, startPoint x: 227, startPoint y: 153, endPoint x: 71, endPoint y: 119, distance: 160.0
click at [71, 119] on div "const arr = model . displayList ; console . log ( 'Working with..' ) ; //consol…" at bounding box center [730, 413] width 1344 height 665
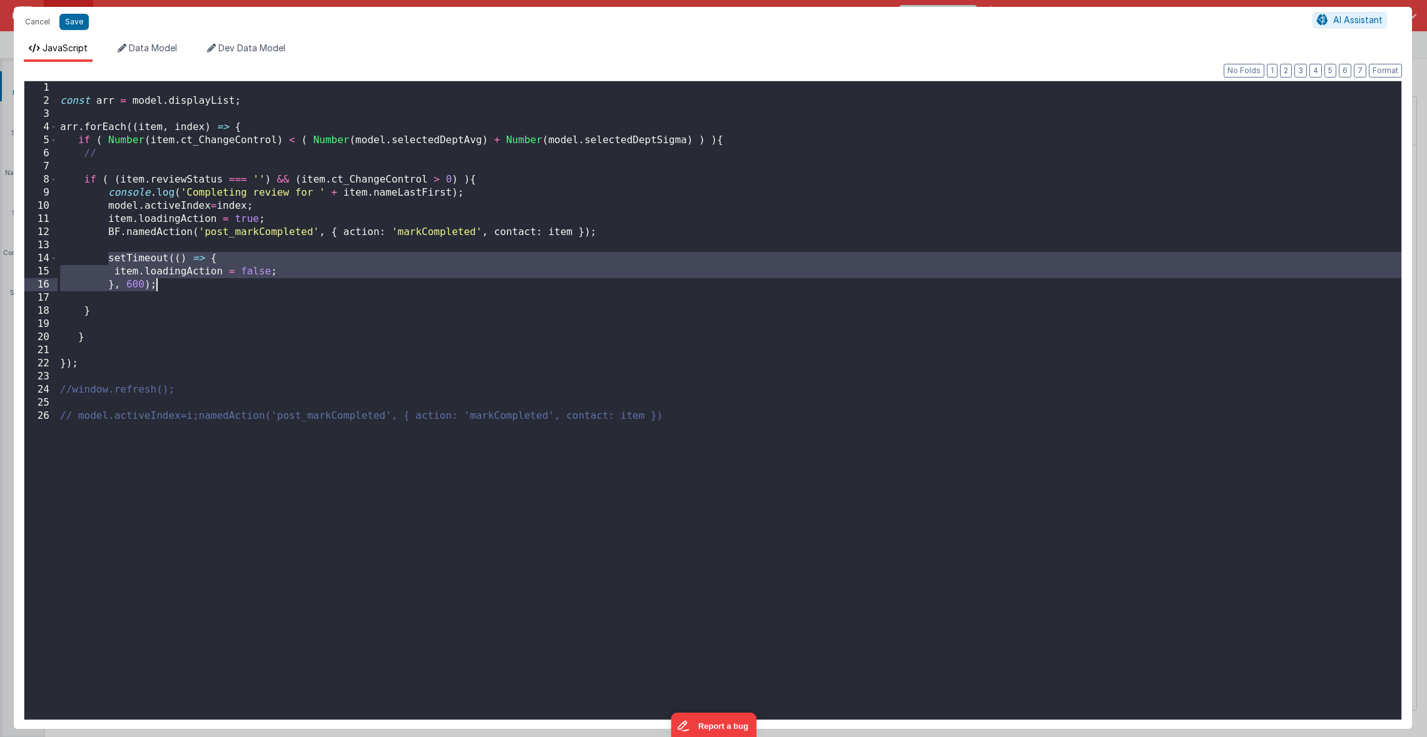
drag, startPoint x: 113, startPoint y: 261, endPoint x: 188, endPoint y: 283, distance: 78.6
click at [188, 283] on div "const arr = model . displayList ; arr . forEach (( item , index ) => { if ( Num…" at bounding box center [730, 413] width 1344 height 665
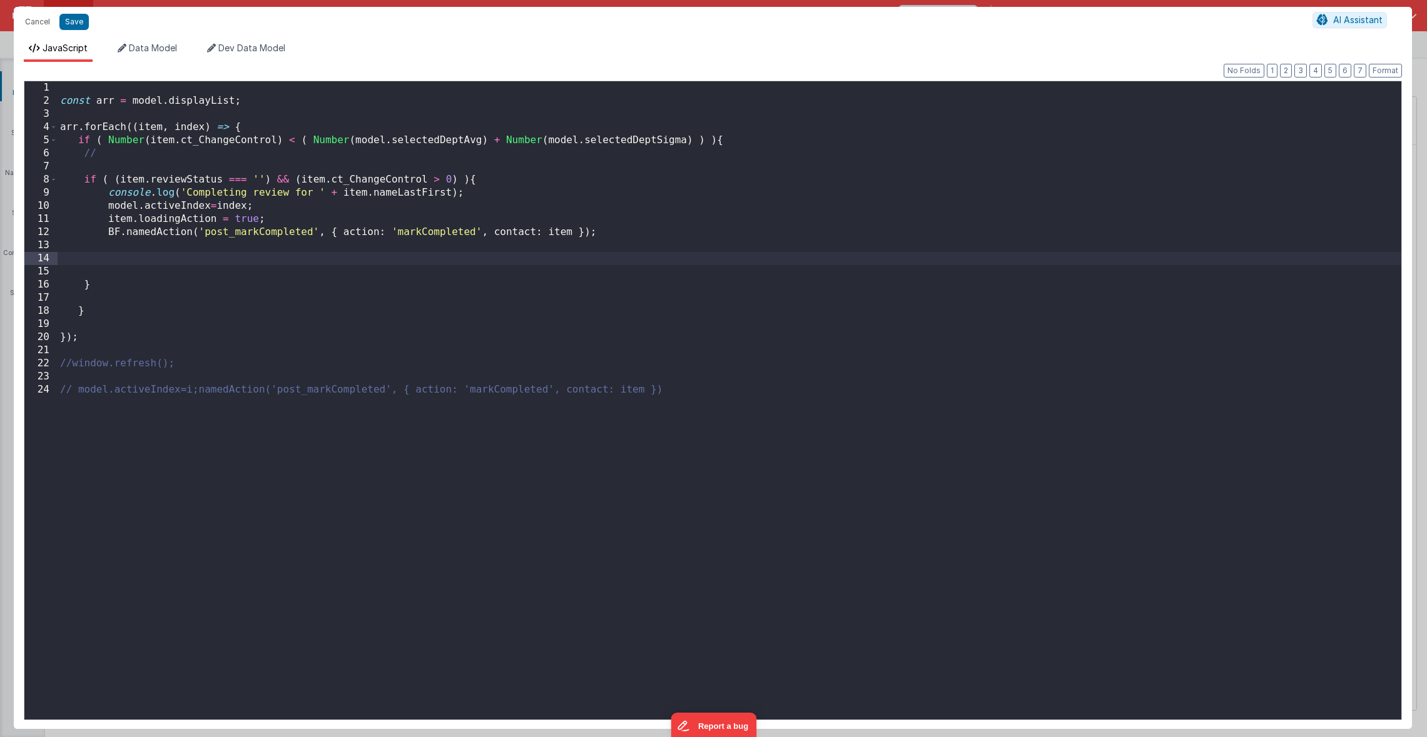
click at [188, 111] on div "const arr = model . displayList ; arr . forEach (( item , index ) => { if ( Num…" at bounding box center [730, 413] width 1344 height 665
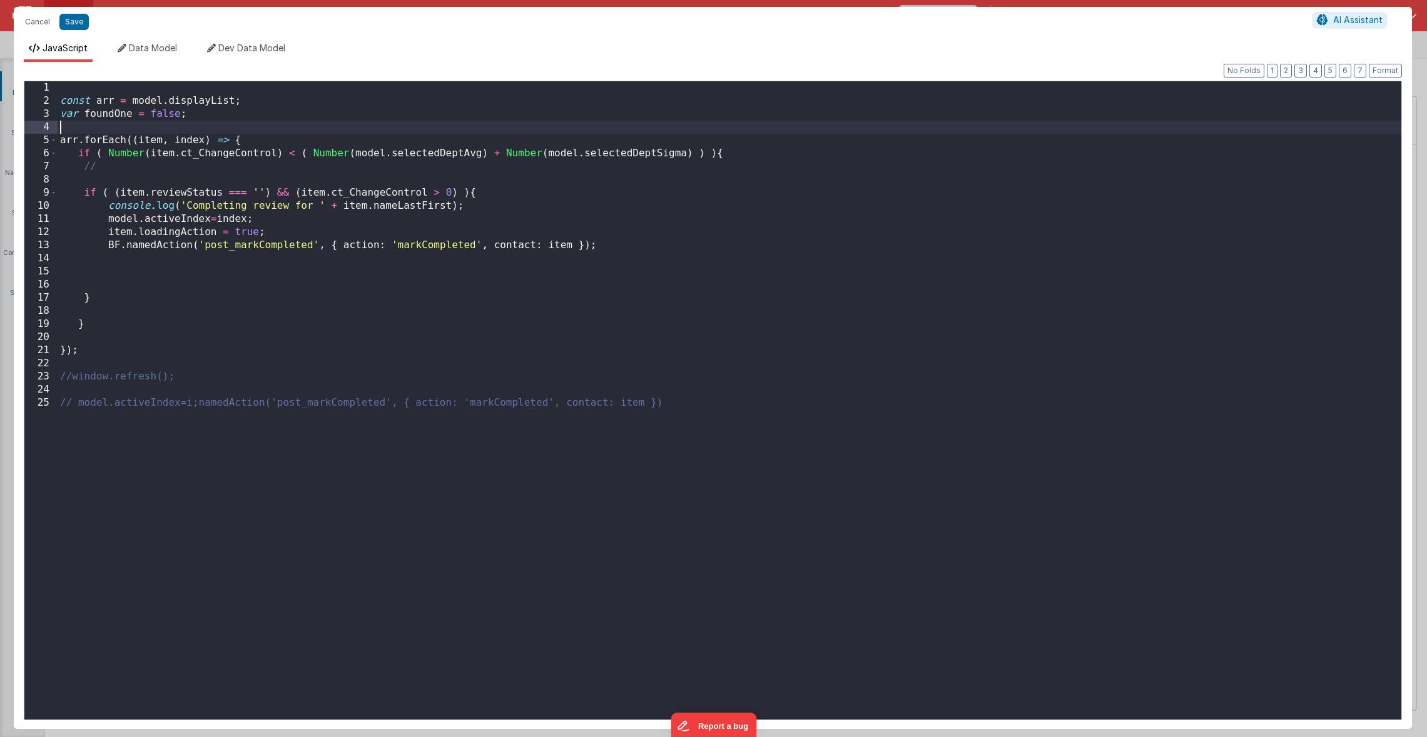
click at [153, 260] on div "const arr = model . displayList ; var foundOne = false ; arr . forEach (( item …" at bounding box center [730, 413] width 1344 height 665
click at [101, 116] on div "const arr = model . displayList ; var foundOne = false ; arr . forEach (( item …" at bounding box center [730, 413] width 1344 height 665
click at [132, 261] on div "const arr = model . displayList ; var done = false ; arr . forEach (( item , in…" at bounding box center [730, 413] width 1344 height 665
click at [108, 155] on div "const arr = model . displayList ; var done = false ; arr . forEach (( item , in…" at bounding box center [730, 413] width 1344 height 665
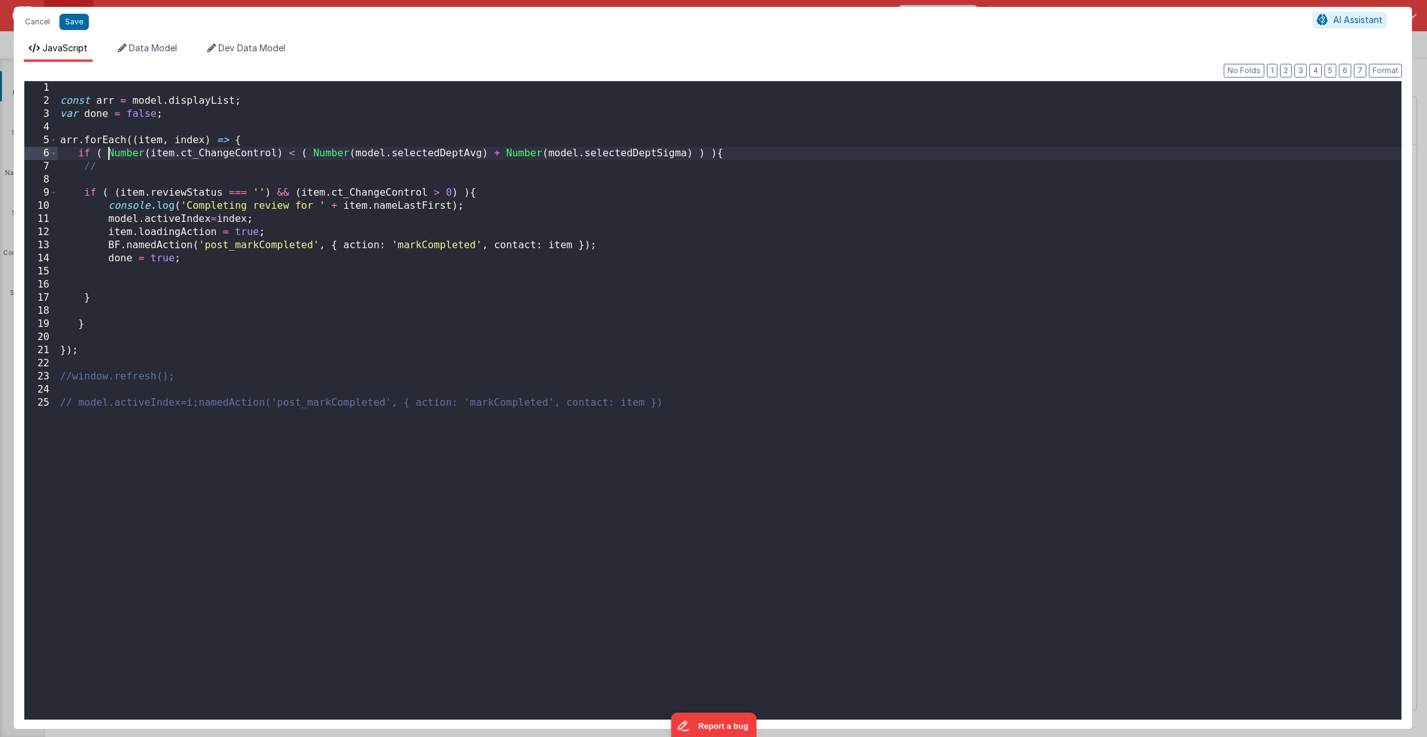
click at [704, 155] on div "const arr = model . displayList ; var done = false ; arr . forEach (( item , in…" at bounding box center [730, 413] width 1344 height 665
click at [95, 348] on div "const arr = model . displayList ; var done = false ; arr . forEach (( item , in…" at bounding box center [730, 413] width 1344 height 665
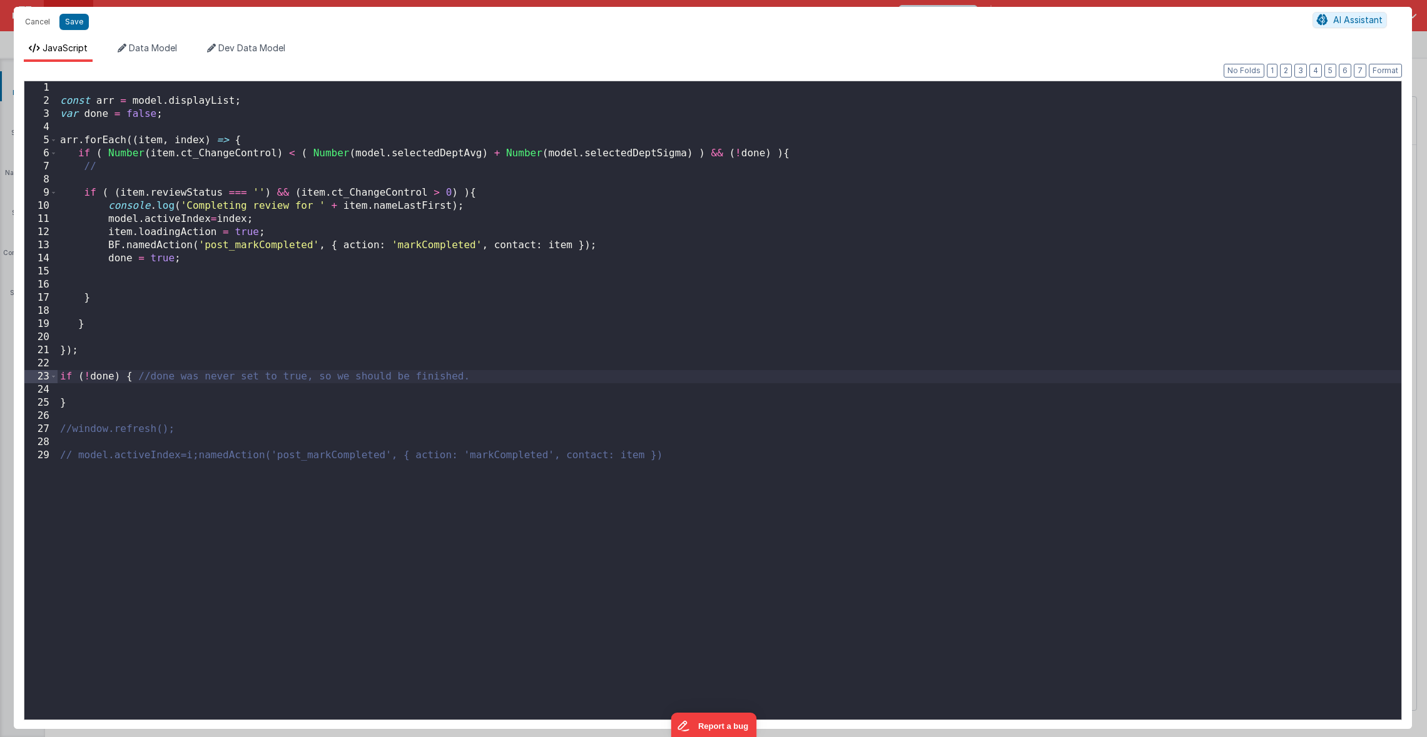
click at [142, 377] on div "const arr = model . displayList ; var done = false ; arr . forEach (( item , in…" at bounding box center [730, 413] width 1344 height 665
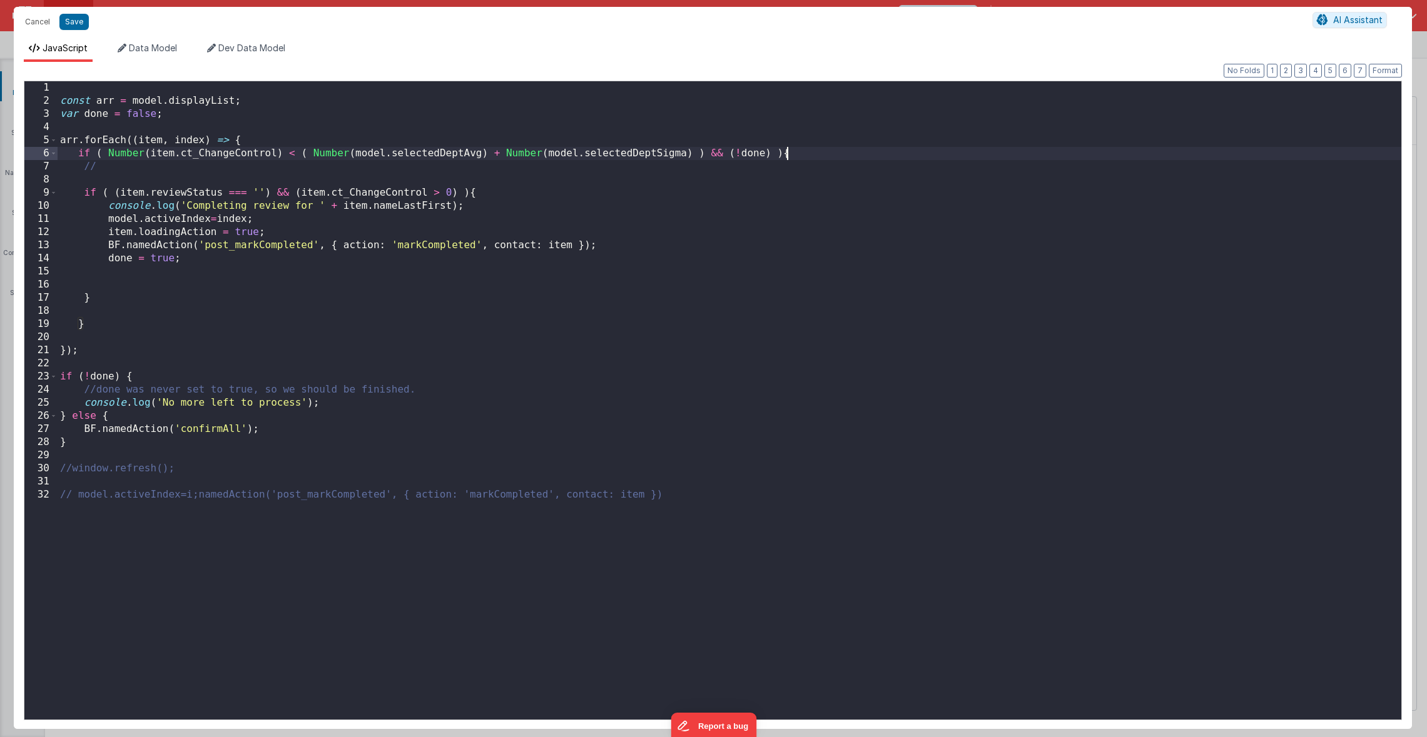
click at [848, 151] on div "const arr = model . displayList ; var done = false ; arr . forEach (( item , in…" at bounding box center [730, 413] width 1344 height 665
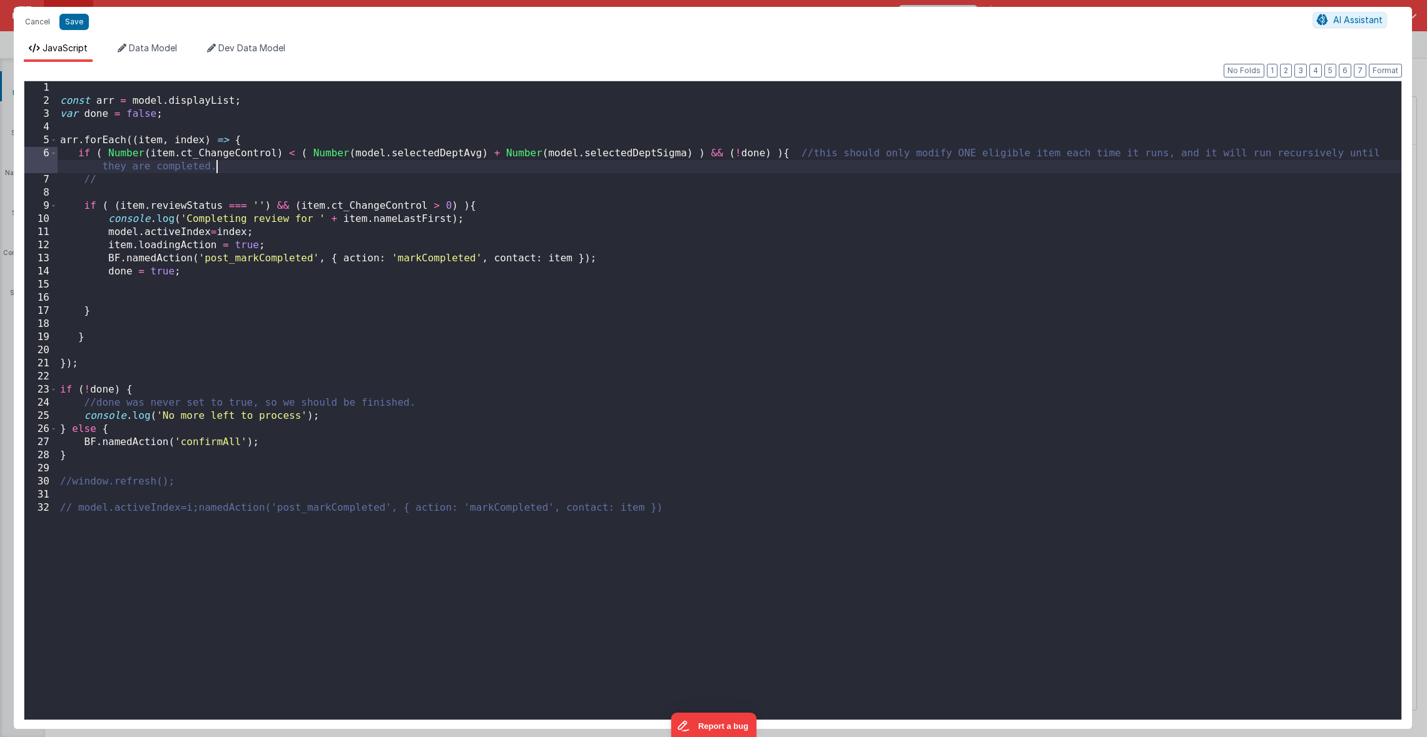
click at [799, 155] on div "const arr = model . displayList ; var done = false ; arr . forEach (( item , in…" at bounding box center [730, 413] width 1344 height 665
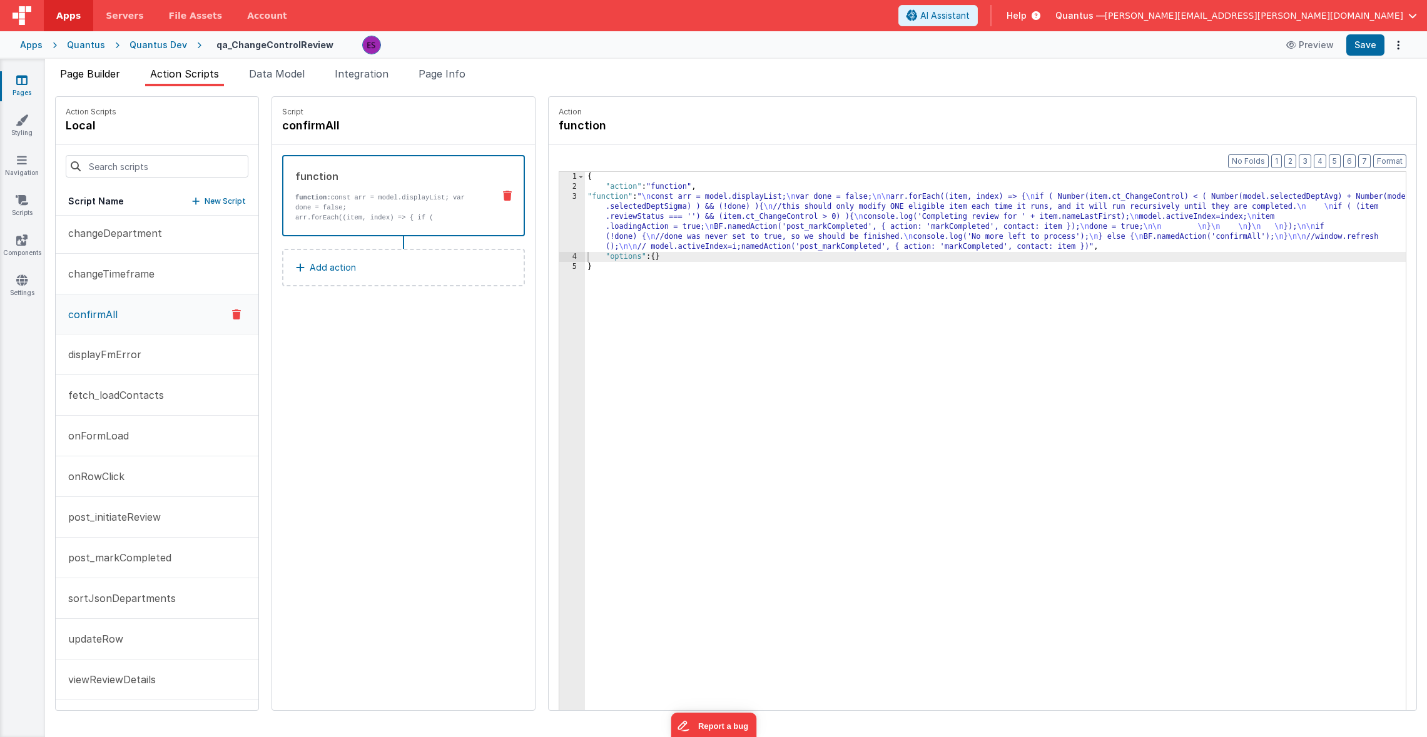
click at [87, 79] on span "Page Builder" at bounding box center [90, 74] width 60 height 13
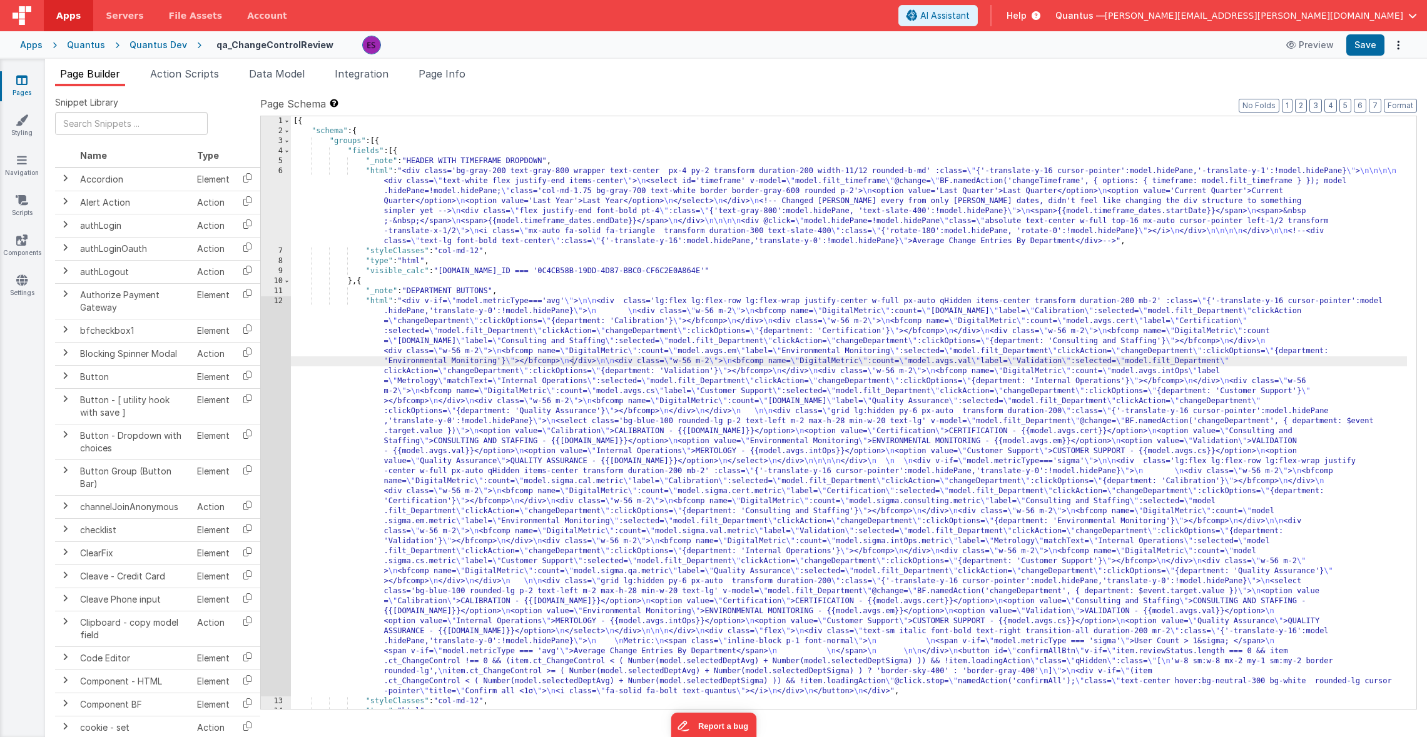
click at [358, 365] on div "[{ "schema" : { "groups" : [{ "fields" : [{ "_note" : "HEADER WITH TIMEFRAME DR…" at bounding box center [849, 422] width 1116 height 613
click at [276, 389] on div "12" at bounding box center [276, 496] width 30 height 400
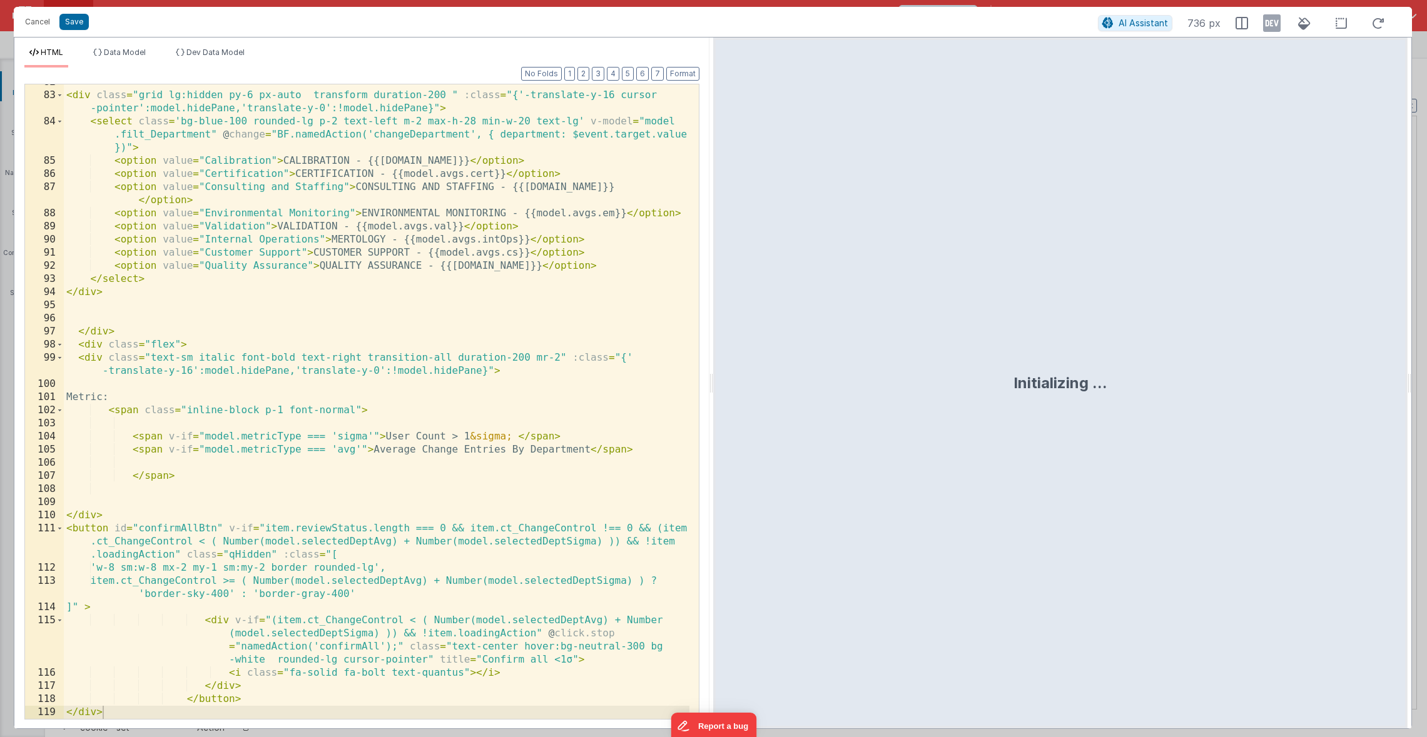
scroll to position [1598, 0]
click at [41, 20] on button "Cancel" at bounding box center [38, 22] width 38 height 18
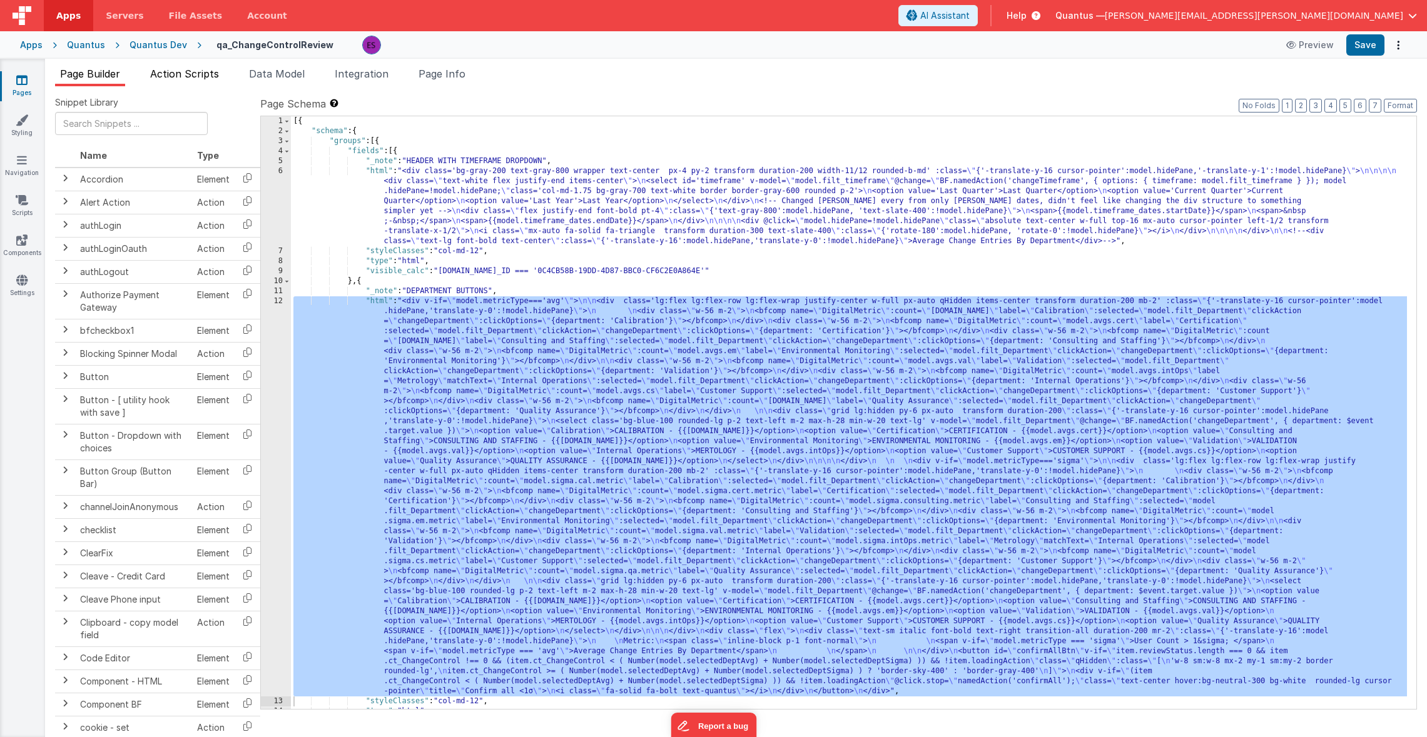
click at [159, 71] on span "Action Scripts" at bounding box center [184, 74] width 69 height 13
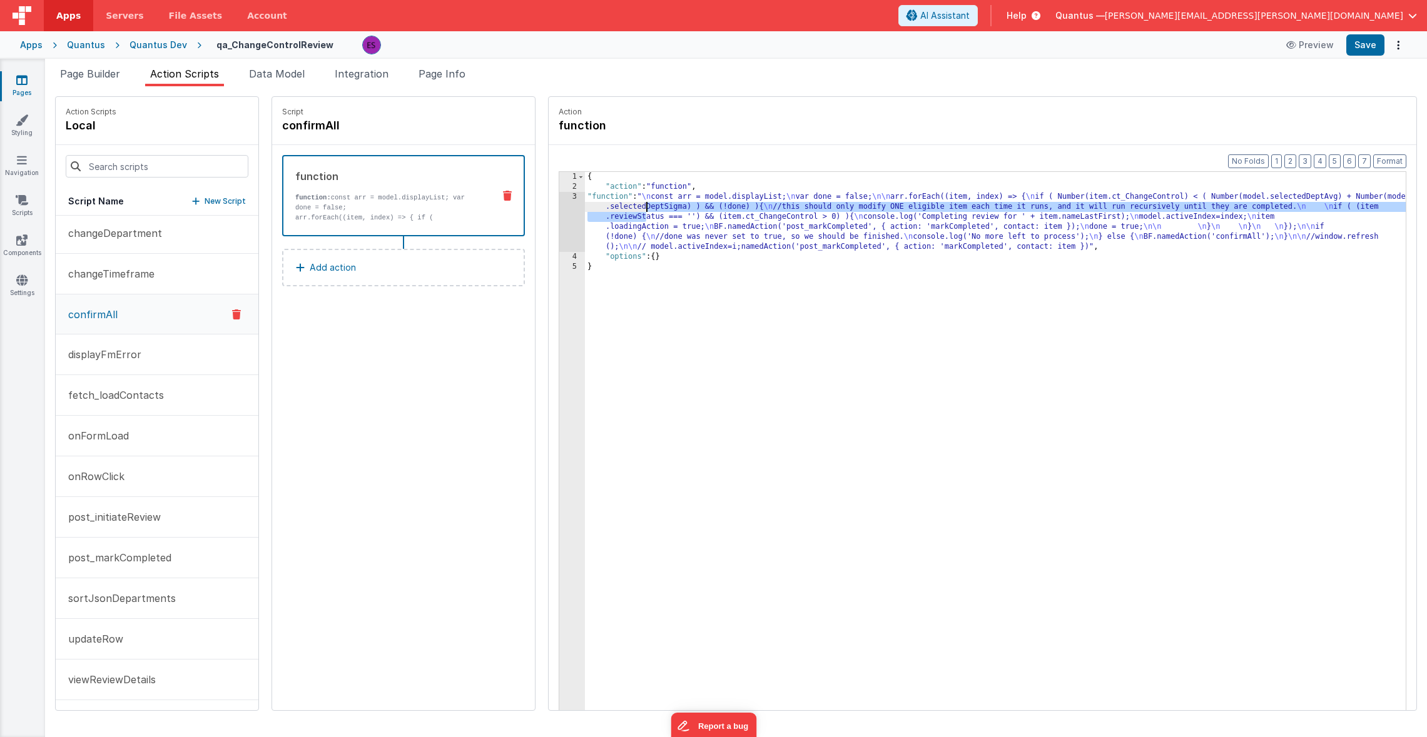
drag, startPoint x: 614, startPoint y: 211, endPoint x: 592, endPoint y: 211, distance: 22.5
click at [614, 211] on div "{ "action" : "function" , "function" : " \n const arr = model.displayList; \n v…" at bounding box center [1011, 470] width 853 height 597
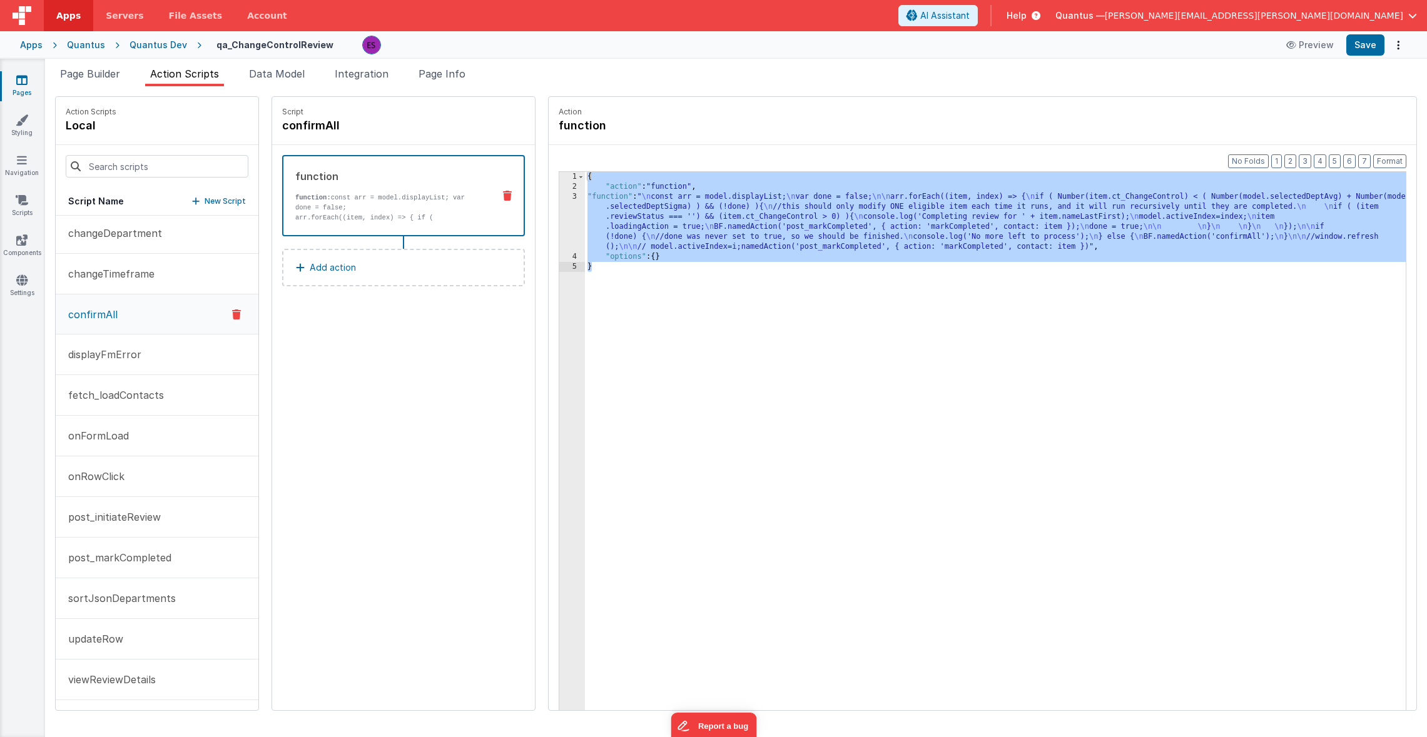
click at [777, 394] on div "{ "action" : "function" , "function" : " \n const arr = model.displayList; \n v…" at bounding box center [1011, 470] width 853 height 597
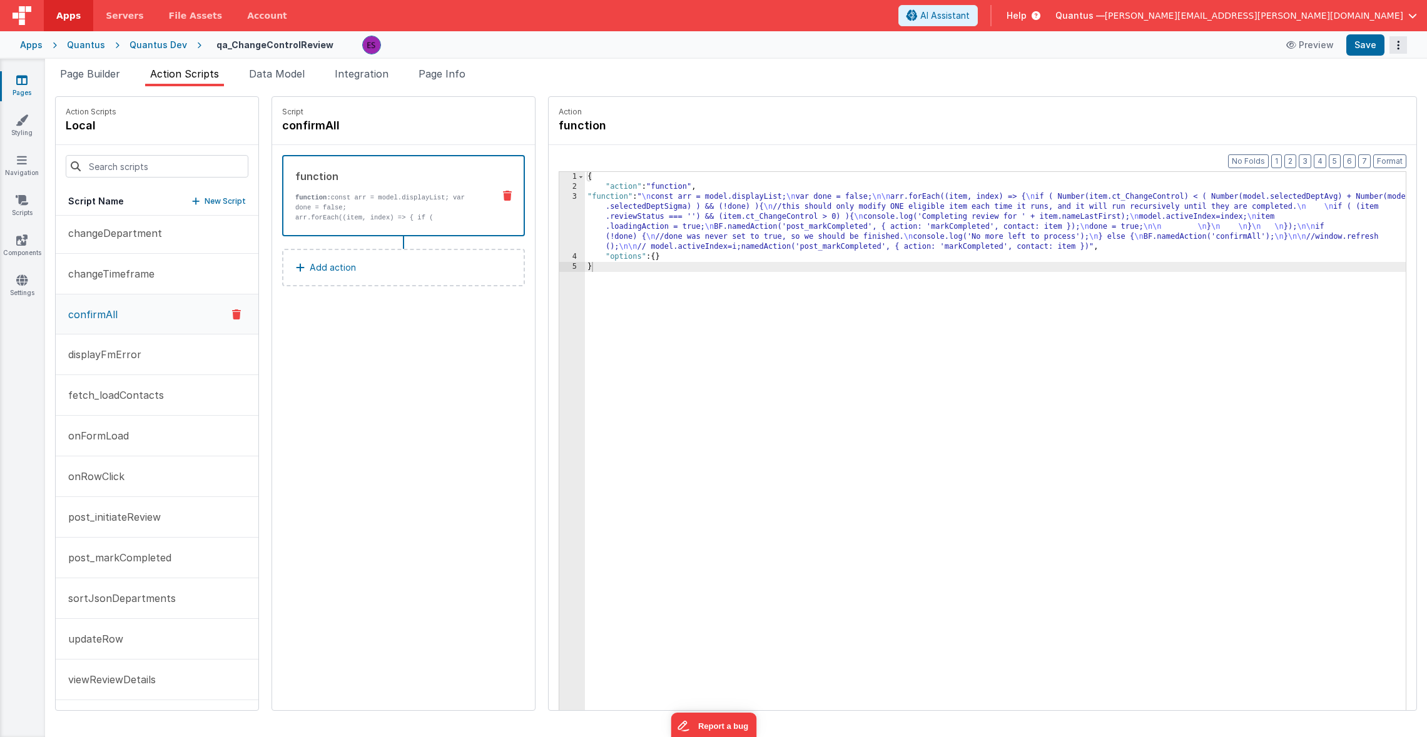
click at [1401, 51] on button "Options" at bounding box center [1398, 45] width 18 height 18
click at [1365, 91] on link "Rollback" at bounding box center [1352, 95] width 110 height 24
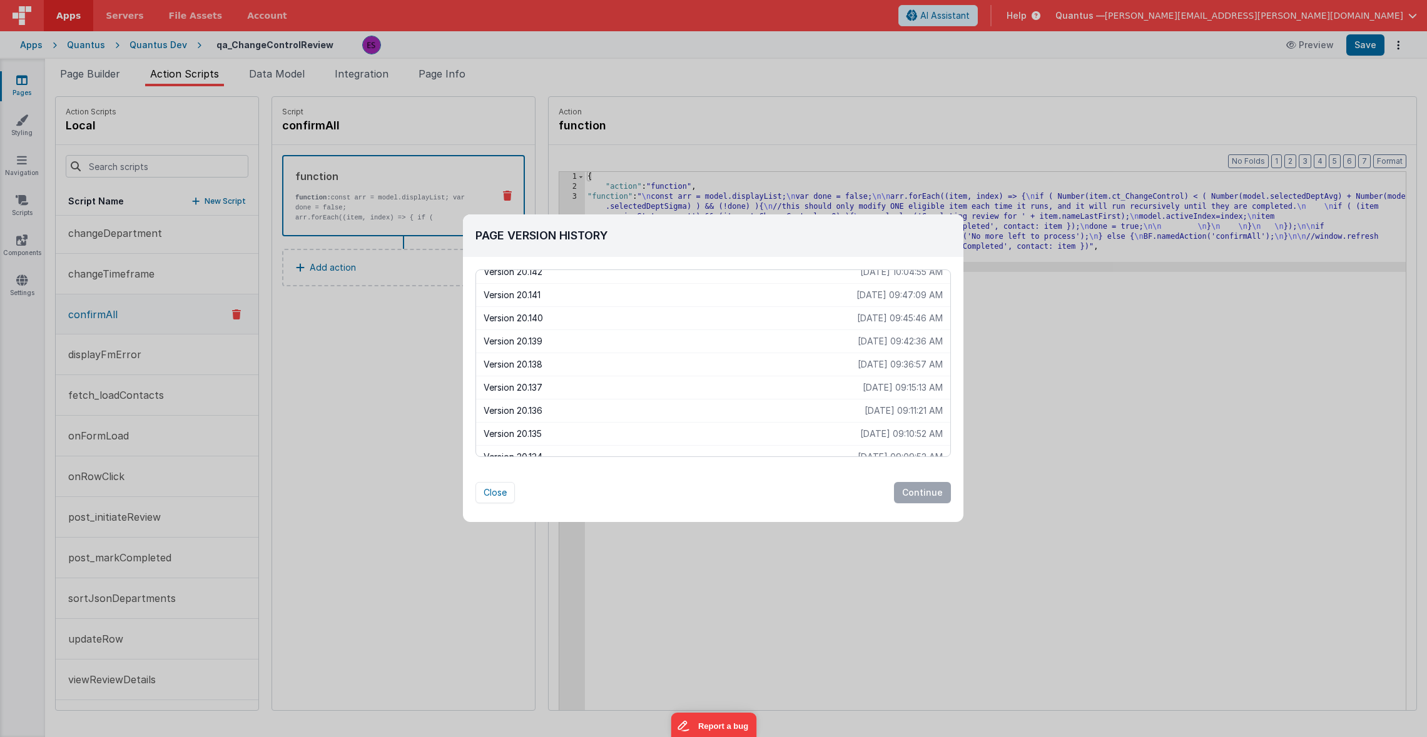
scroll to position [258, 0]
click at [899, 420] on p "2025-08-14 09:15:13 AM" at bounding box center [903, 418] width 80 height 13
click at [921, 493] on button "Continue" at bounding box center [922, 492] width 57 height 21
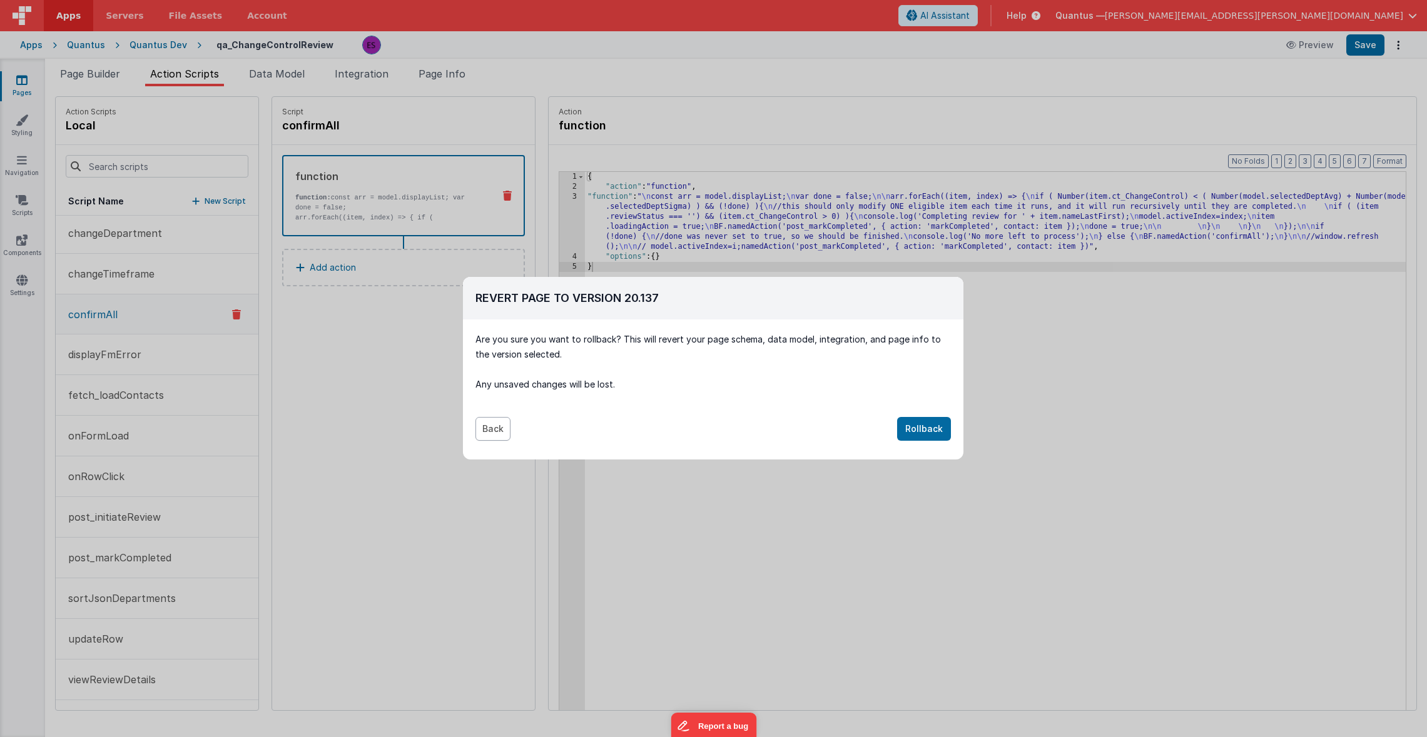
click at [495, 428] on button "Back" at bounding box center [492, 429] width 35 height 24
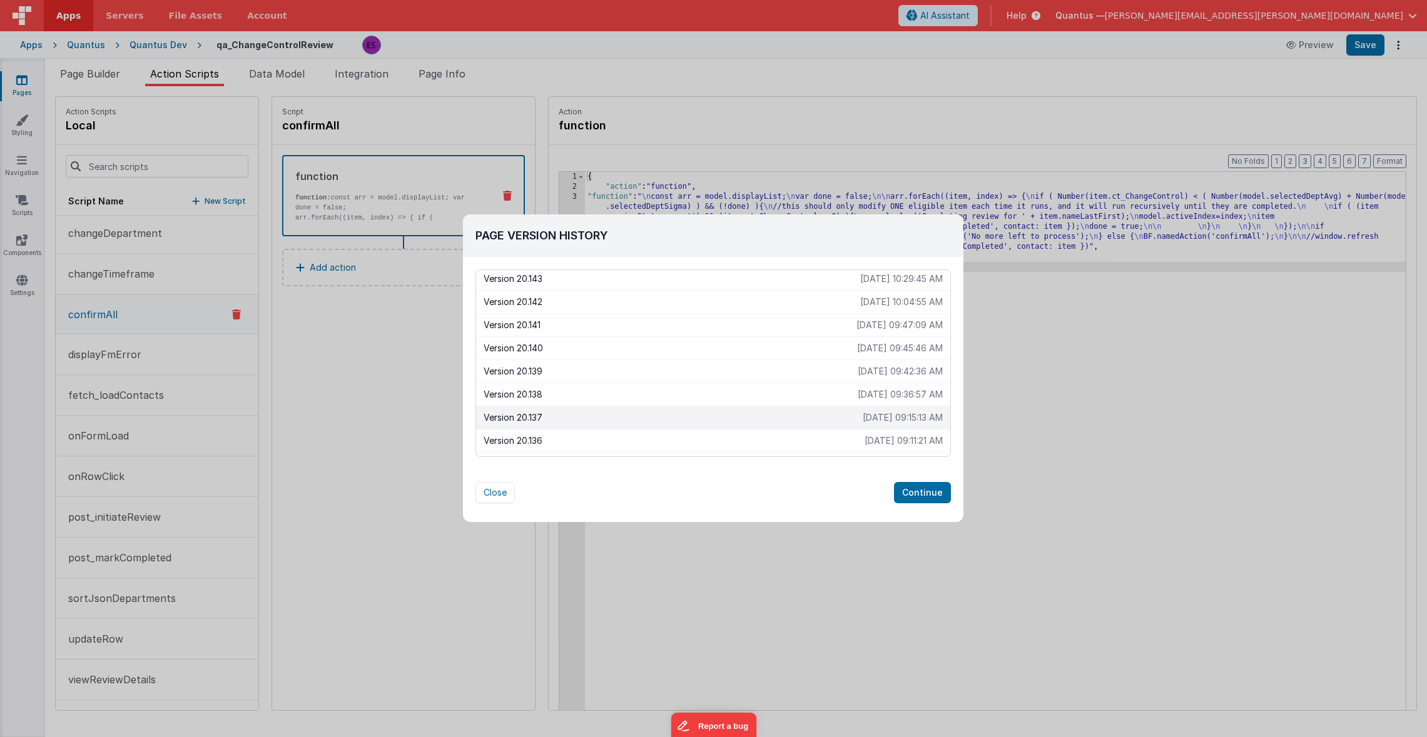
click at [858, 398] on p "2025-08-14 09:36:57 AM" at bounding box center [900, 394] width 85 height 13
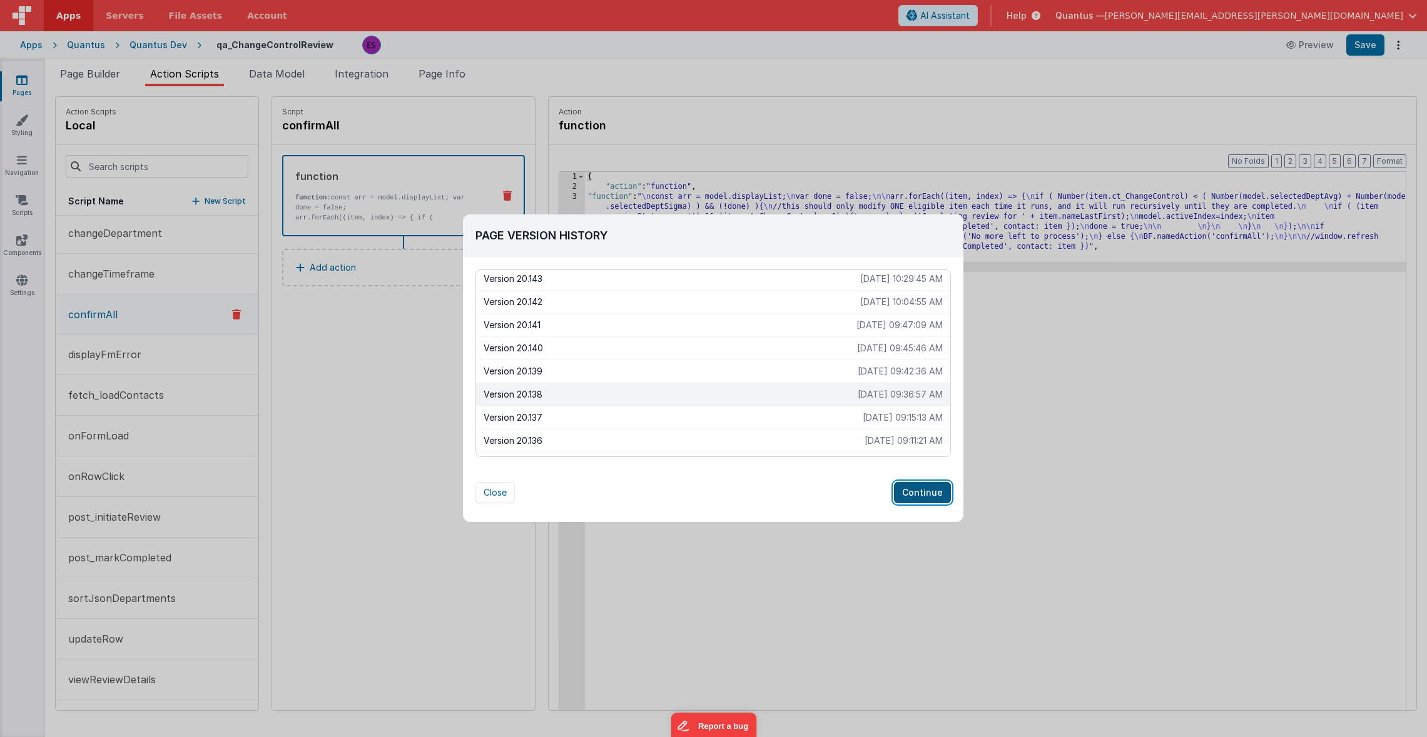
click at [921, 495] on button "Continue" at bounding box center [922, 492] width 57 height 21
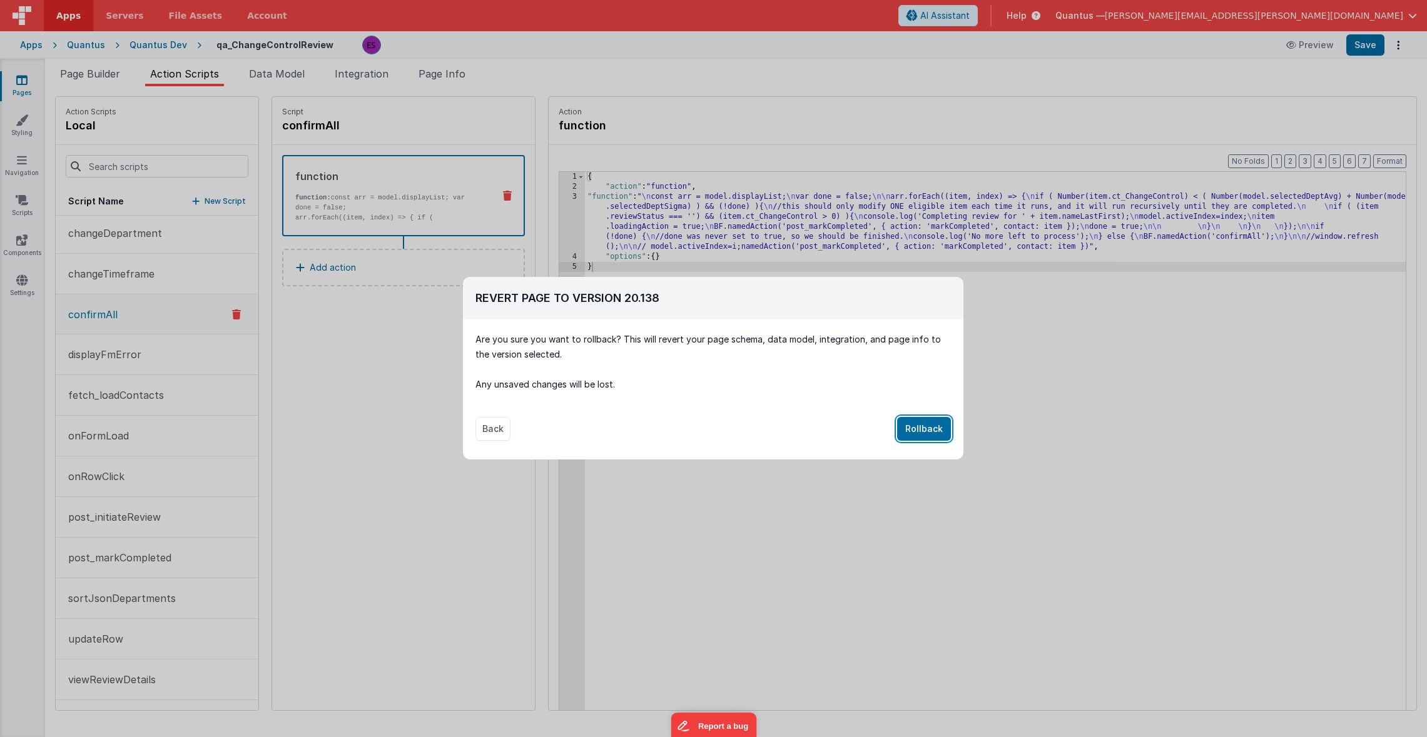
click at [917, 432] on button "Rollback" at bounding box center [924, 429] width 54 height 24
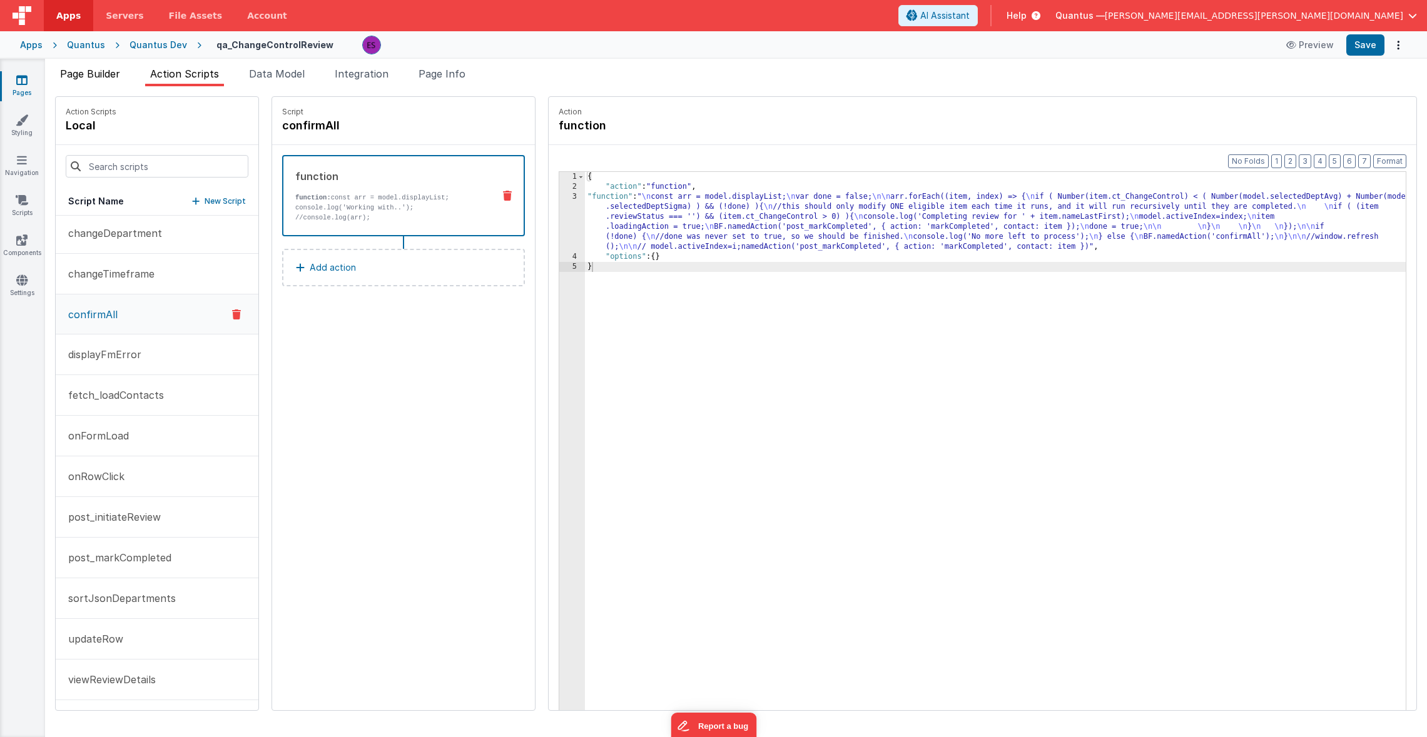
click at [112, 70] on span "Page Builder" at bounding box center [90, 74] width 60 height 13
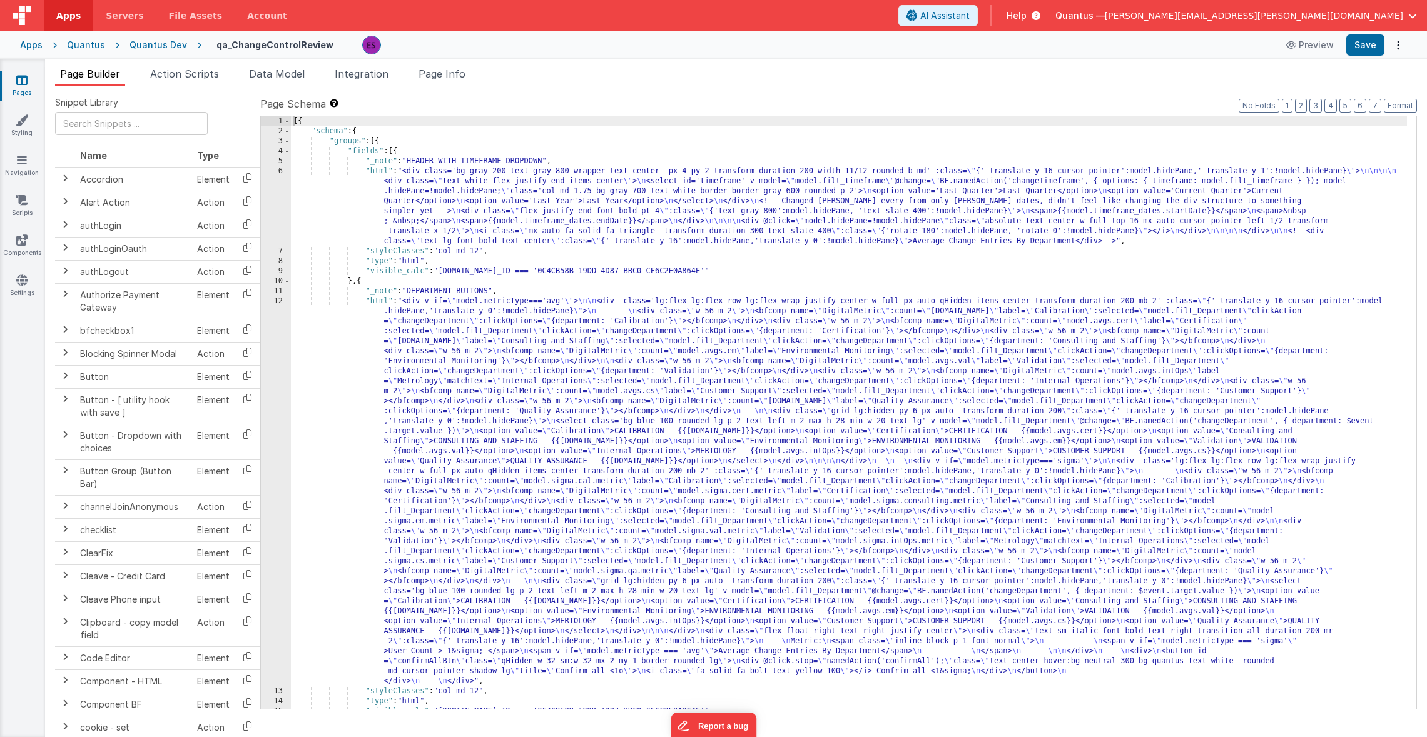
click at [395, 303] on div "[{ "schema" : { "groups" : [{ "fields" : [{ "_note" : "HEADER WITH TIMEFRAME DR…" at bounding box center [849, 422] width 1116 height 613
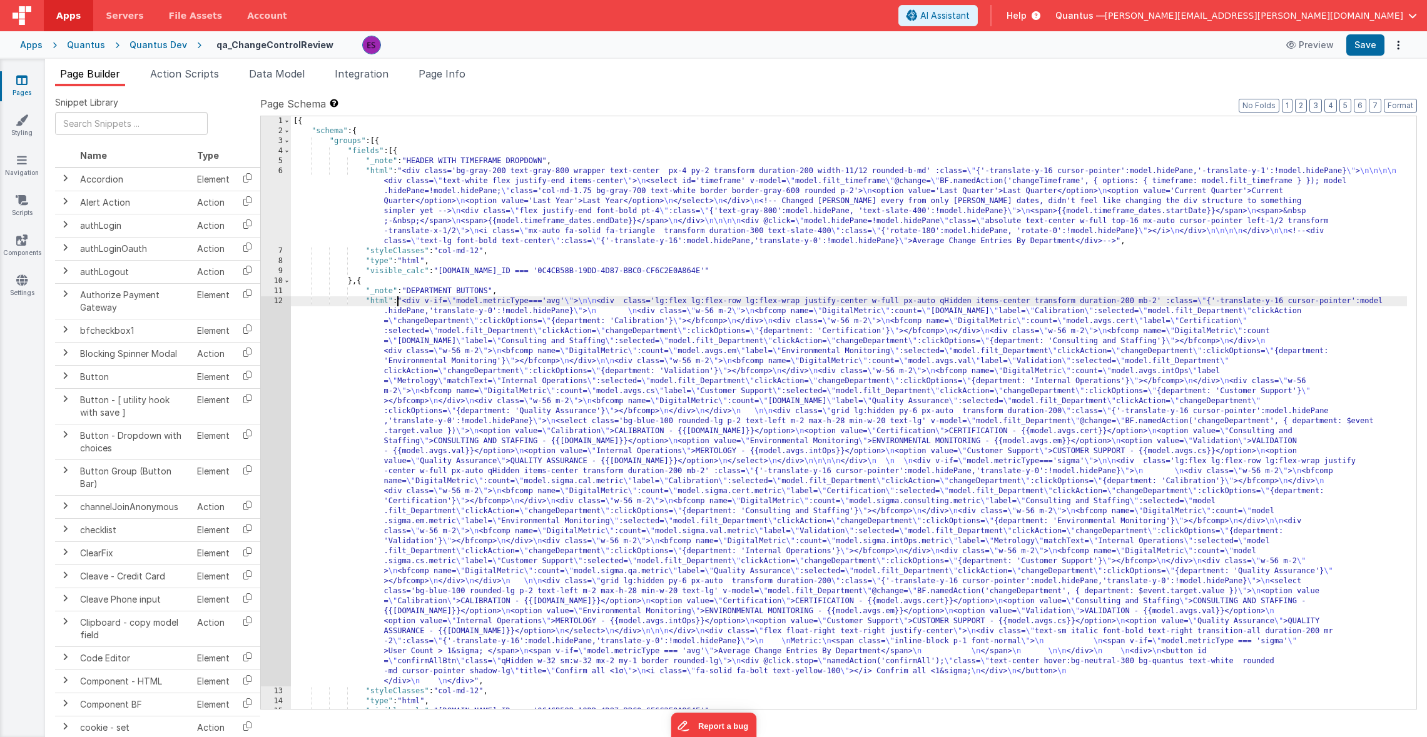
click at [273, 415] on div "12" at bounding box center [276, 491] width 30 height 390
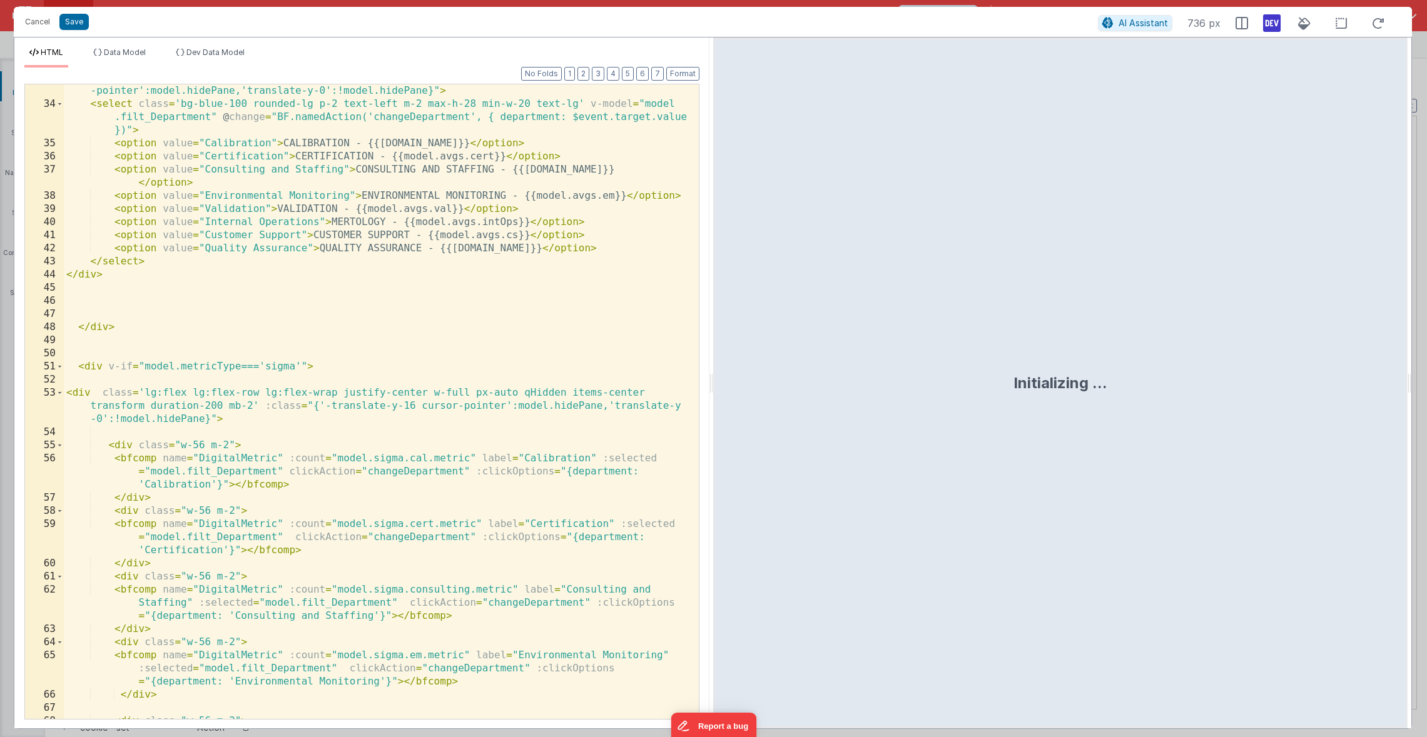
scroll to position [1559, 0]
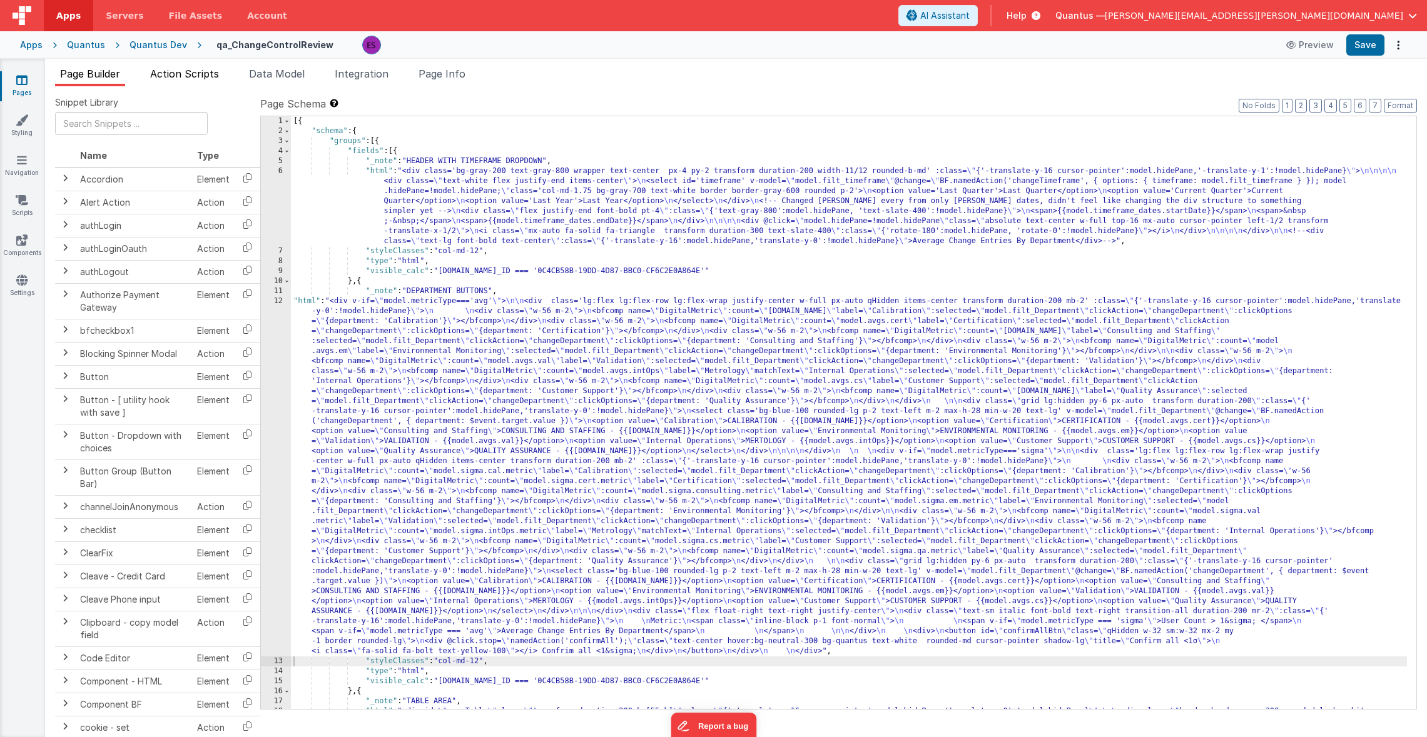
click at [196, 85] on li "Action Scripts" at bounding box center [184, 76] width 79 height 20
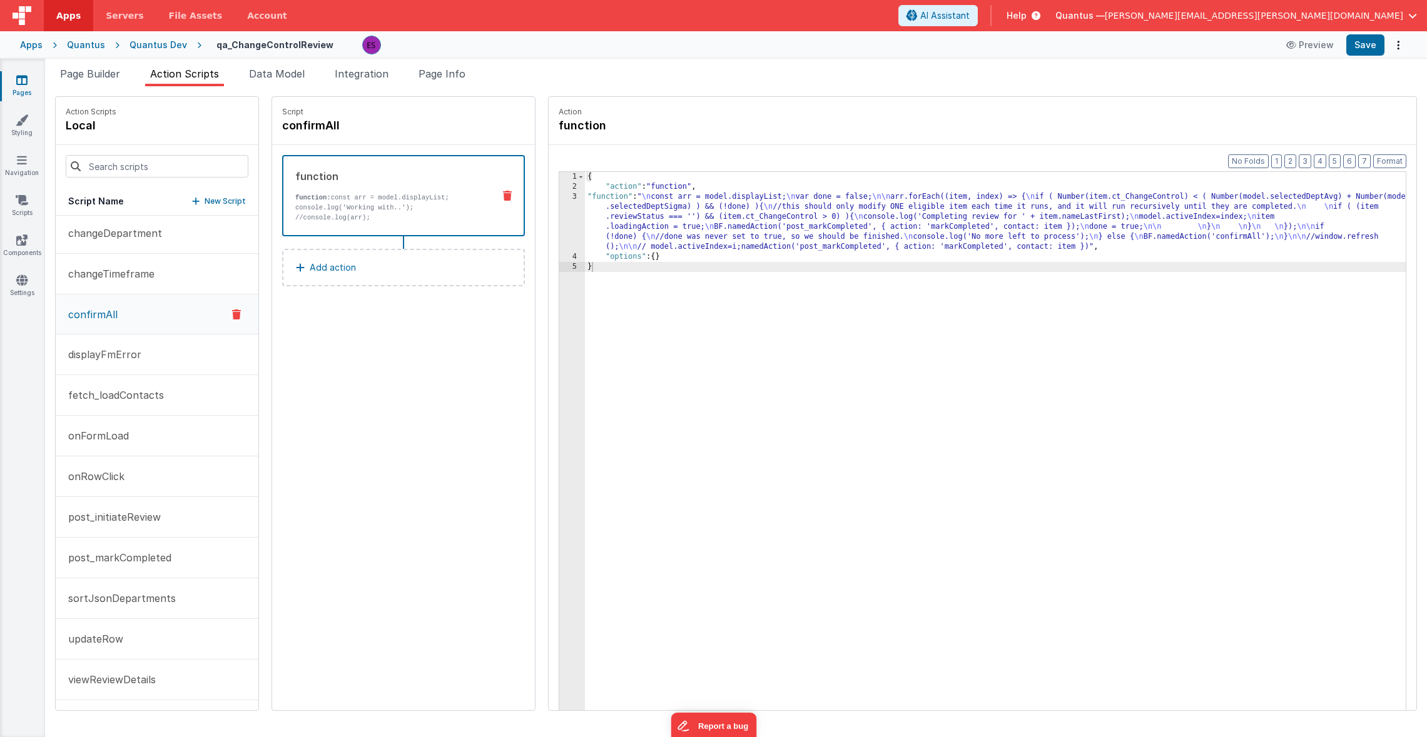
click at [132, 303] on button "confirmAll" at bounding box center [157, 315] width 203 height 40
click at [148, 279] on p "changeTimeframe" at bounding box center [108, 273] width 94 height 15
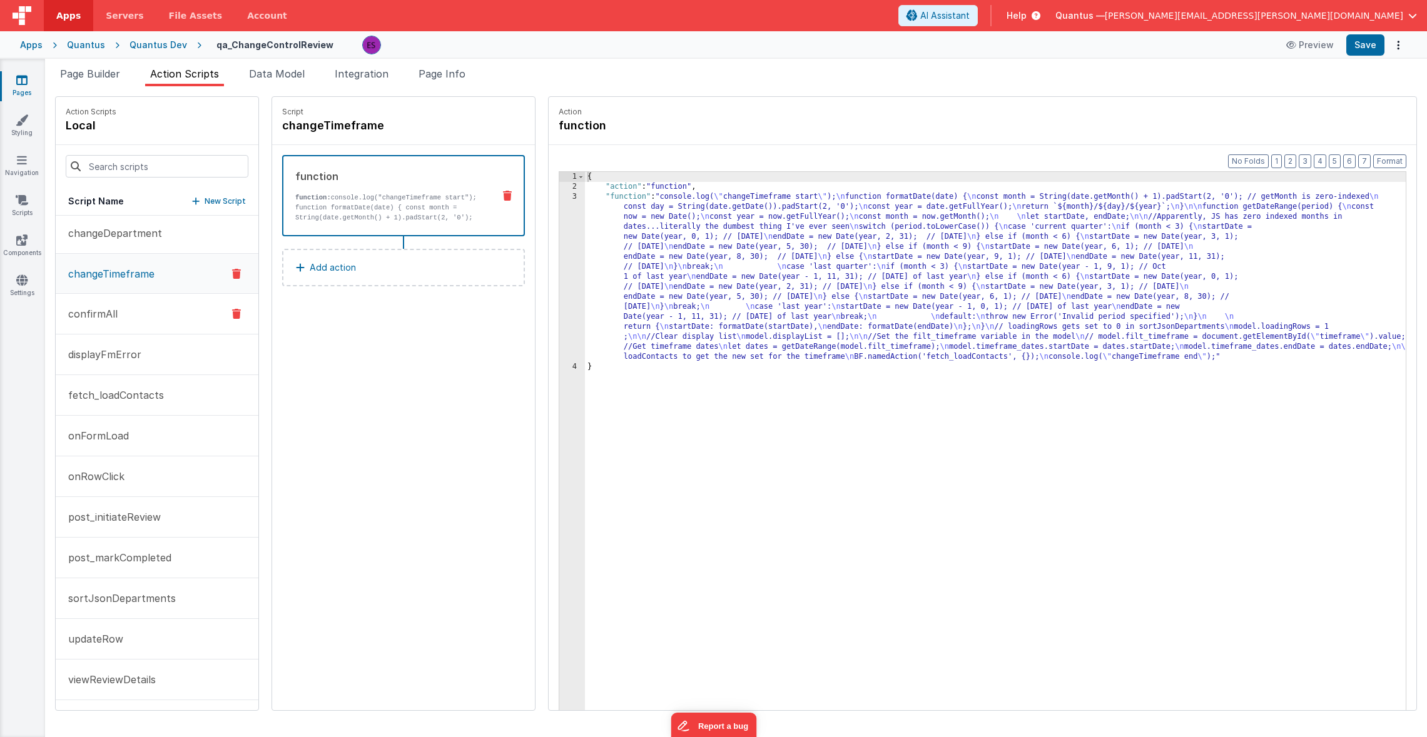
click at [123, 310] on button "confirmAll" at bounding box center [157, 314] width 203 height 41
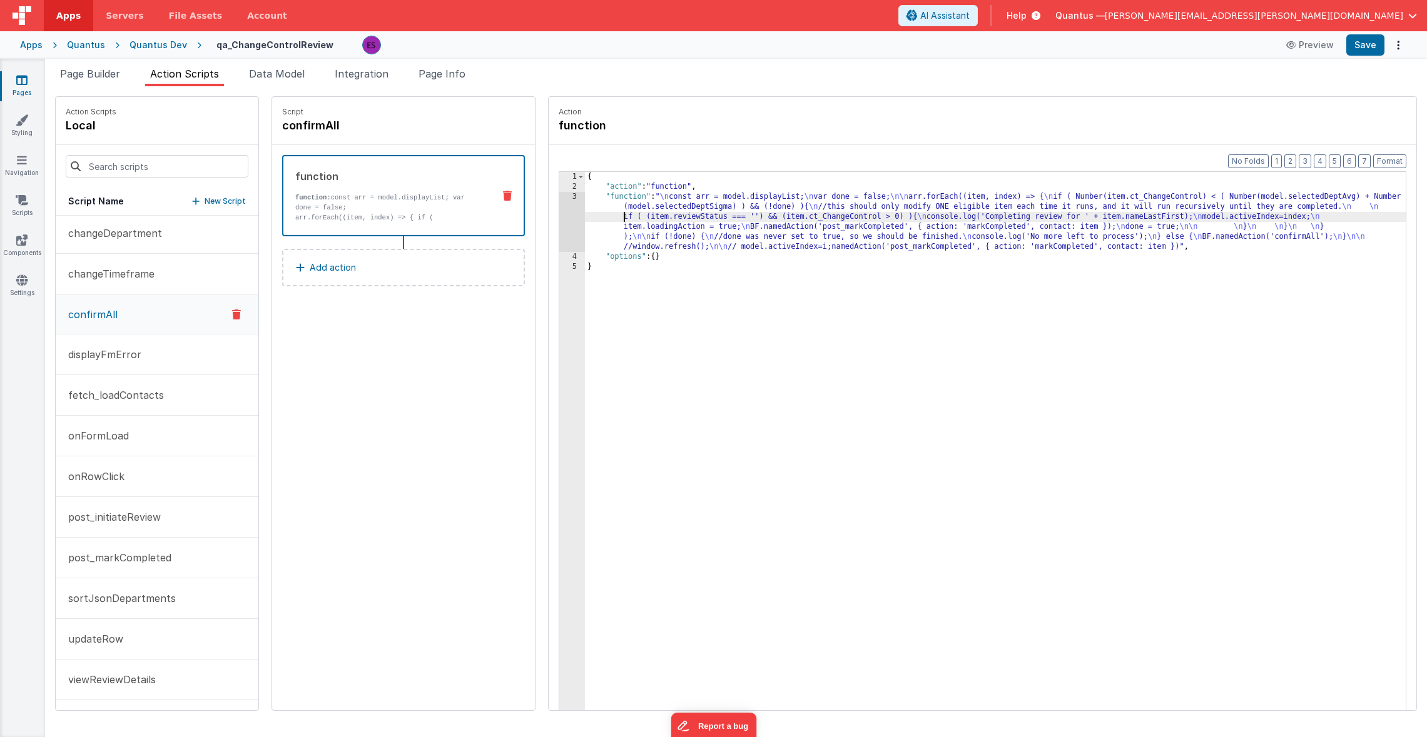
click at [591, 216] on div "{ "action" : "function" , "function" : " \n const arr = model.displayList; \n v…" at bounding box center [1011, 470] width 853 height 597
click at [559, 236] on div "3" at bounding box center [572, 222] width 26 height 60
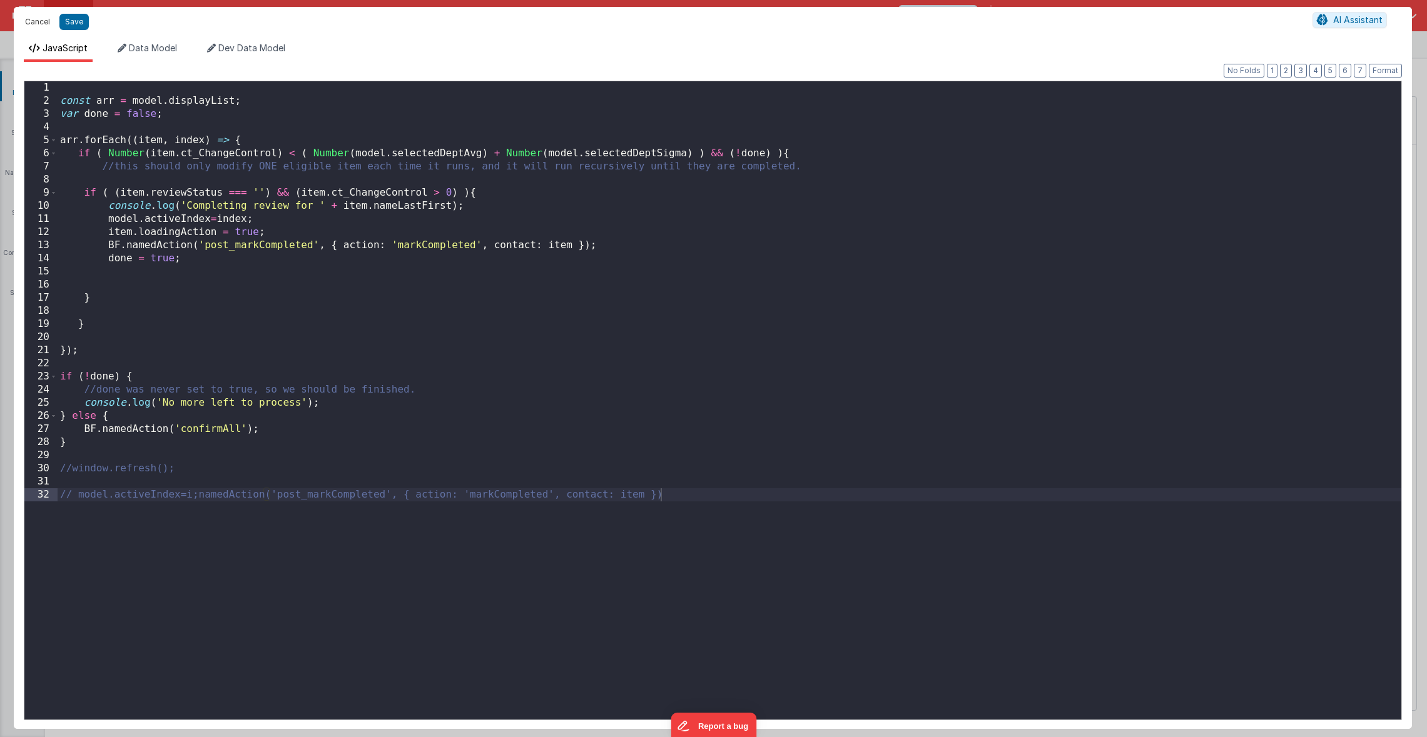
click at [39, 24] on button "Cancel" at bounding box center [38, 22] width 38 height 18
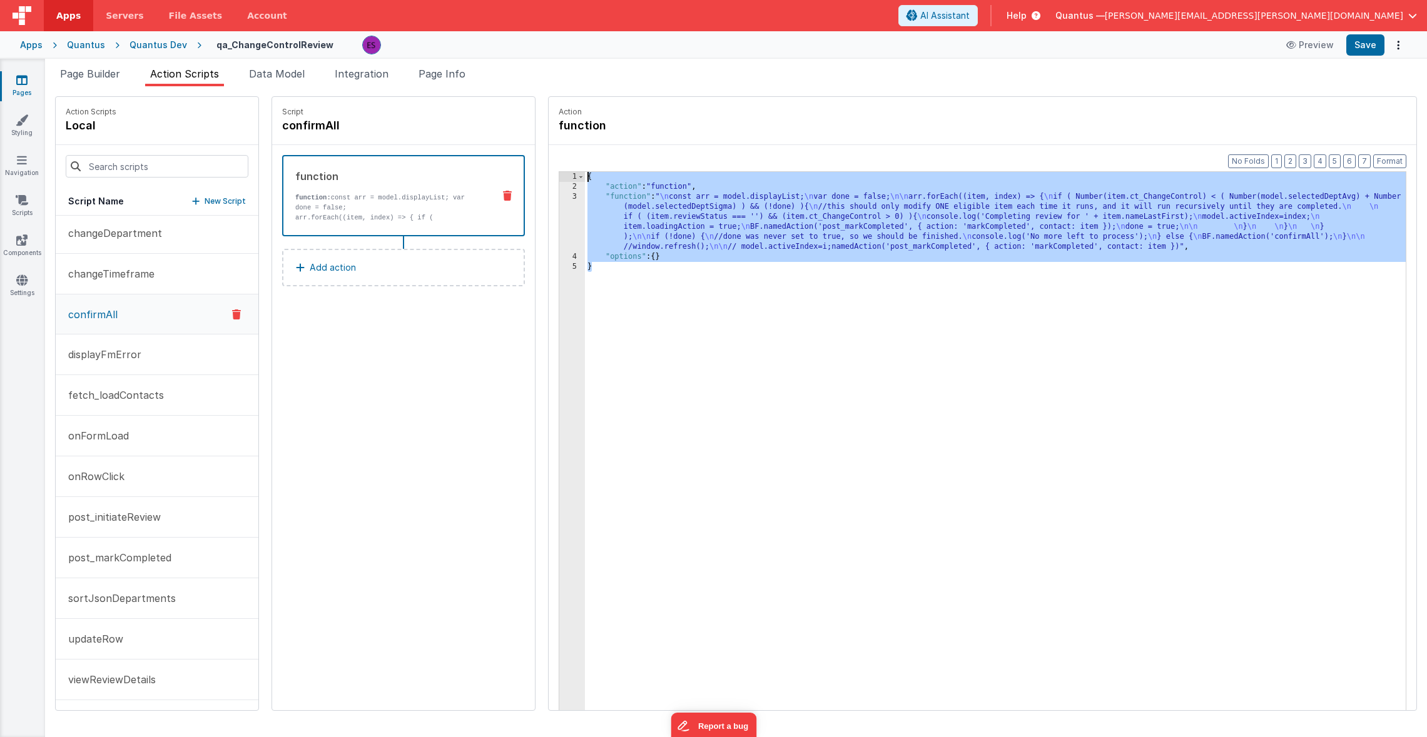
drag, startPoint x: 817, startPoint y: 320, endPoint x: 382, endPoint y: 101, distance: 487.6
click at [382, 100] on div "Action Scripts local Script Name New Script changeDepartment changeTimeframe co…" at bounding box center [736, 403] width 1362 height 615
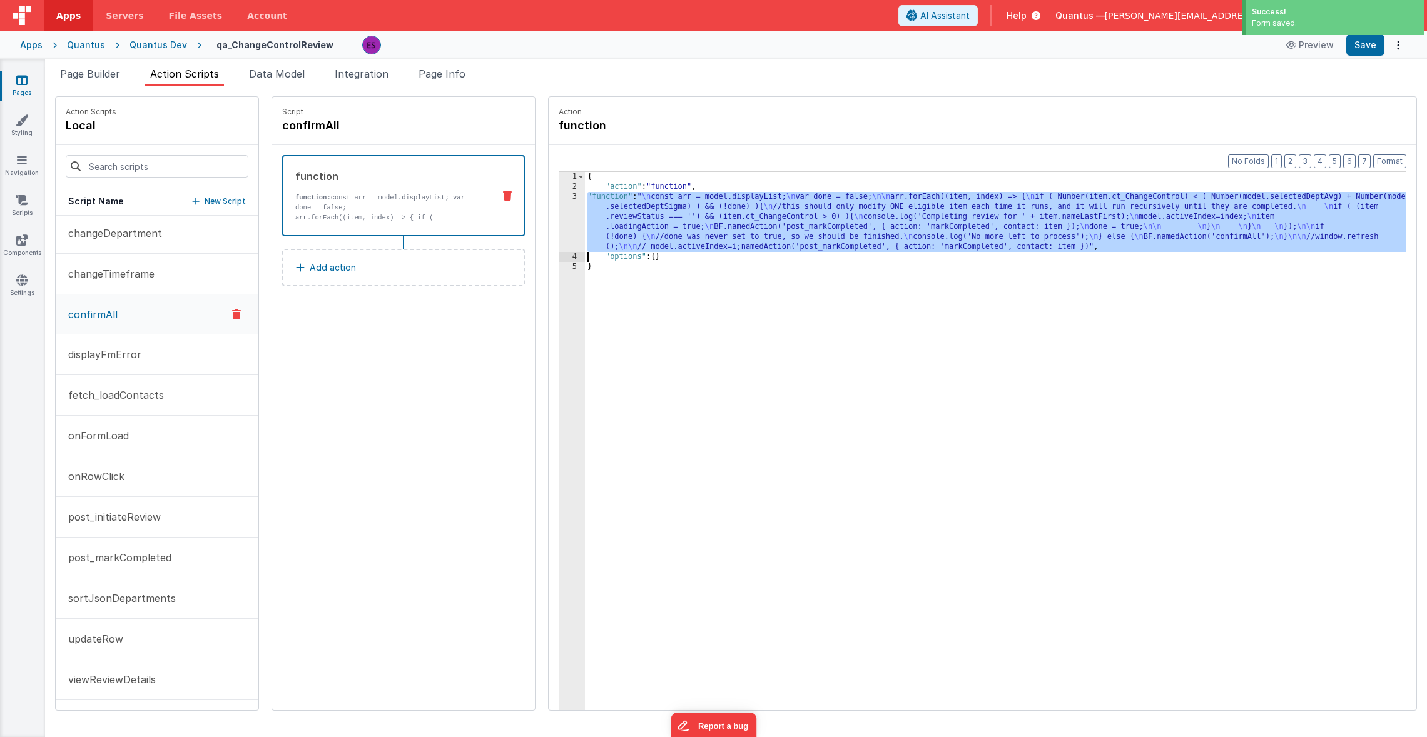
click at [559, 223] on div "3" at bounding box center [572, 222] width 26 height 60
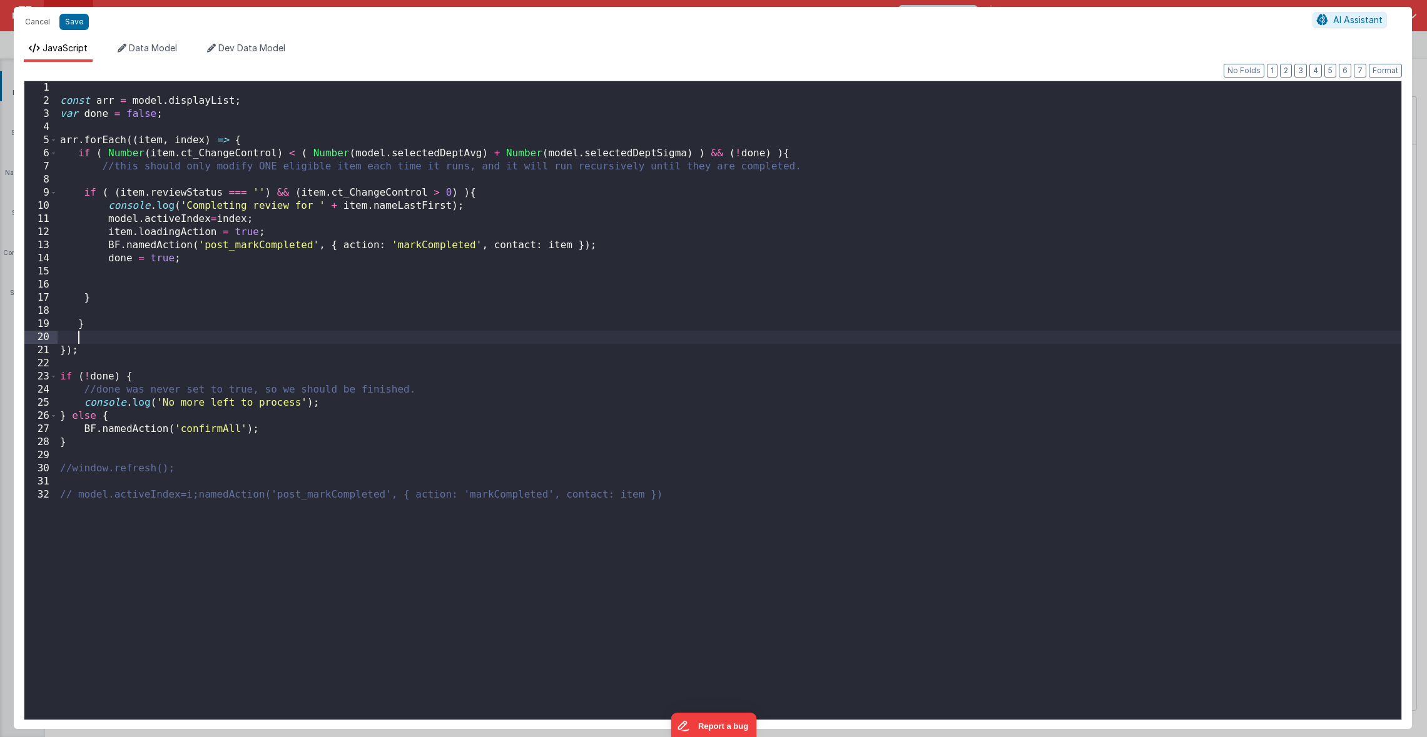
click at [246, 332] on div "const arr = model . displayList ; var done = false ; arr . forEach (( item , in…" at bounding box center [730, 413] width 1344 height 665
click at [146, 351] on div "const arr = model . displayList ; var done = false ; arr . forEach (( item , in…" at bounding box center [730, 413] width 1344 height 665
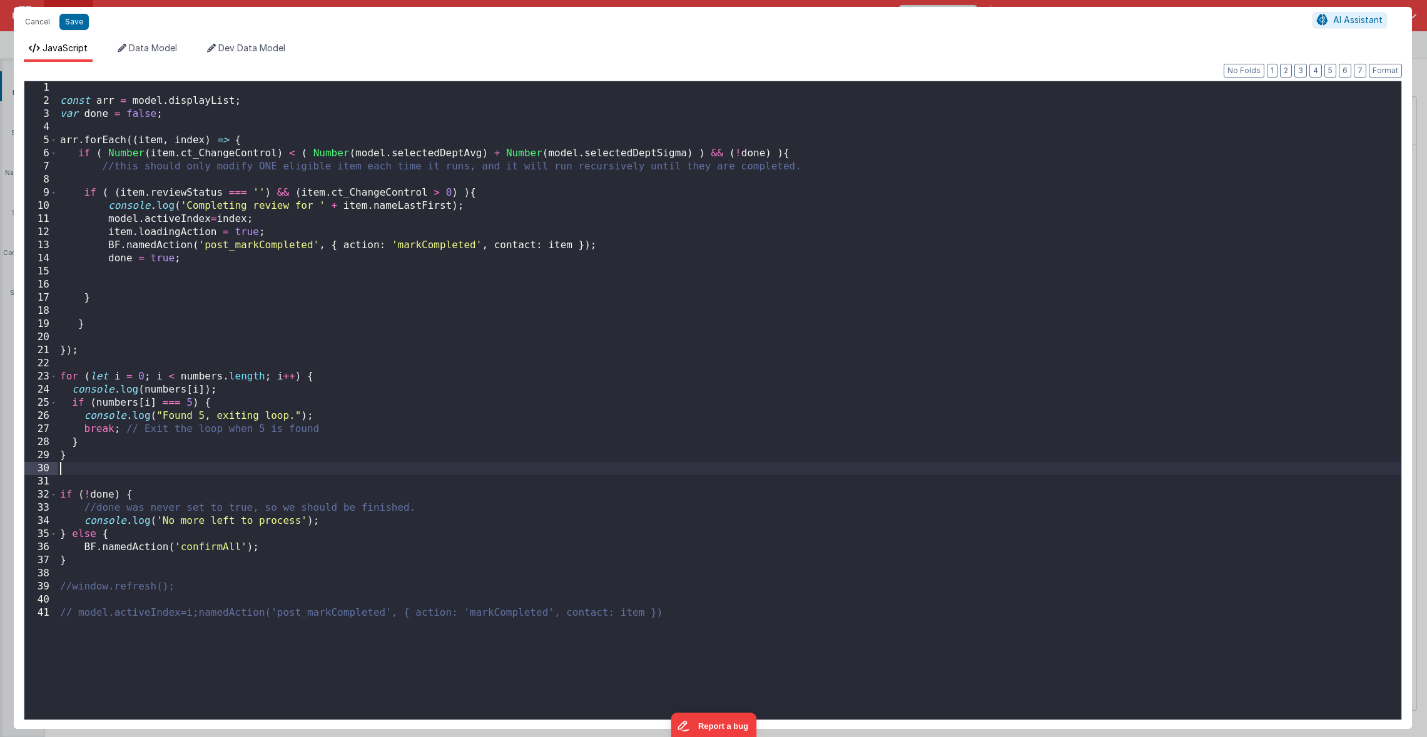
click at [199, 377] on div "const arr = model . displayList ; var done = false ; arr . forEach (( item , in…" at bounding box center [730, 413] width 1344 height 665
drag, startPoint x: 75, startPoint y: 392, endPoint x: 259, endPoint y: 390, distance: 183.9
click at [259, 390] on div "const arr = model . displayList ; var done = false ; arr . forEach (( item , in…" at bounding box center [730, 413] width 1344 height 665
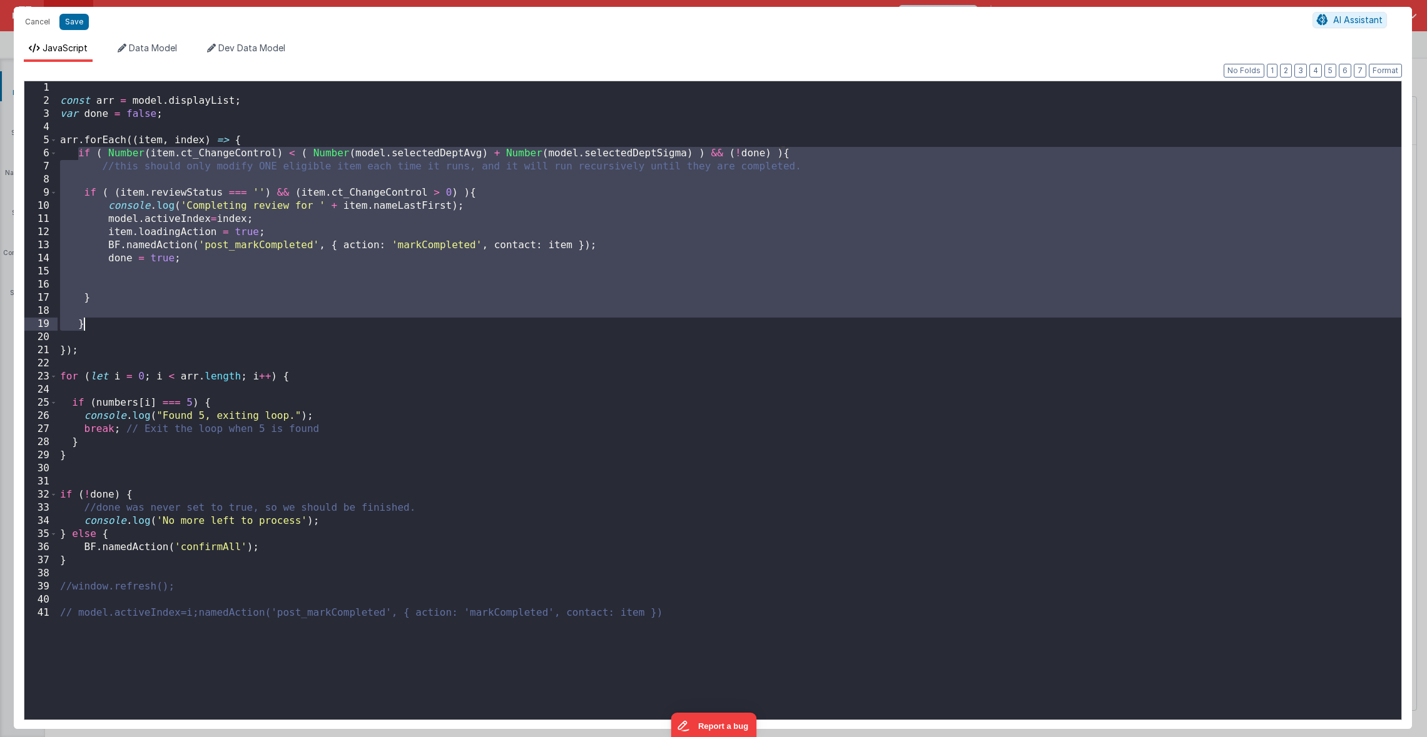
drag, startPoint x: 77, startPoint y: 155, endPoint x: 141, endPoint y: 324, distance: 180.8
click at [141, 324] on div "const arr = model . displayList ; var done = false ; arr . forEach (( item , in…" at bounding box center [730, 413] width 1344 height 665
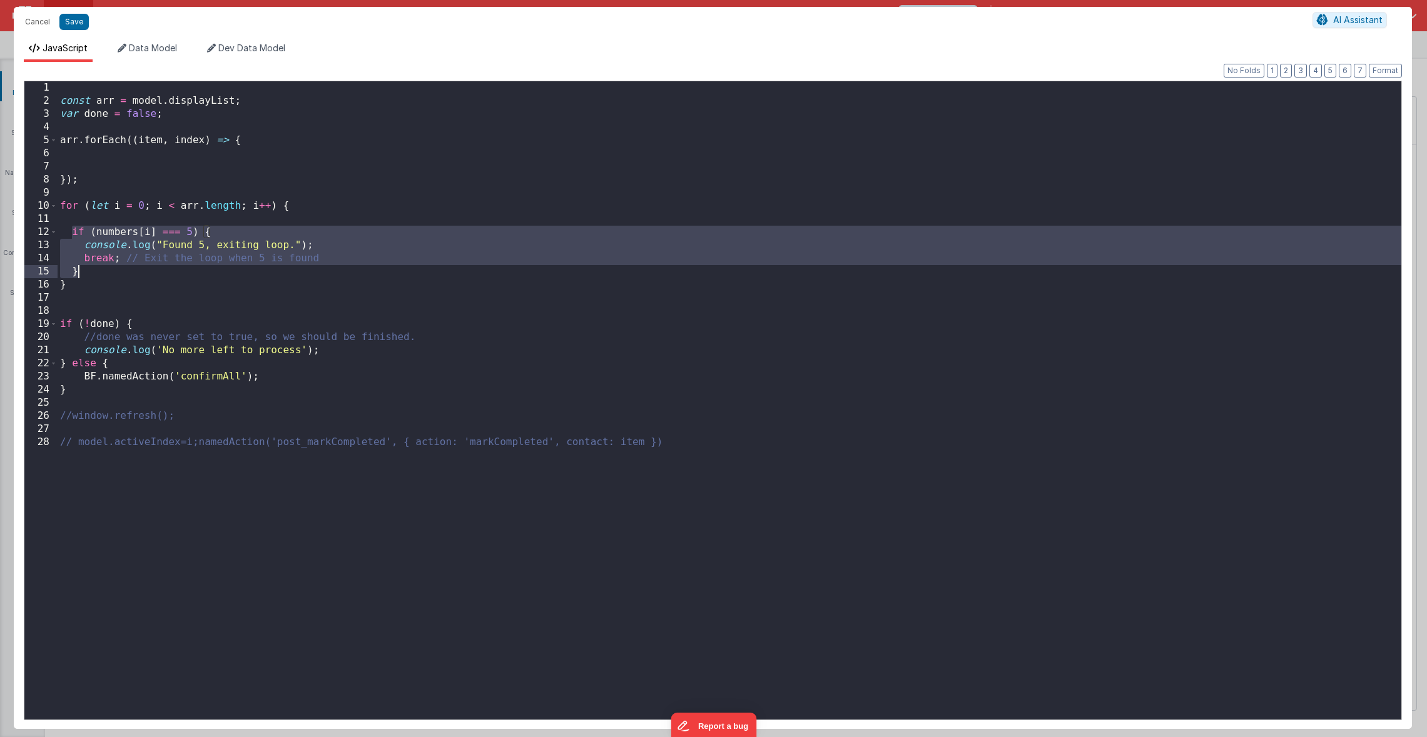
drag, startPoint x: 73, startPoint y: 232, endPoint x: 96, endPoint y: 274, distance: 47.6
click at [96, 274] on div "const arr = model . displayList ; var done = false ; arr . forEach (( item , in…" at bounding box center [730, 413] width 1344 height 665
paste textarea
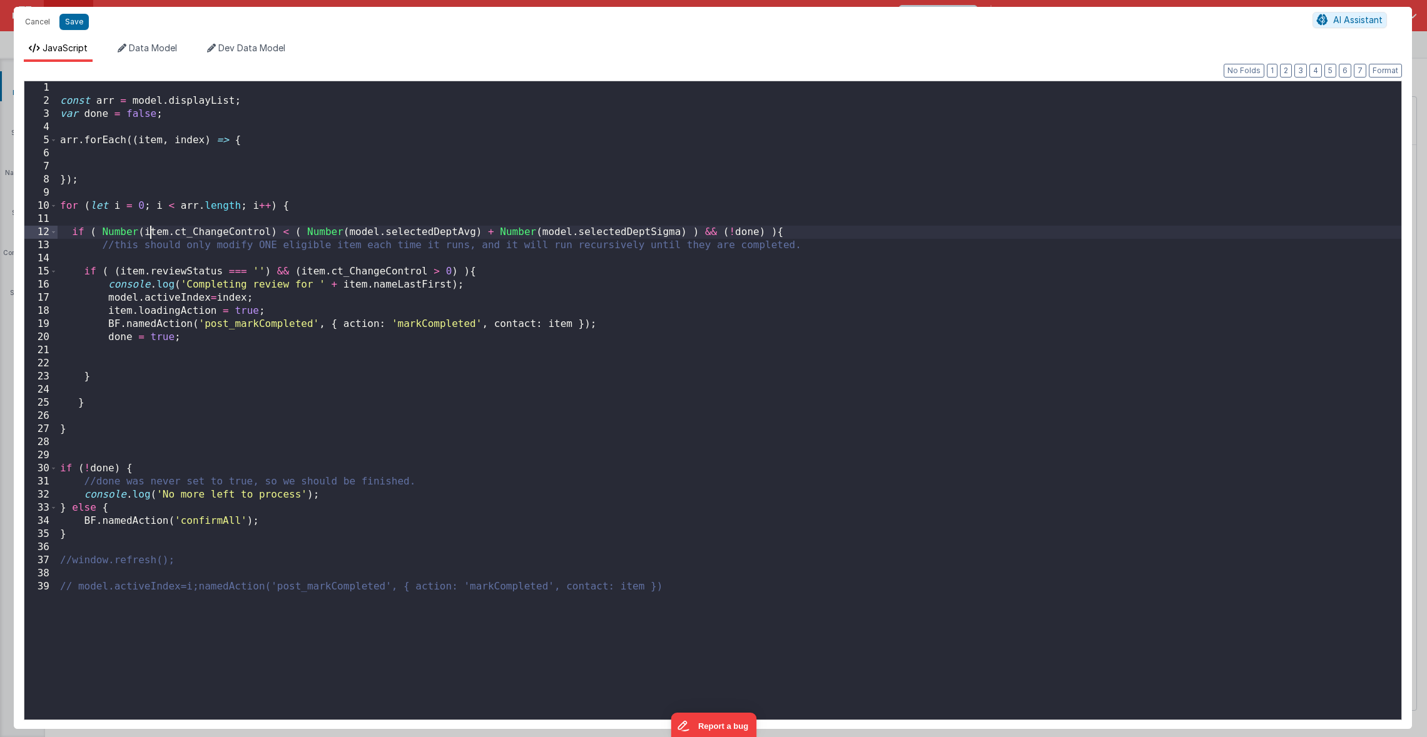
click at [152, 236] on div "const arr = model . displayList ; var done = false ; arr . forEach (( item , in…" at bounding box center [730, 413] width 1344 height 665
click at [155, 232] on div "const arr = model . displayList ; var done = false ; arr . forEach (( item , in…" at bounding box center [730, 413] width 1344 height 665
click at [130, 275] on div "const arr = model . displayList ; var done = false ; arr . forEach (( item , in…" at bounding box center [730, 413] width 1344 height 665
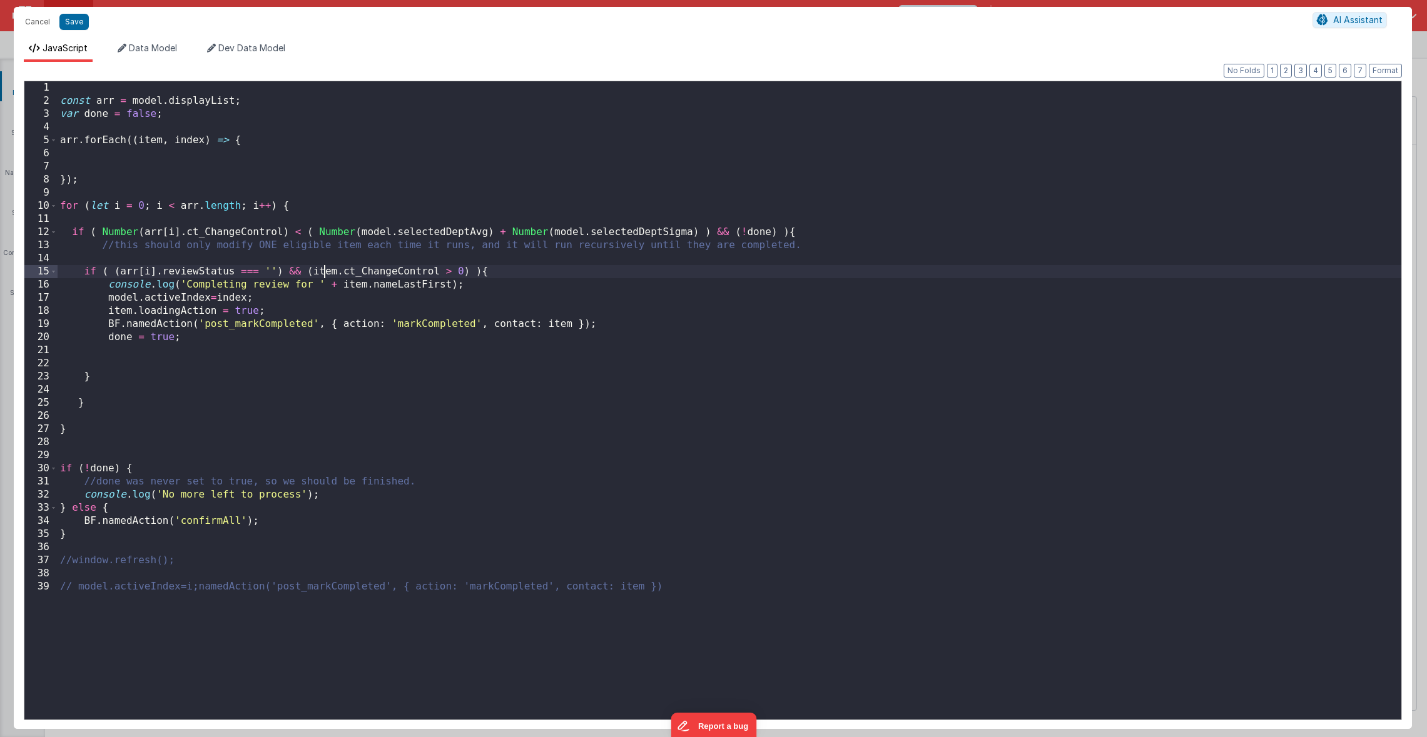
click at [326, 270] on div "const arr = model . displayList ; var done = false ; arr . forEach (( item , in…" at bounding box center [730, 413] width 1344 height 665
click at [325, 270] on div "const arr = model . displayList ; var done = false ; arr . forEach (( item , in…" at bounding box center [730, 413] width 1344 height 665
click at [353, 285] on div "const arr = model . displayList ; var done = false ; arr . forEach (( item , in…" at bounding box center [730, 413] width 1344 height 665
click at [121, 310] on div "const arr = model . displayList ; var done = false ; arr . forEach (( item , in…" at bounding box center [730, 413] width 1344 height 665
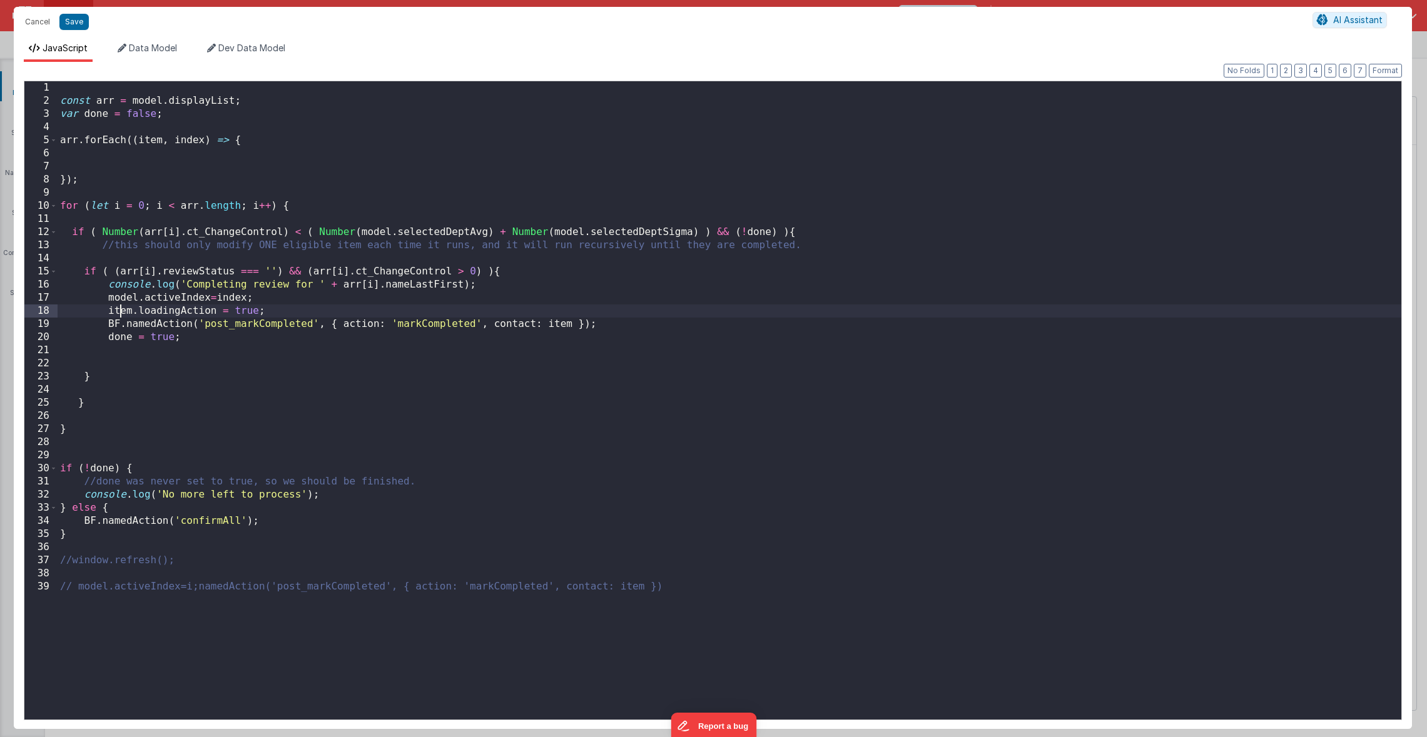
click at [121, 310] on div "const arr = model . displayList ; var done = false ; arr . forEach (( item , in…" at bounding box center [730, 413] width 1344 height 665
click at [561, 327] on div "const arr = model . displayList ; var done = false ; arr . forEach (( item , in…" at bounding box center [730, 413] width 1344 height 665
drag, startPoint x: 264, startPoint y: 525, endPoint x: 87, endPoint y: 525, distance: 177.0
click at [87, 525] on div "const arr = model . displayList ; var done = false ; arr . forEach (( item , in…" at bounding box center [730, 413] width 1344 height 665
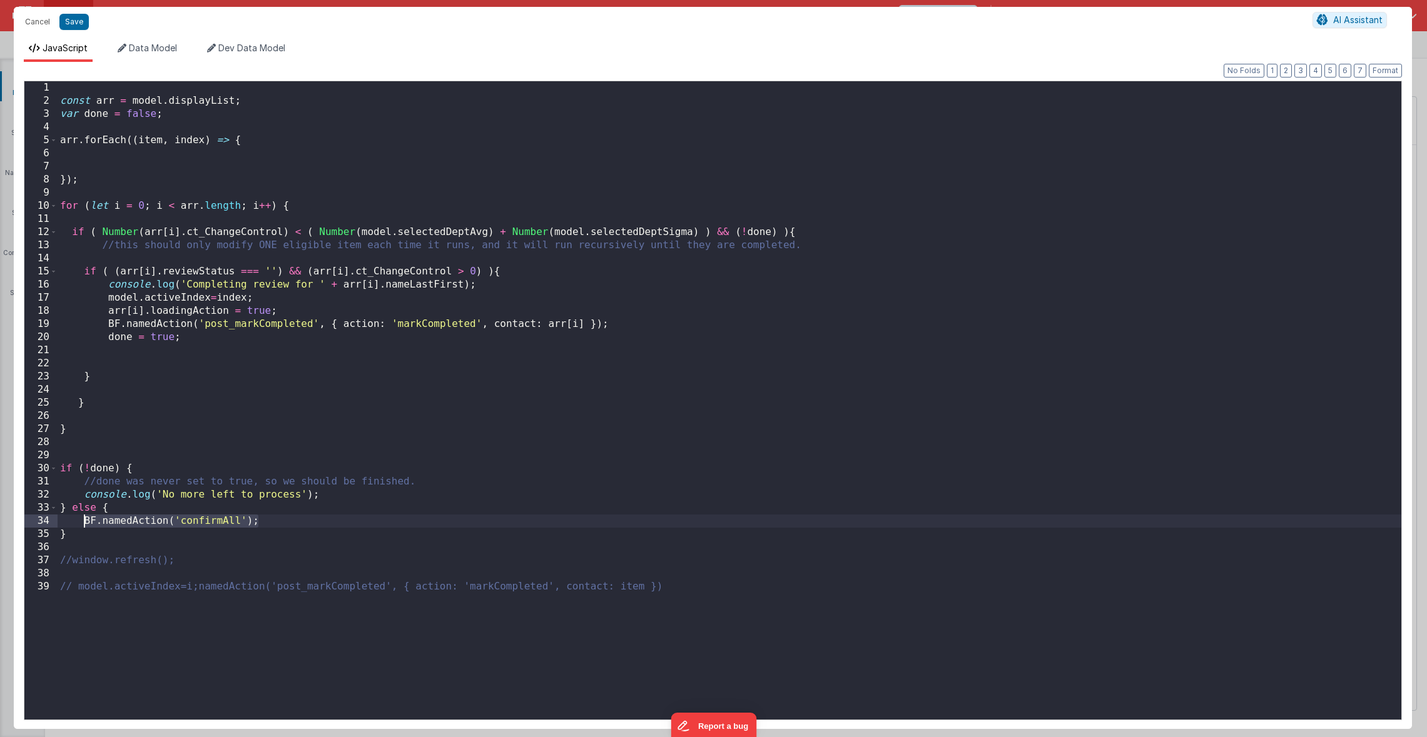
click at [151, 352] on div "const arr = model . displayList ; var done = false ; arr . forEach (( item , in…" at bounding box center [730, 413] width 1344 height 665
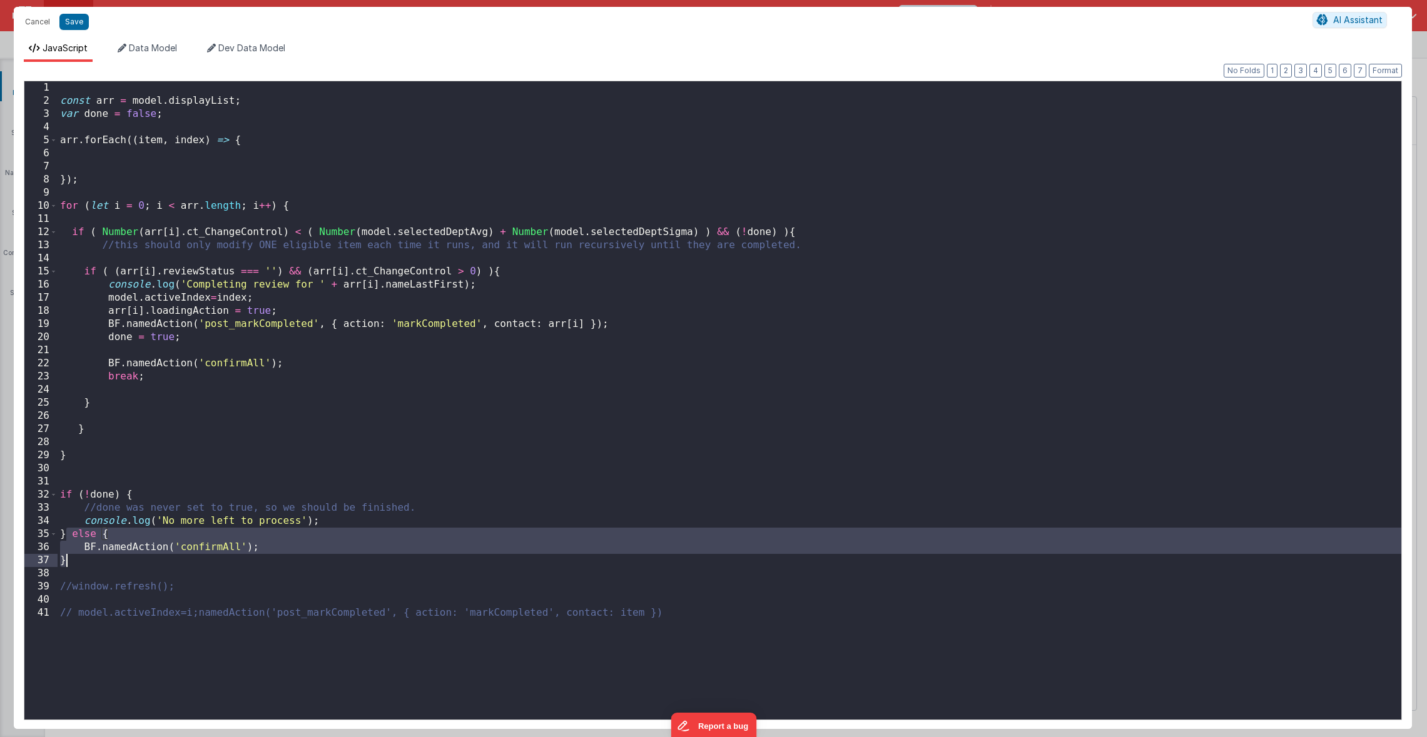
drag, startPoint x: 69, startPoint y: 535, endPoint x: 79, endPoint y: 563, distance: 29.1
click at [79, 563] on div "const arr = model . displayList ; var done = false ; arr . forEach (( item , in…" at bounding box center [730, 413] width 1344 height 665
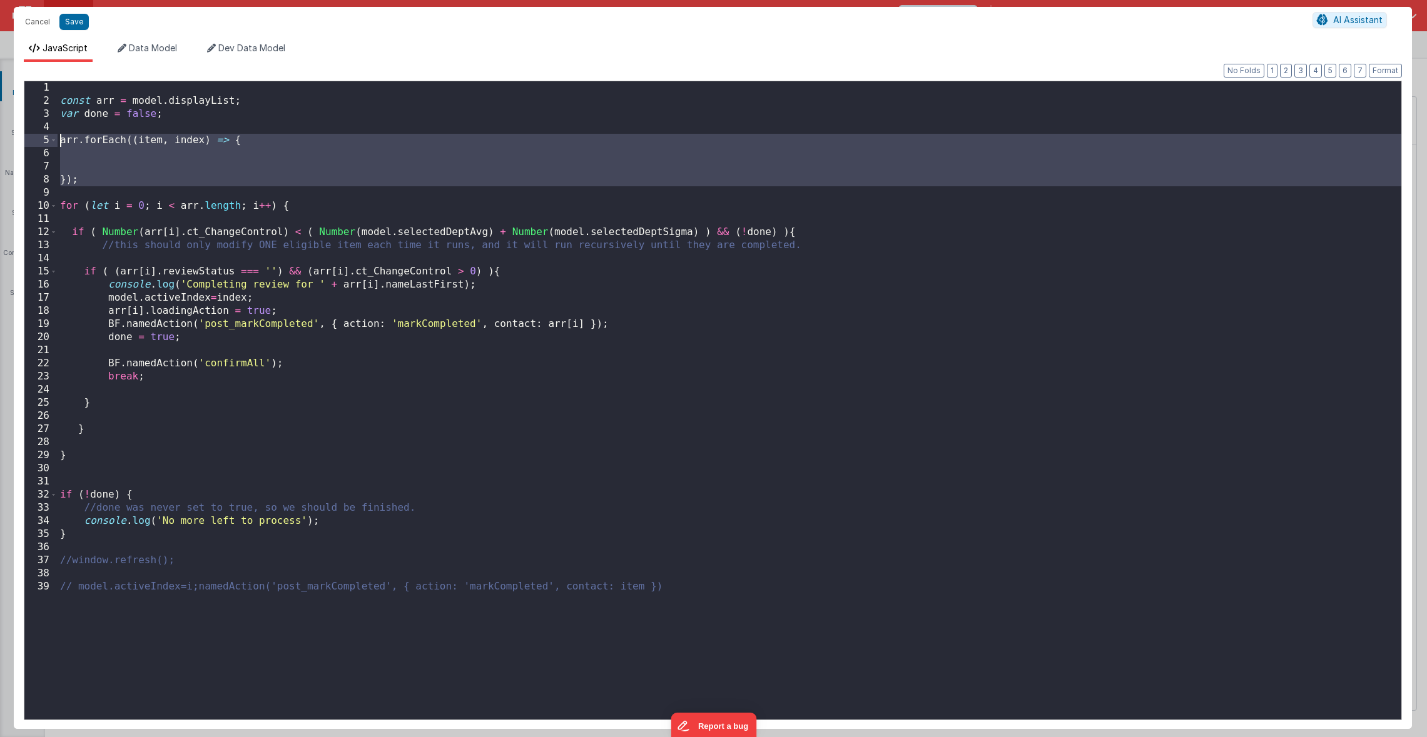
drag, startPoint x: 70, startPoint y: 188, endPoint x: 38, endPoint y: 144, distance: 55.0
click at [38, 144] on div "1 2 3 4 5 6 7 8 9 10 11 12 13 14 15 16 17 18 19 20 21 22 23 24 25 26 27 28 29 3…" at bounding box center [713, 401] width 1378 height 640
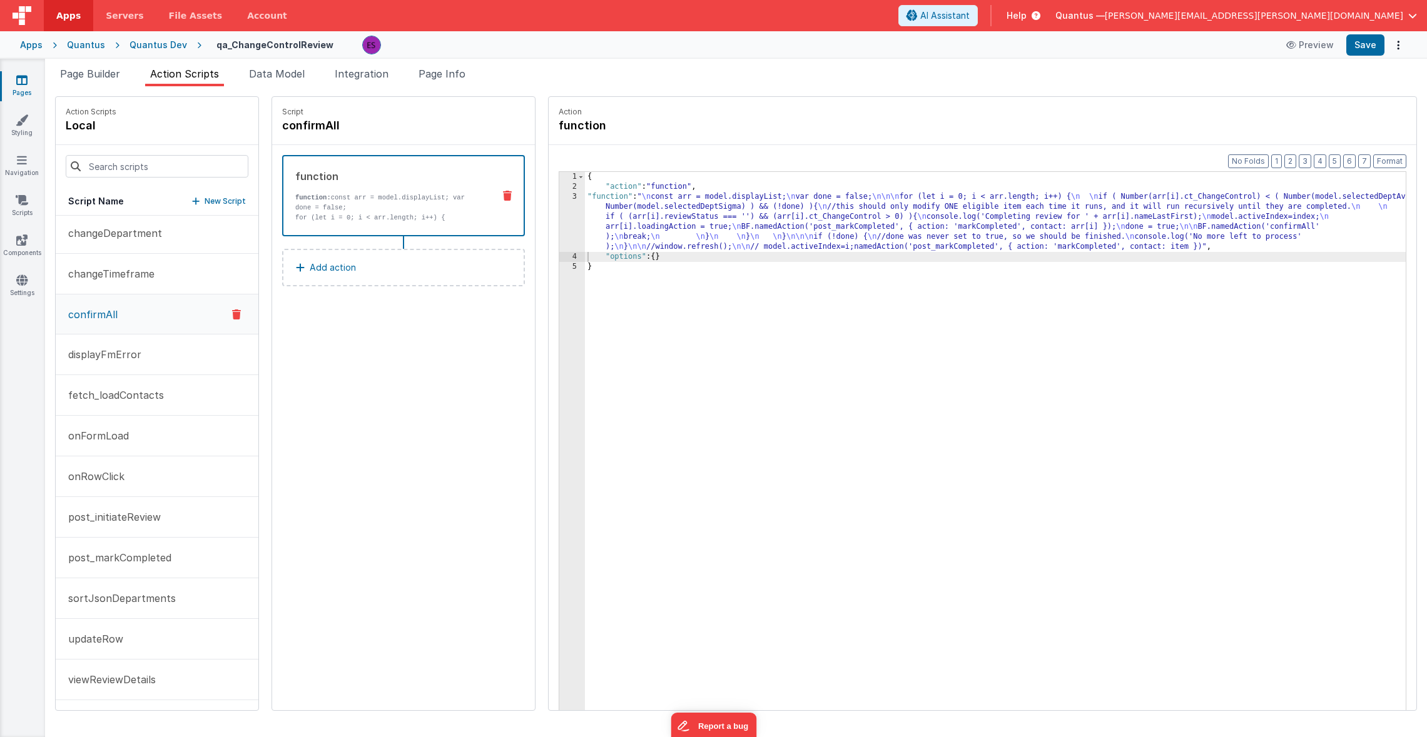
click at [585, 221] on div "{ "action" : "function" , "function" : " \n const arr = model.displayList; \n v…" at bounding box center [1011, 470] width 853 height 597
click at [559, 225] on div "3" at bounding box center [572, 222] width 26 height 60
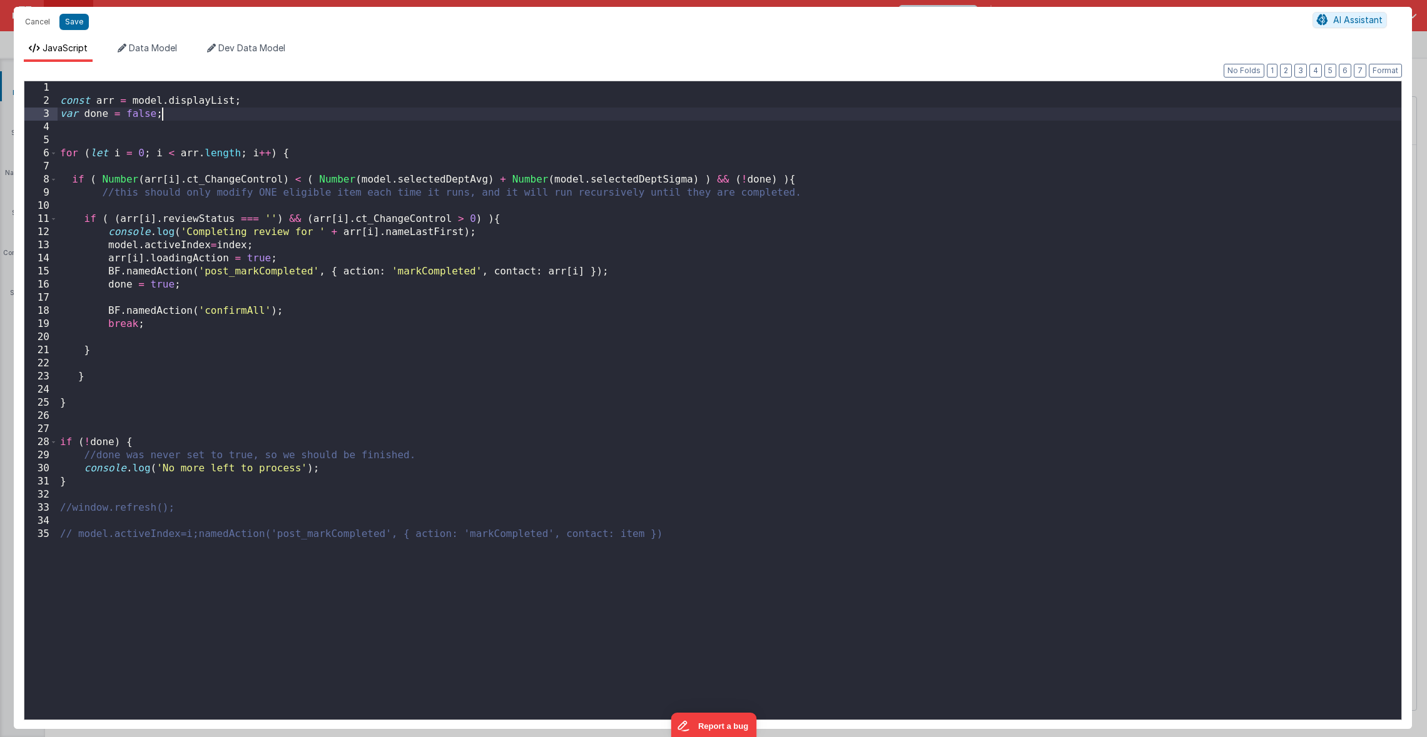
click at [282, 111] on div "const arr = model . displayList ; var done = false ; for ( let i = 0 ; i < arr …" at bounding box center [730, 413] width 1344 height 665
click at [234, 246] on div "const arr = model . displayList ; var done = false ; for ( let i = 0 ; i < arr …" at bounding box center [730, 413] width 1344 height 665
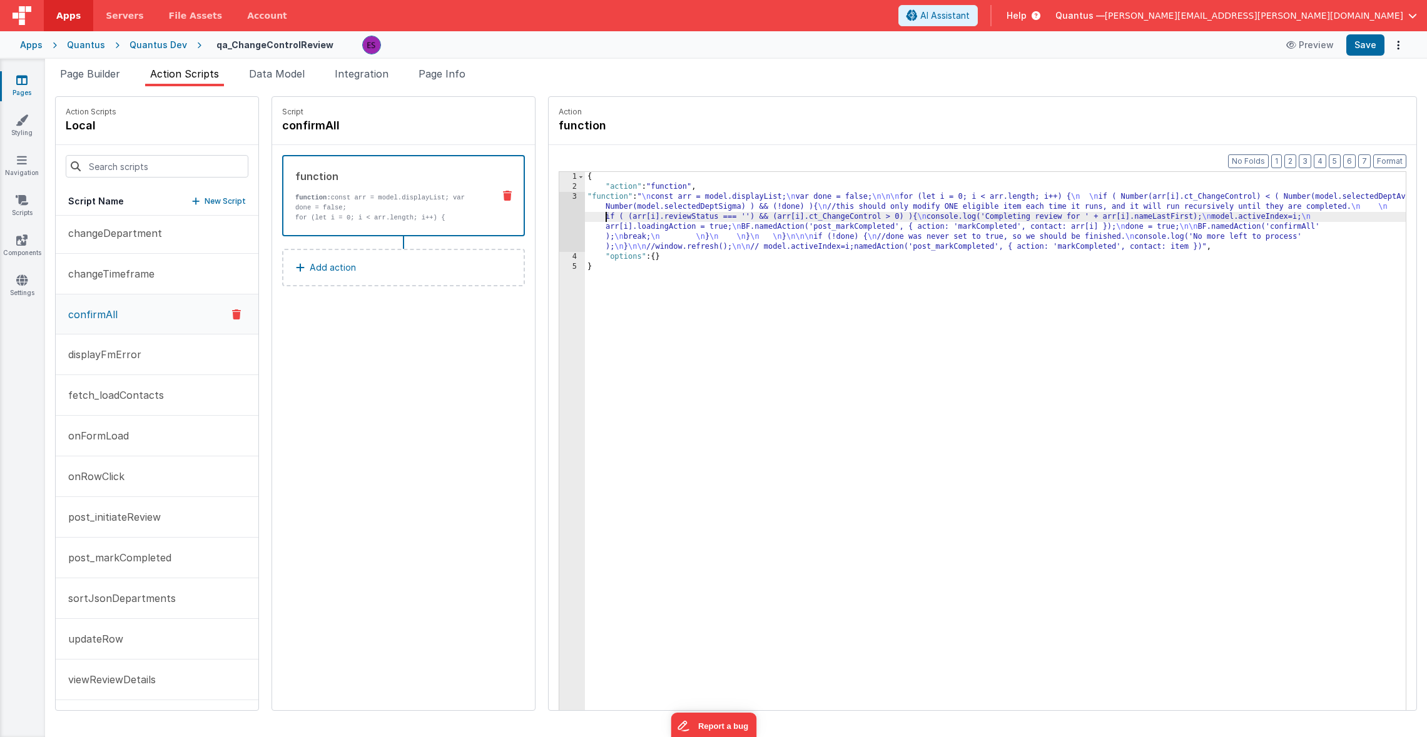
click at [585, 217] on div "{ "action" : "function" , "function" : " \n const arr = model.displayList; \n v…" at bounding box center [1011, 470] width 853 height 597
click at [559, 216] on div "3" at bounding box center [572, 222] width 26 height 60
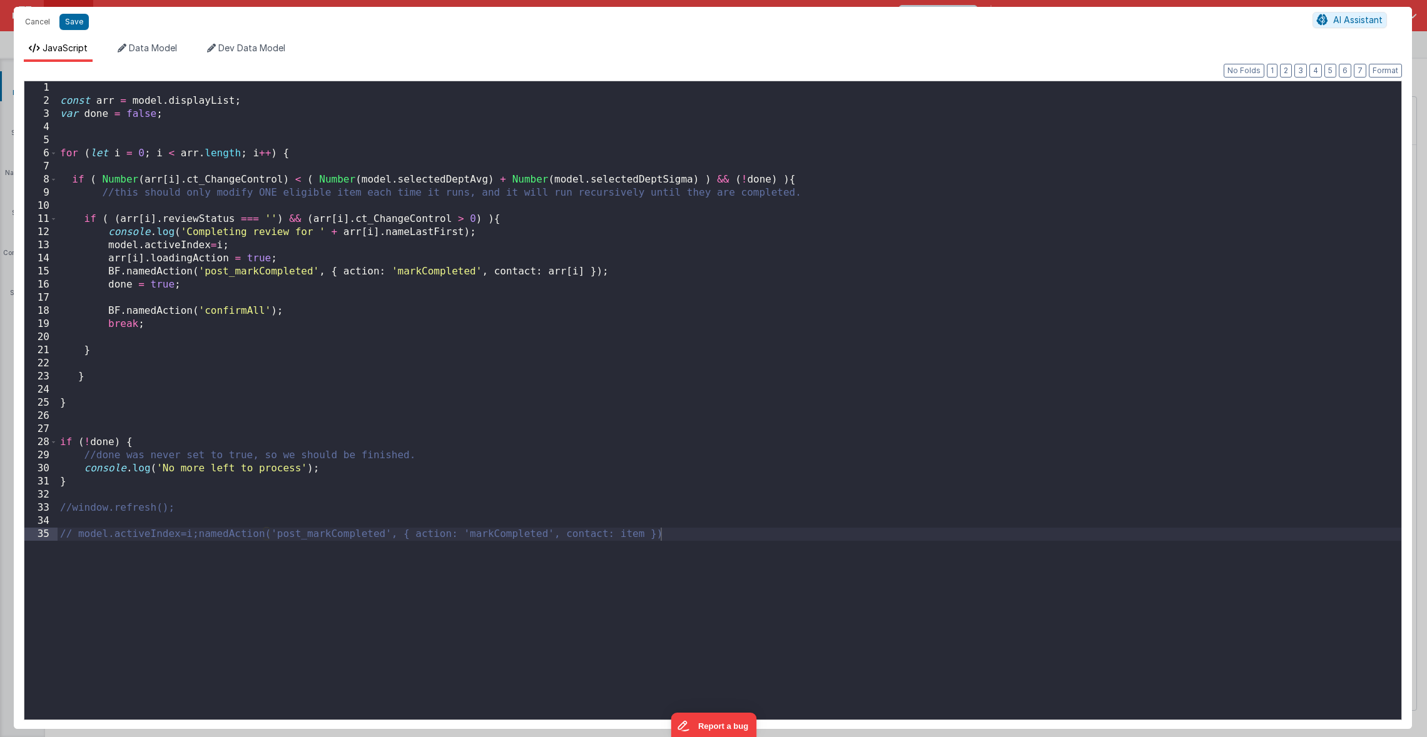
click at [294, 297] on div "const arr = model . displayList ; var done = false ; for ( let i = 0 ; i < arr …" at bounding box center [730, 413] width 1344 height 665
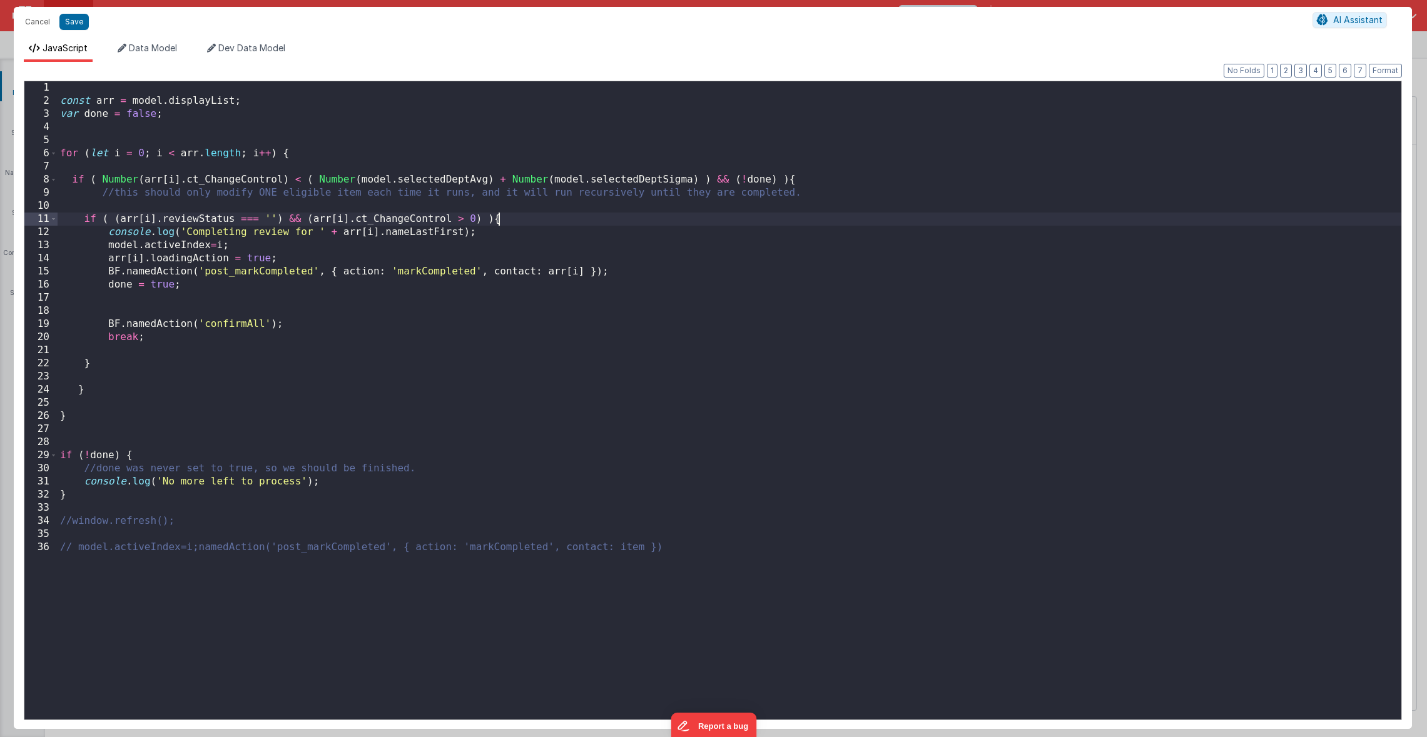
drag, startPoint x: 496, startPoint y: 218, endPoint x: 470, endPoint y: 274, distance: 62.1
click at [496, 218] on div "const arr = model . displayList ; var done = false ; for ( let i = 0 ; i < arr …" at bounding box center [730, 413] width 1344 height 665
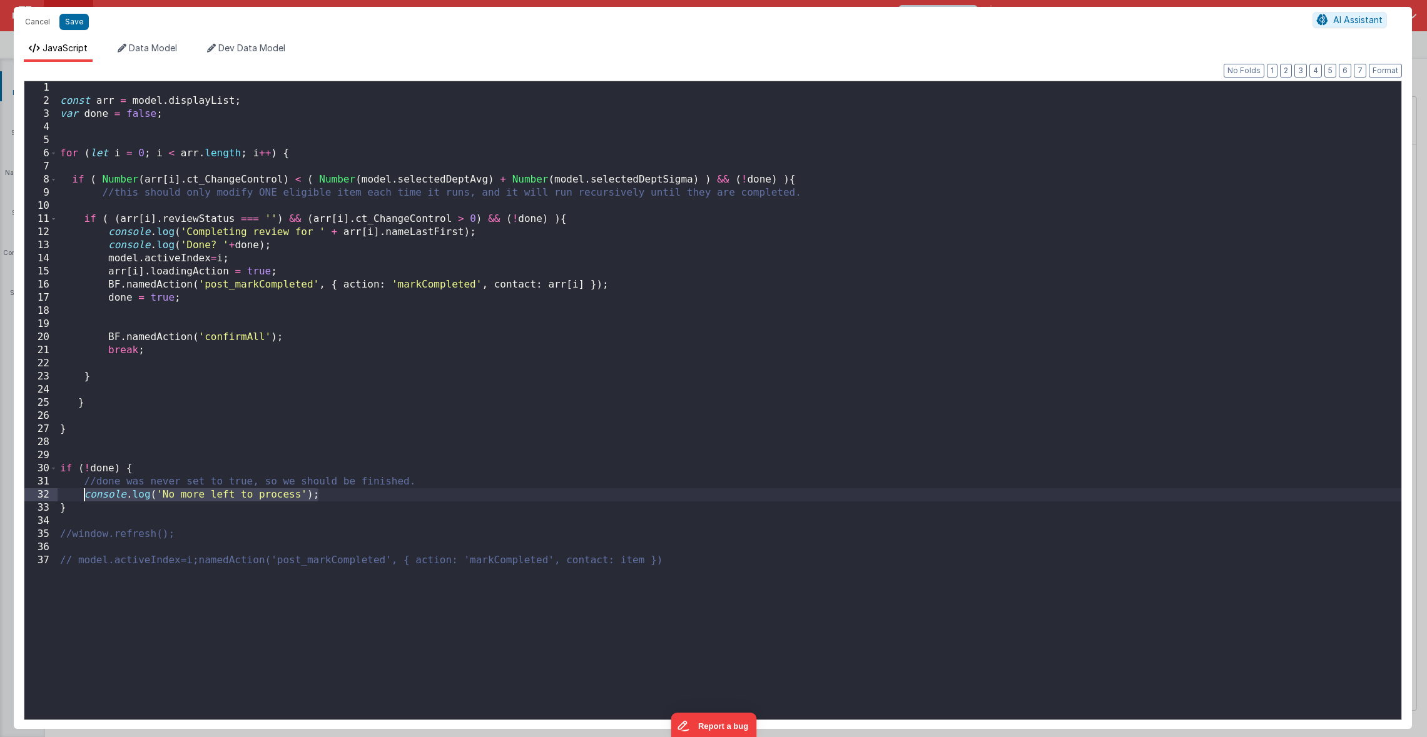
drag, startPoint x: 337, startPoint y: 494, endPoint x: 84, endPoint y: 499, distance: 252.1
click at [84, 499] on div "const arr = model . displayList ; var done = false ; for ( let i = 0 ; i < arr …" at bounding box center [730, 413] width 1344 height 665
click at [140, 626] on div "const arr = model . displayList ; var done = false ; for ( let i = 0 ; i < arr …" at bounding box center [730, 413] width 1344 height 665
paste textarea
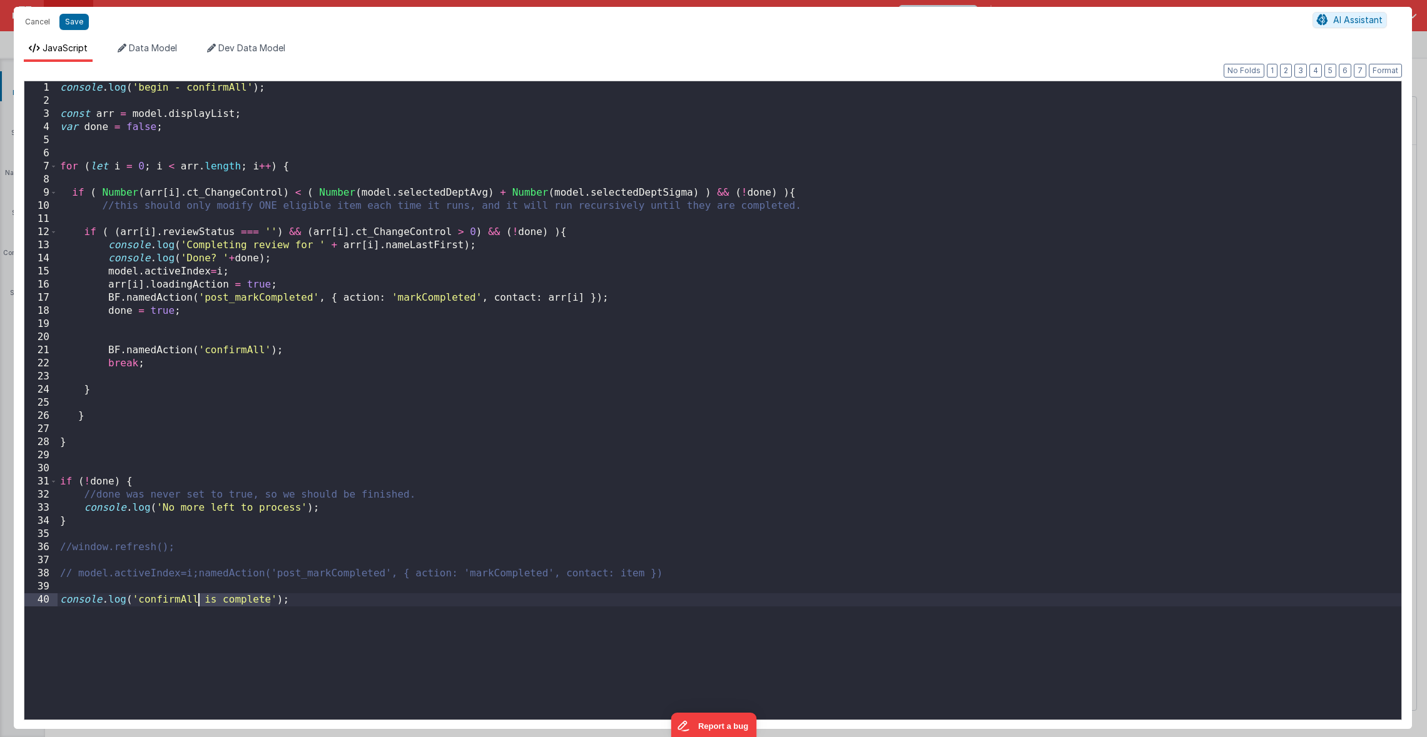
drag, startPoint x: 273, startPoint y: 604, endPoint x: 200, endPoint y: 602, distance: 73.2
click at [200, 602] on div "console . log ( 'begin - confirmAll' ) ; const arr = model . displayList ; var …" at bounding box center [730, 413] width 1344 height 665
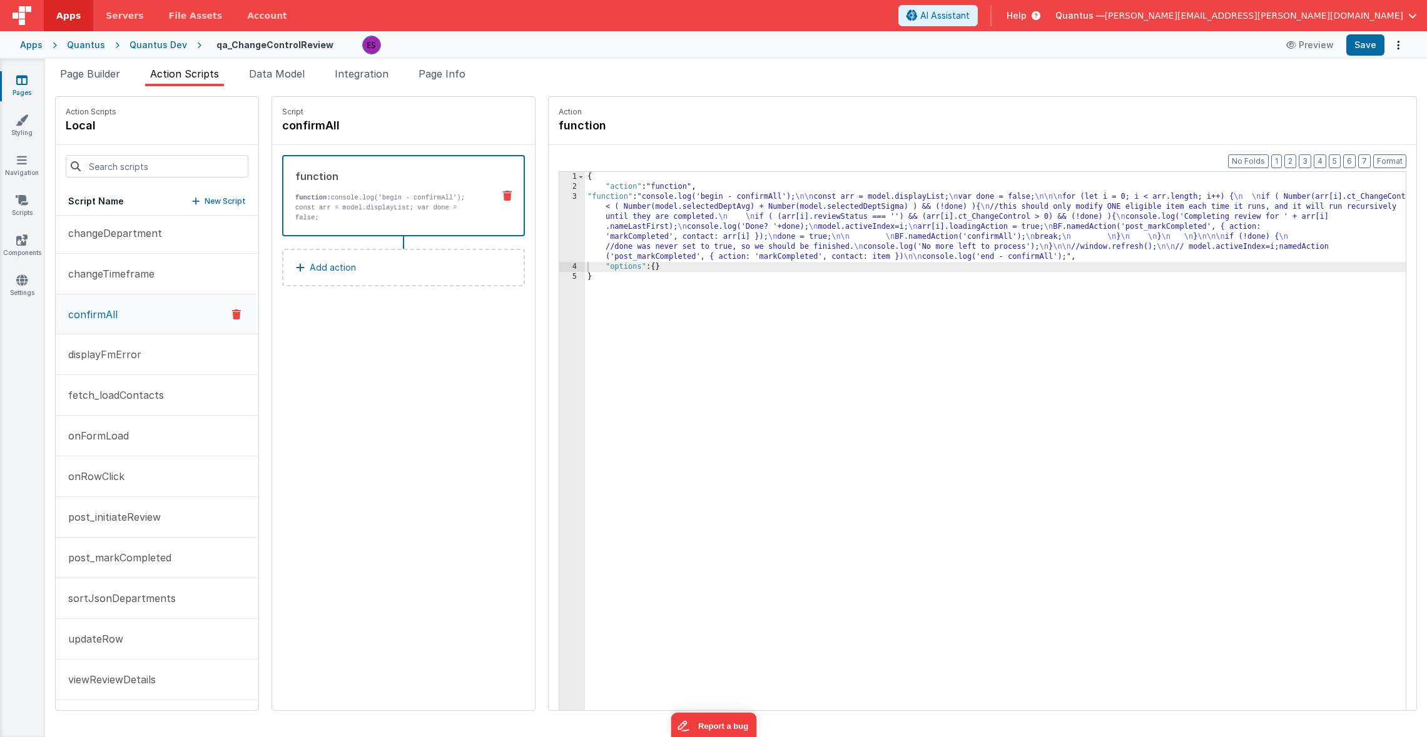
click at [702, 221] on div "{ "action" : "function" , "function" : "console.log('begin - confirmAll'); \n\n…" at bounding box center [1011, 470] width 853 height 597
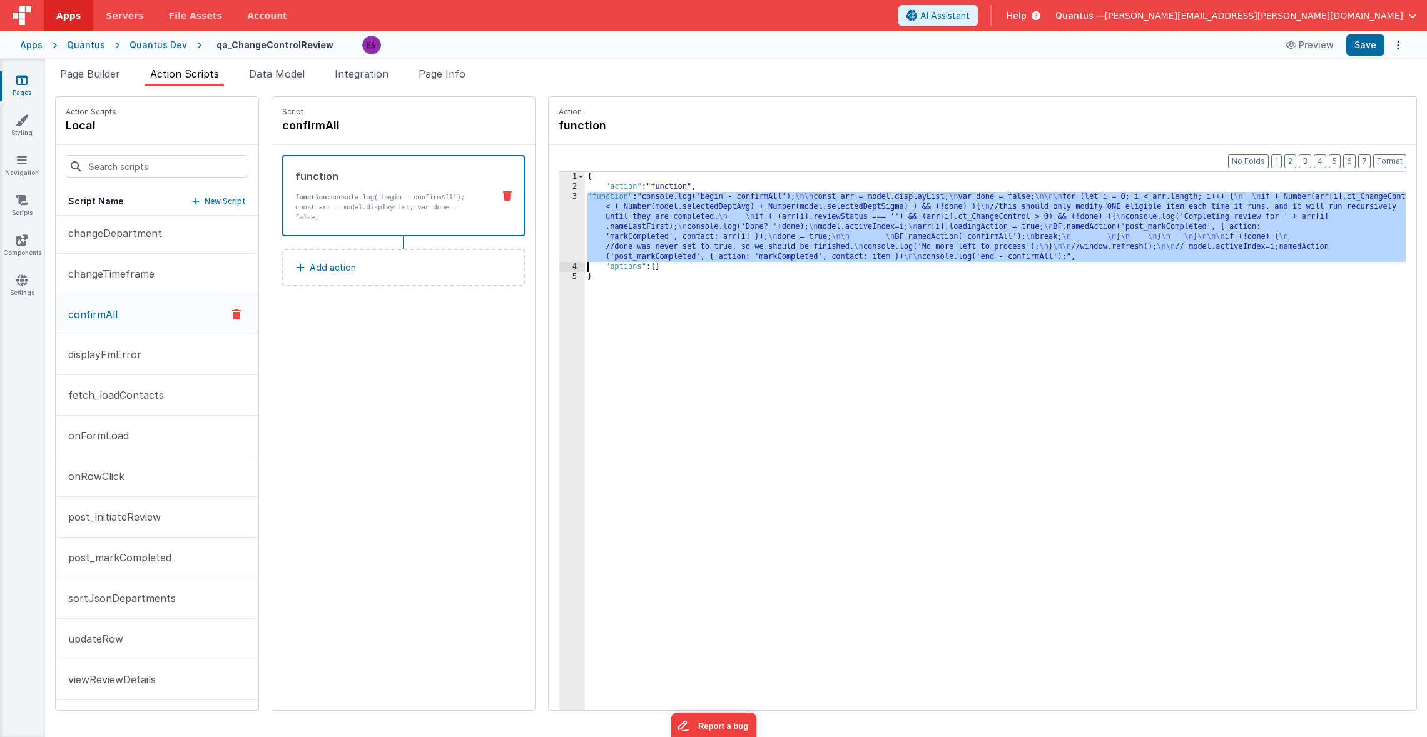
click at [559, 238] on div "3" at bounding box center [572, 227] width 26 height 70
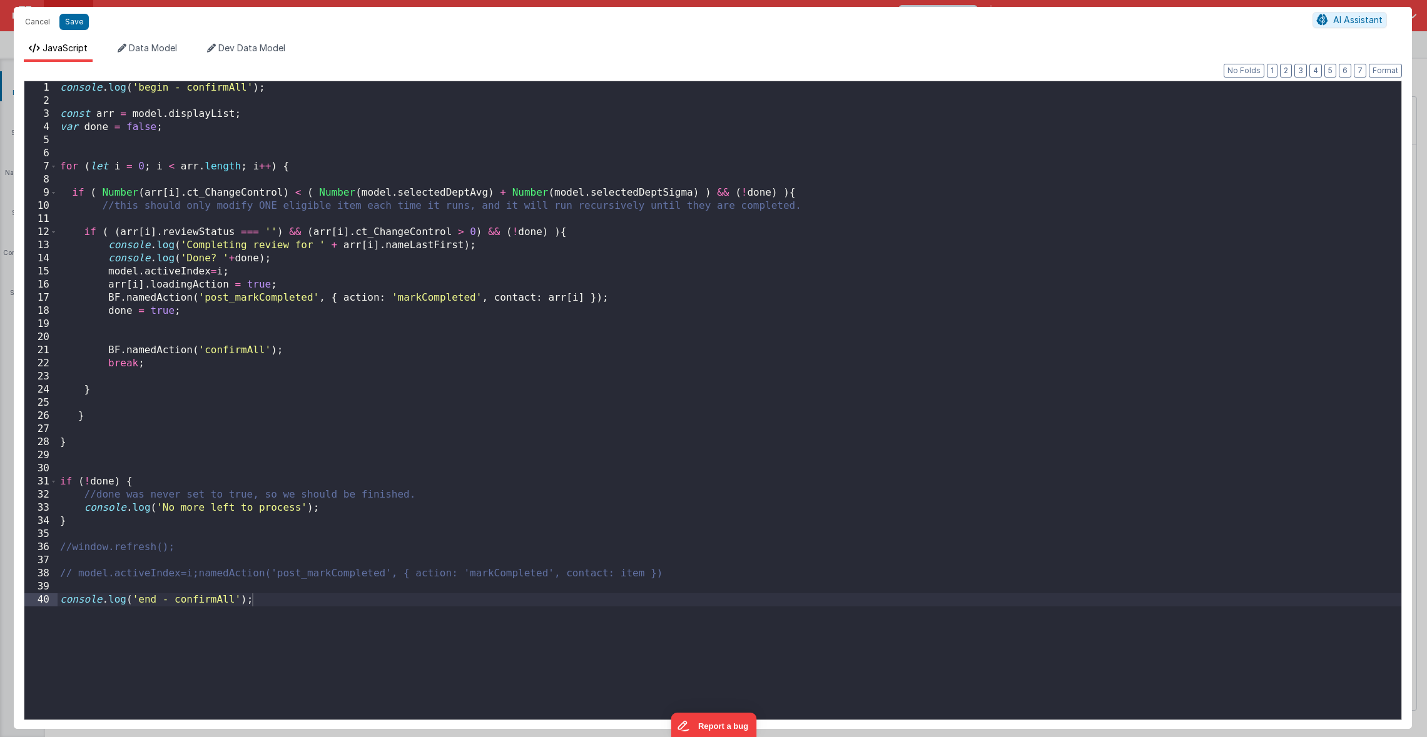
click at [63, 86] on div "console . log ( 'begin - confirmAll' ) ; const arr = model . displayList ; var …" at bounding box center [730, 413] width 1344 height 665
click at [88, 106] on div "console . log ( 'begin - confirmAll' ) ; const arr = model . displayList ; var …" at bounding box center [730, 413] width 1344 height 665
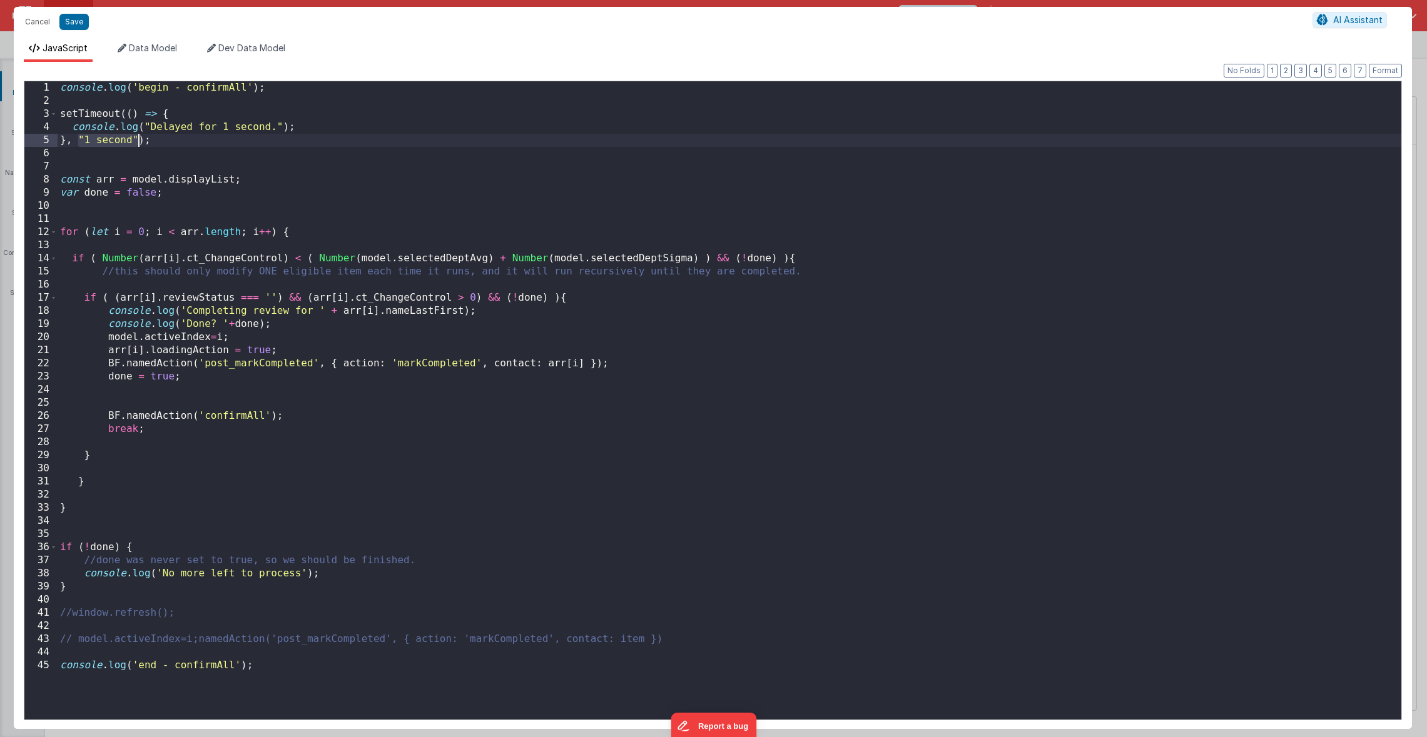
drag, startPoint x: 80, startPoint y: 141, endPoint x: 137, endPoint y: 144, distance: 57.0
click at [137, 144] on div "console . log ( 'begin - confirmAll' ) ; setTimeout (( ) => { console . log ( "…" at bounding box center [730, 413] width 1344 height 665
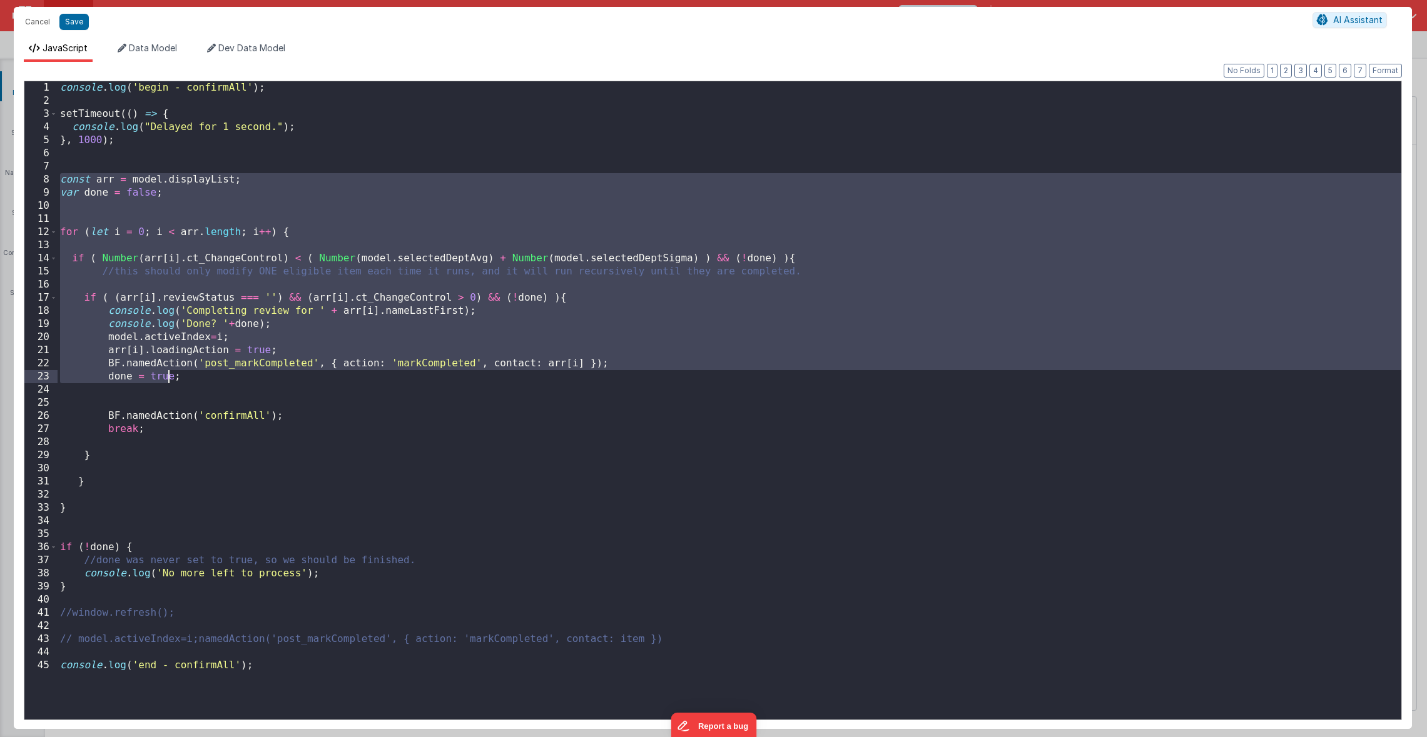
drag, startPoint x: 59, startPoint y: 178, endPoint x: 331, endPoint y: 468, distance: 397.4
click at [330, 469] on div "console . log ( 'begin - confirmAll' ) ; setTimeout (( ) => { console . log ( "…" at bounding box center [730, 413] width 1344 height 665
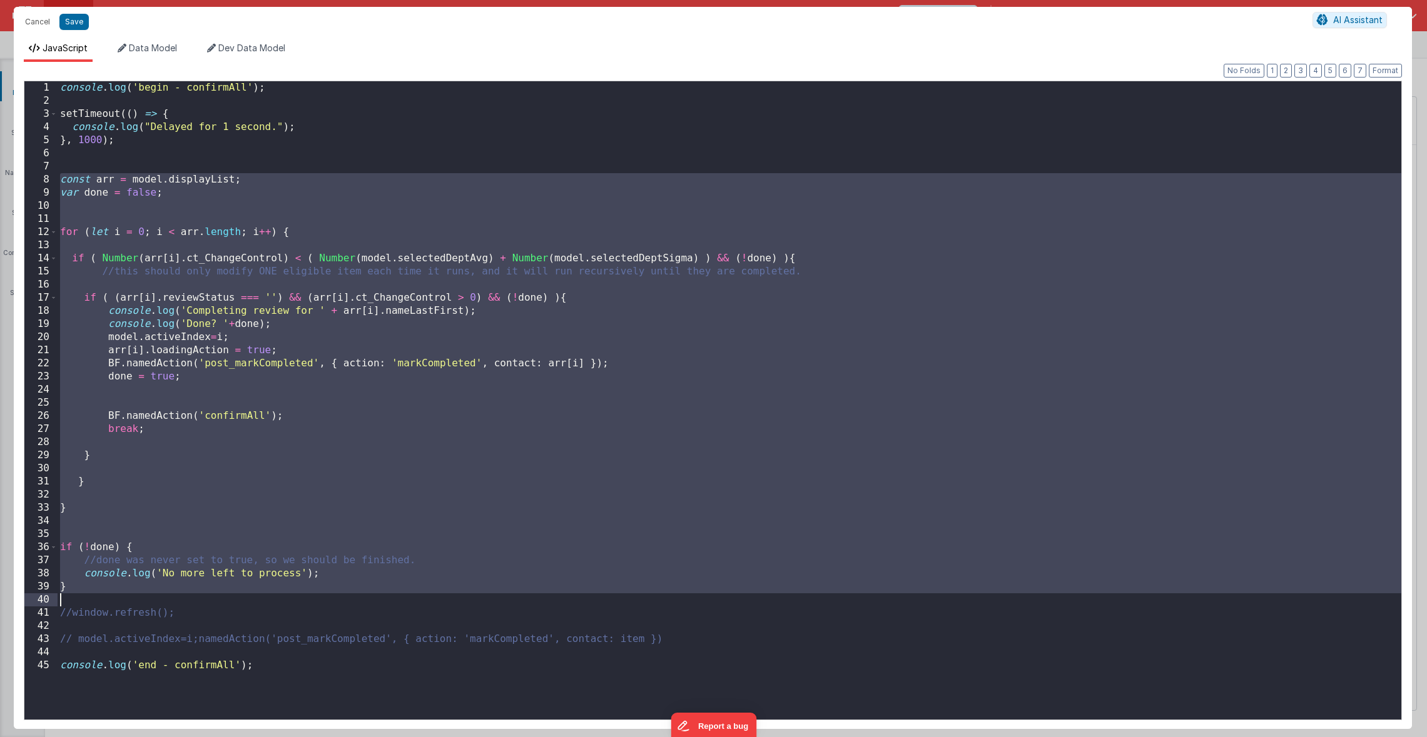
click at [324, 597] on div "console . log ( 'begin - confirmAll' ) ; setTimeout (( ) => { console . log ( "…" at bounding box center [730, 413] width 1344 height 665
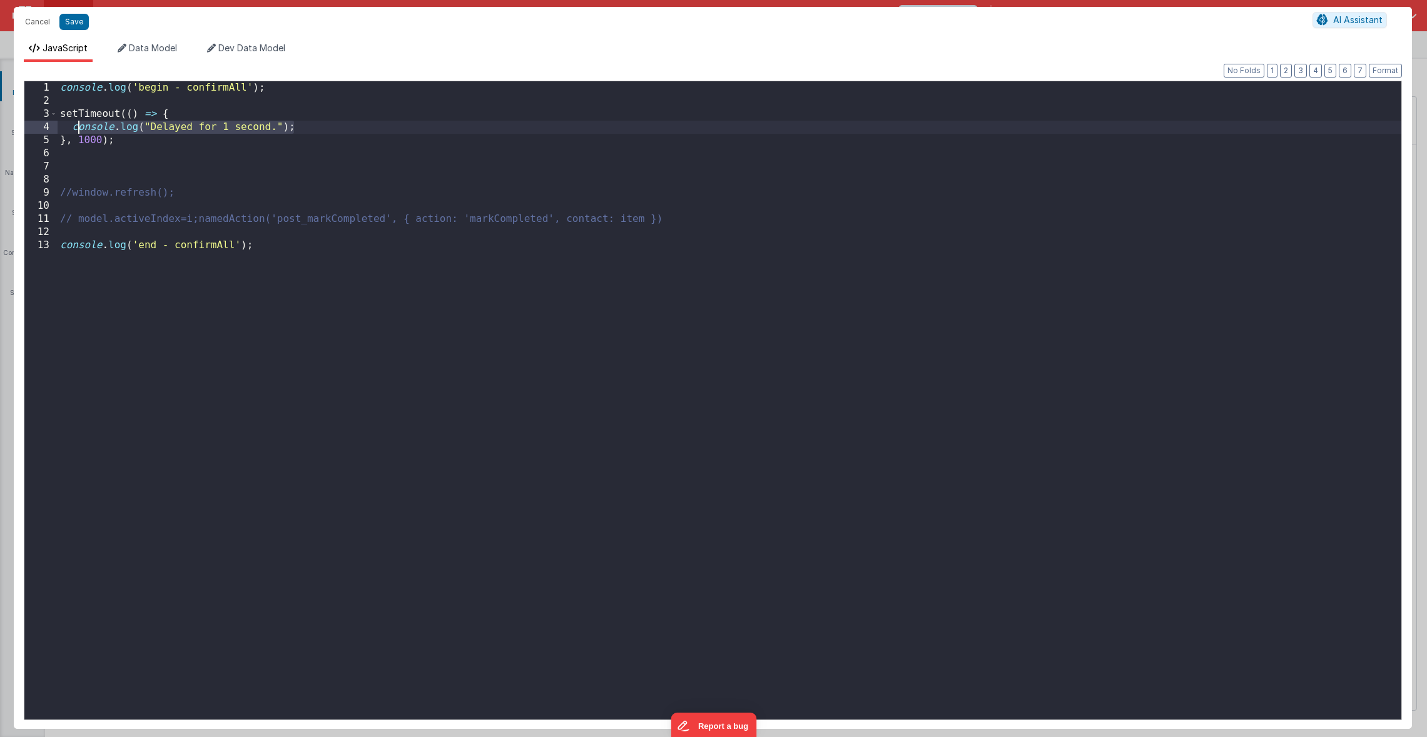
drag, startPoint x: 327, startPoint y: 127, endPoint x: 76, endPoint y: 127, distance: 250.8
click at [76, 126] on div "console . log ( 'begin - confirmAll' ) ; setTimeout (( ) => { console . log ( "…" at bounding box center [730, 413] width 1344 height 665
